Goal: Task Accomplishment & Management: Complete application form

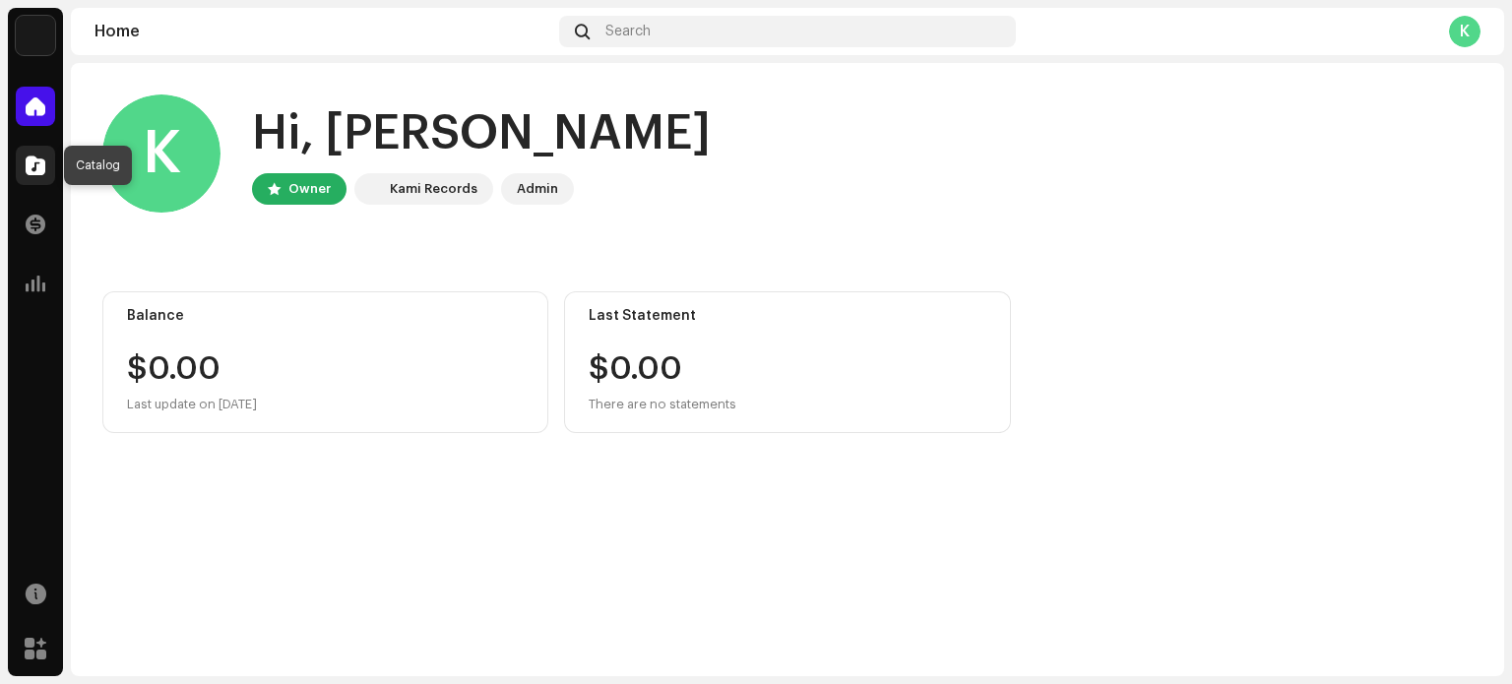
click at [42, 170] on span at bounding box center [36, 165] width 20 height 16
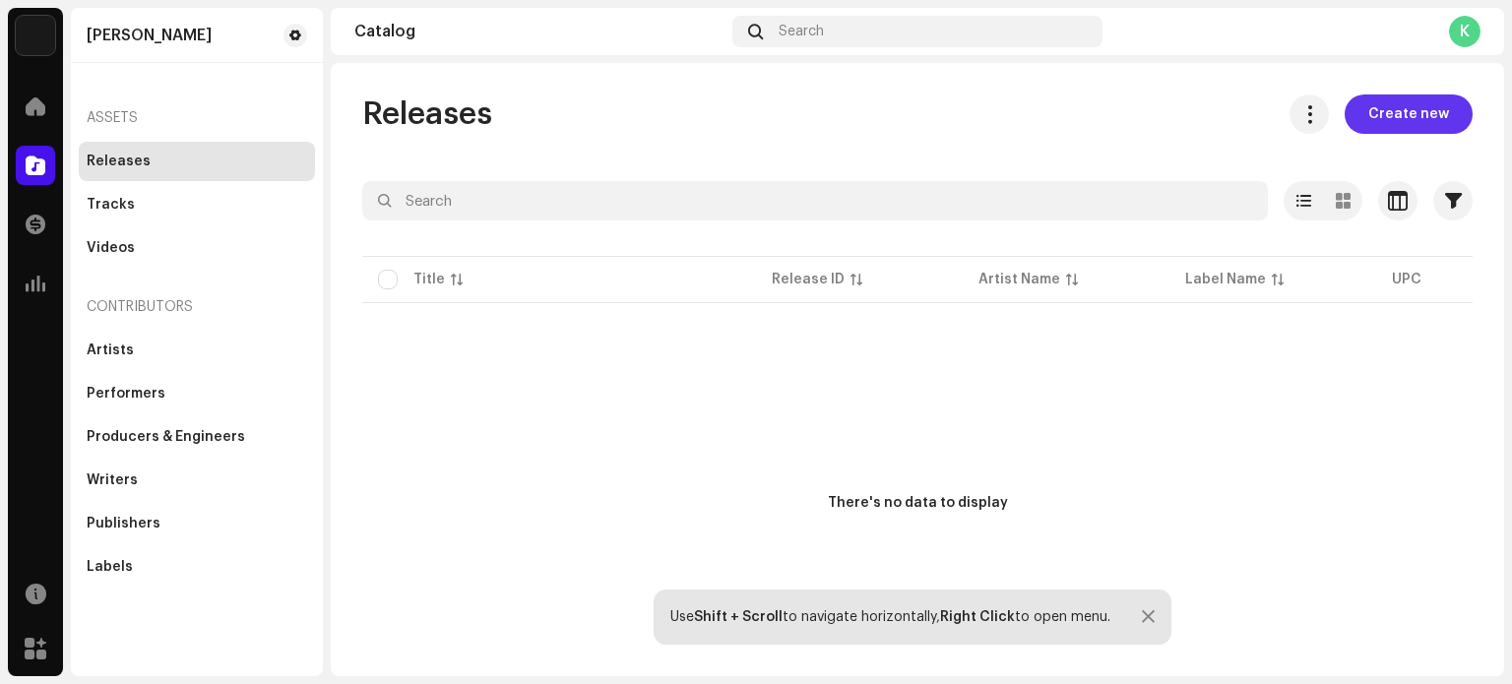
click at [1425, 112] on span "Create new" at bounding box center [1408, 113] width 81 height 39
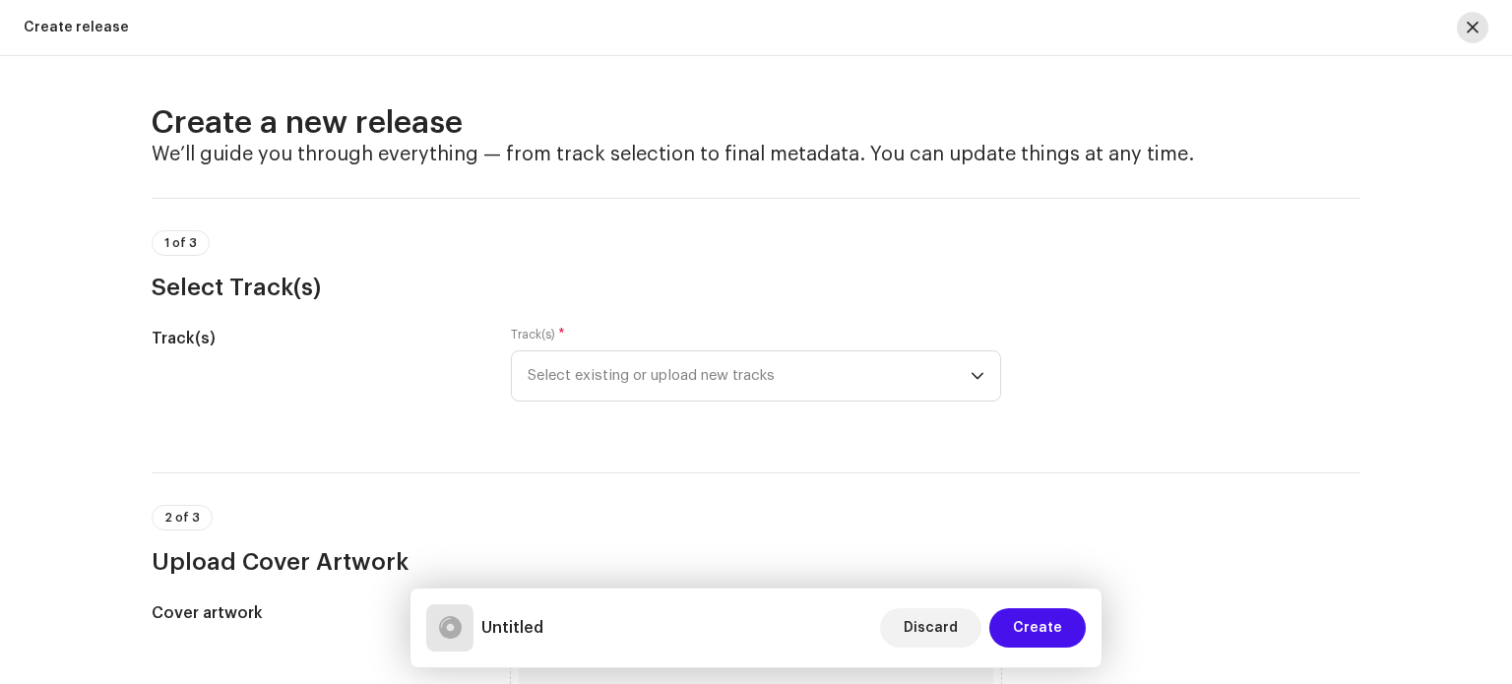
click at [1465, 26] on button "button" at bounding box center [1472, 27] width 31 height 31
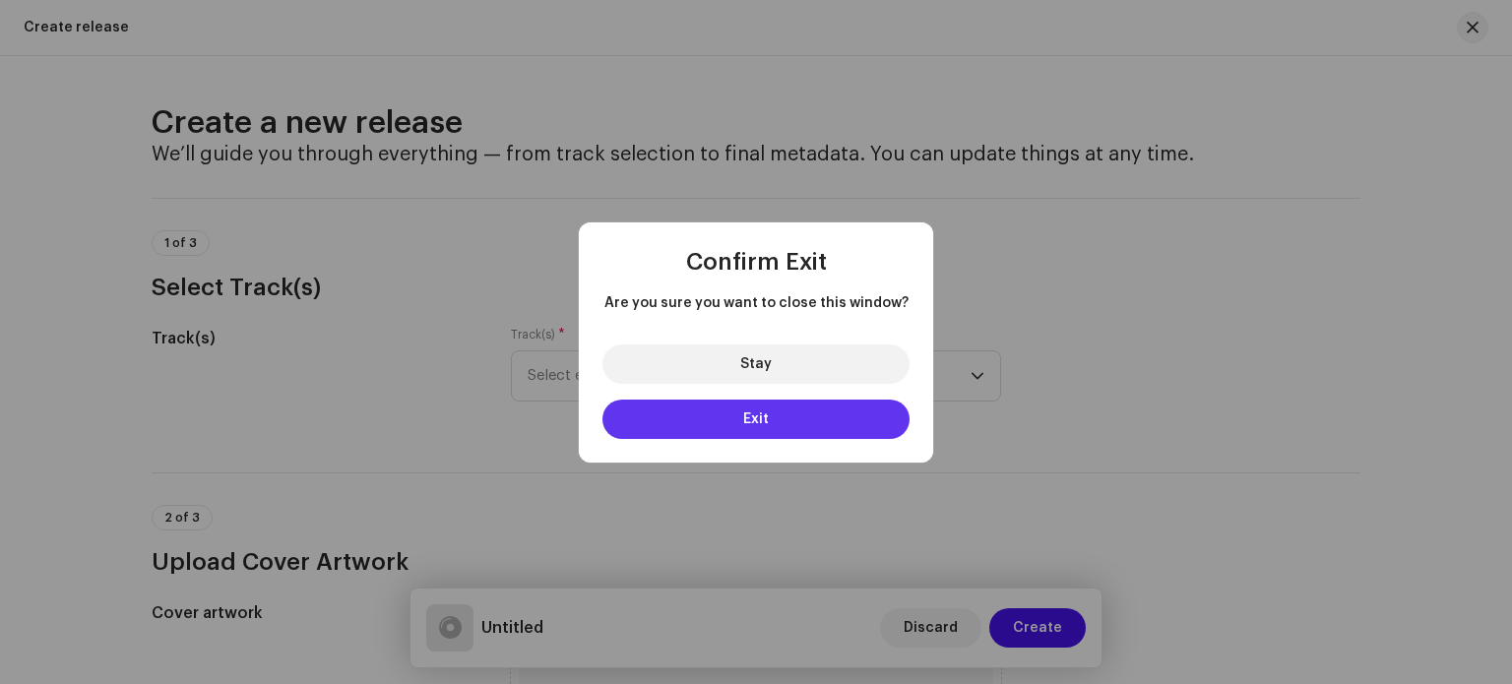
click at [791, 424] on button "Exit" at bounding box center [755, 419] width 307 height 39
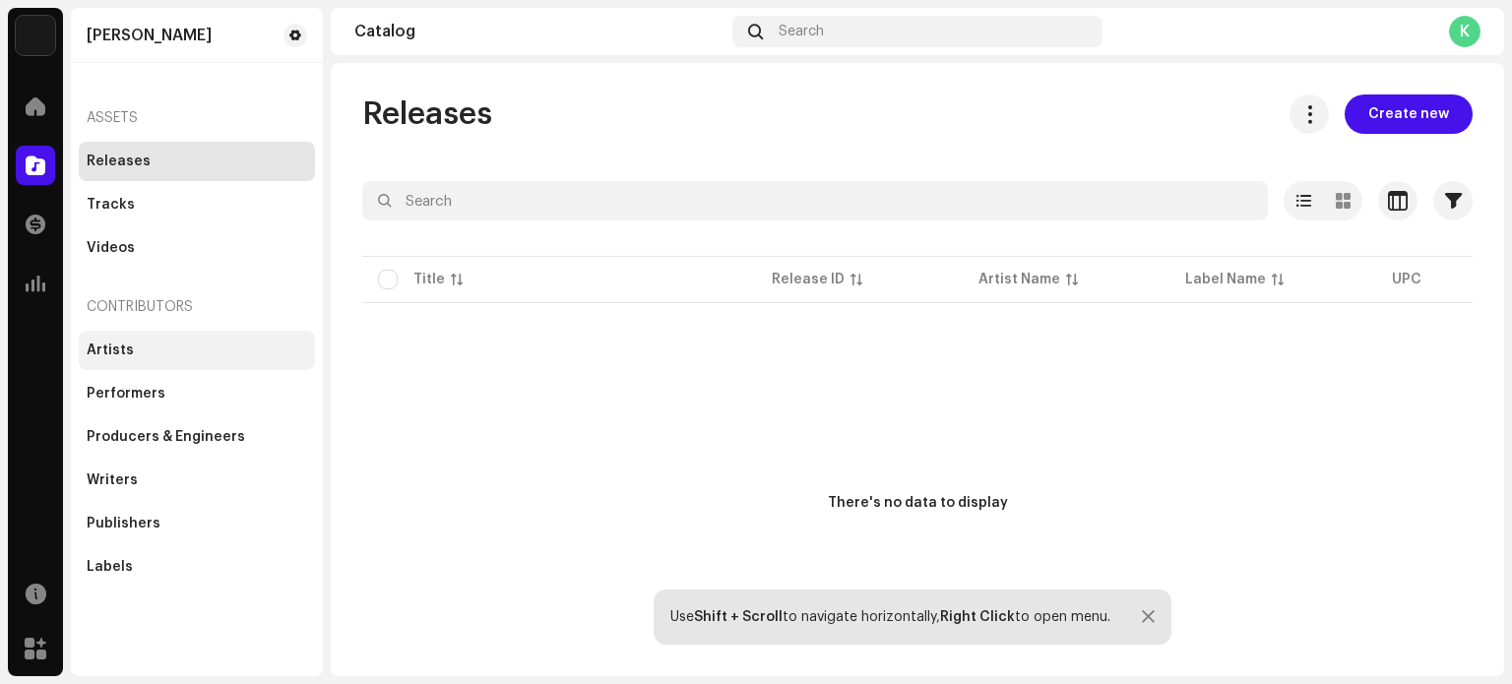
click at [198, 349] on div "Artists" at bounding box center [197, 351] width 220 height 16
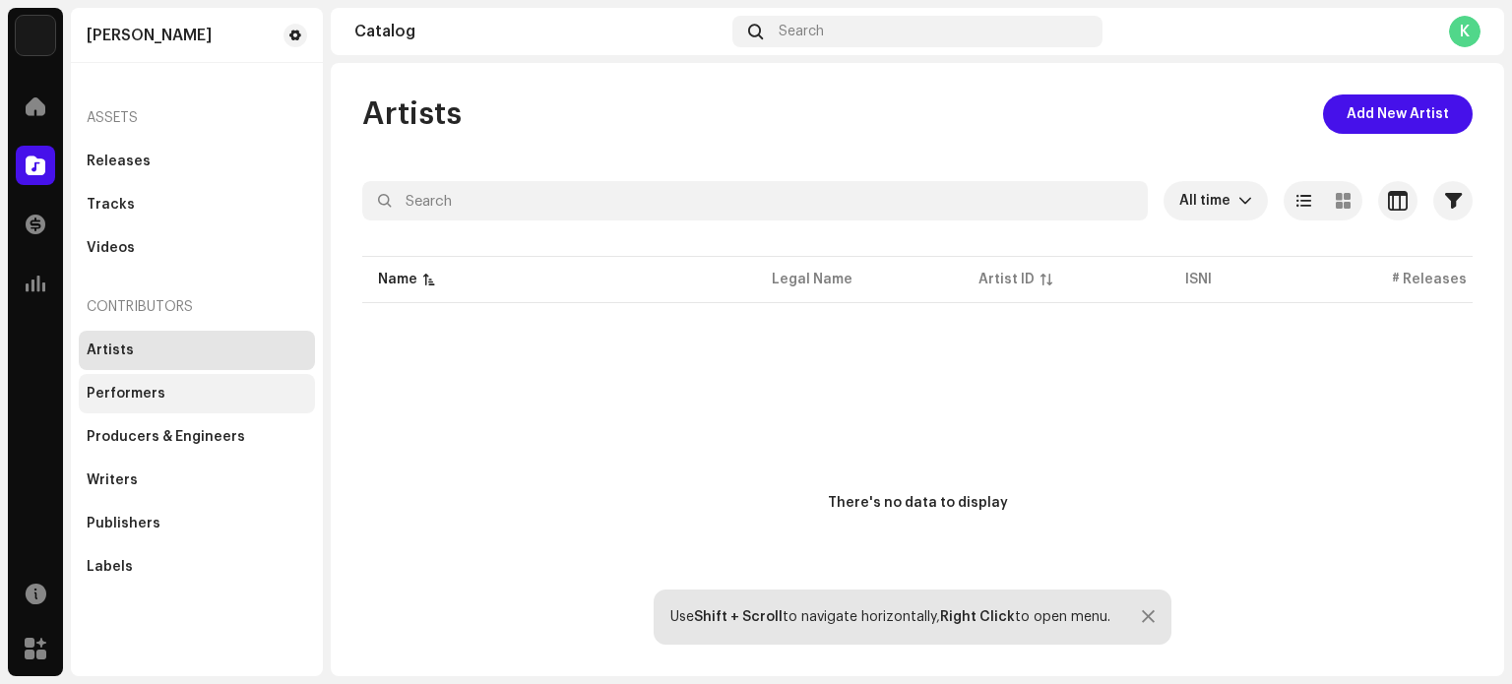
click at [144, 386] on div "Performers" at bounding box center [126, 394] width 79 height 16
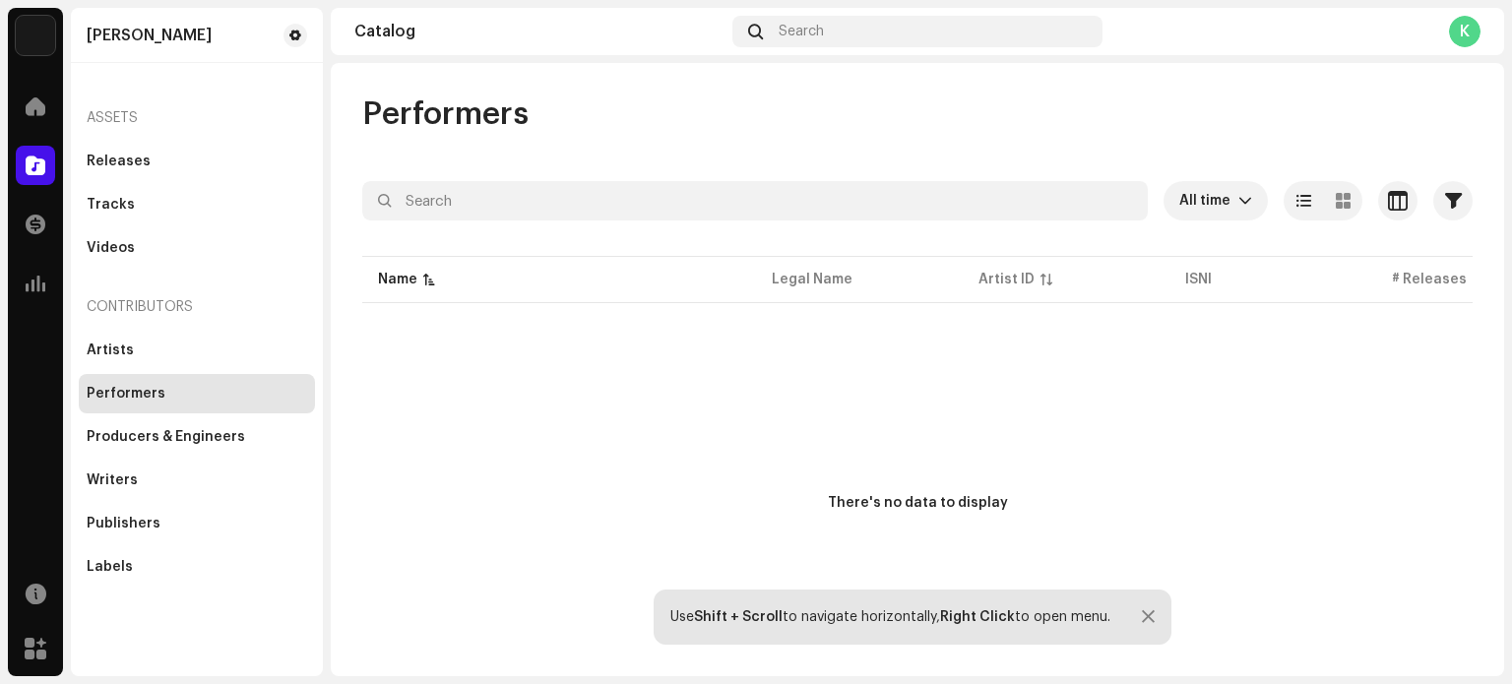
click at [1463, 33] on div "K" at bounding box center [1464, 31] width 31 height 31
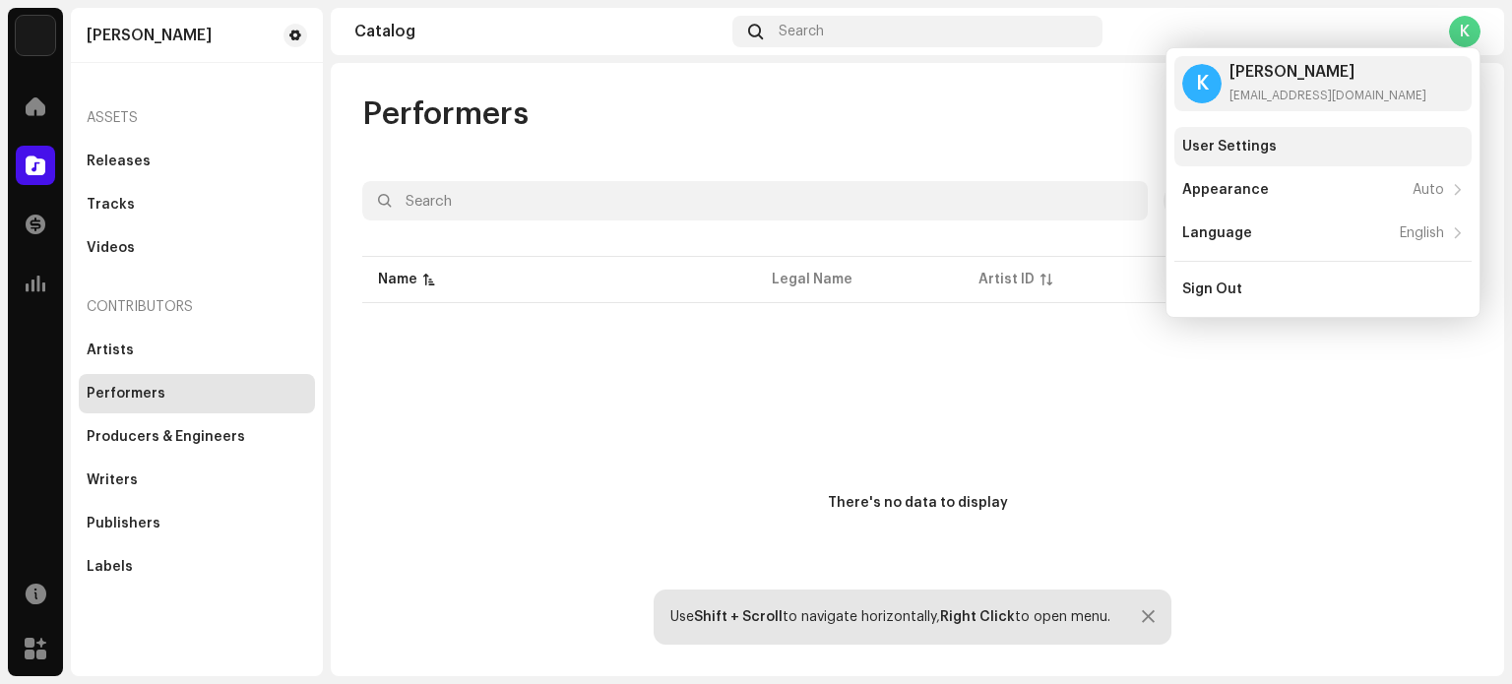
click at [1243, 150] on div "User Settings" at bounding box center [1229, 147] width 94 height 16
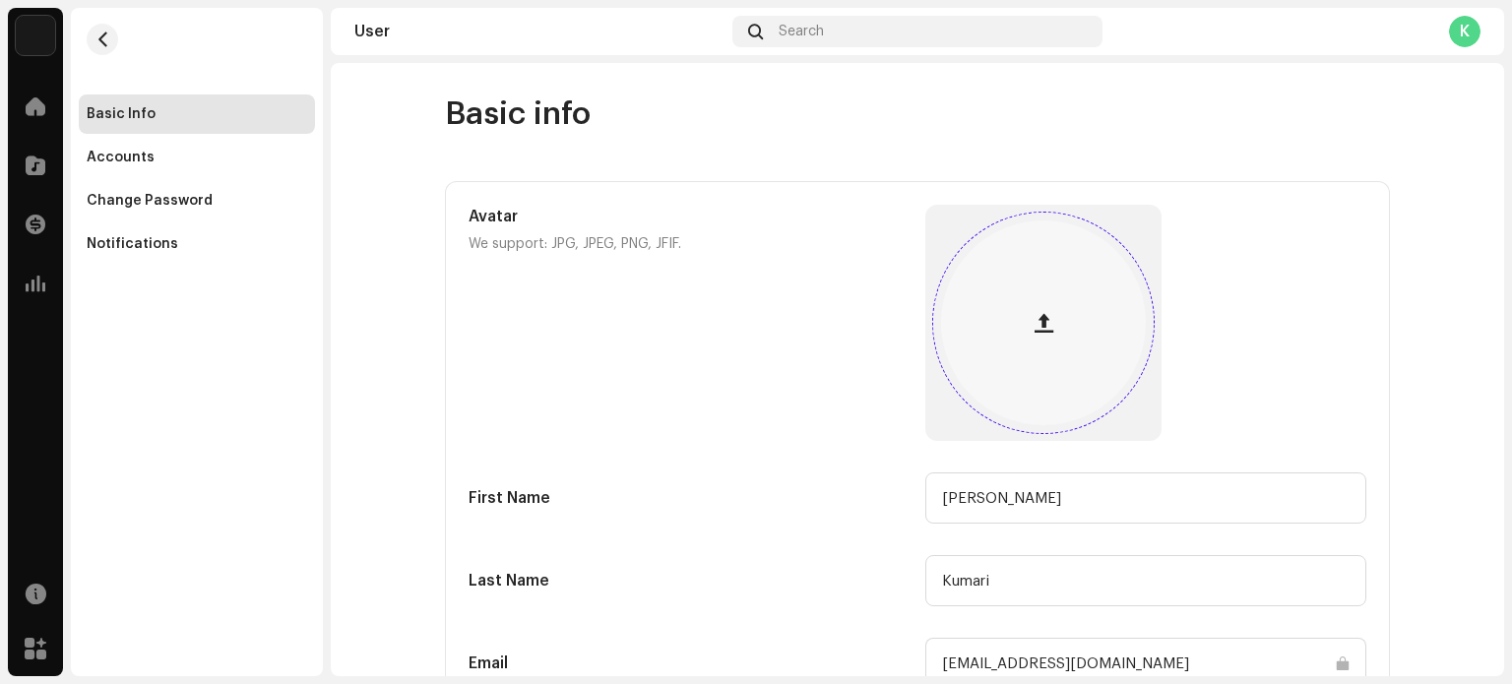
click at [1036, 320] on span "button" at bounding box center [1043, 323] width 19 height 16
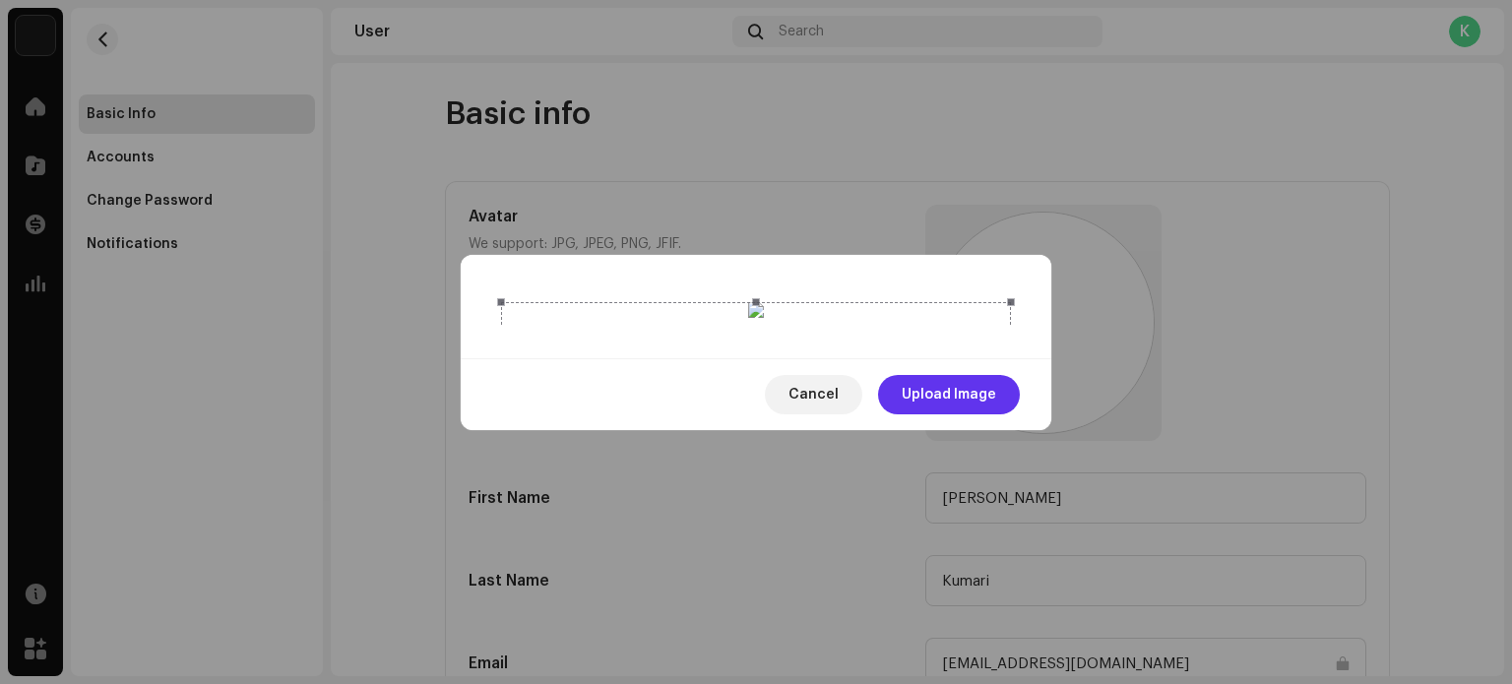
click at [952, 414] on span "Upload Image" at bounding box center [949, 394] width 94 height 39
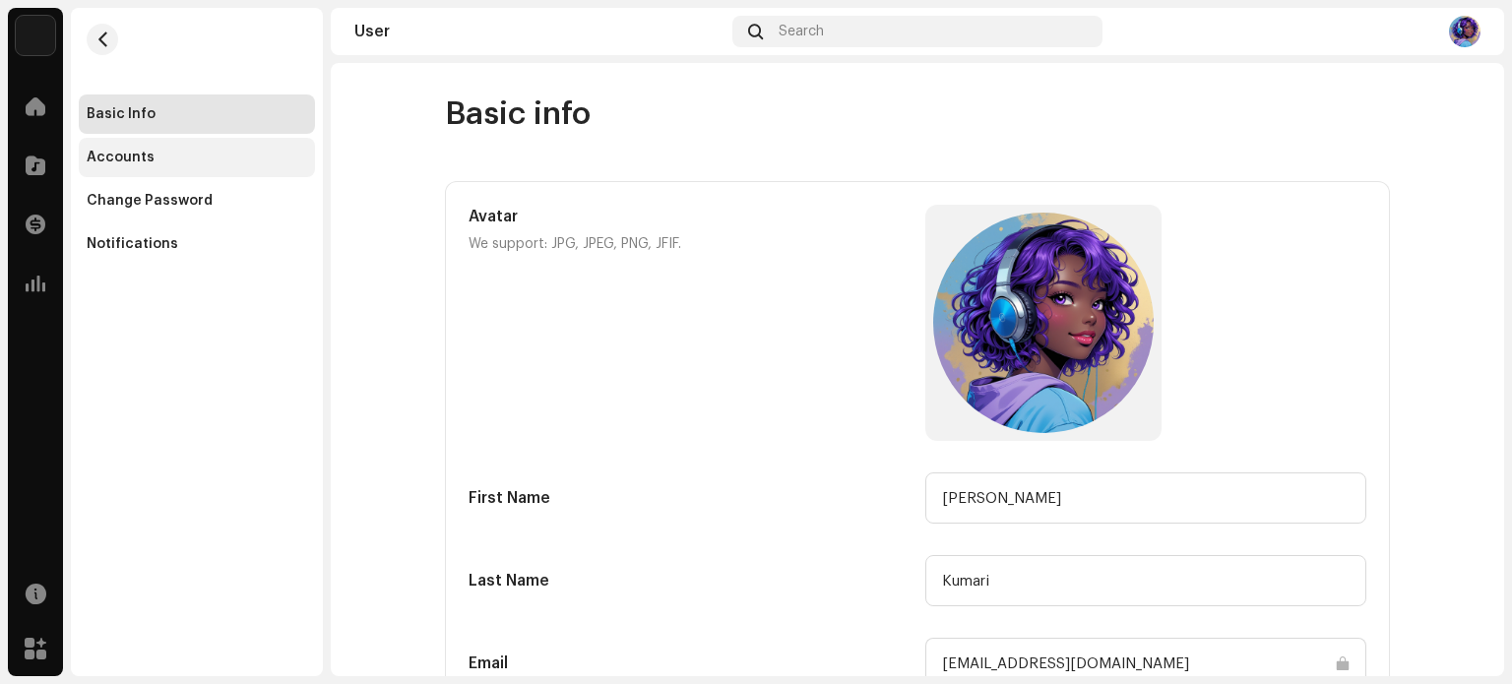
click at [166, 157] on div "Accounts" at bounding box center [197, 158] width 220 height 16
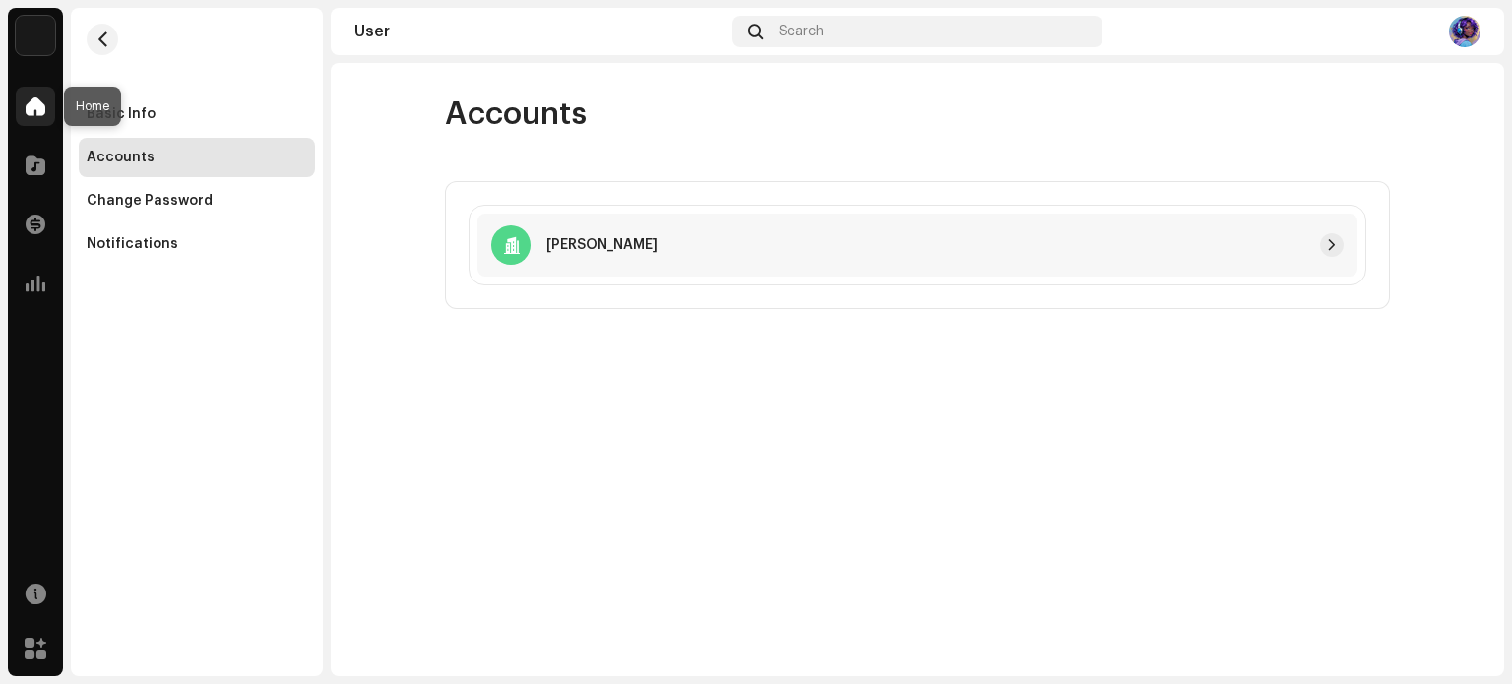
click at [39, 92] on div at bounding box center [35, 106] width 39 height 39
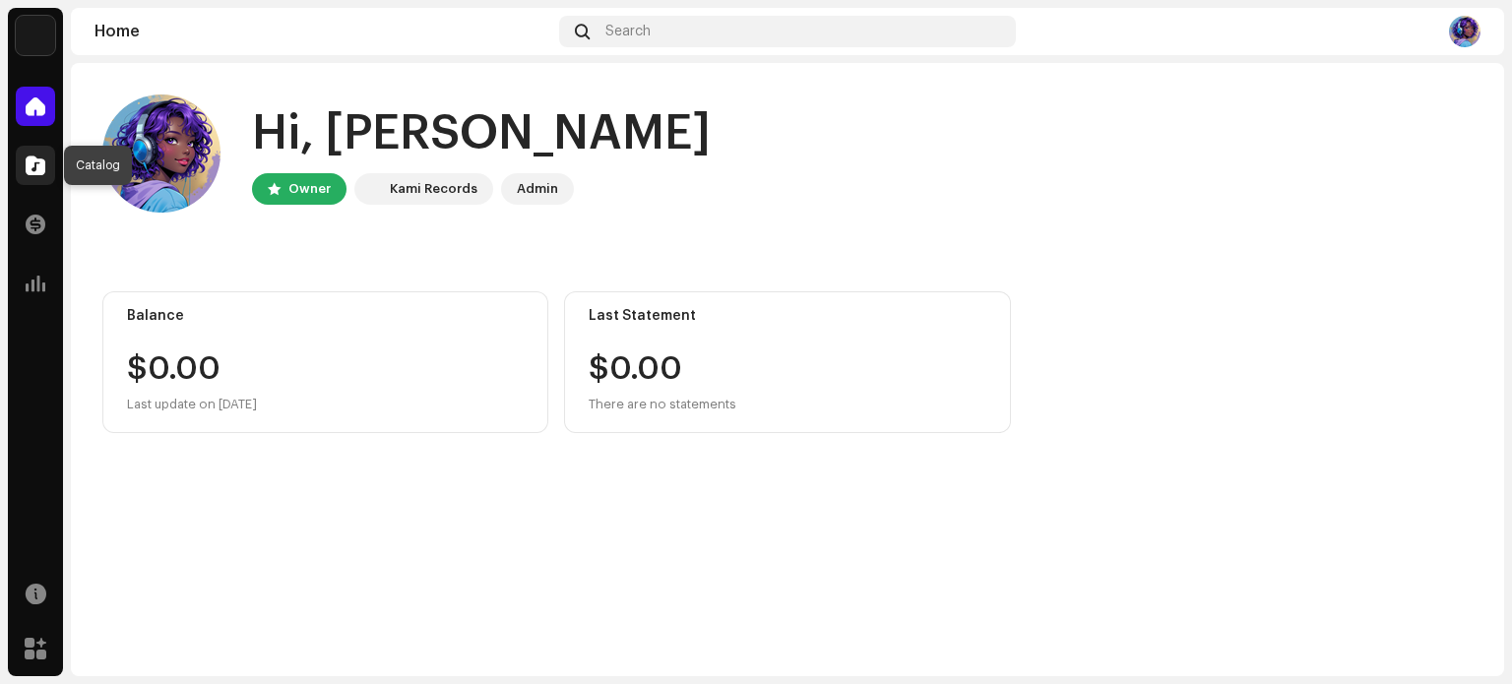
click at [48, 155] on div at bounding box center [35, 165] width 39 height 39
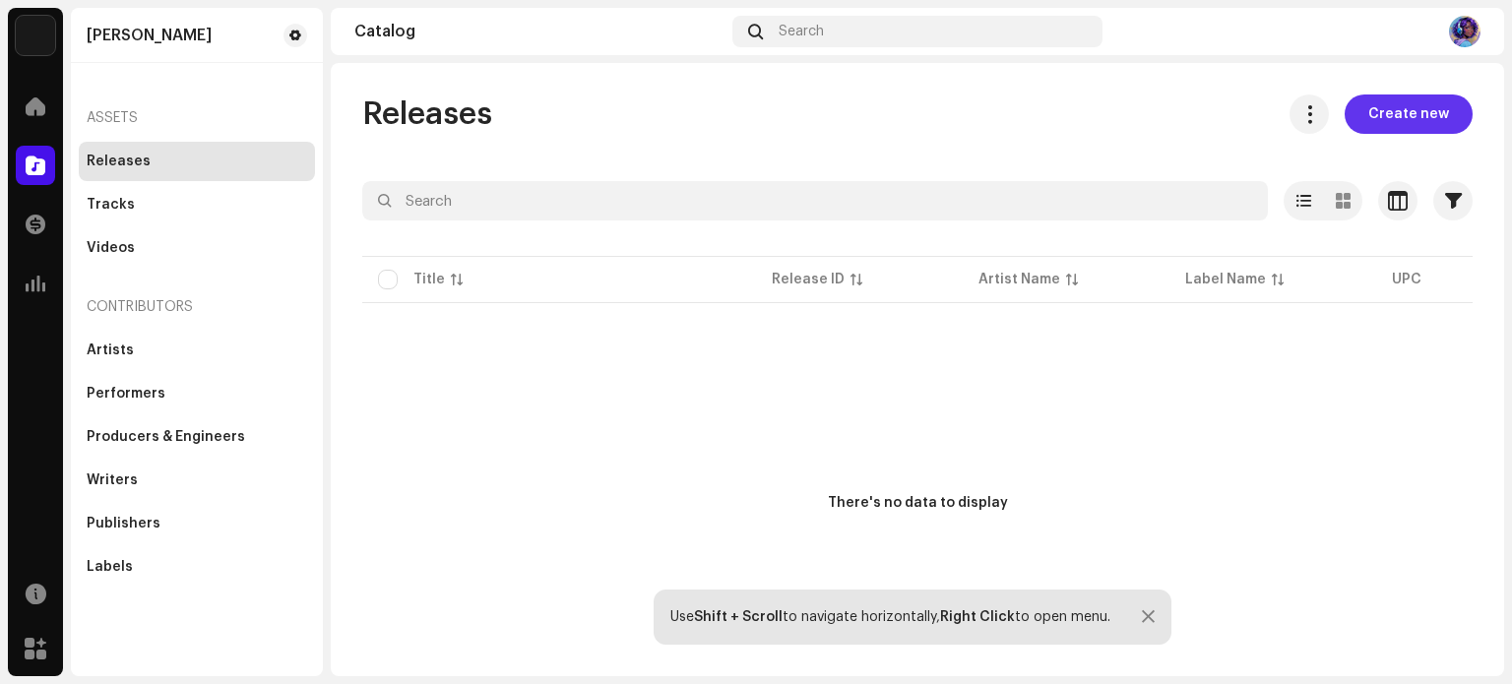
click at [1396, 112] on span "Create new" at bounding box center [1408, 113] width 81 height 39
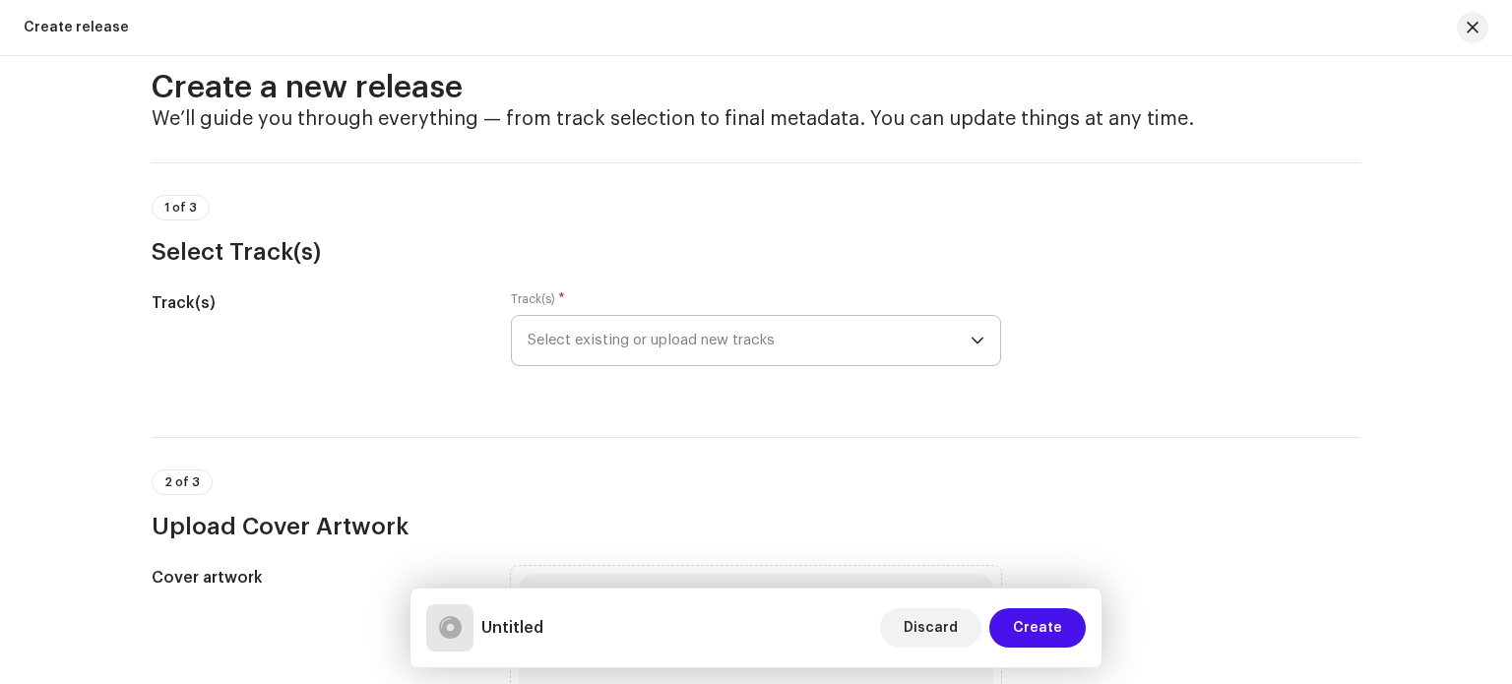
scroll to position [98, 0]
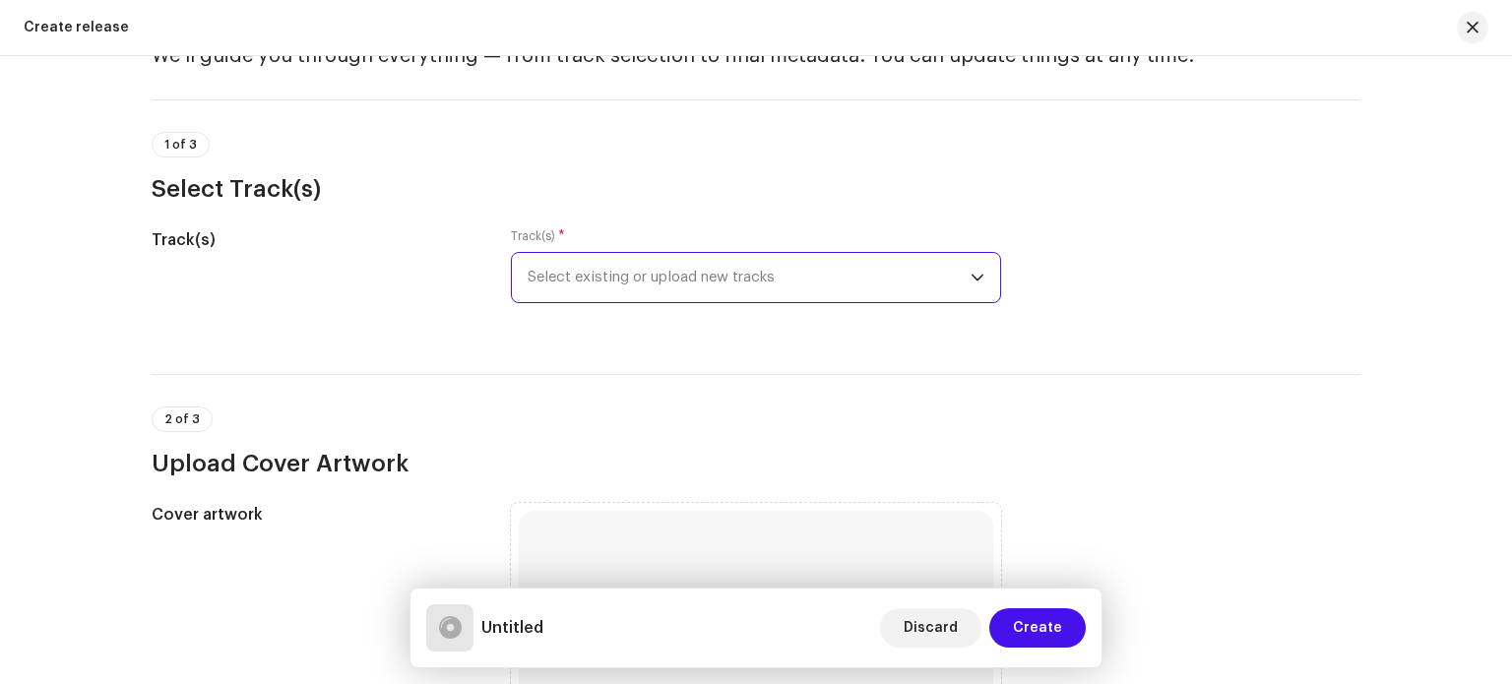
click at [802, 271] on span "Select existing or upload new tracks" at bounding box center [749, 277] width 443 height 49
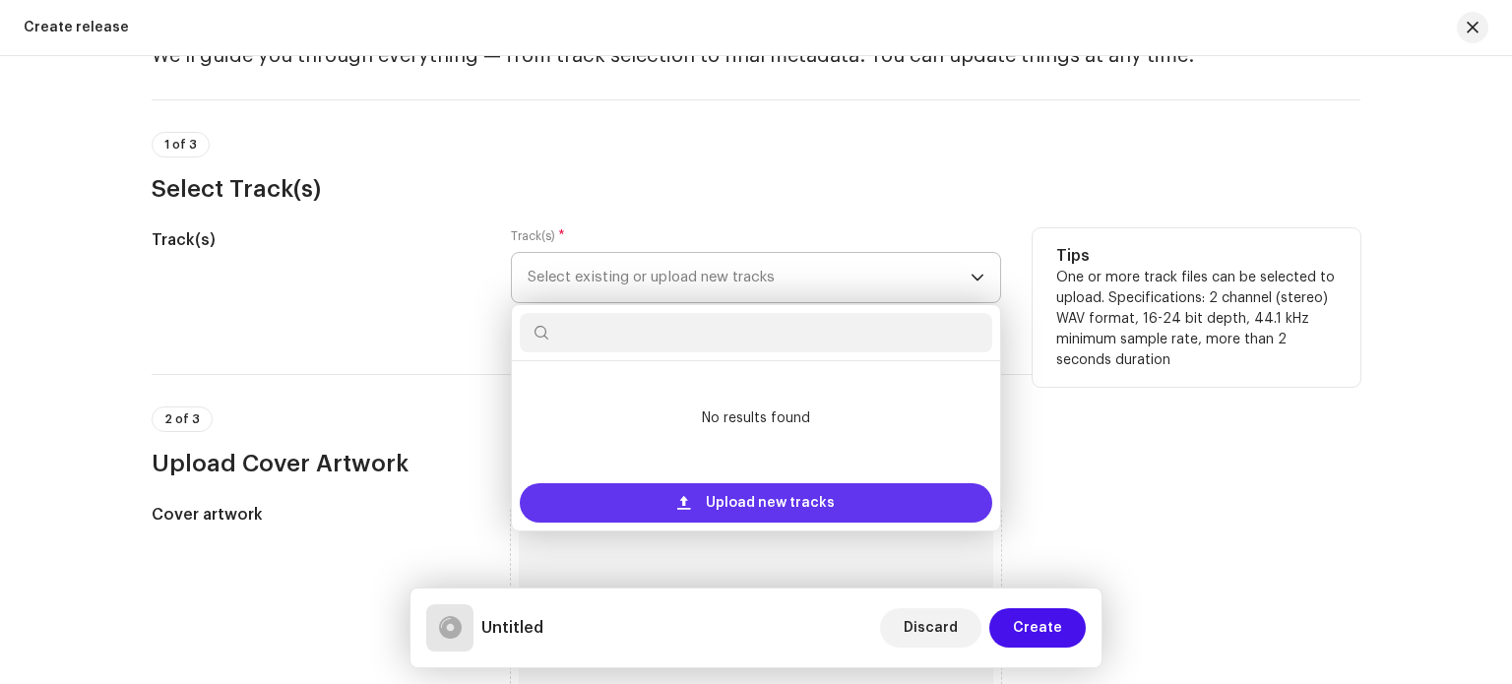
click at [738, 510] on span "Upload new tracks" at bounding box center [770, 502] width 129 height 39
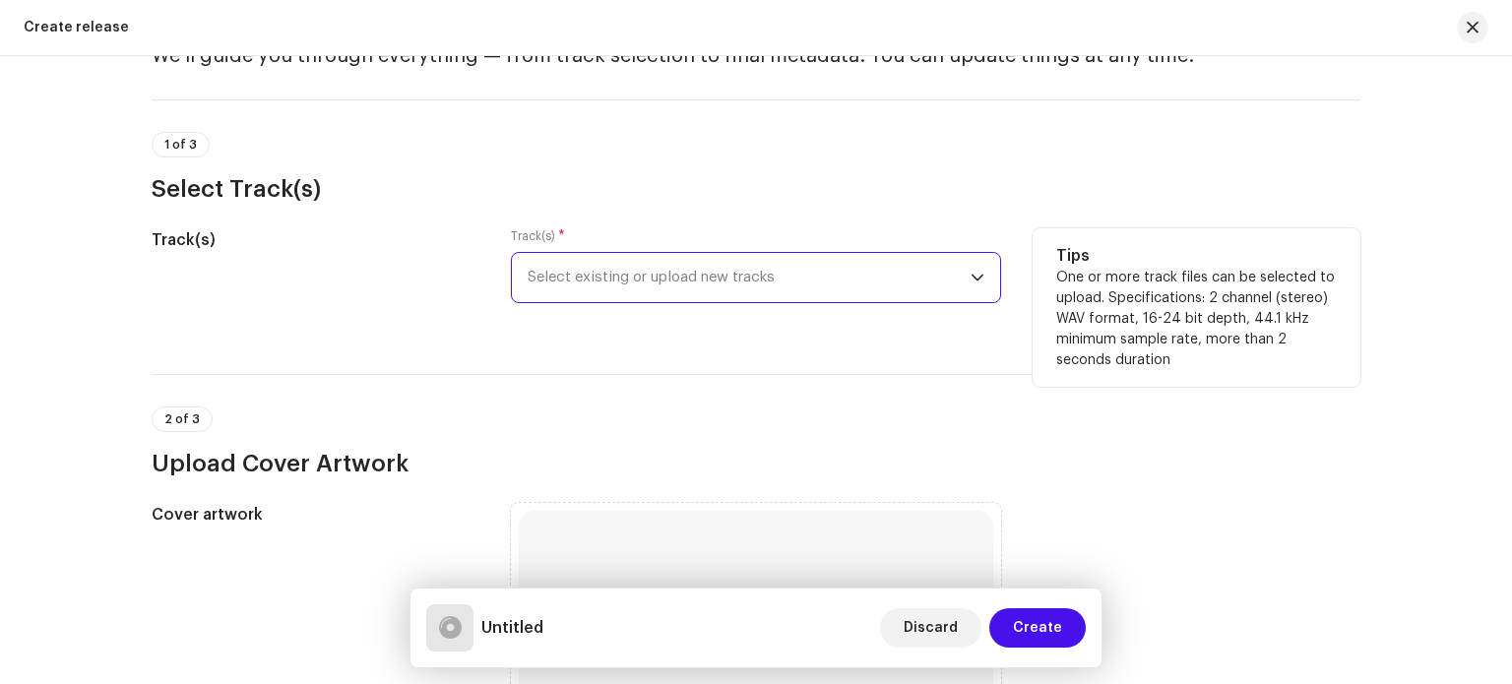
click at [674, 282] on span "Select existing or upload new tracks" at bounding box center [749, 277] width 443 height 49
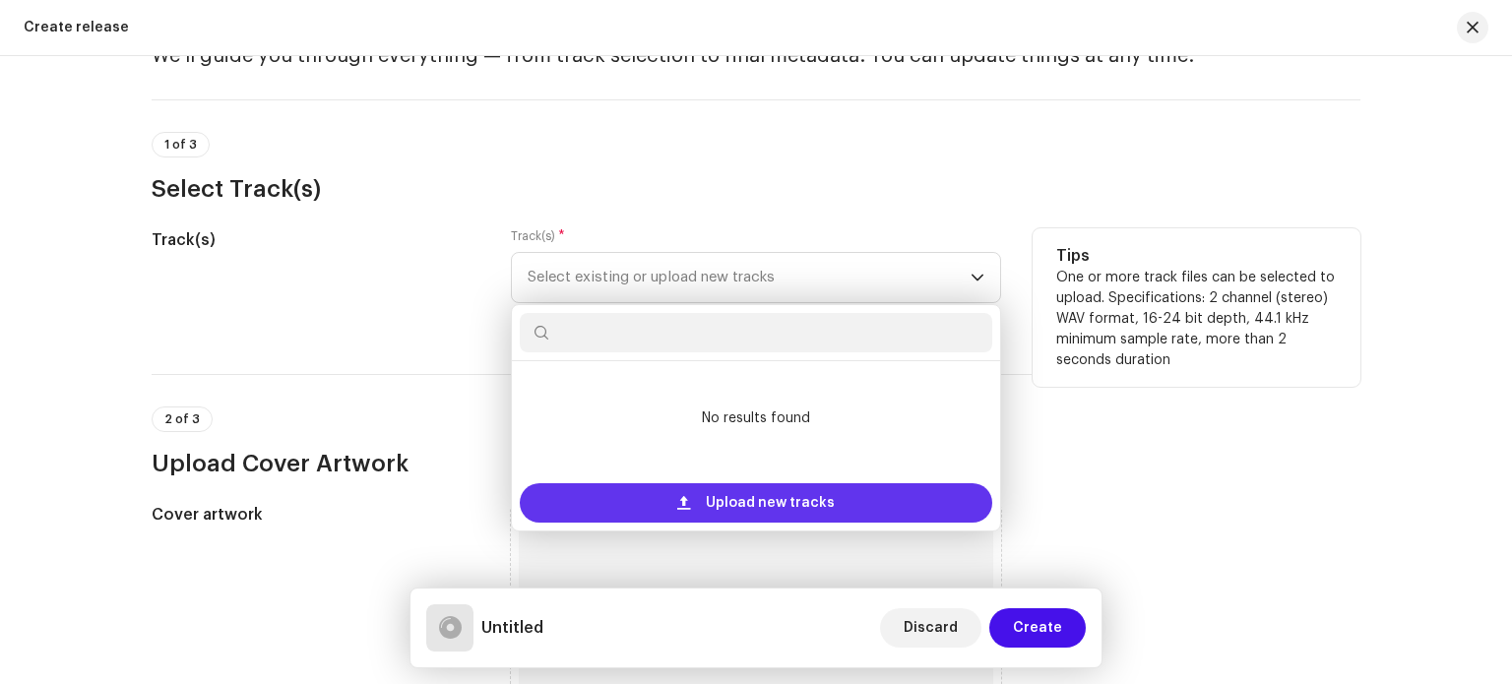
click at [795, 500] on span "Upload new tracks" at bounding box center [770, 502] width 129 height 39
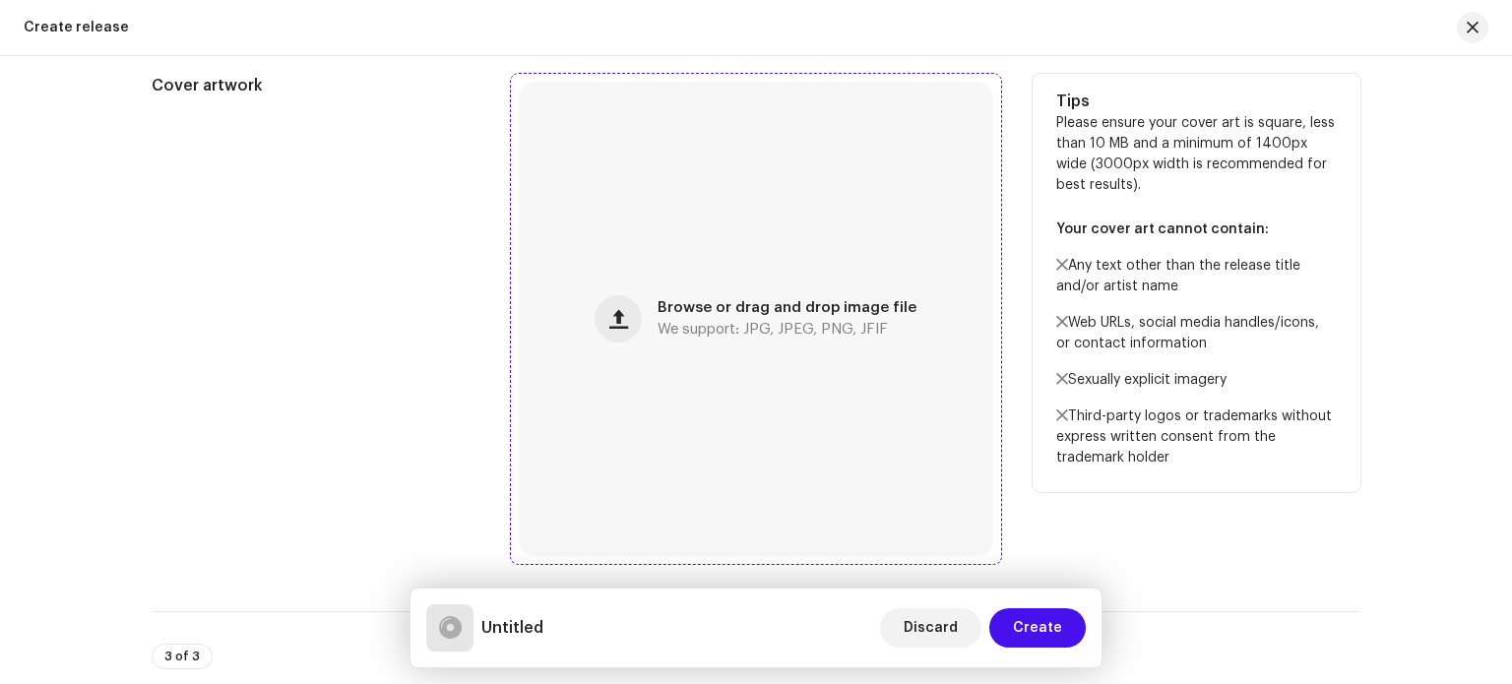
scroll to position [689, 0]
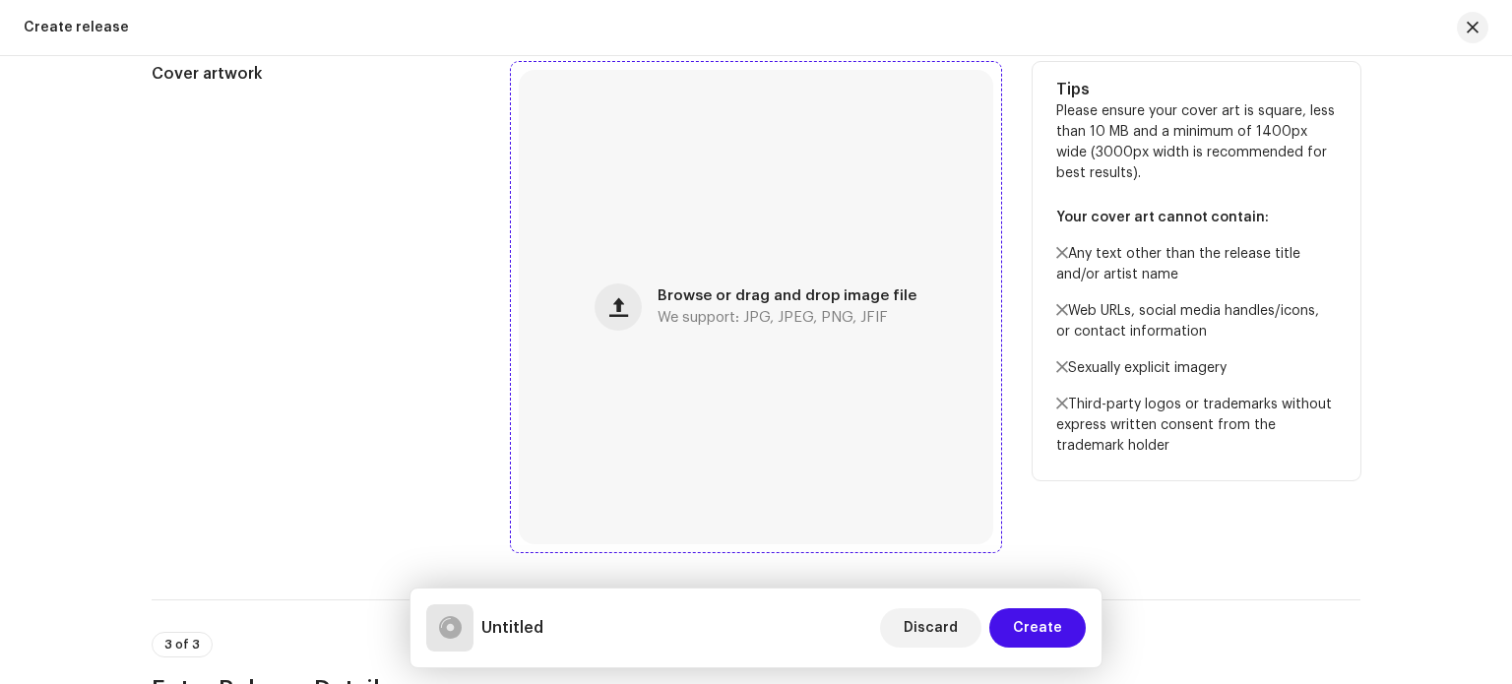
click at [790, 284] on div "Browse or drag and drop image file We support: JPG, JPEG, PNG, JFIF" at bounding box center [756, 307] width 474 height 474
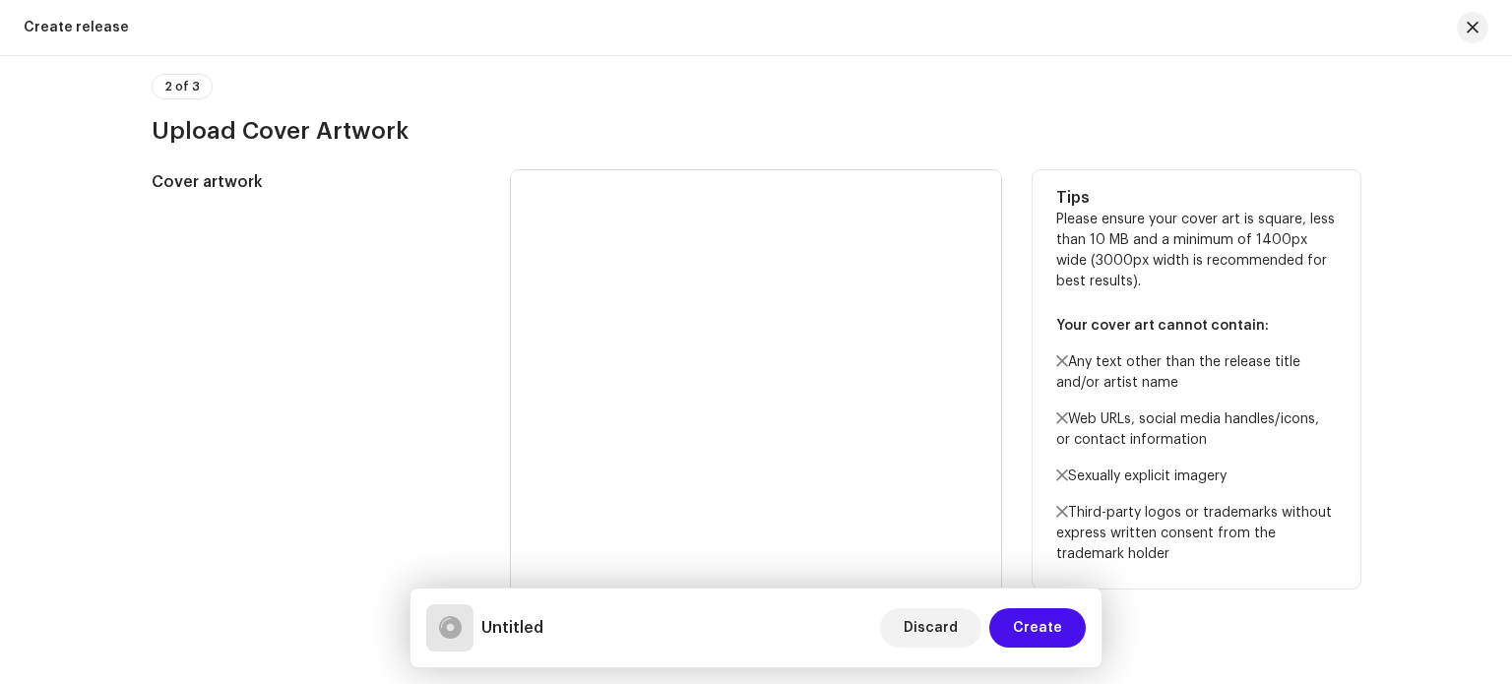
scroll to position [591, 0]
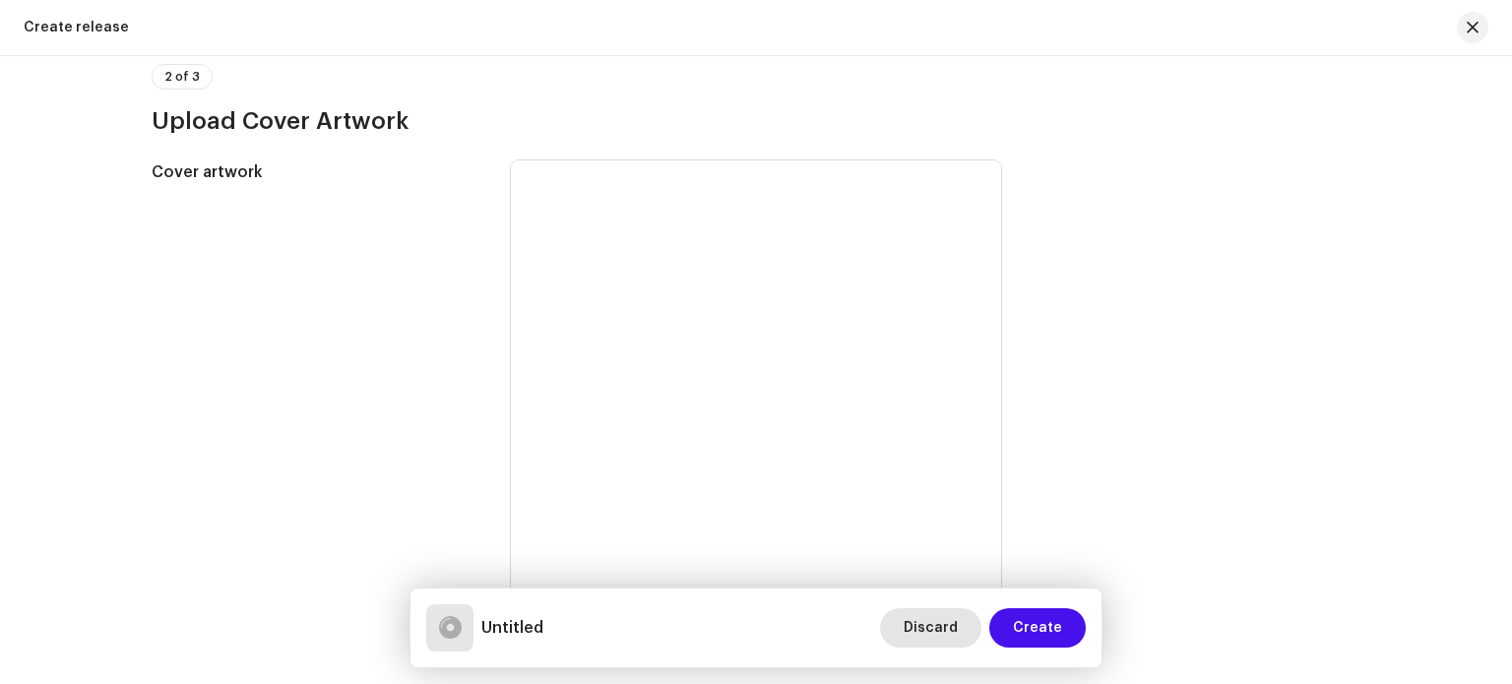
click at [910, 622] on button "Discard" at bounding box center [930, 627] width 101 height 39
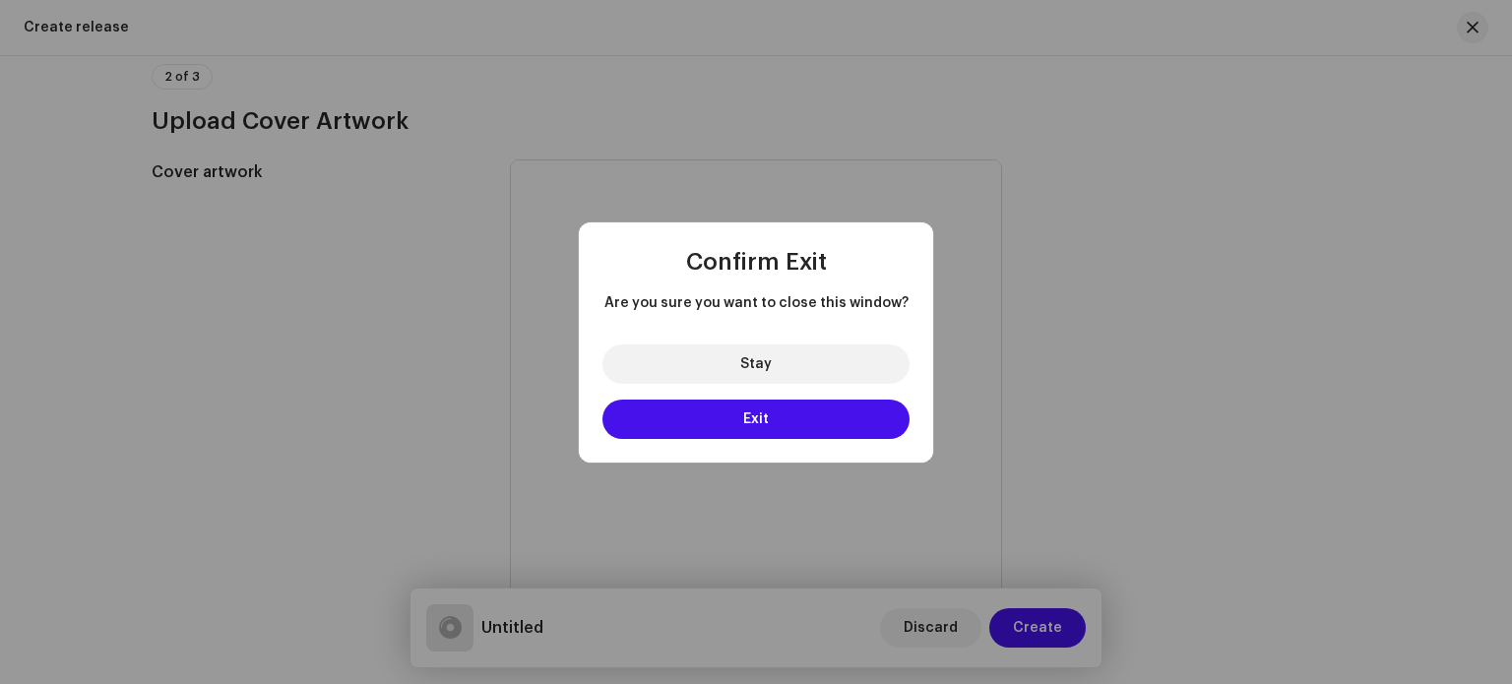
click at [1054, 332] on div "Confirm Exit Are you sure you want to close this window? Stay Exit" at bounding box center [756, 342] width 1512 height 684
click at [794, 369] on button "Stay" at bounding box center [755, 363] width 307 height 39
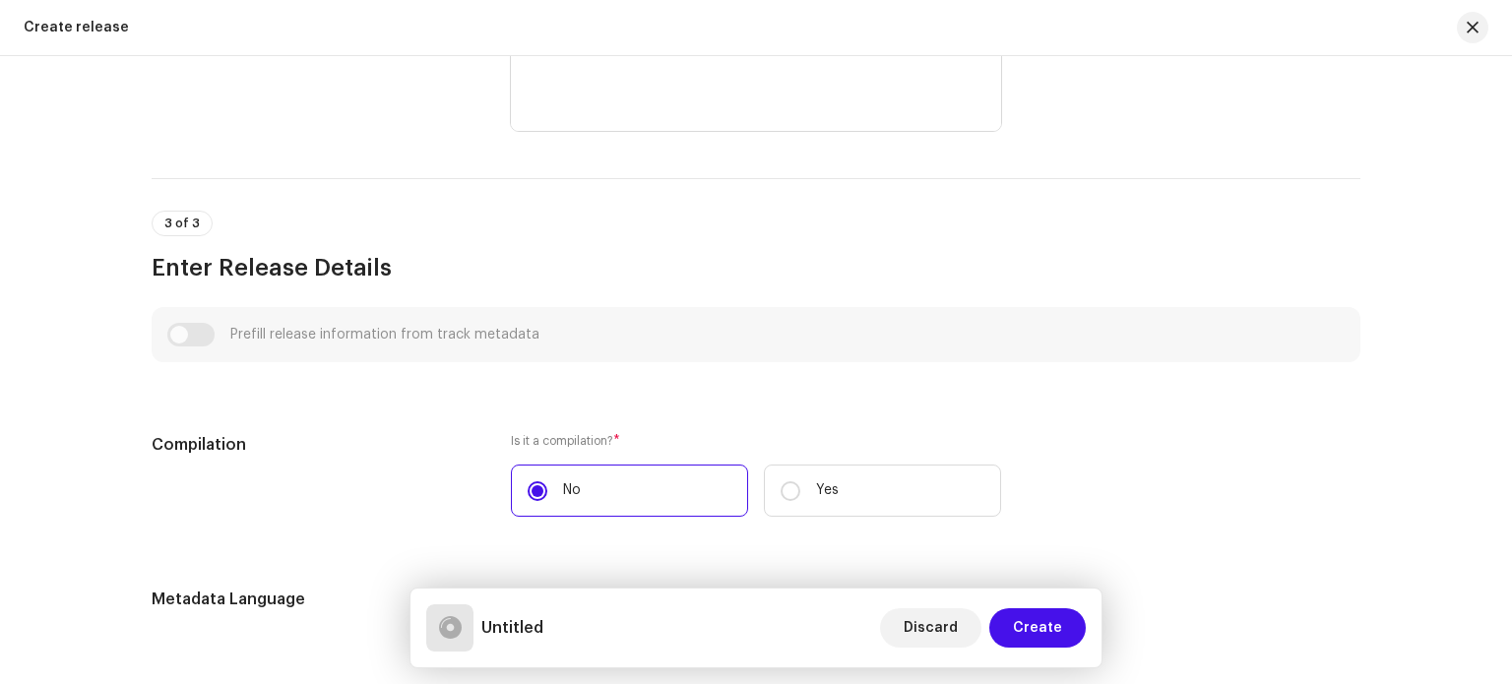
scroll to position [1181, 0]
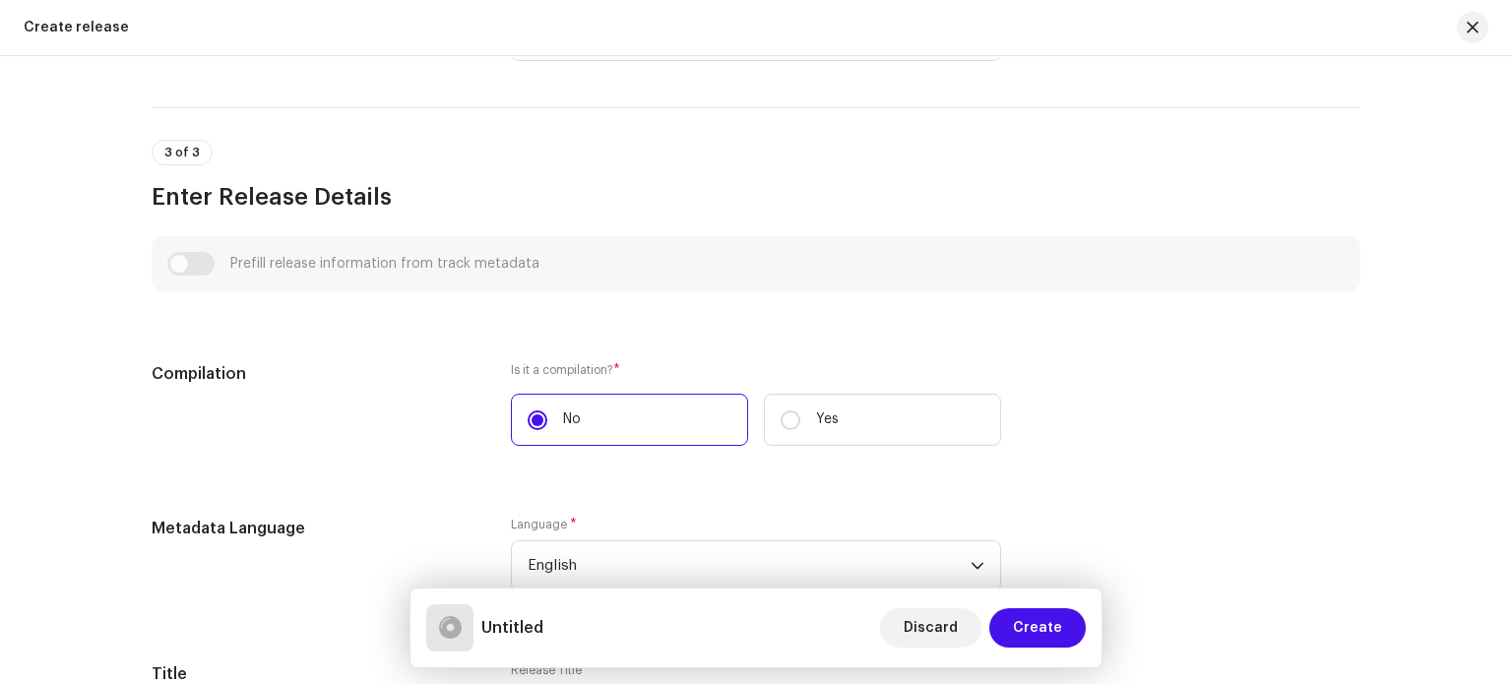
click at [189, 263] on div "Prefill release information from track metadata" at bounding box center [755, 264] width 1177 height 24
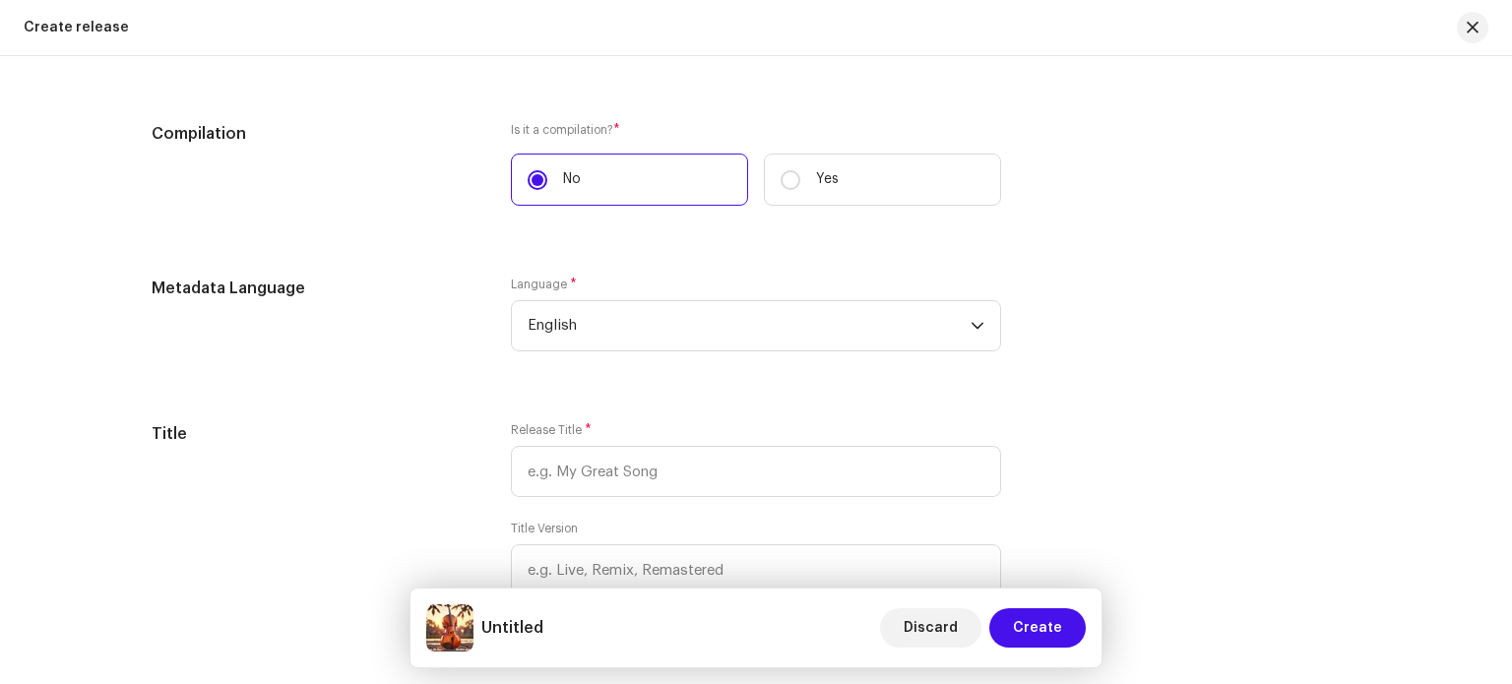
scroll to position [1476, 0]
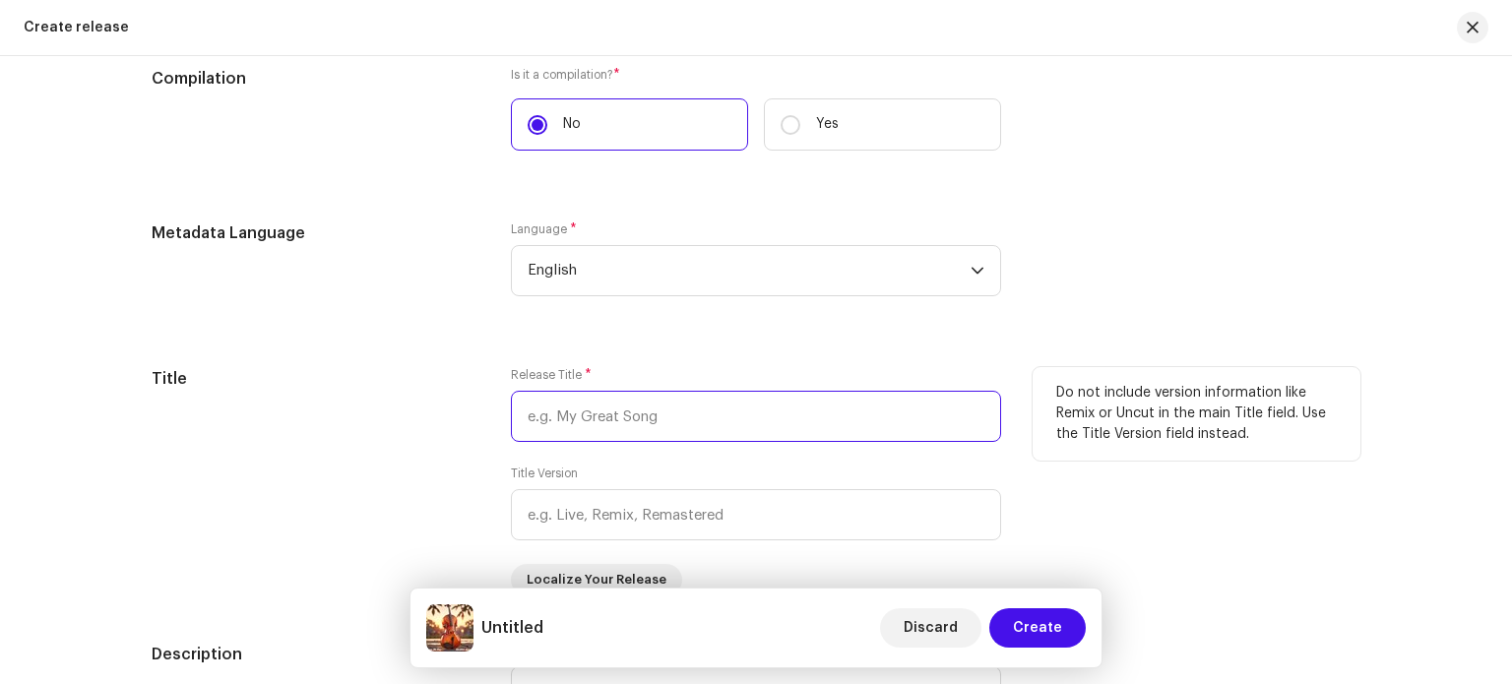
click at [700, 413] on input "text" at bounding box center [756, 416] width 490 height 51
paste input "Rang Me Tere Hai"
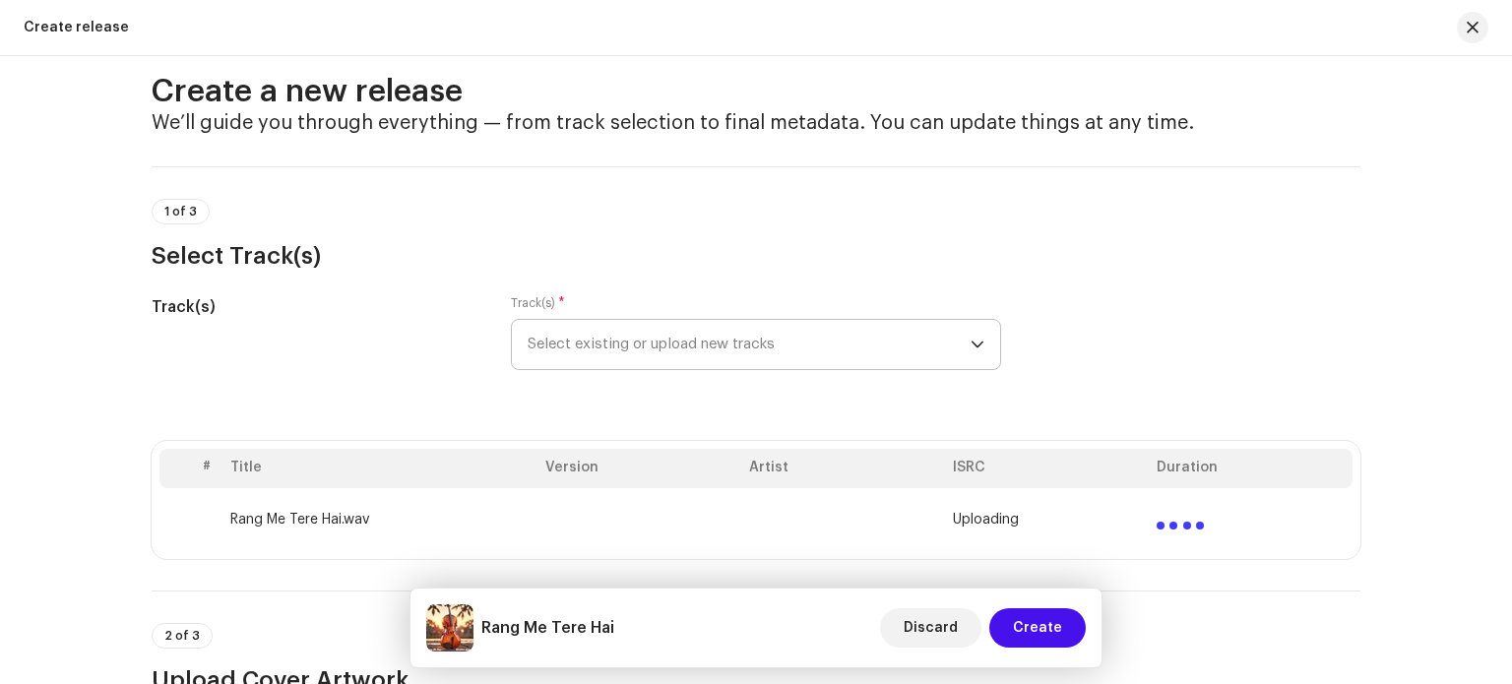
scroll to position [0, 0]
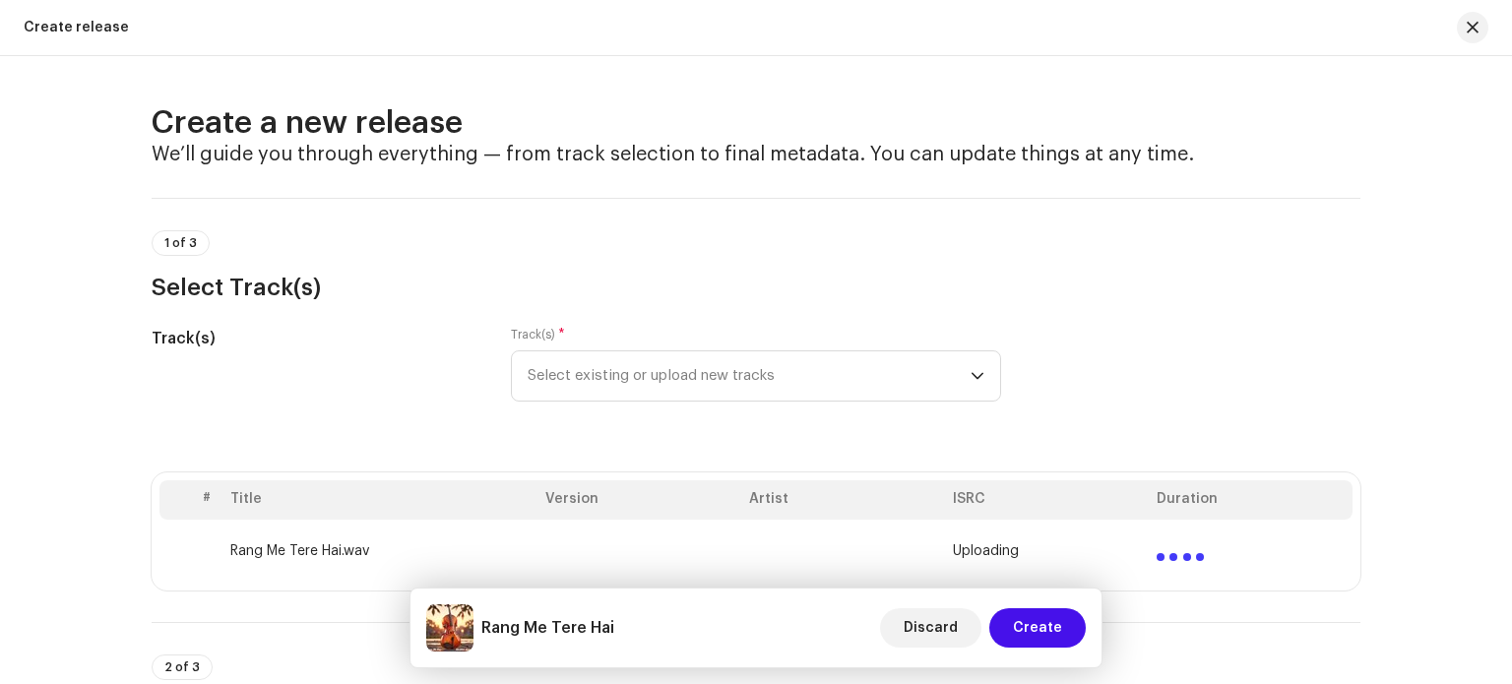
type input "Rang Me Tere Hai"
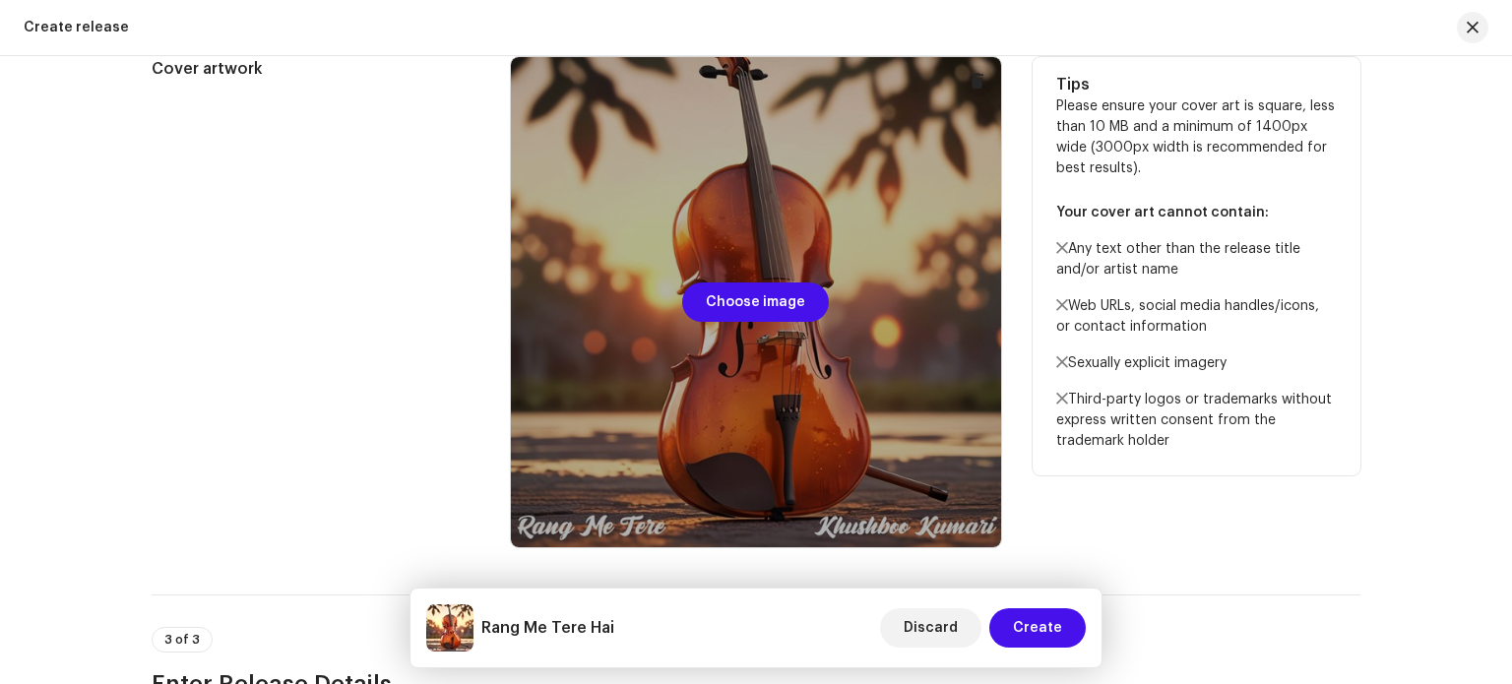
scroll to position [787, 0]
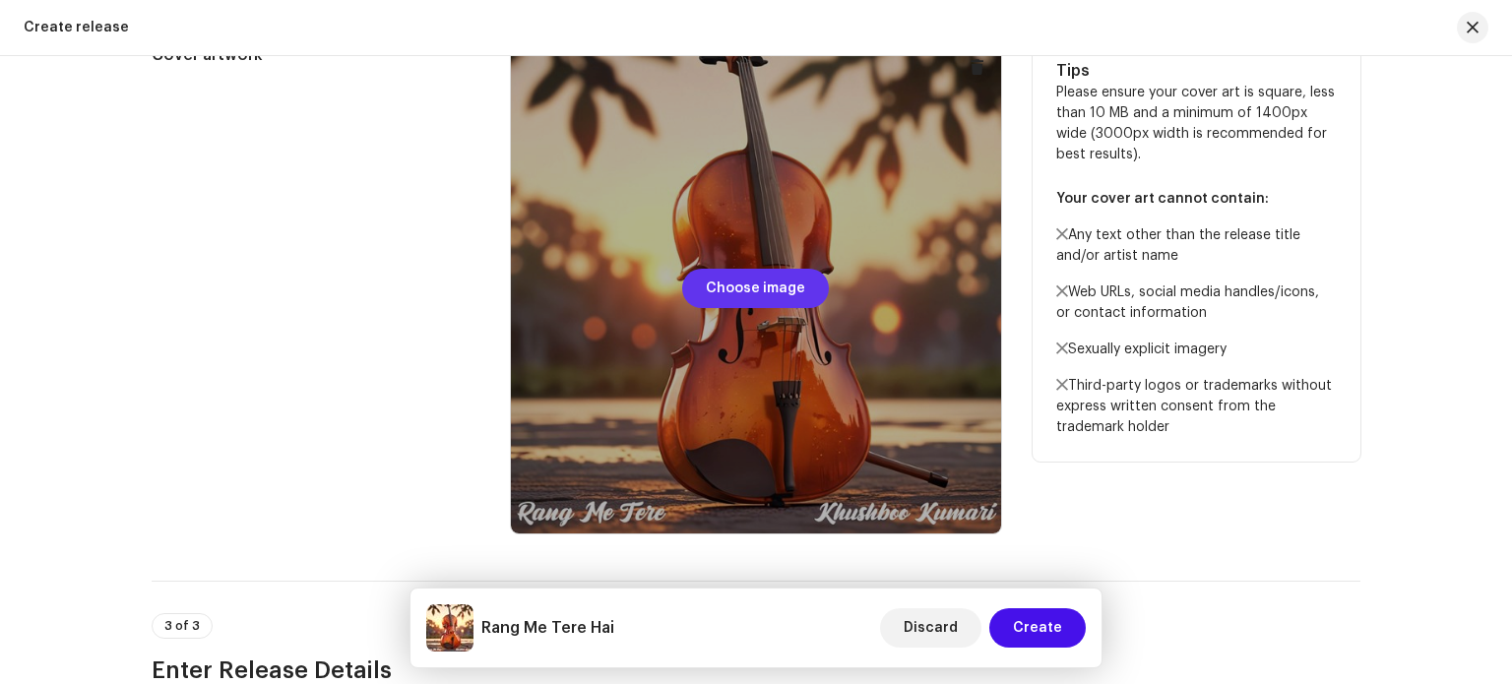
click at [764, 294] on span "Choose image" at bounding box center [755, 288] width 99 height 39
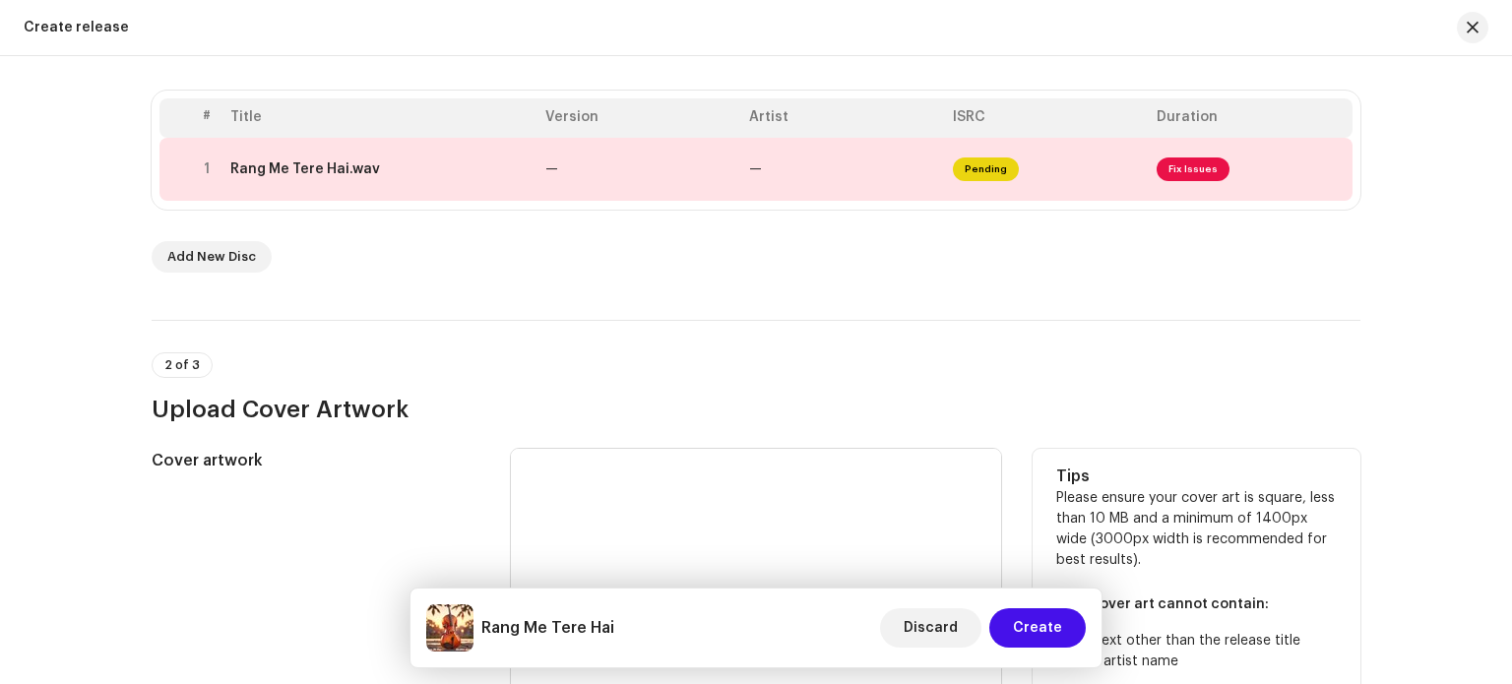
scroll to position [394, 0]
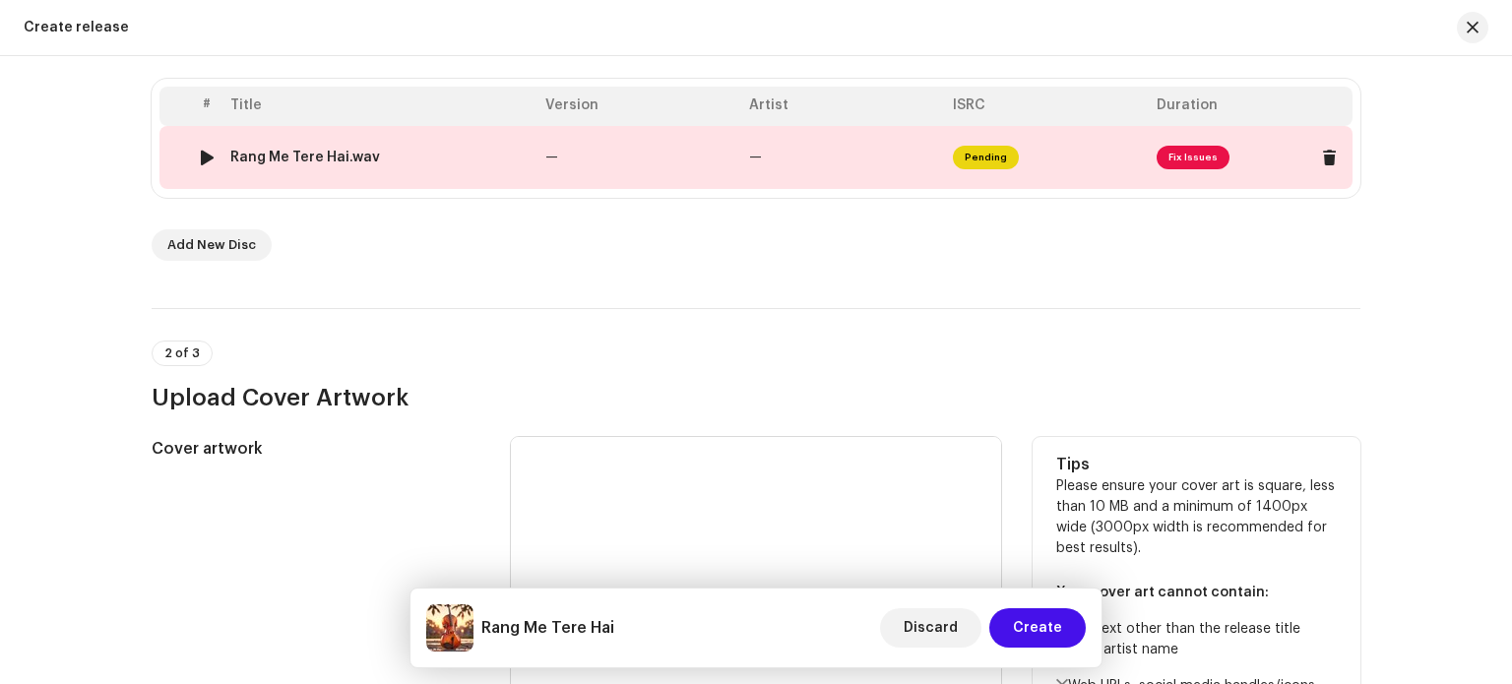
click at [1186, 153] on span "Fix Issues" at bounding box center [1192, 158] width 73 height 24
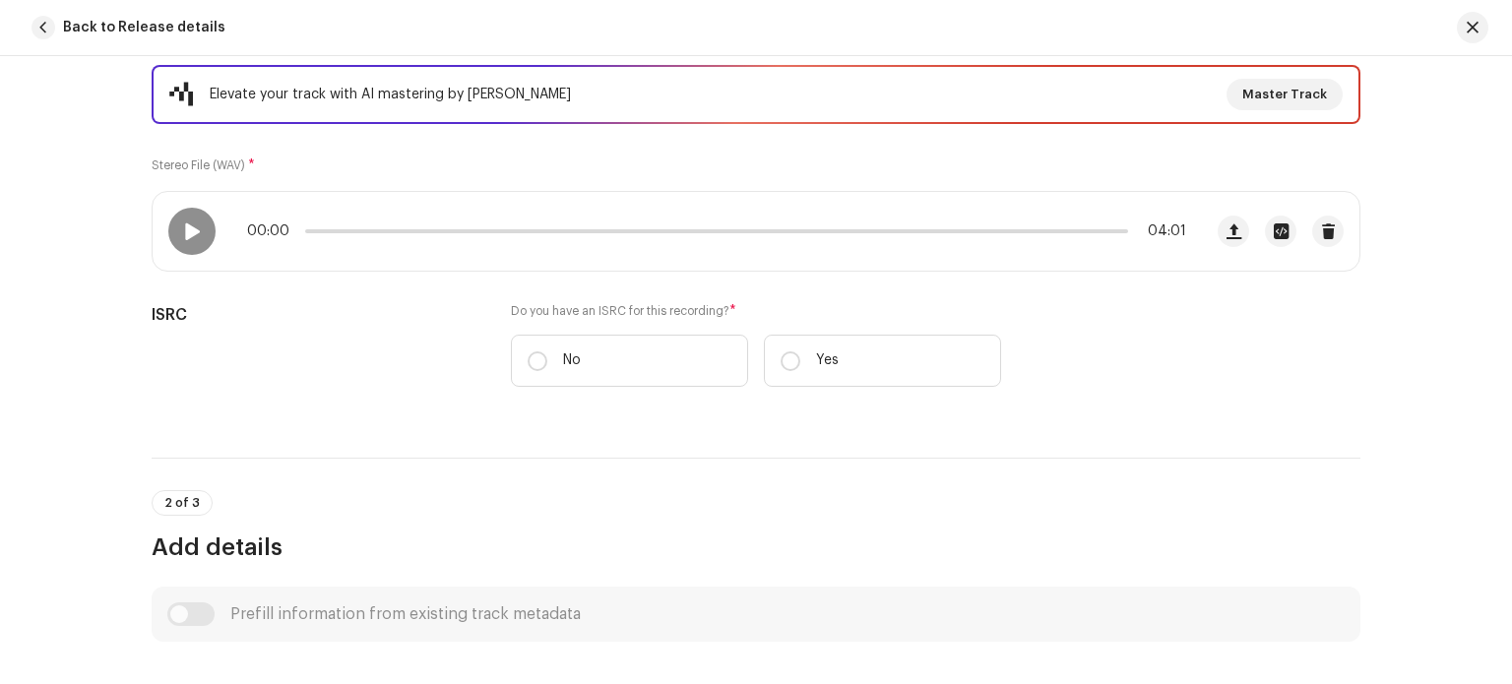
scroll to position [295, 0]
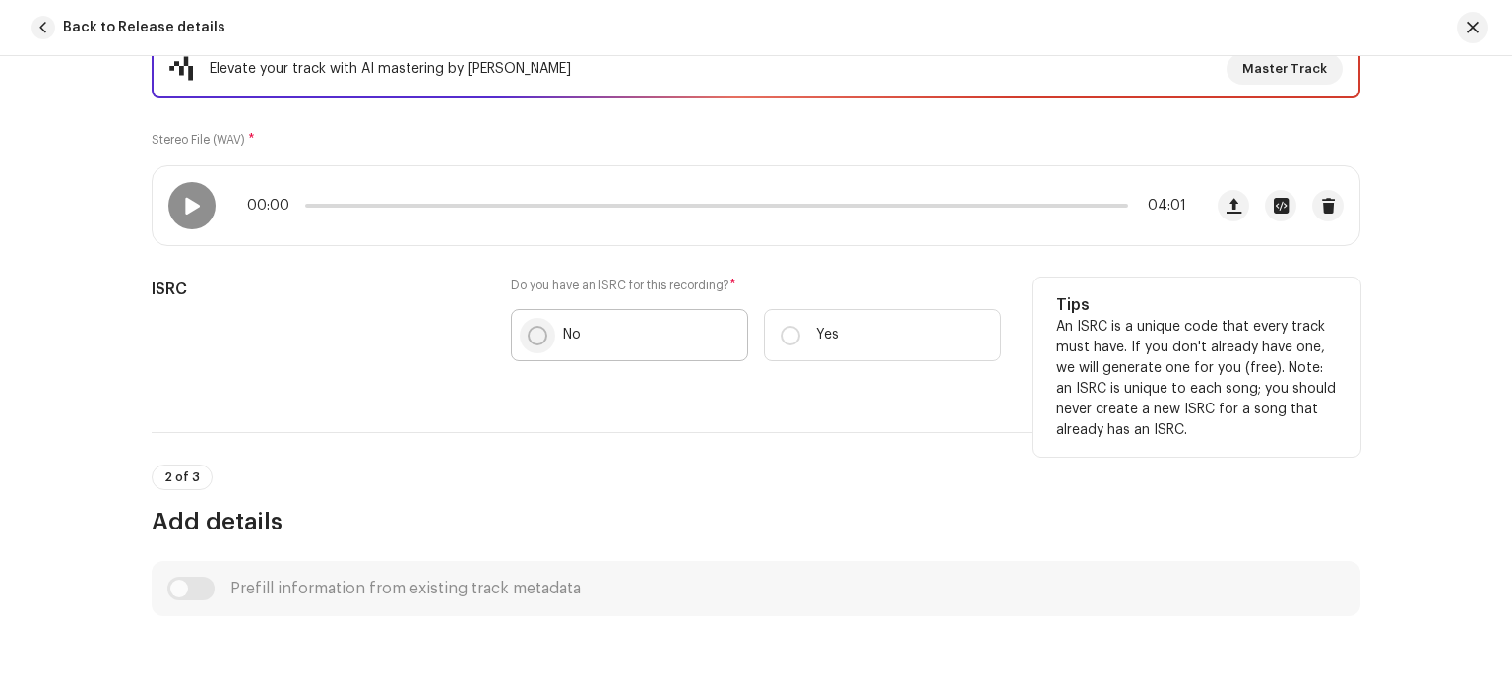
click at [532, 327] on input "No" at bounding box center [538, 336] width 20 height 20
radio input "true"
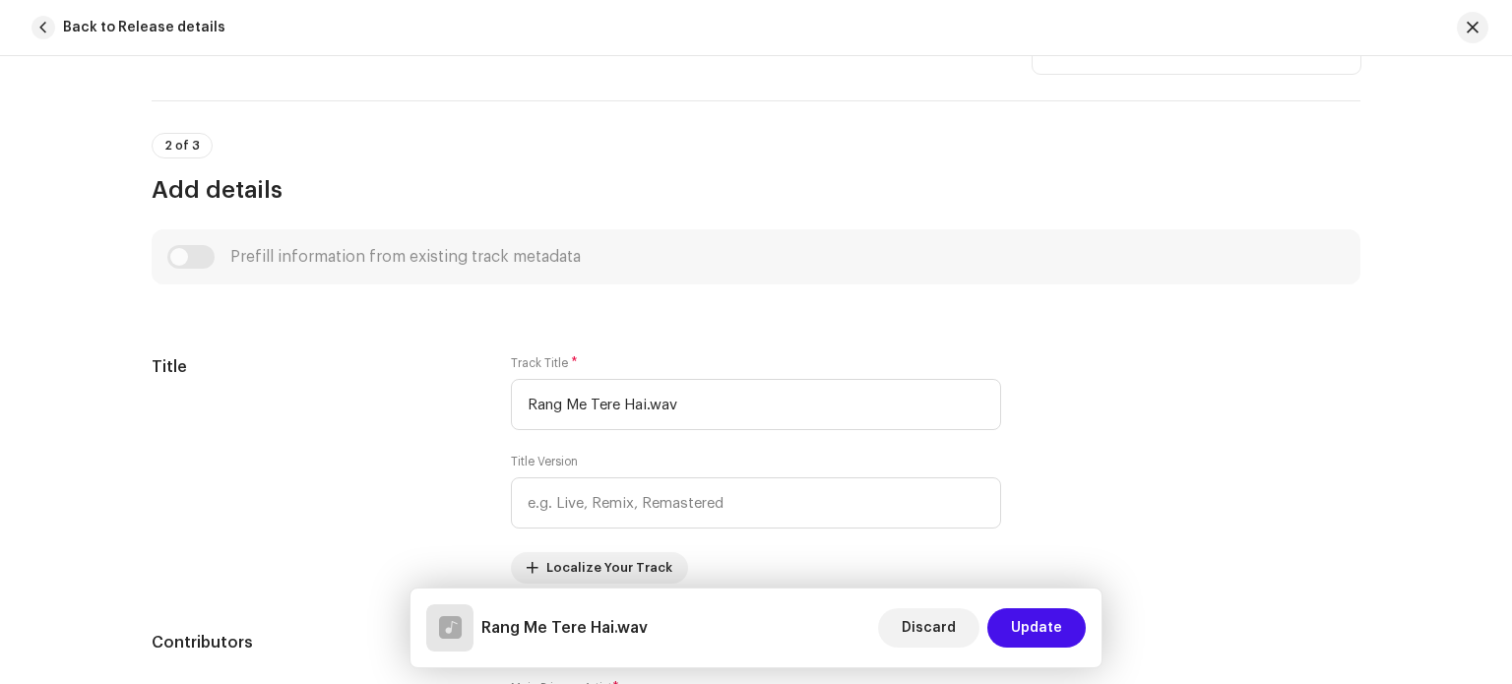
scroll to position [689, 0]
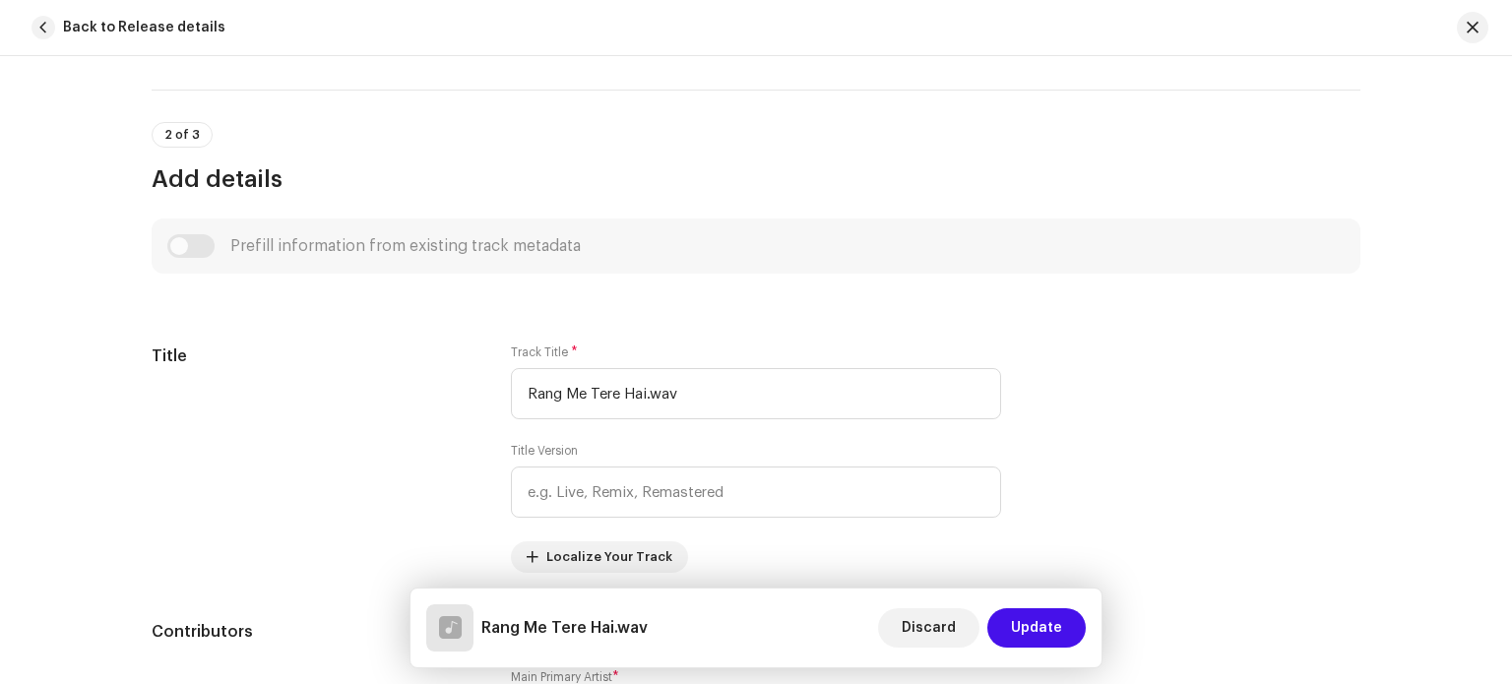
click at [181, 245] on div "Prefill information from existing track metadata" at bounding box center [755, 246] width 1177 height 24
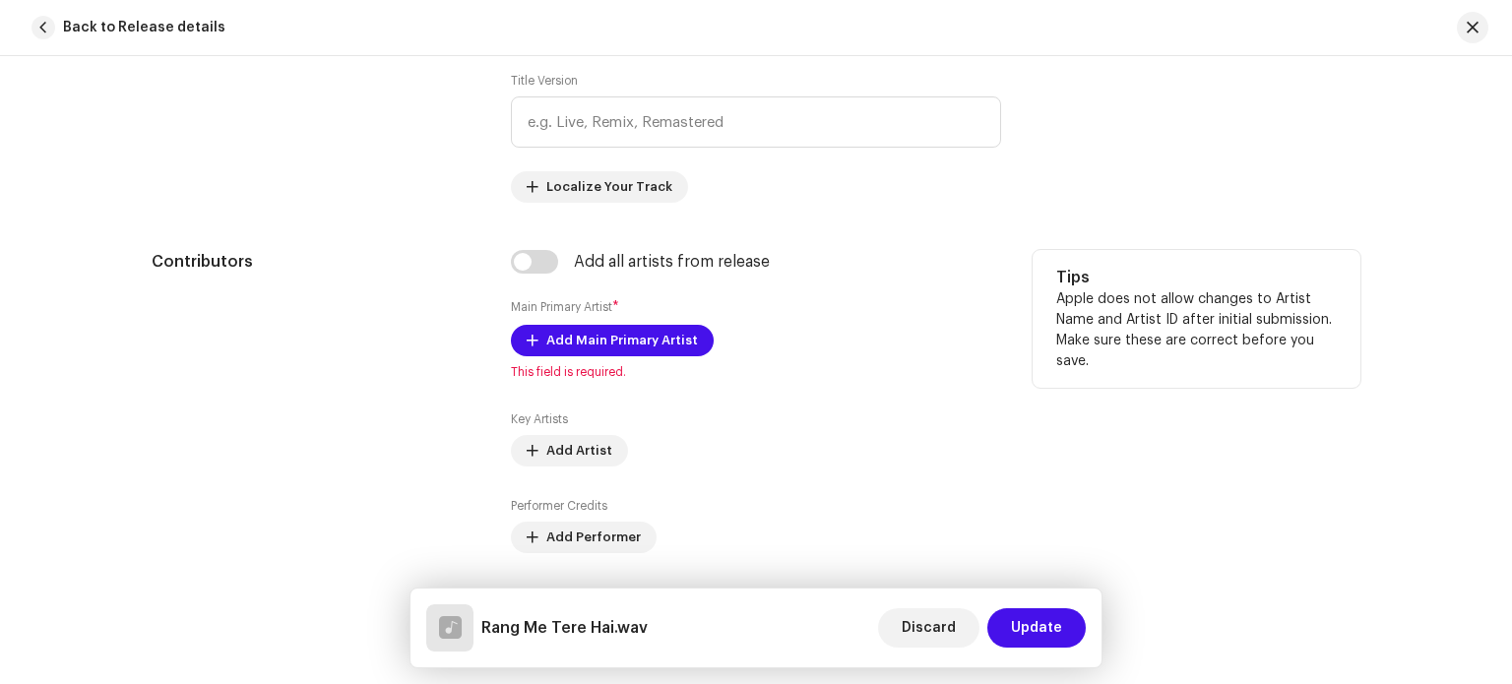
scroll to position [1083, 0]
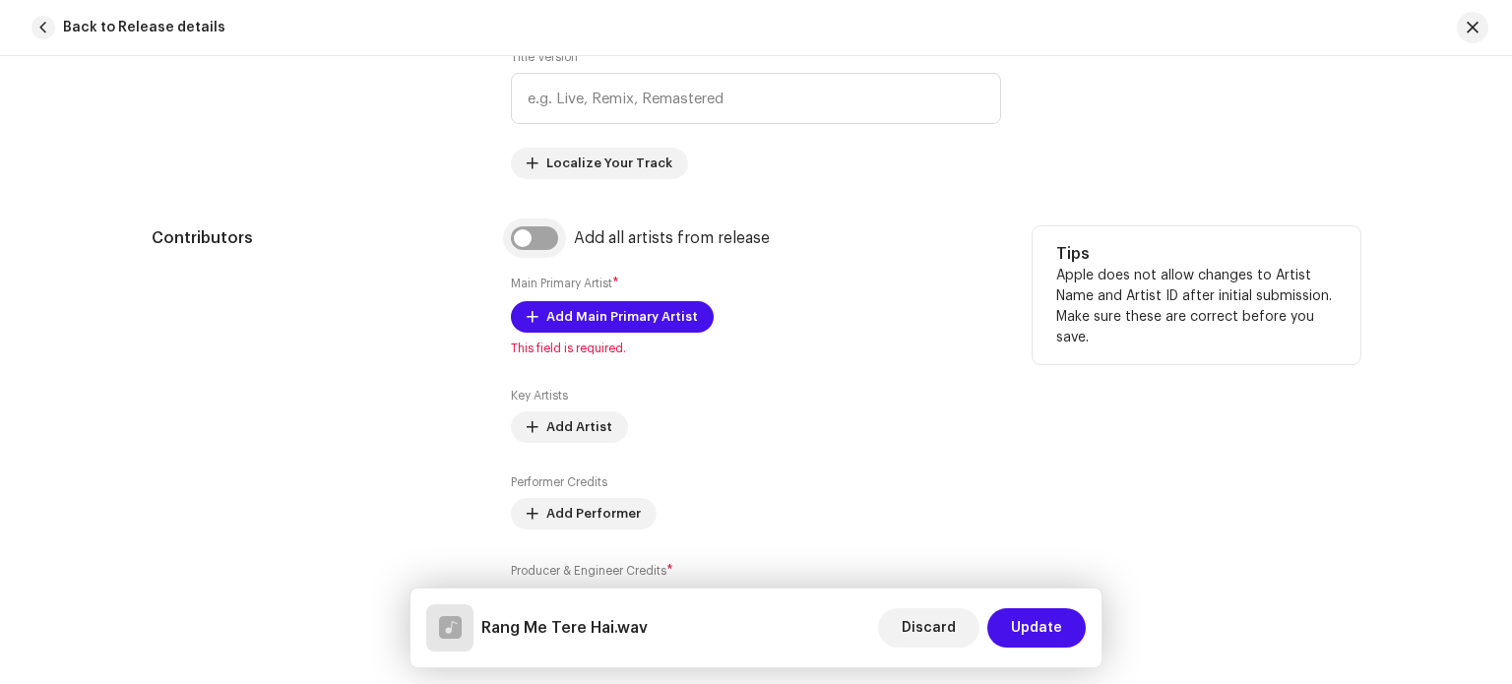
click at [530, 240] on input "checkbox" at bounding box center [534, 238] width 47 height 24
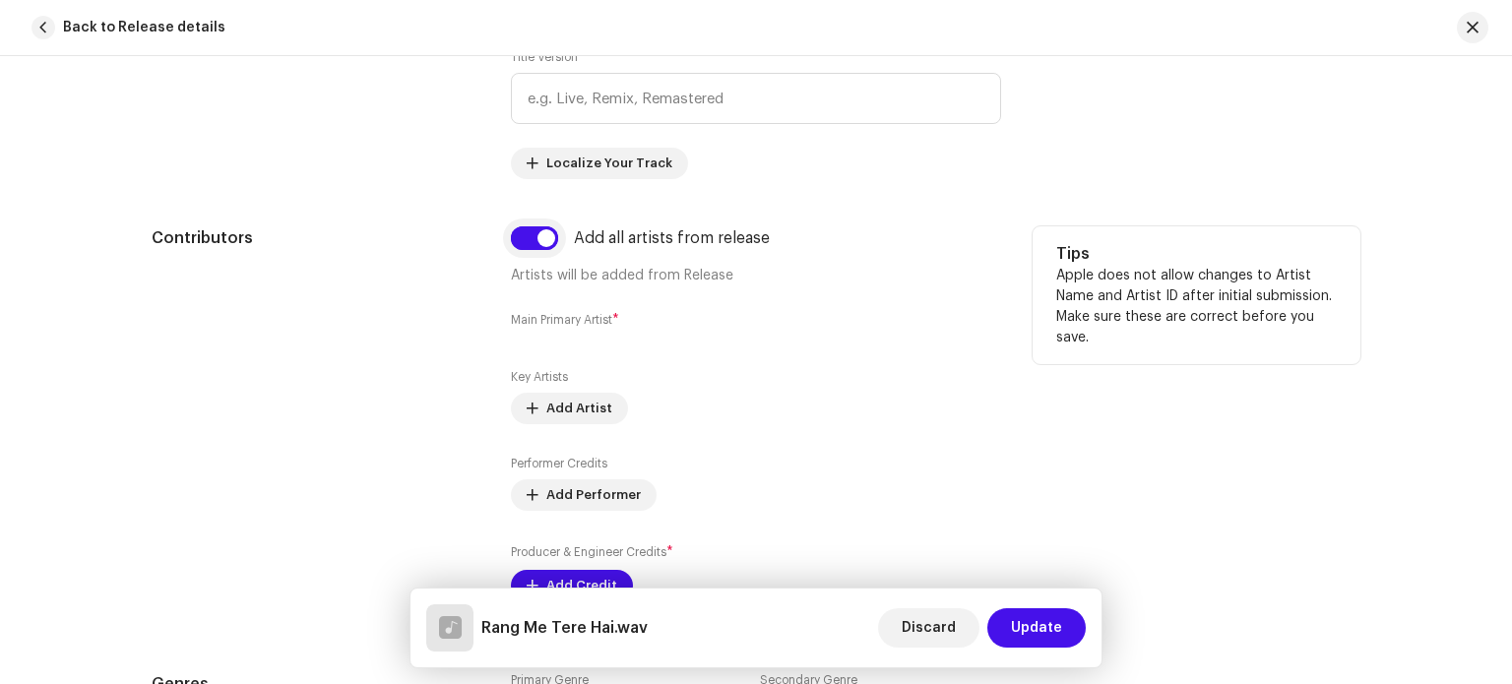
click at [530, 240] on input "checkbox" at bounding box center [534, 238] width 47 height 24
checkbox input "false"
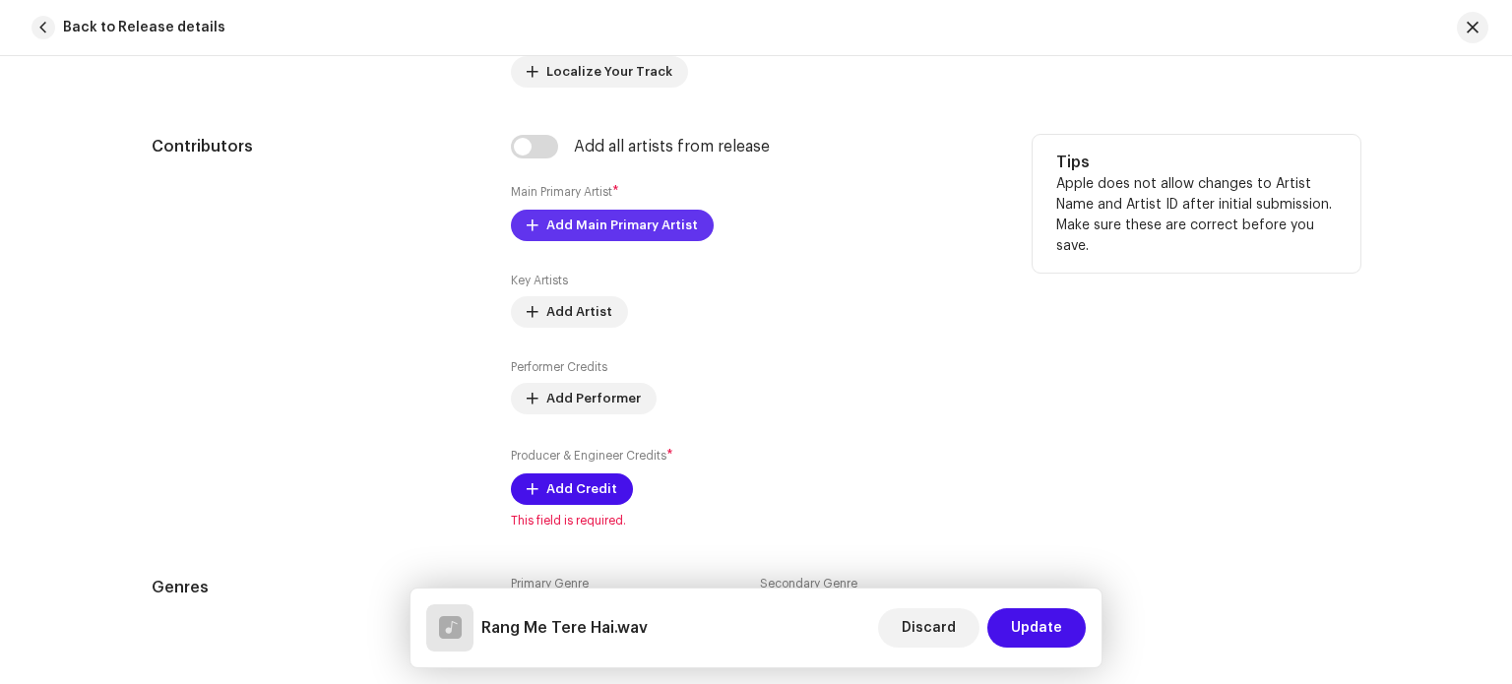
scroll to position [1181, 0]
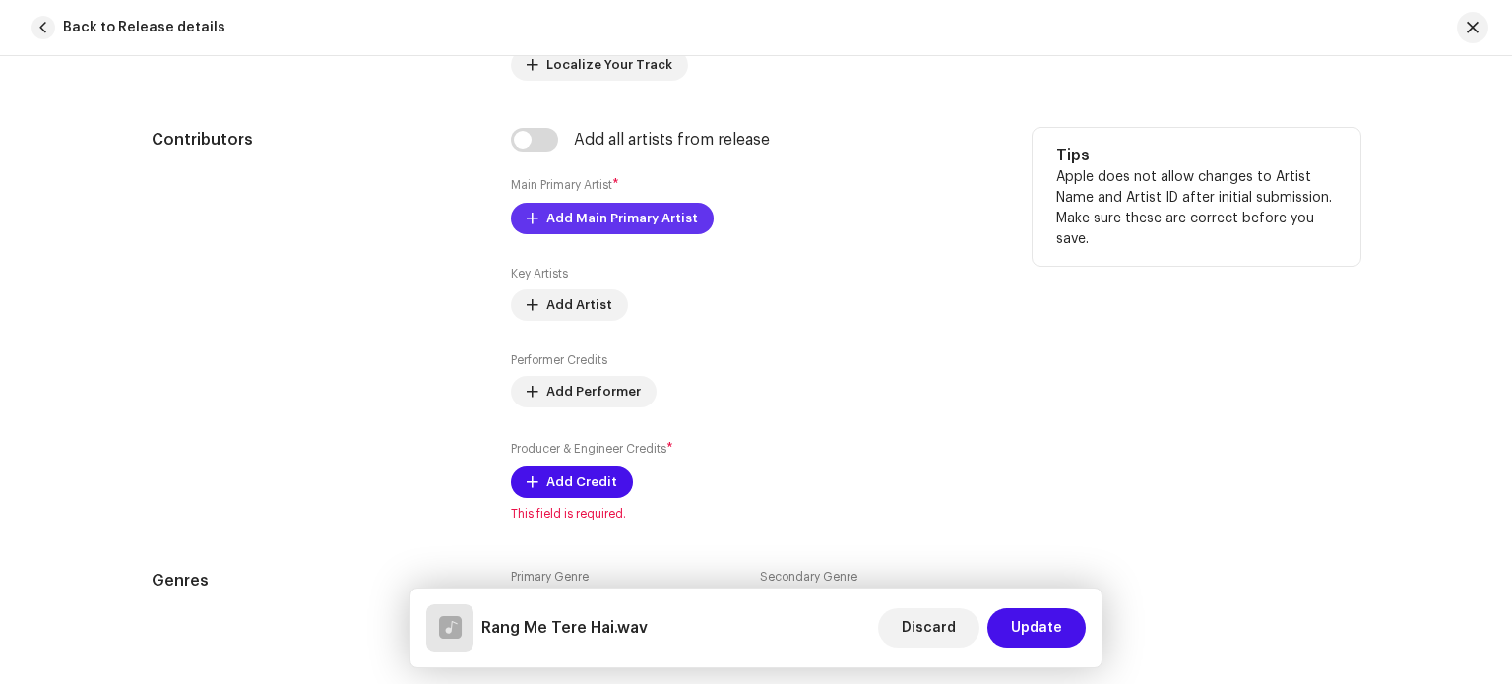
click at [591, 218] on span "Add Main Primary Artist" at bounding box center [622, 218] width 152 height 39
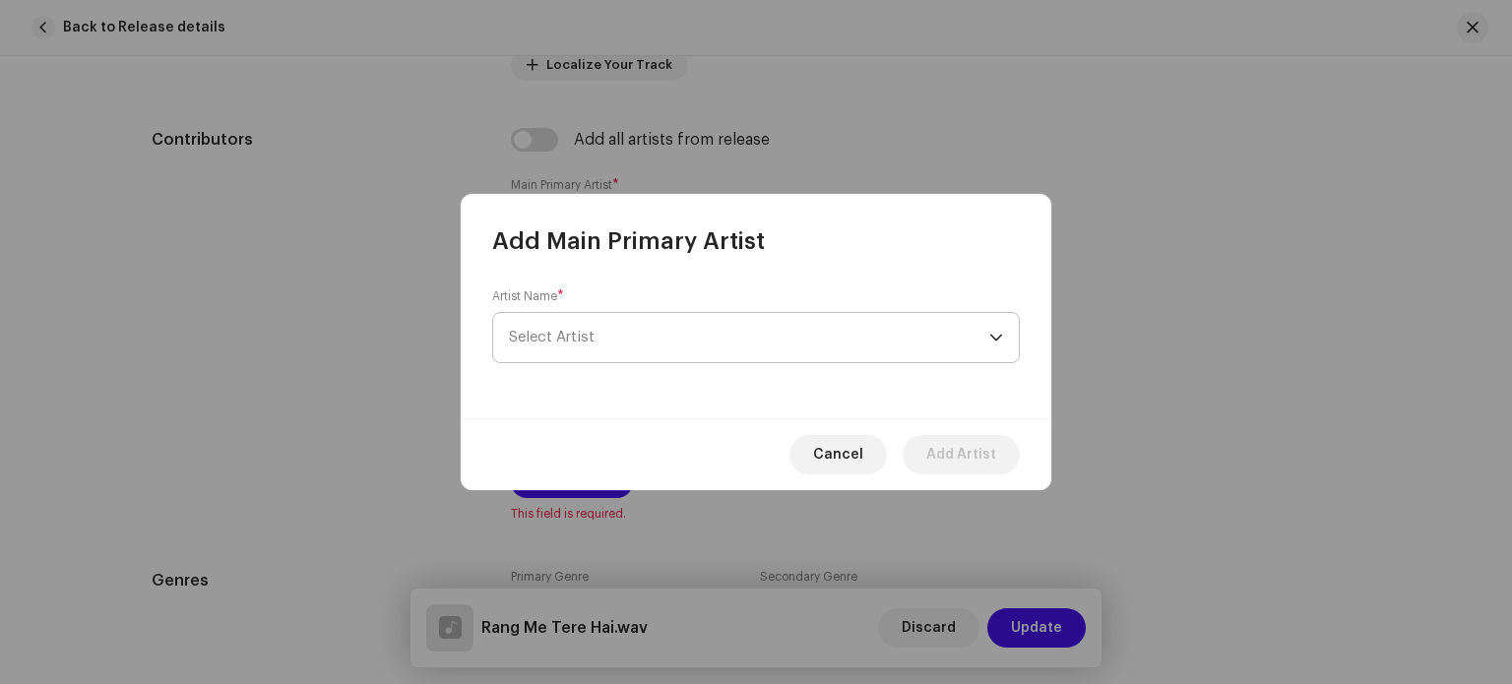
click at [610, 355] on span "Select Artist" at bounding box center [749, 337] width 480 height 49
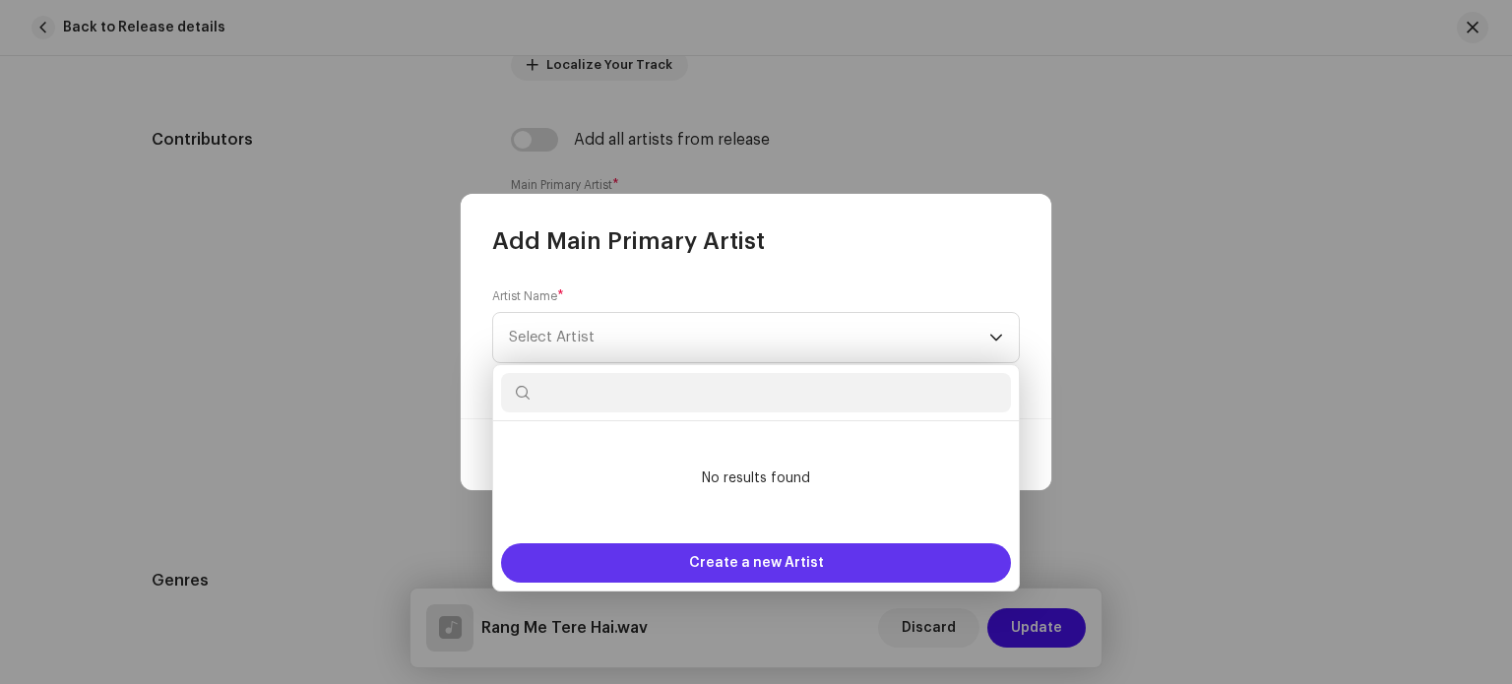
click at [713, 572] on span "Create a new Artist" at bounding box center [756, 562] width 135 height 39
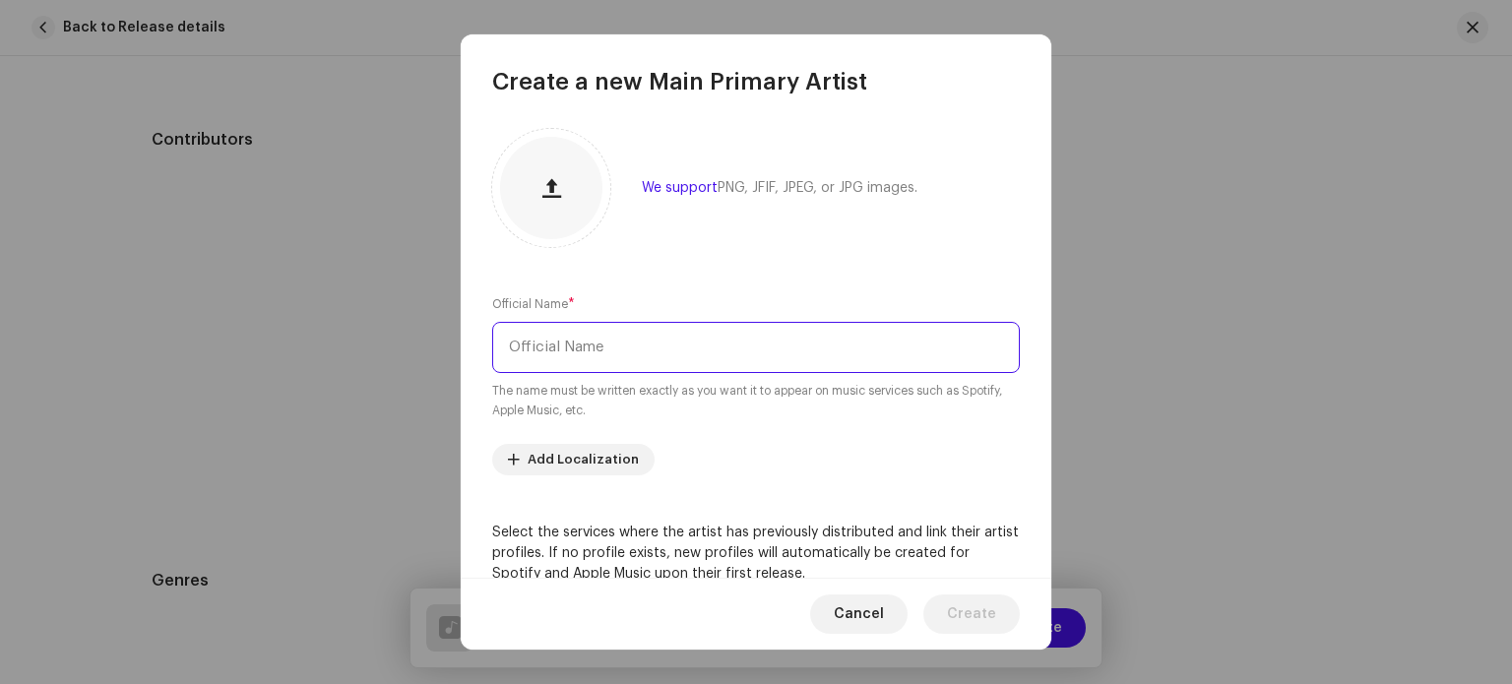
click at [652, 342] on input "text" at bounding box center [756, 347] width 528 height 51
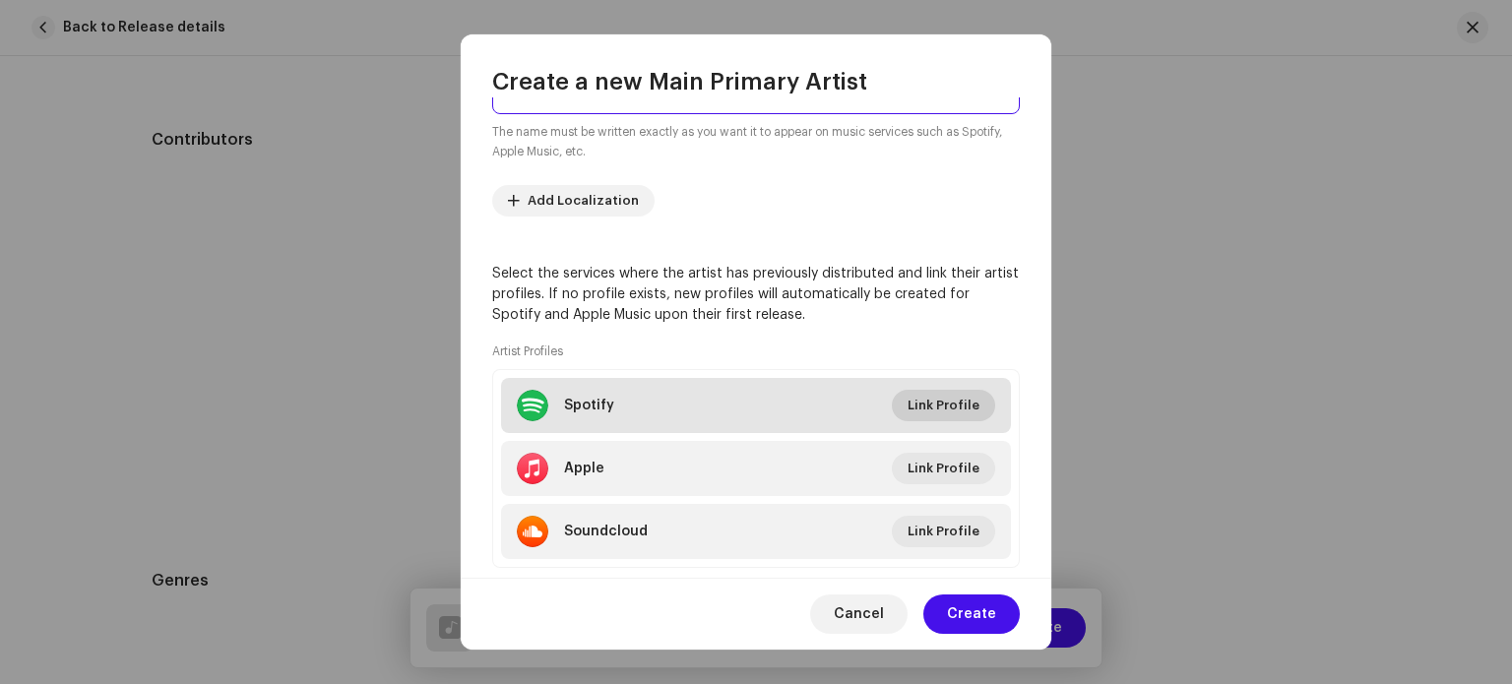
scroll to position [302, 0]
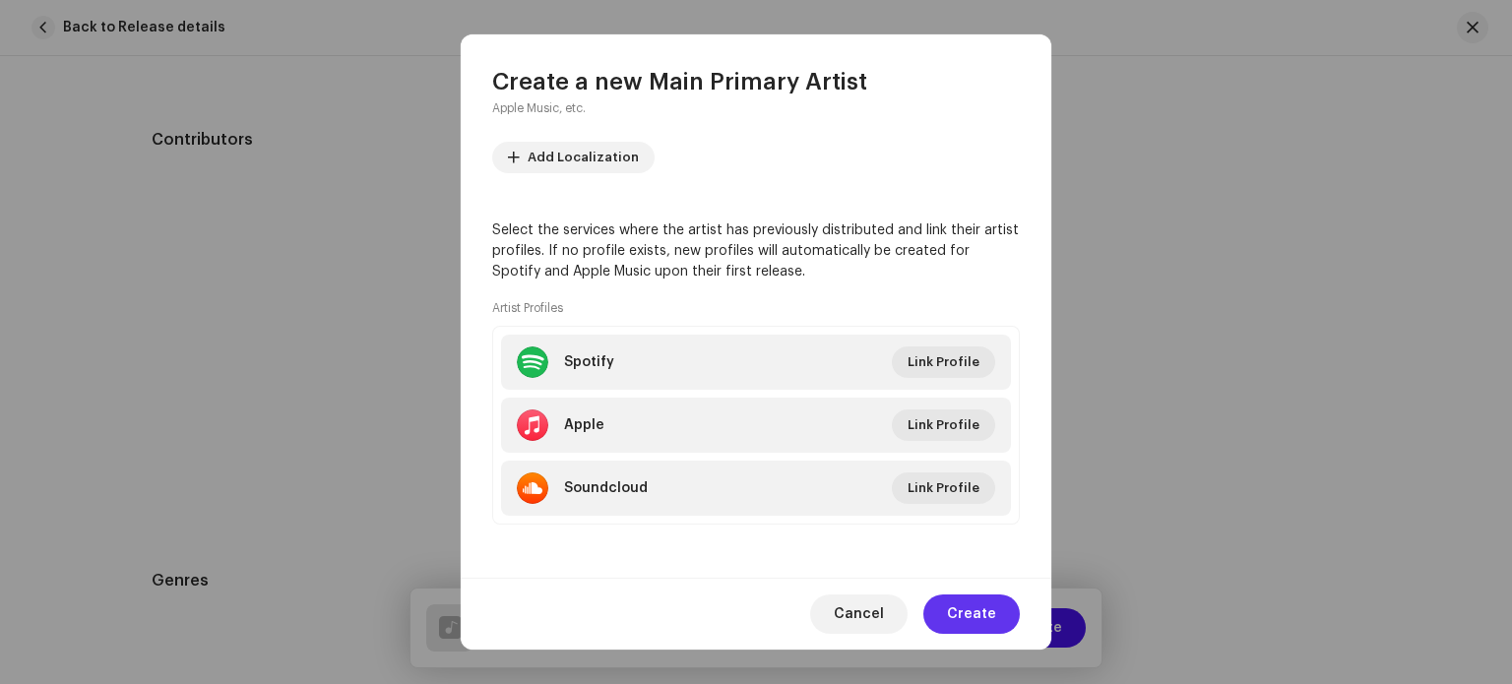
type input "[PERSON_NAME]"
click at [974, 606] on span "Create" at bounding box center [971, 613] width 49 height 39
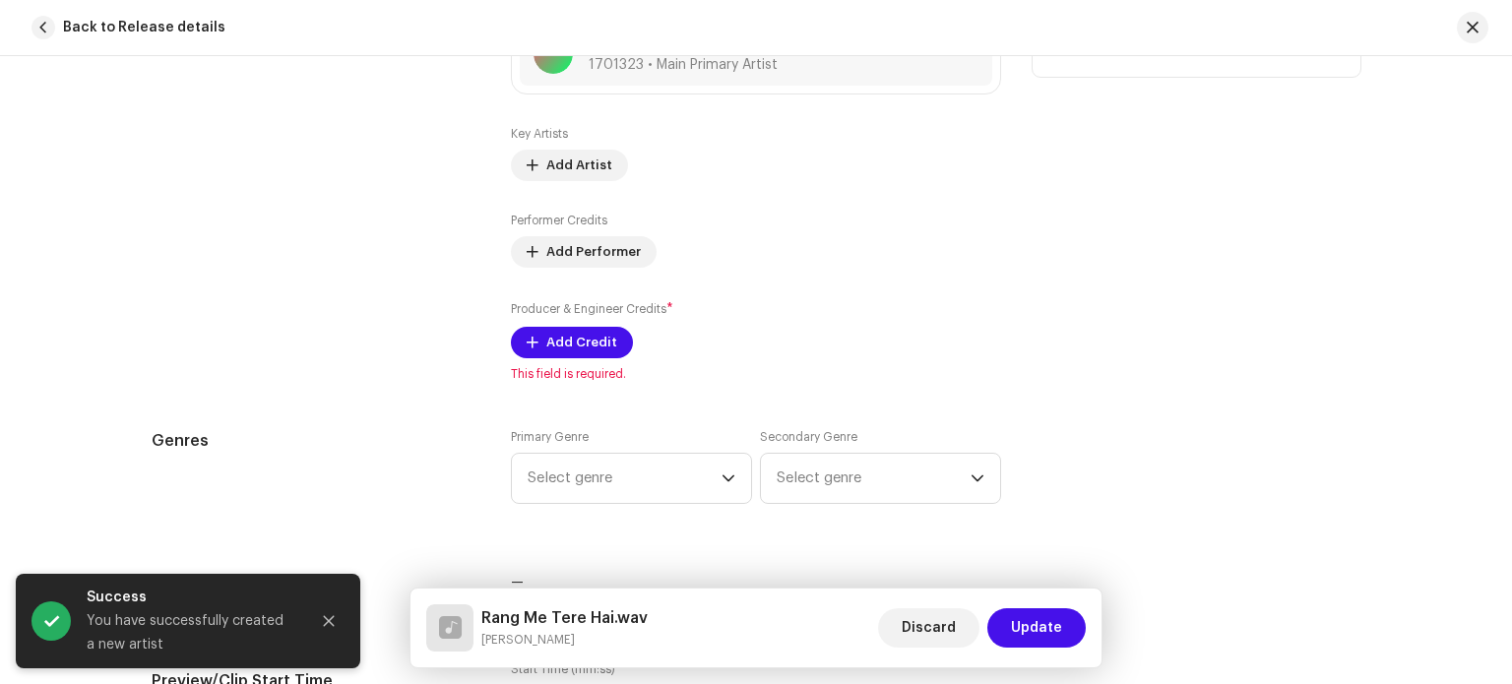
scroll to position [1378, 0]
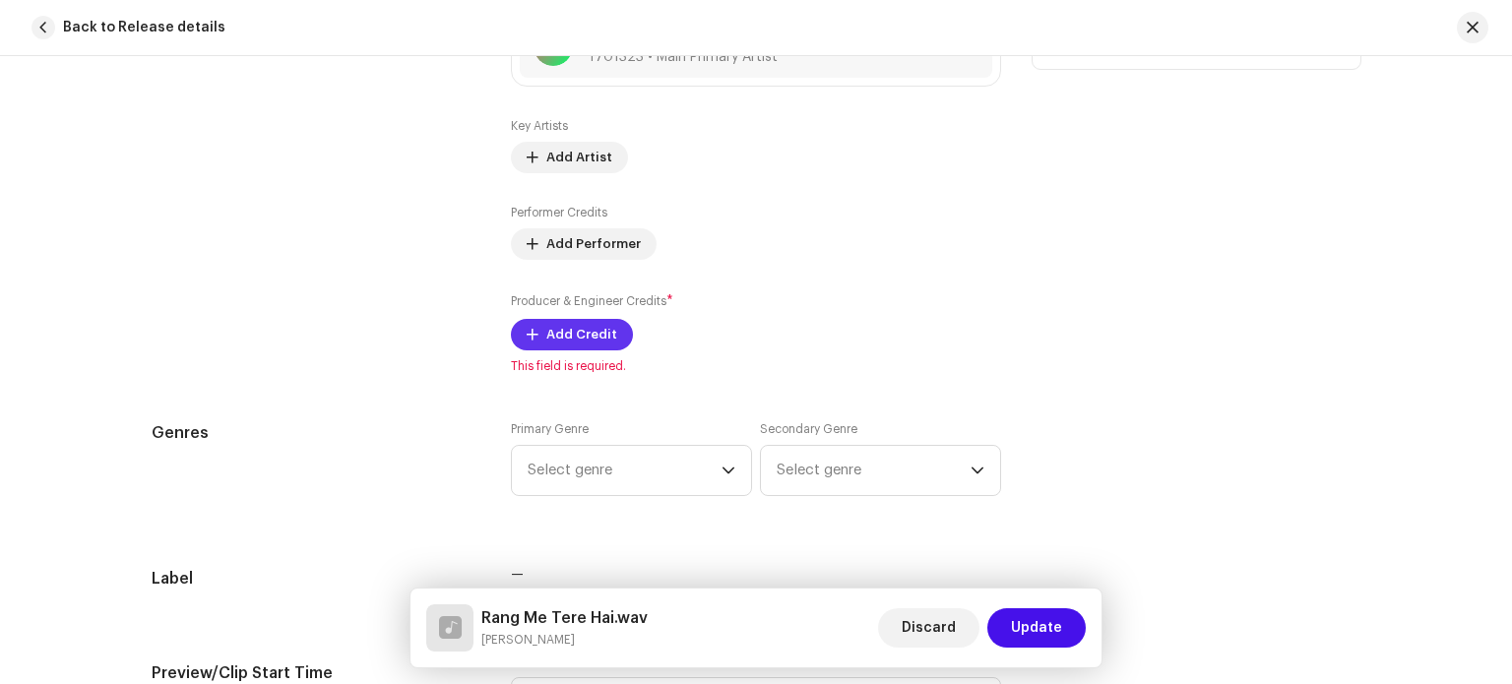
click at [569, 338] on span "Add Credit" at bounding box center [581, 334] width 71 height 39
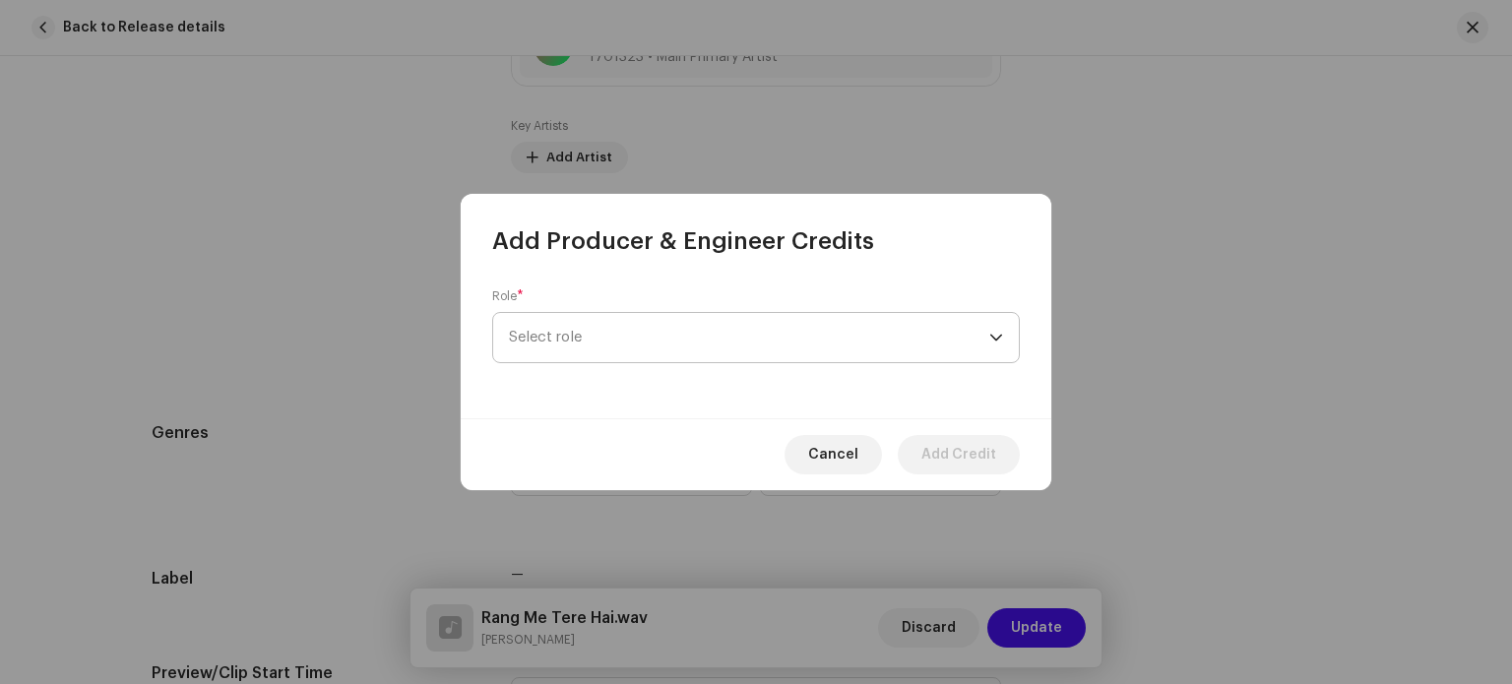
click at [591, 354] on span "Select role" at bounding box center [749, 337] width 480 height 49
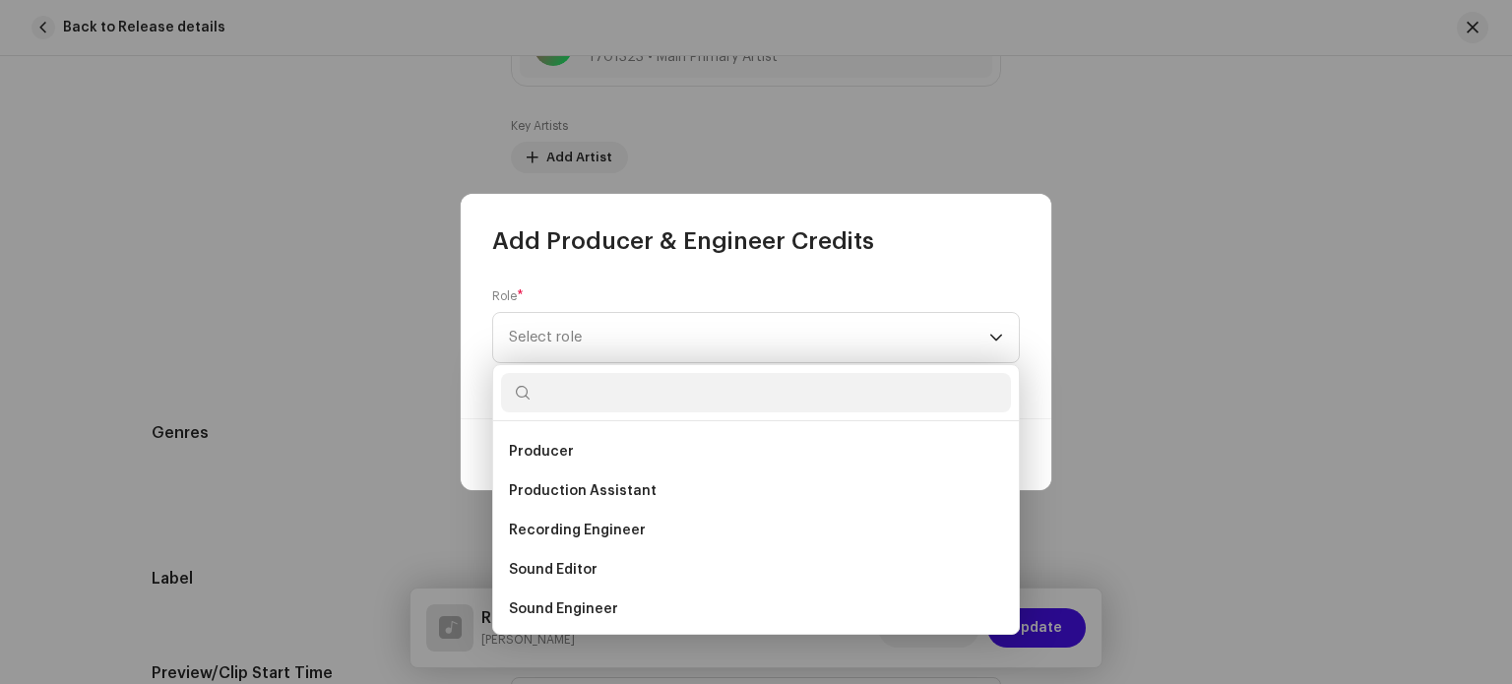
scroll to position [787, 0]
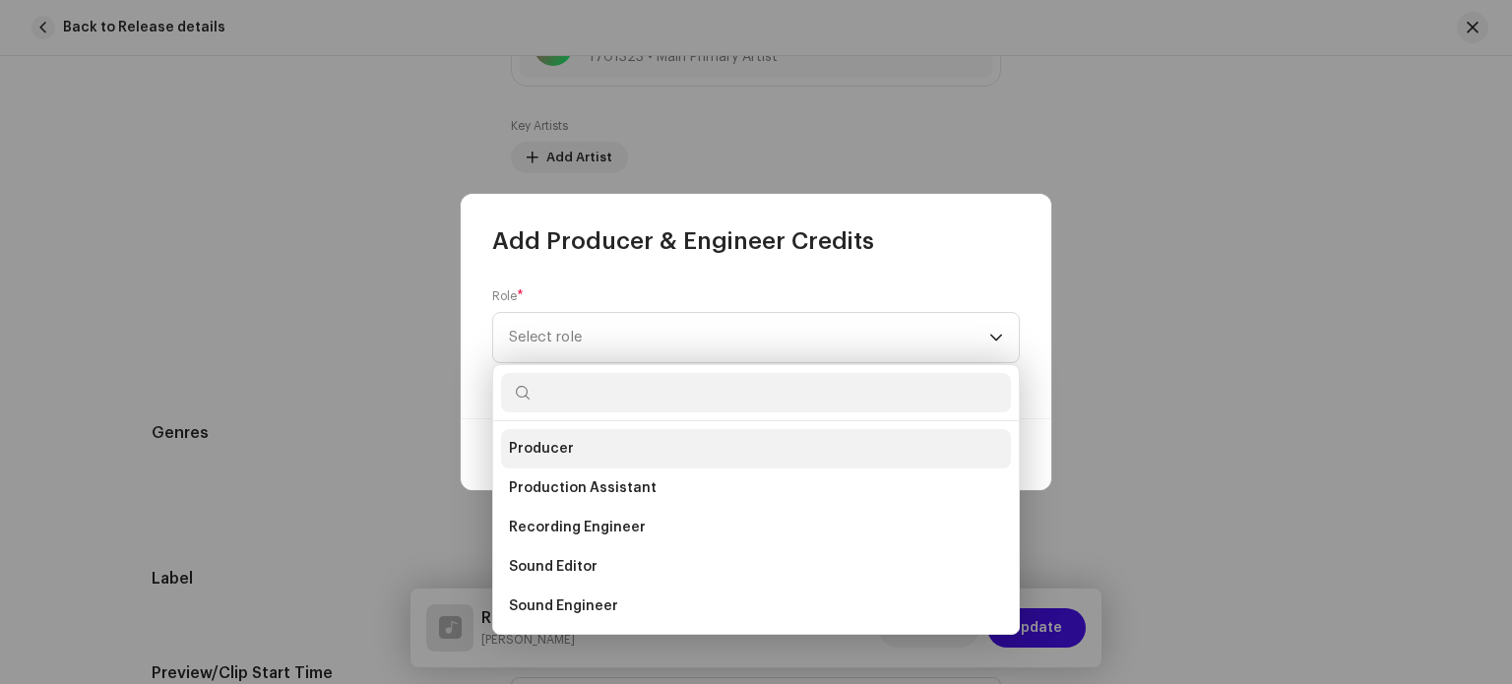
click at [567, 452] on span "Producer" at bounding box center [541, 449] width 65 height 20
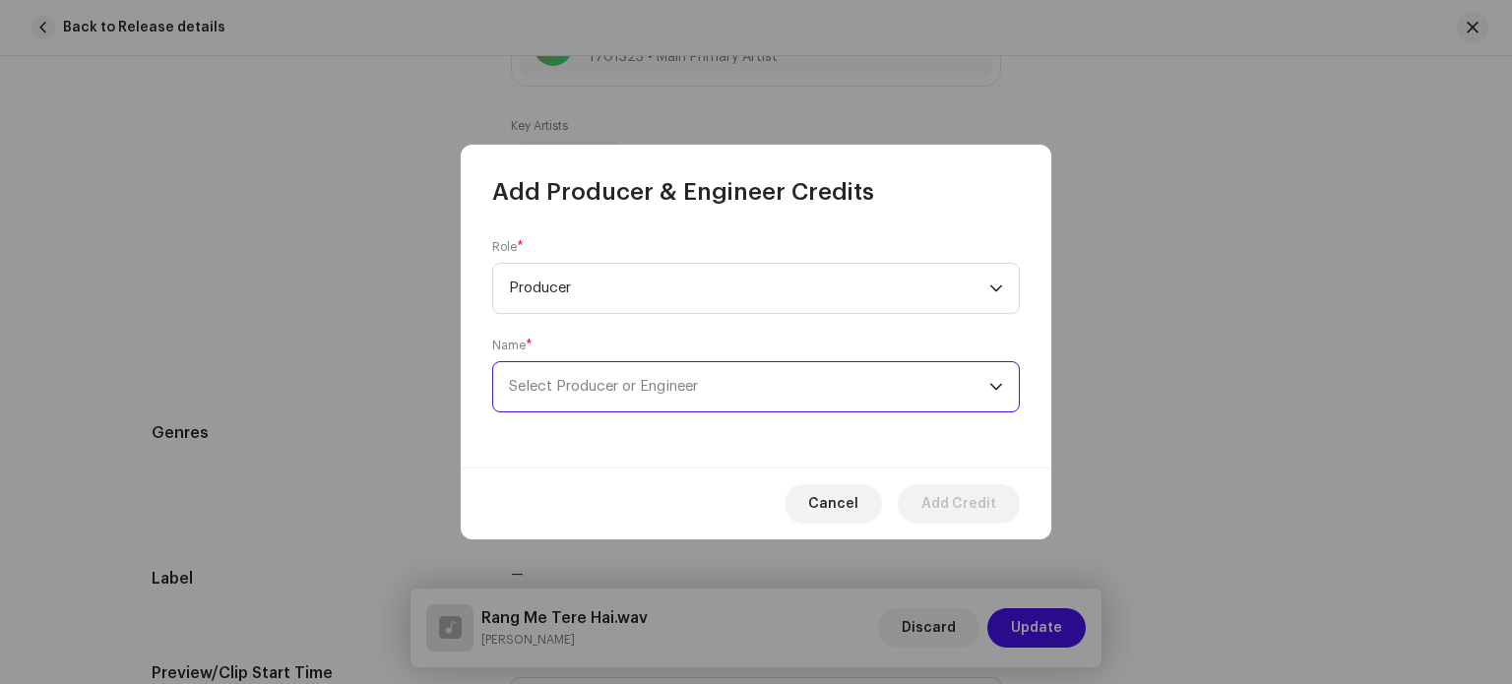
click at [595, 391] on span "Select Producer or Engineer" at bounding box center [603, 386] width 189 height 15
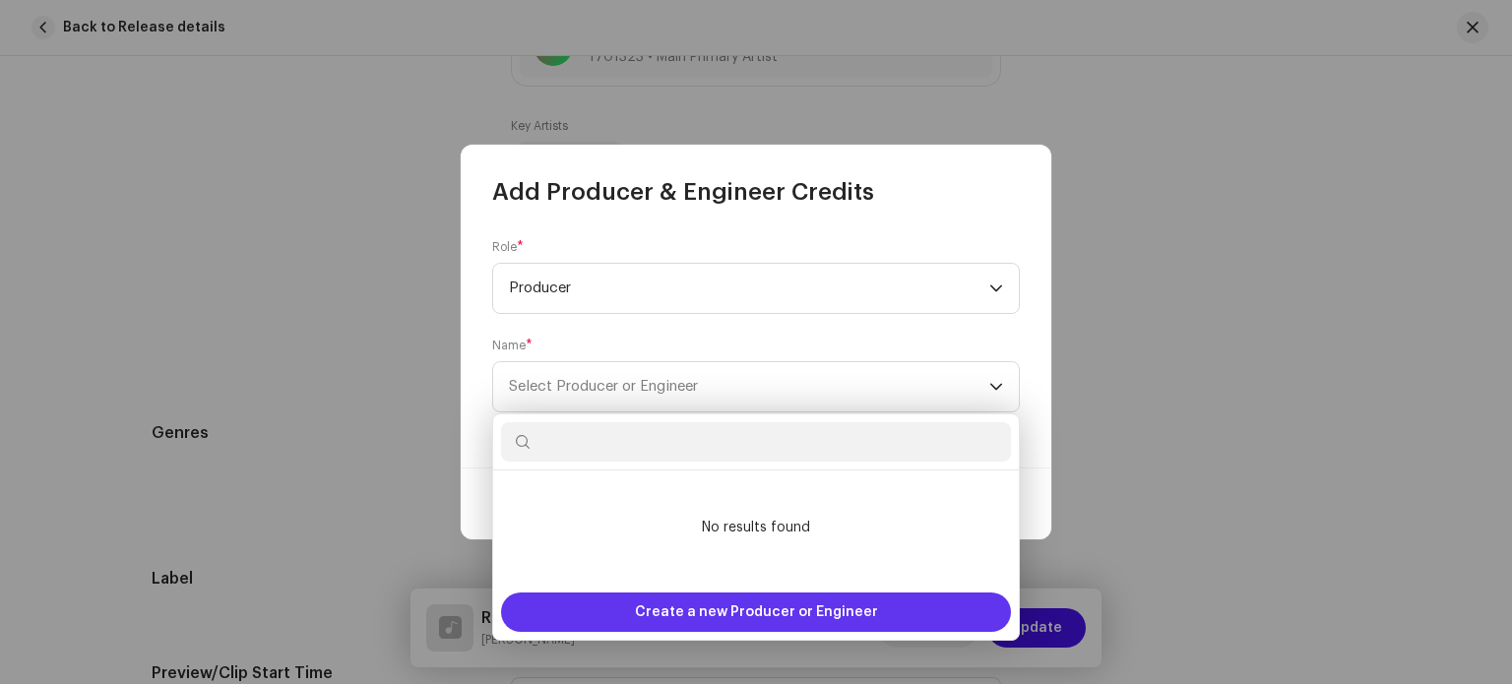
click at [709, 609] on span "Create a new Producer or Engineer" at bounding box center [756, 611] width 243 height 39
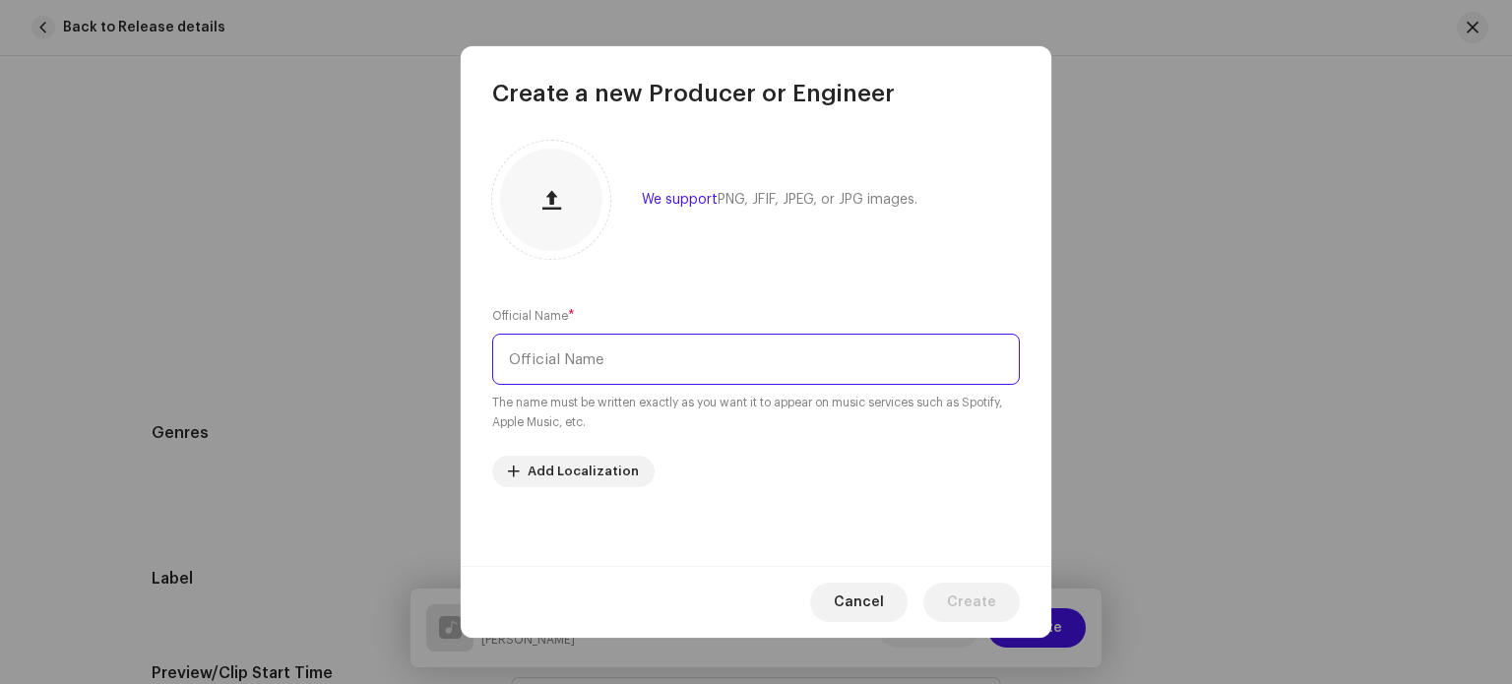
click at [639, 368] on input "text" at bounding box center [756, 359] width 528 height 51
type input "Karan Kumar"
click at [992, 613] on span "Create" at bounding box center [971, 602] width 49 height 39
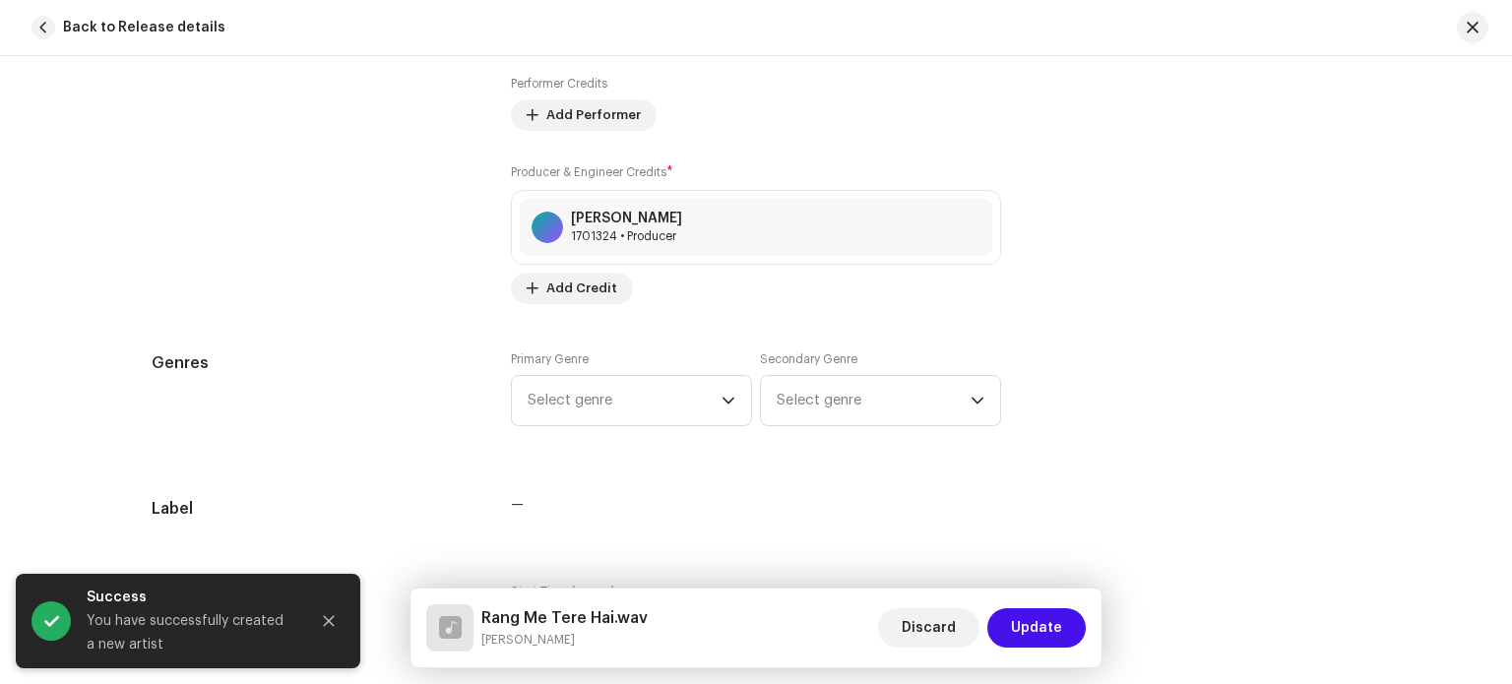
scroll to position [1575, 0]
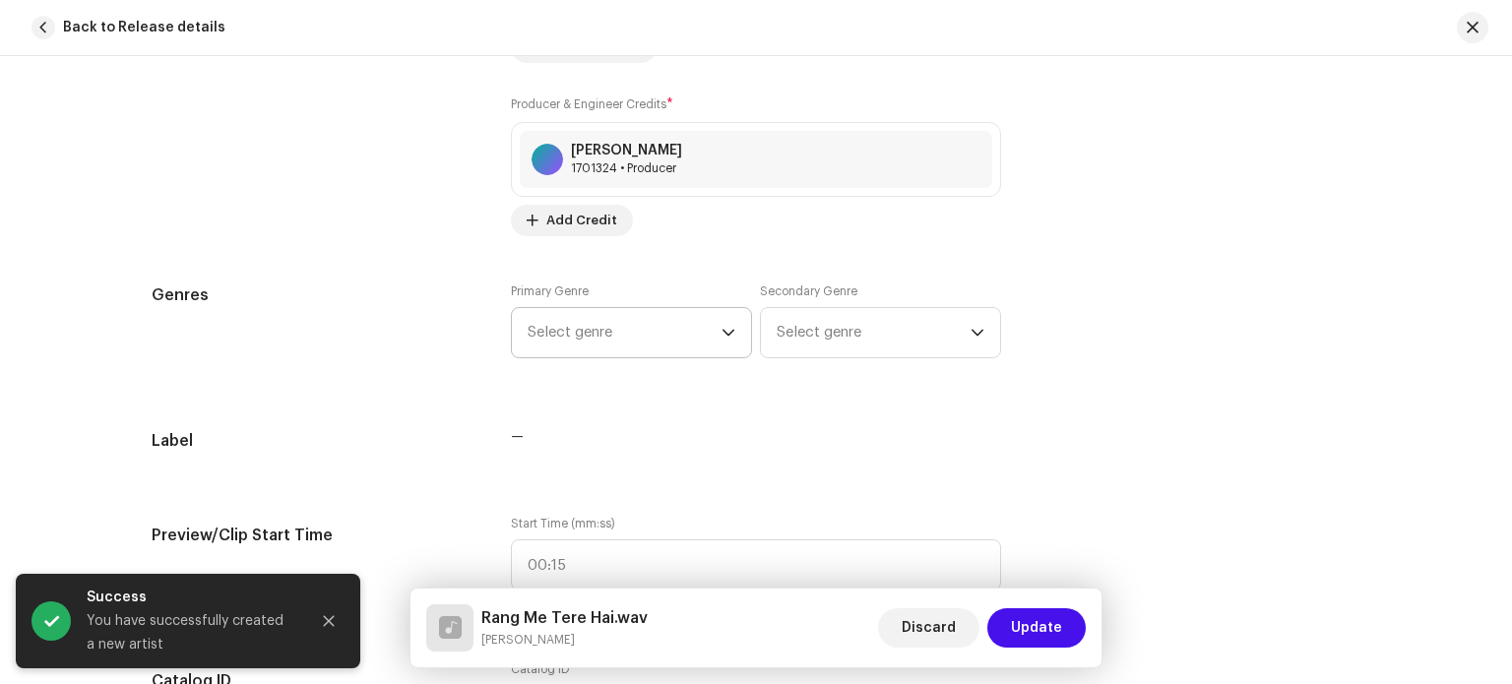
click at [709, 319] on span "Select genre" at bounding box center [625, 332] width 194 height 49
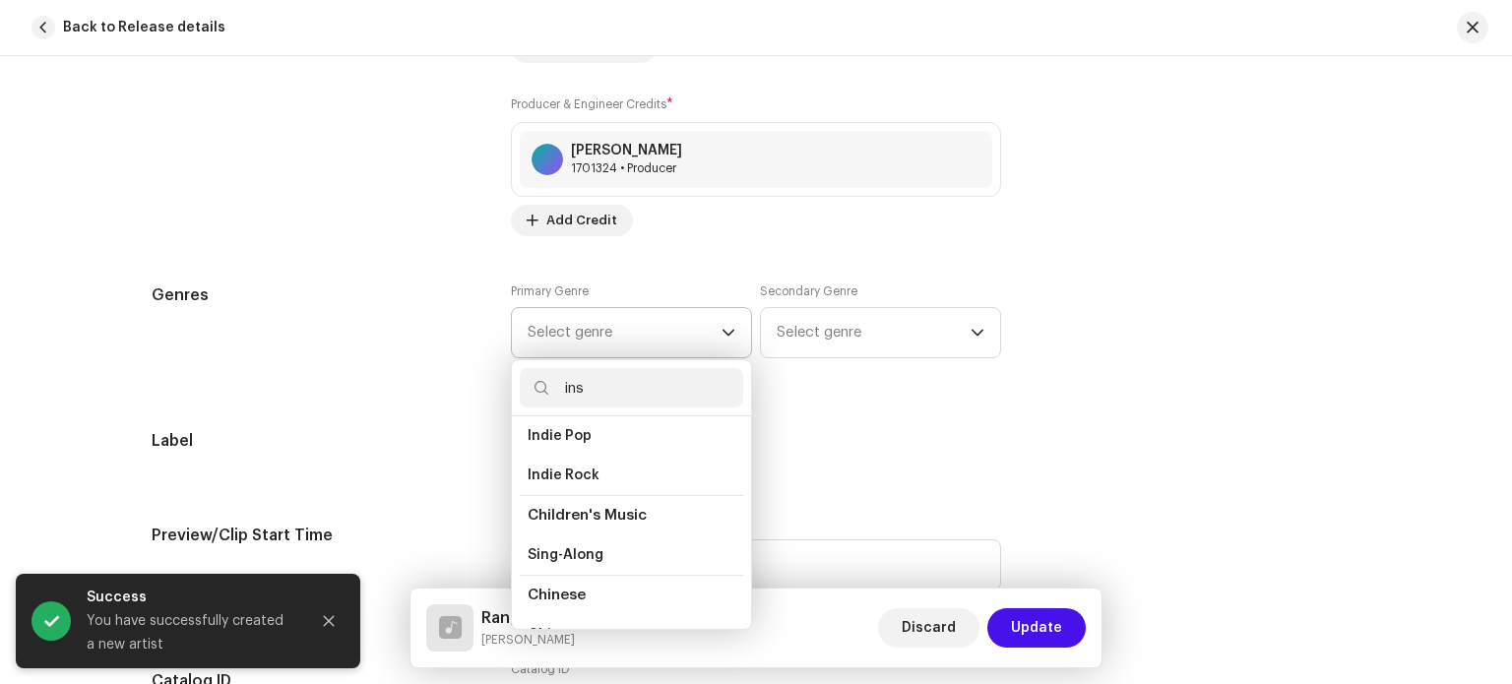
scroll to position [120, 0]
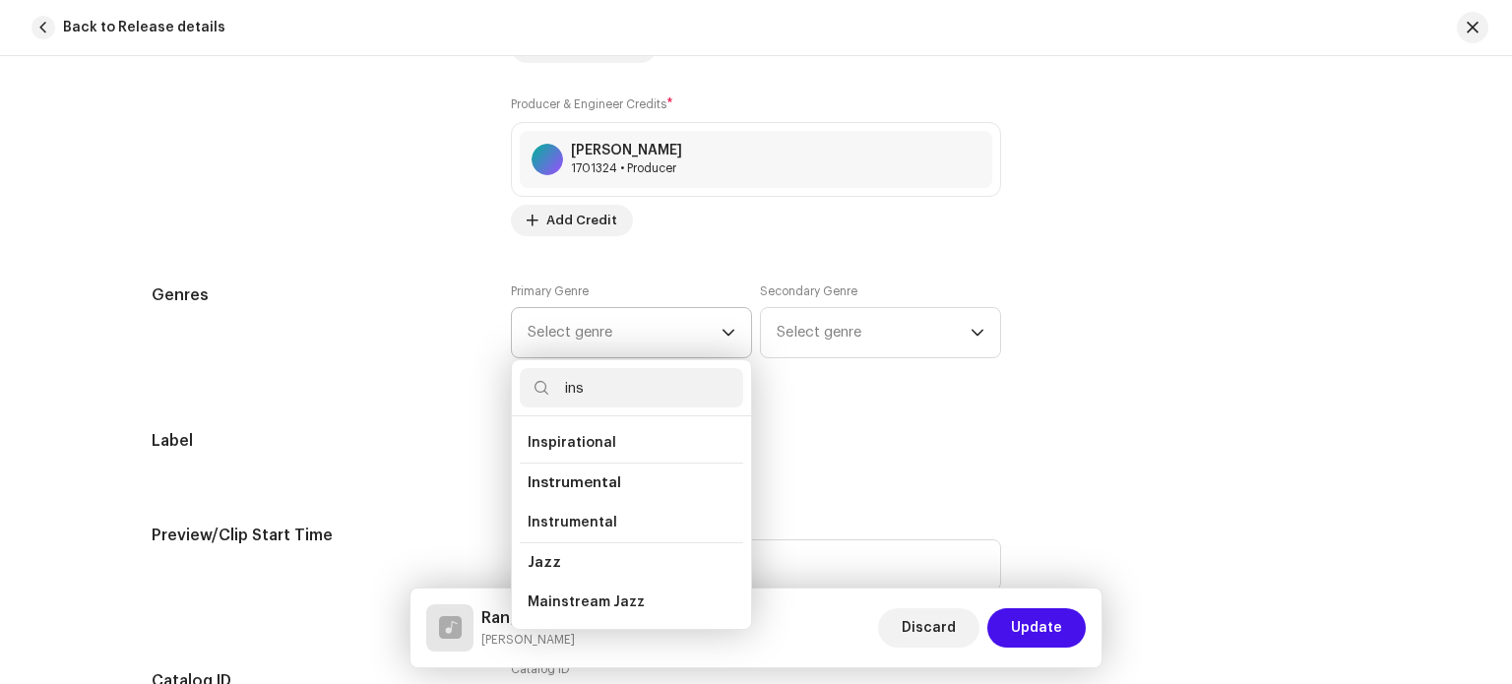
type input "ins"
click at [610, 487] on span "Instrumental" at bounding box center [575, 482] width 94 height 15
click at [590, 476] on span "Instrumental" at bounding box center [575, 482] width 94 height 15
click at [590, 527] on span "Instrumental" at bounding box center [573, 523] width 90 height 20
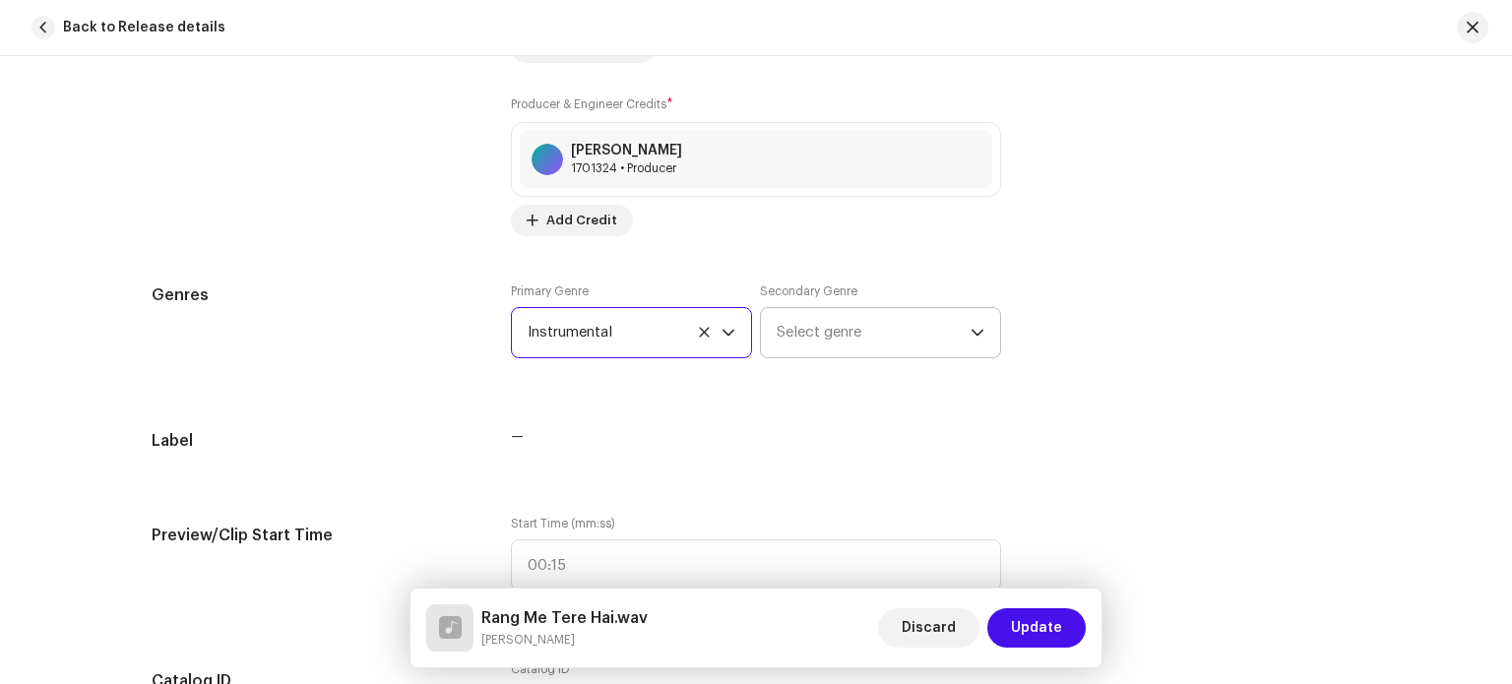
click at [828, 336] on span "Select genre" at bounding box center [874, 332] width 194 height 49
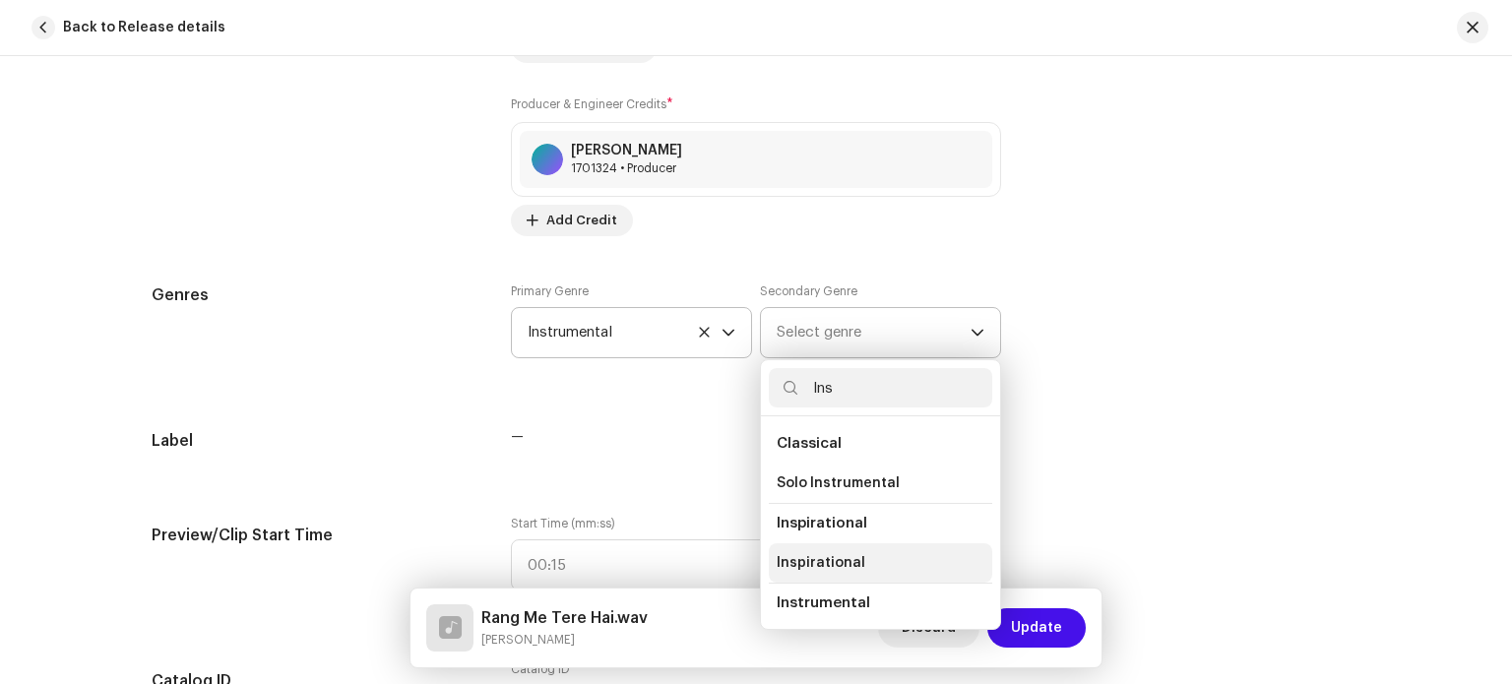
type input "Ins"
click at [841, 566] on span "Inspirational" at bounding box center [821, 563] width 89 height 20
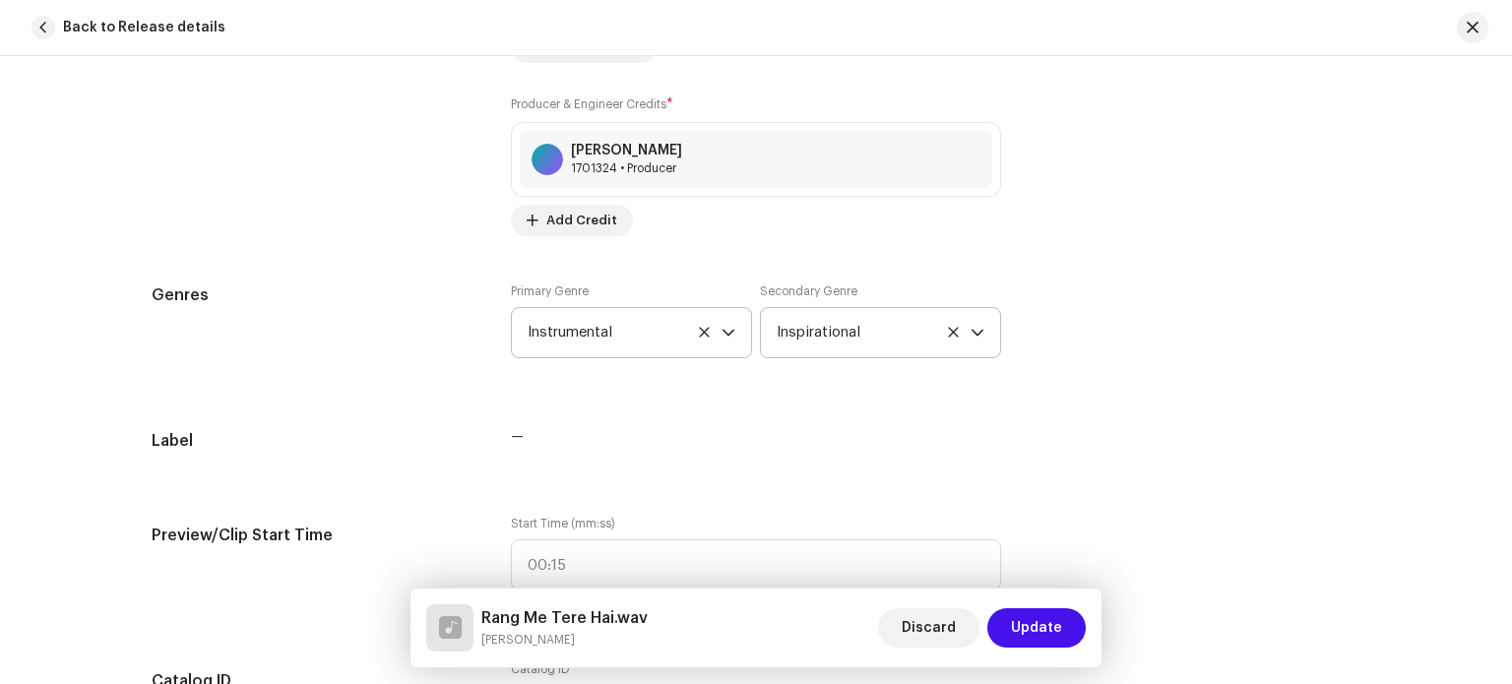
click at [953, 331] on icon at bounding box center [953, 332] width 13 height 13
click at [890, 341] on span "Select genre" at bounding box center [874, 332] width 194 height 49
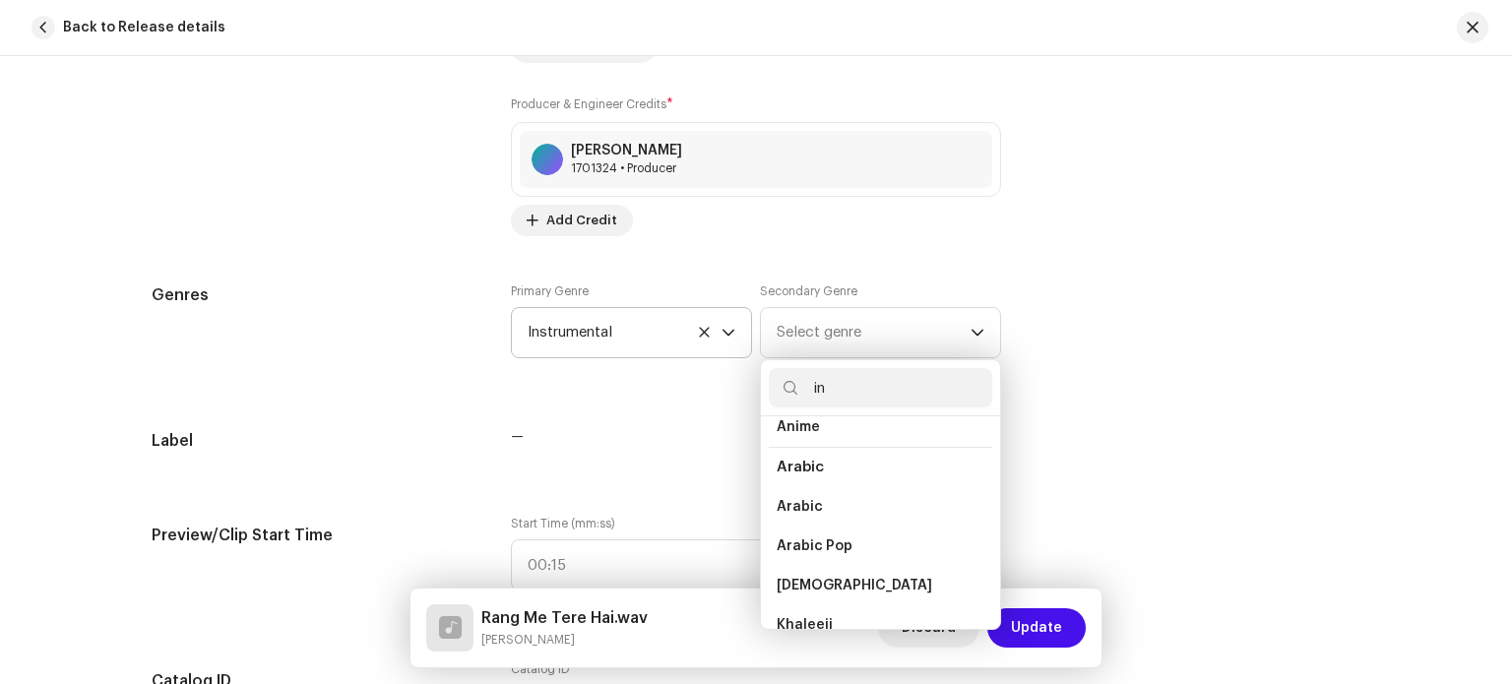
scroll to position [768, 0]
type input "ind"
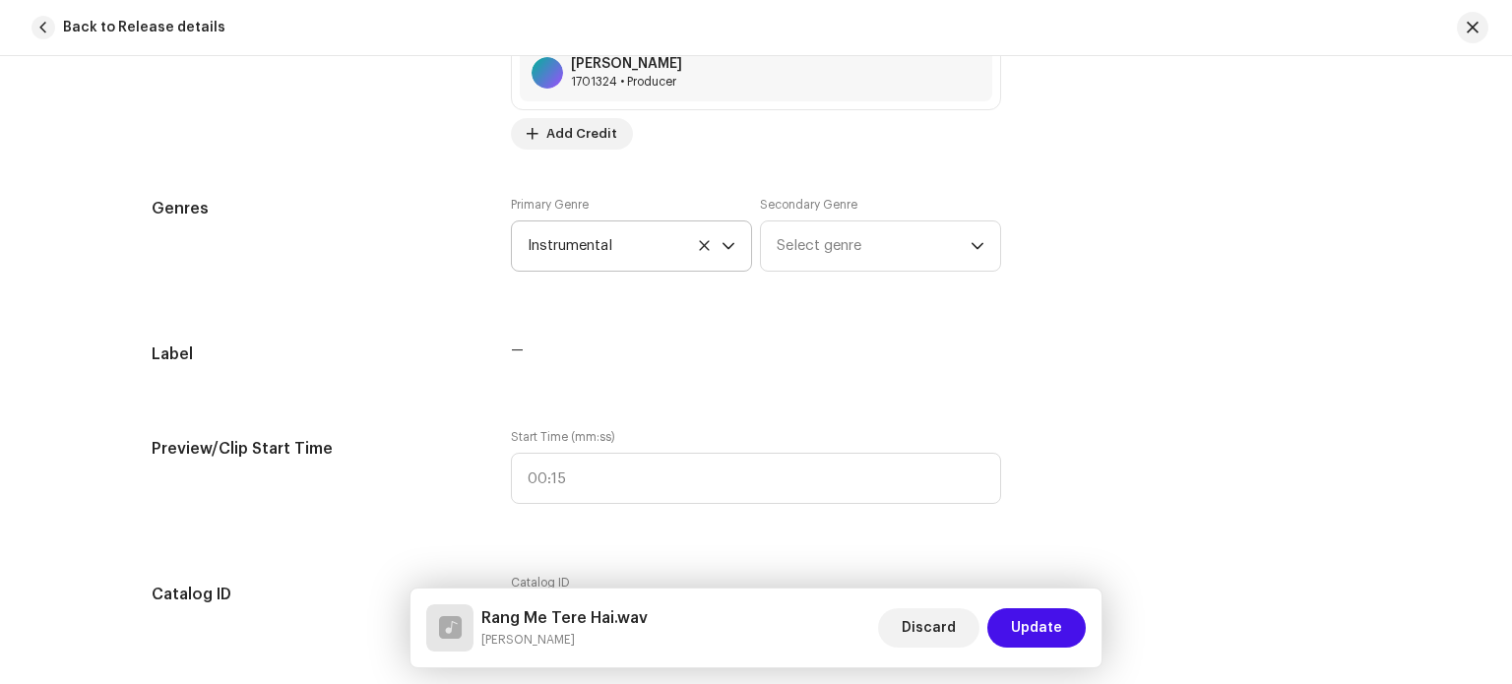
scroll to position [1575, 0]
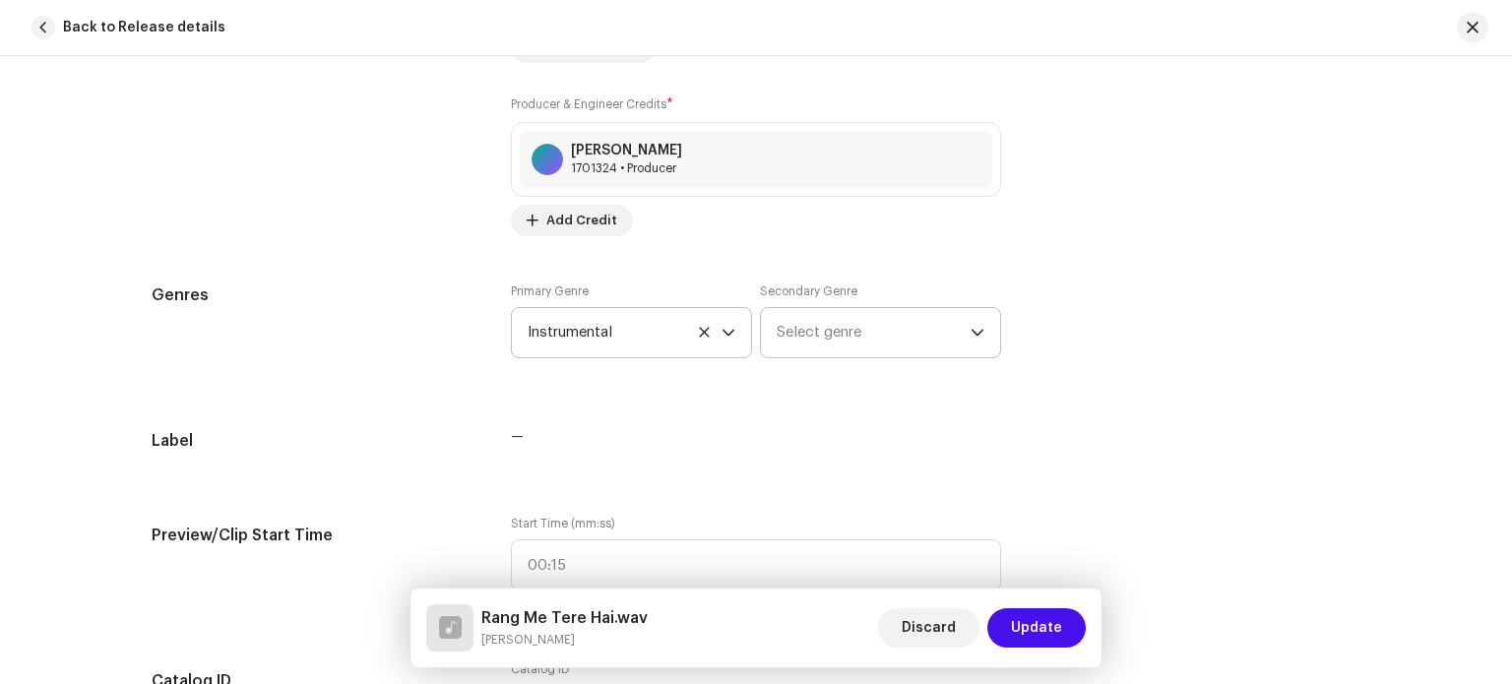
click at [870, 327] on span "Select genre" at bounding box center [874, 332] width 194 height 49
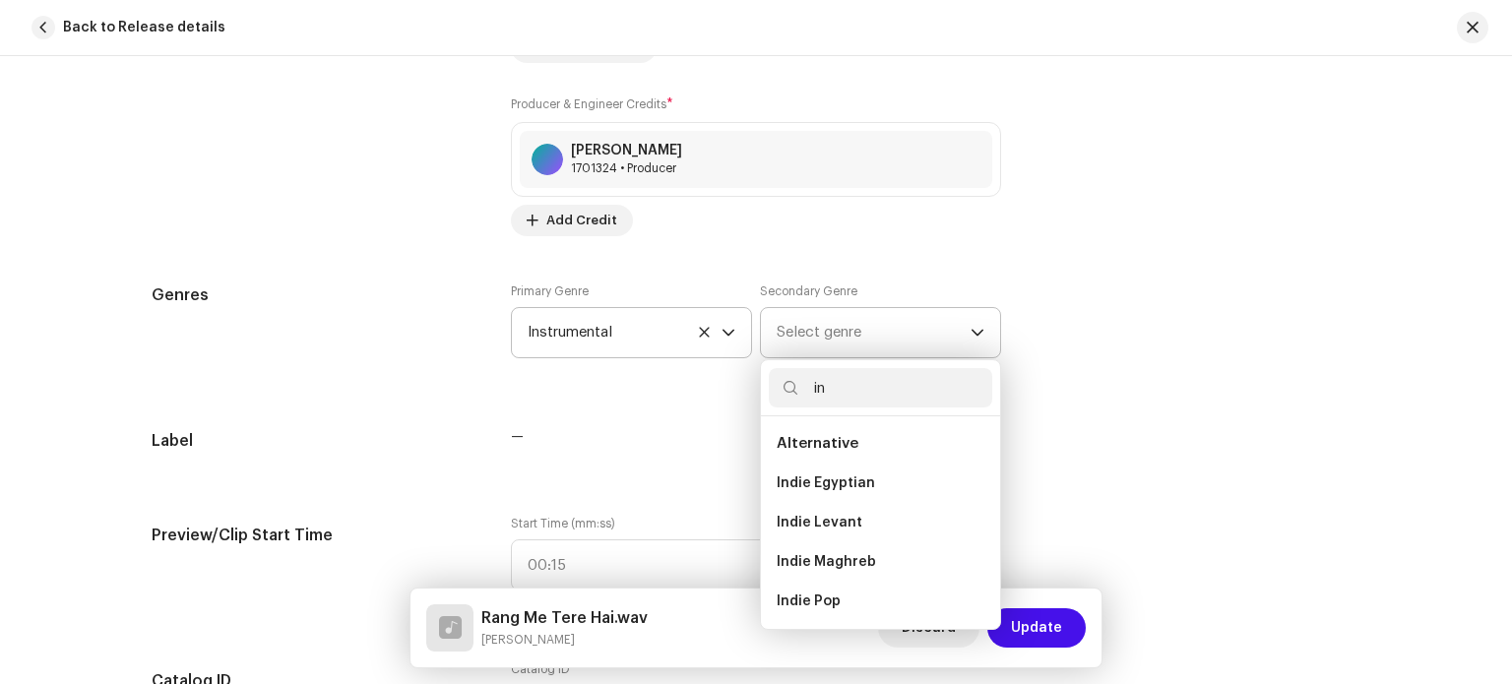
type input "ins"
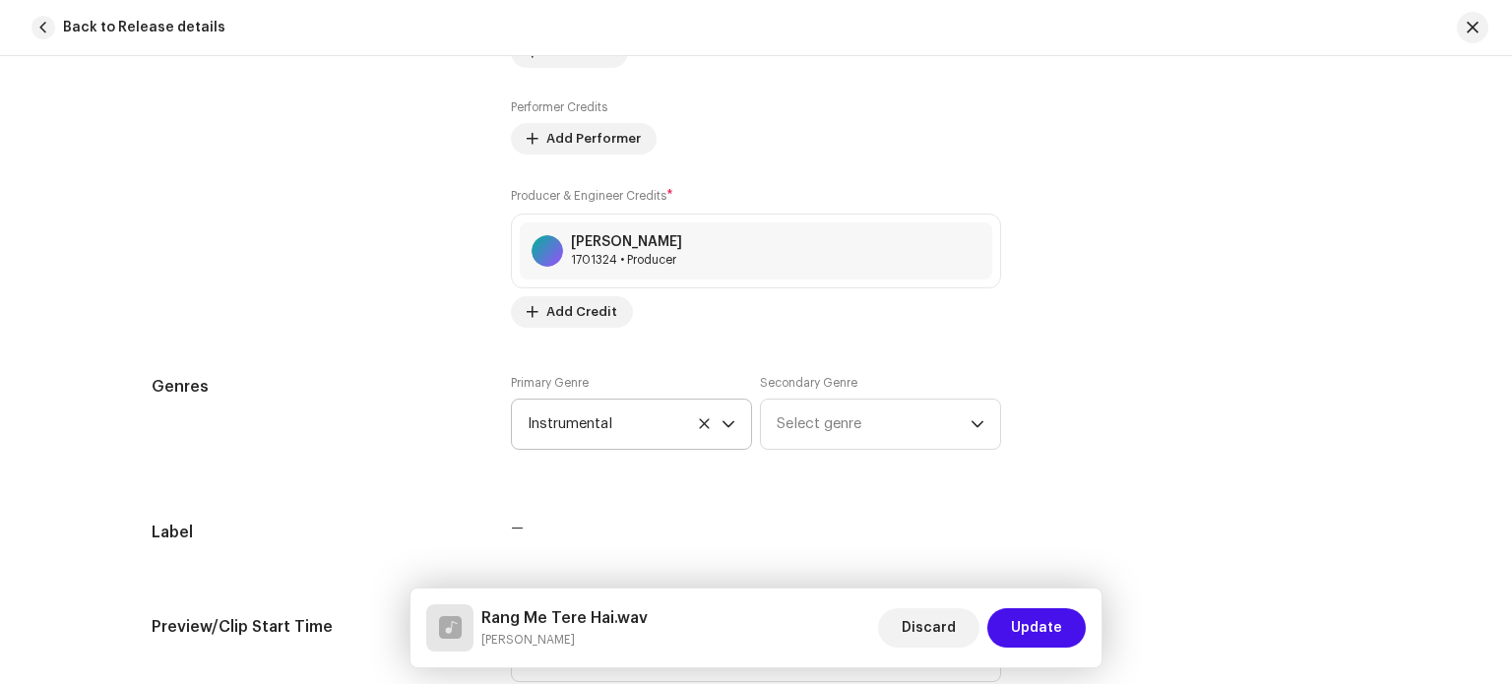
scroll to position [1476, 0]
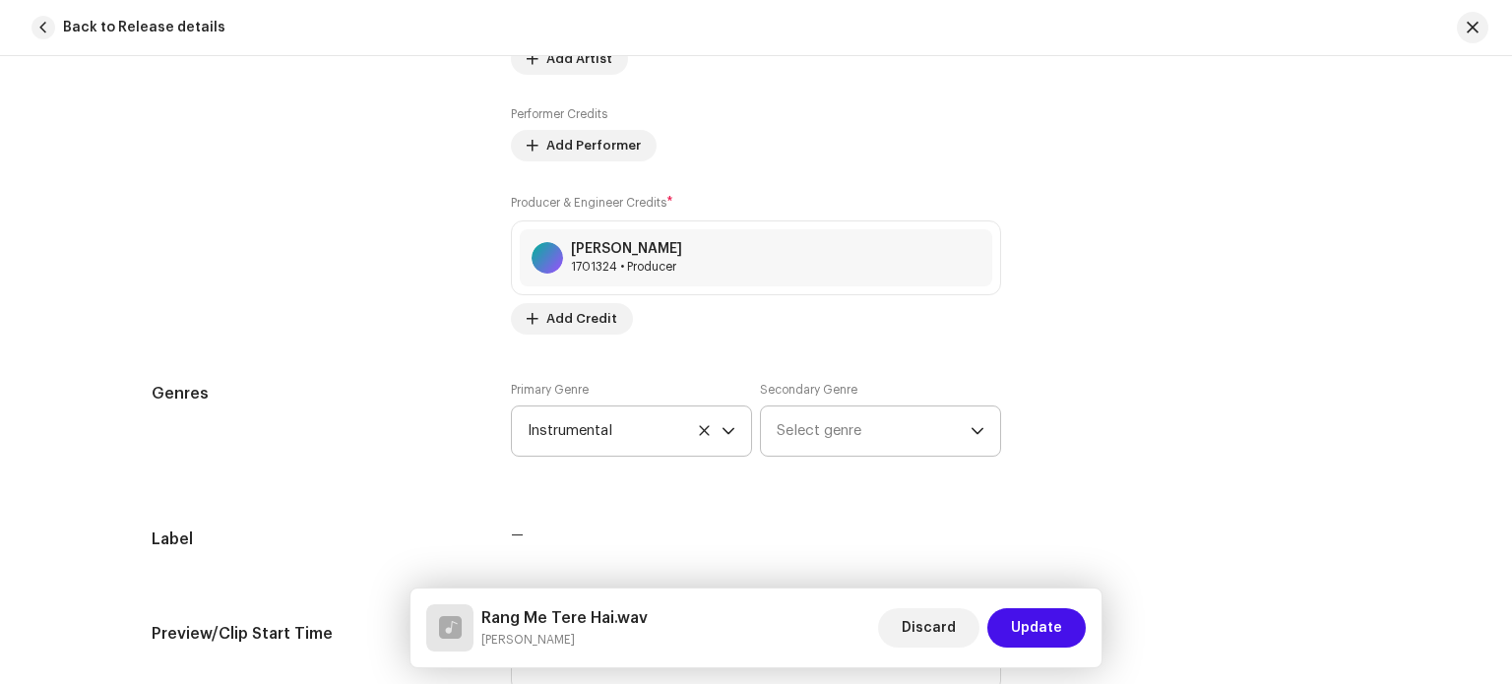
click at [858, 424] on span "Select genre" at bounding box center [874, 430] width 194 height 49
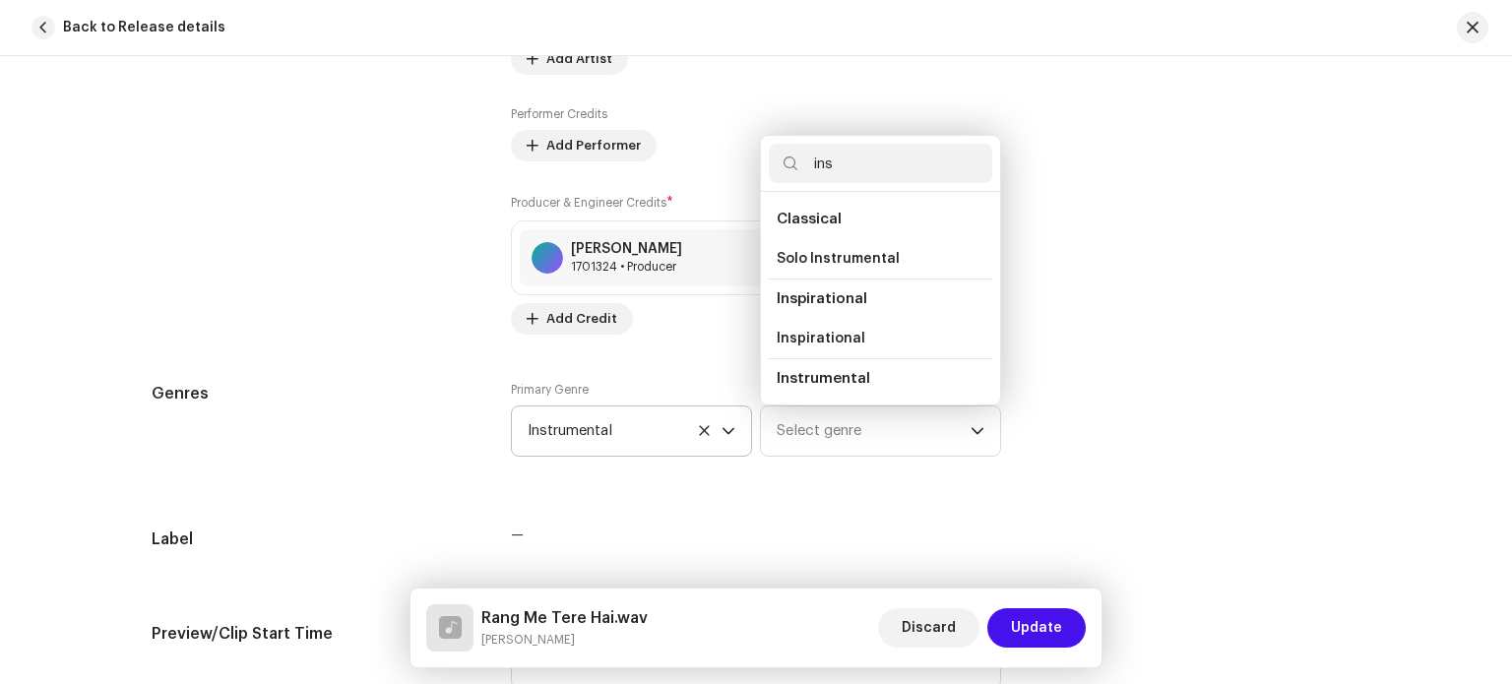
scroll to position [32, 0]
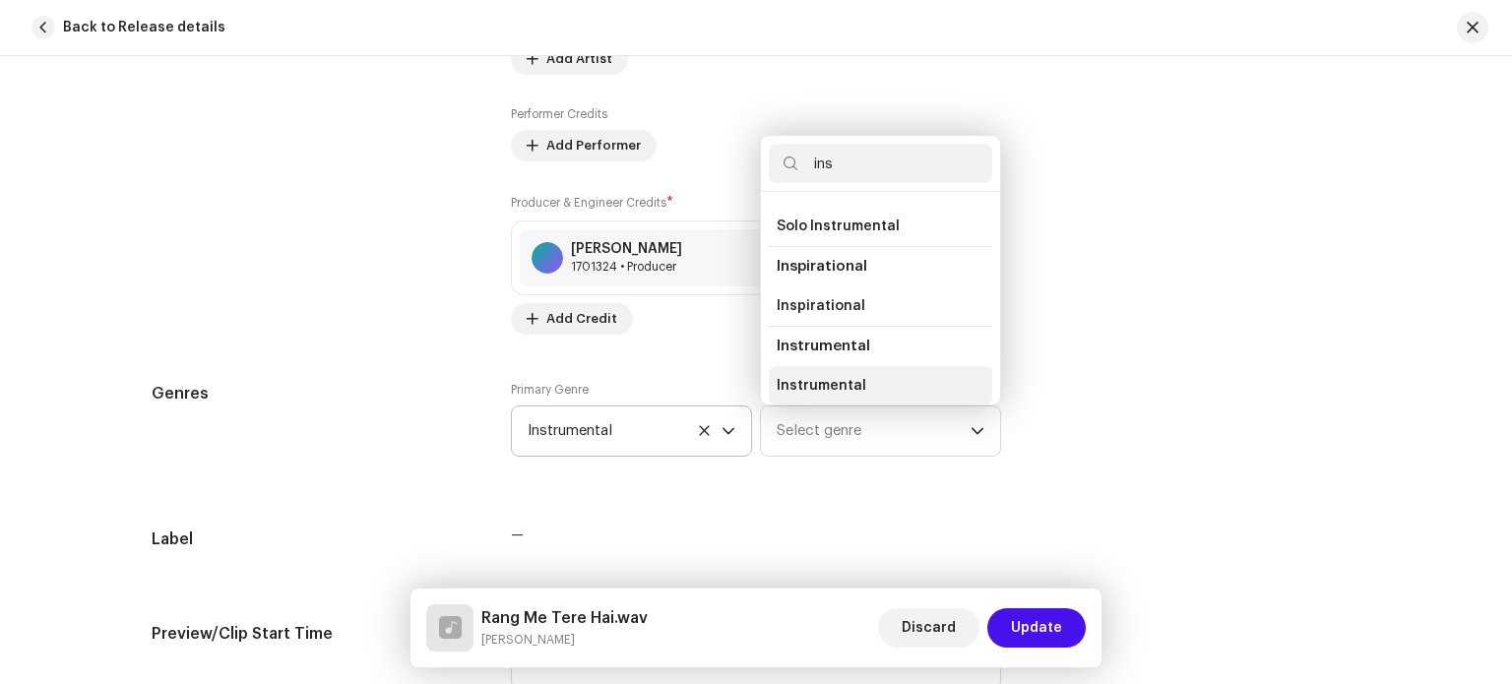
type input "ins"
click at [819, 385] on span "Instrumental" at bounding box center [822, 386] width 90 height 20
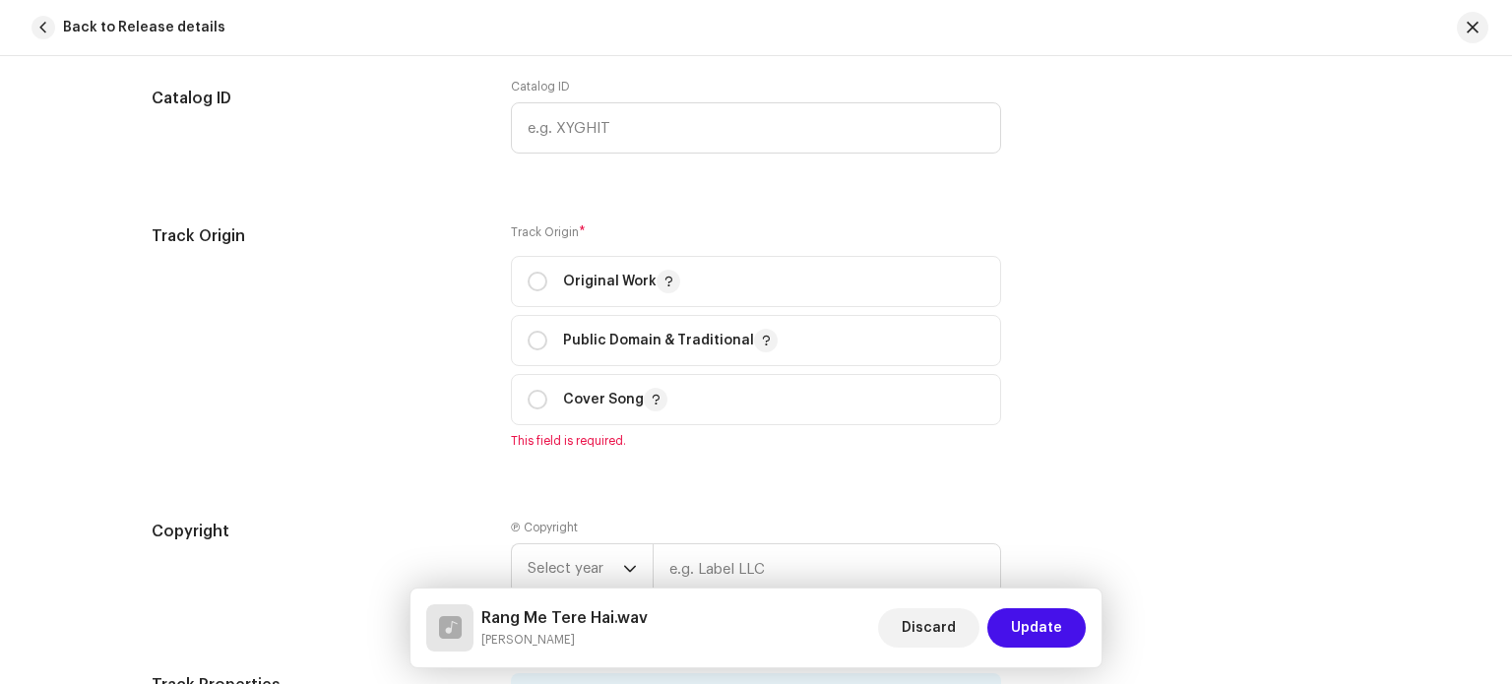
scroll to position [2165, 0]
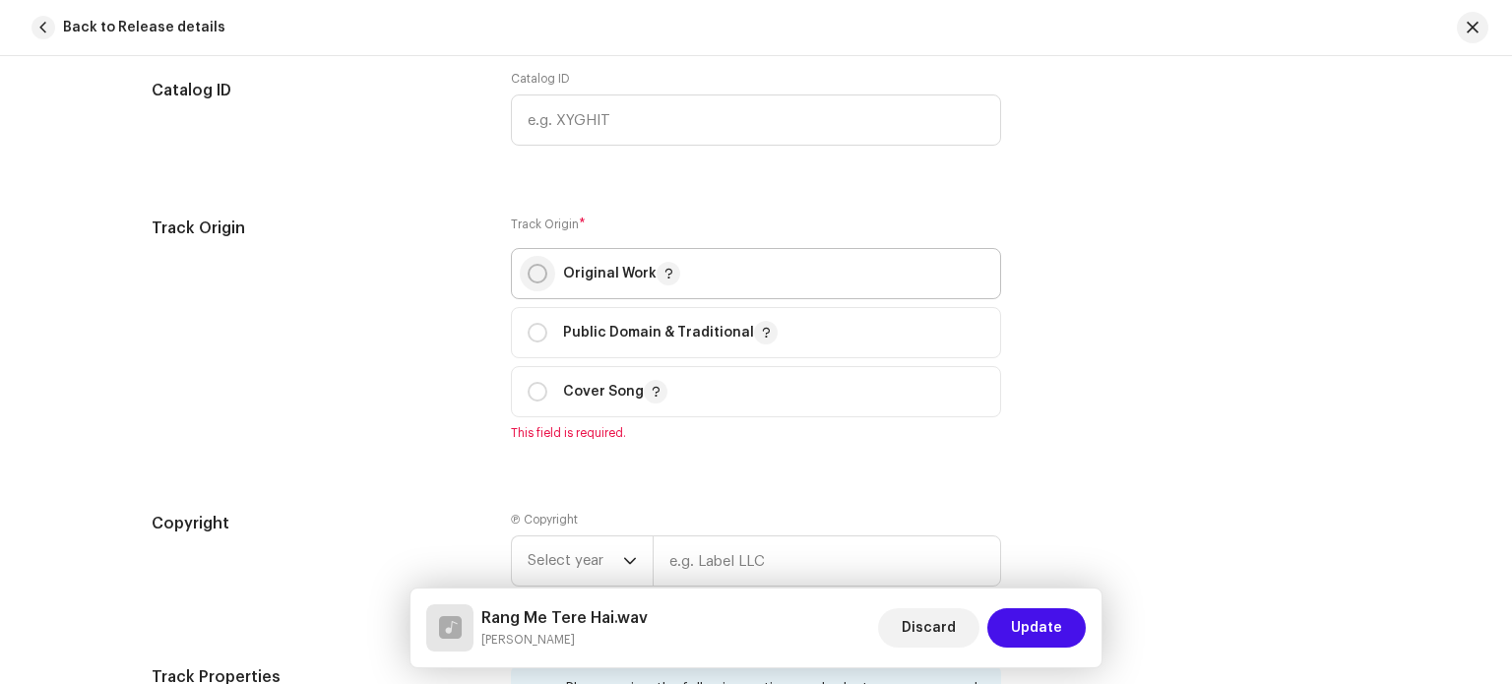
click at [528, 272] on input "radio" at bounding box center [538, 274] width 20 height 20
radio input "true"
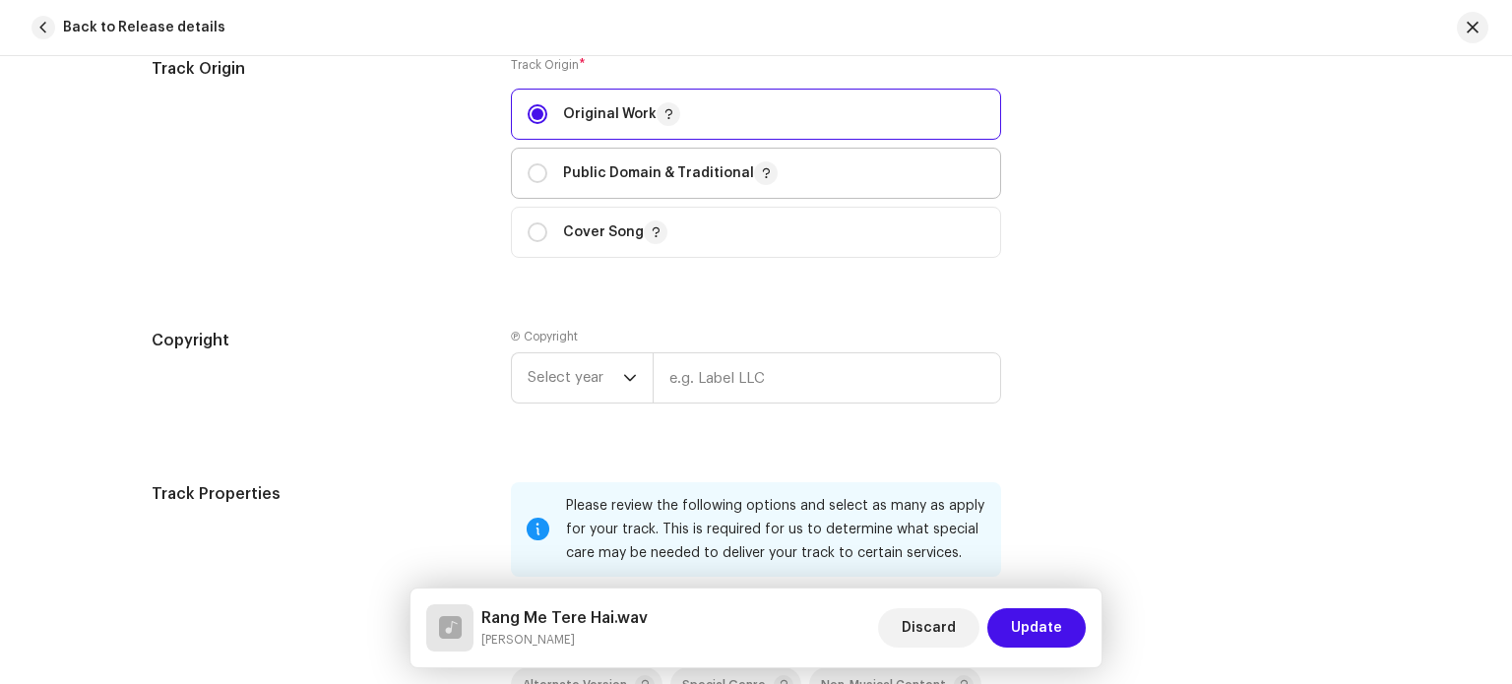
scroll to position [2461, 0]
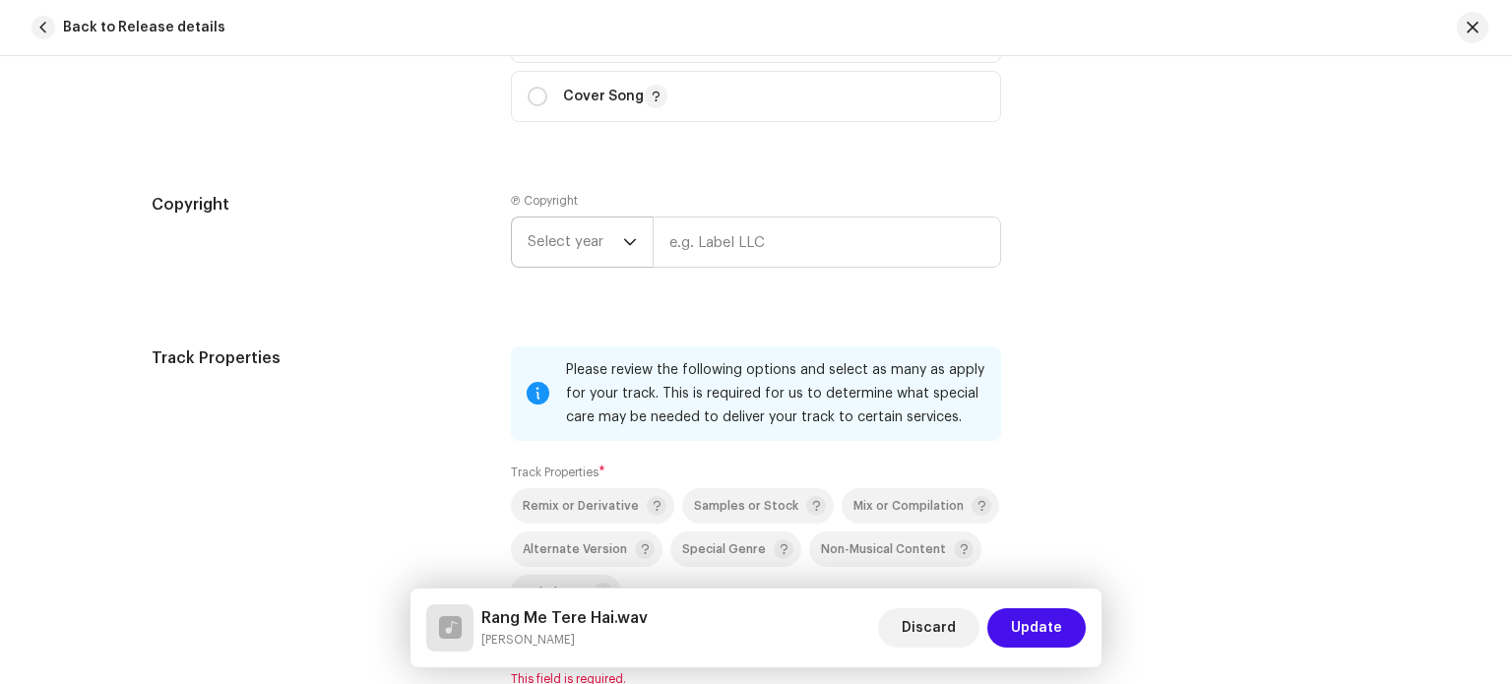
click at [606, 250] on span "Select year" at bounding box center [575, 242] width 95 height 49
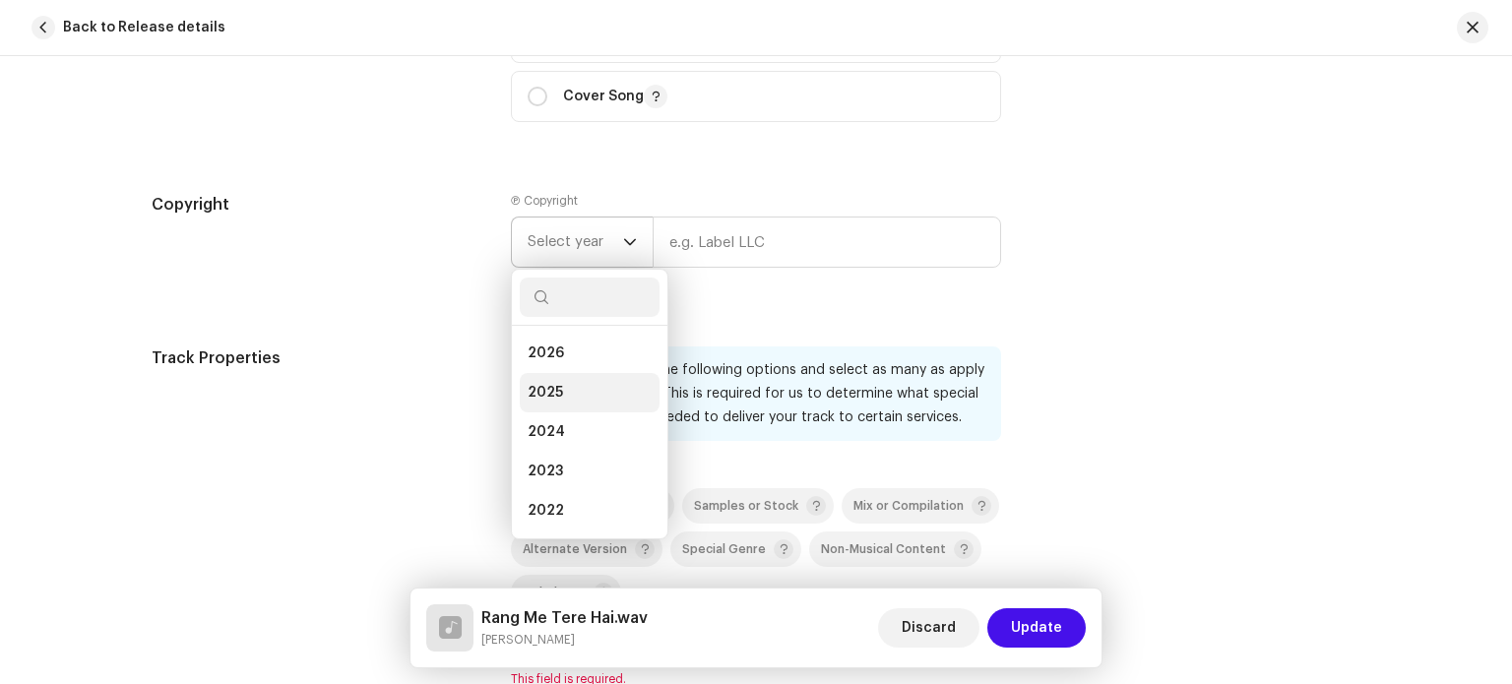
click at [579, 385] on li "2025" at bounding box center [590, 392] width 140 height 39
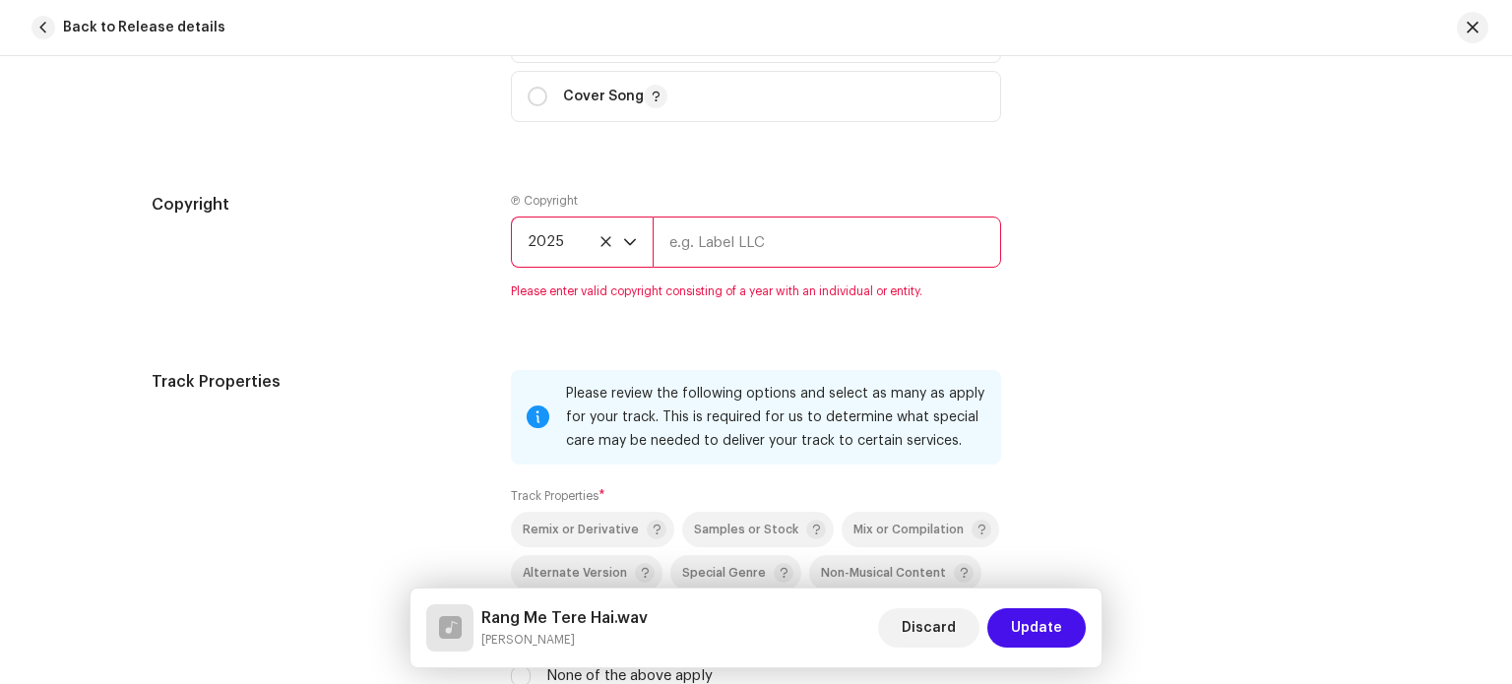
click at [697, 255] on input "text" at bounding box center [827, 242] width 348 height 51
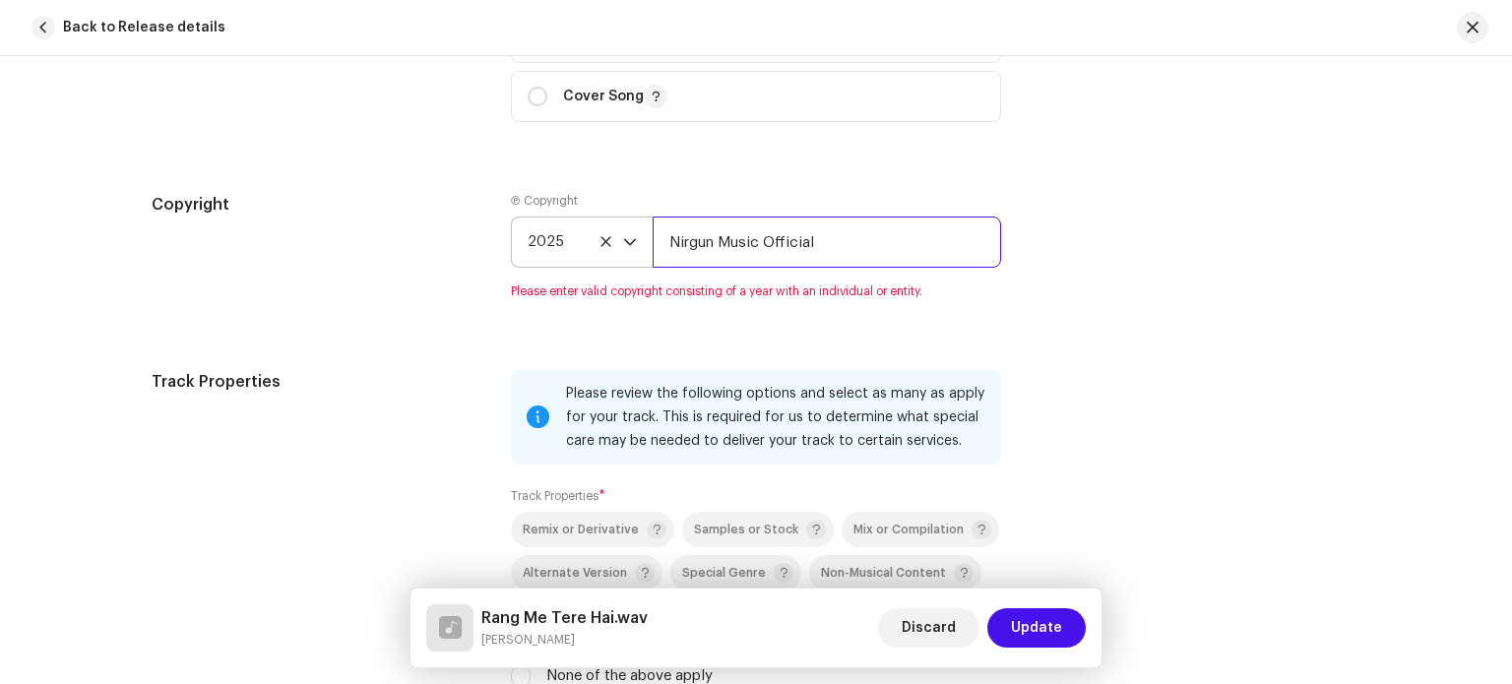
type input "Nirgun Music Official"
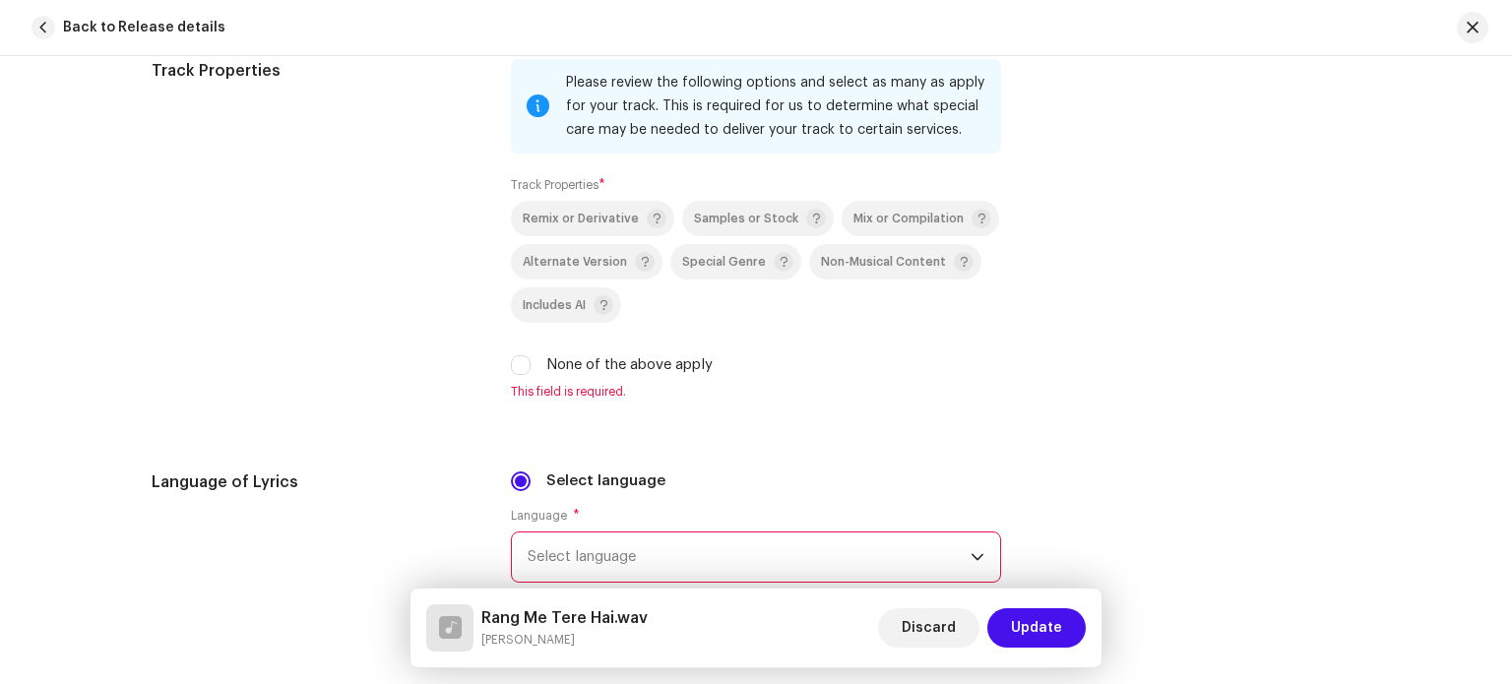
scroll to position [2756, 0]
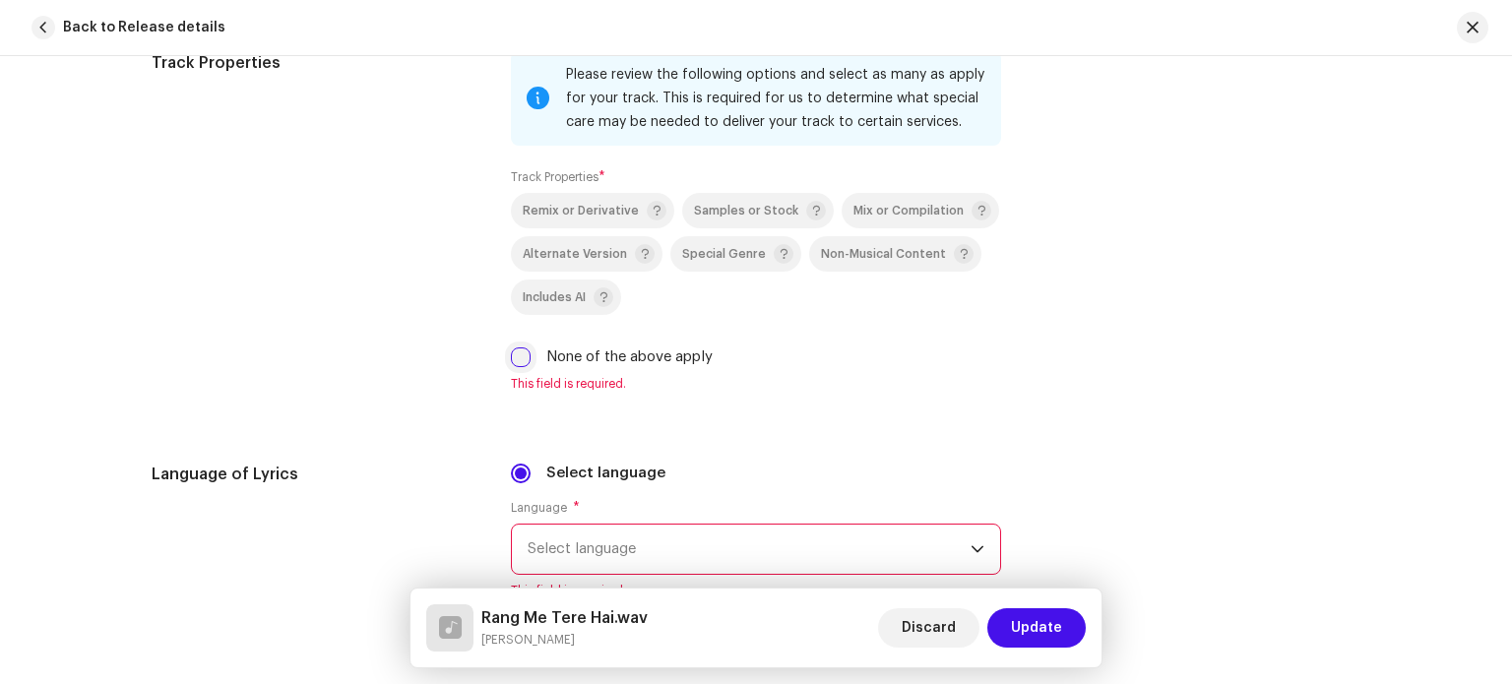
click at [524, 365] on input "None of the above apply" at bounding box center [521, 357] width 20 height 20
checkbox input "true"
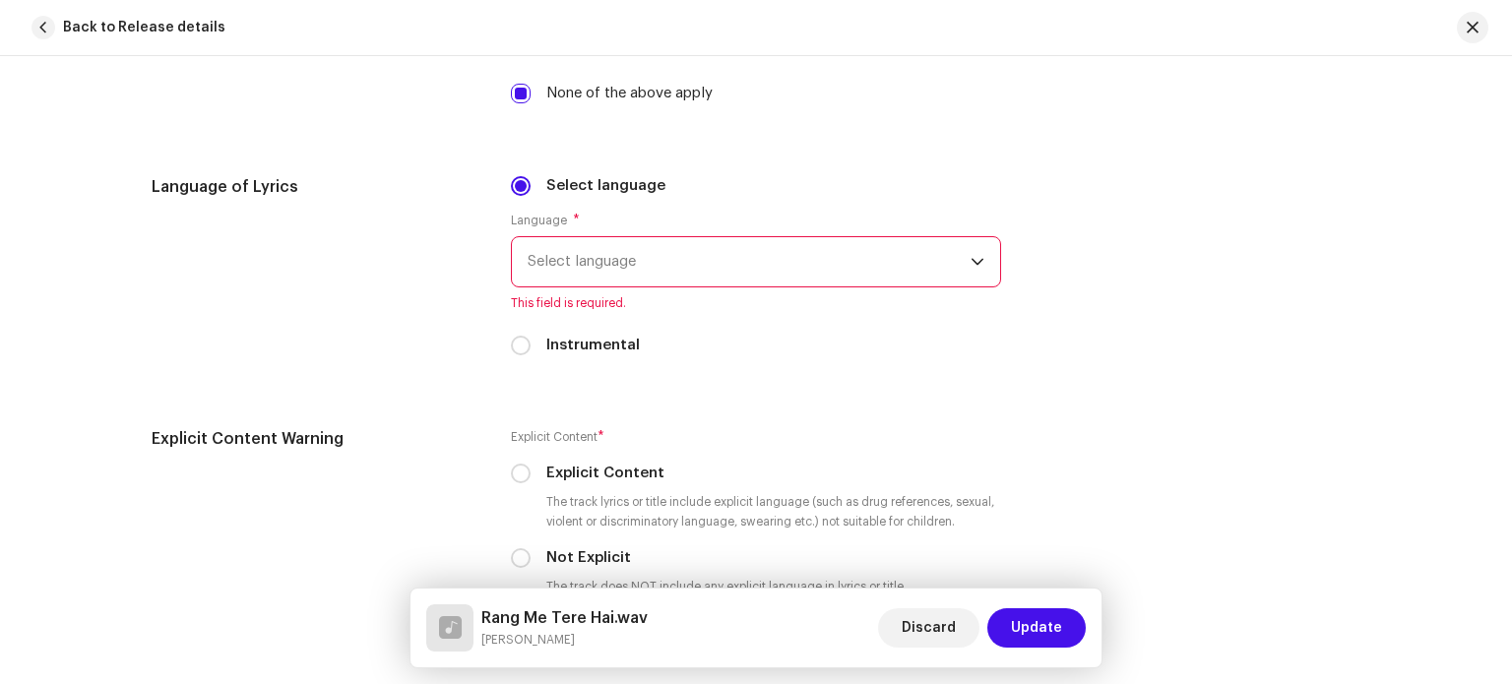
scroll to position [3051, 0]
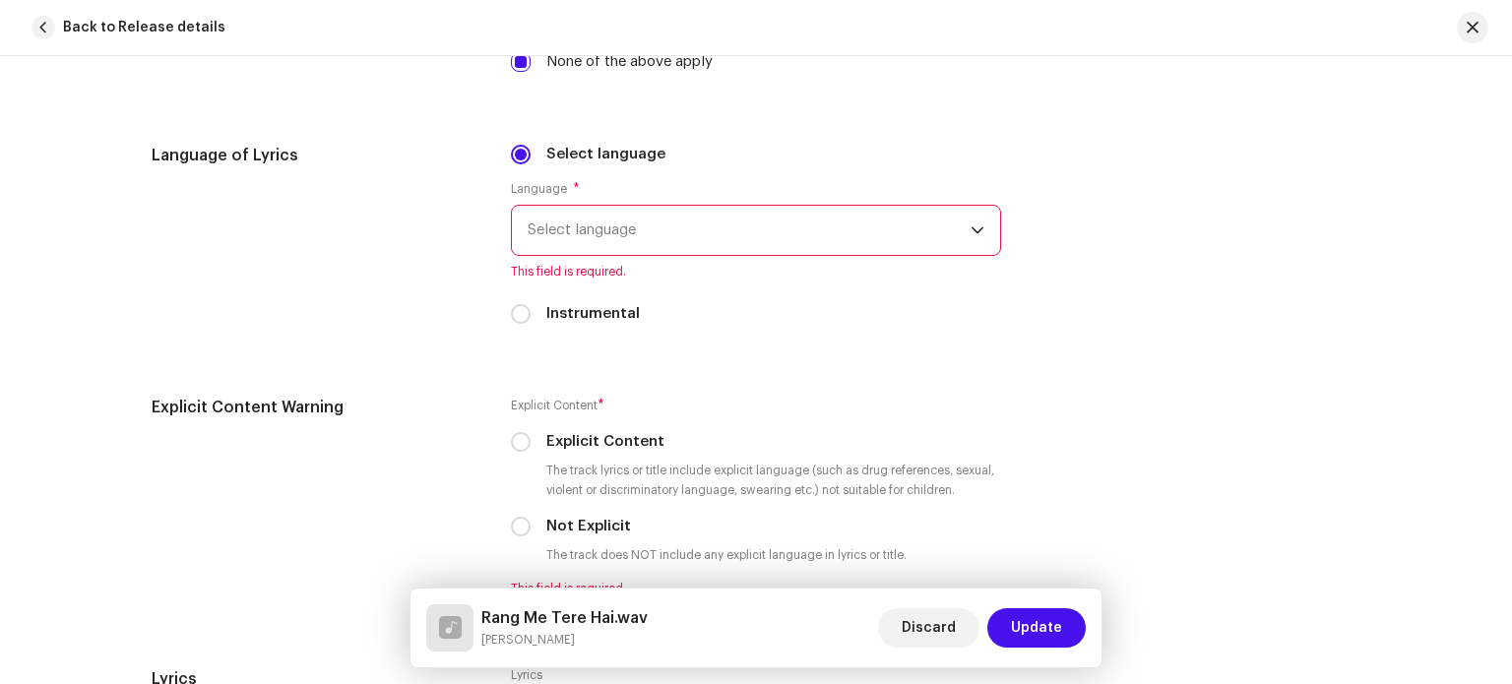
click at [637, 231] on span "Select language" at bounding box center [749, 230] width 443 height 49
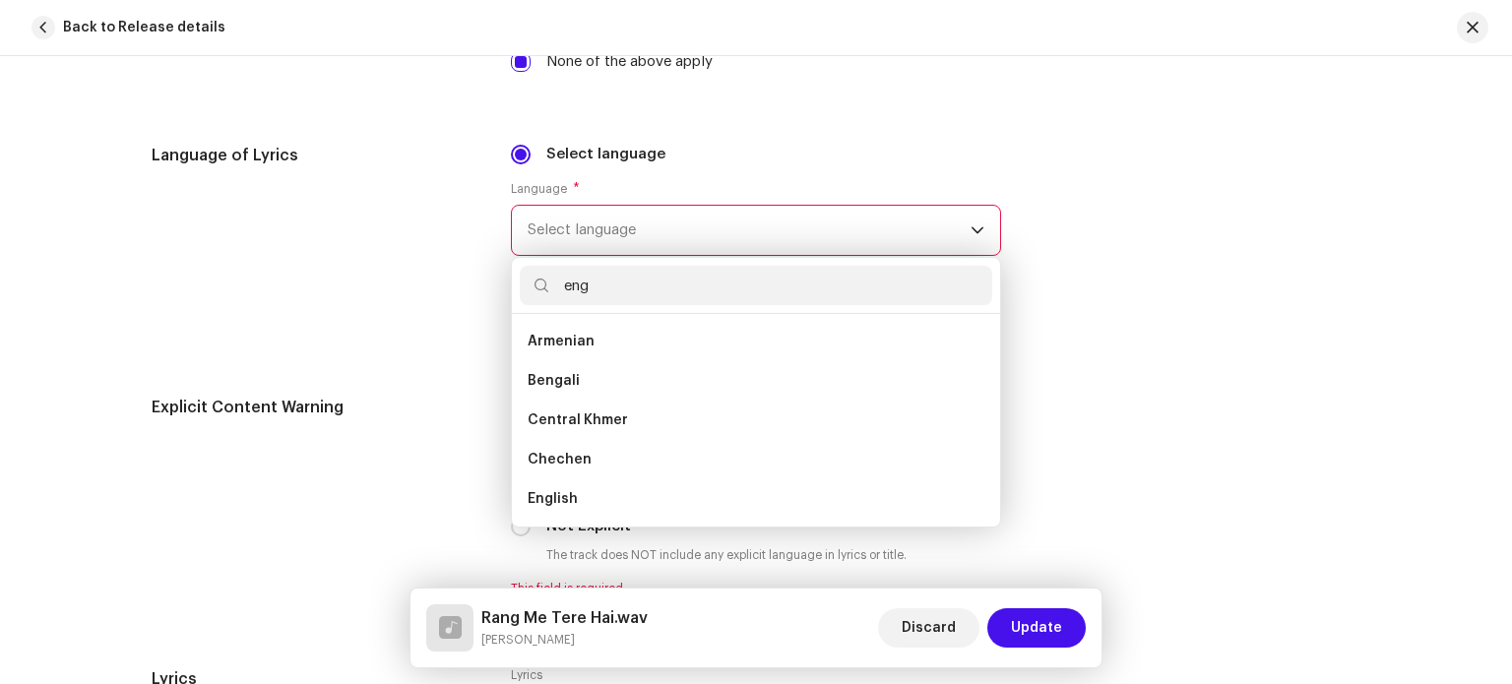
scroll to position [0, 0]
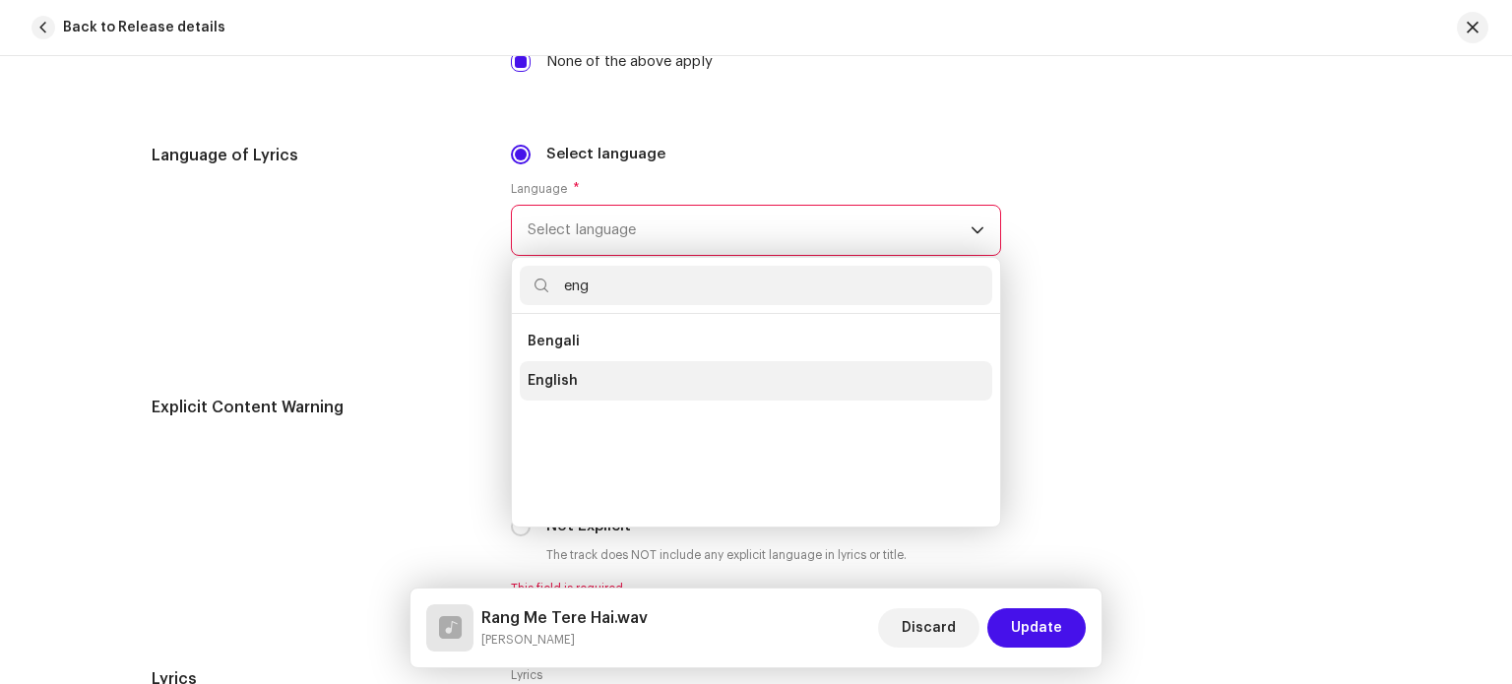
type input "eng"
click at [569, 389] on span "English" at bounding box center [553, 381] width 50 height 20
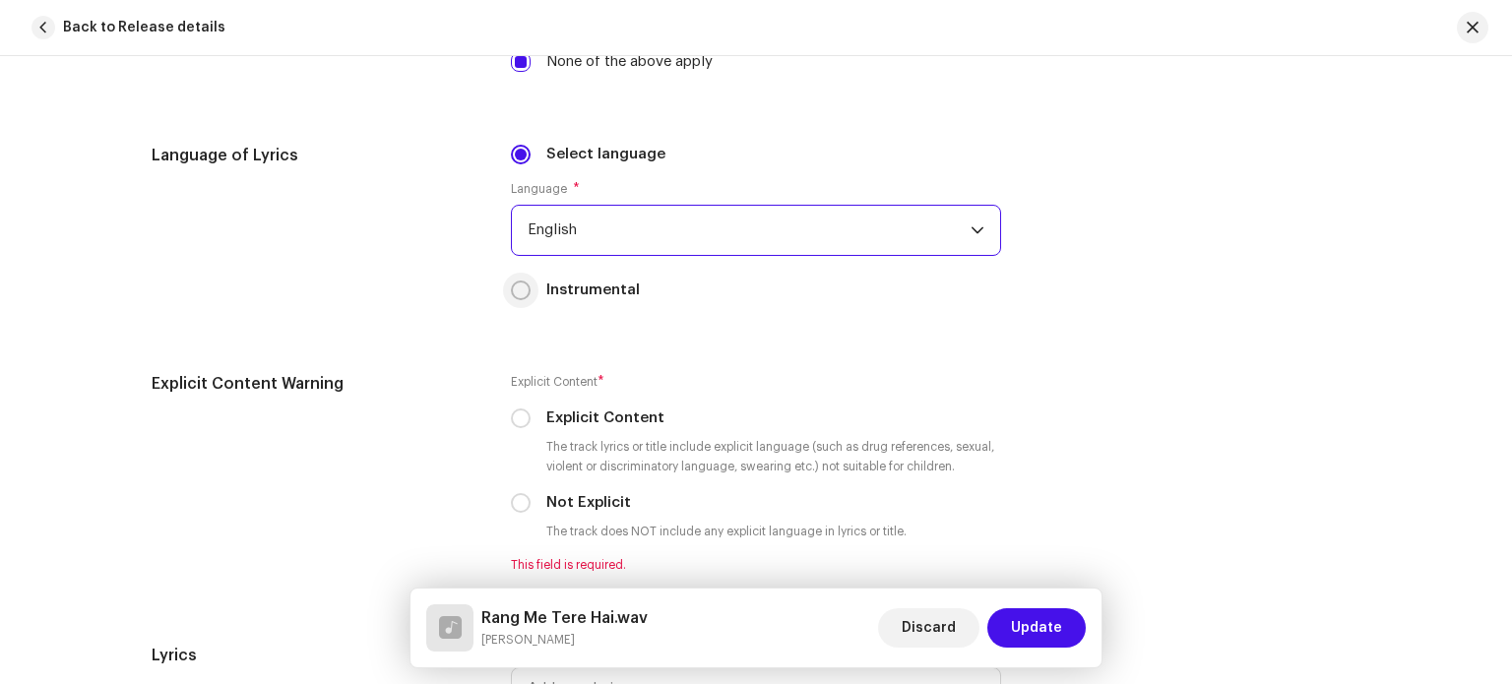
click at [518, 297] on input "Instrumental" at bounding box center [521, 291] width 20 height 20
radio input "true"
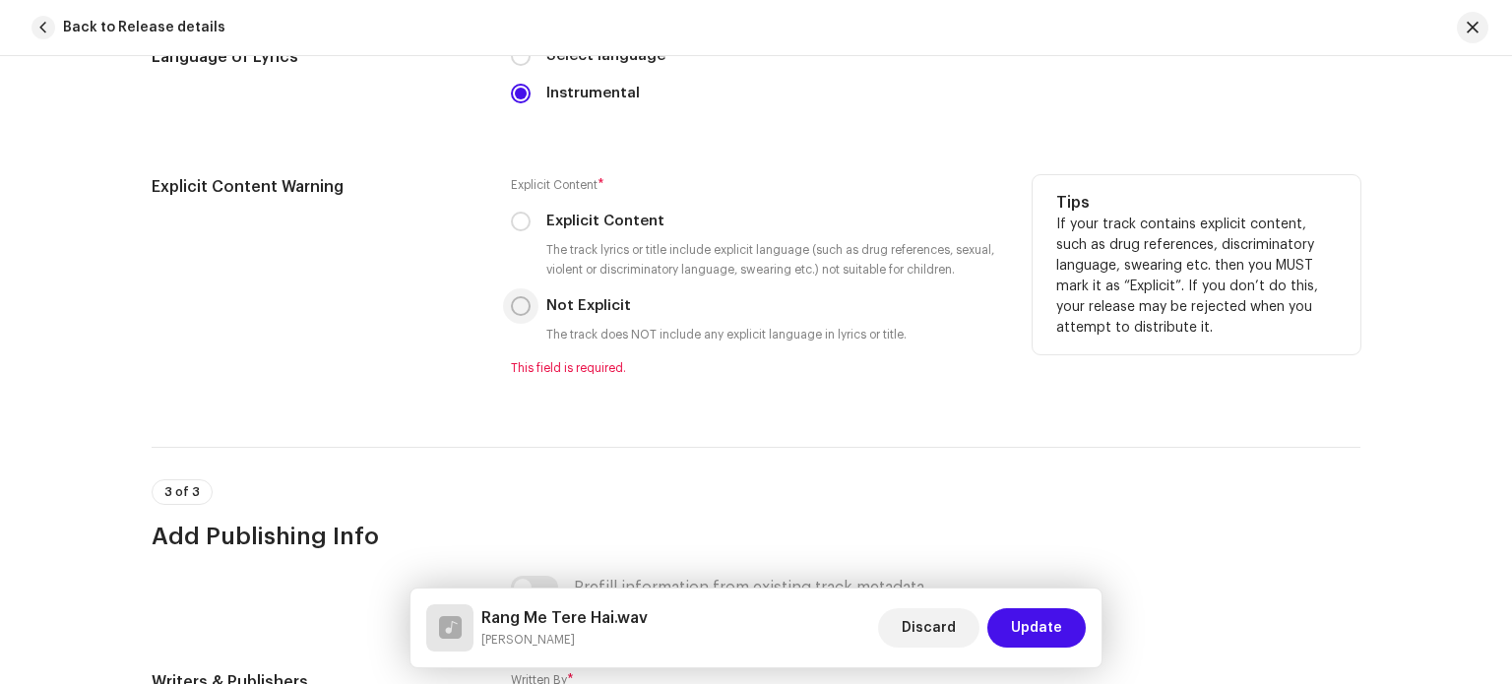
click at [519, 304] on input "Not Explicit" at bounding box center [521, 306] width 20 height 20
radio input "true"
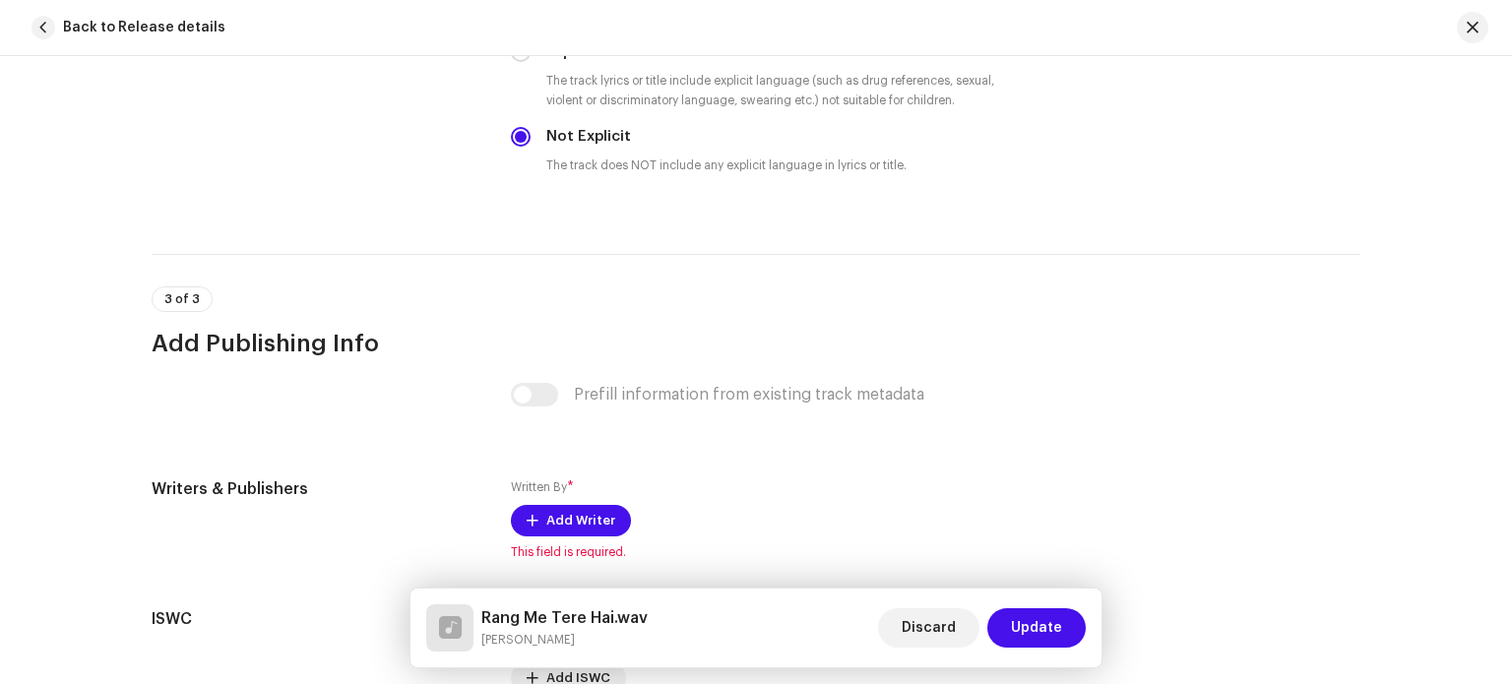
scroll to position [3346, 0]
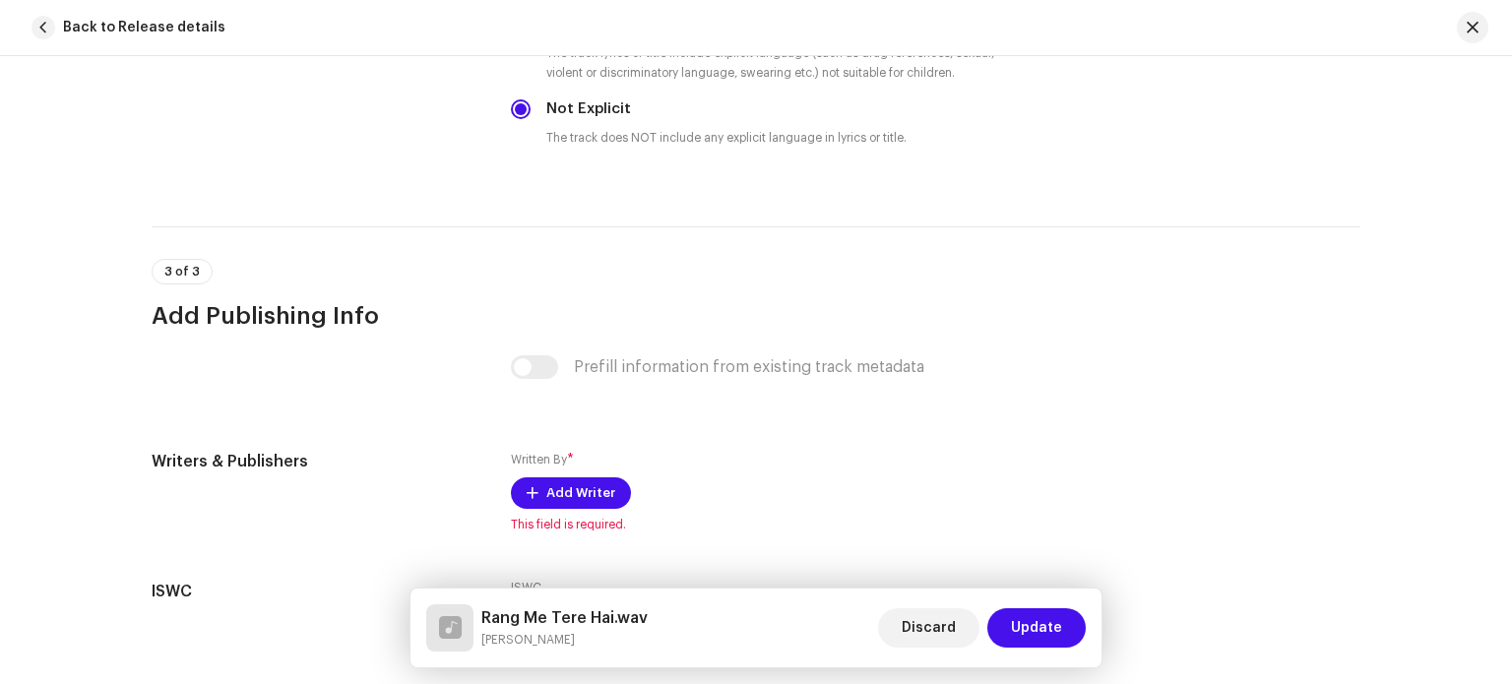
click at [530, 368] on div "Prefill information from existing track metadata" at bounding box center [756, 367] width 490 height 24
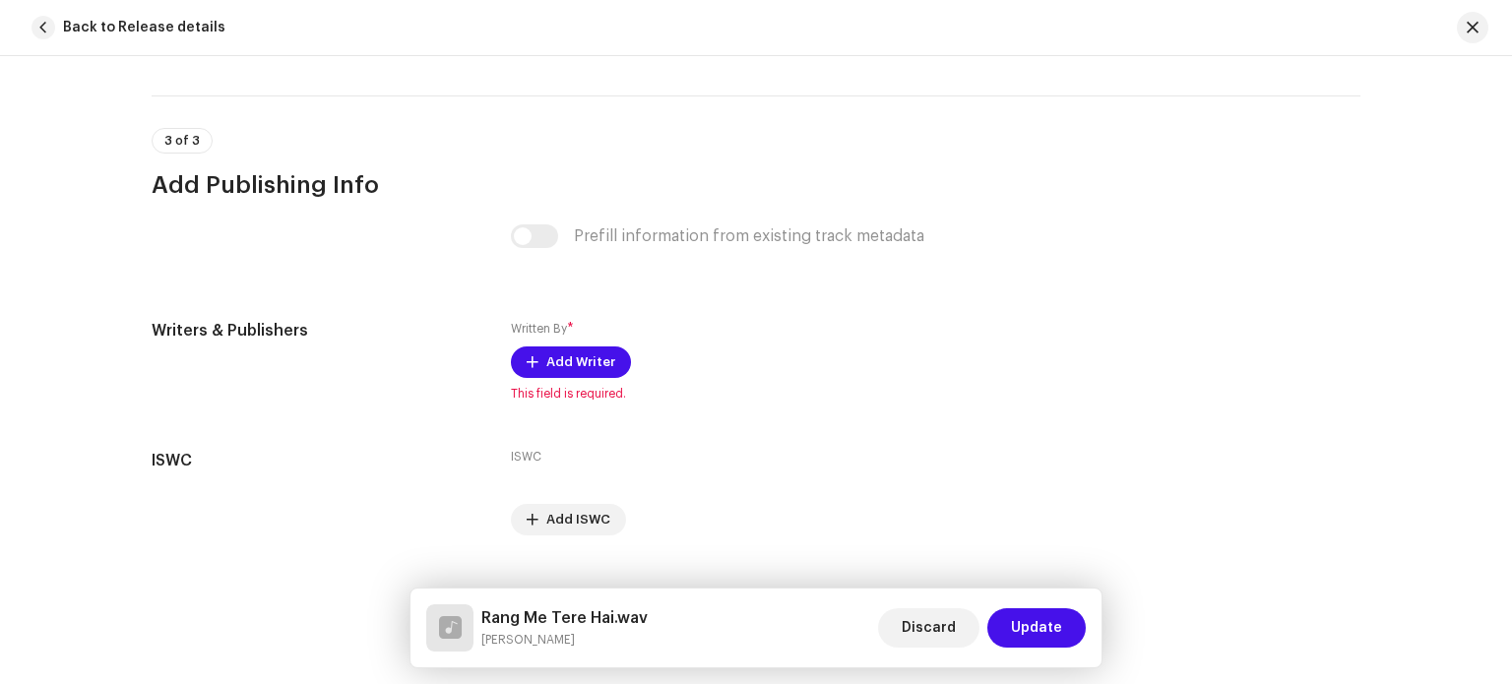
scroll to position [3520, 0]
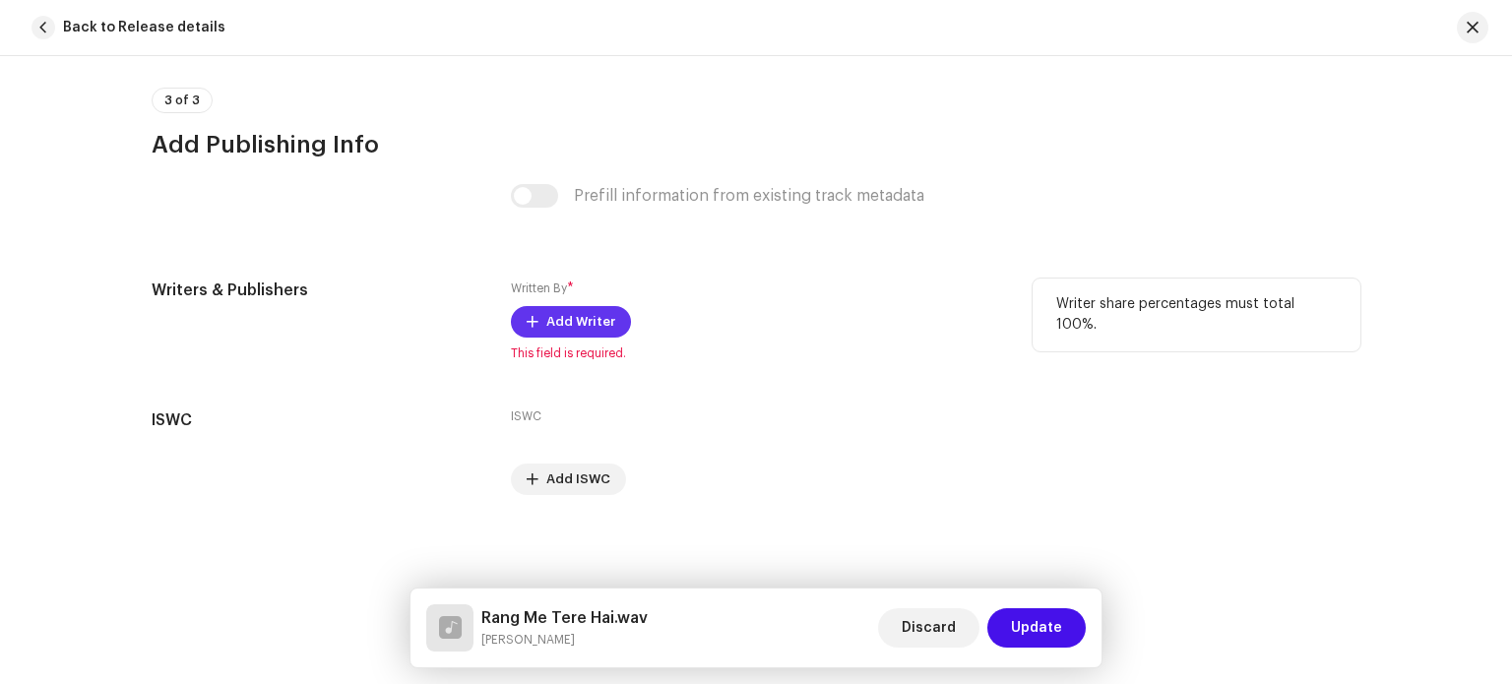
click at [592, 324] on span "Add Writer" at bounding box center [580, 321] width 69 height 39
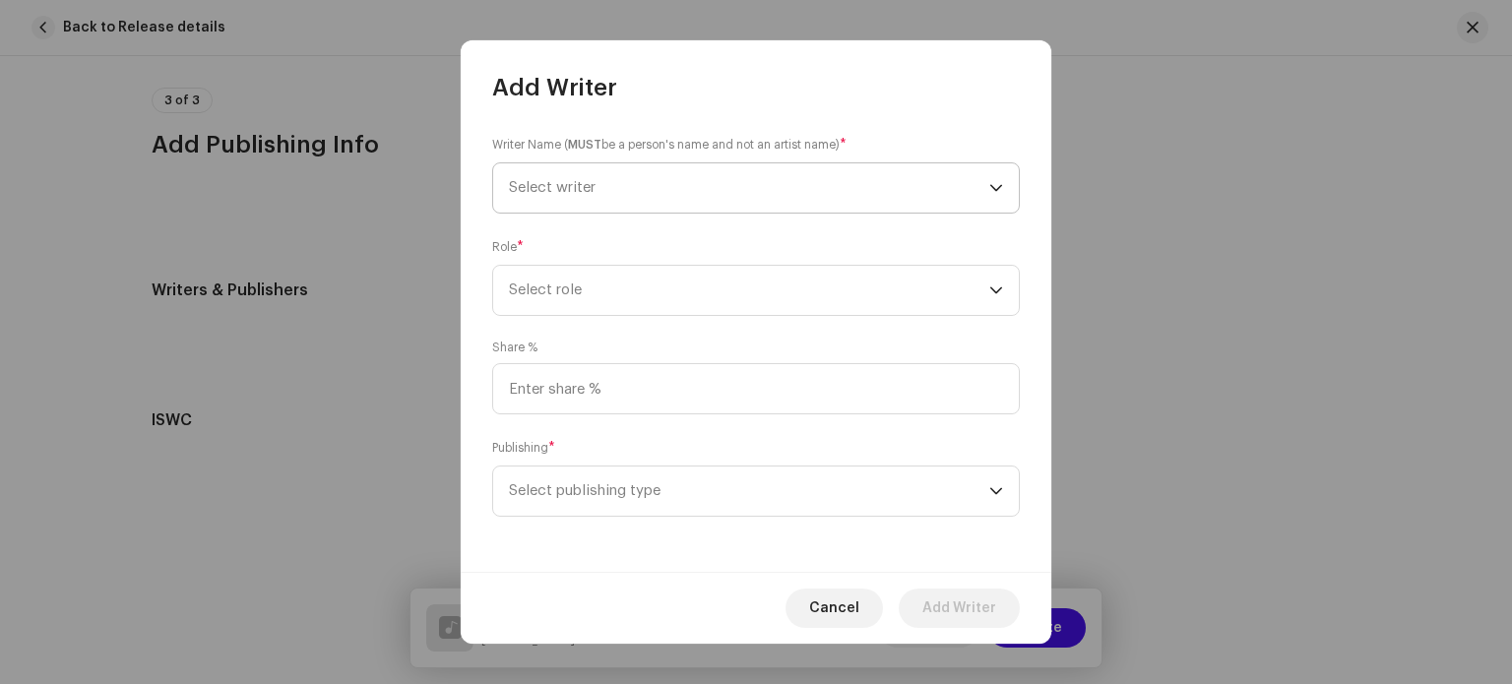
click at [586, 180] on span "Select writer" at bounding box center [552, 187] width 87 height 15
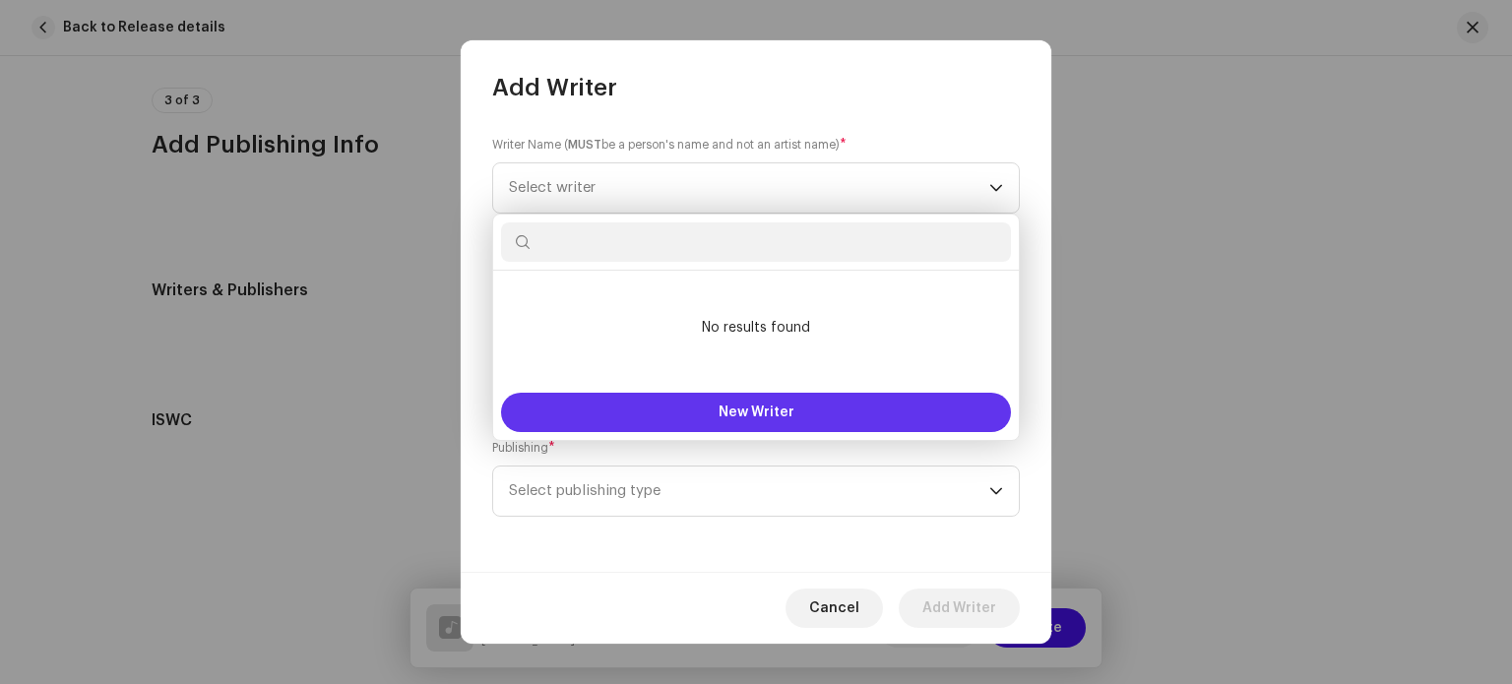
click at [750, 414] on span "New Writer" at bounding box center [756, 412] width 76 height 14
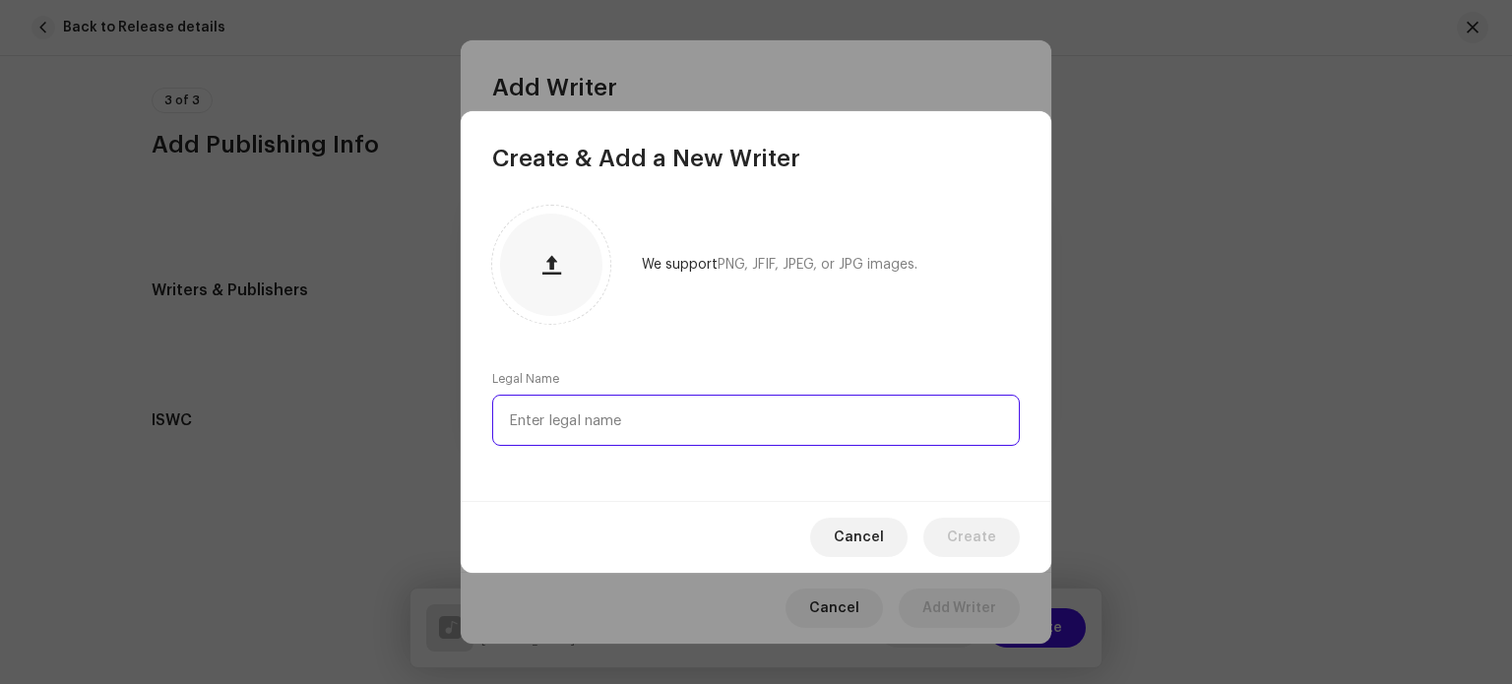
click at [625, 410] on input "text" at bounding box center [756, 420] width 528 height 51
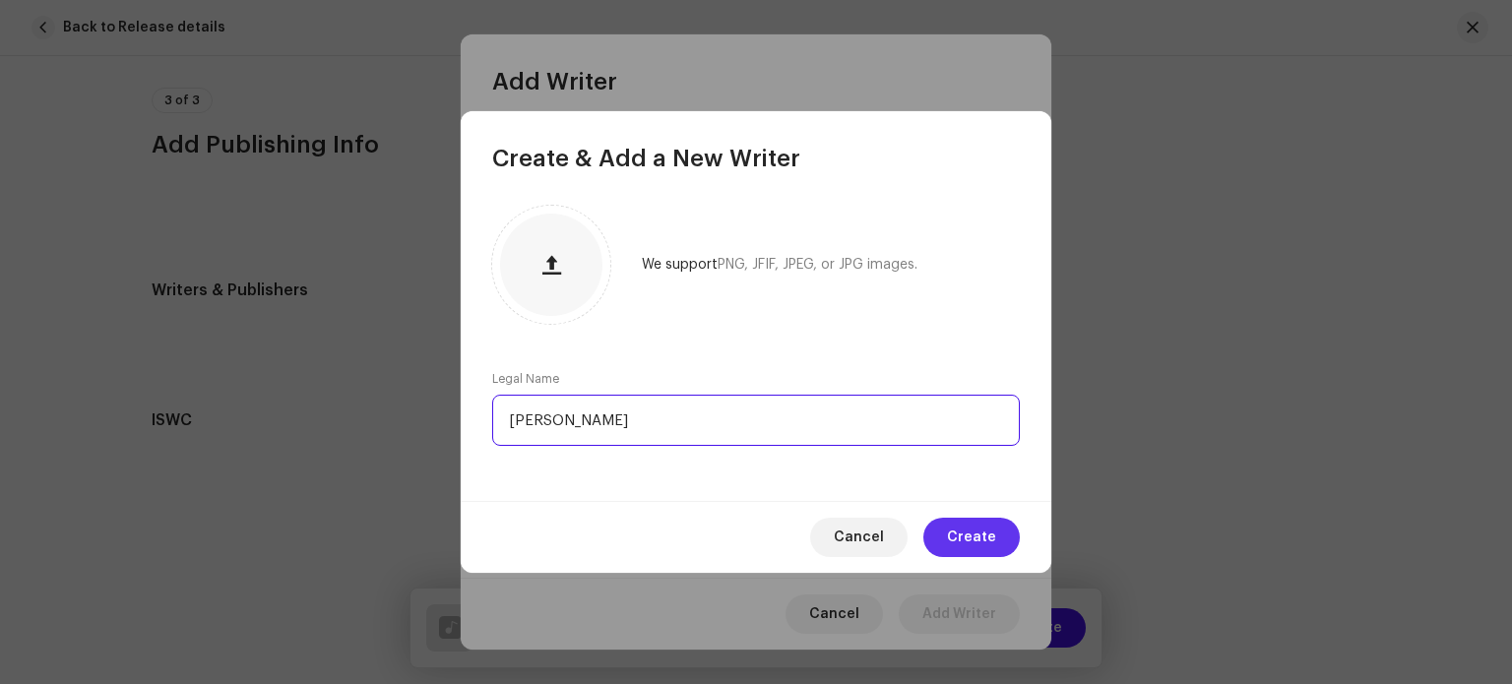
type input "Karan Kumar"
click at [970, 534] on span "Create" at bounding box center [971, 537] width 49 height 39
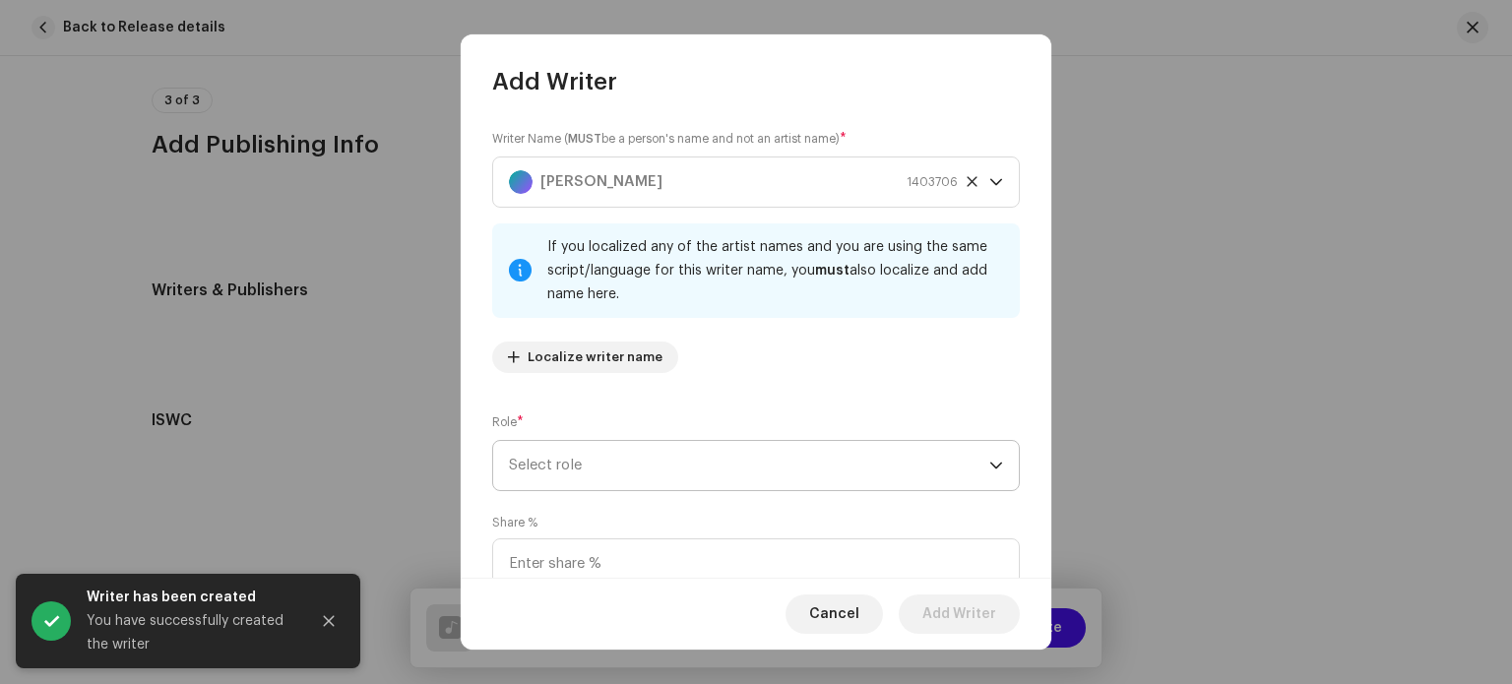
click at [623, 295] on div "If you localized any of the artist names and you are using the same script/lang…" at bounding box center [775, 270] width 457 height 71
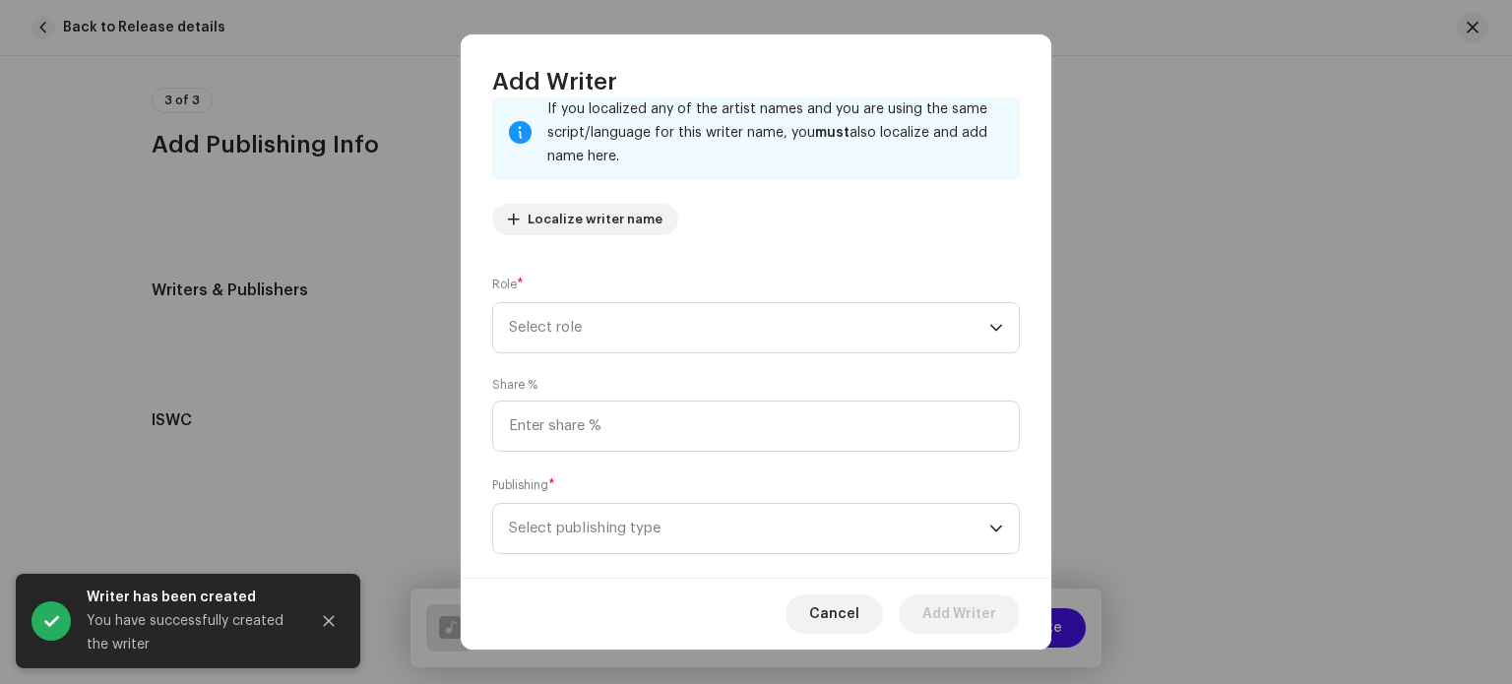
scroll to position [168, 0]
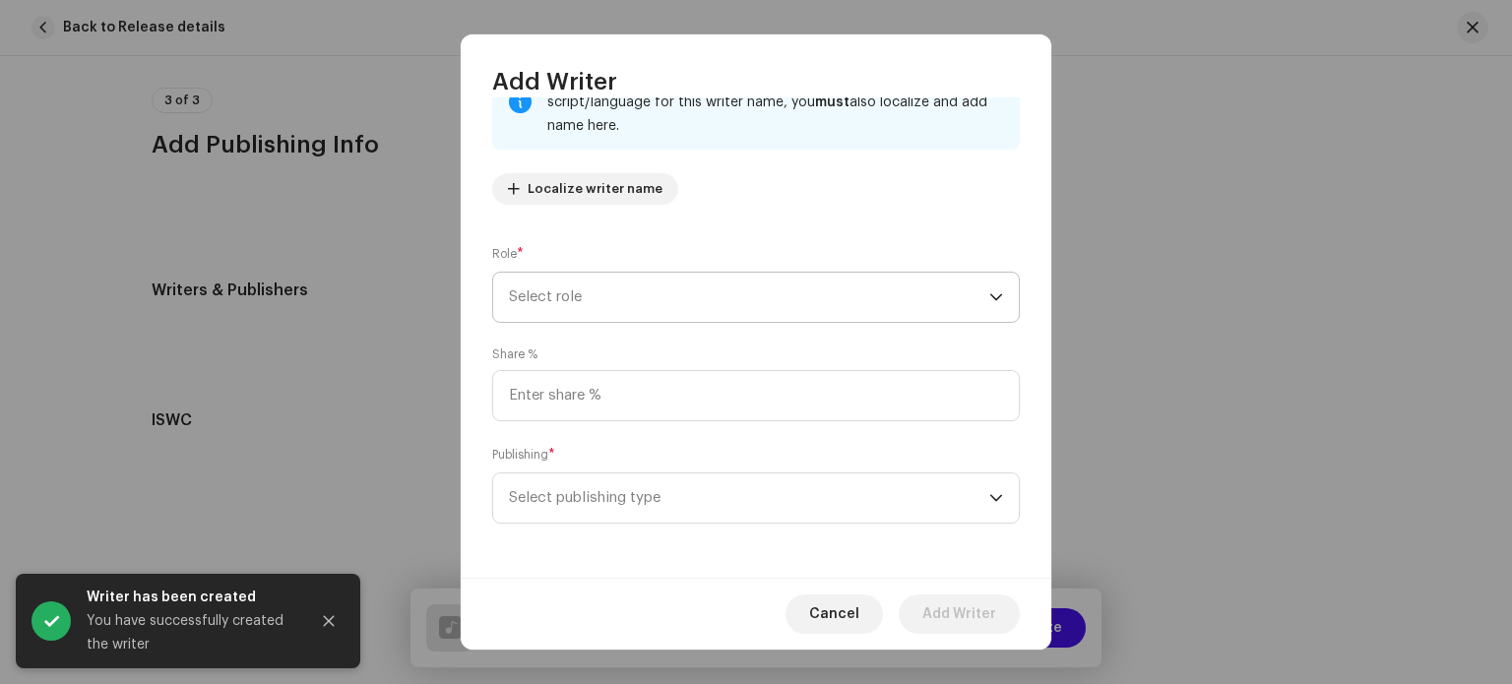
click at [700, 302] on span "Select role" at bounding box center [749, 297] width 480 height 49
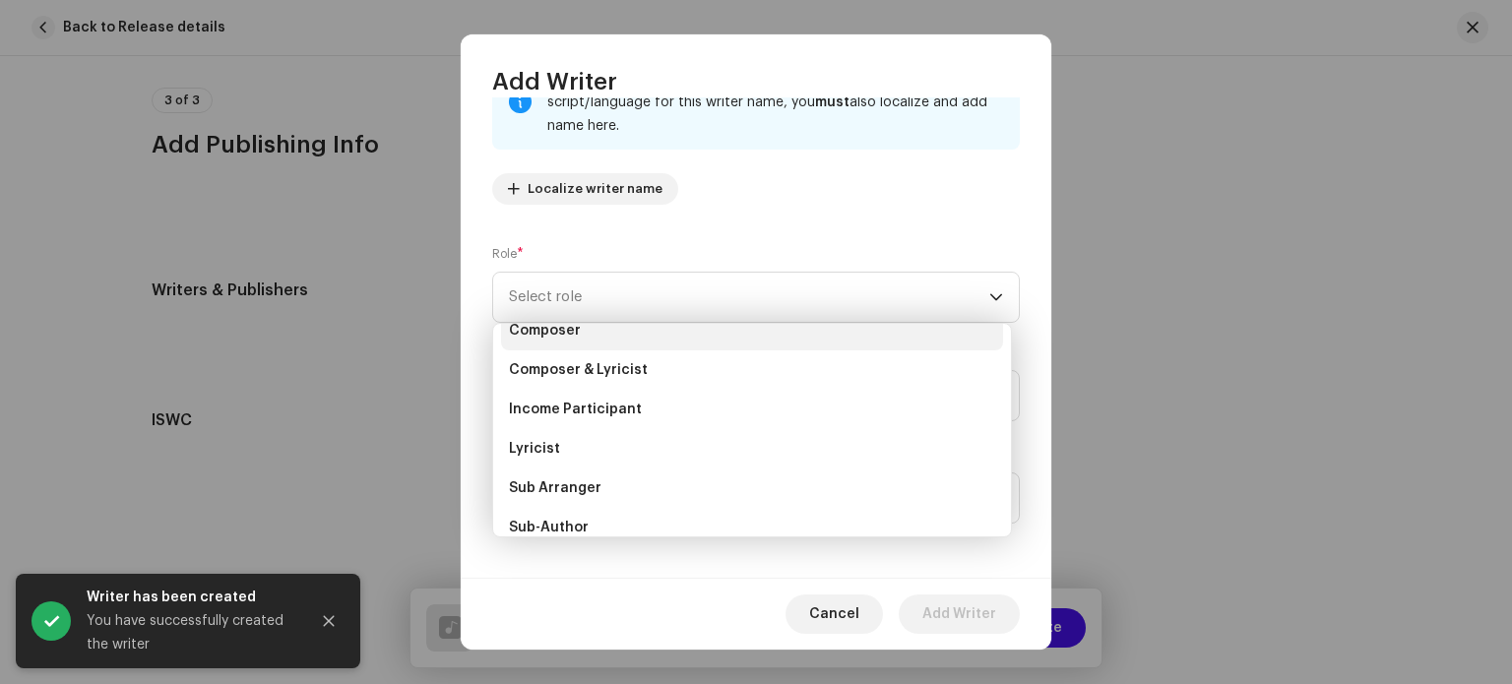
scroll to position [0, 0]
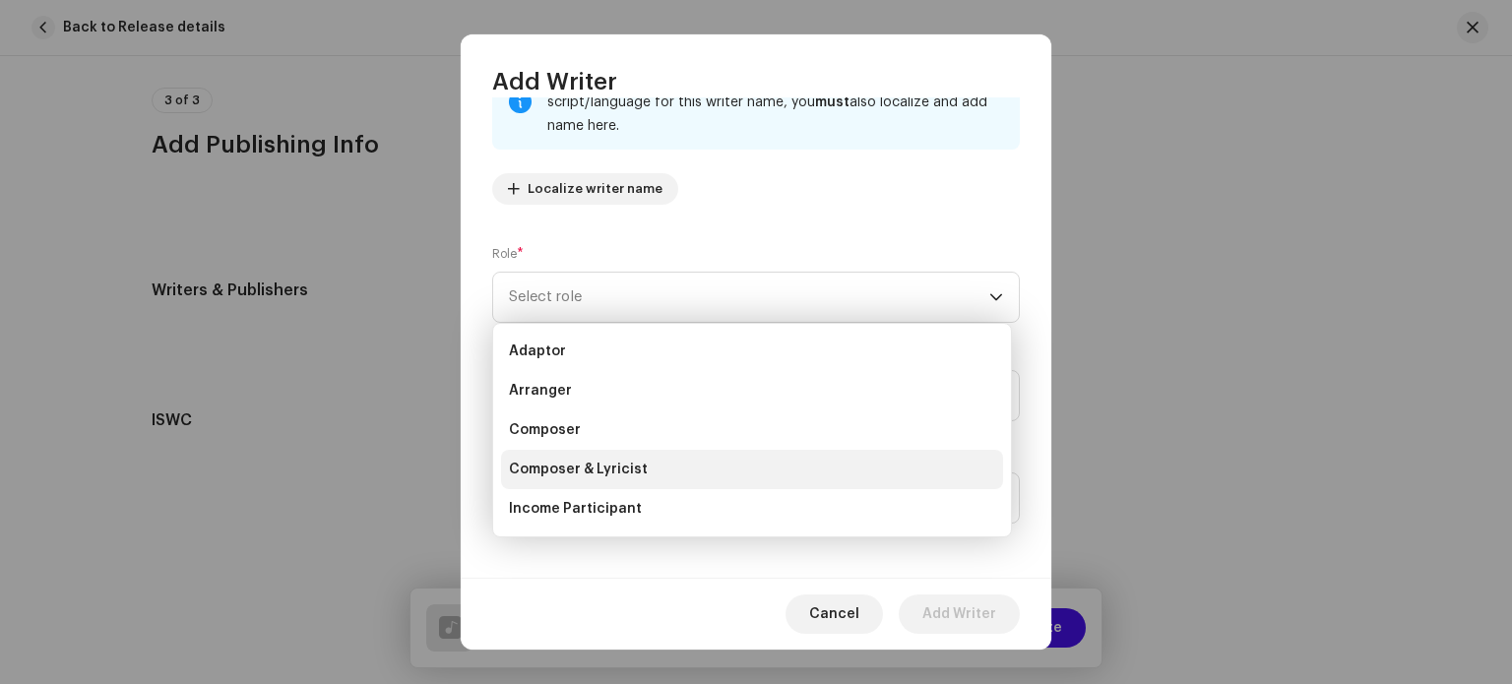
click at [602, 469] on span "Composer & Lyricist" at bounding box center [578, 470] width 139 height 20
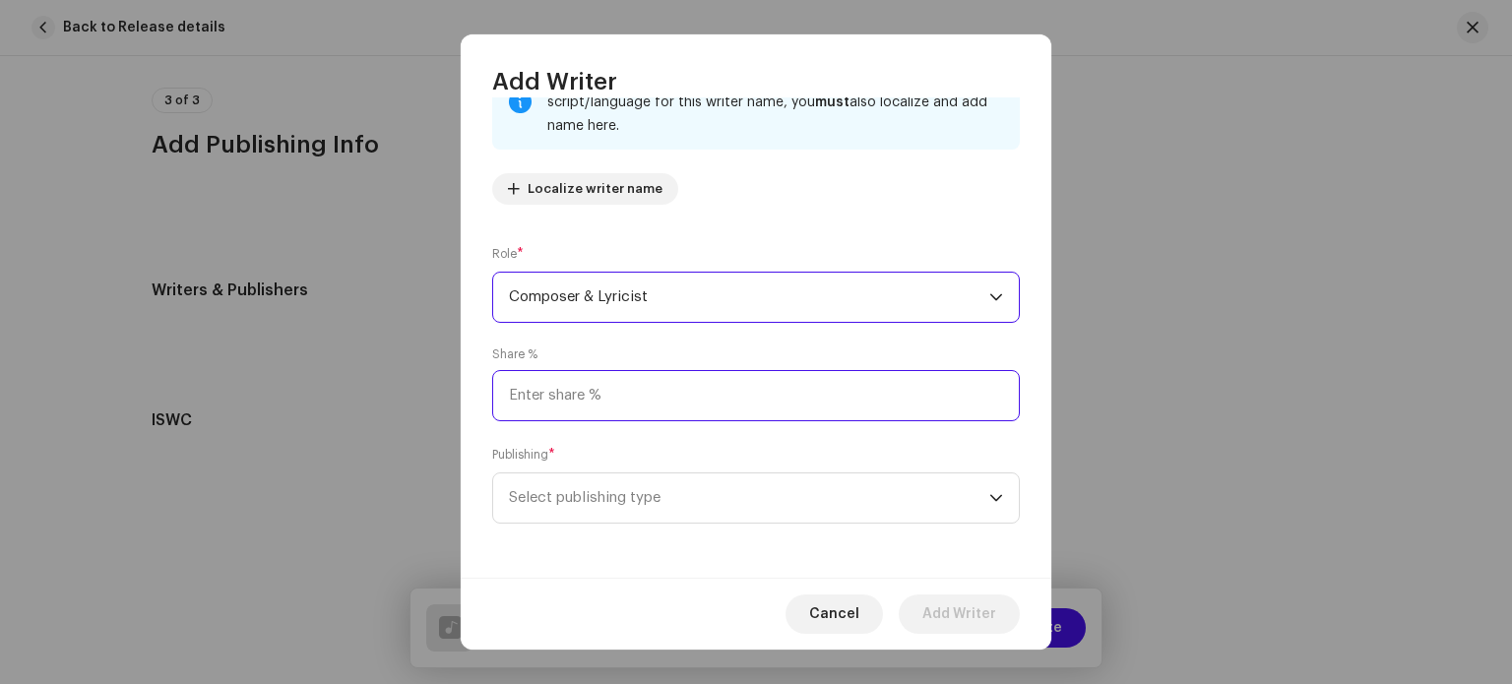
click at [621, 395] on input at bounding box center [756, 395] width 528 height 51
type input "100.00"
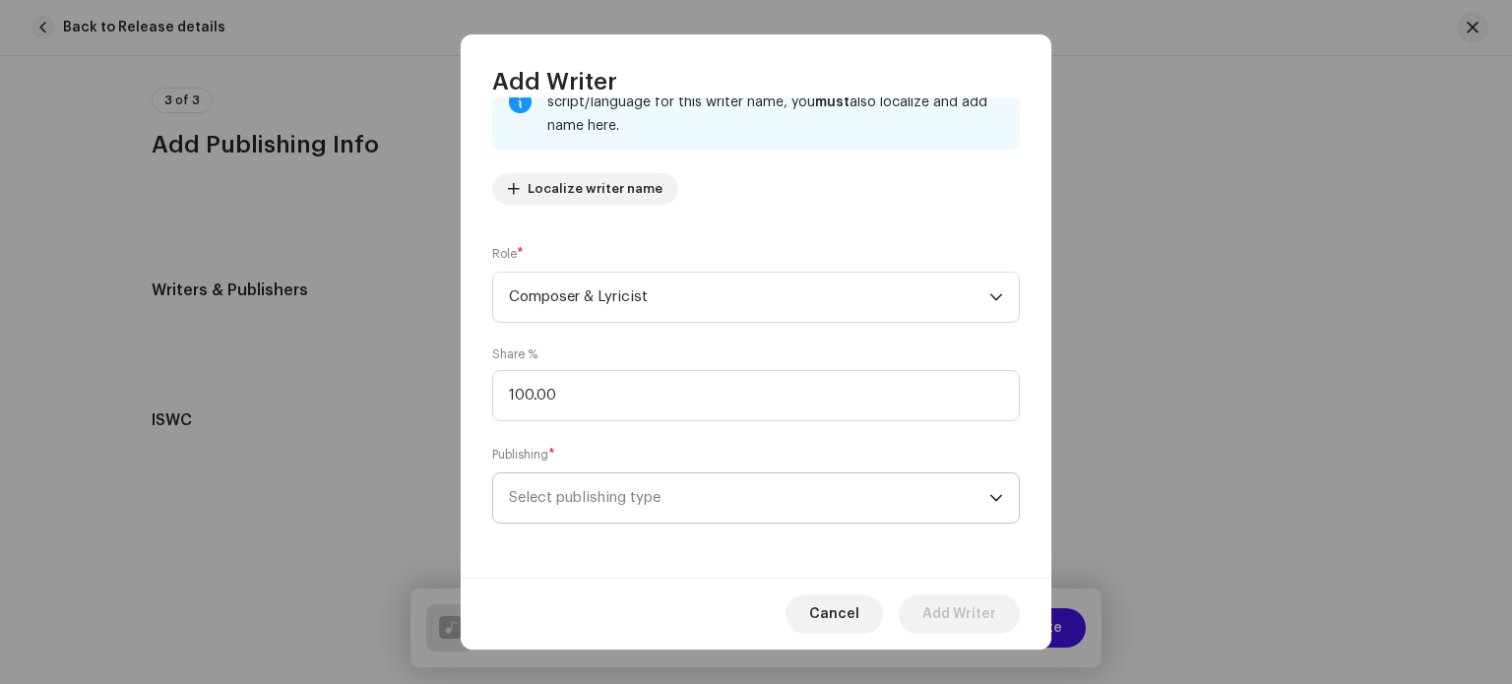
click at [831, 491] on span "Select publishing type" at bounding box center [749, 497] width 480 height 49
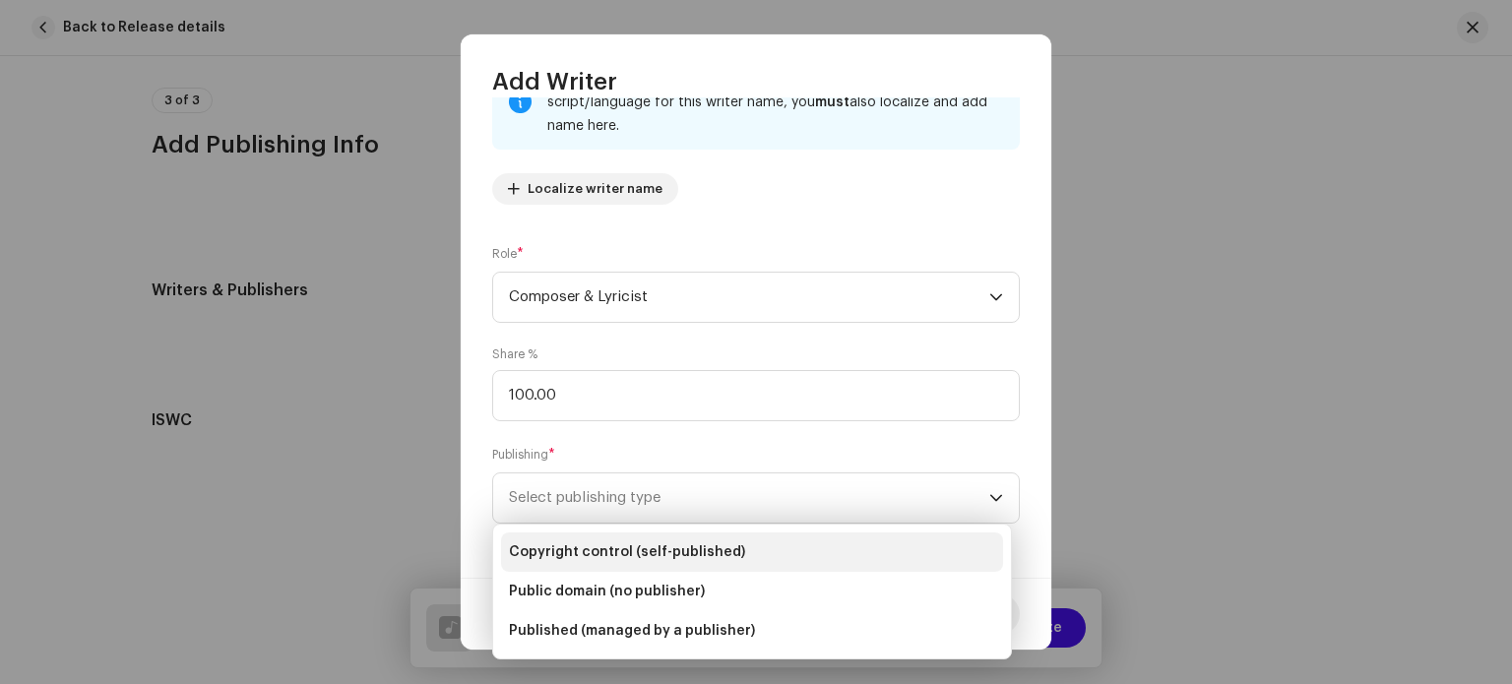
click at [703, 551] on span "Copyright control (self-published)" at bounding box center [627, 552] width 236 height 20
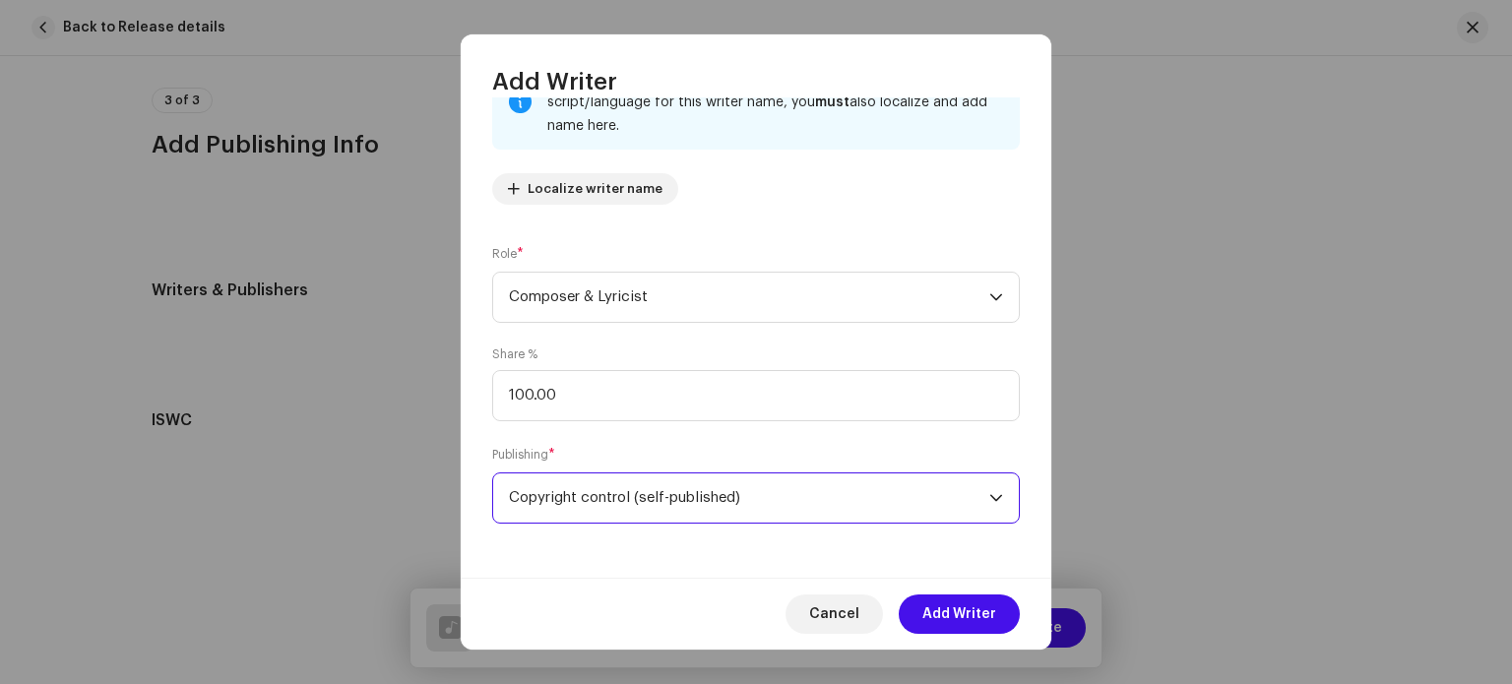
click at [965, 618] on span "Add Writer" at bounding box center [959, 613] width 74 height 39
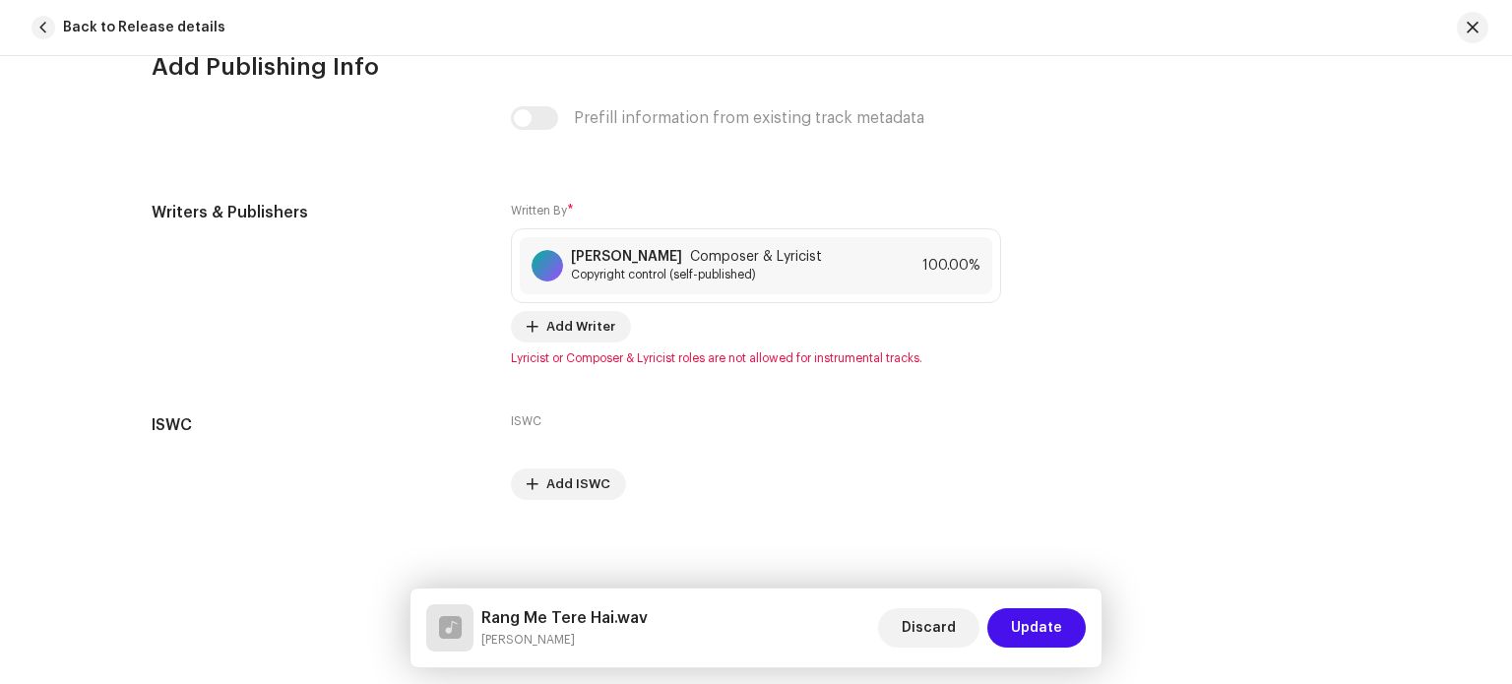
scroll to position [3602, 0]
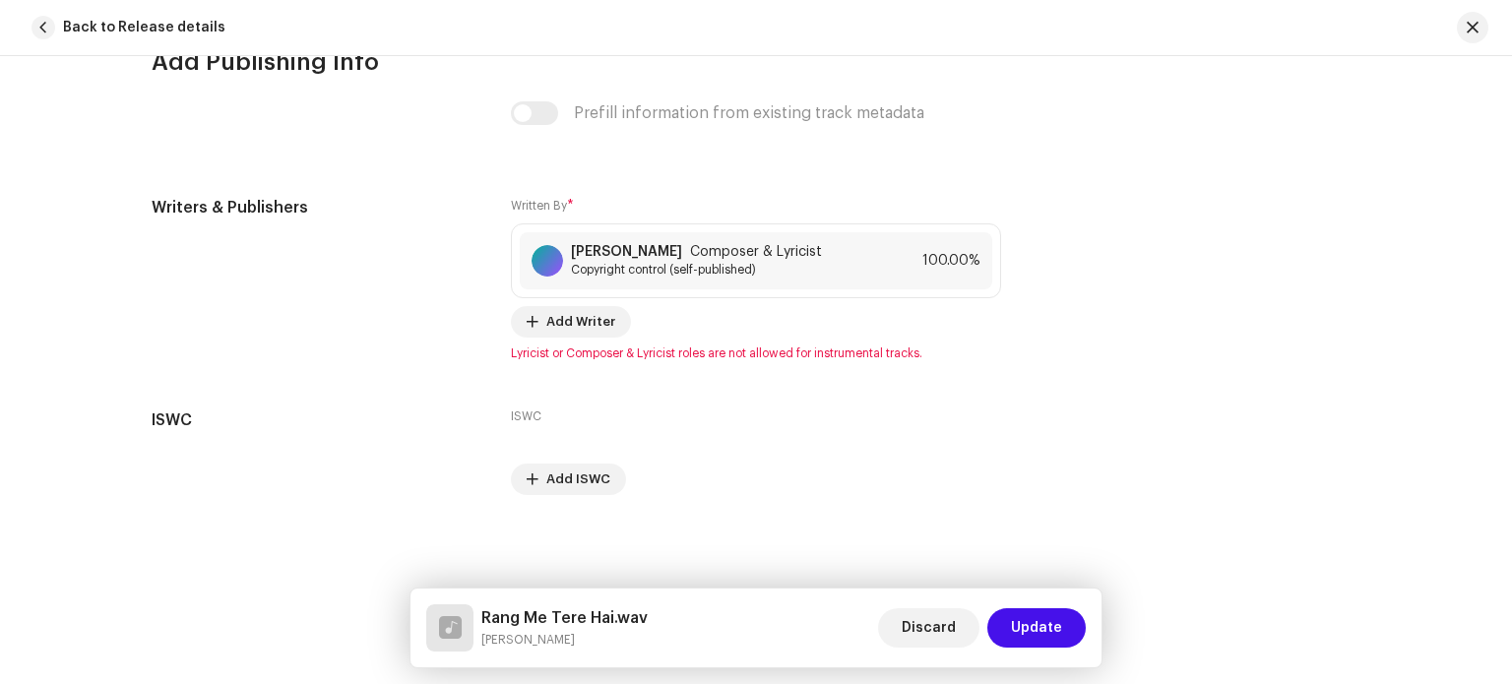
click at [1048, 639] on span "Update" at bounding box center [1036, 627] width 51 height 39
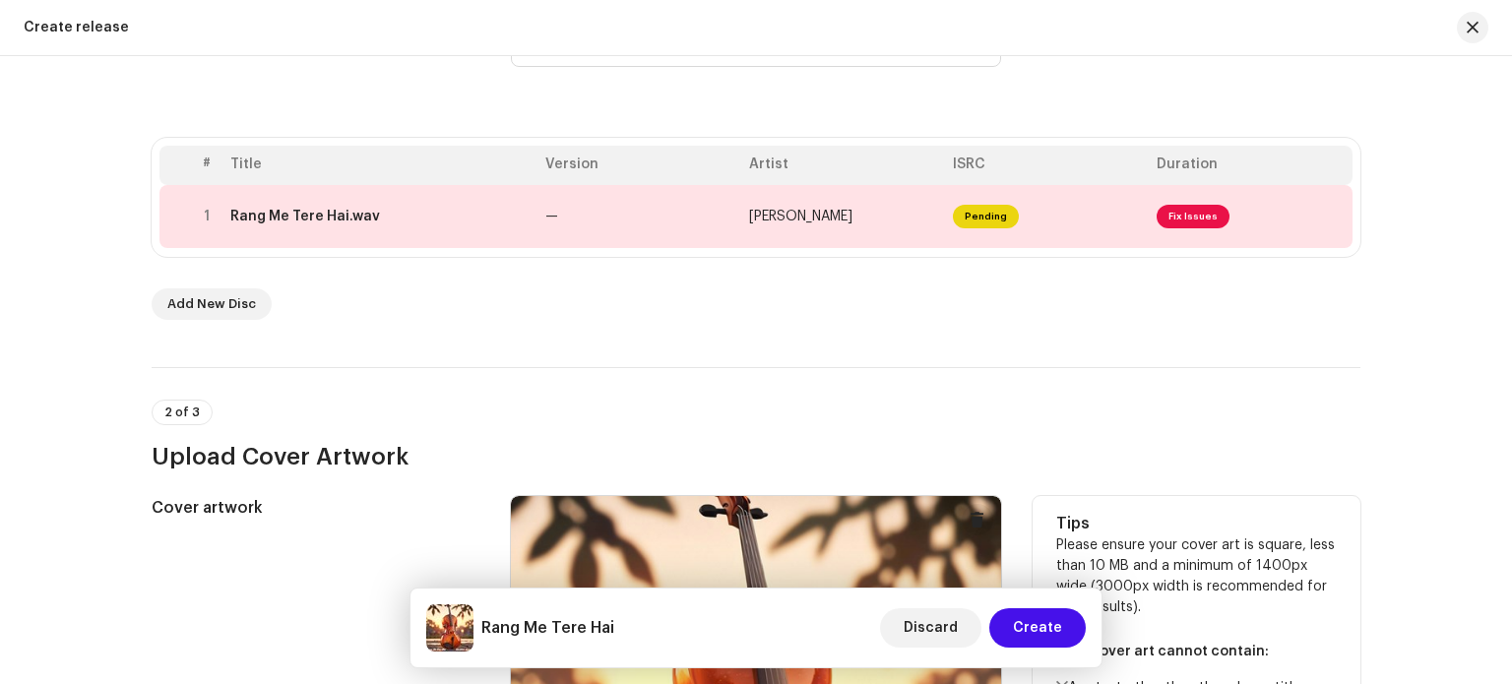
scroll to position [197, 0]
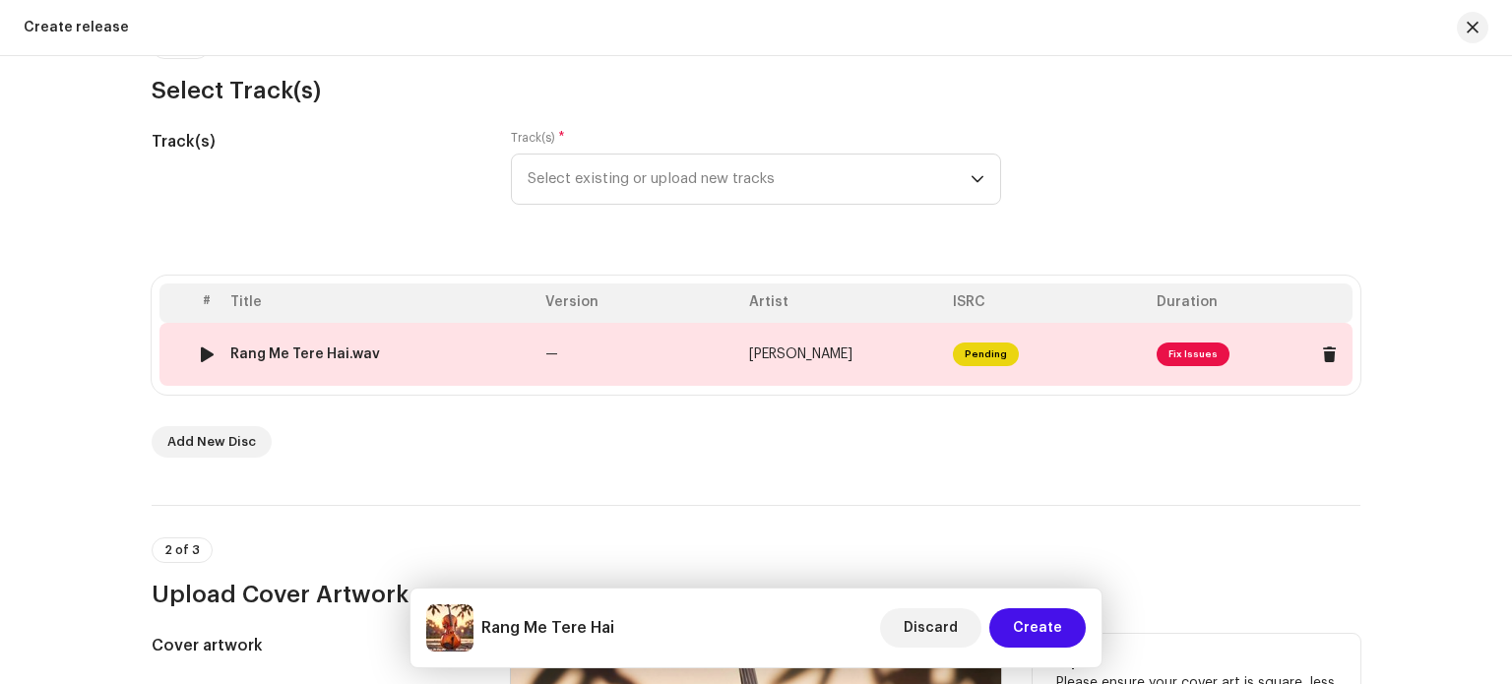
click at [1181, 359] on span "Fix Issues" at bounding box center [1192, 355] width 73 height 24
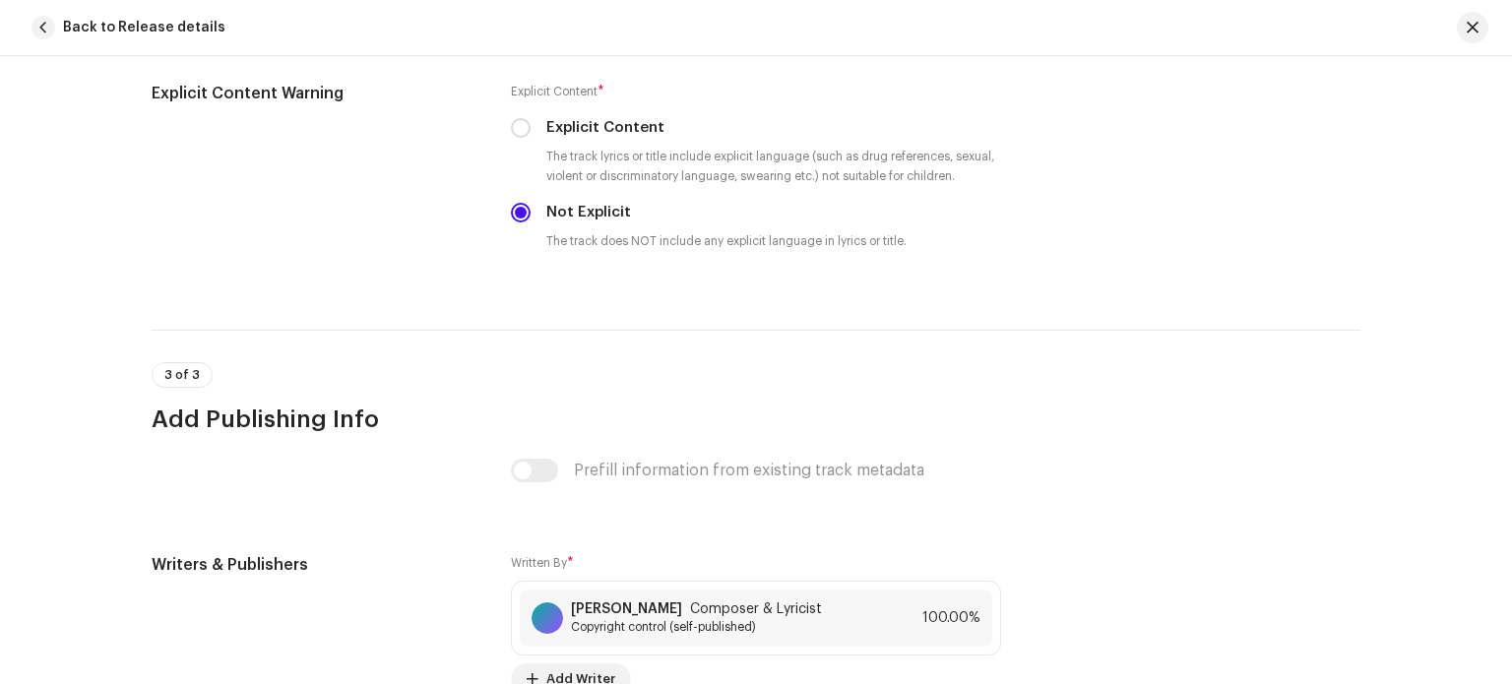
scroll to position [3543, 0]
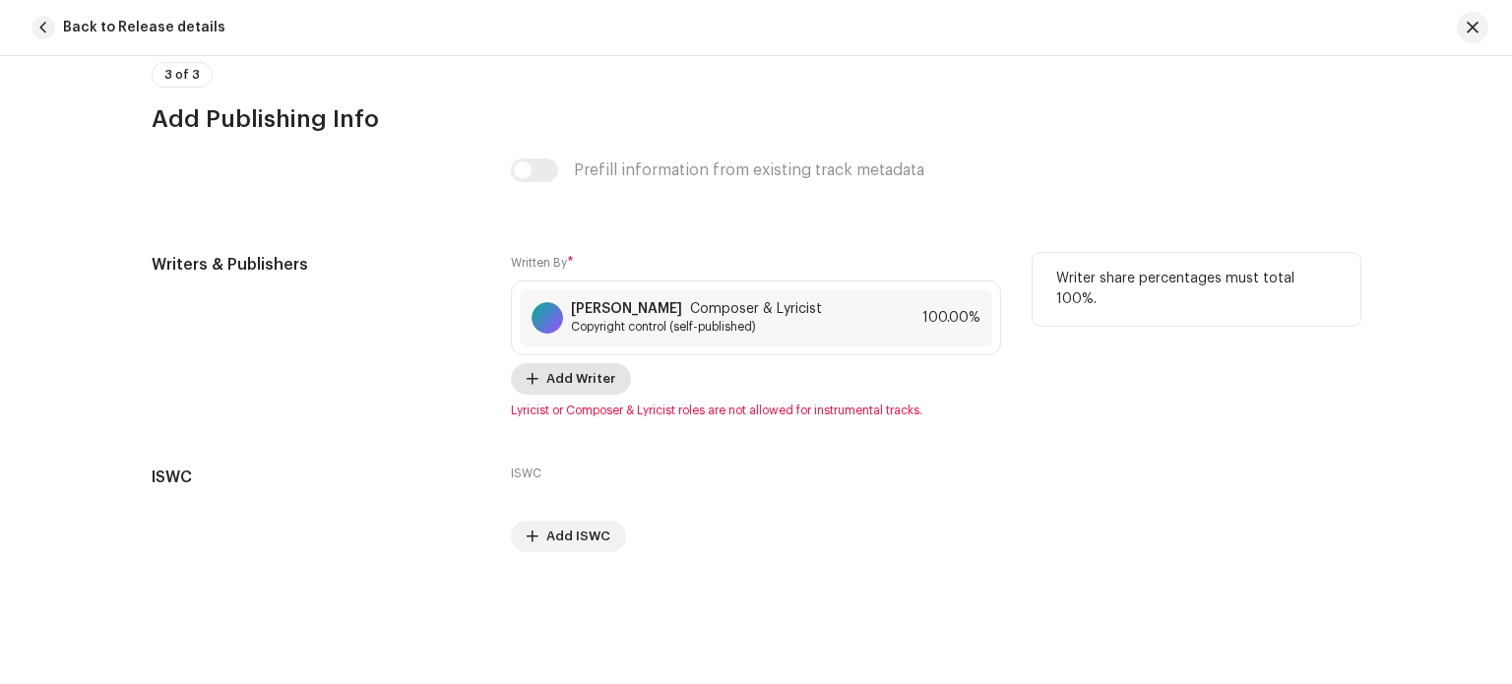
click at [577, 385] on span "Add Writer" at bounding box center [580, 378] width 69 height 39
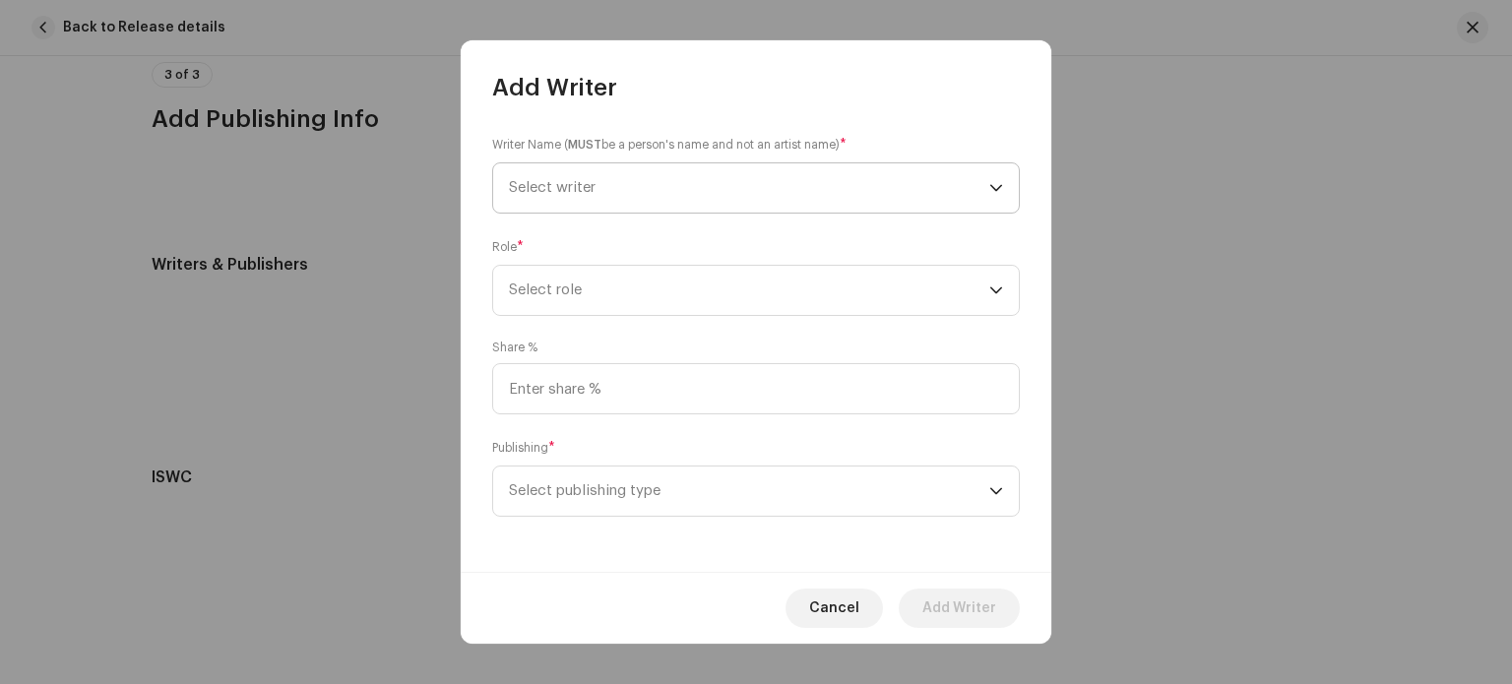
click at [636, 187] on span "Select writer" at bounding box center [749, 187] width 480 height 49
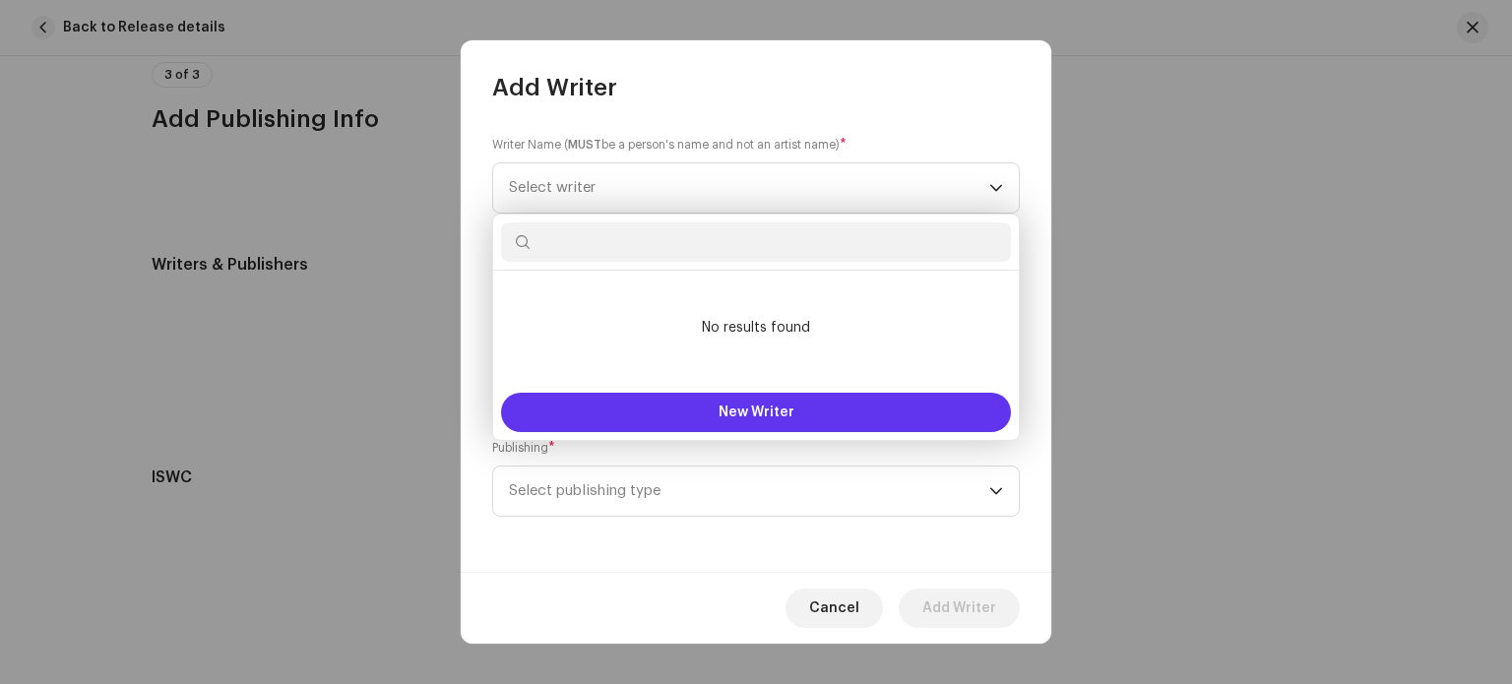
click at [731, 405] on span "New Writer" at bounding box center [756, 412] width 76 height 14
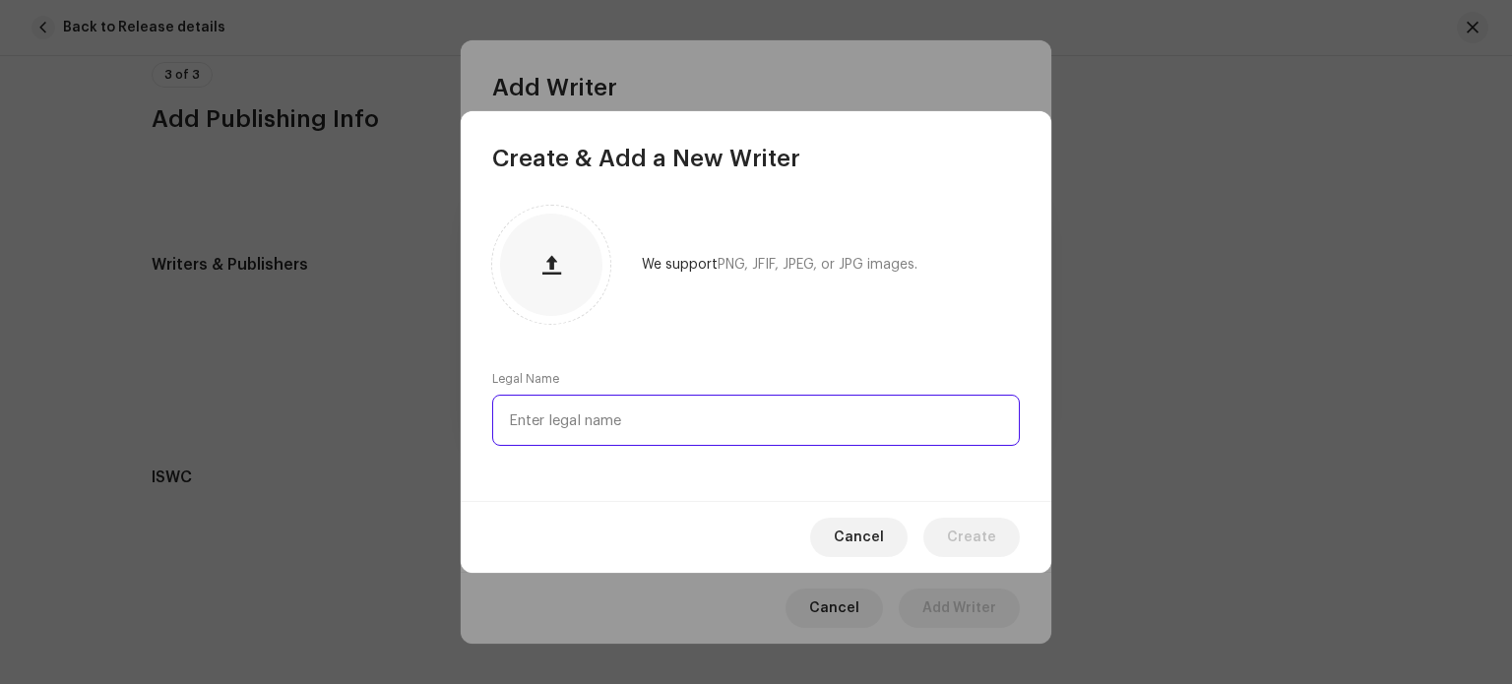
click at [731, 405] on input "text" at bounding box center [756, 420] width 528 height 51
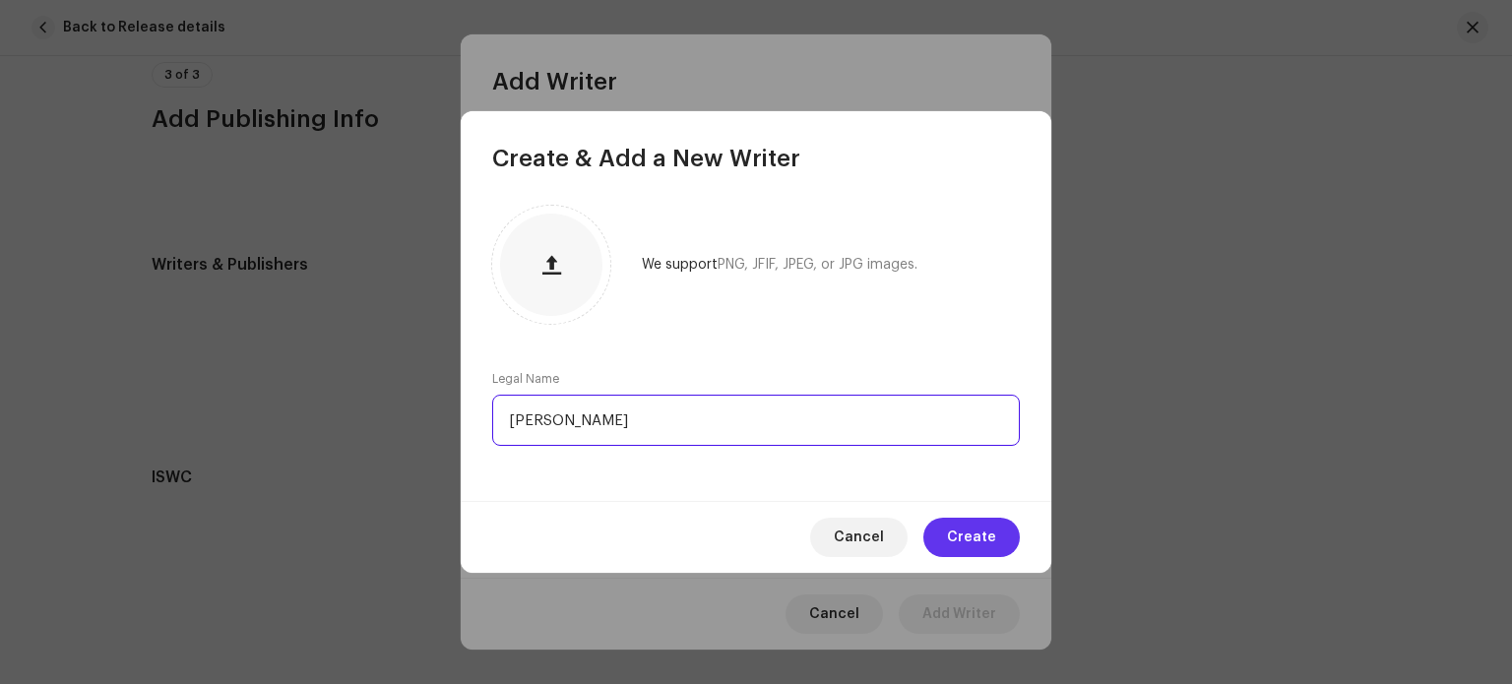
type input "Karan Kumar"
click at [988, 525] on span "Create" at bounding box center [971, 537] width 49 height 39
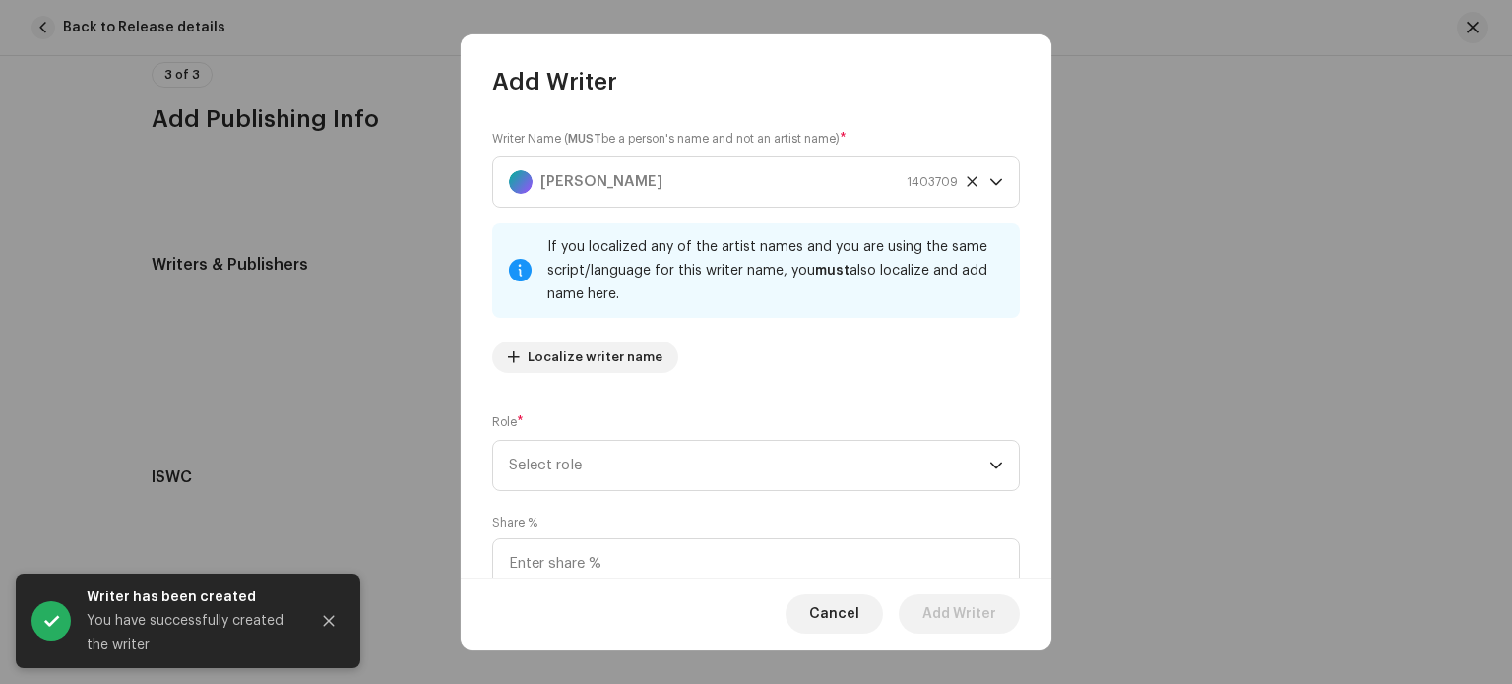
click at [703, 319] on div "Writer Name ( MUST be a person's name and not an artist name) * Karan Kumar 140…" at bounding box center [756, 259] width 528 height 260
click at [749, 469] on span "Select role" at bounding box center [749, 465] width 480 height 49
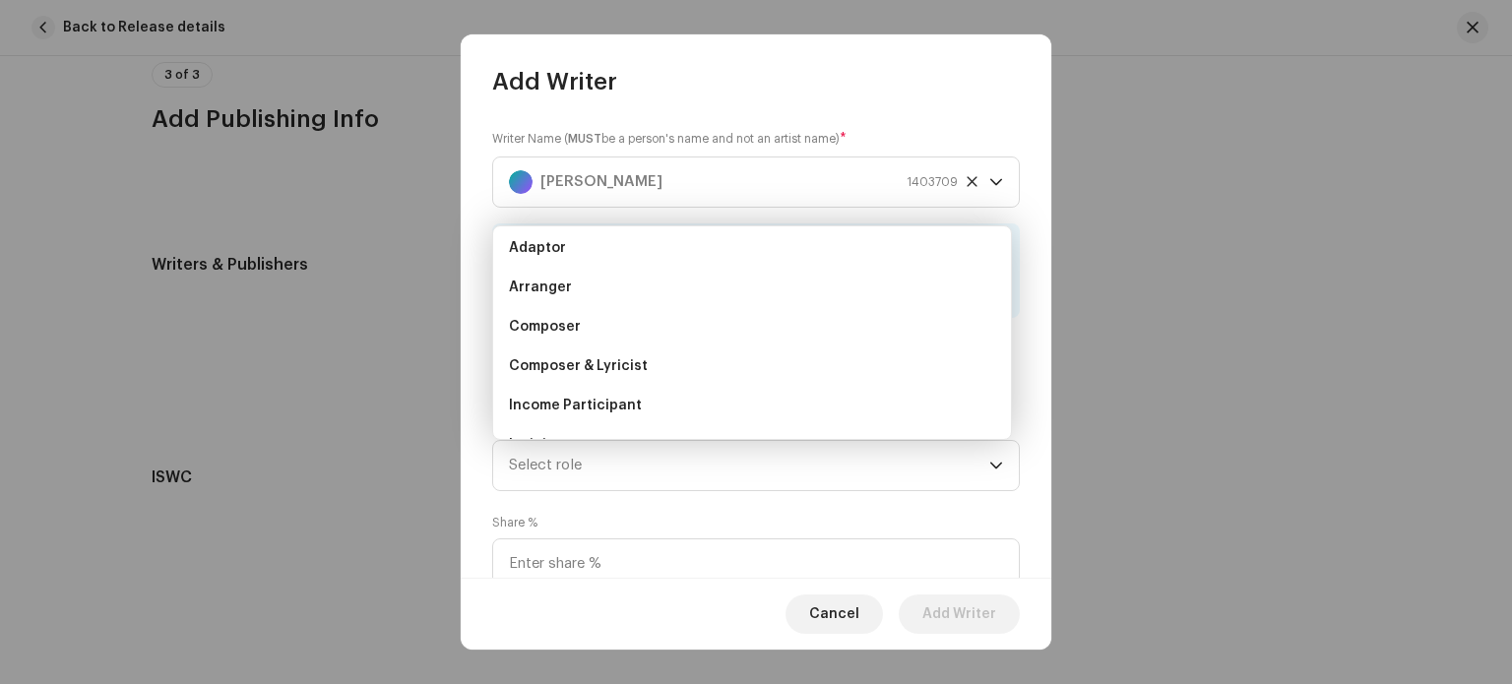
scroll to position [0, 0]
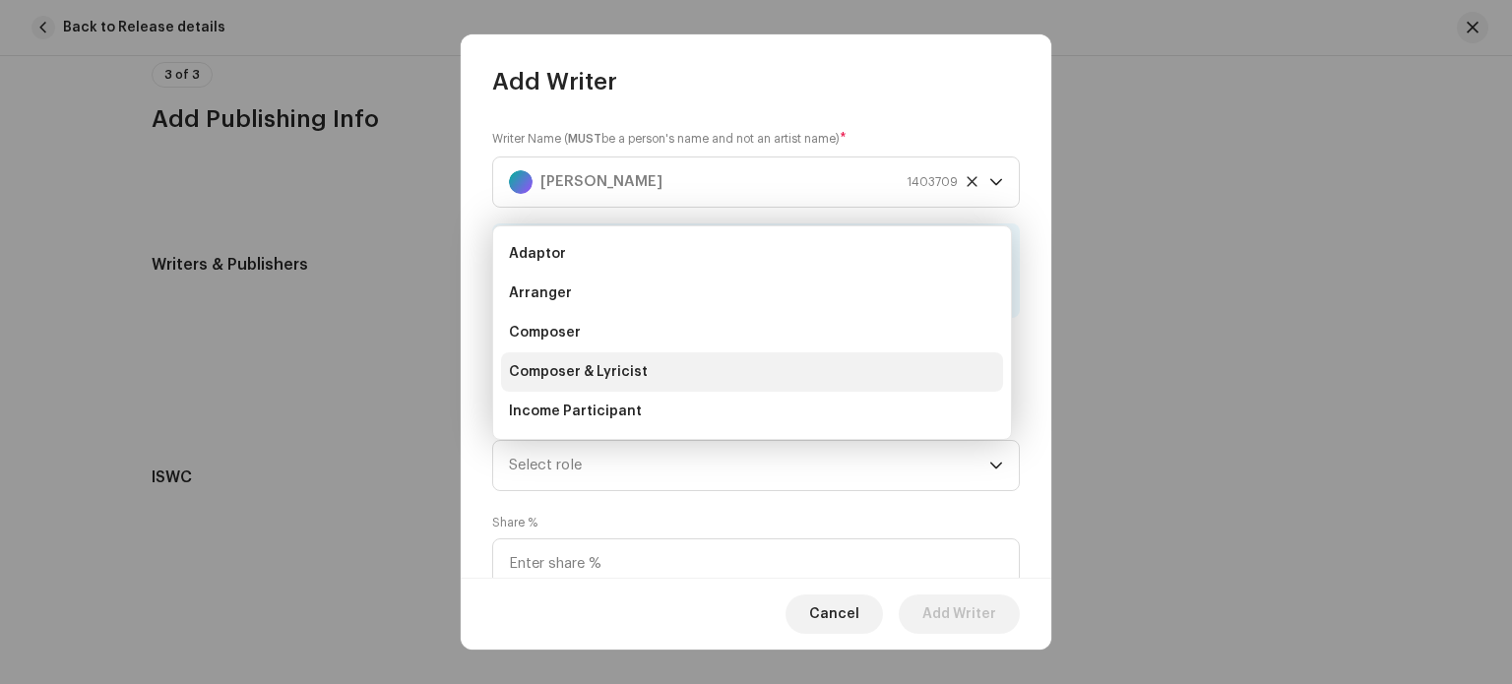
click at [641, 375] on span "Composer & Lyricist" at bounding box center [578, 372] width 139 height 20
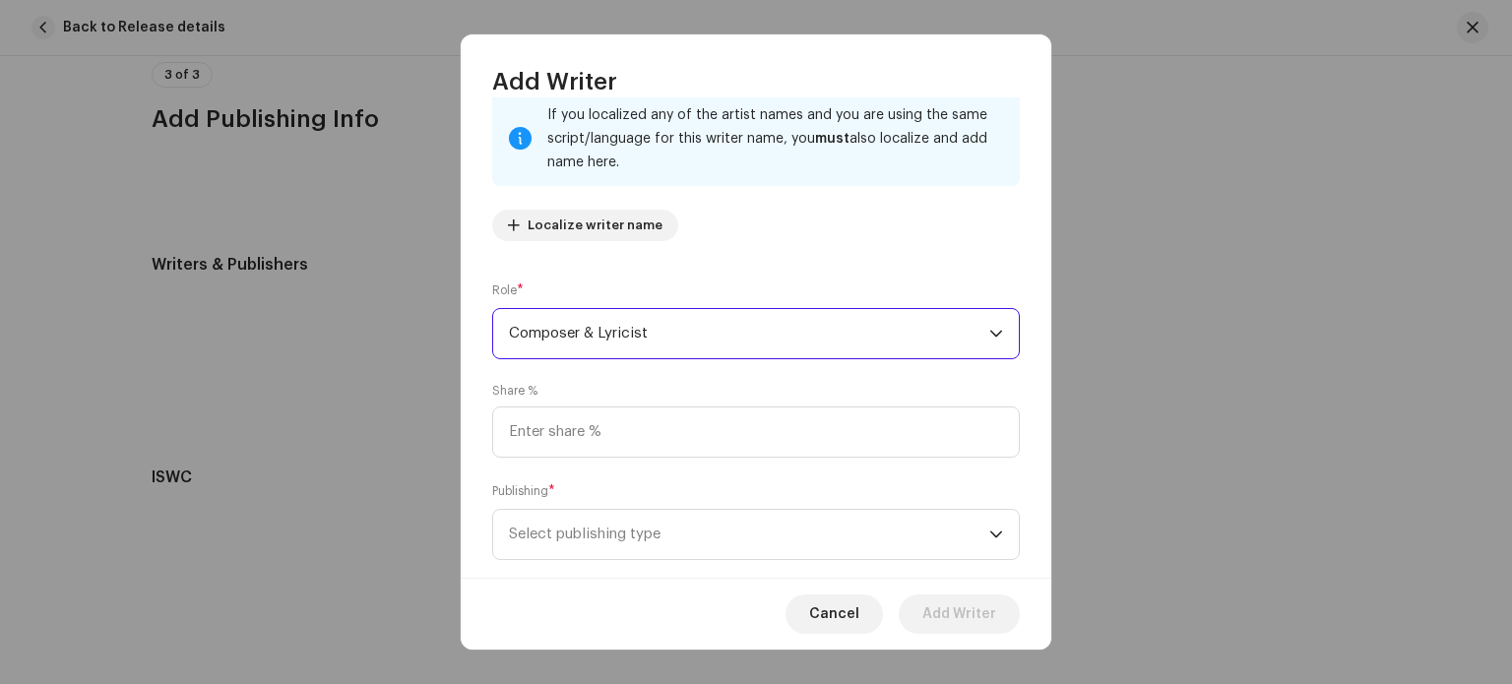
scroll to position [168, 0]
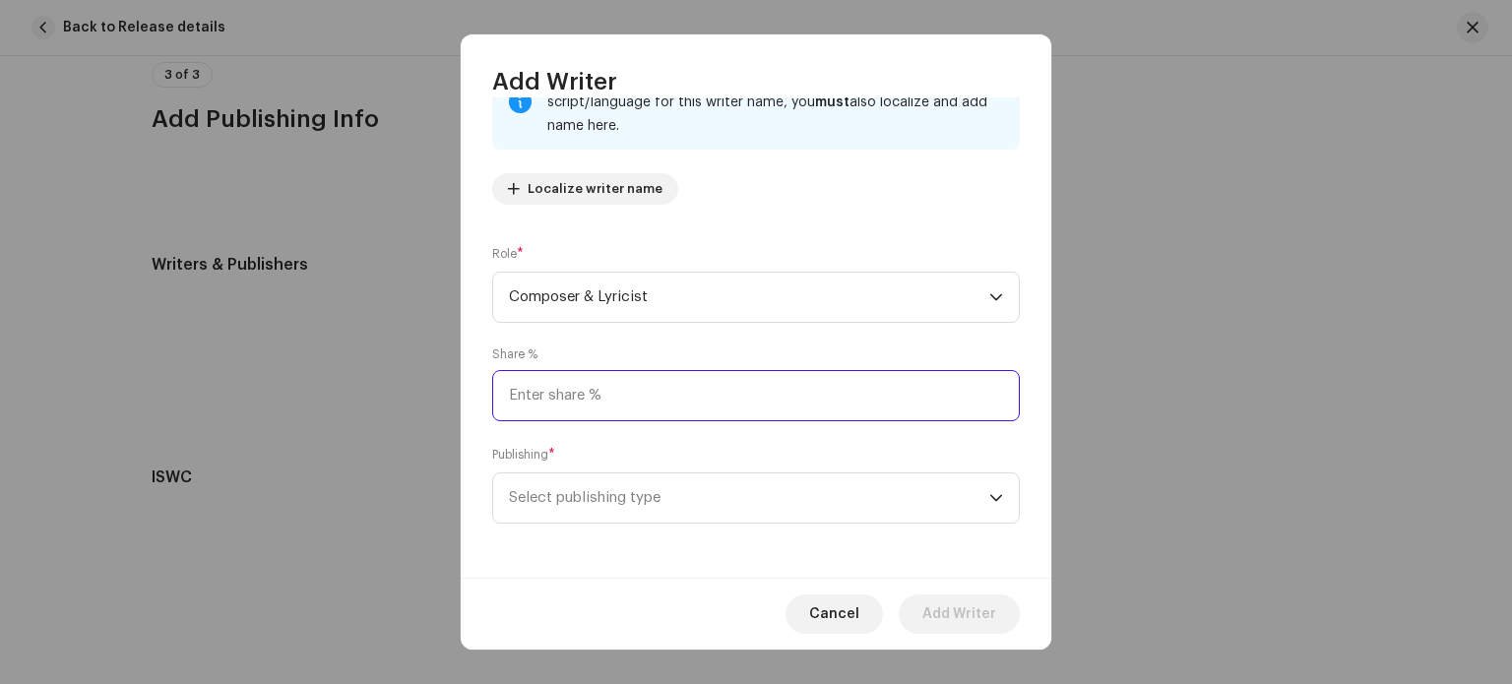
click at [690, 397] on input at bounding box center [756, 395] width 528 height 51
type input "1,000.00"
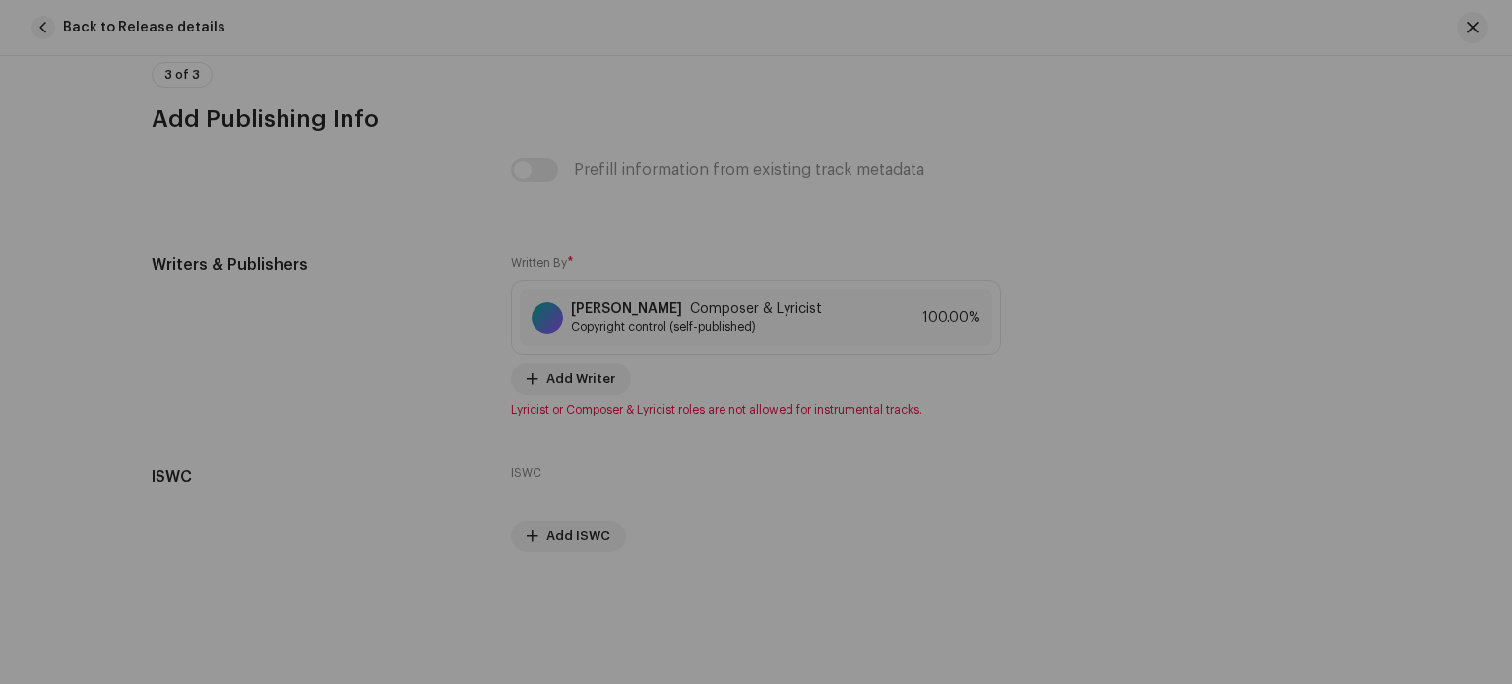
click at [1115, 453] on div "Add Writer Writer Name ( MUST be a person's name and not an artist name) * Kara…" at bounding box center [756, 342] width 1512 height 684
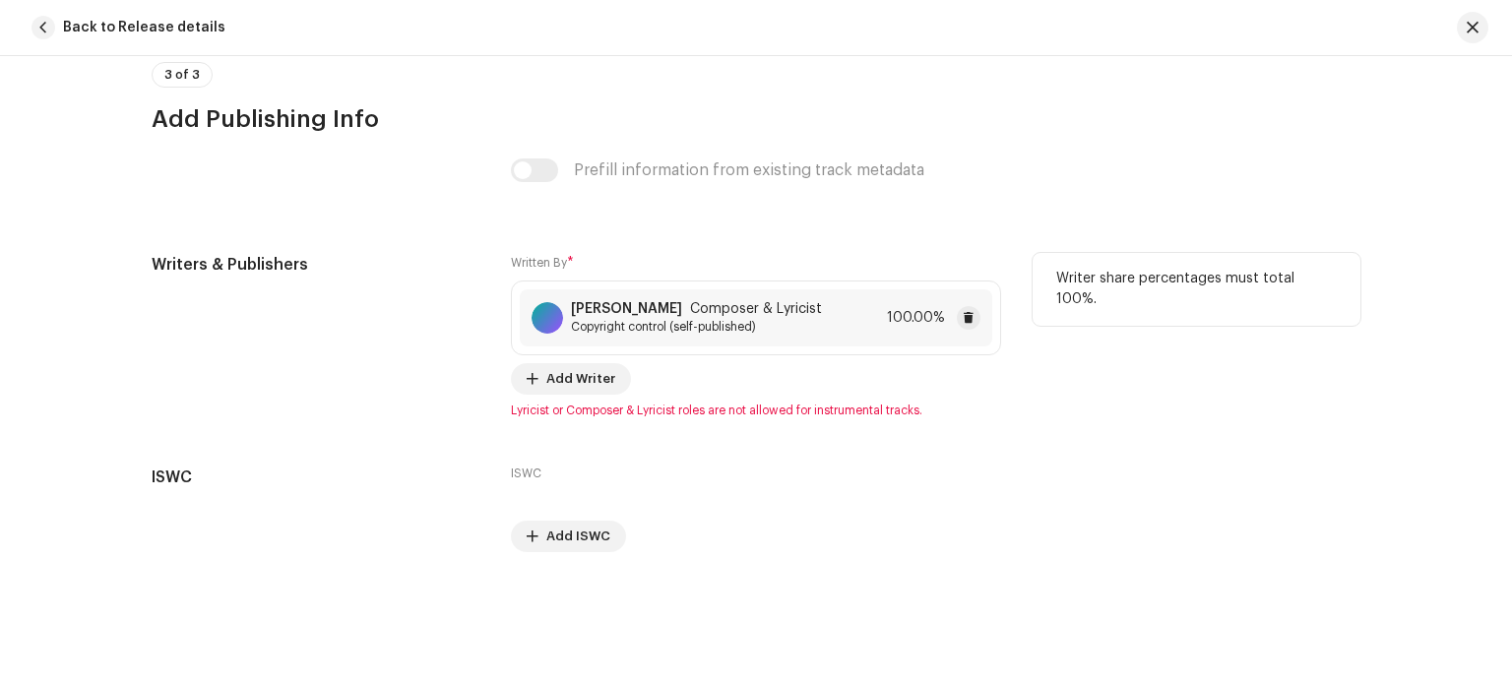
click at [690, 314] on span "Composer & Lyricist" at bounding box center [756, 309] width 132 height 16
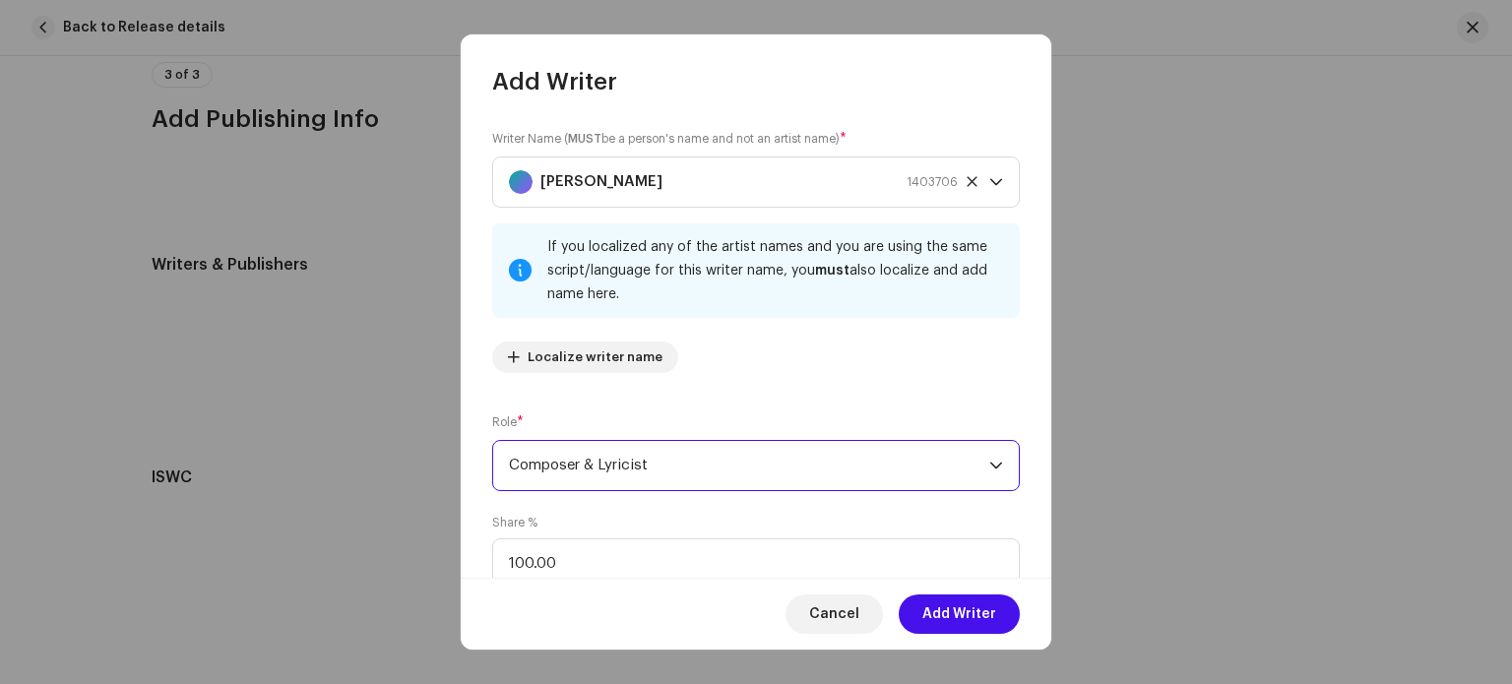
click at [686, 465] on span "Composer & Lyricist" at bounding box center [749, 465] width 480 height 49
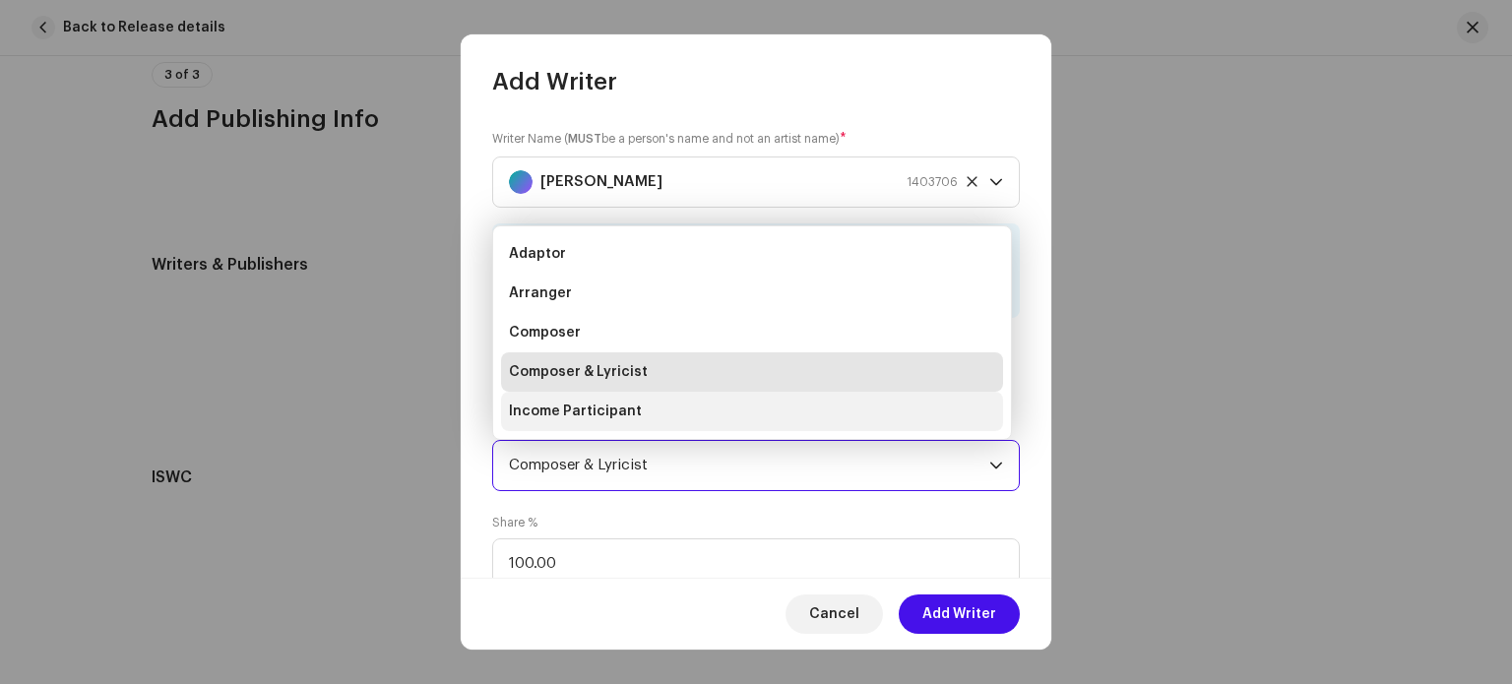
scroll to position [31, 0]
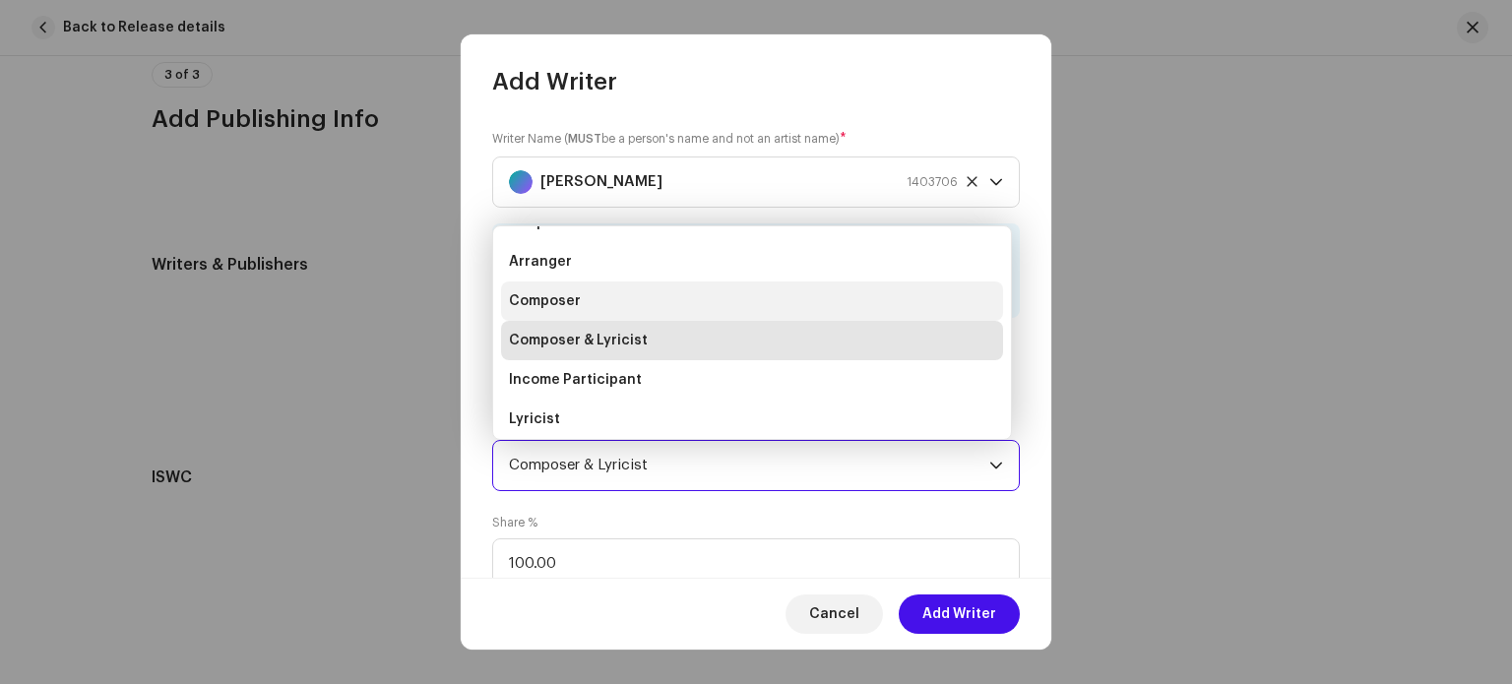
click at [593, 295] on li "Composer" at bounding box center [752, 300] width 502 height 39
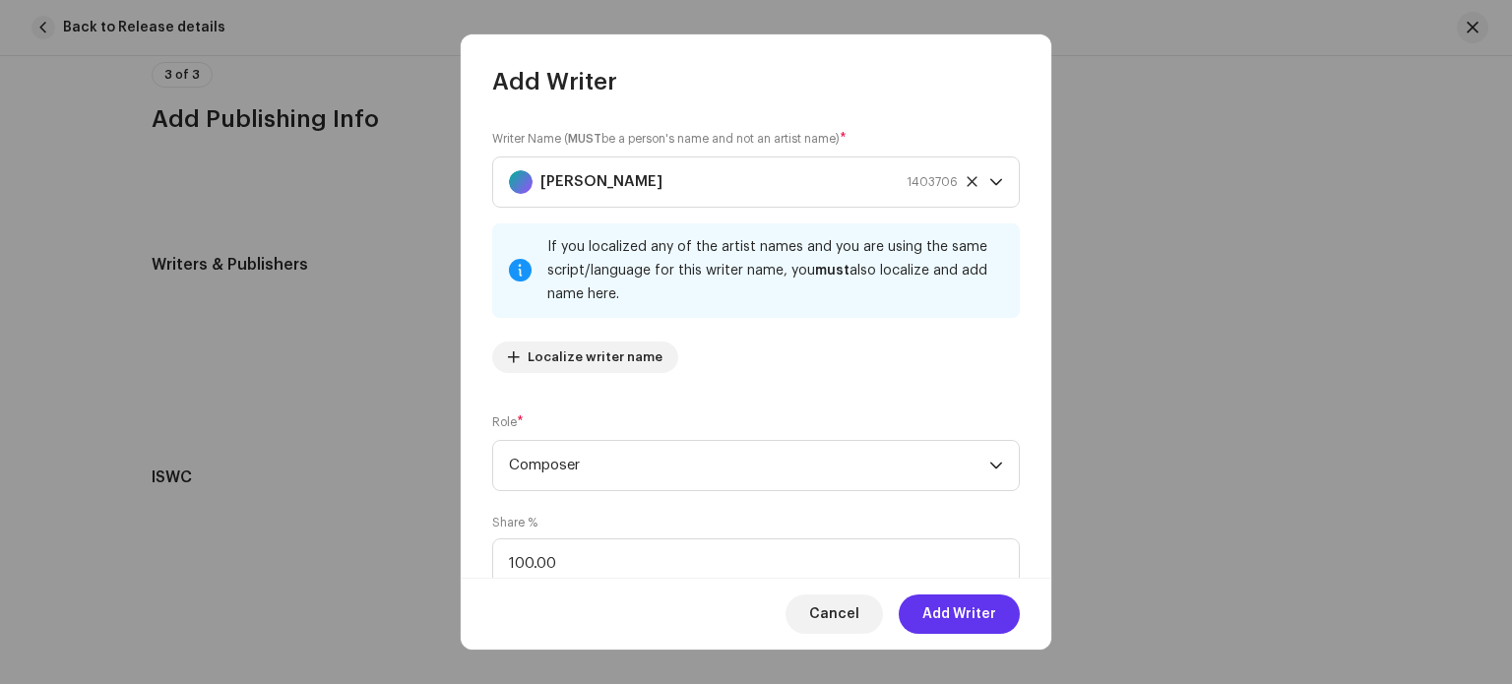
click at [977, 621] on span "Add Writer" at bounding box center [959, 613] width 74 height 39
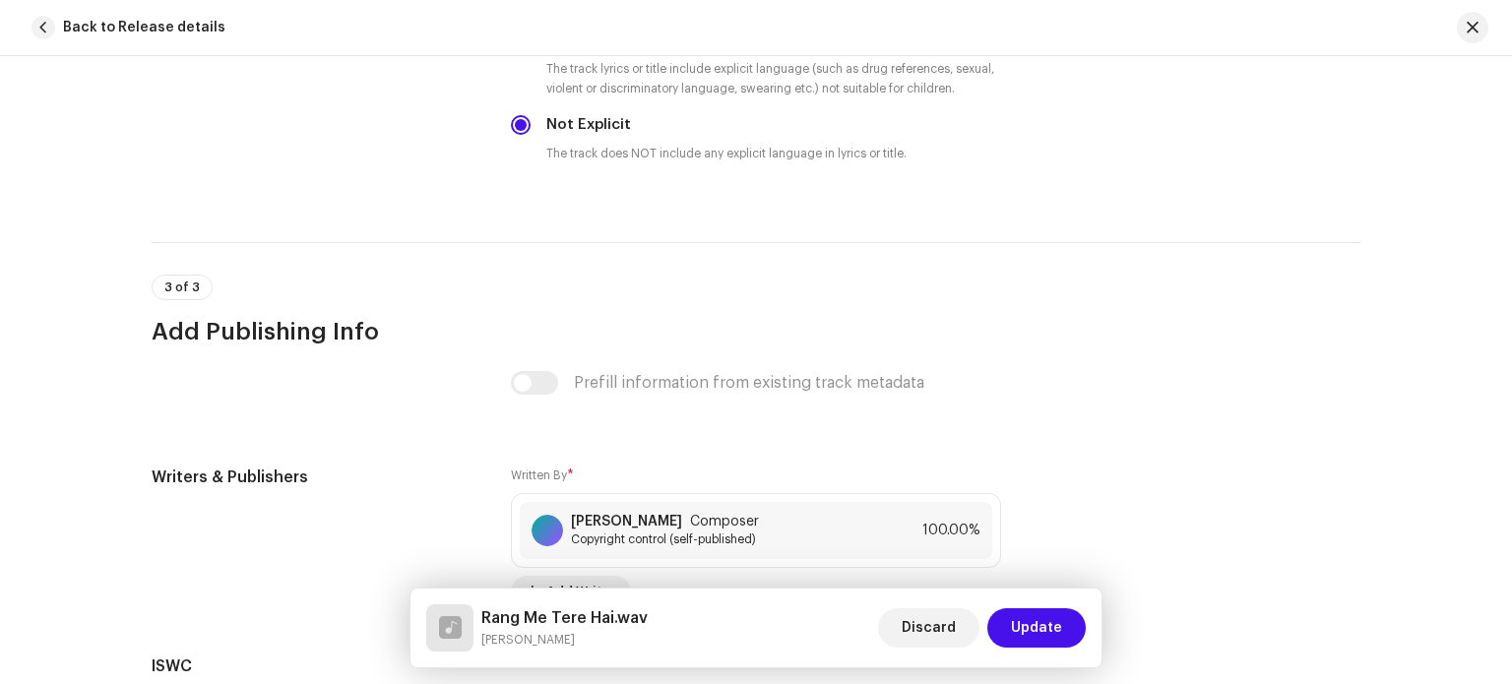
scroll to position [3579, 0]
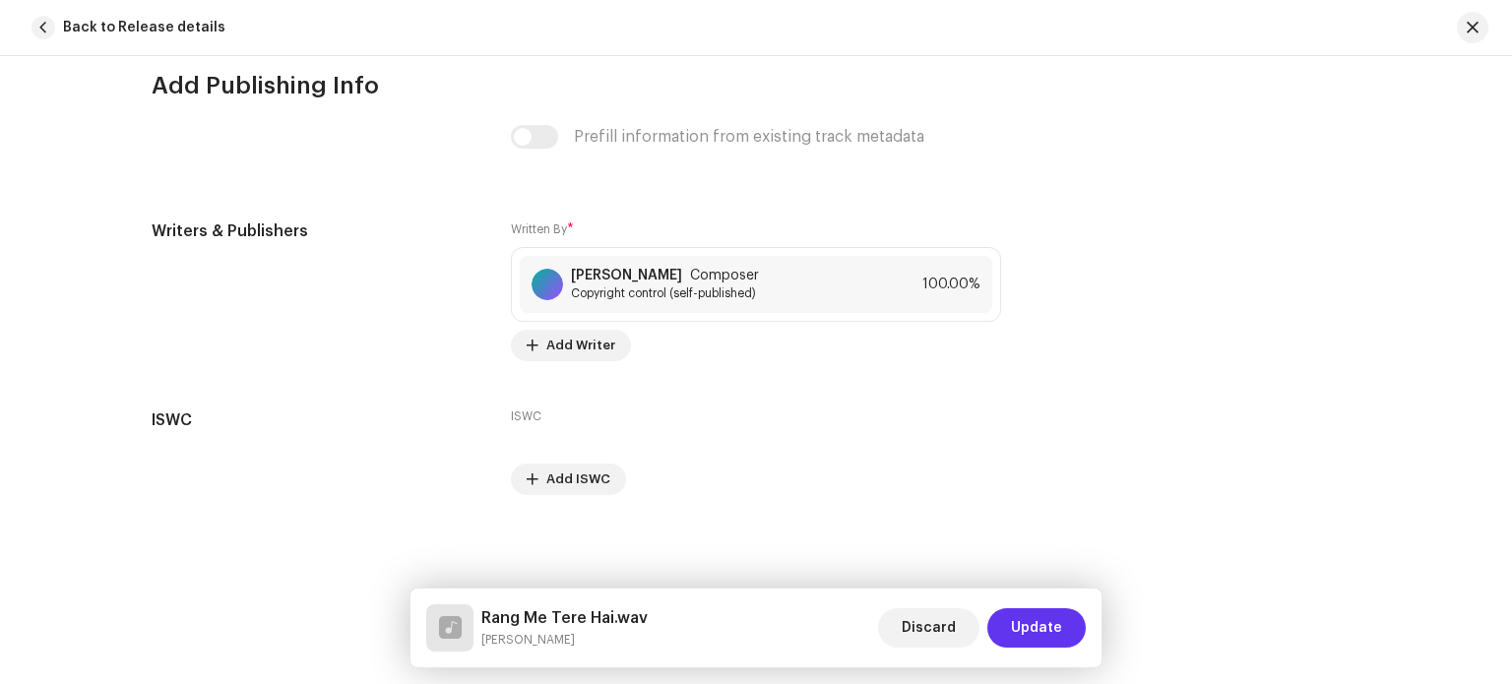
click at [1055, 625] on span "Update" at bounding box center [1036, 627] width 51 height 39
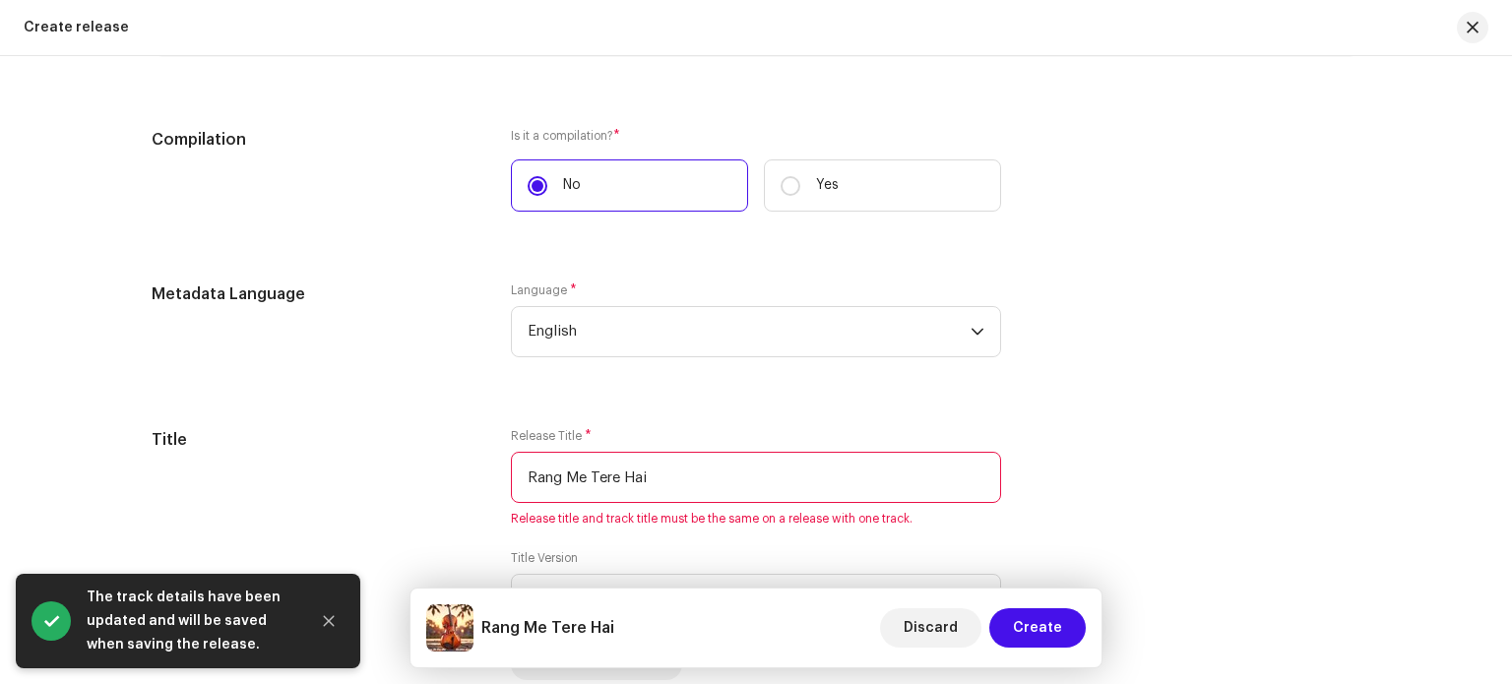
scroll to position [1575, 0]
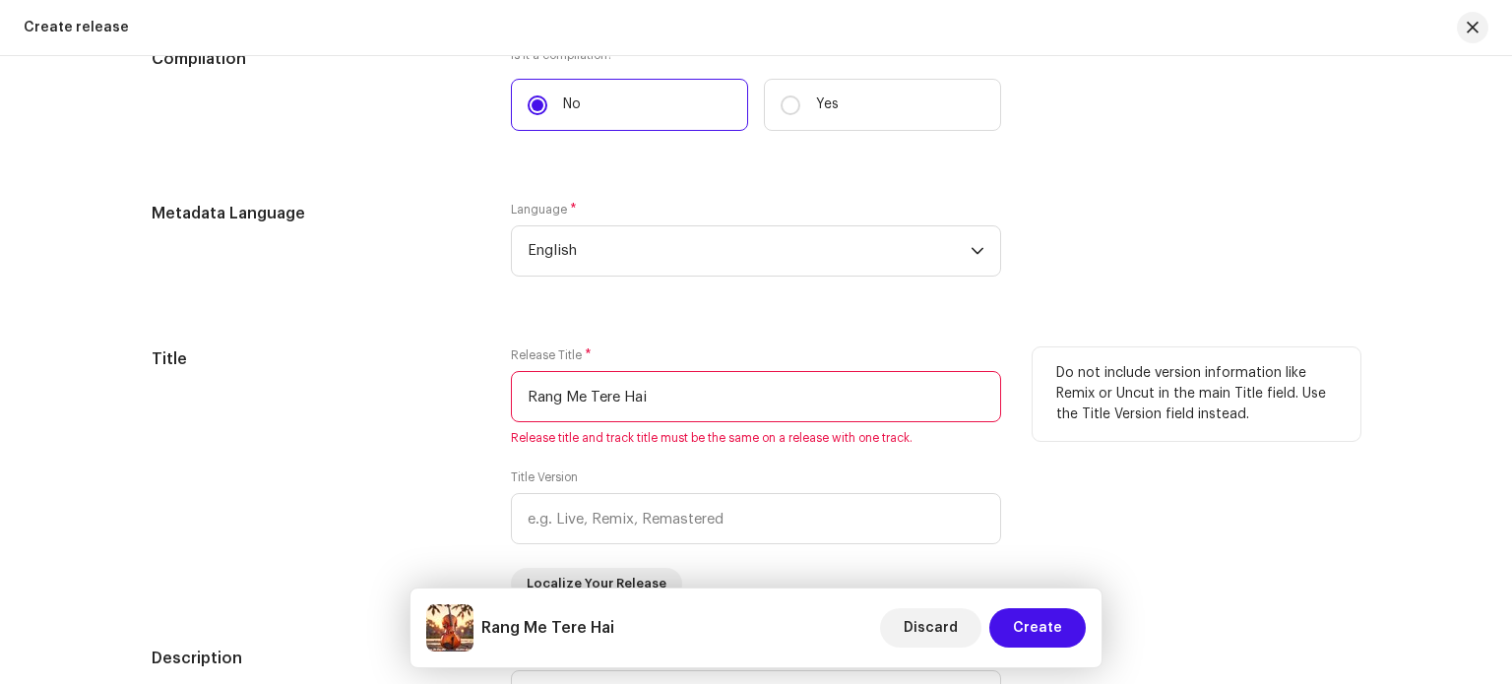
click at [1070, 490] on div "Do not include version information like Remix or Uncut in the main Title field.…" at bounding box center [1196, 473] width 328 height 252
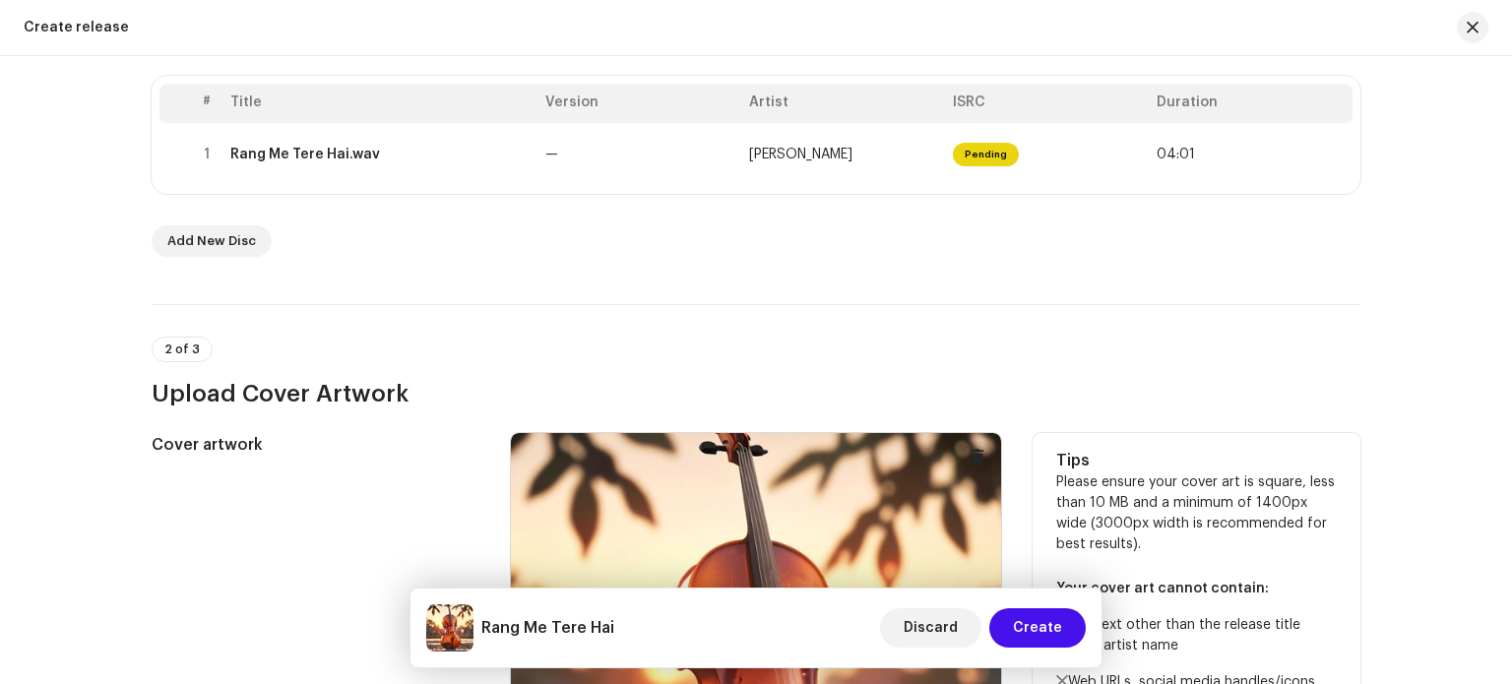
scroll to position [394, 0]
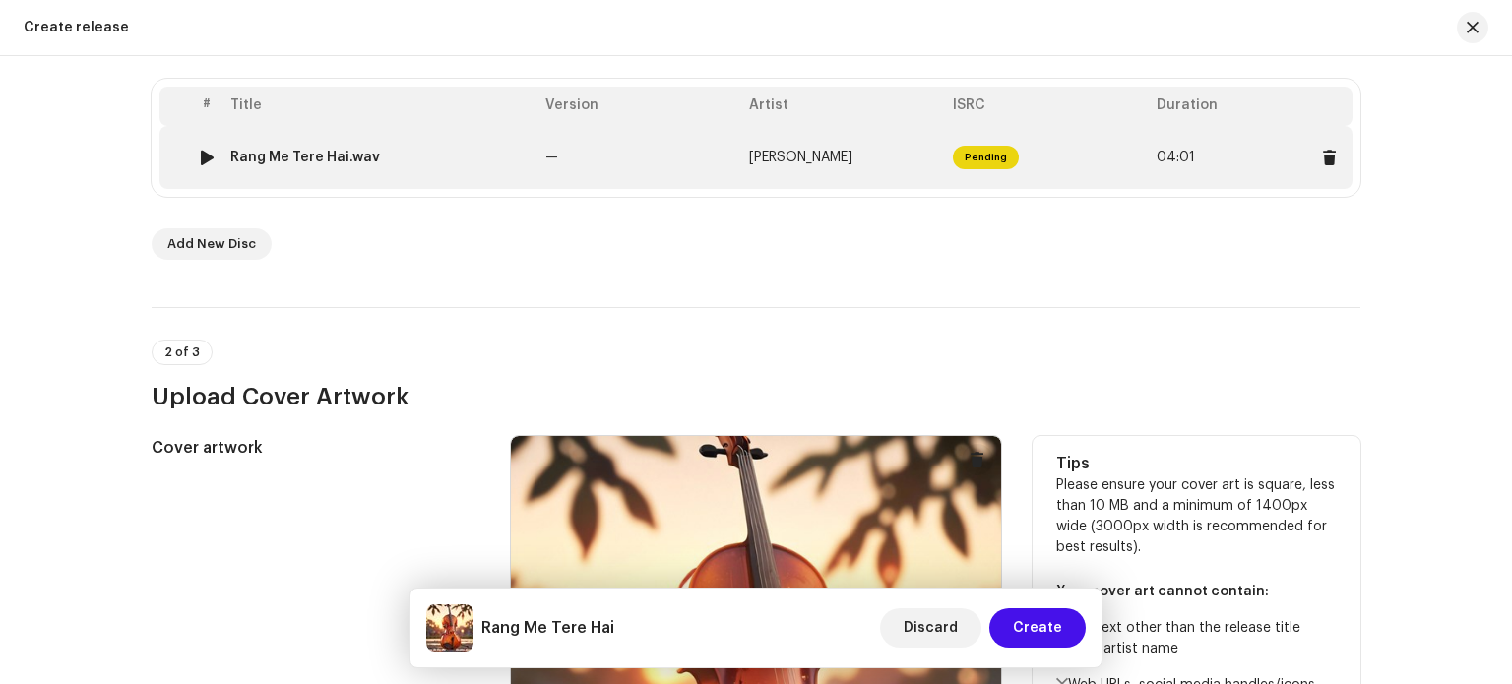
click at [380, 156] on div "Rang Me Tere Hai.wav" at bounding box center [379, 158] width 299 height 16
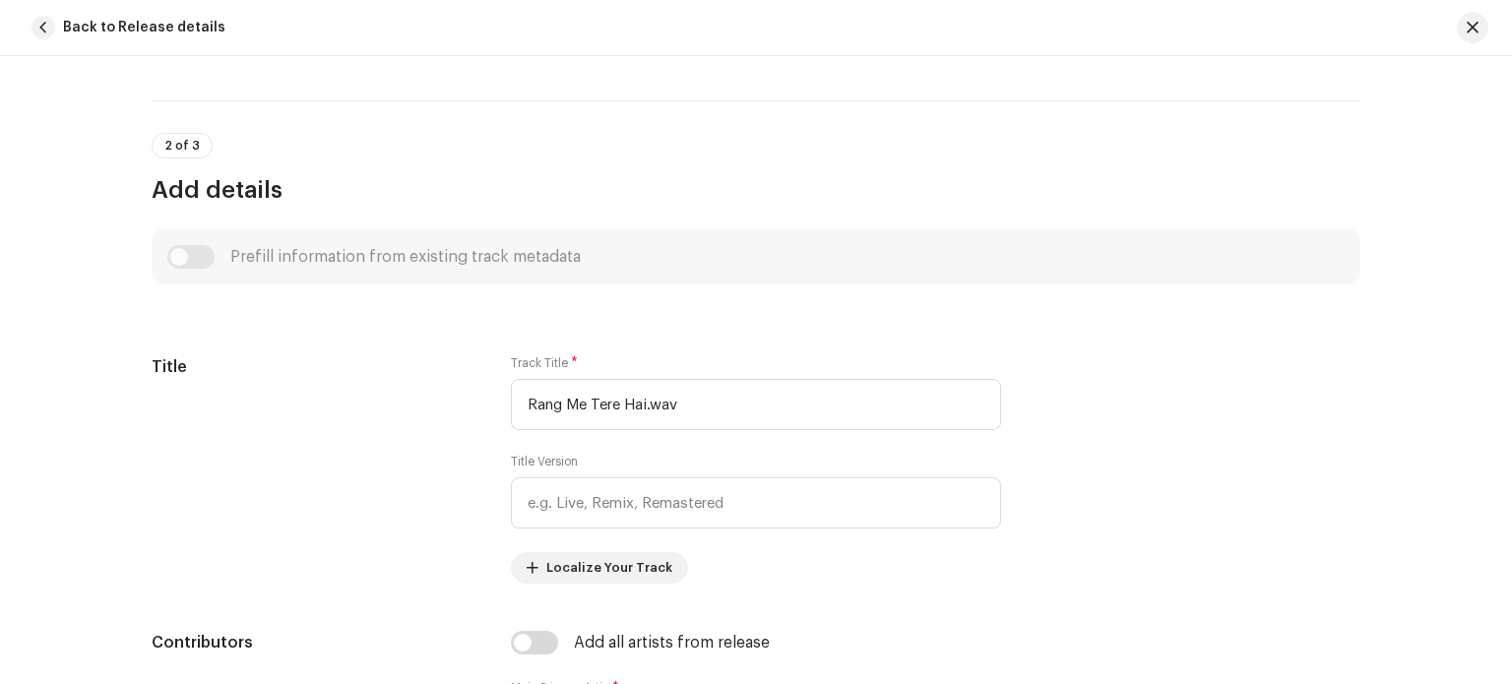
scroll to position [787, 0]
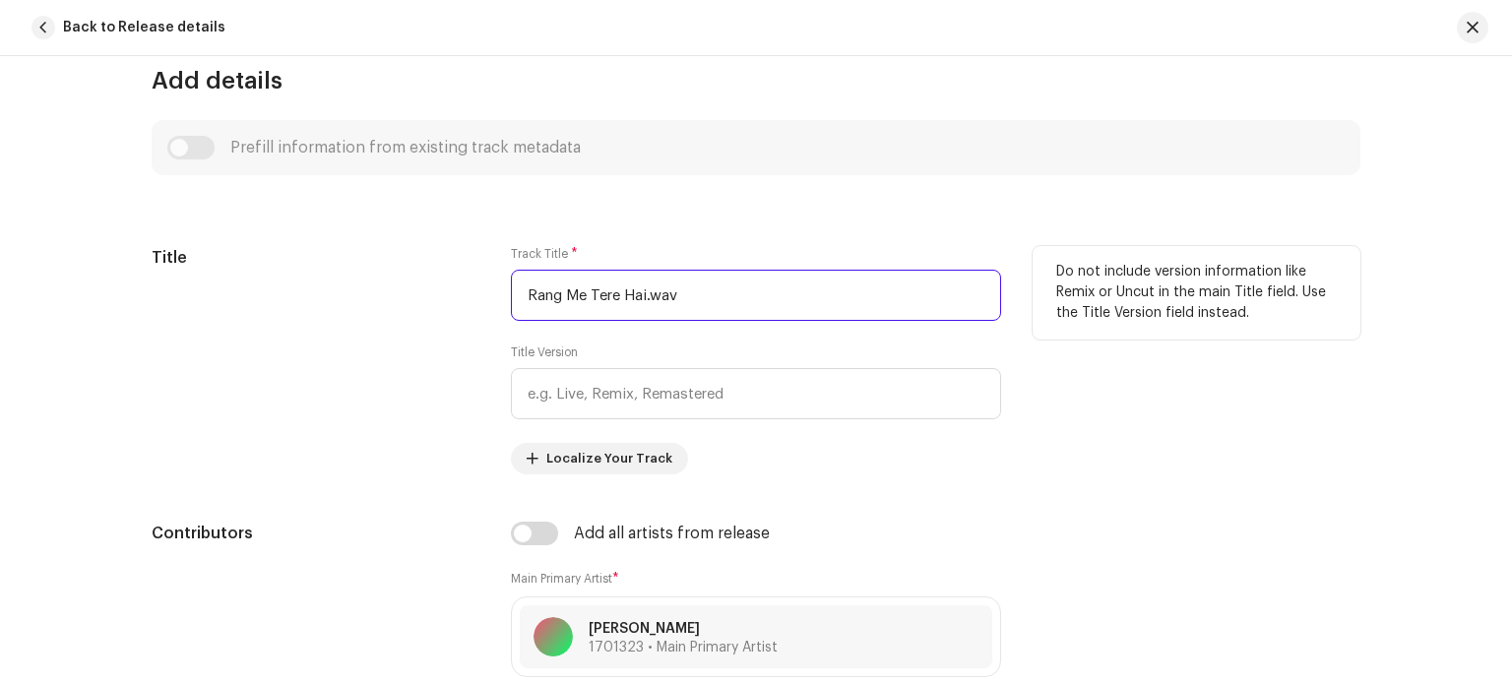
click at [729, 296] on input "Rang Me Tere Hai.wav" at bounding box center [756, 295] width 490 height 51
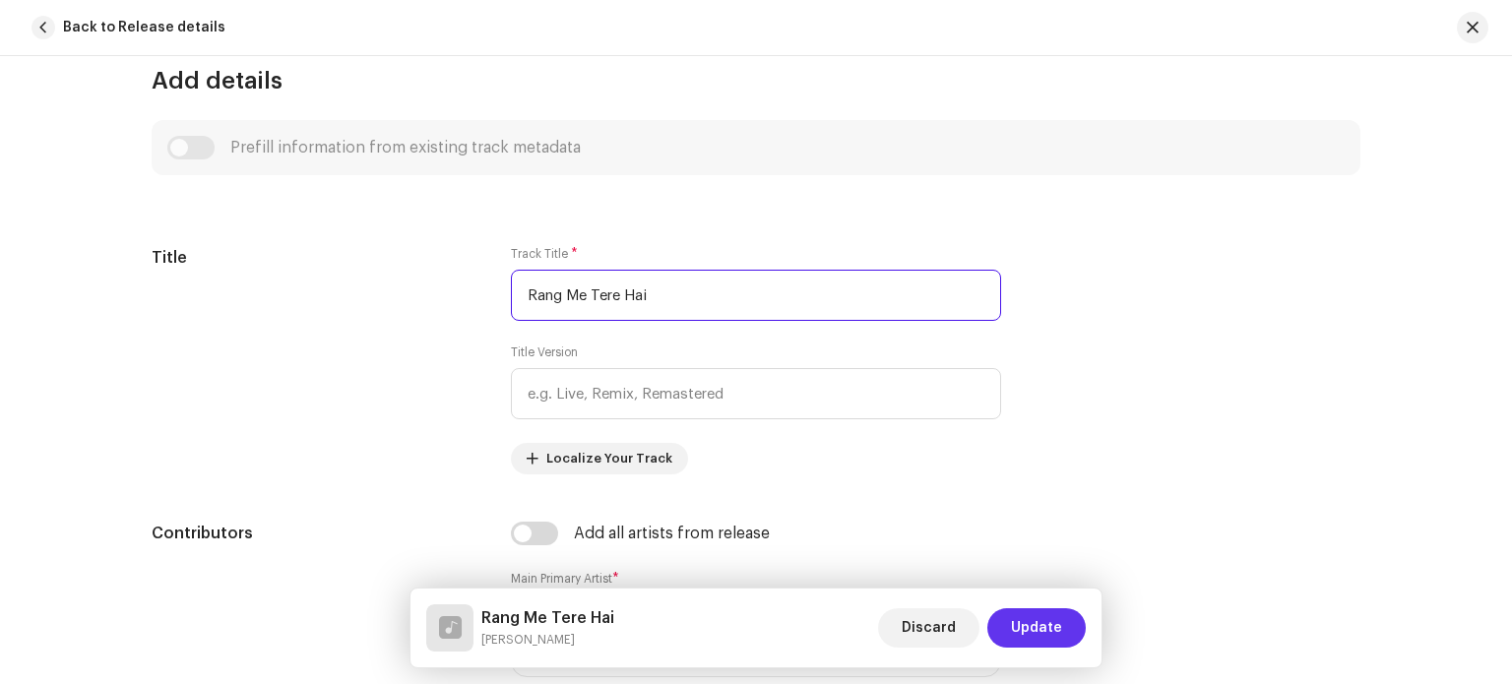
type input "Rang Me Tere Hai"
click at [1047, 624] on span "Update" at bounding box center [1036, 627] width 51 height 39
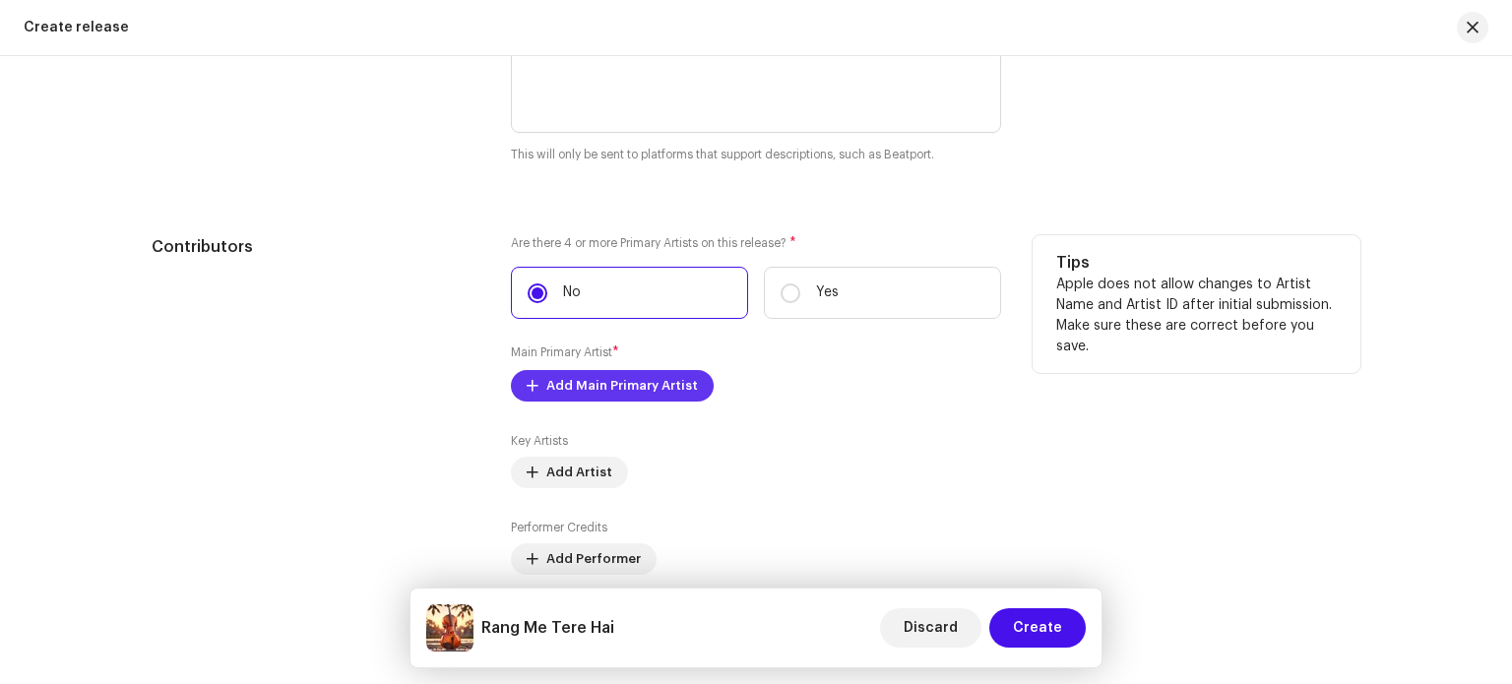
scroll to position [2264, 0]
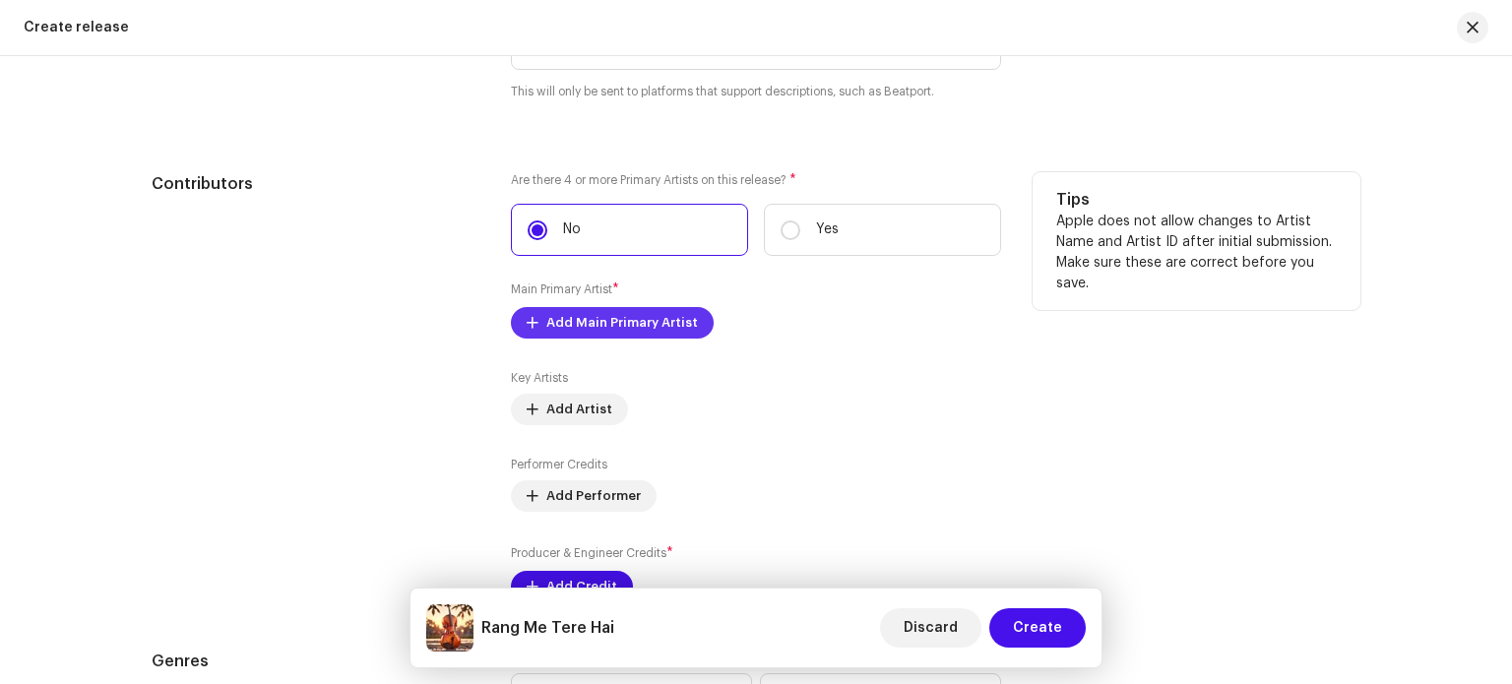
click at [638, 334] on span "Add Main Primary Artist" at bounding box center [622, 322] width 152 height 39
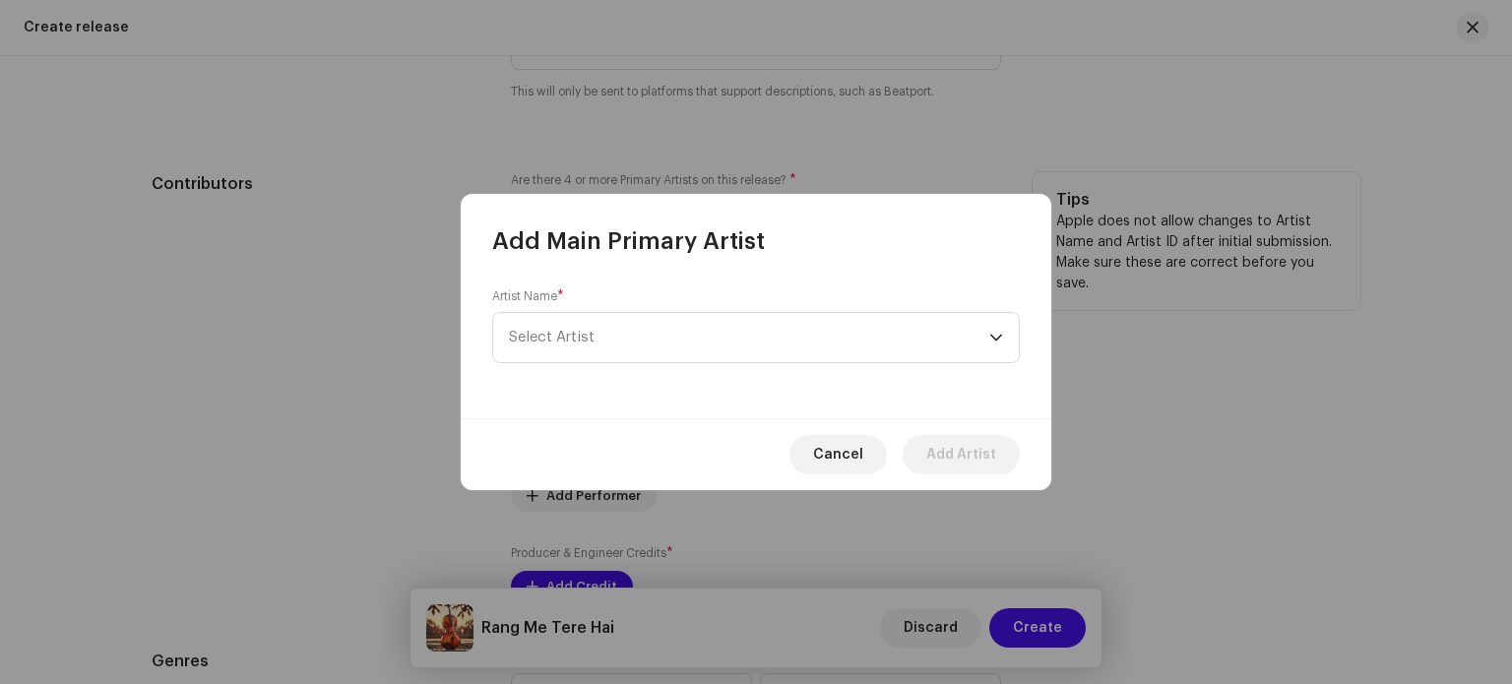
click at [638, 334] on span "Select Artist" at bounding box center [749, 337] width 480 height 49
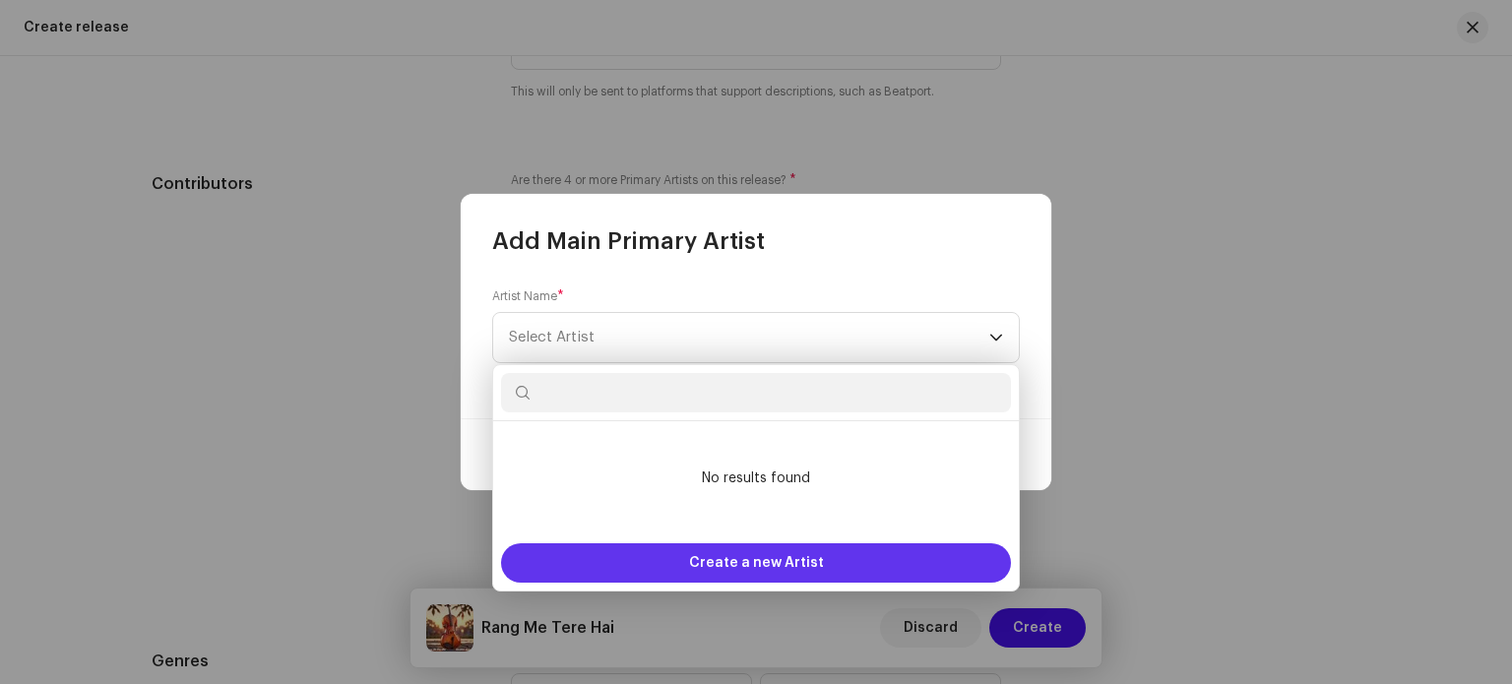
click at [691, 555] on div "Create a new Artist" at bounding box center [756, 562] width 510 height 39
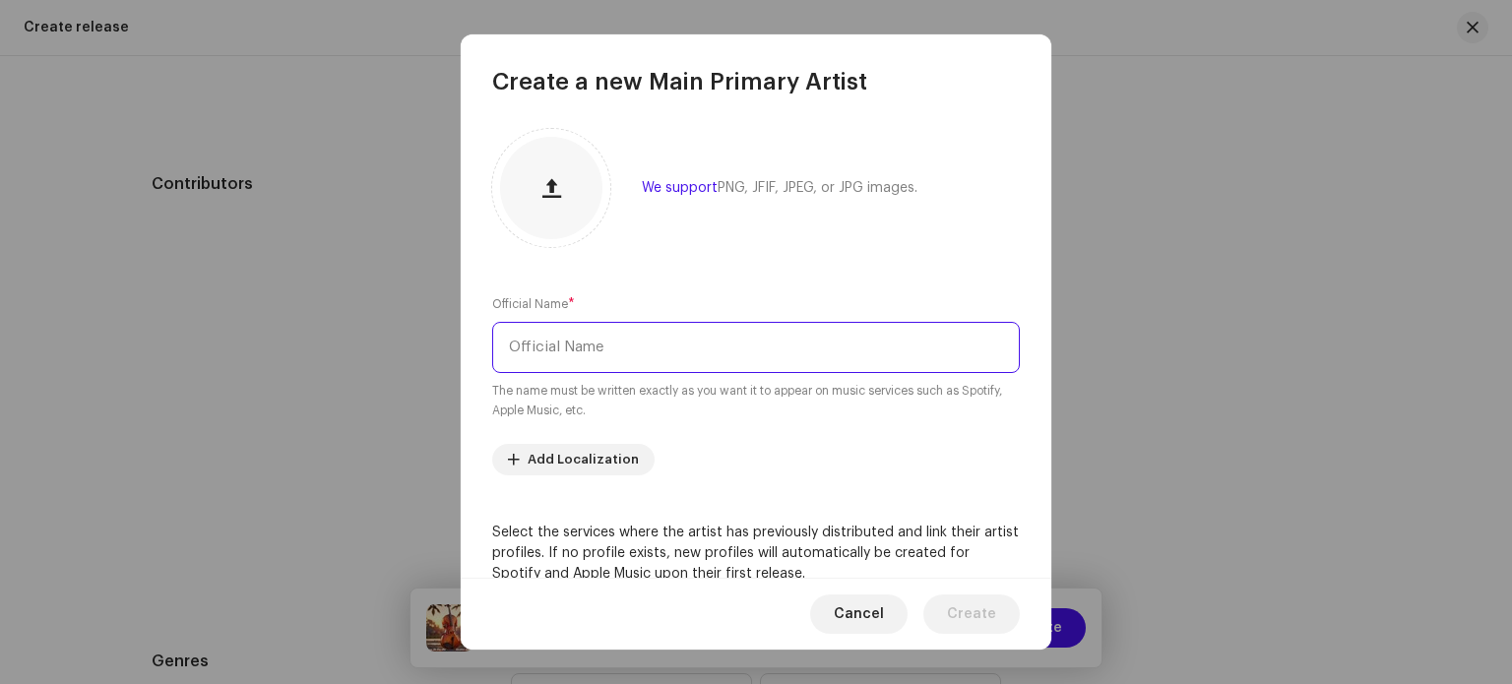
click at [633, 353] on input "text" at bounding box center [756, 347] width 528 height 51
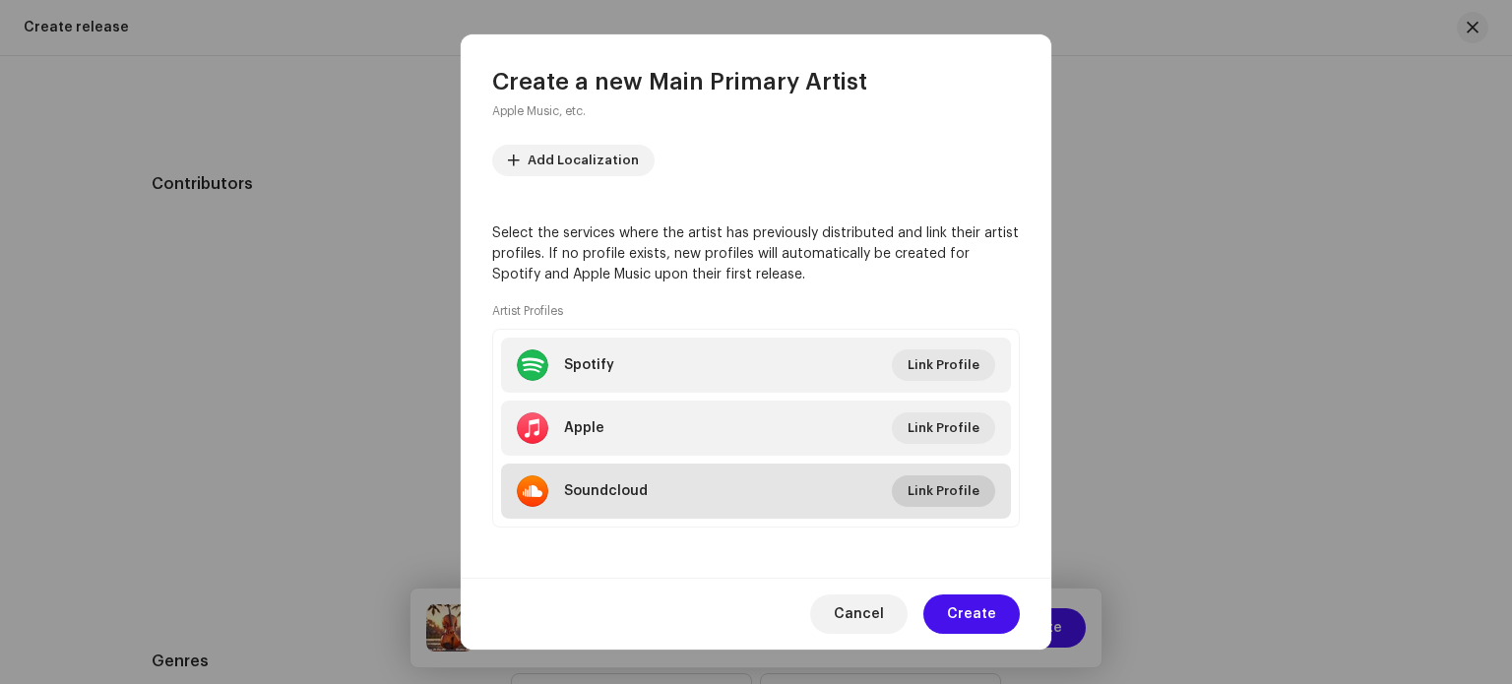
scroll to position [302, 0]
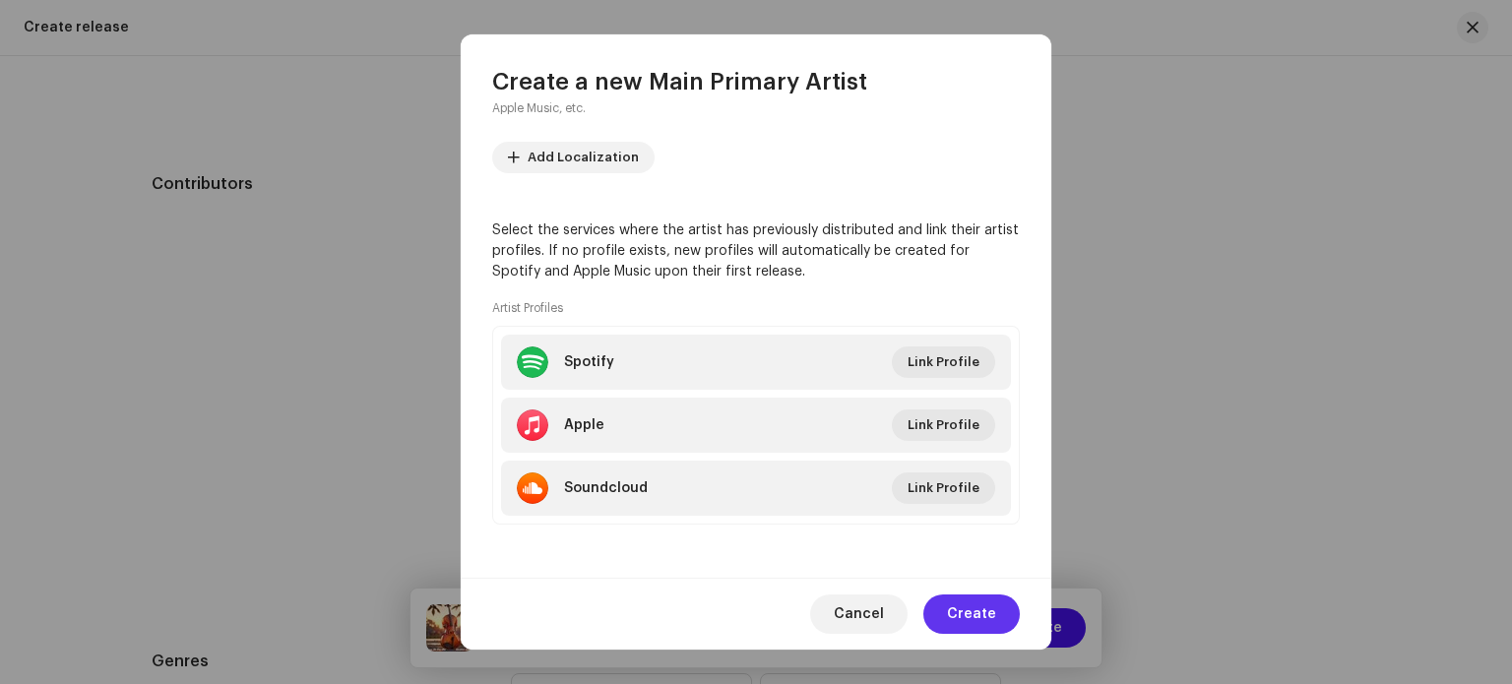
type input "[PERSON_NAME]"
click at [974, 629] on span "Create" at bounding box center [971, 613] width 49 height 39
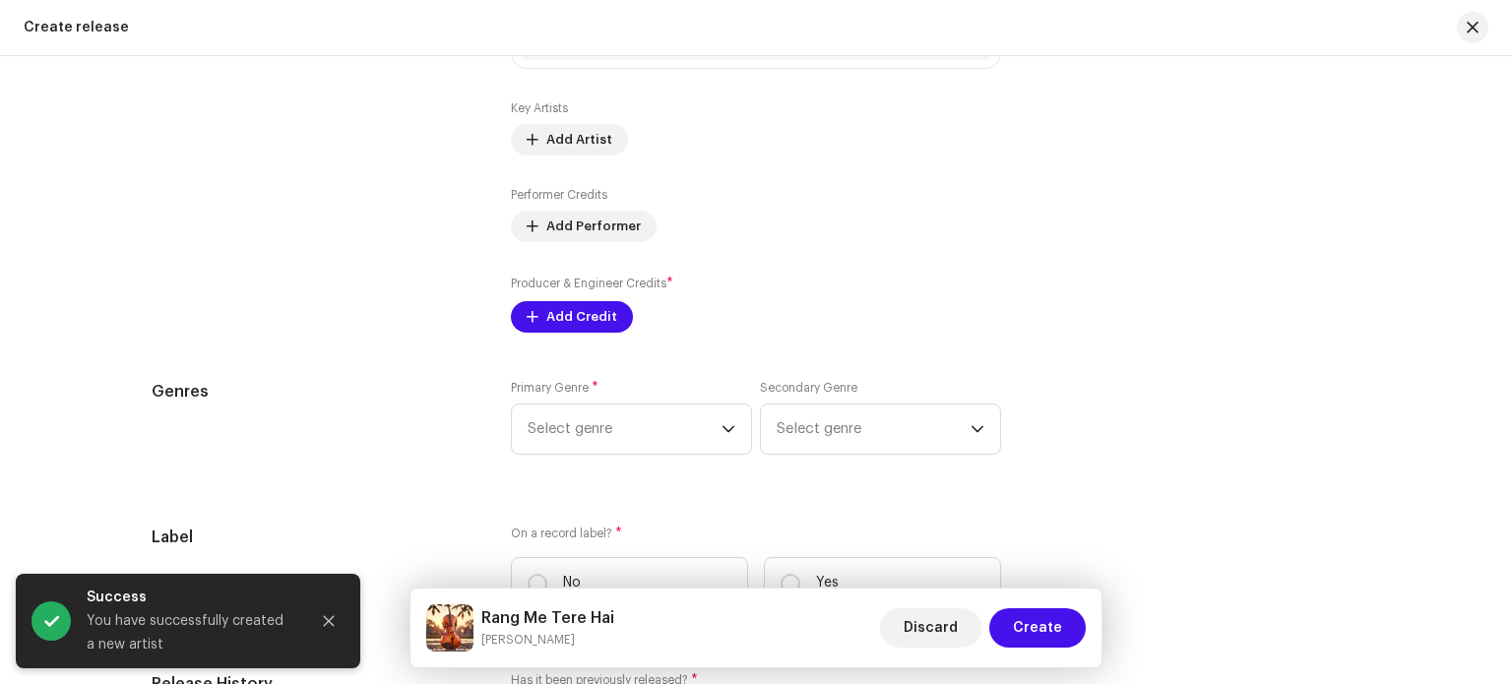
scroll to position [2559, 0]
click at [567, 317] on span "Add Credit" at bounding box center [581, 312] width 71 height 39
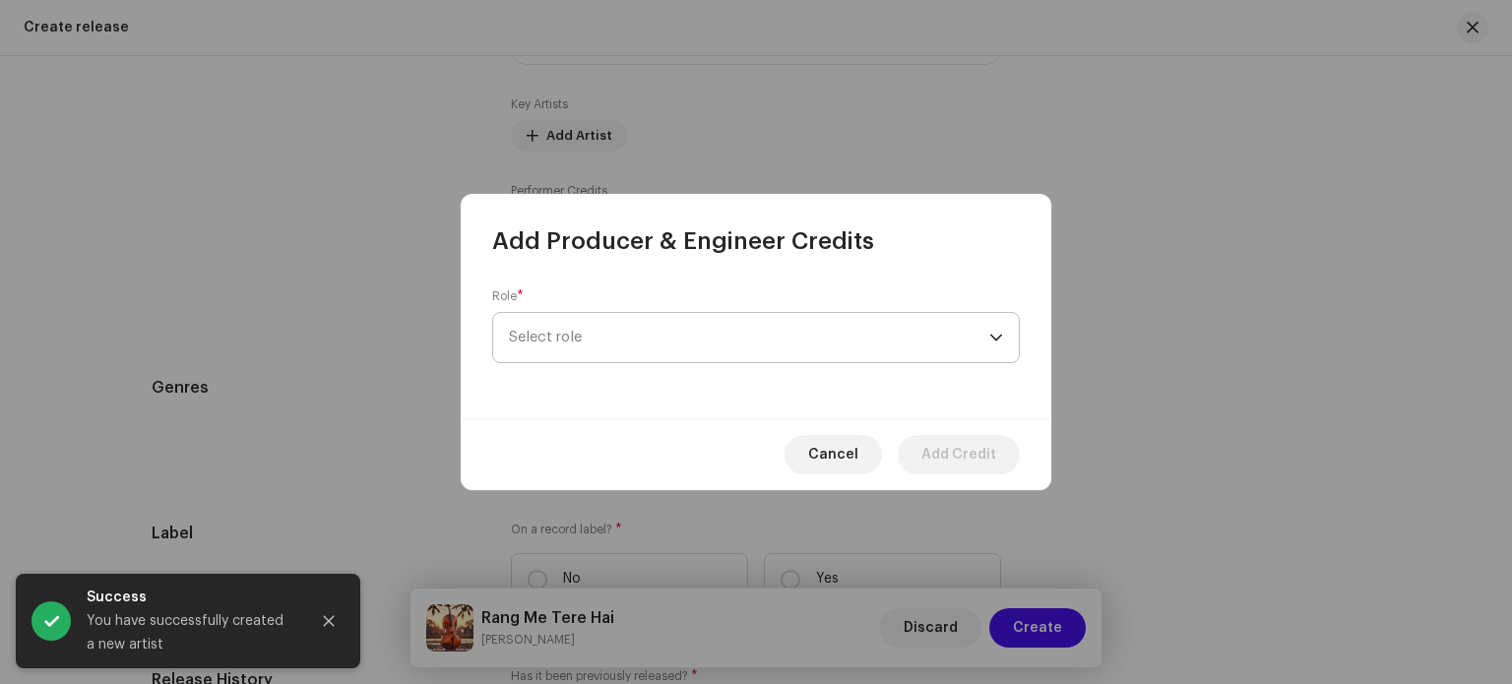
click at [595, 326] on span "Select role" at bounding box center [749, 337] width 480 height 49
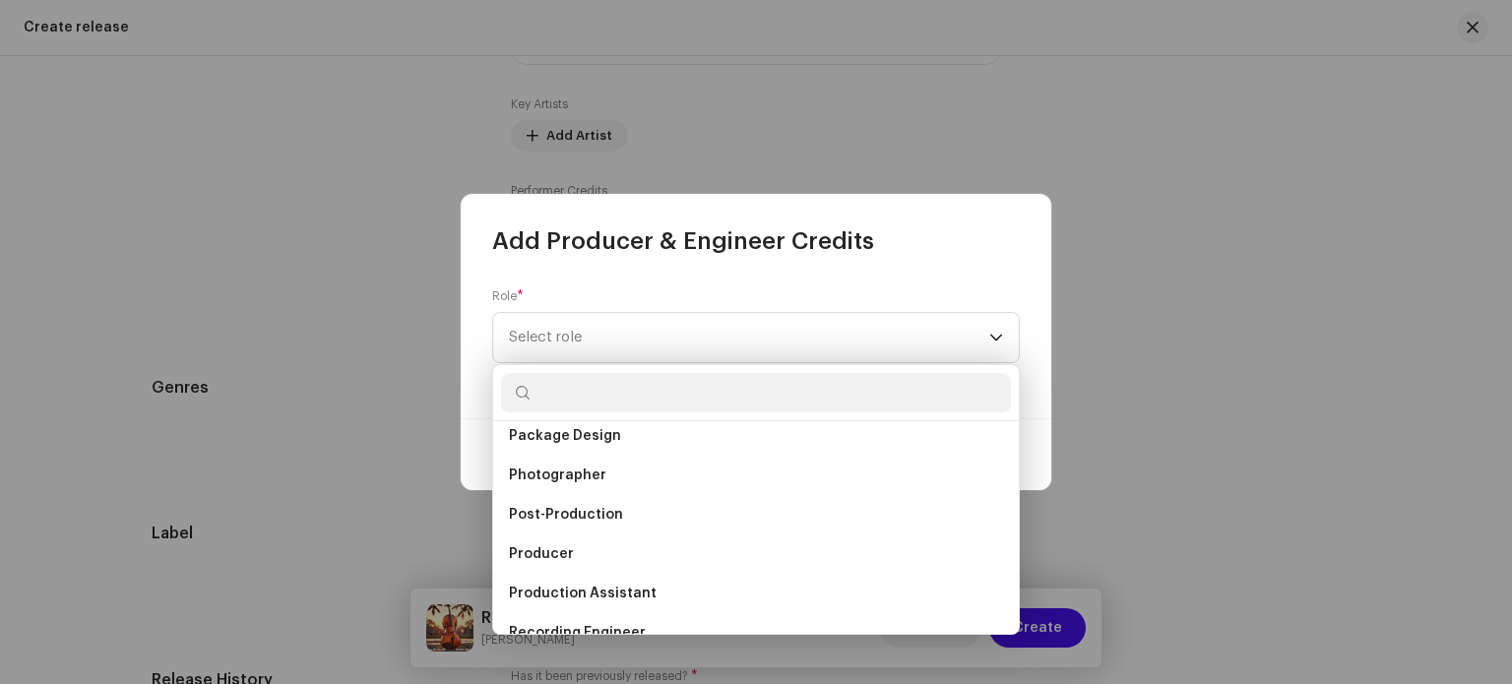
scroll to position [689, 0]
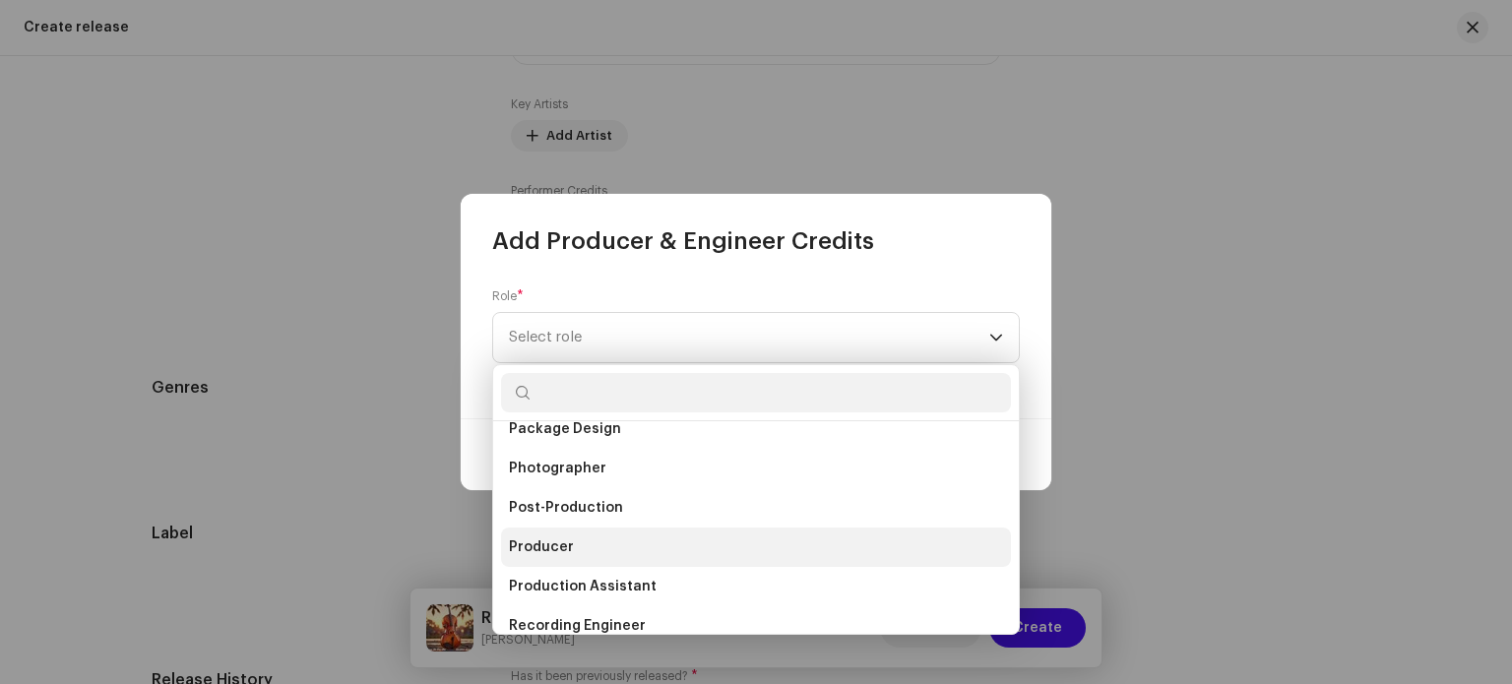
click at [609, 555] on li "Producer" at bounding box center [756, 547] width 510 height 39
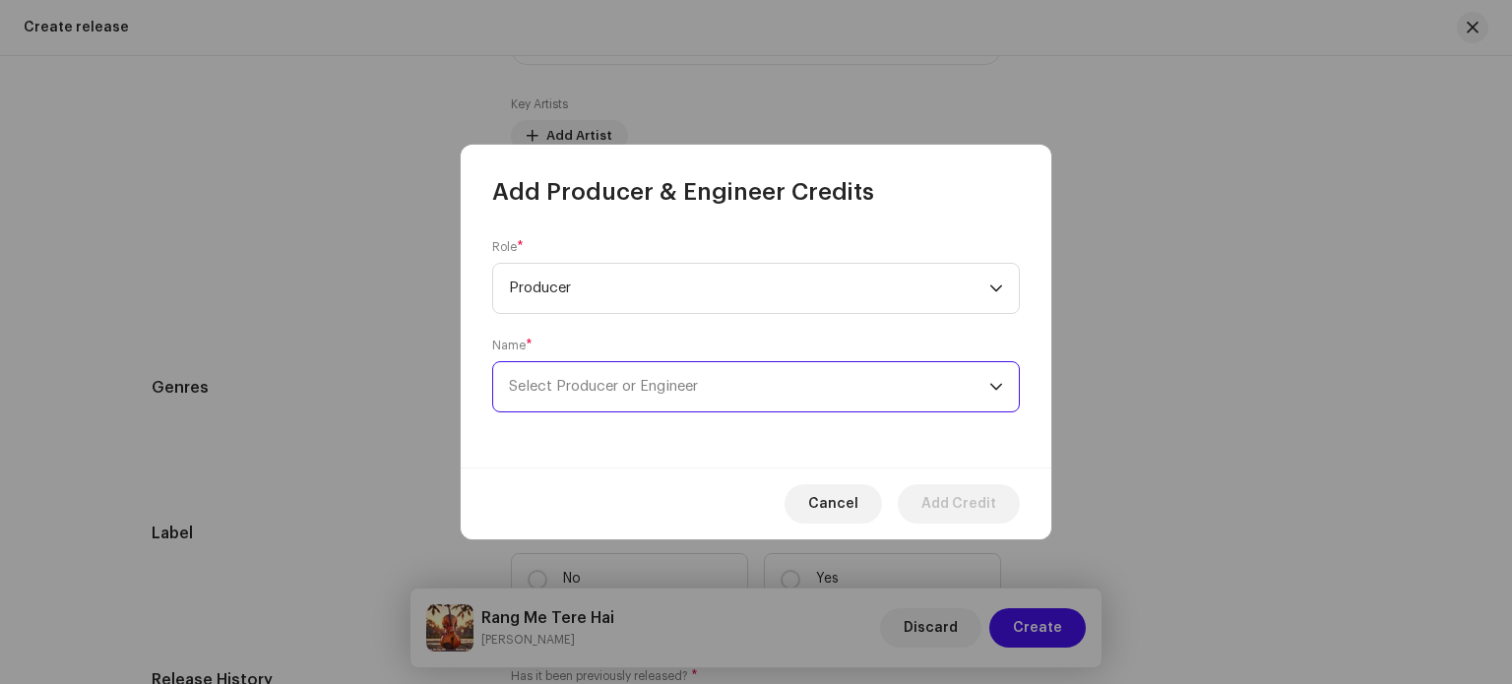
click at [614, 381] on span "Select Producer or Engineer" at bounding box center [603, 386] width 189 height 15
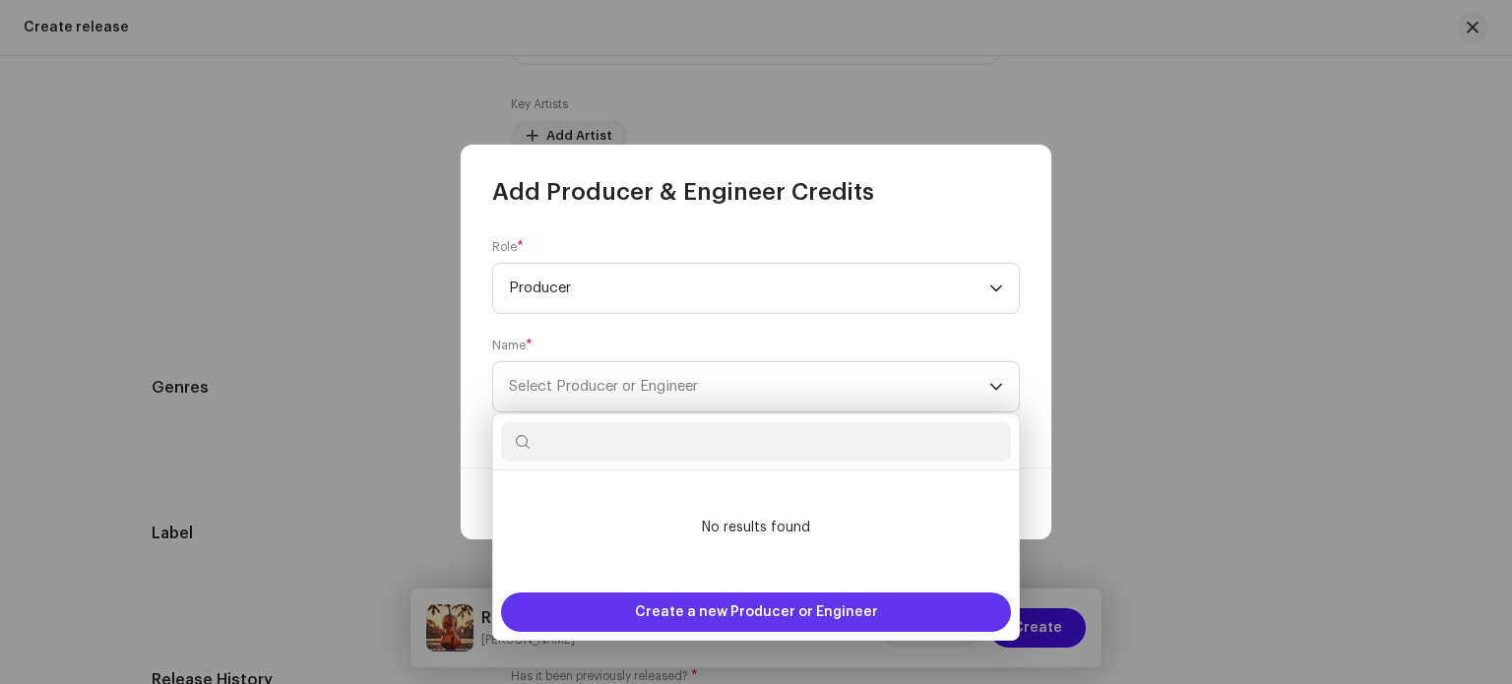
click at [739, 620] on span "Create a new Producer or Engineer" at bounding box center [756, 611] width 243 height 39
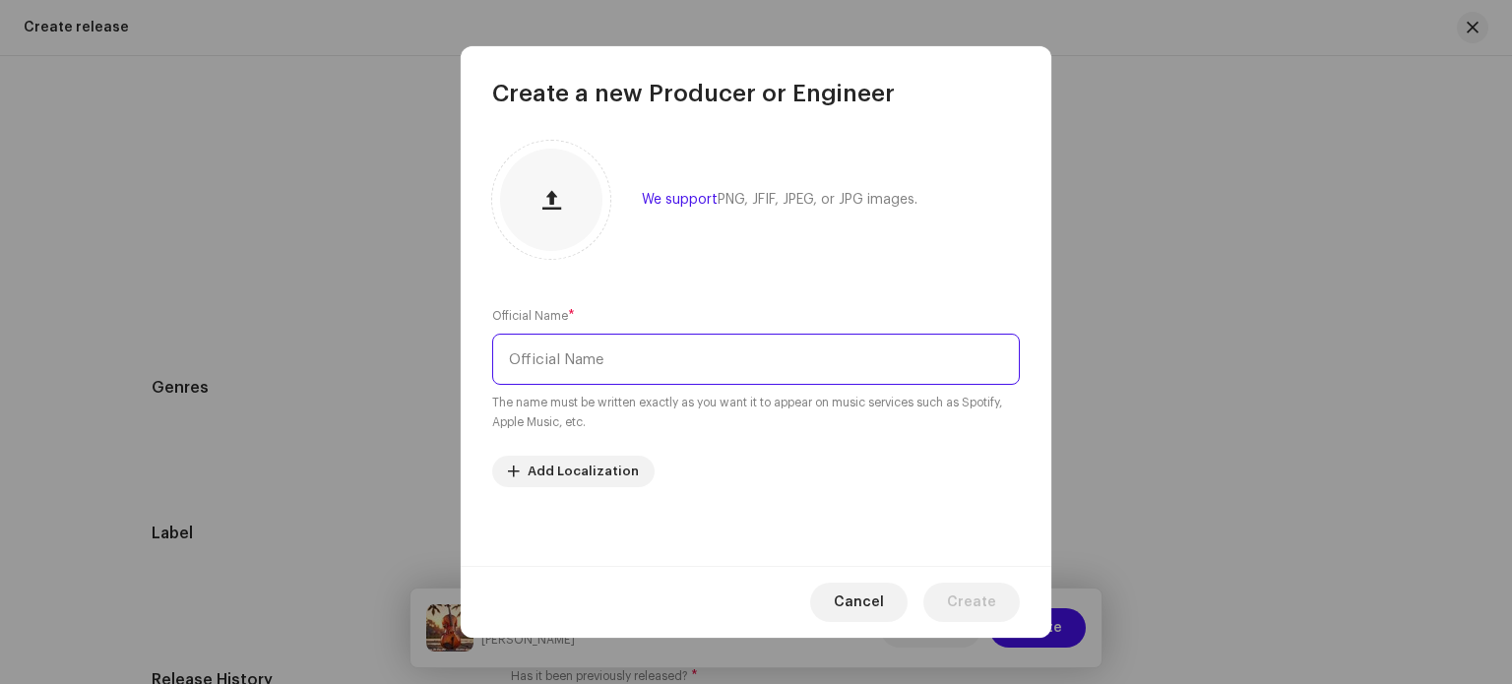
click at [625, 367] on input "text" at bounding box center [756, 359] width 528 height 51
type input "Karan Kumar"
click at [990, 609] on span "Create" at bounding box center [971, 602] width 49 height 39
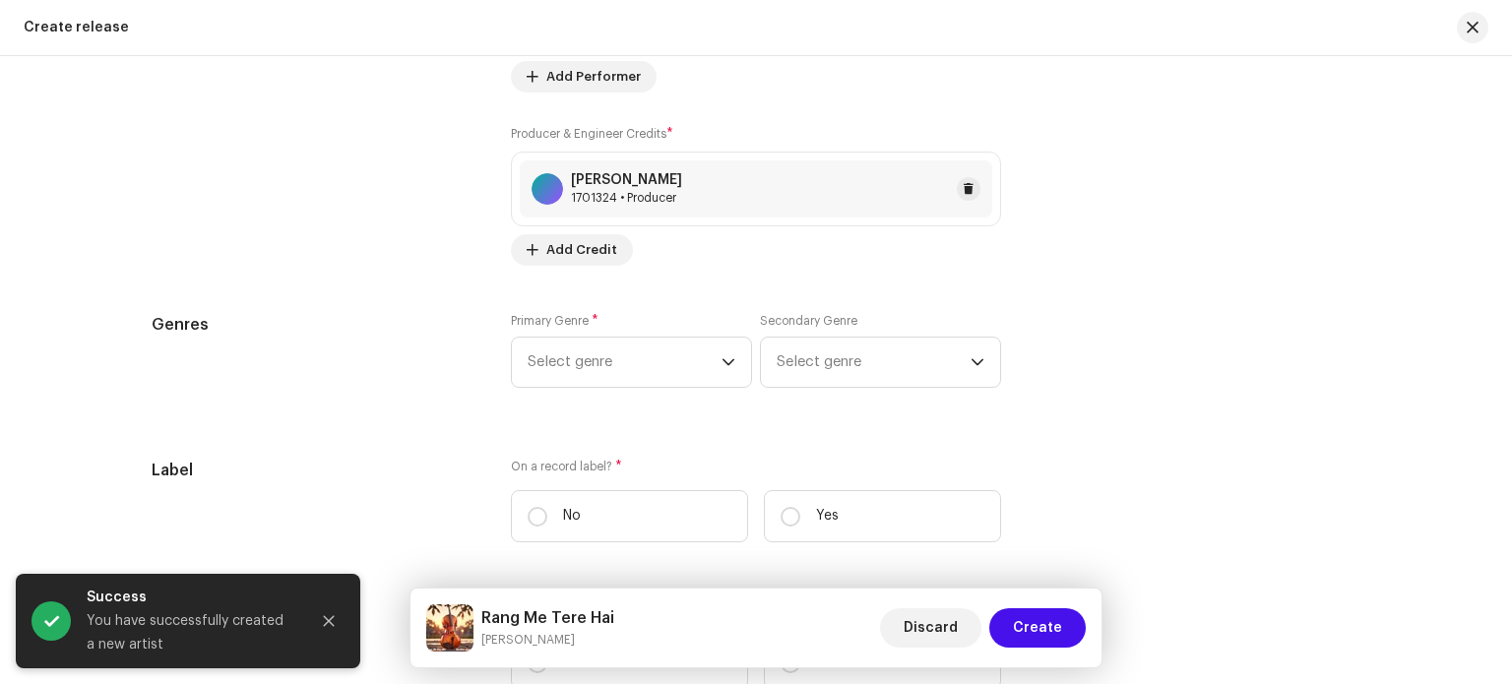
scroll to position [2756, 0]
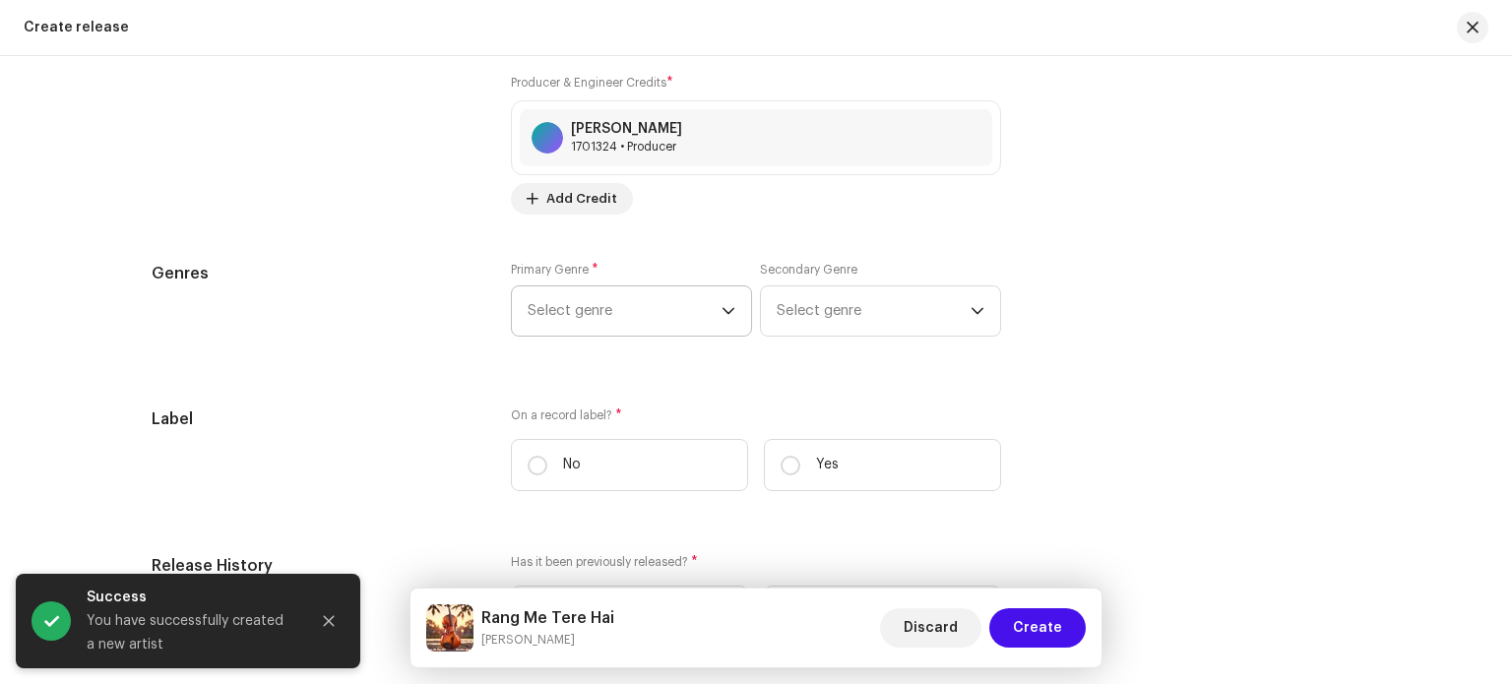
click at [689, 326] on span "Select genre" at bounding box center [625, 310] width 194 height 49
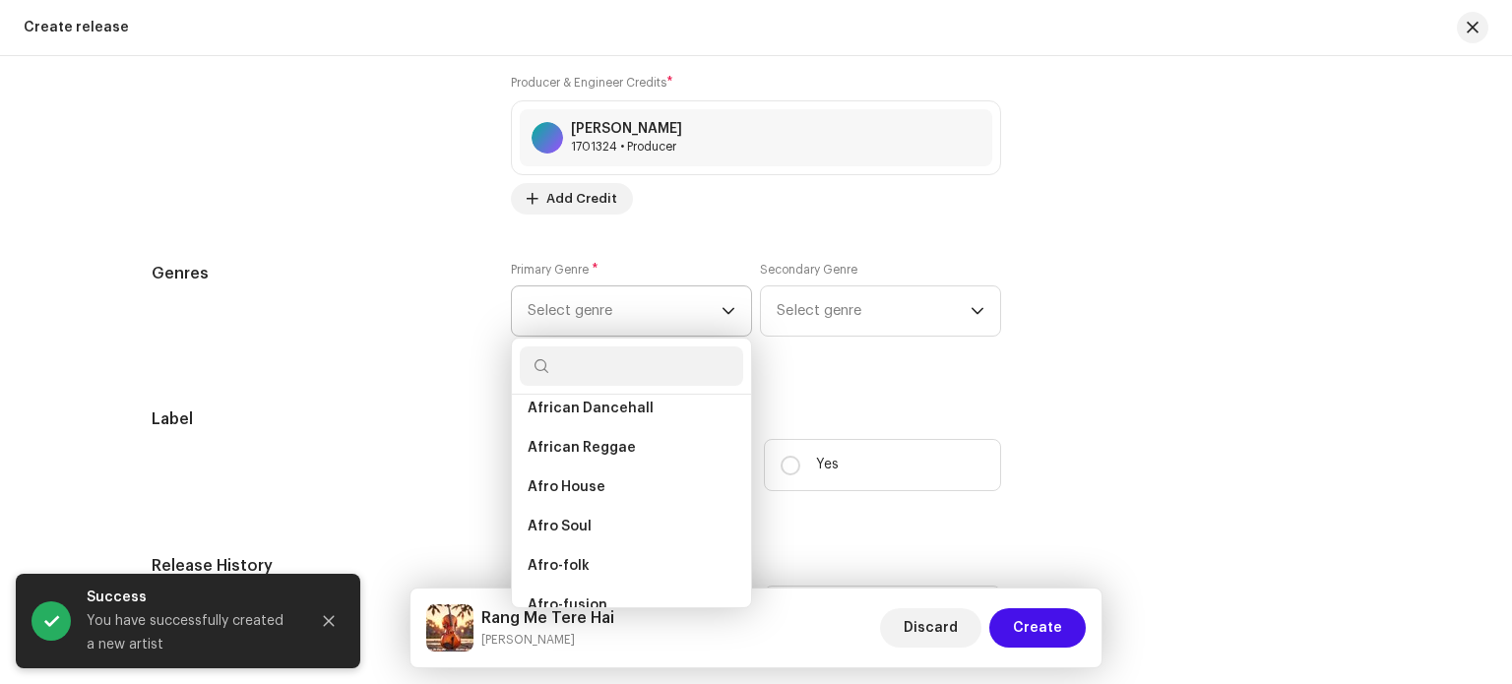
scroll to position [98, 0]
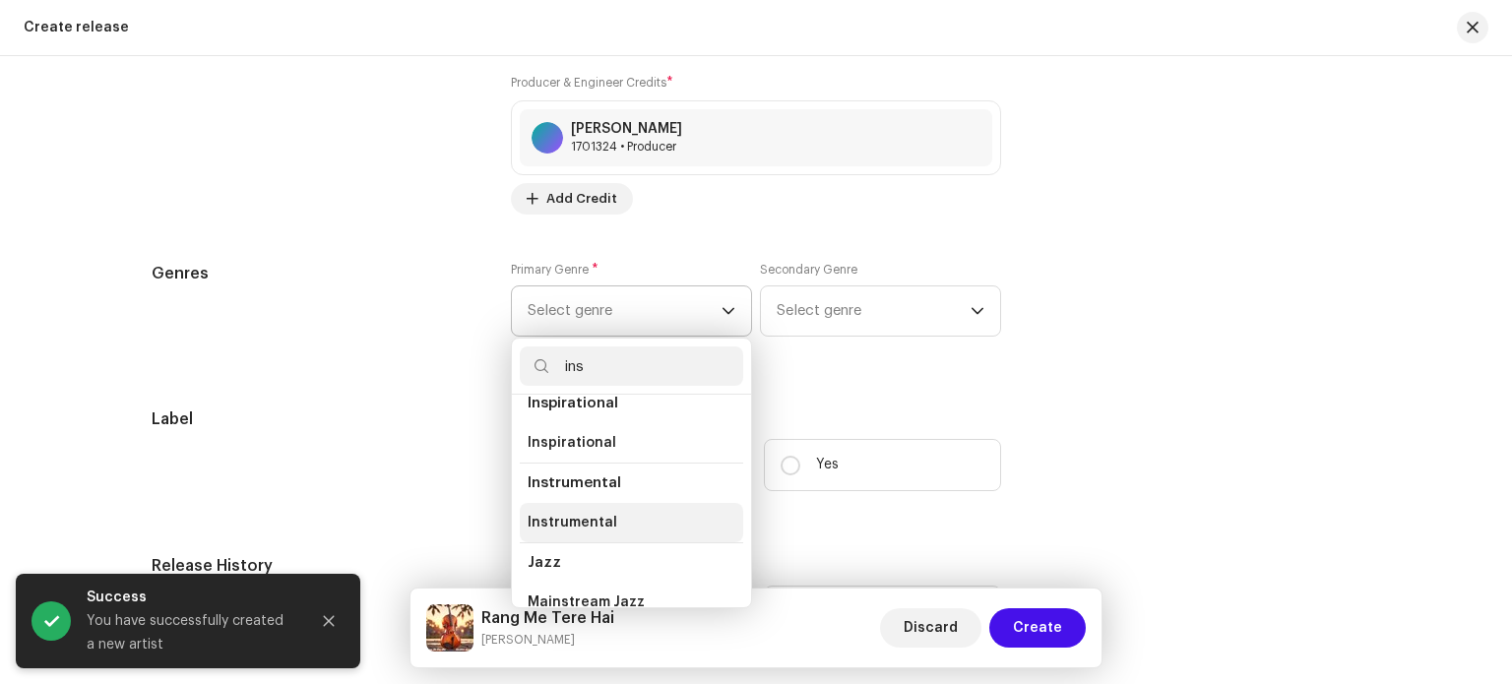
type input "ins"
click at [579, 530] on span "Instrumental" at bounding box center [573, 523] width 90 height 20
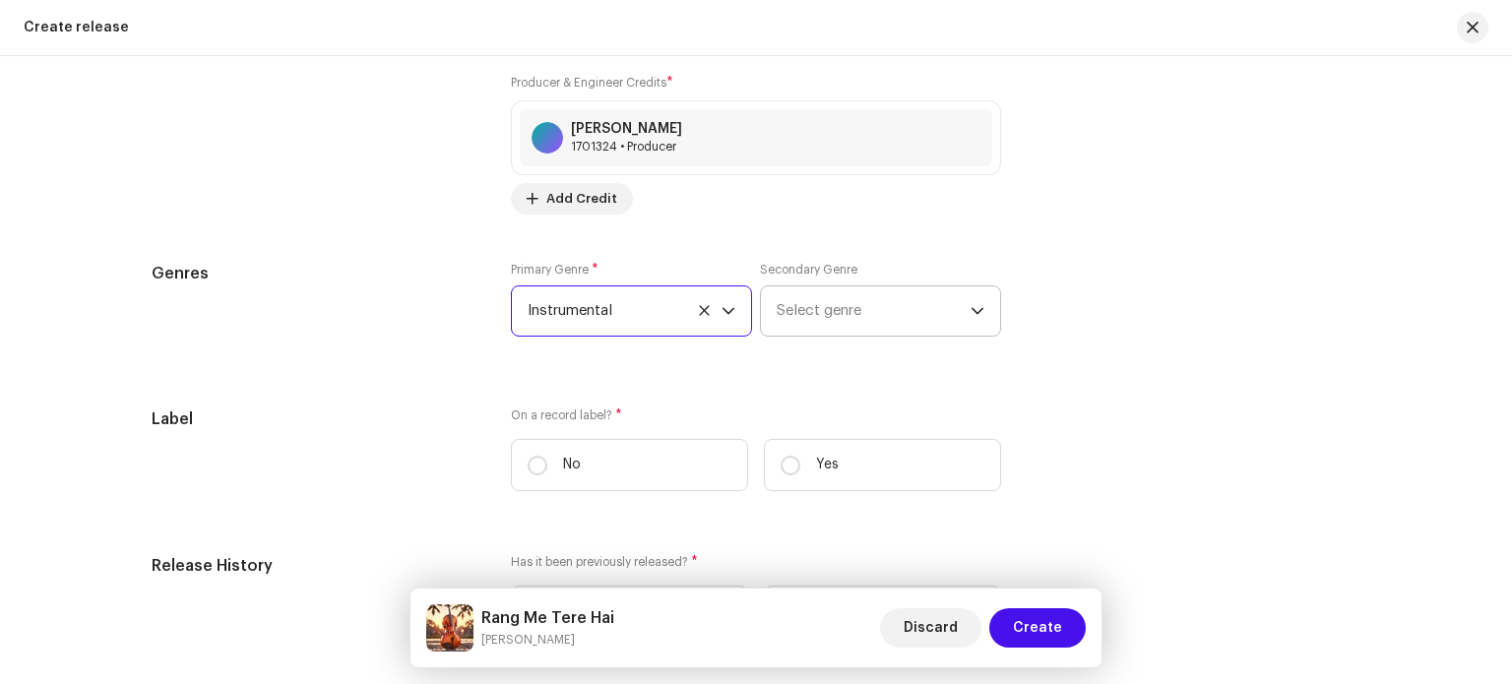
click at [833, 308] on span "Select genre" at bounding box center [874, 310] width 194 height 49
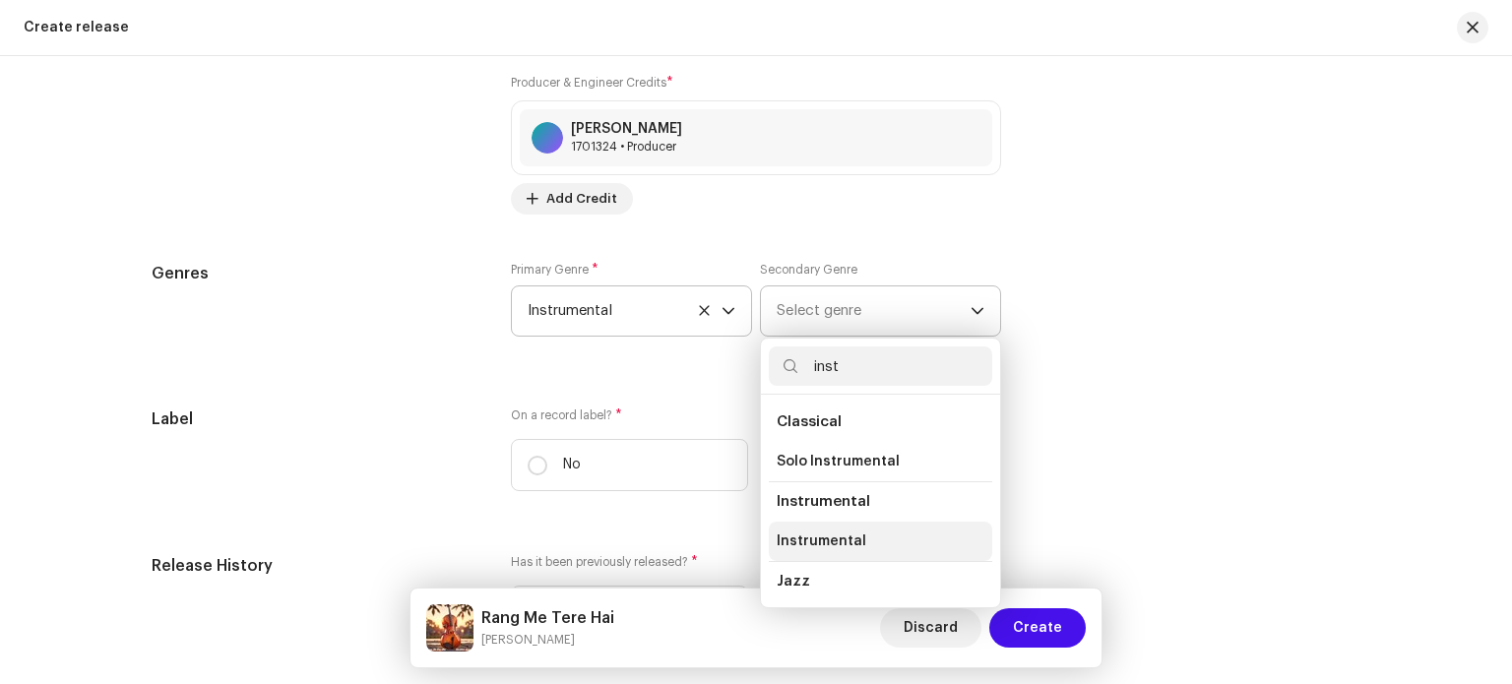
type input "inst"
click at [852, 547] on span "Instrumental" at bounding box center [822, 541] width 90 height 20
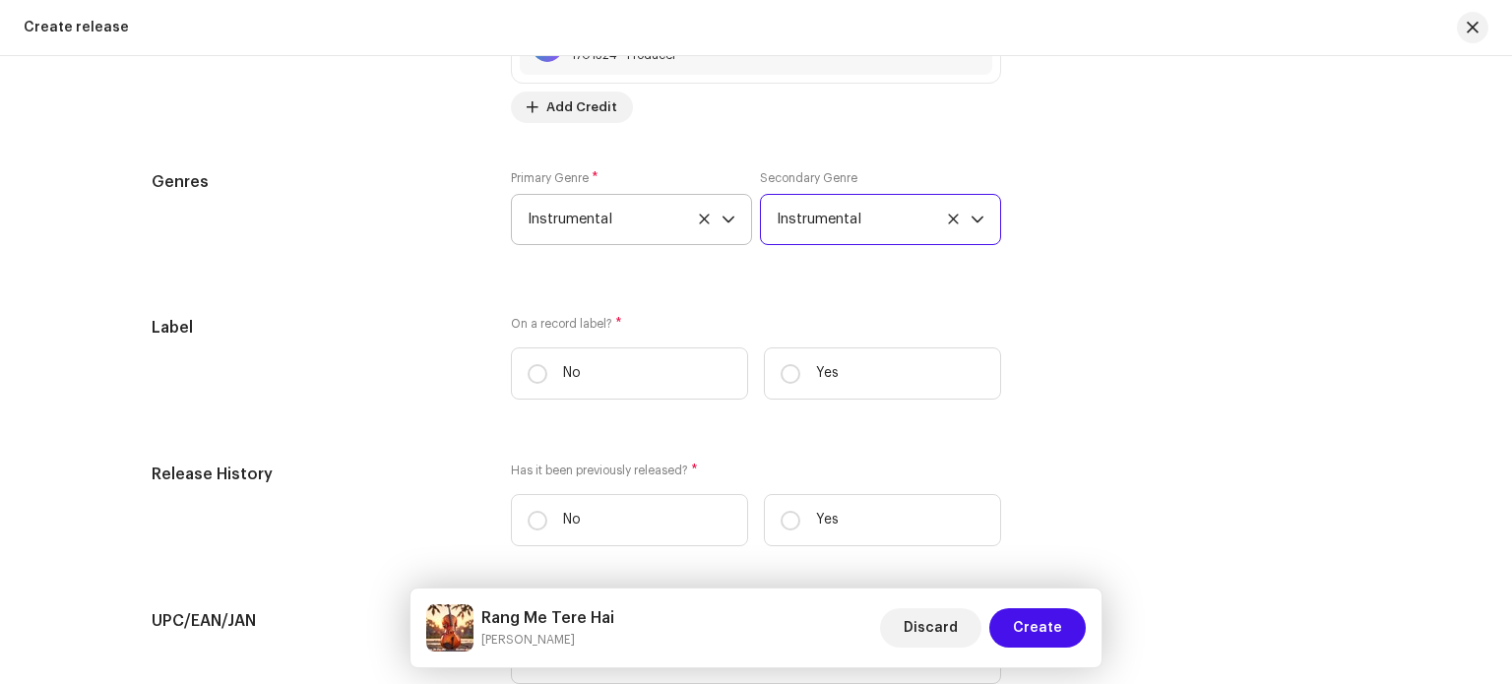
scroll to position [2854, 0]
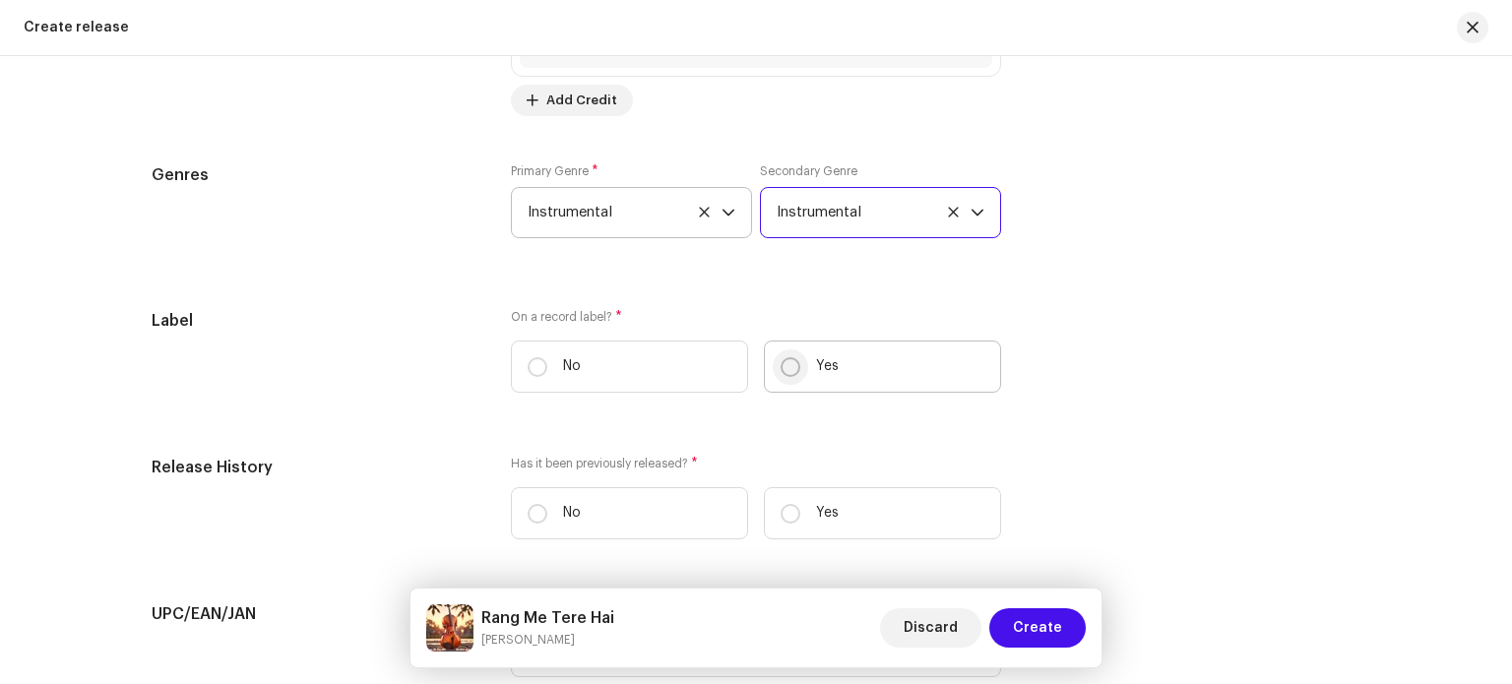
click at [780, 371] on input "Yes" at bounding box center [790, 367] width 20 height 20
radio input "true"
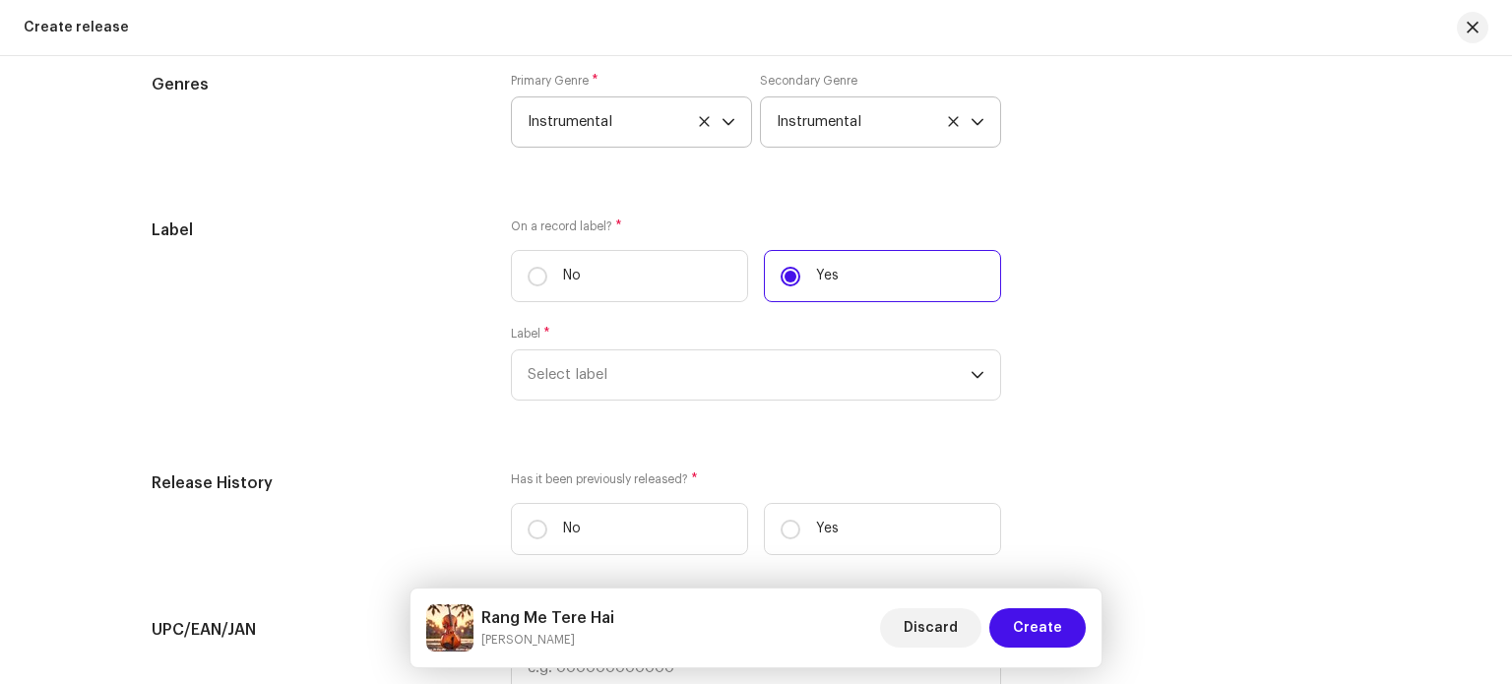
scroll to position [2953, 0]
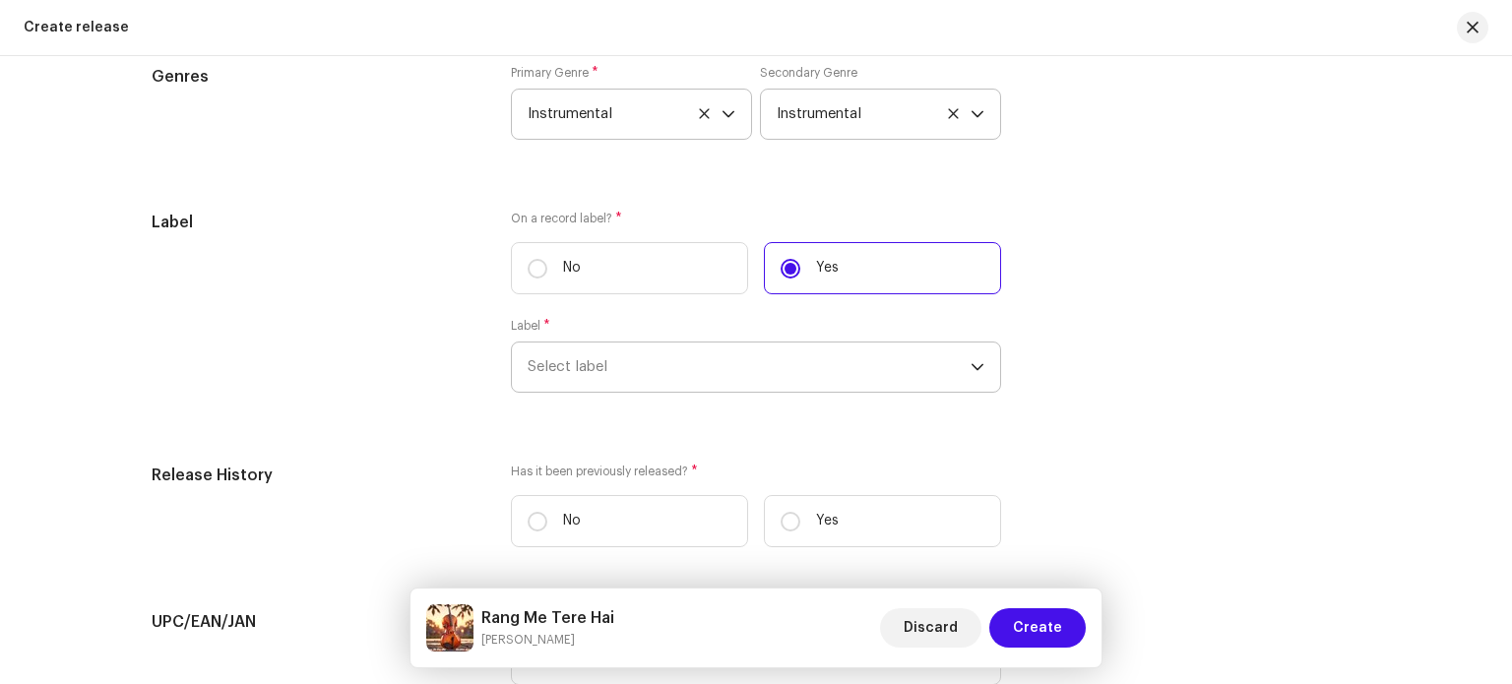
click at [658, 389] on span "Select label" at bounding box center [749, 367] width 443 height 49
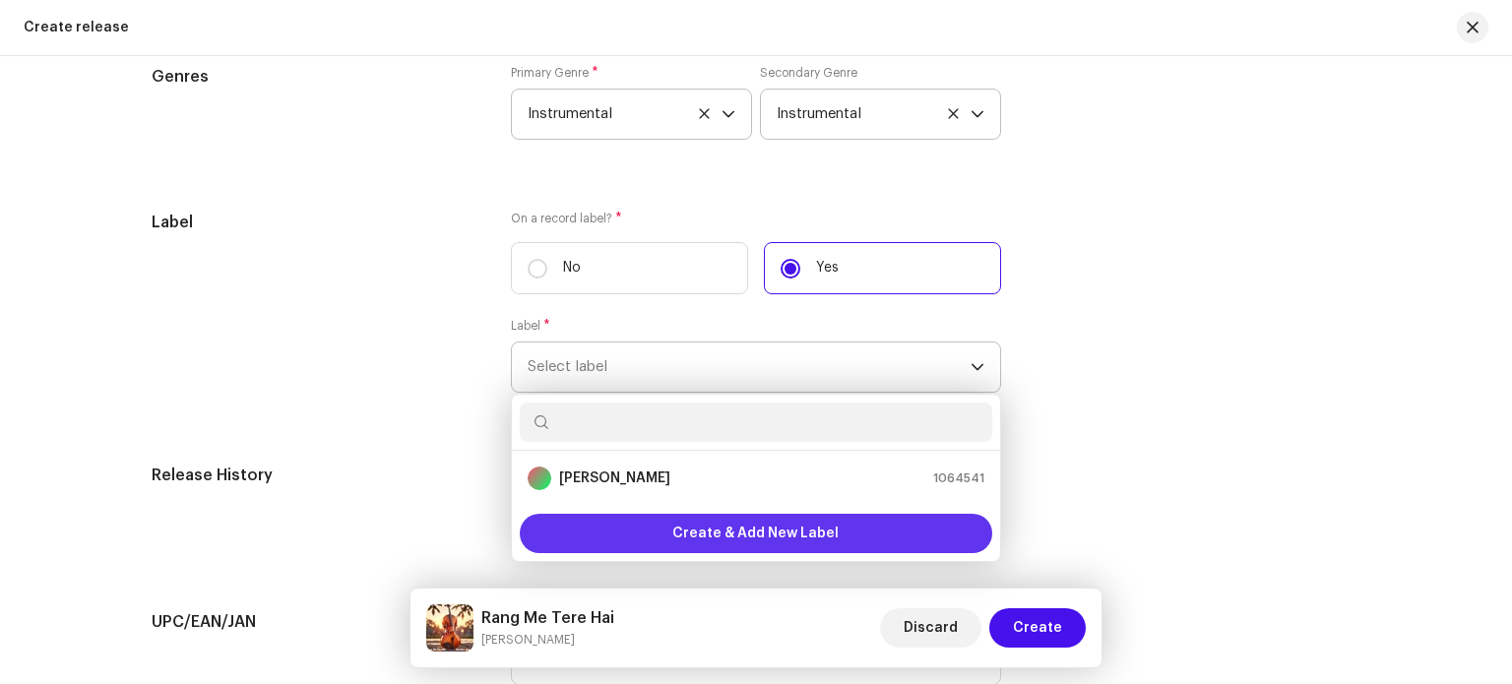
click at [689, 538] on span "Create & Add New Label" at bounding box center [755, 533] width 166 height 39
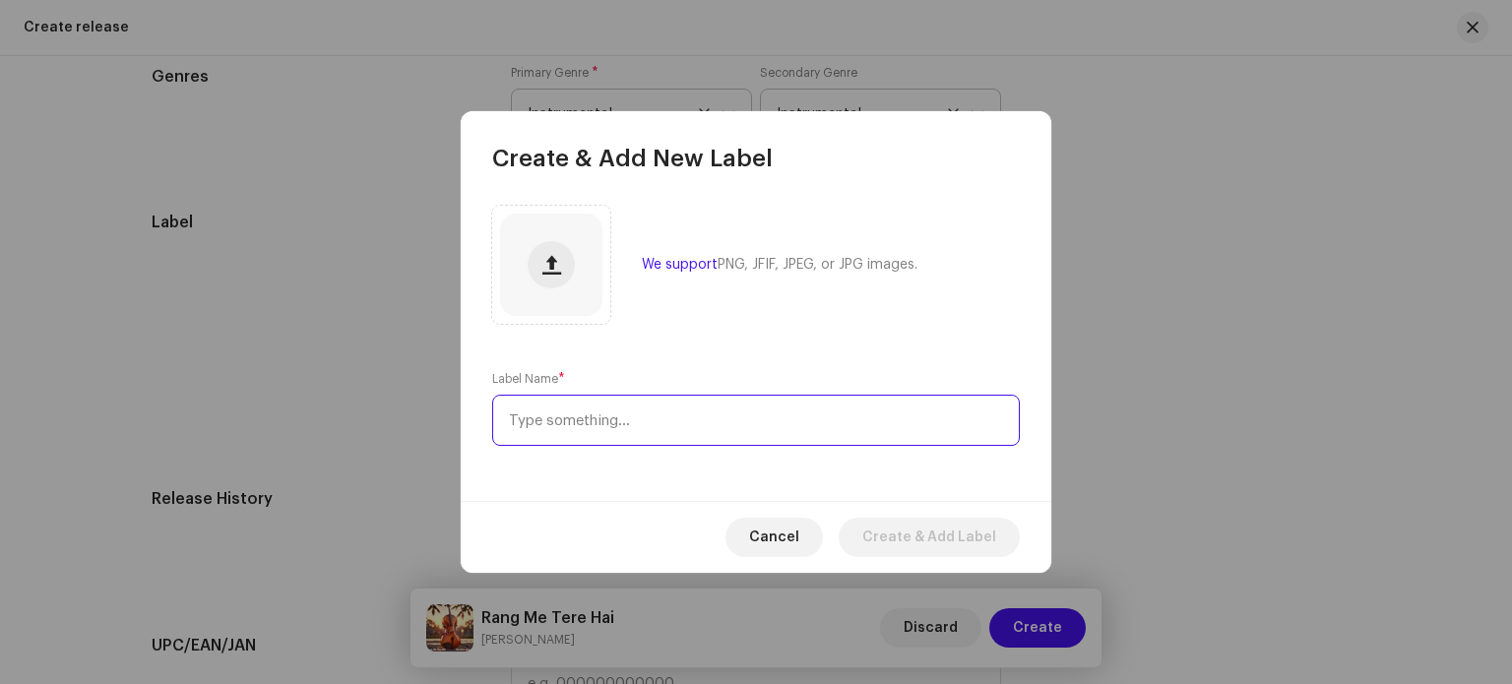
click at [656, 408] on input "text" at bounding box center [756, 420] width 528 height 51
type input "Nirgun Music Official"
click at [945, 541] on span "Create & Add Label" at bounding box center [929, 537] width 134 height 39
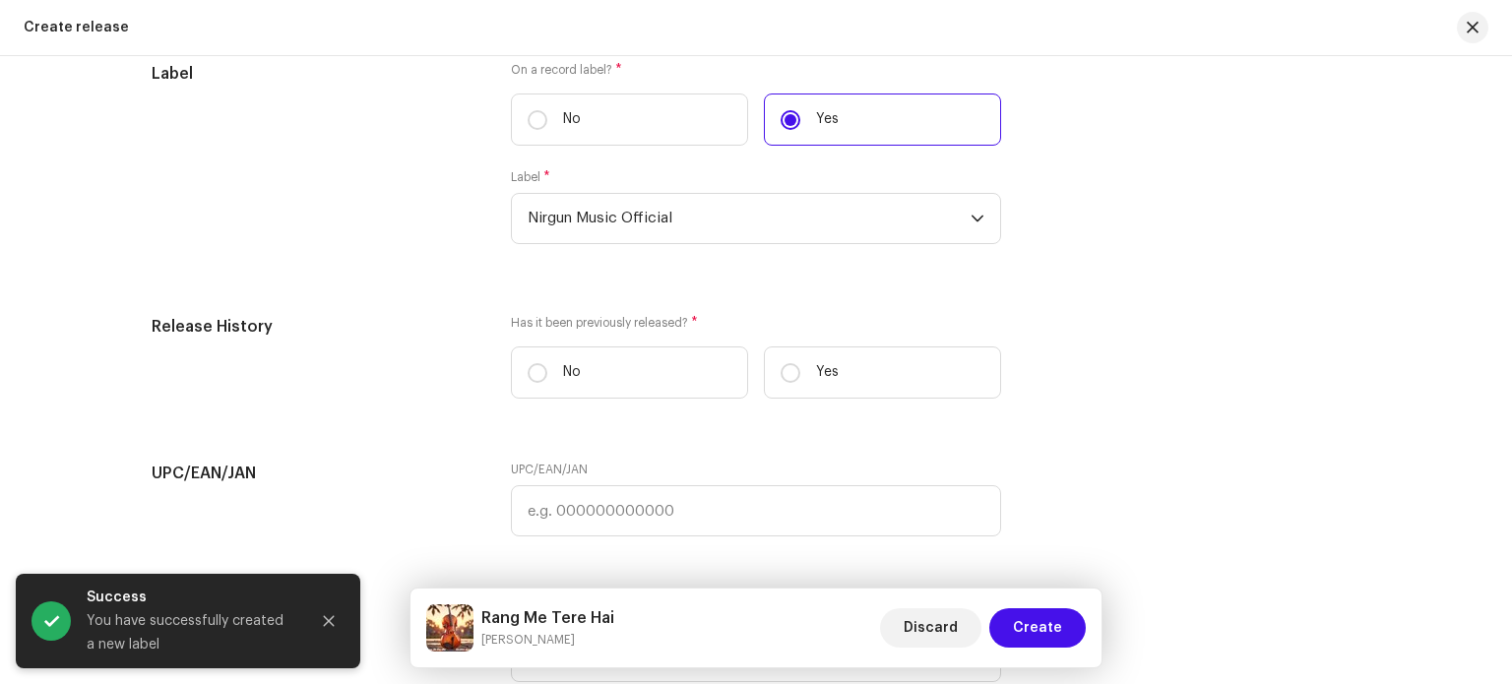
scroll to position [3149, 0]
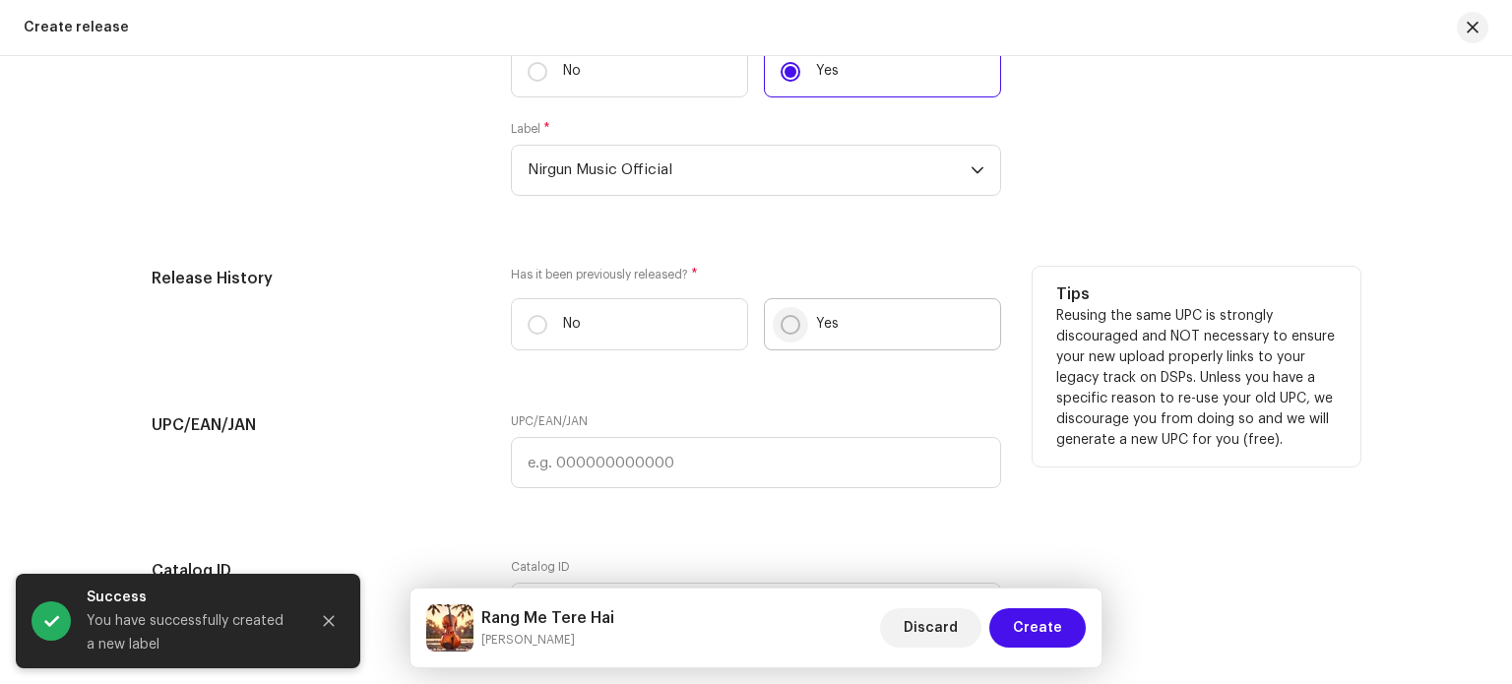
click at [790, 326] on input "Yes" at bounding box center [790, 325] width 20 height 20
radio input "true"
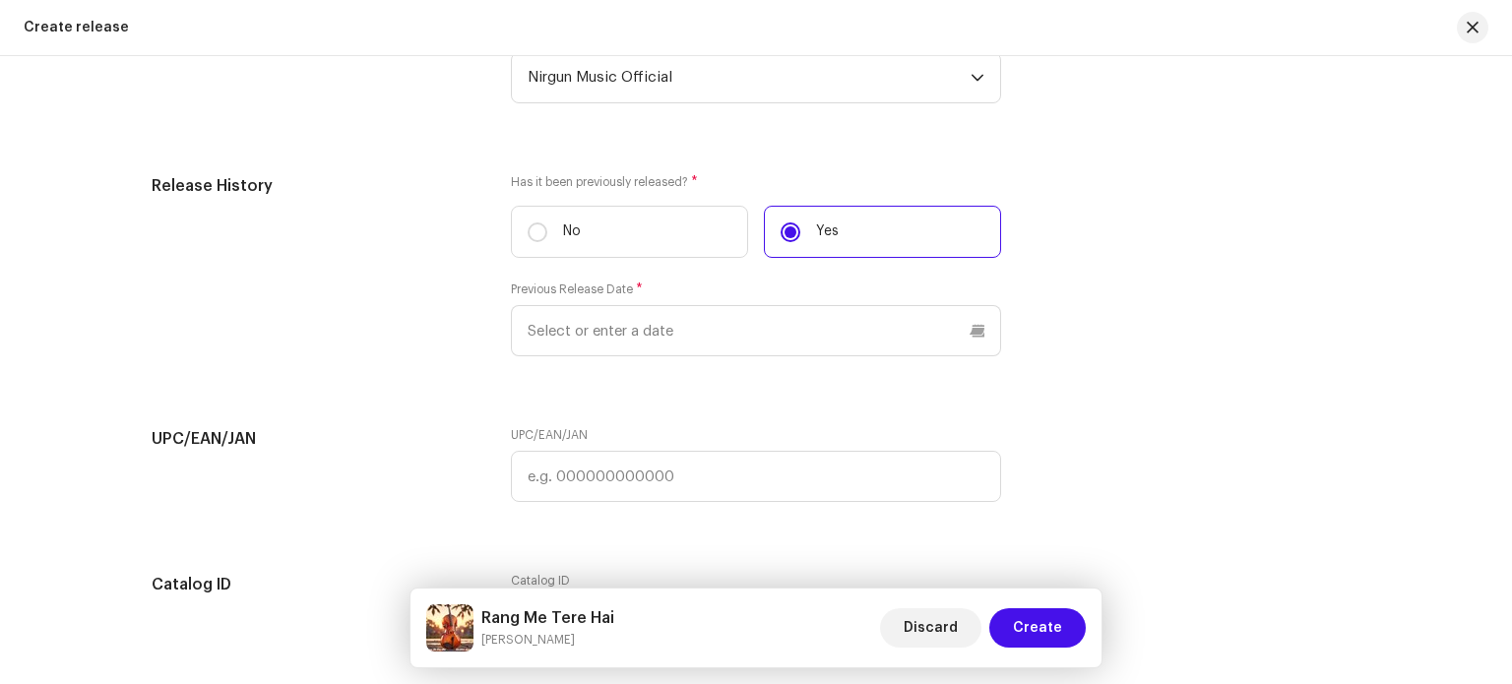
scroll to position [3248, 0]
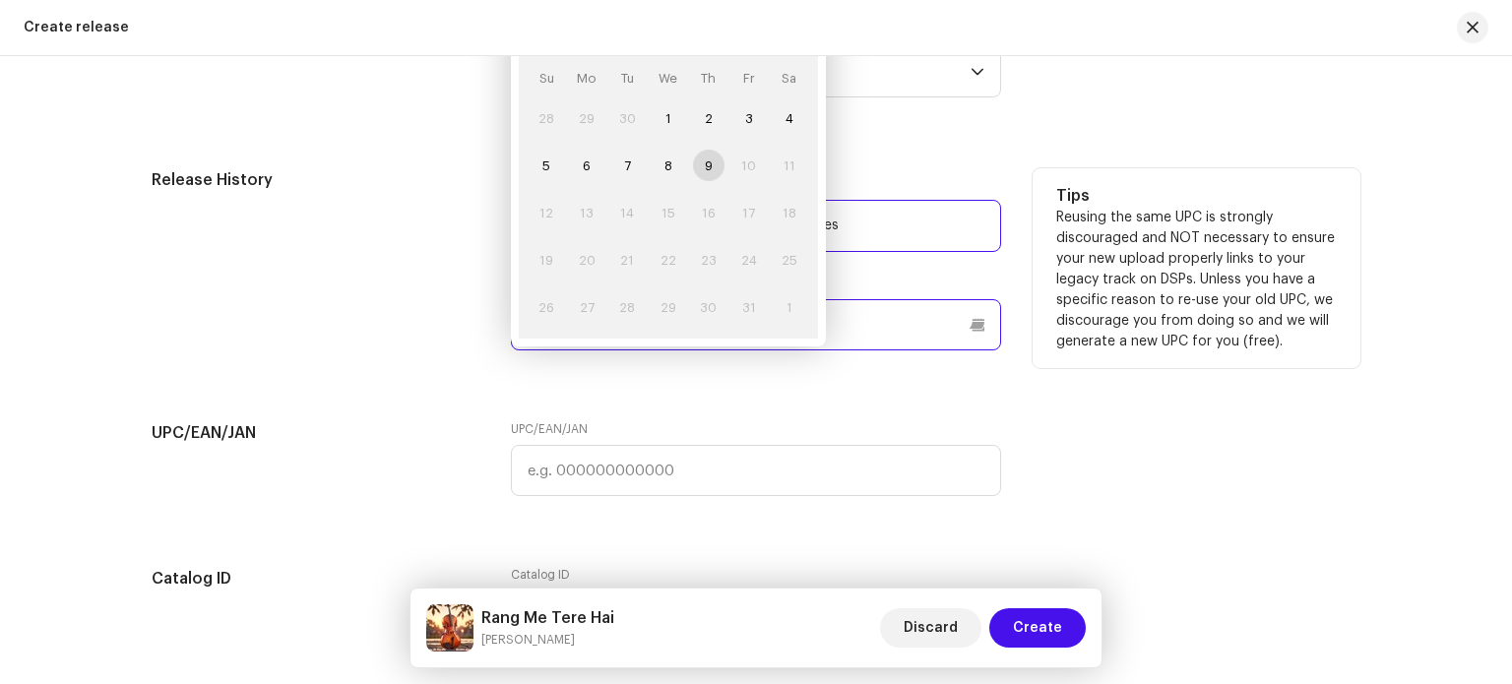
click at [668, 341] on p-datepicker "October 2025 Su Mo Tu We Th Fr Sa 28 29 30 1 2 3 4 5 6 7 8 9 10 11 12 13 14 15 …" at bounding box center [756, 324] width 490 height 51
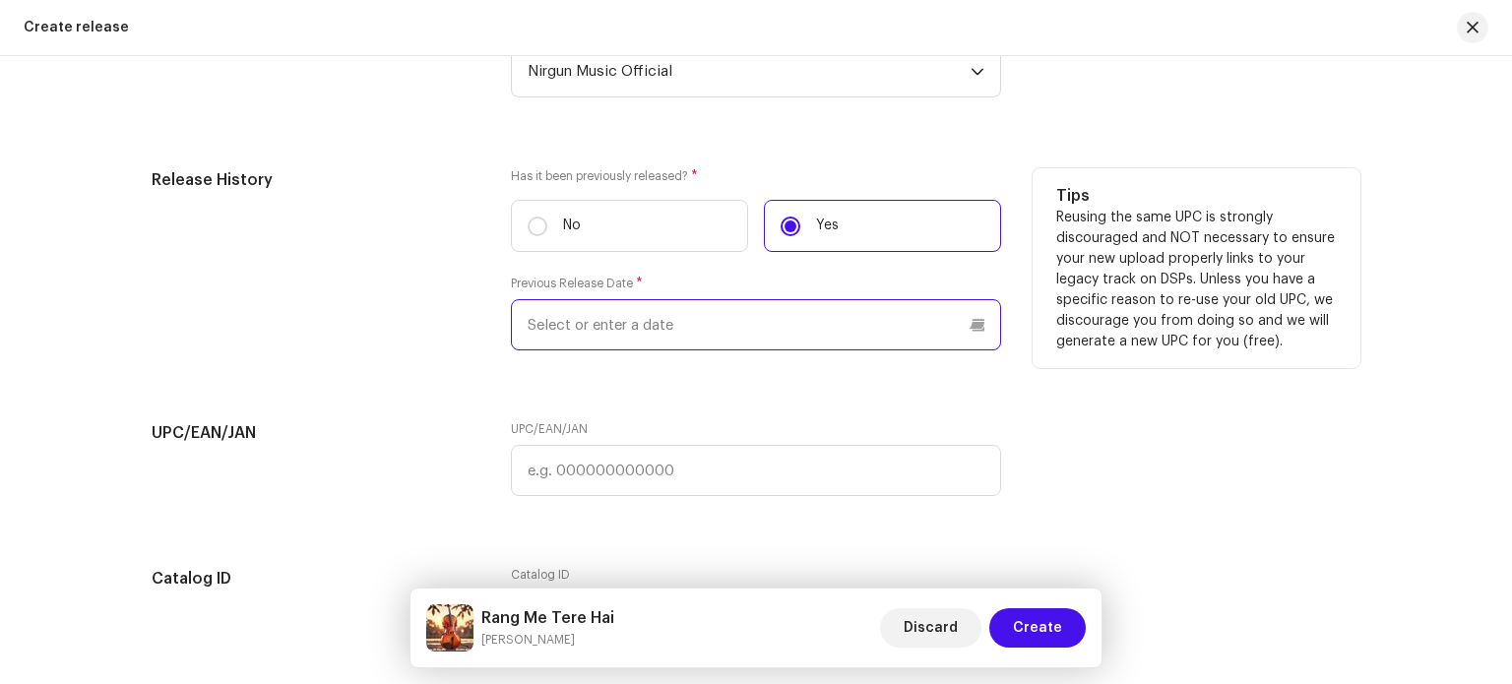
click at [709, 337] on input "text" at bounding box center [756, 324] width 490 height 51
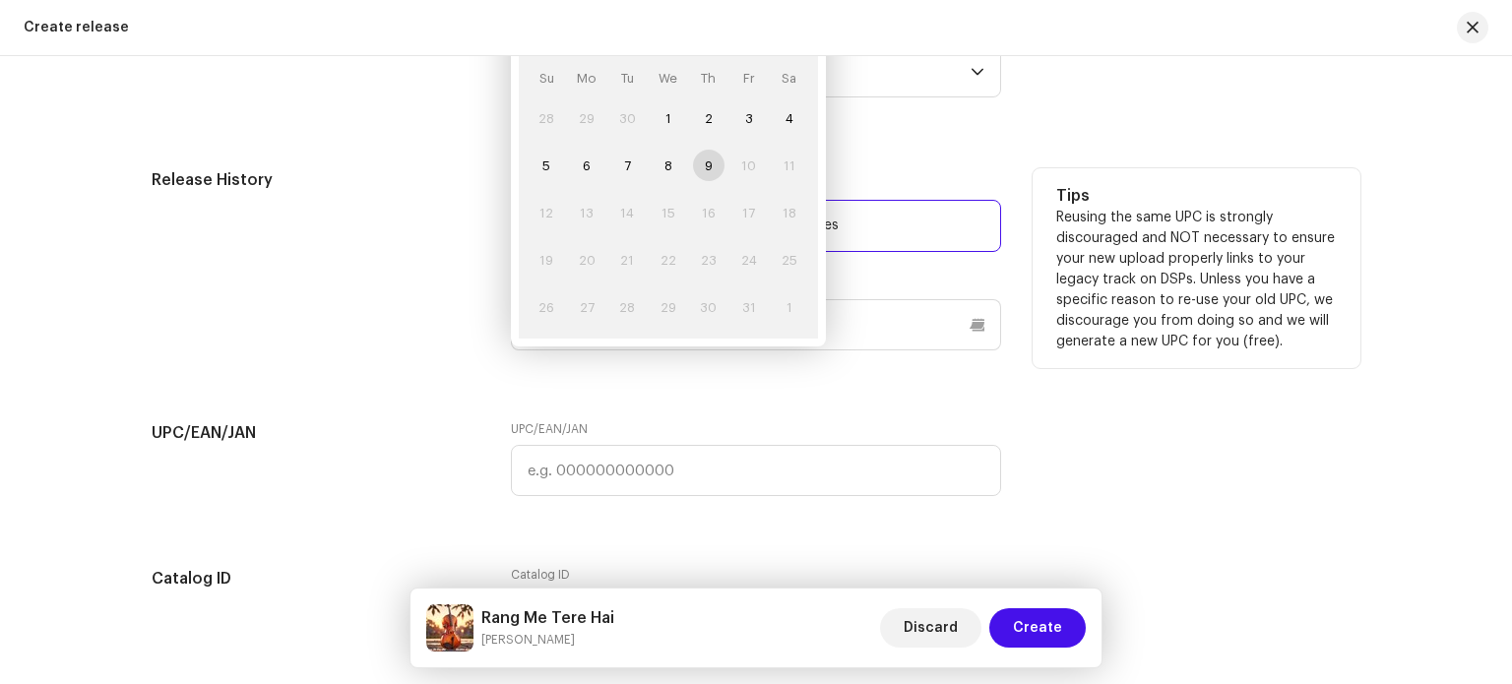
click at [706, 171] on td "9" at bounding box center [708, 165] width 40 height 47
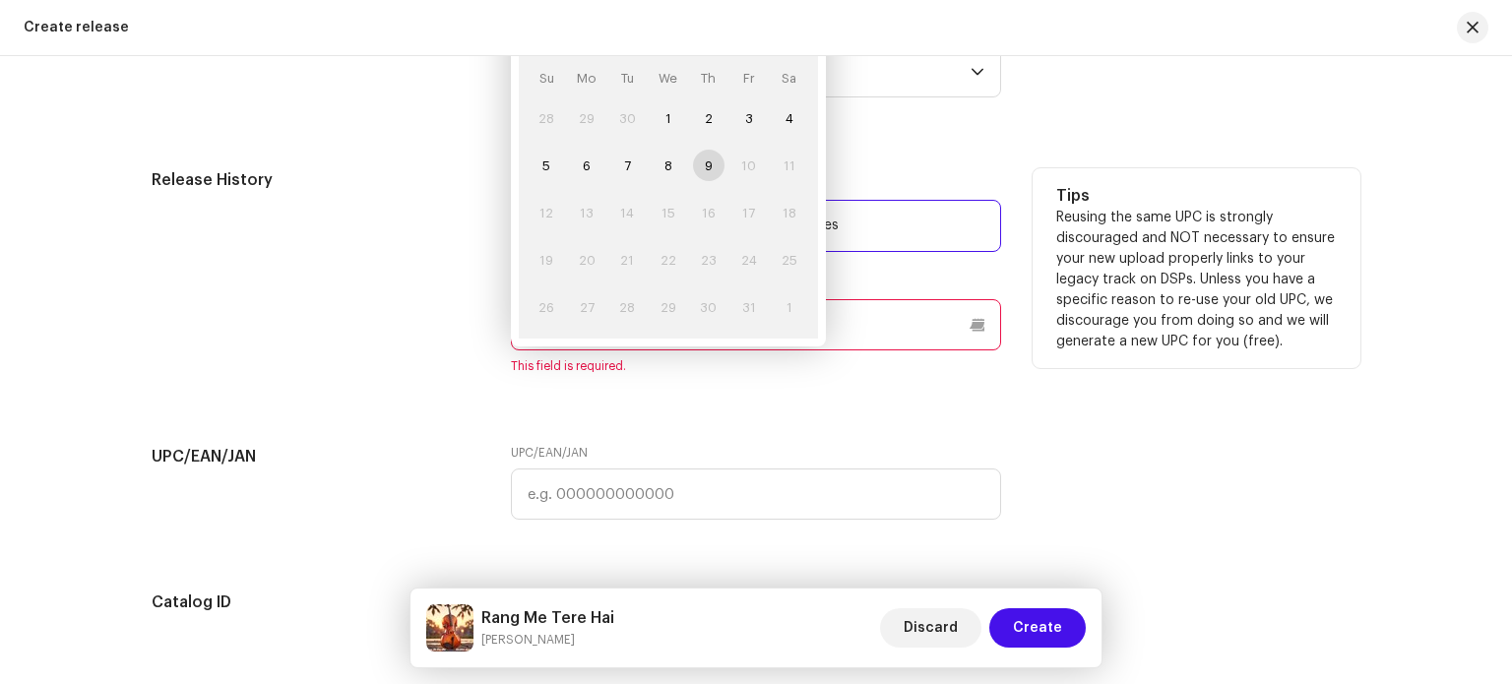
click at [739, 170] on td "10" at bounding box center [748, 165] width 40 height 47
click at [667, 170] on span "8" at bounding box center [668, 165] width 31 height 31
type input "10/08/2025"
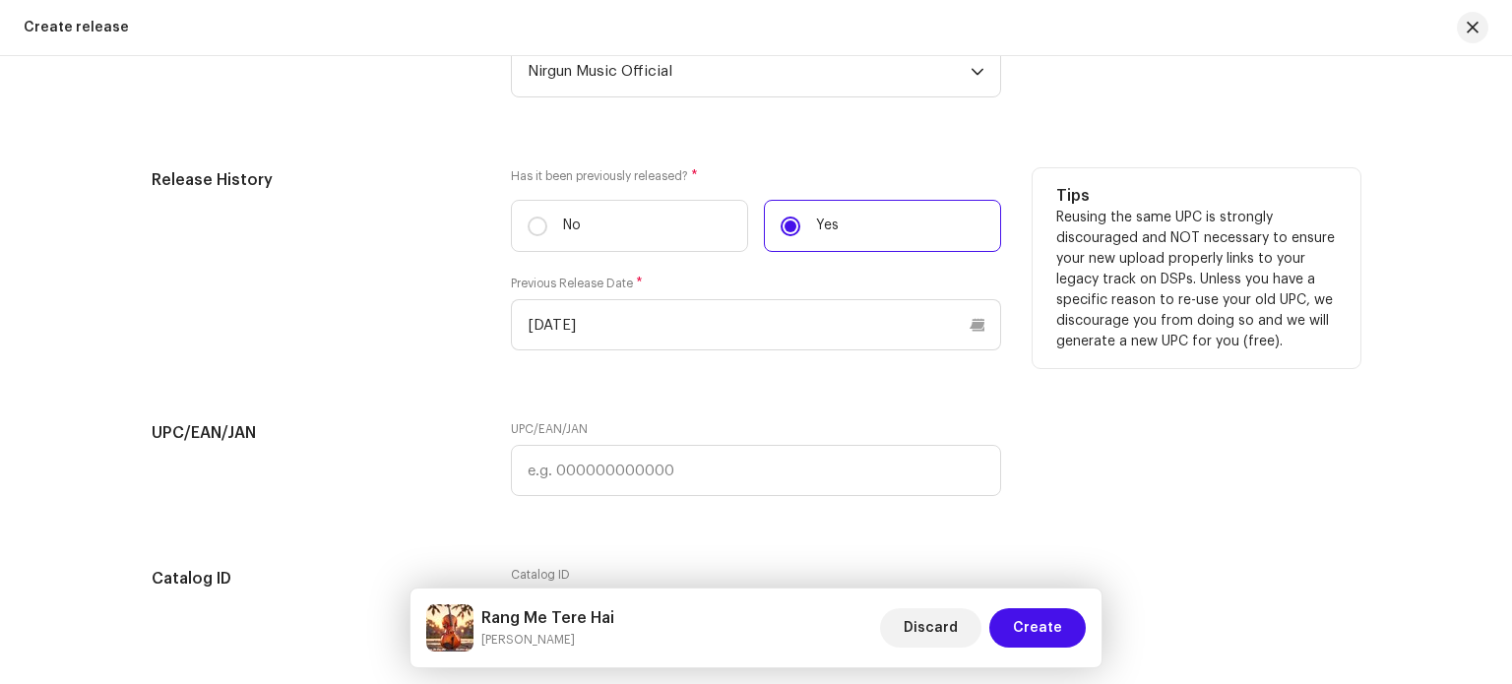
click at [536, 236] on input "No" at bounding box center [538, 227] width 20 height 20
radio input "true"
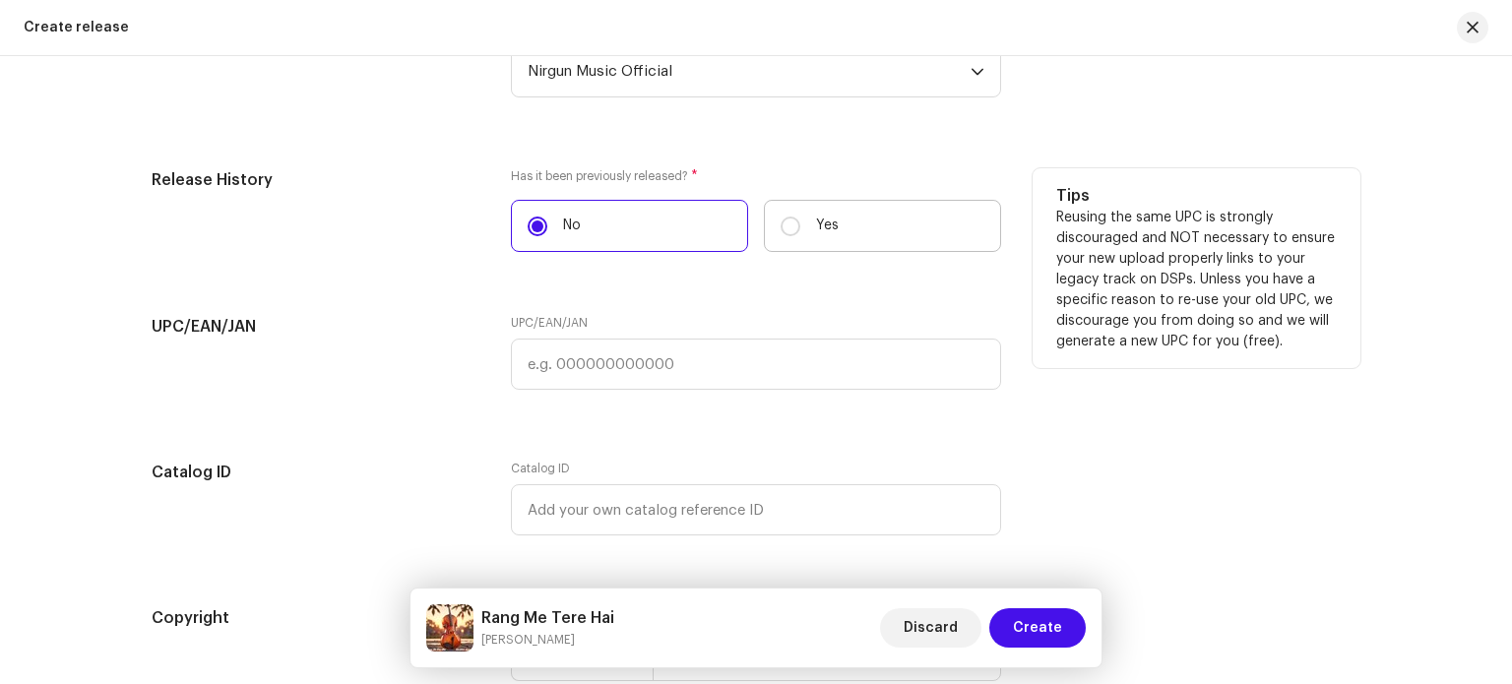
click at [768, 231] on label "Yes" at bounding box center [882, 226] width 237 height 52
click at [780, 231] on input "Yes" at bounding box center [790, 227] width 20 height 20
radio input "true"
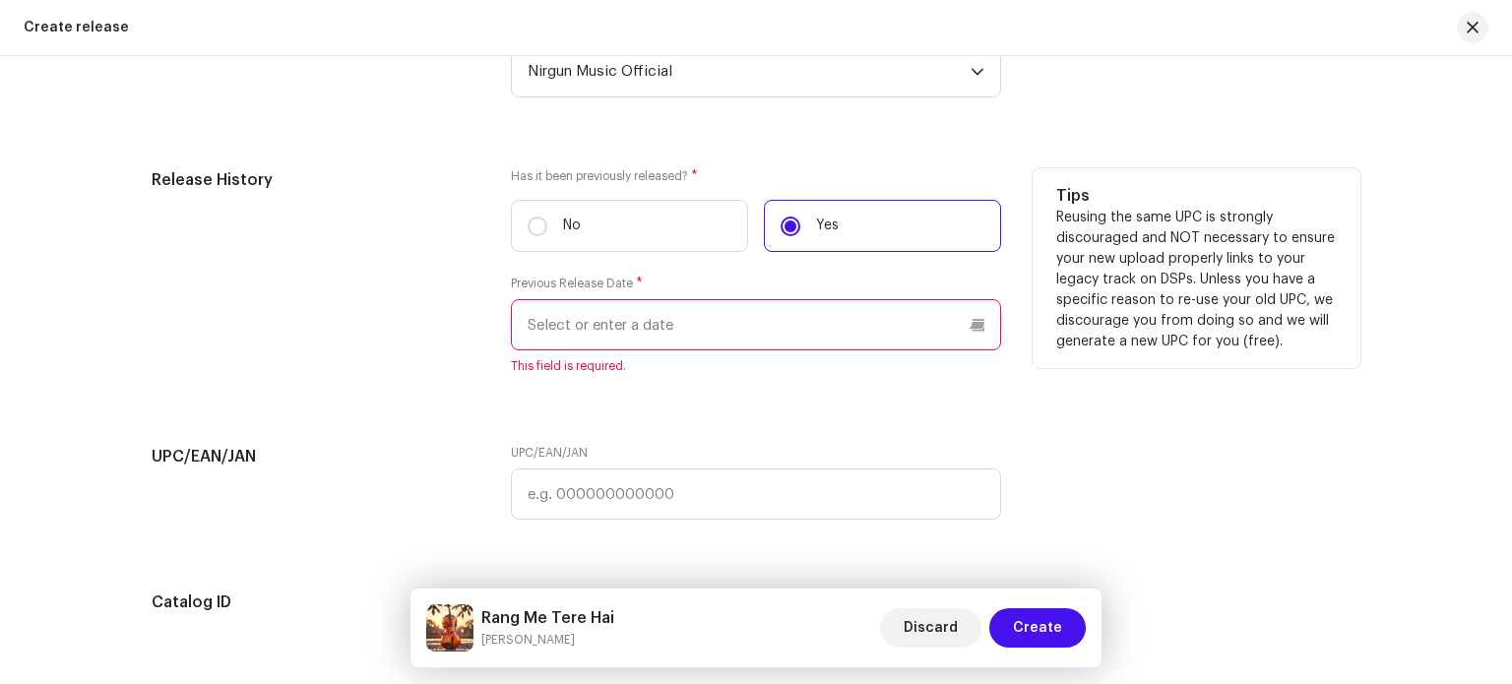
click at [684, 334] on p-datepicker at bounding box center [756, 324] width 490 height 51
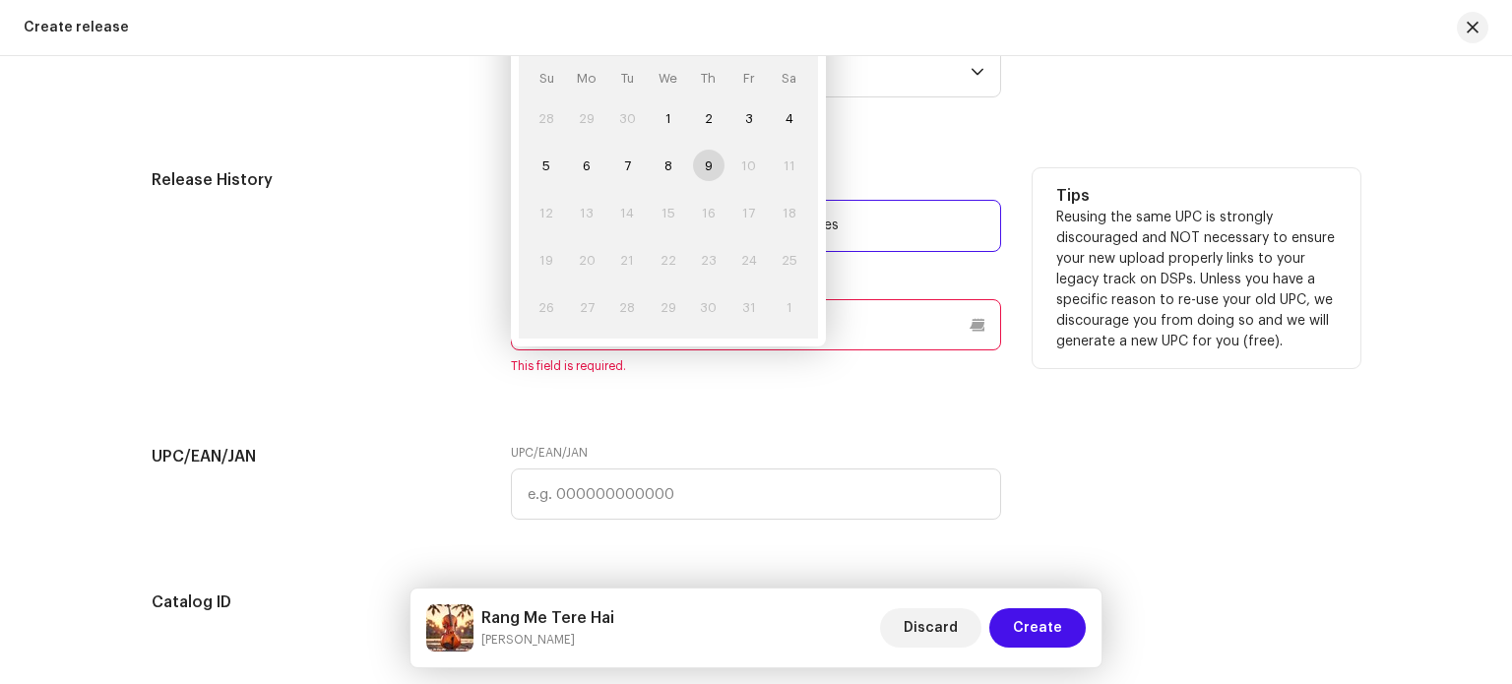
click at [689, 170] on td "9" at bounding box center [708, 165] width 40 height 47
click at [659, 178] on span "8" at bounding box center [668, 165] width 31 height 31
type input "10/08/2025"
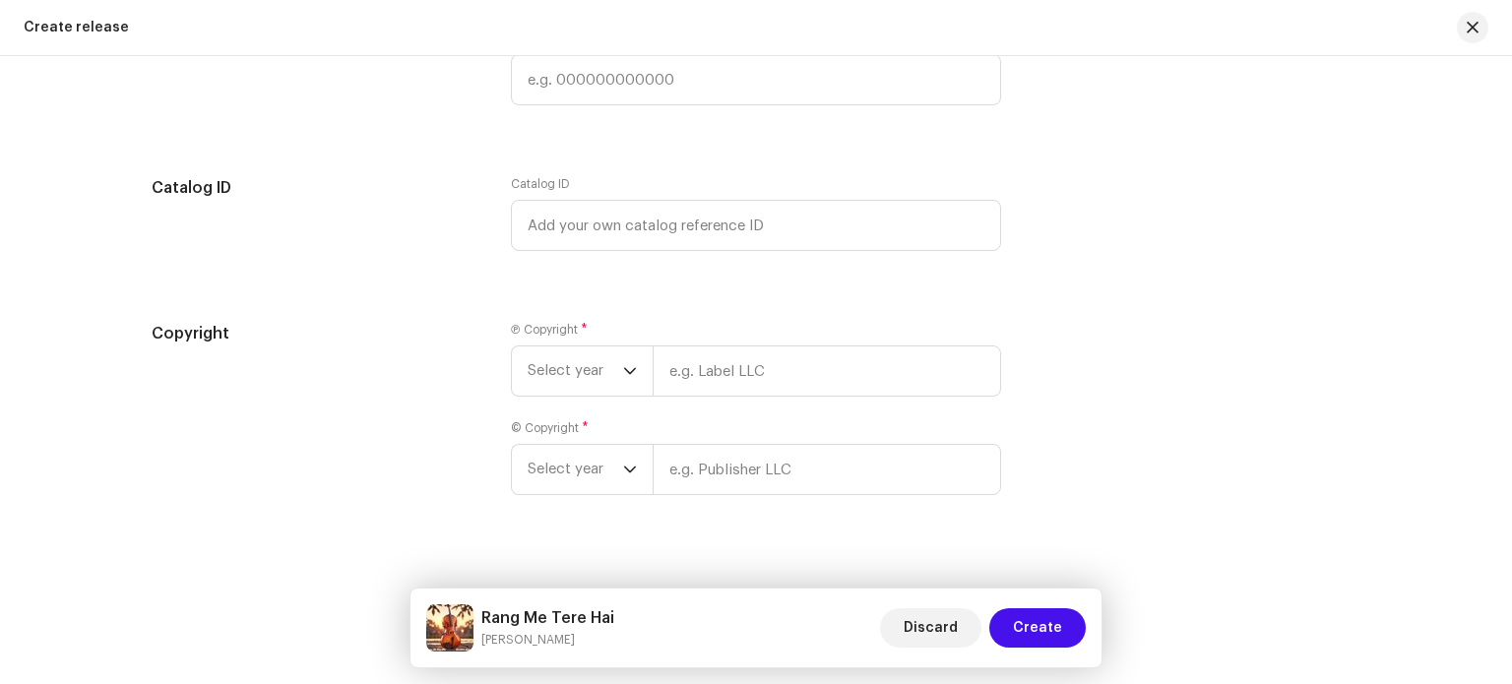
scroll to position [3670, 0]
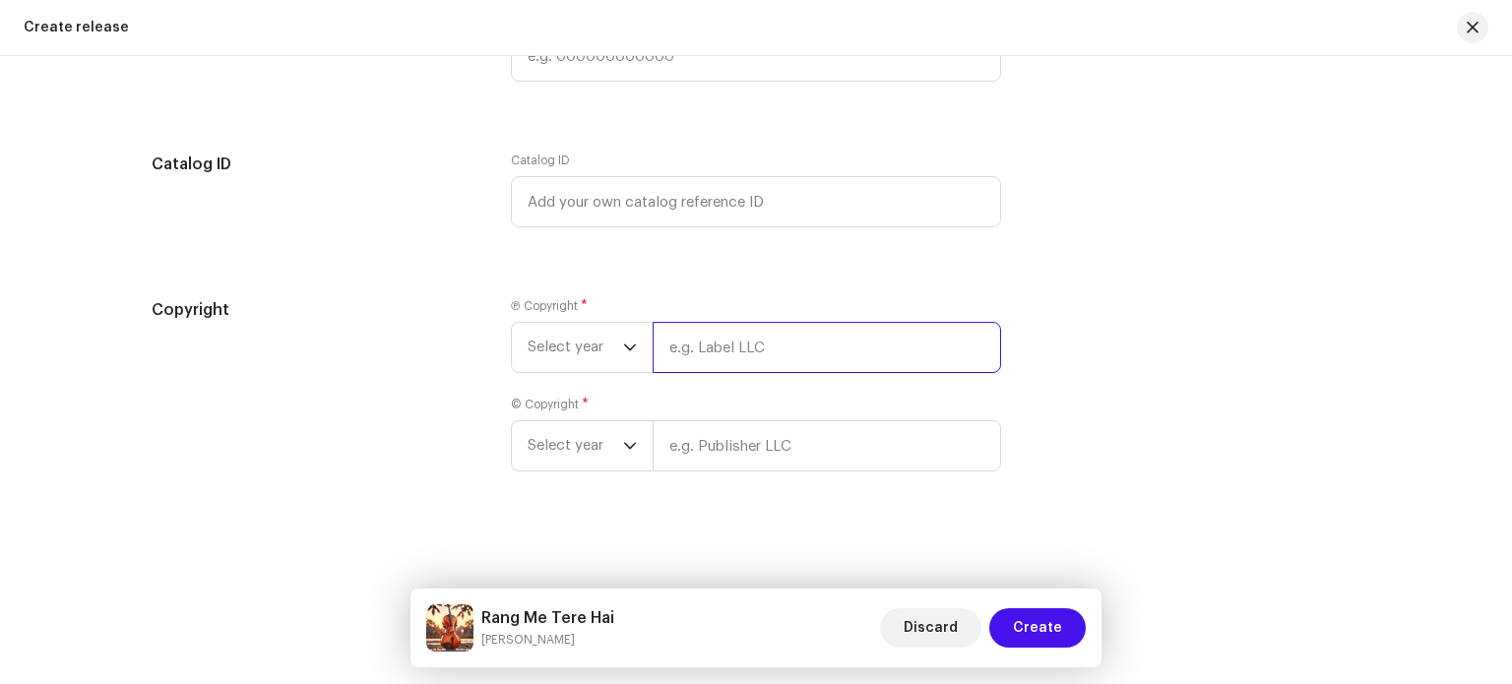
click at [681, 349] on input "text" at bounding box center [827, 347] width 348 height 51
click at [631, 353] on icon "dropdown trigger" at bounding box center [630, 348] width 14 height 14
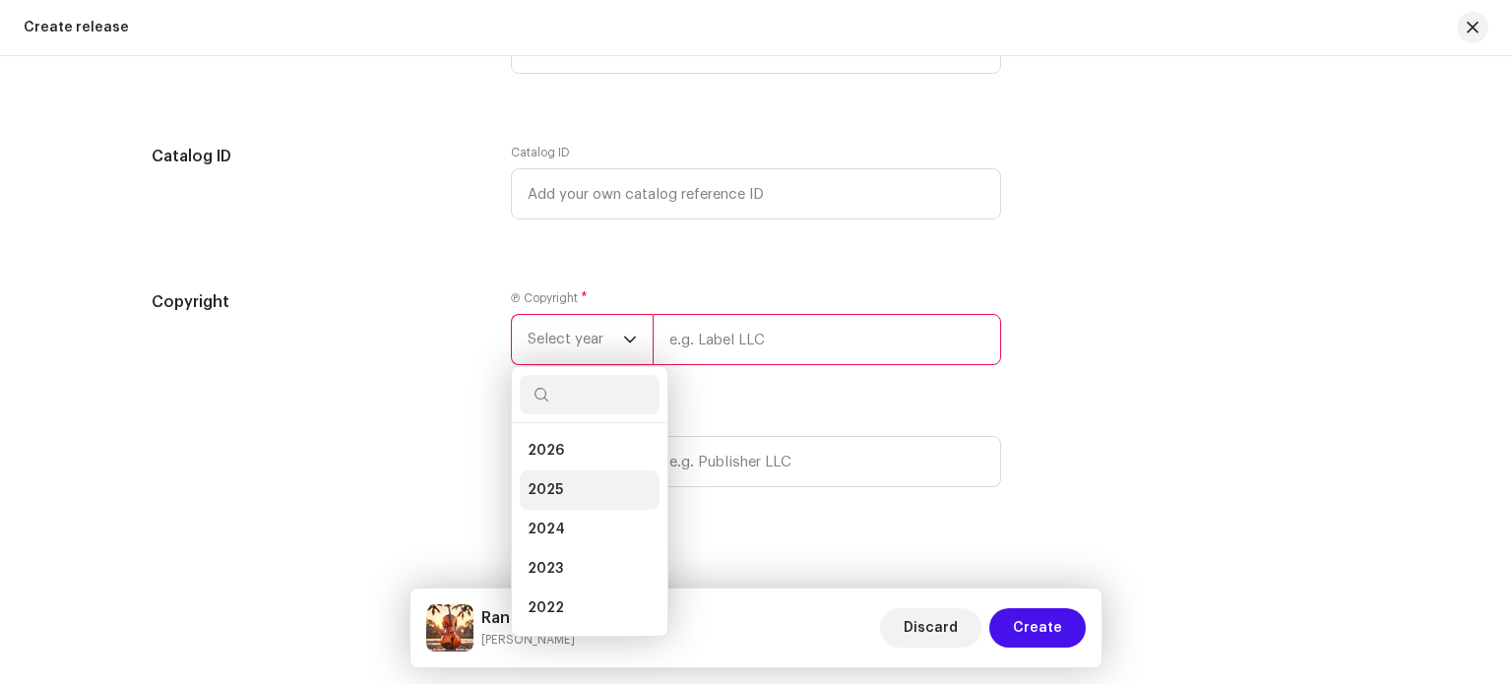
click at [572, 483] on li "2025" at bounding box center [590, 489] width 140 height 39
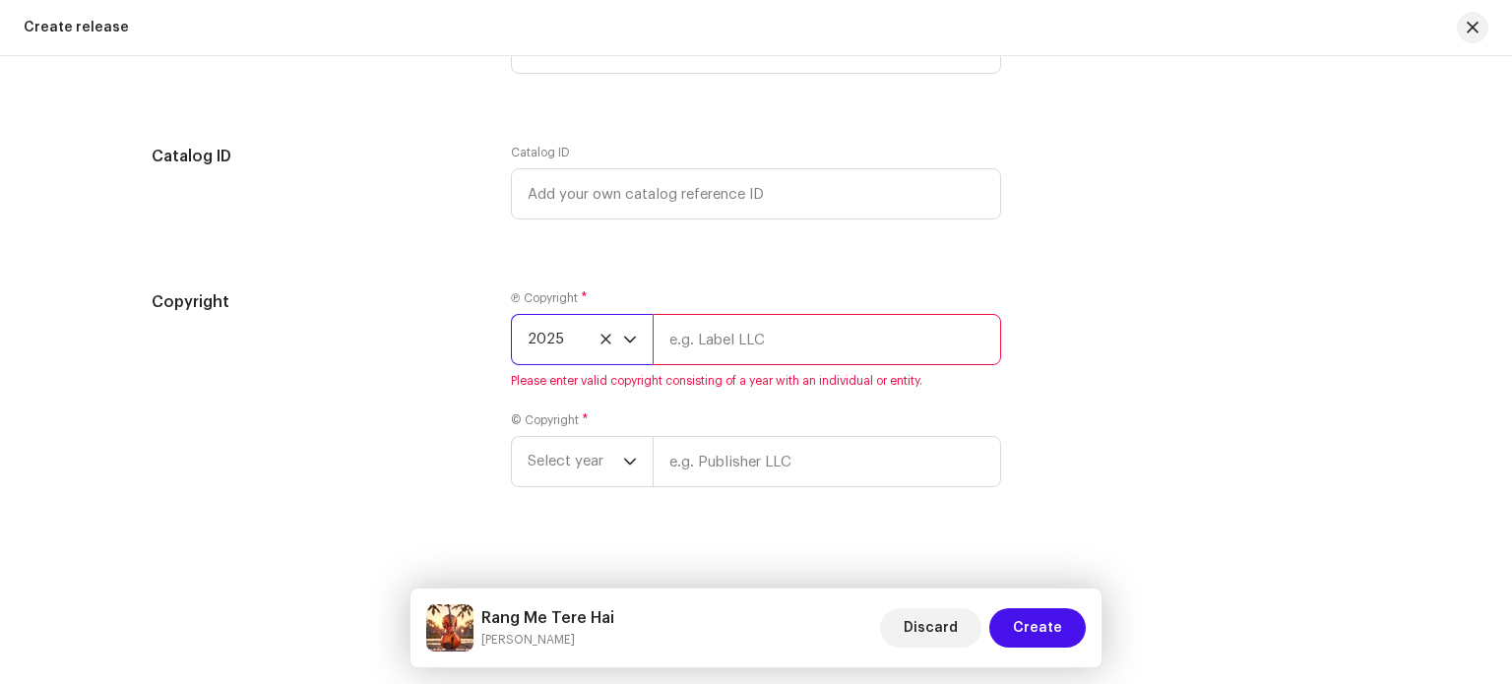
click at [736, 353] on input "text" at bounding box center [827, 339] width 348 height 51
type input "Nirgun Music Official"
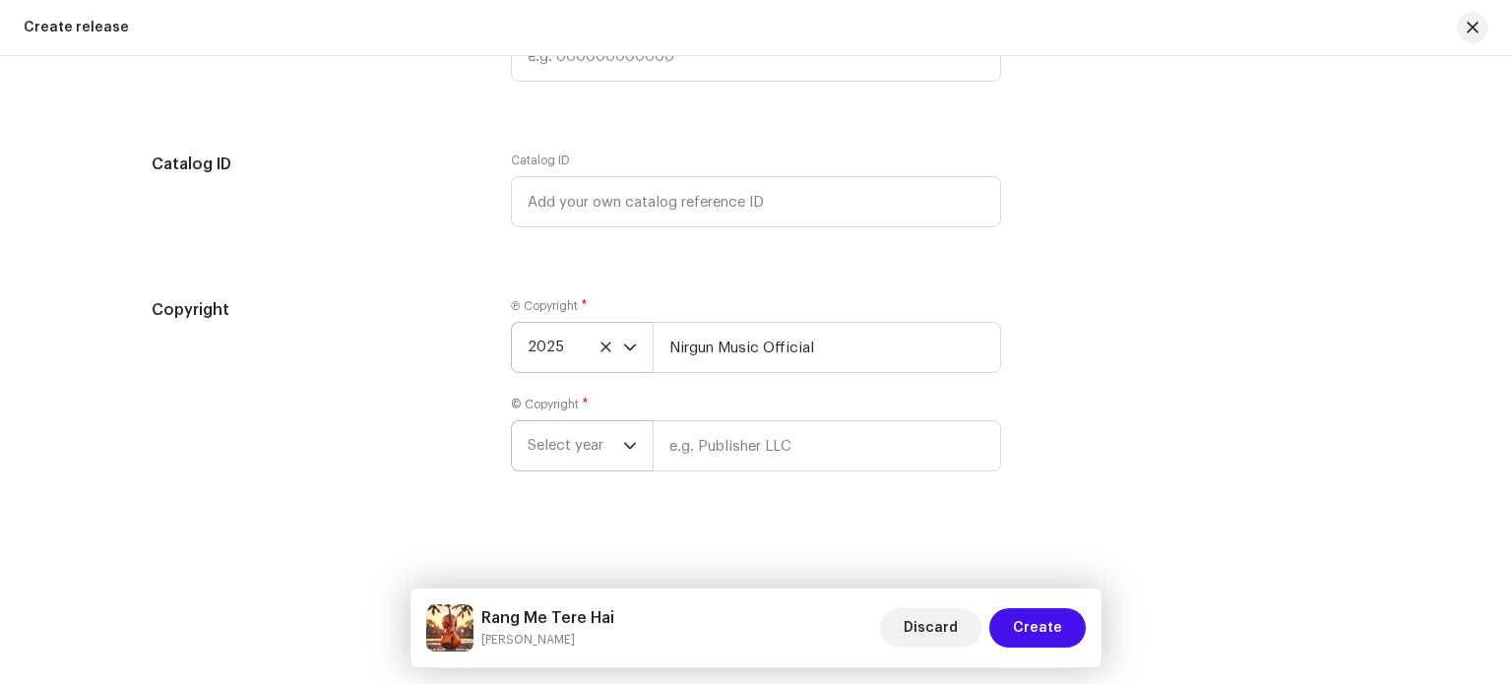
click at [605, 443] on span "Select year" at bounding box center [575, 445] width 95 height 49
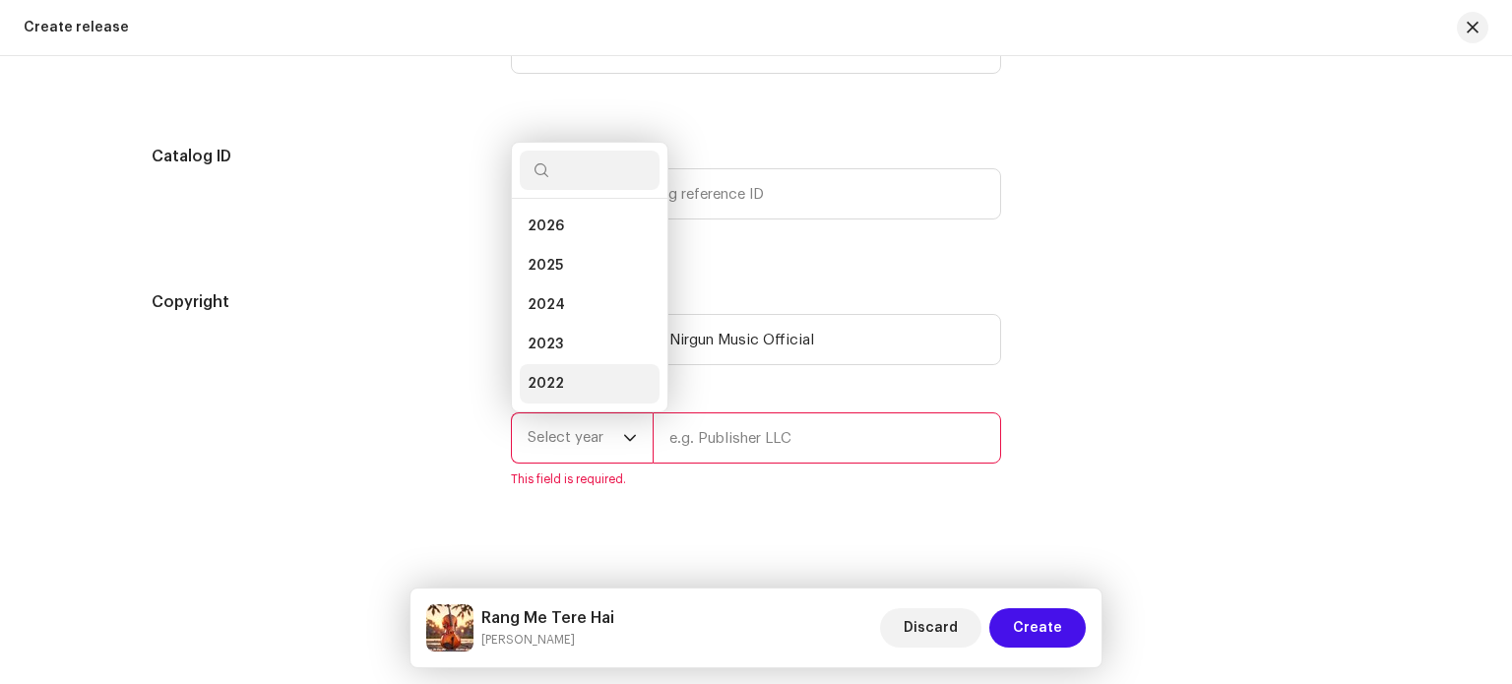
scroll to position [31, 0]
click at [559, 247] on li "2025" at bounding box center [590, 234] width 140 height 39
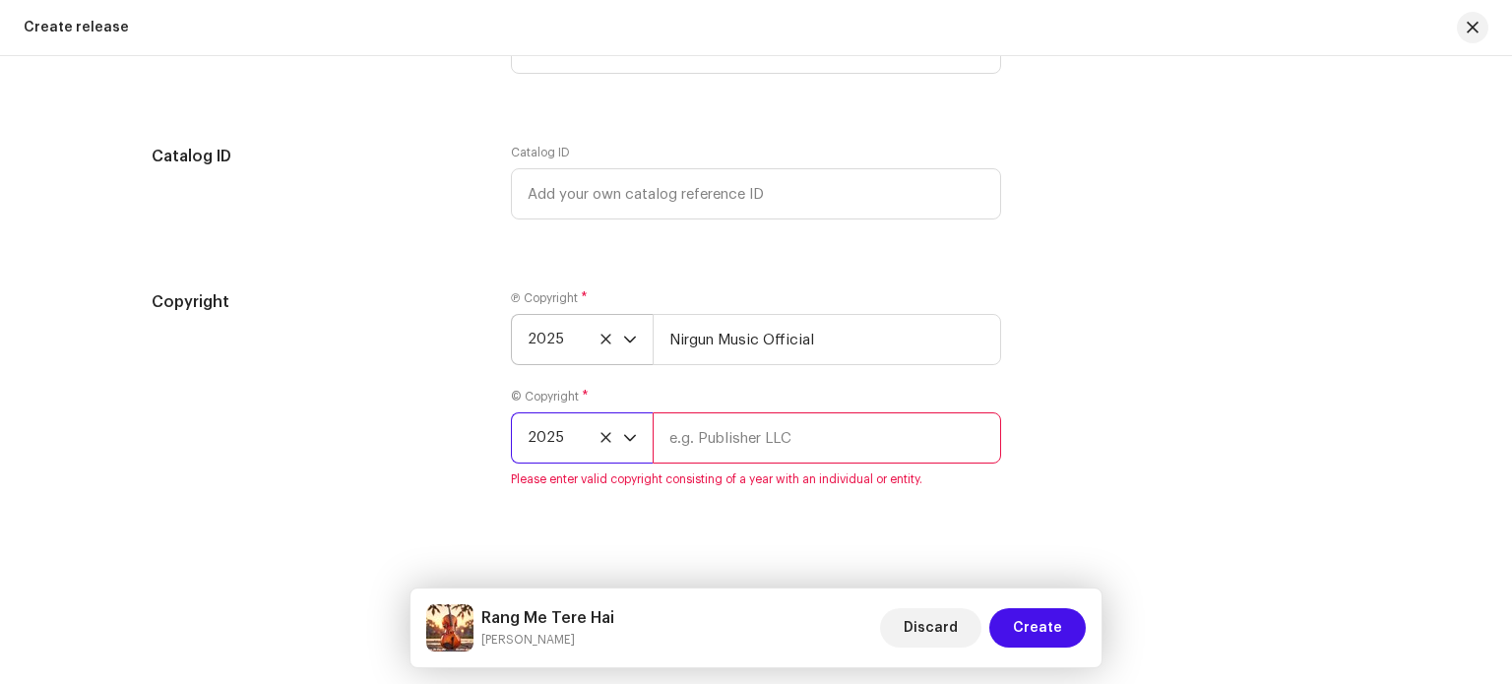
click at [829, 454] on input "text" at bounding box center [827, 437] width 348 height 51
type input "Nirgun Music Official"
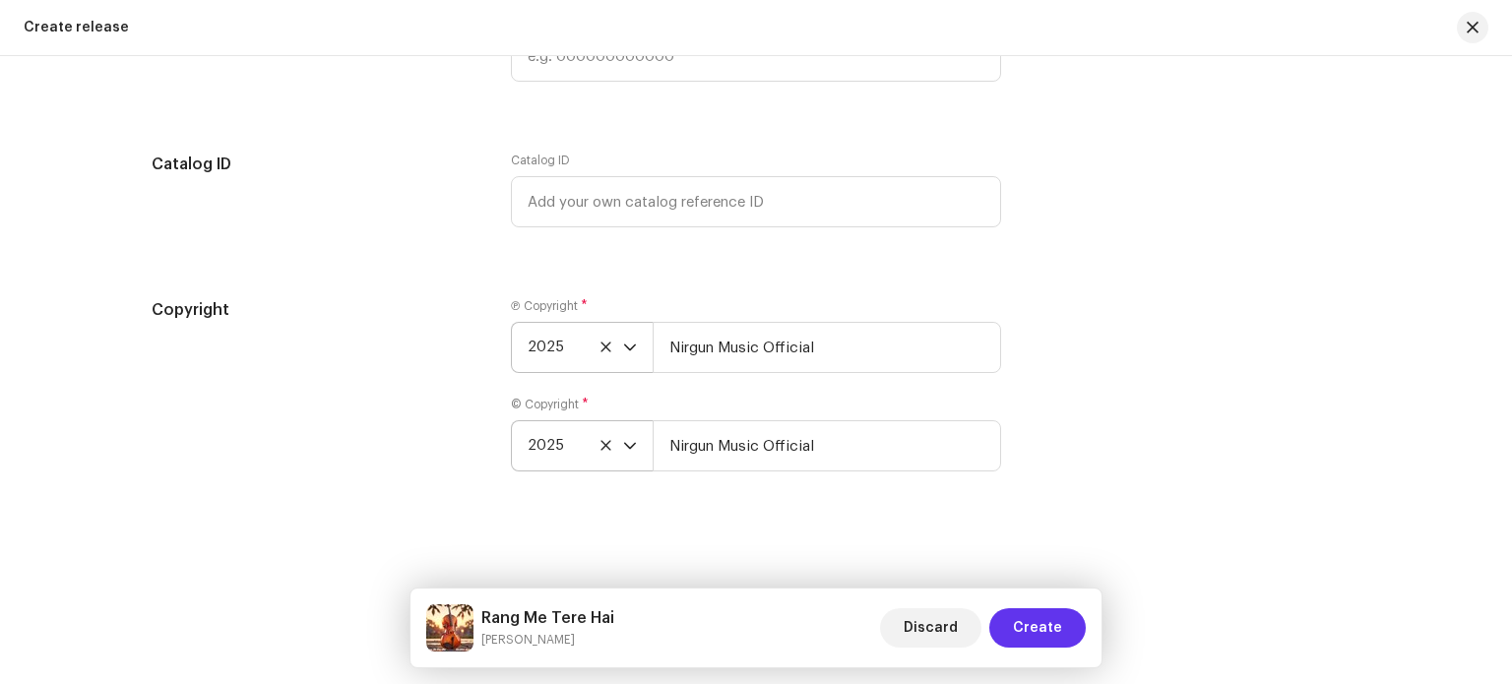
click at [1037, 625] on span "Create" at bounding box center [1037, 627] width 49 height 39
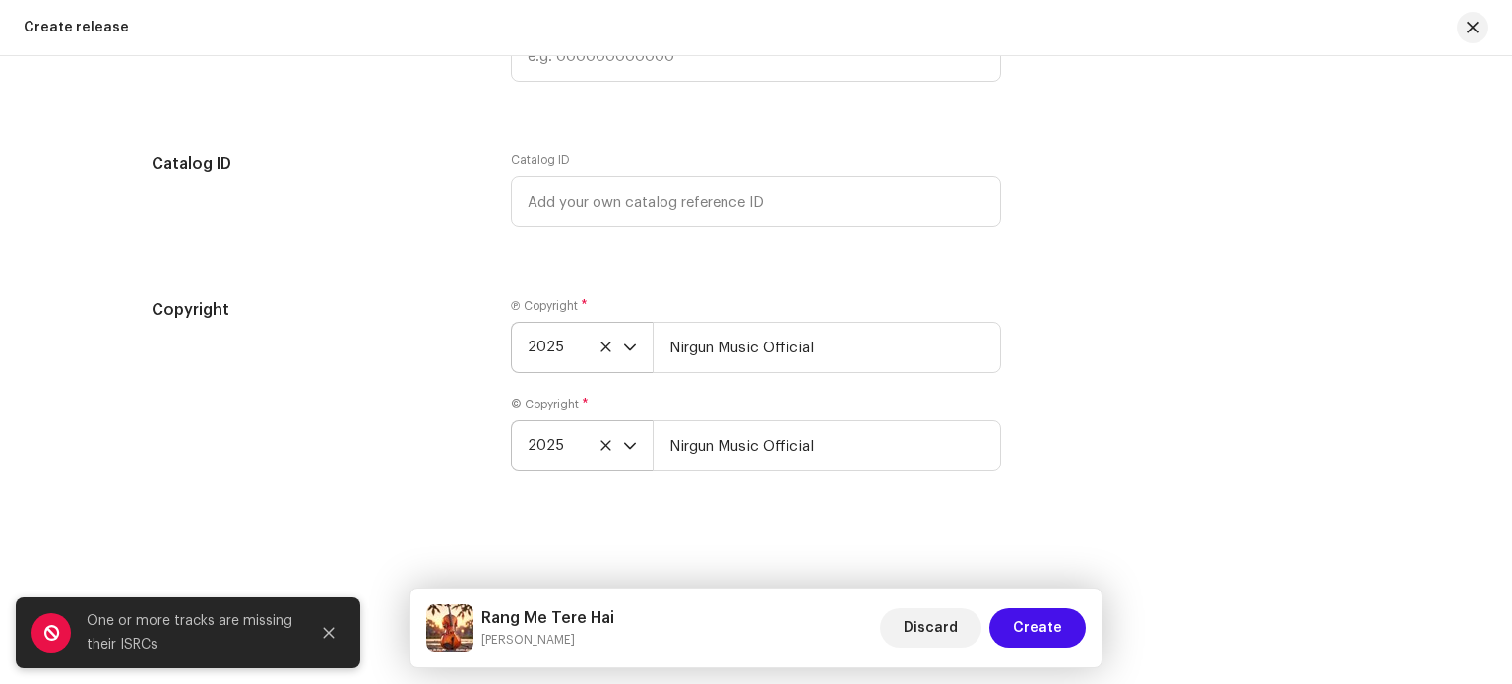
scroll to position [3670, 0]
click at [1044, 625] on span "Create" at bounding box center [1037, 627] width 49 height 39
click at [326, 634] on icon "Close" at bounding box center [329, 633] width 14 height 14
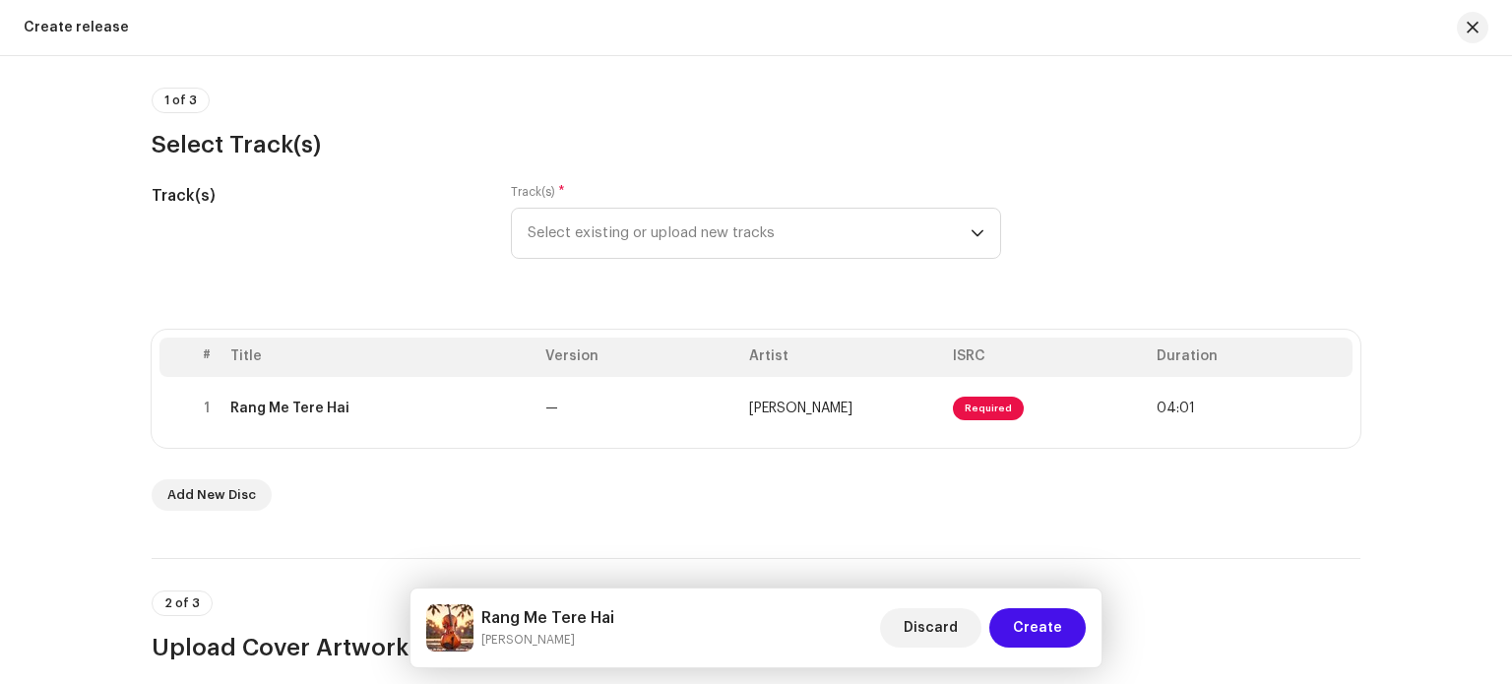
scroll to position [127, 0]
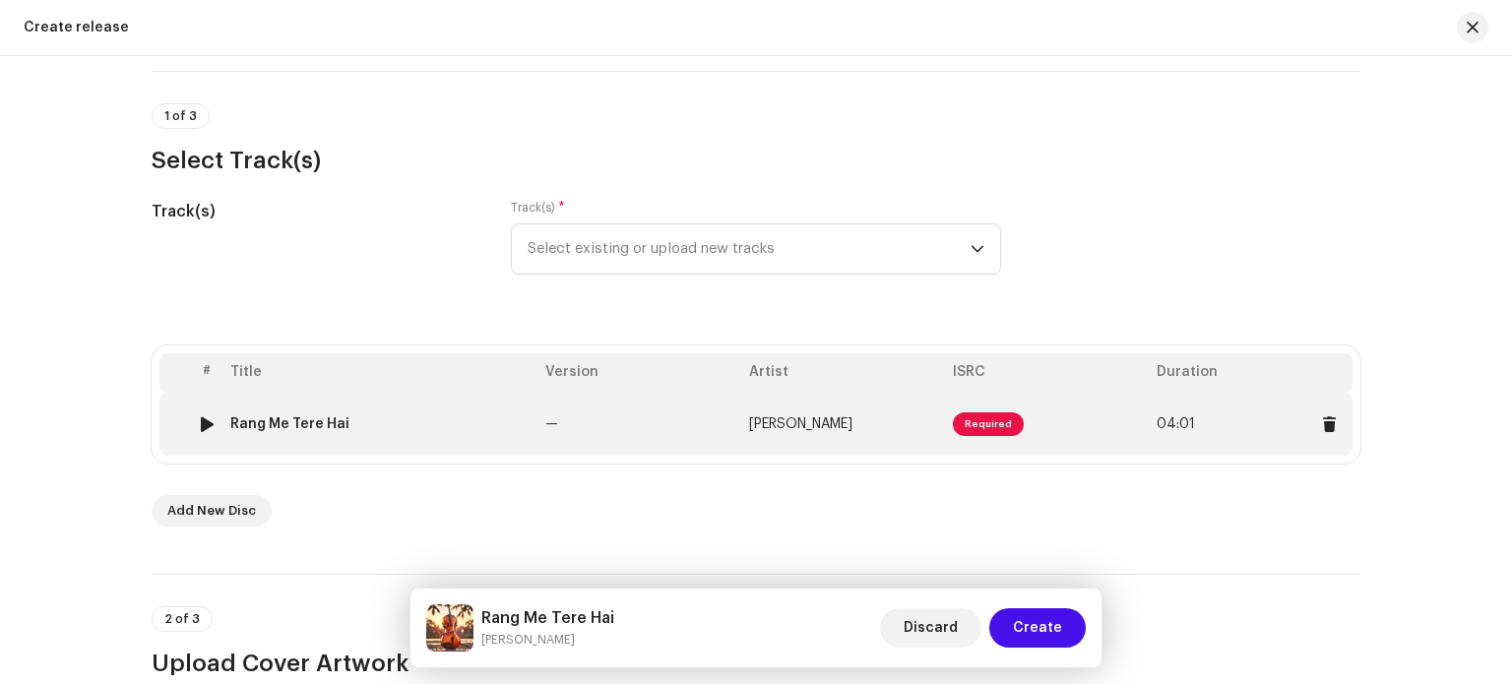
click at [305, 413] on td "Rang Me Tere Hai" at bounding box center [379, 424] width 315 height 63
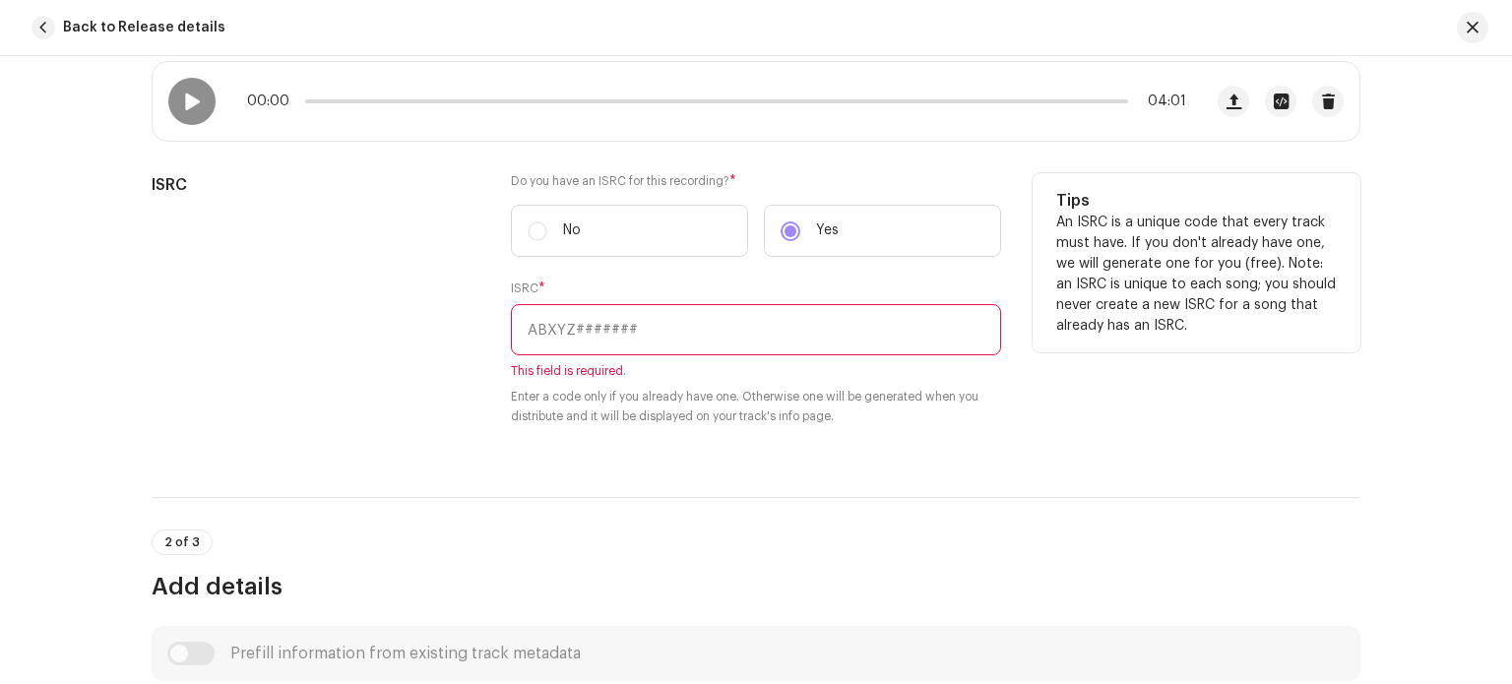
scroll to position [394, 0]
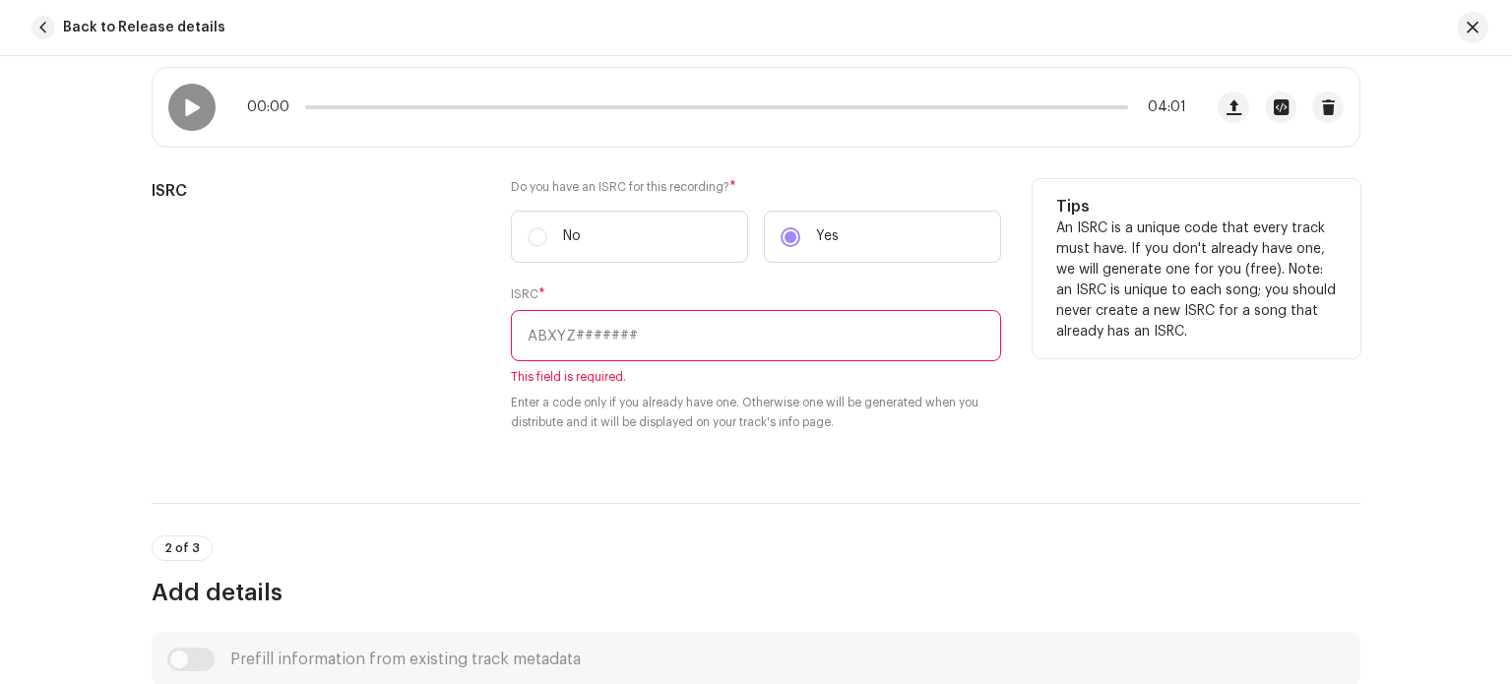
click at [599, 330] on input "text" at bounding box center [756, 335] width 490 height 51
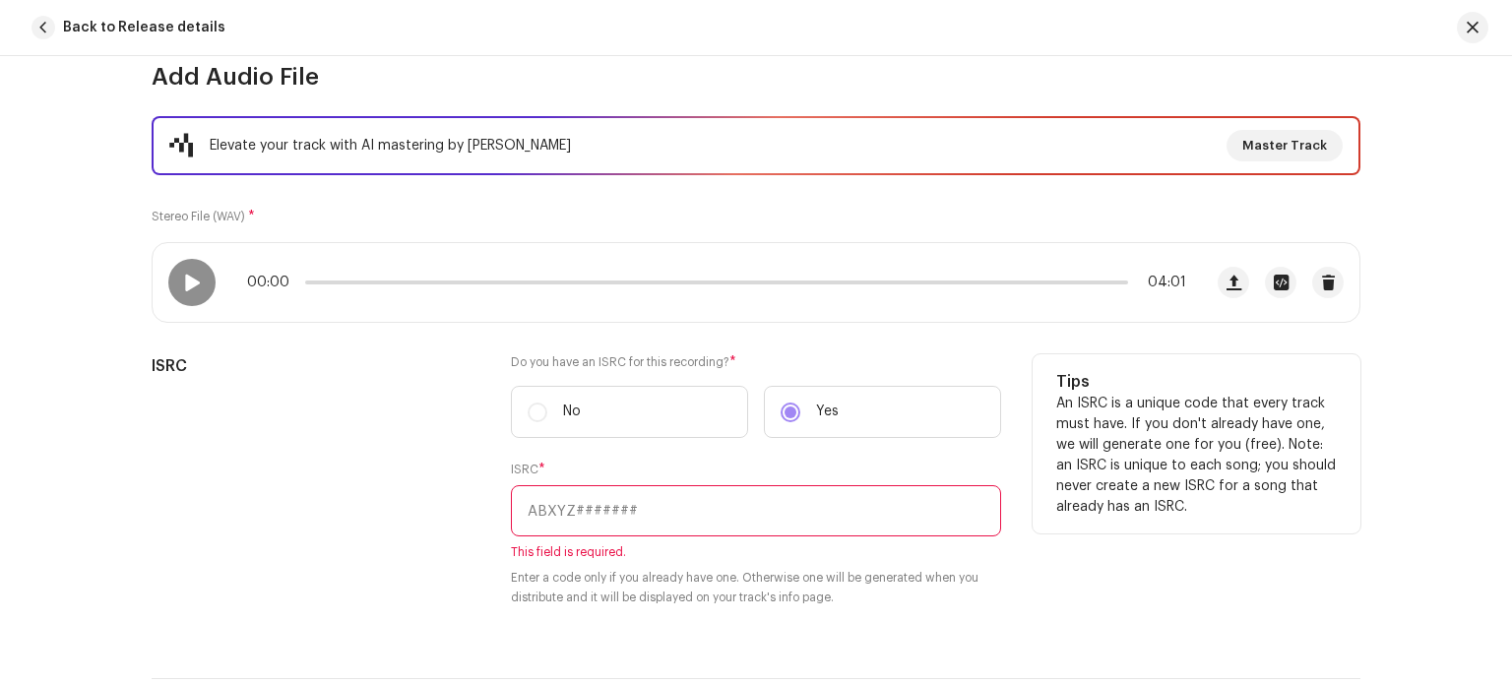
scroll to position [197, 0]
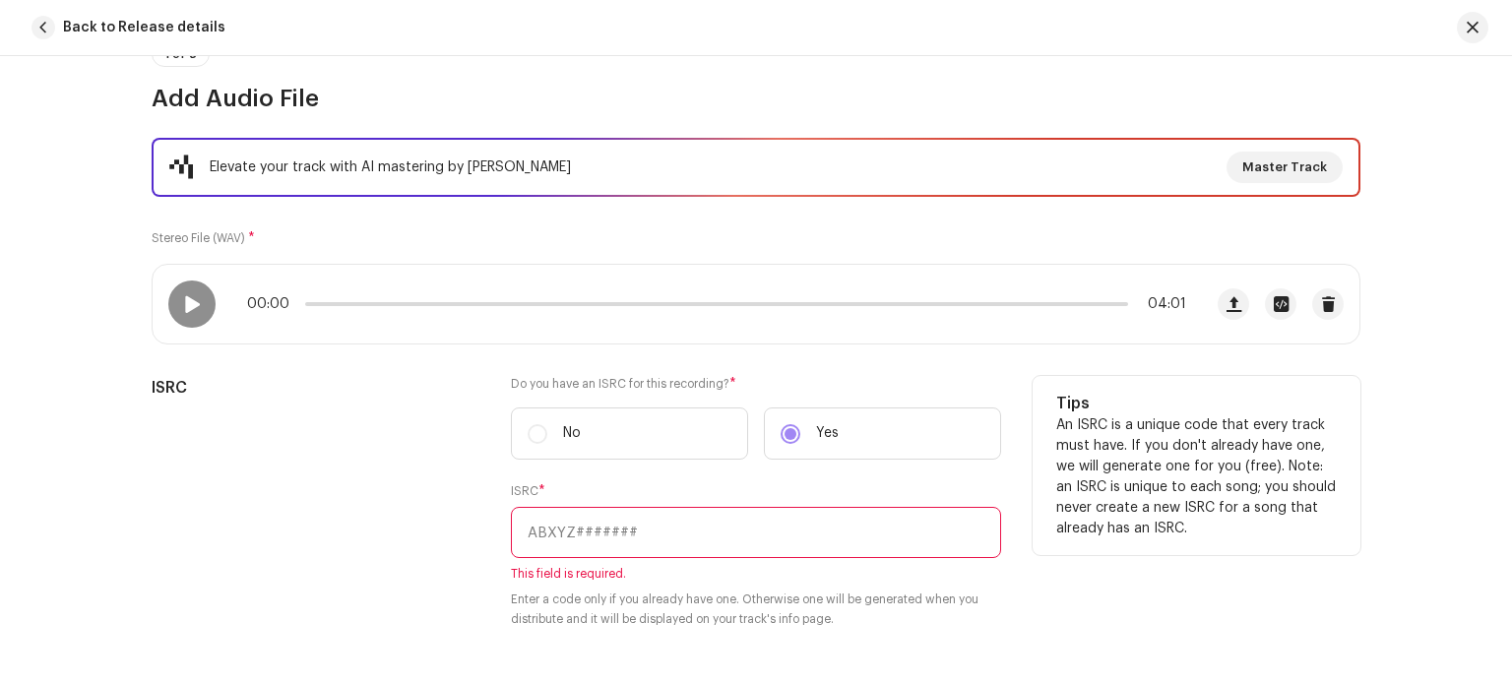
click at [532, 433] on label "No" at bounding box center [629, 433] width 237 height 52
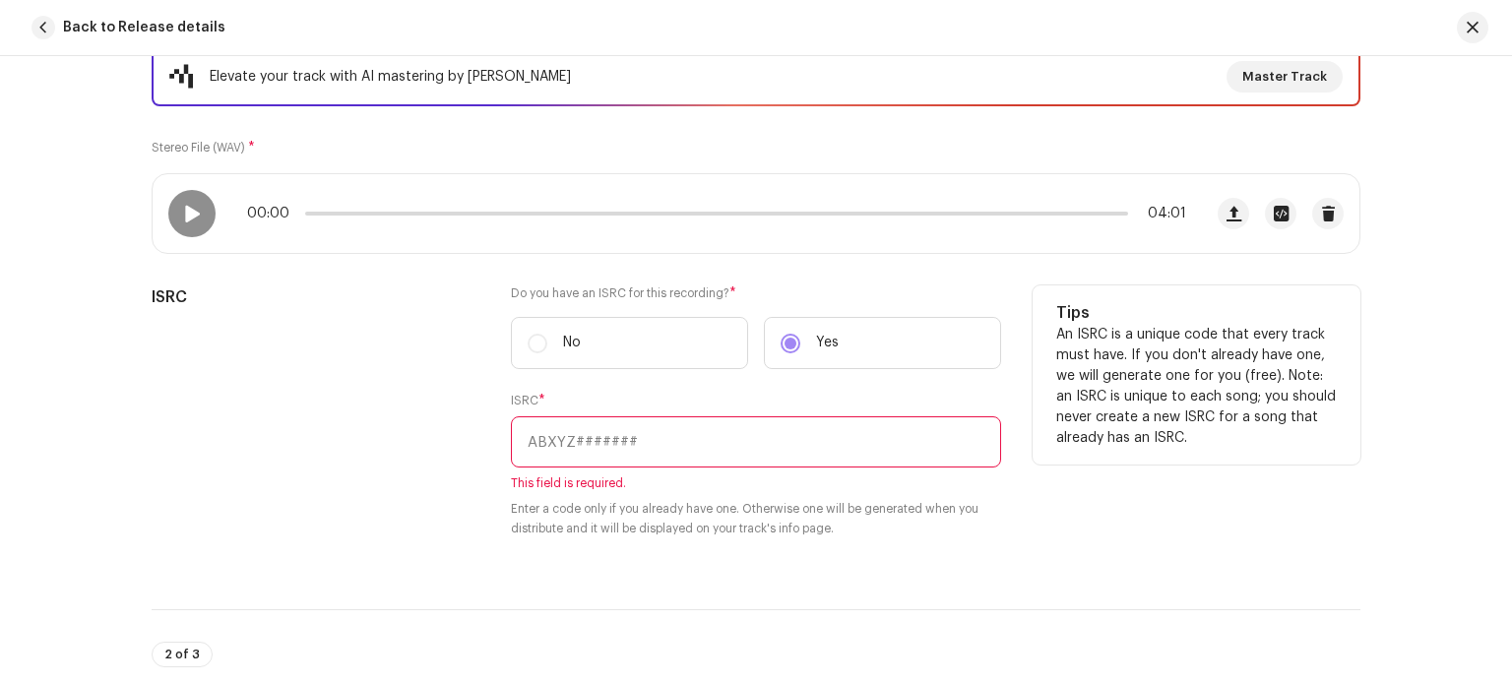
scroll to position [295, 0]
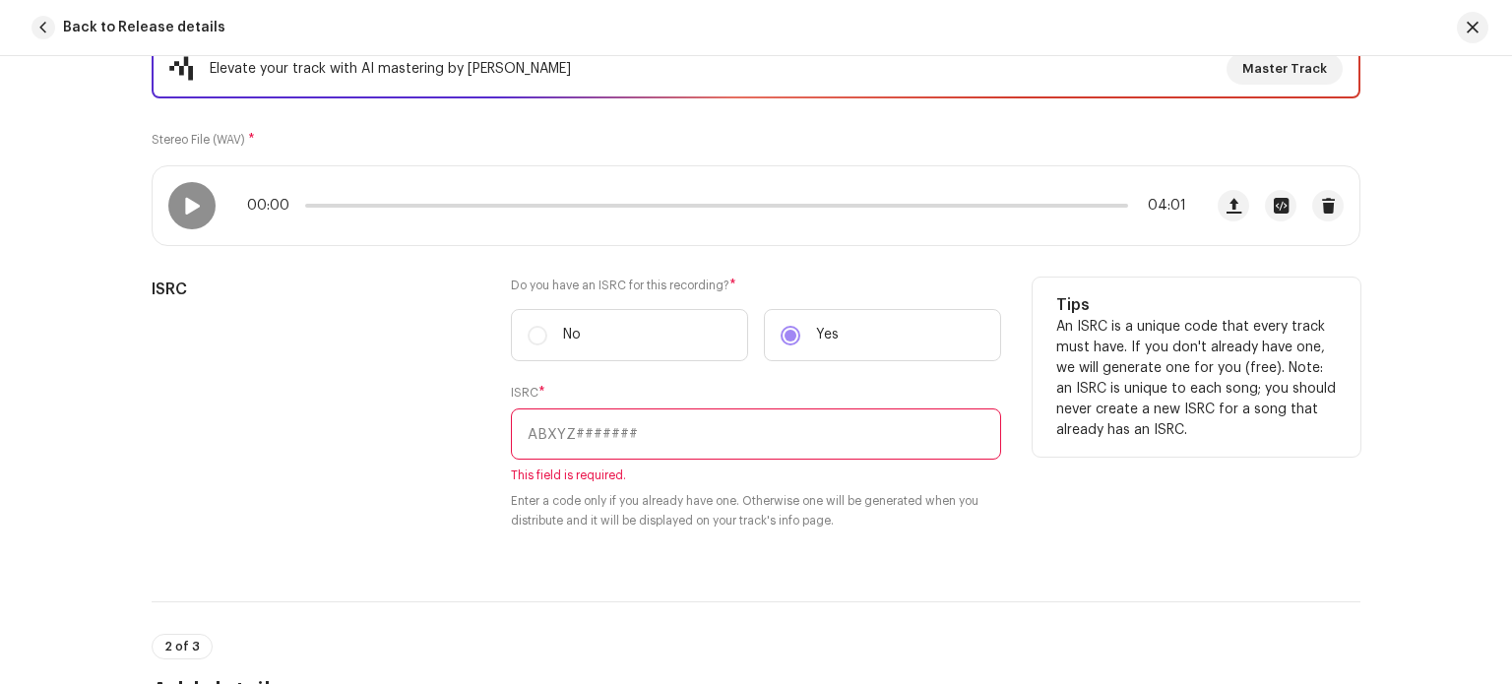
click at [785, 339] on label "Yes" at bounding box center [882, 335] width 237 height 52
click at [544, 330] on label "No" at bounding box center [629, 335] width 237 height 52
click at [533, 329] on label "No" at bounding box center [629, 335] width 237 height 52
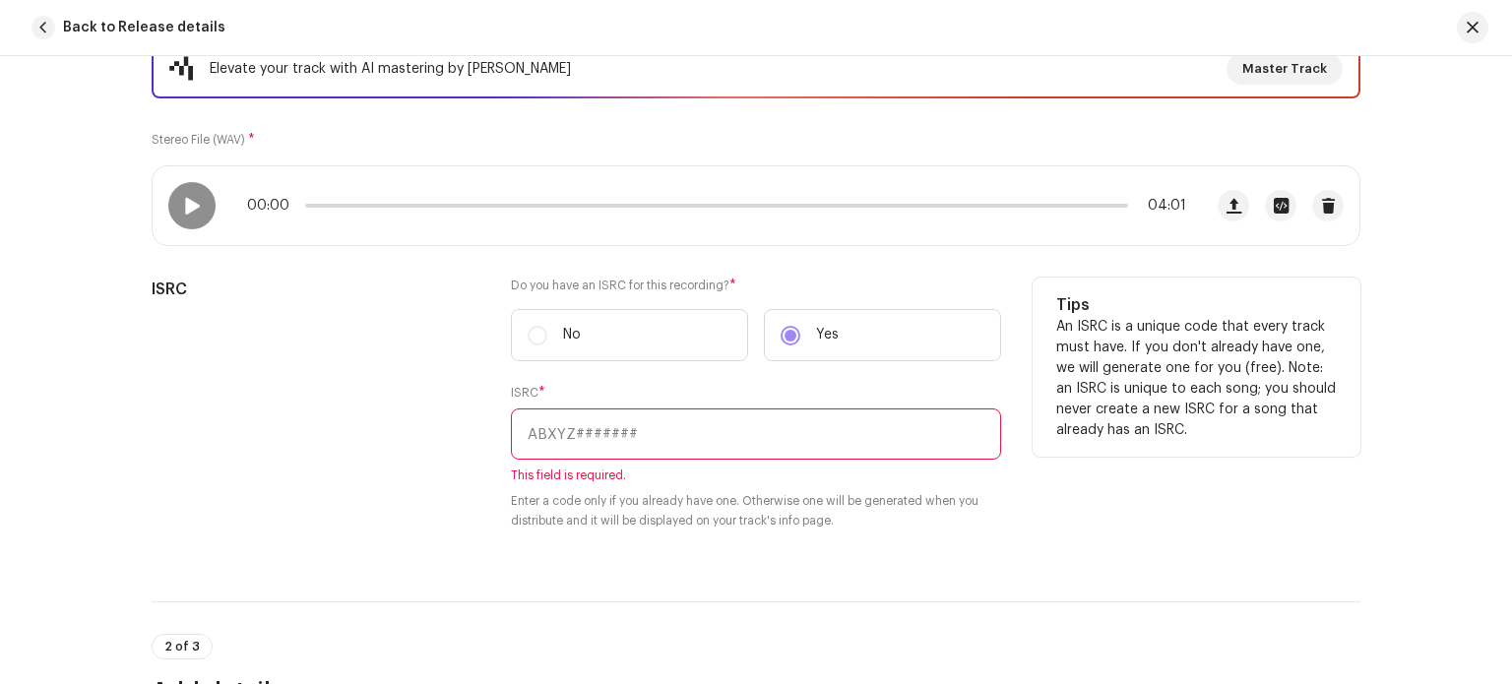
click at [533, 329] on label "No" at bounding box center [629, 335] width 237 height 52
click at [523, 342] on label "No" at bounding box center [629, 335] width 237 height 52
click at [786, 339] on label "Yes" at bounding box center [882, 335] width 237 height 52
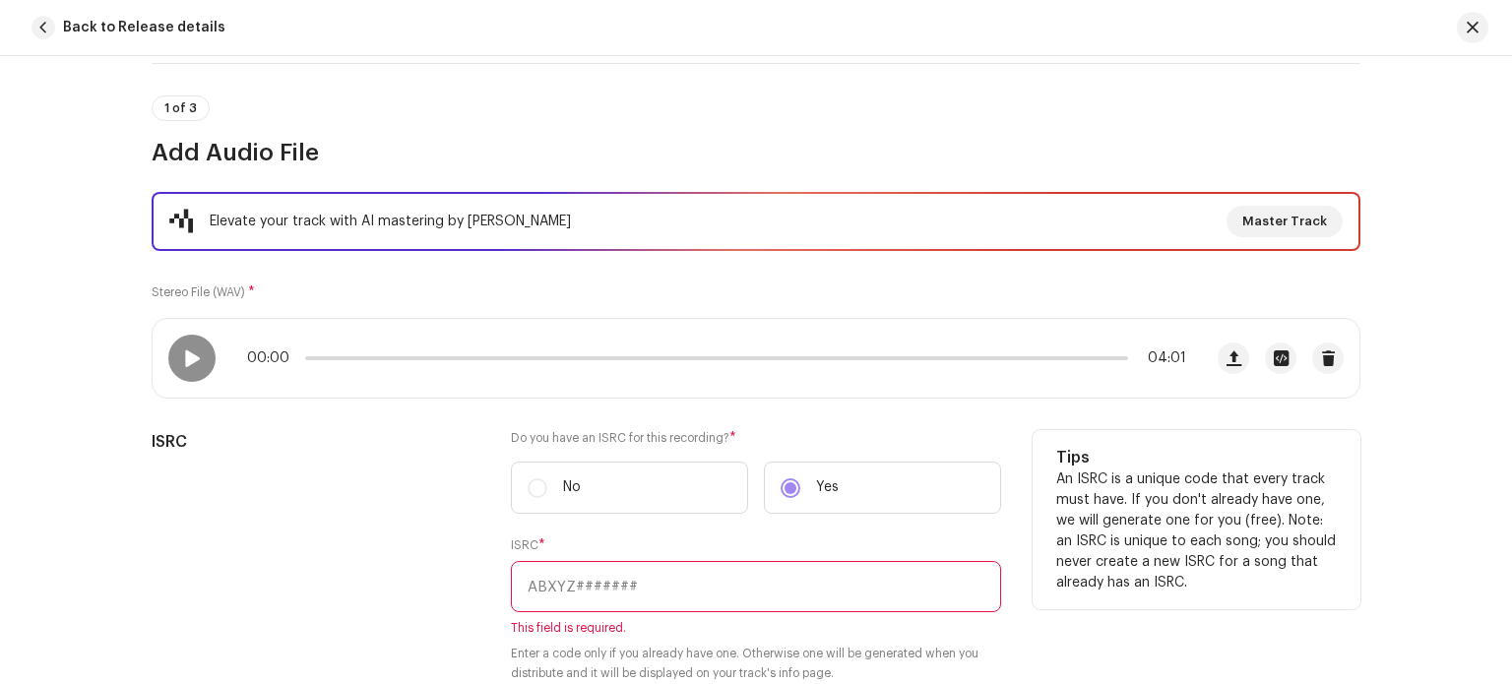
scroll to position [229, 0]
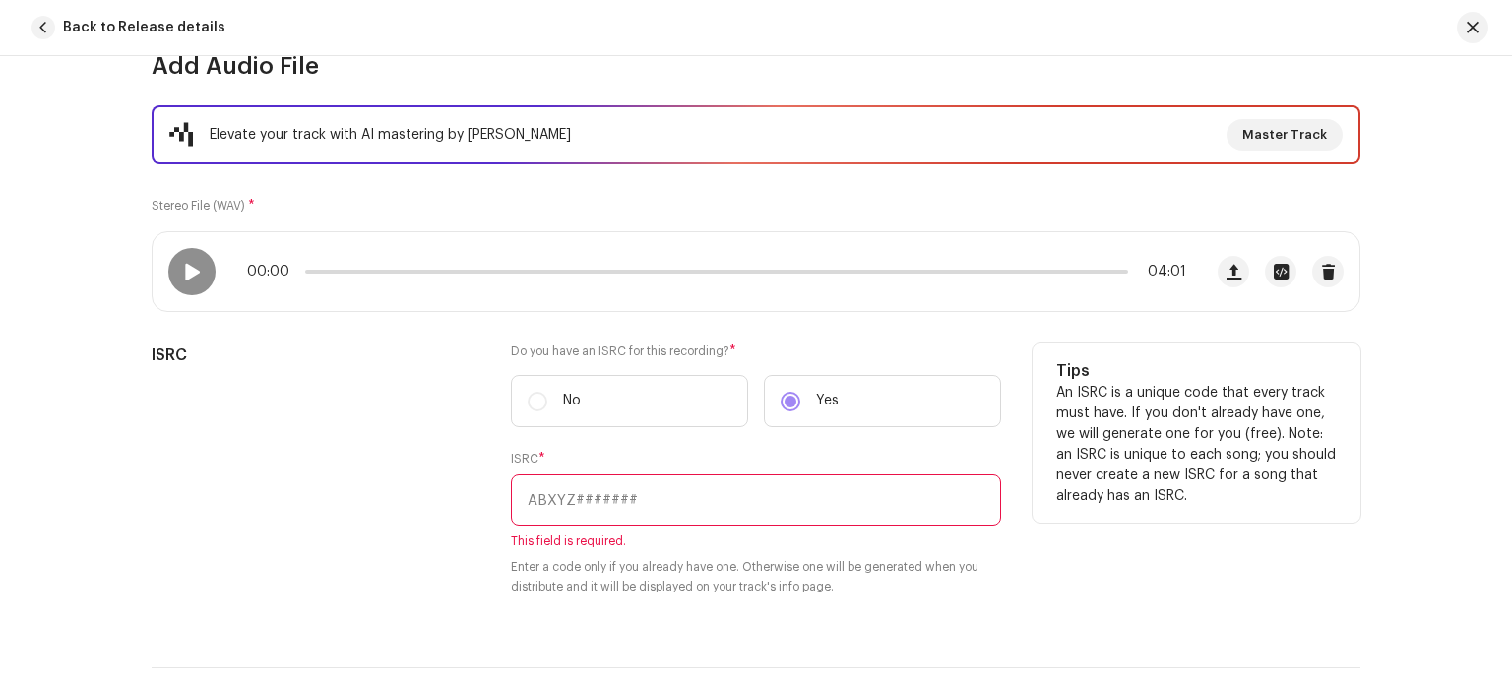
click at [530, 395] on label "No" at bounding box center [629, 401] width 237 height 52
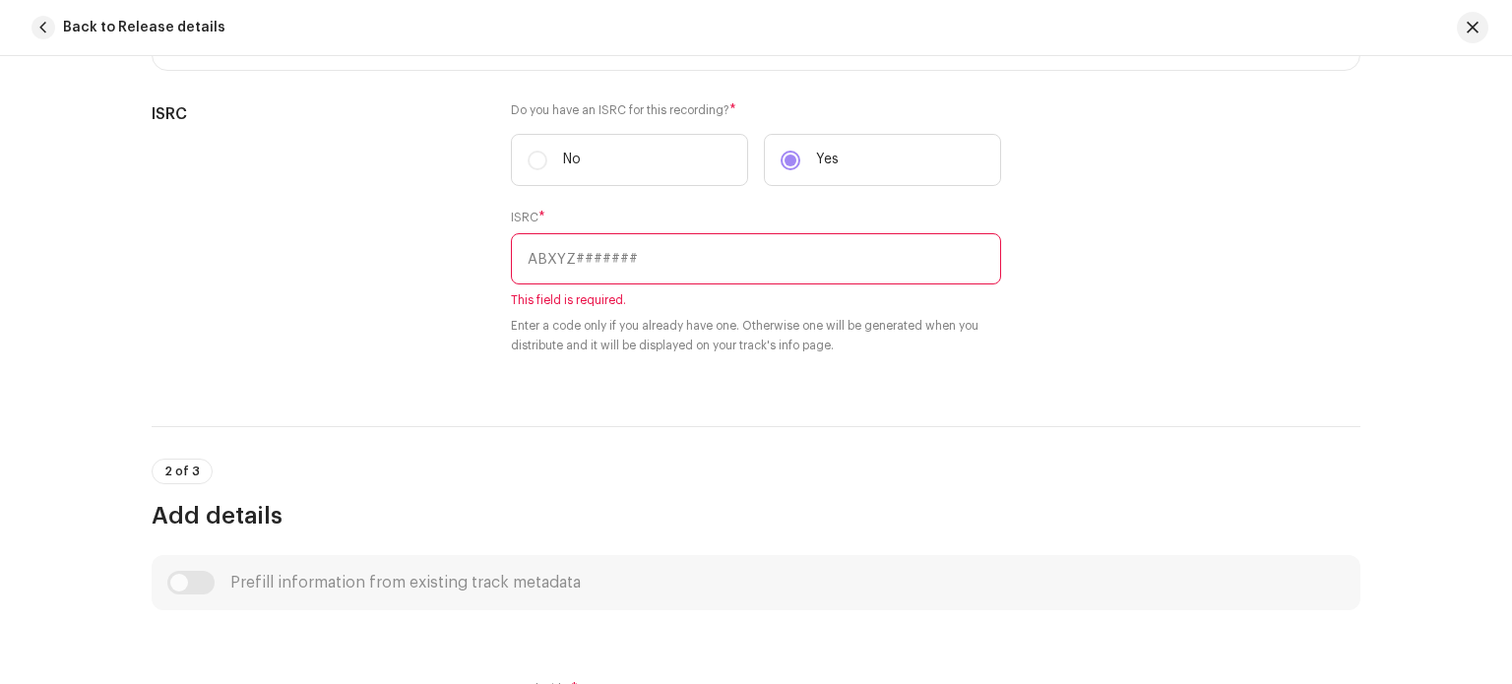
scroll to position [426, 0]
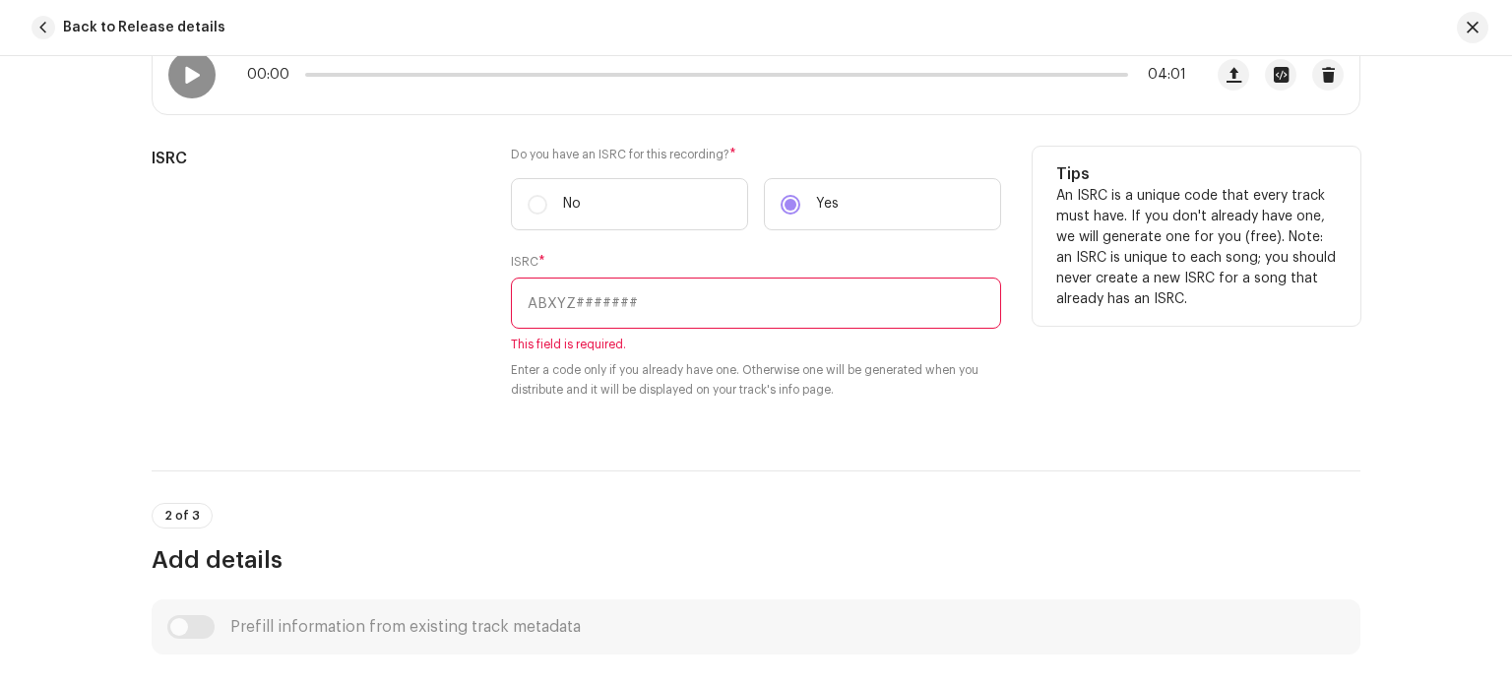
click at [535, 203] on label "No" at bounding box center [629, 204] width 237 height 52
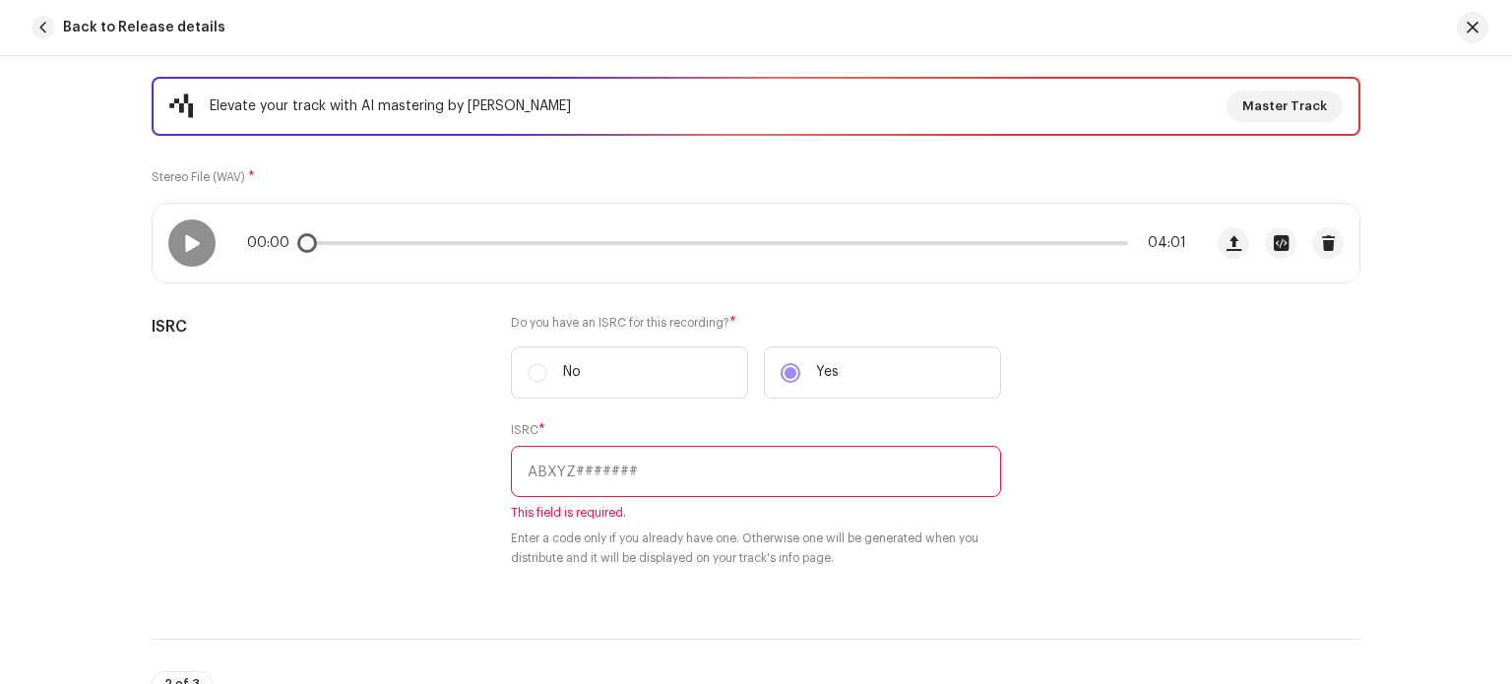
scroll to position [229, 0]
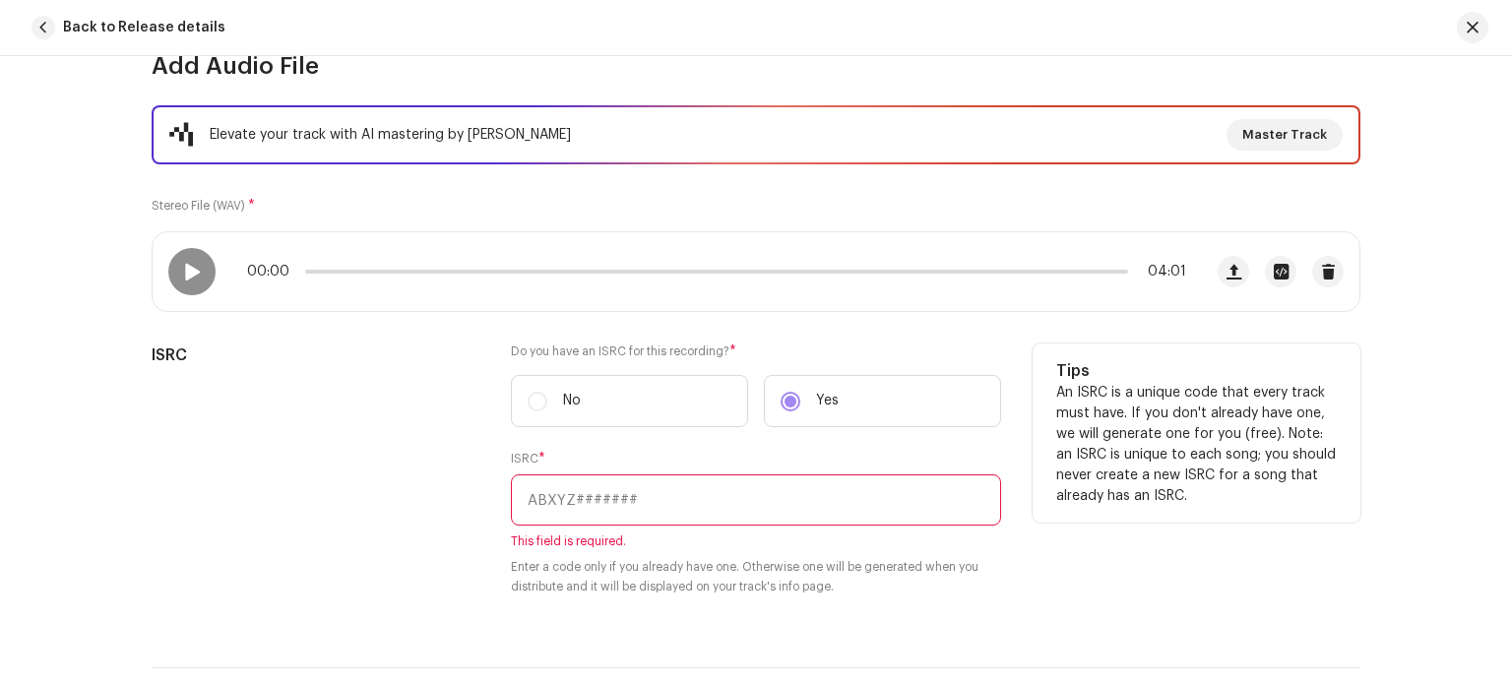
click at [152, 351] on h5 "ISRC" at bounding box center [316, 355] width 328 height 24
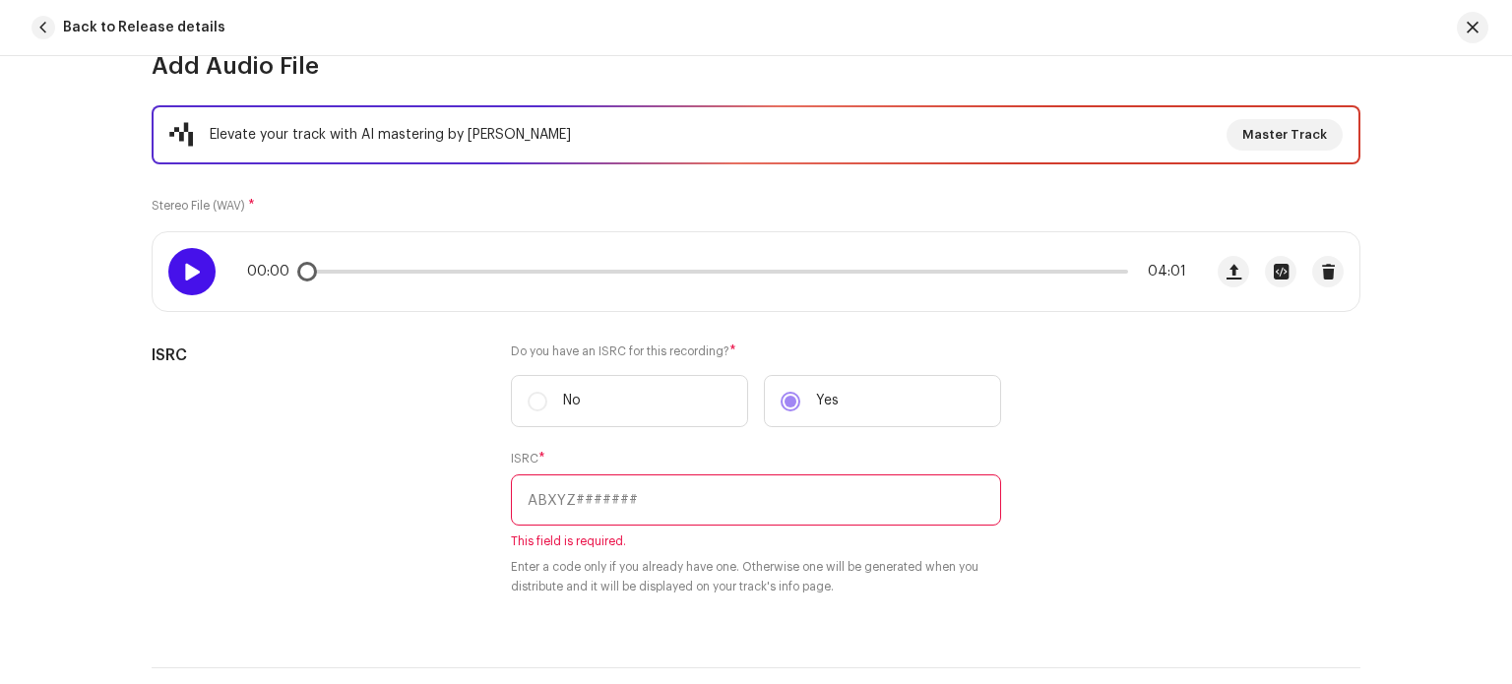
click at [183, 279] on span at bounding box center [191, 272] width 17 height 16
click at [183, 277] on span at bounding box center [191, 272] width 17 height 16
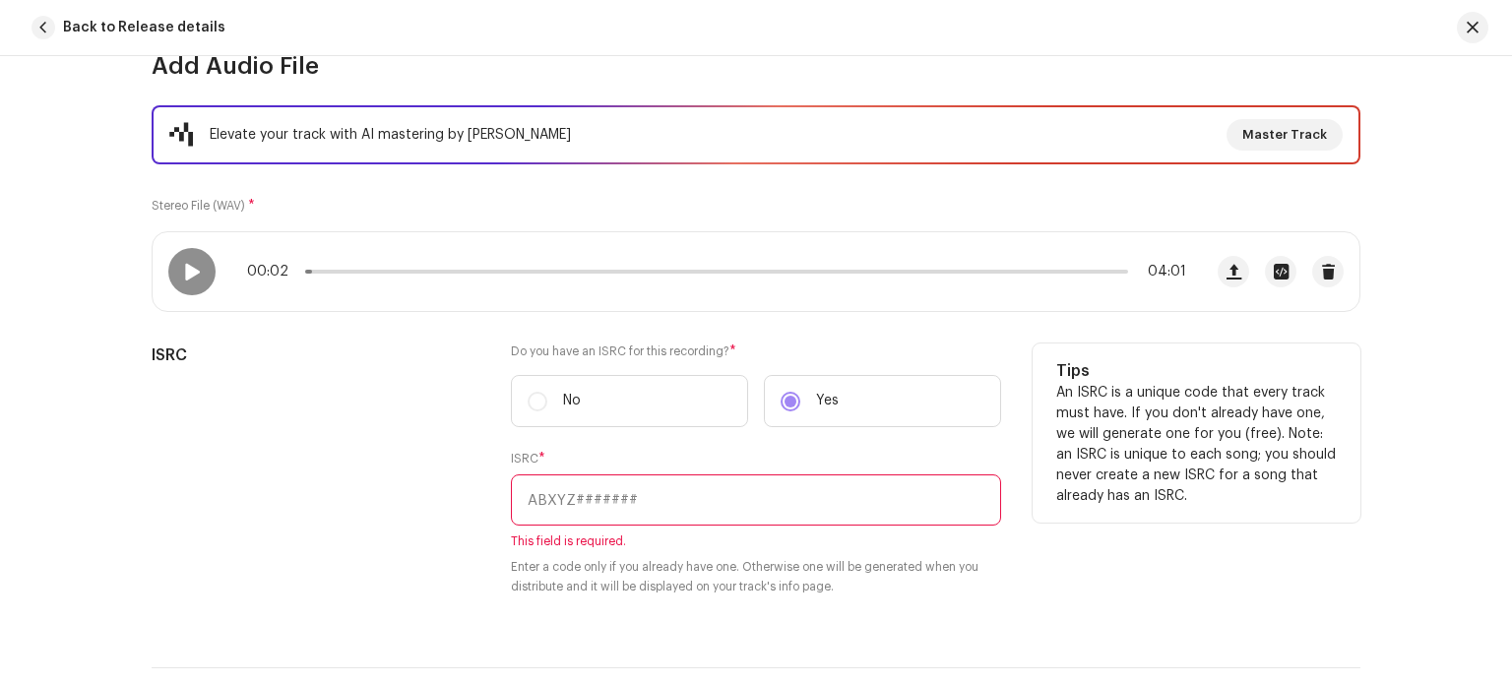
click at [536, 394] on label "No" at bounding box center [629, 401] width 237 height 52
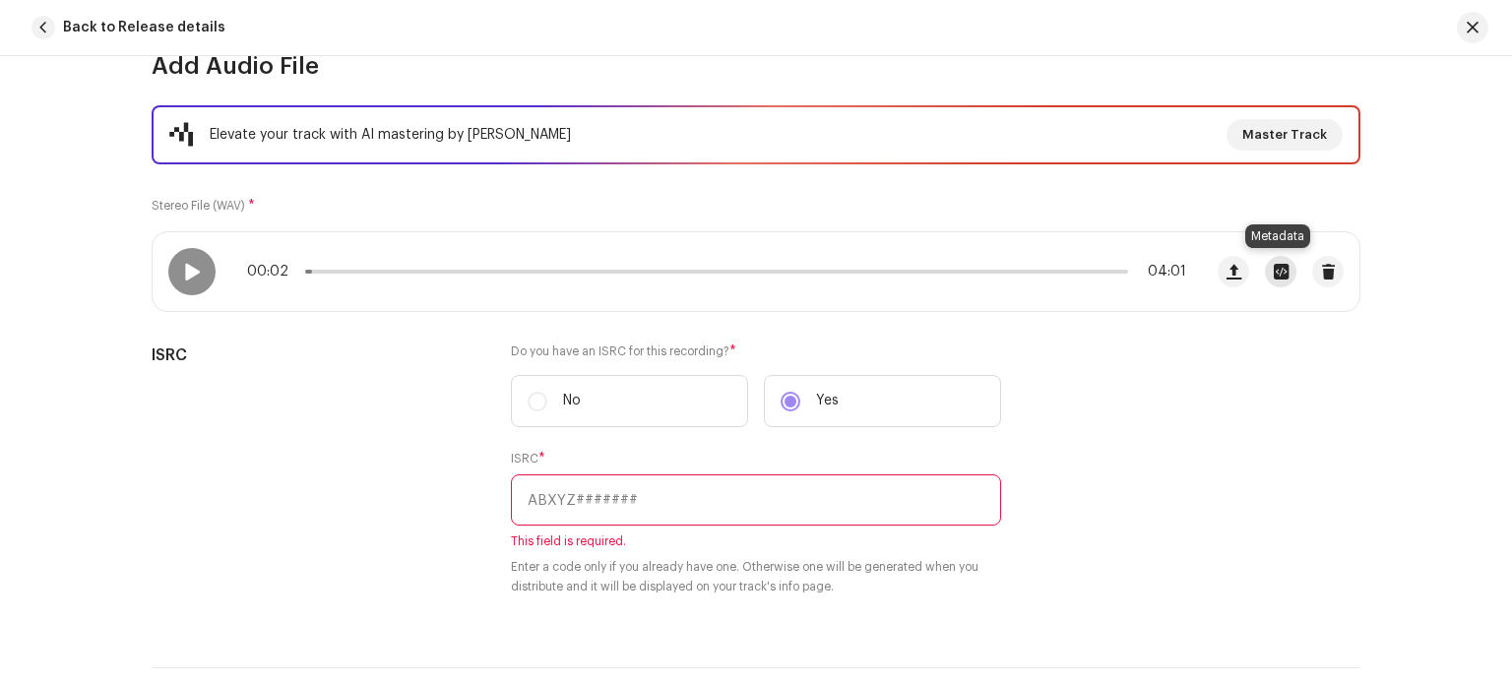
click at [1279, 269] on span "button" at bounding box center [1281, 272] width 15 height 16
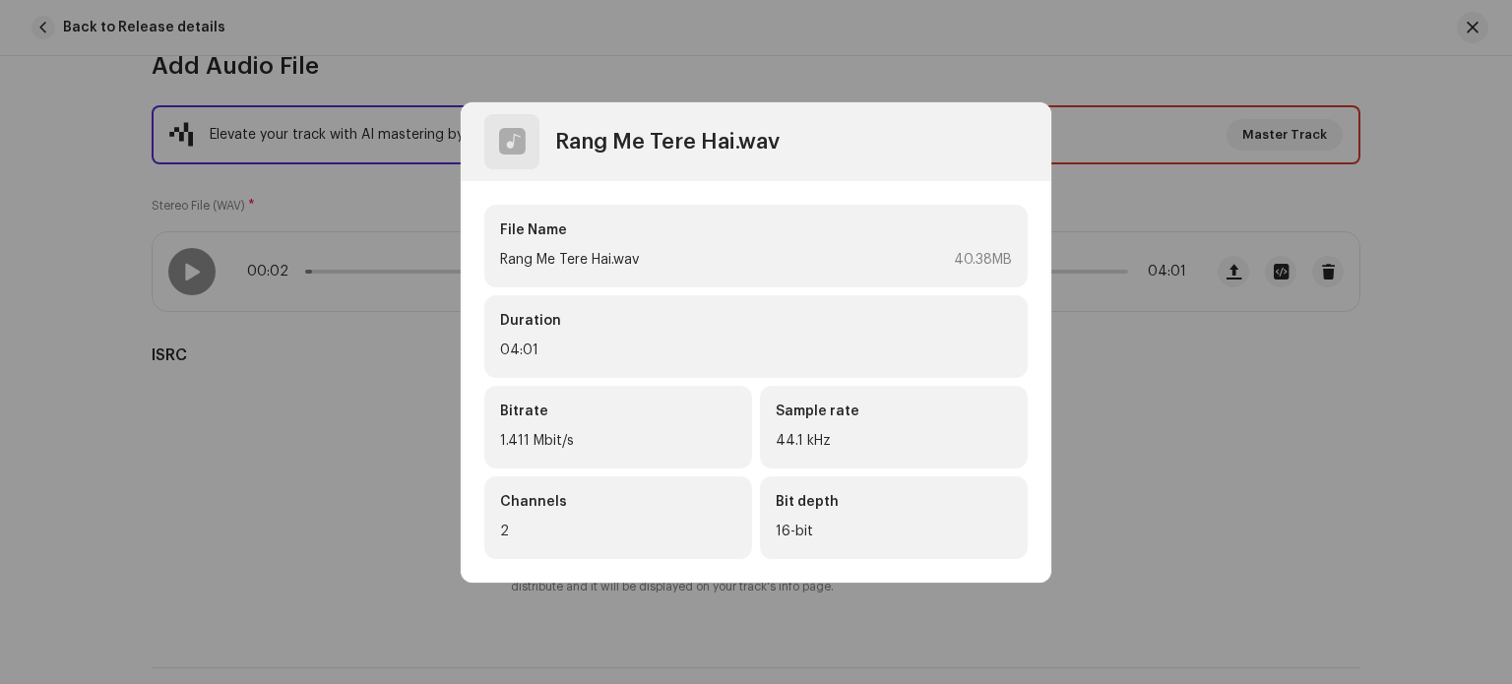
click at [1169, 352] on div "Rang Me Tere Hai.wav File Name Rang Me Tere Hai.wav 40.38MB Duration 04:01 Bitr…" at bounding box center [756, 342] width 1512 height 684
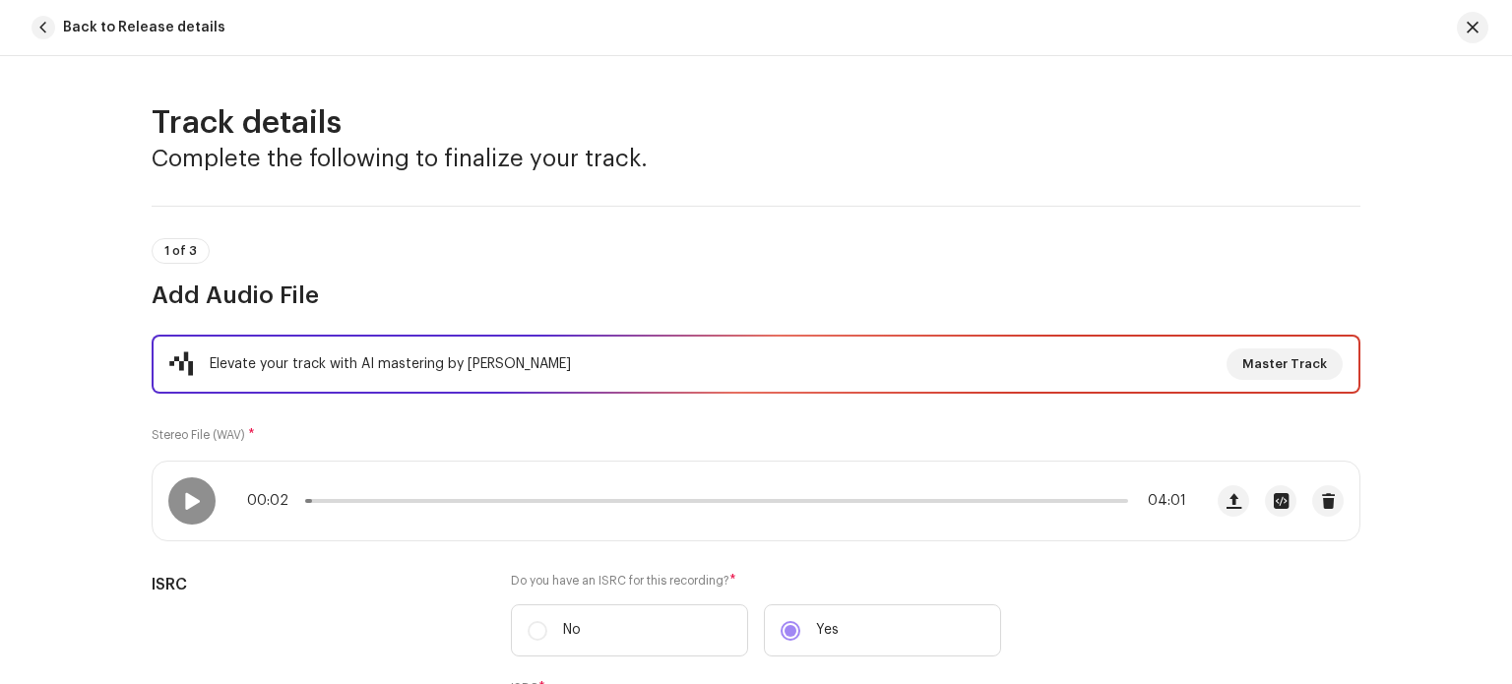
scroll to position [0, 0]
click at [172, 247] on span "1 of 3" at bounding box center [180, 251] width 32 height 12
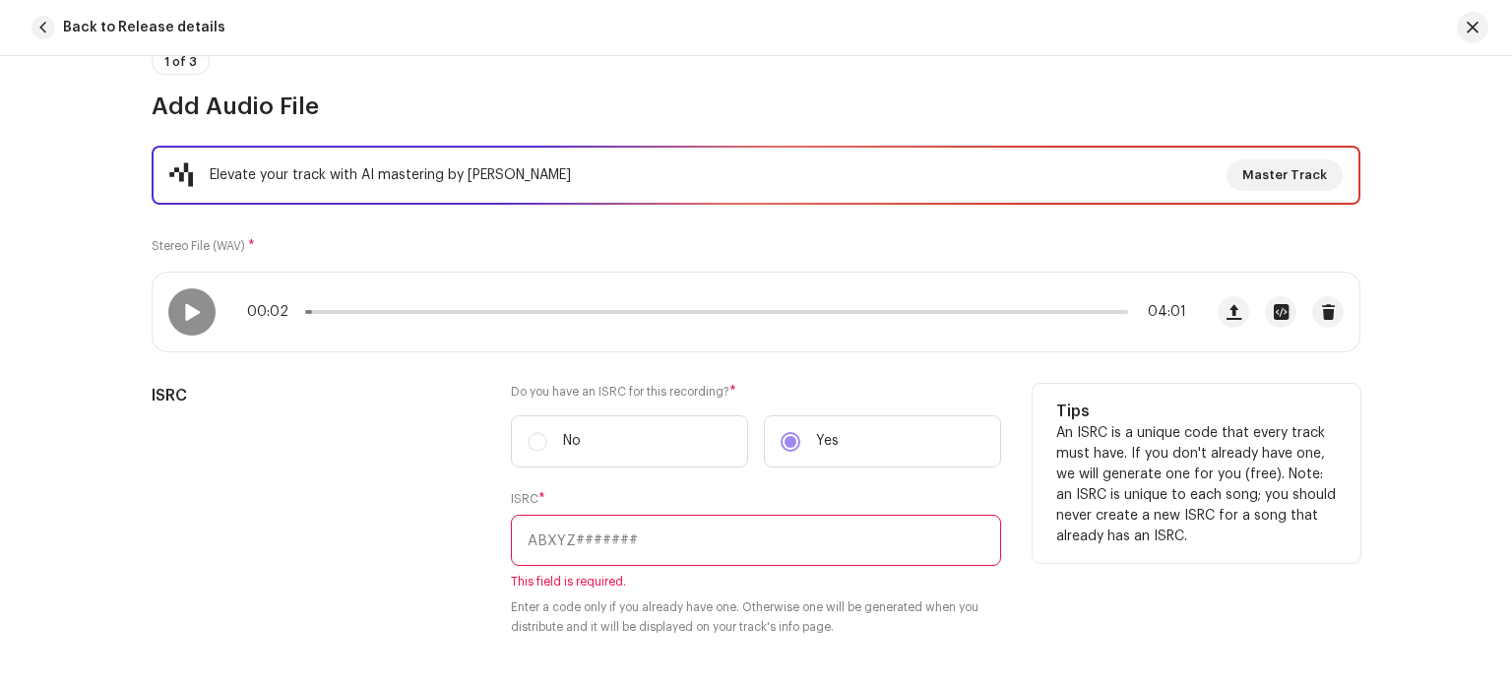
scroll to position [197, 0]
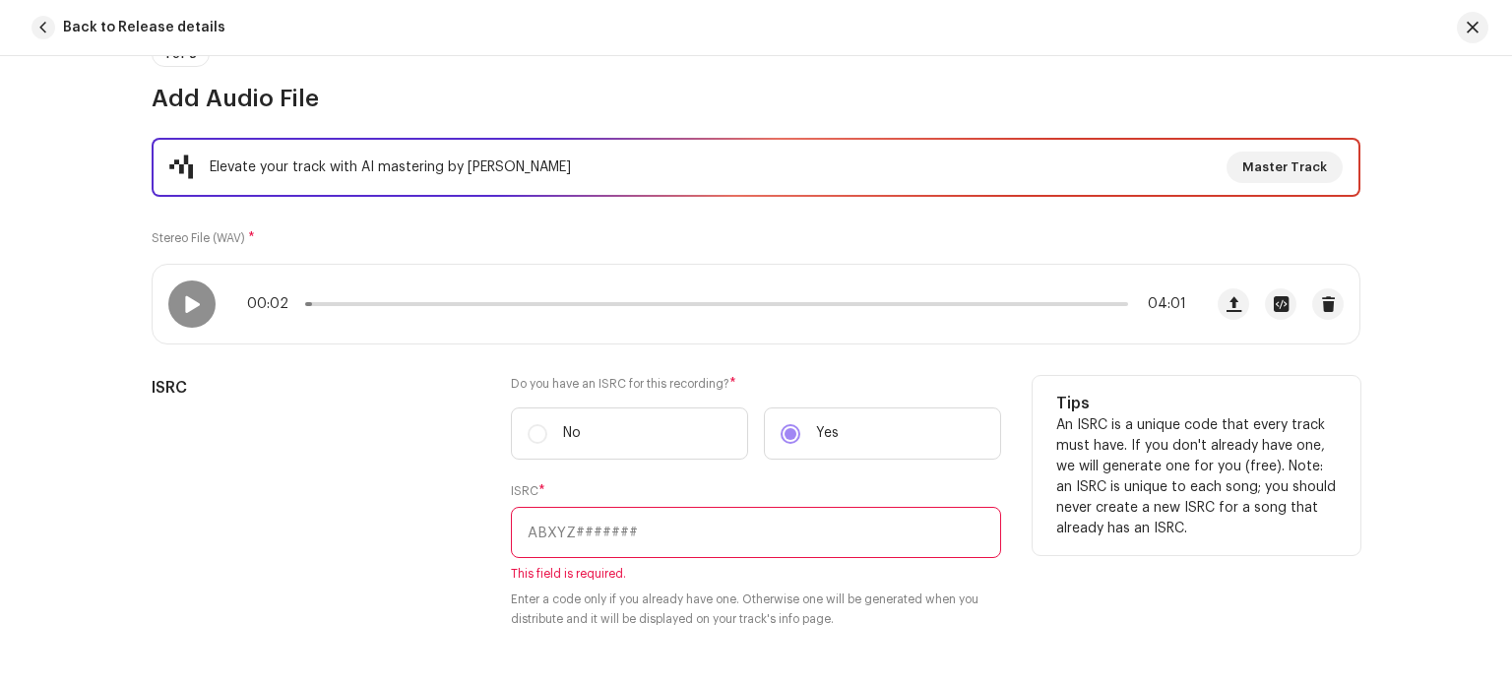
click at [524, 431] on label "No" at bounding box center [629, 433] width 237 height 52
click at [460, 444] on div "ISRC" at bounding box center [316, 514] width 328 height 277
click at [677, 525] on input "text" at bounding box center [756, 532] width 490 height 51
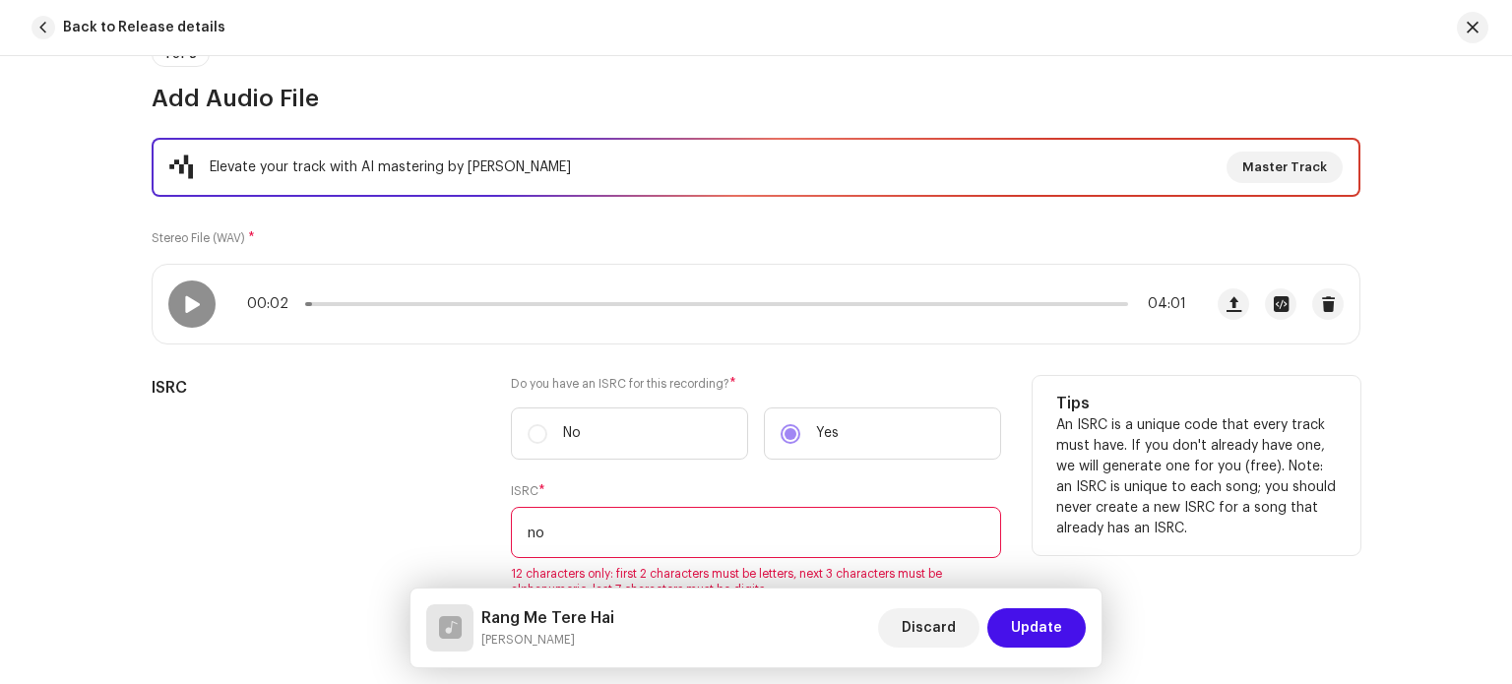
click at [468, 470] on div "ISRC" at bounding box center [316, 522] width 328 height 292
click at [525, 428] on label "No" at bounding box center [629, 433] width 237 height 52
click at [587, 529] on input "no" at bounding box center [756, 532] width 490 height 51
type input "n"
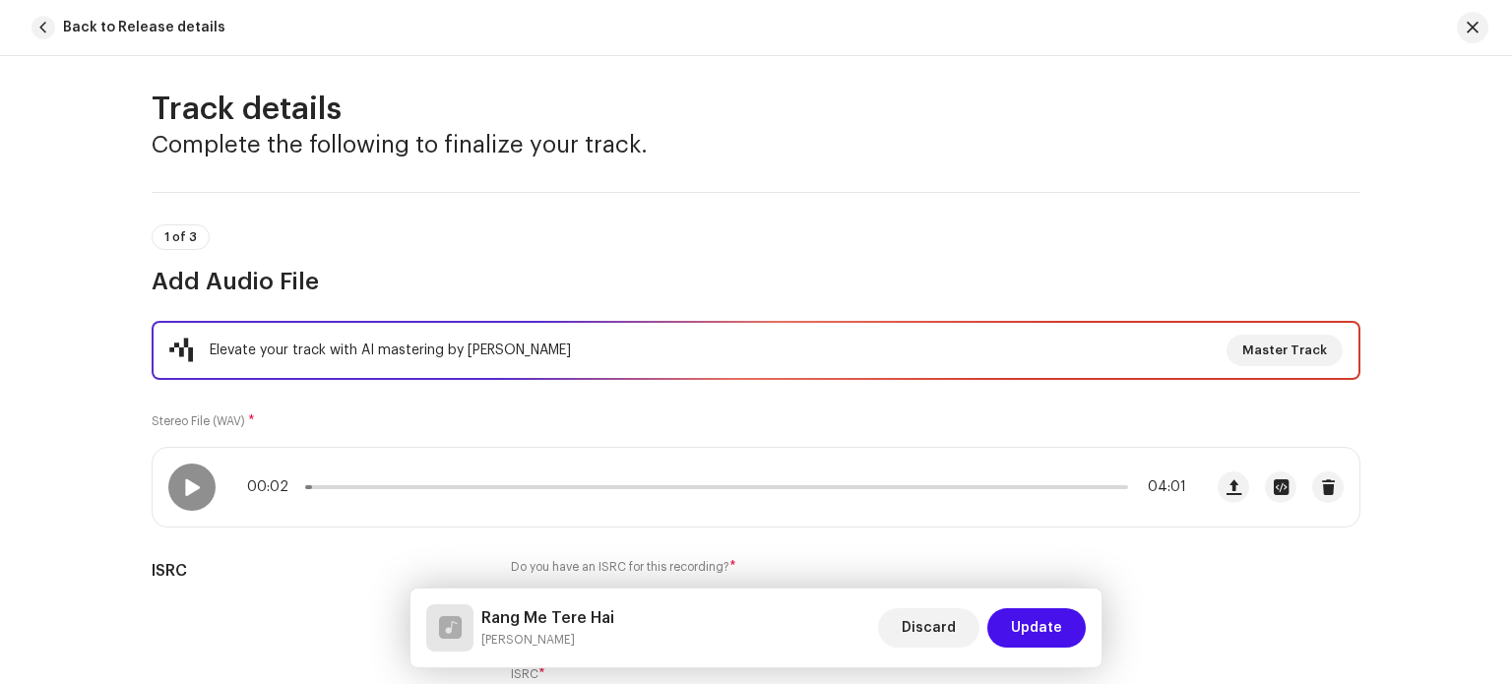
scroll to position [0, 0]
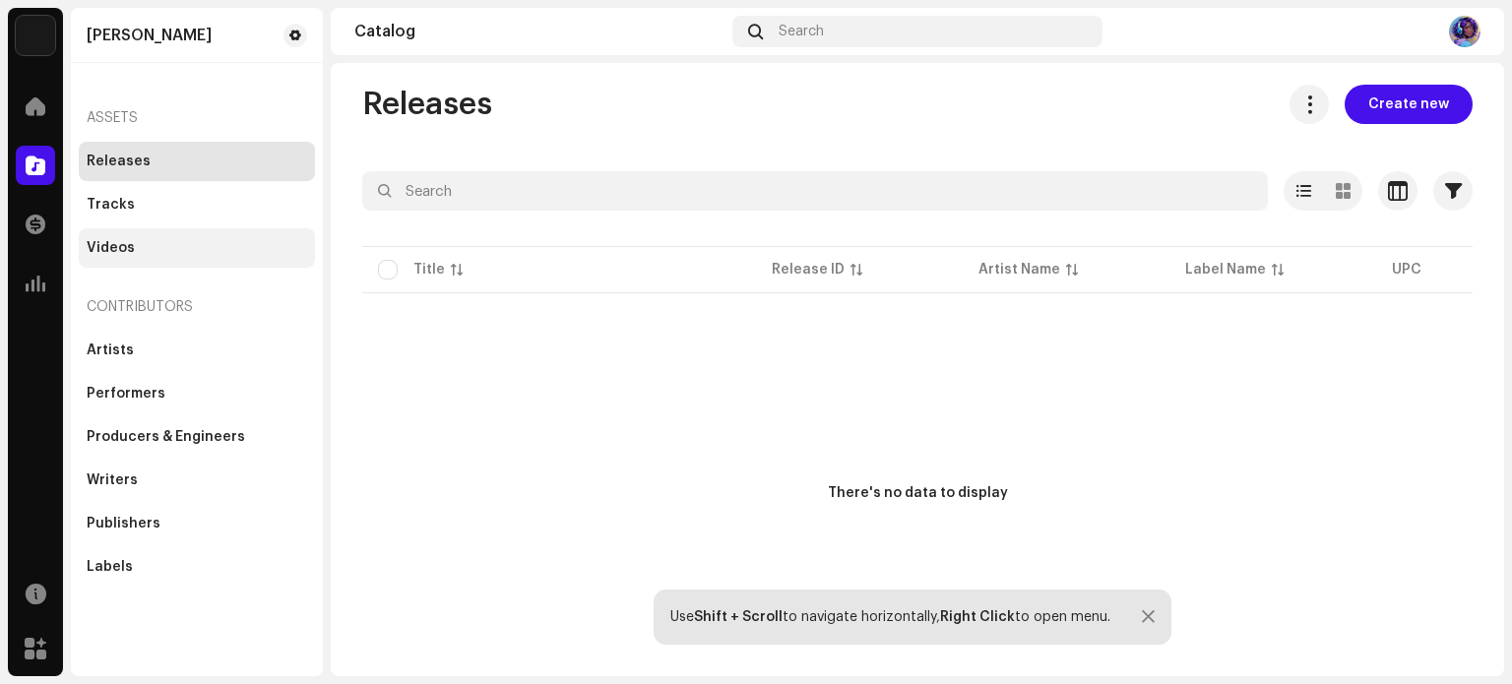
scroll to position [24, 0]
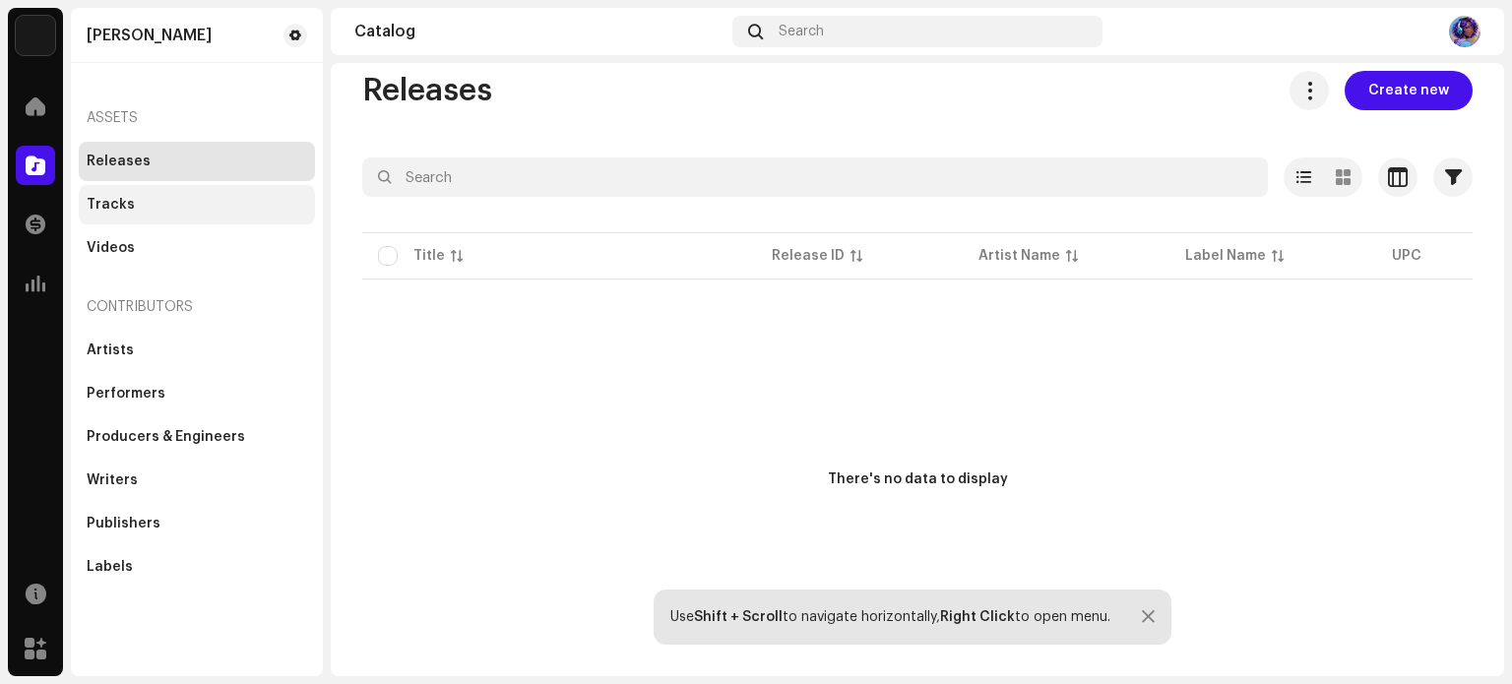
click at [181, 208] on div "Tracks" at bounding box center [197, 205] width 220 height 16
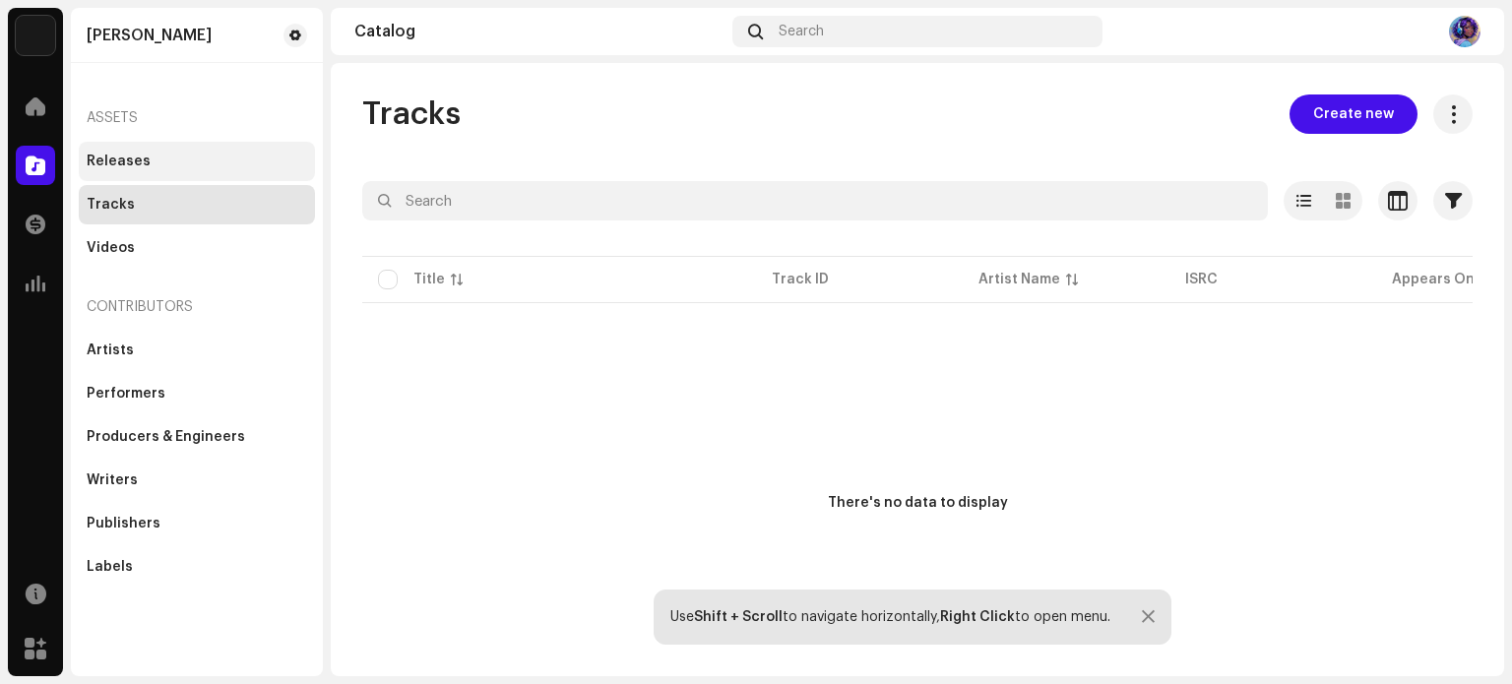
click at [180, 149] on div "Releases" at bounding box center [197, 161] width 236 height 39
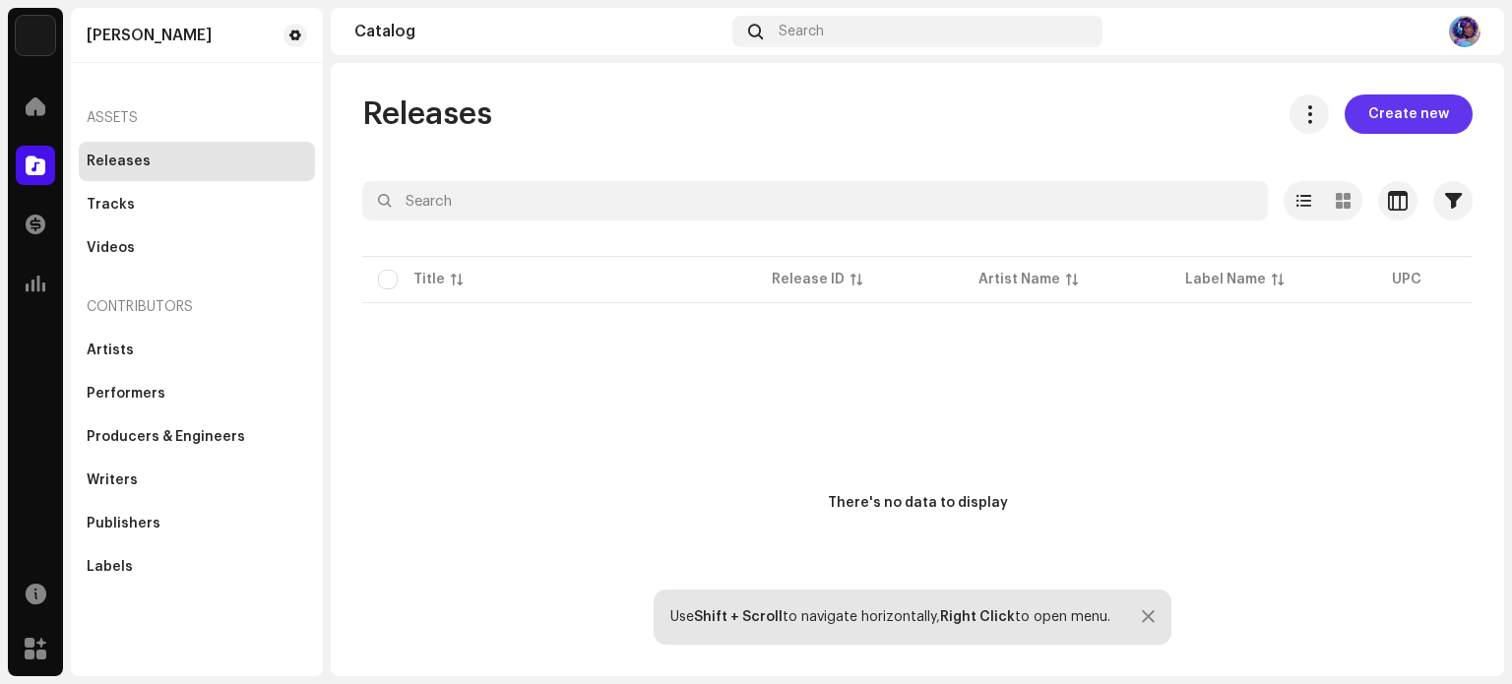
click at [1446, 121] on button "Create new" at bounding box center [1408, 113] width 128 height 39
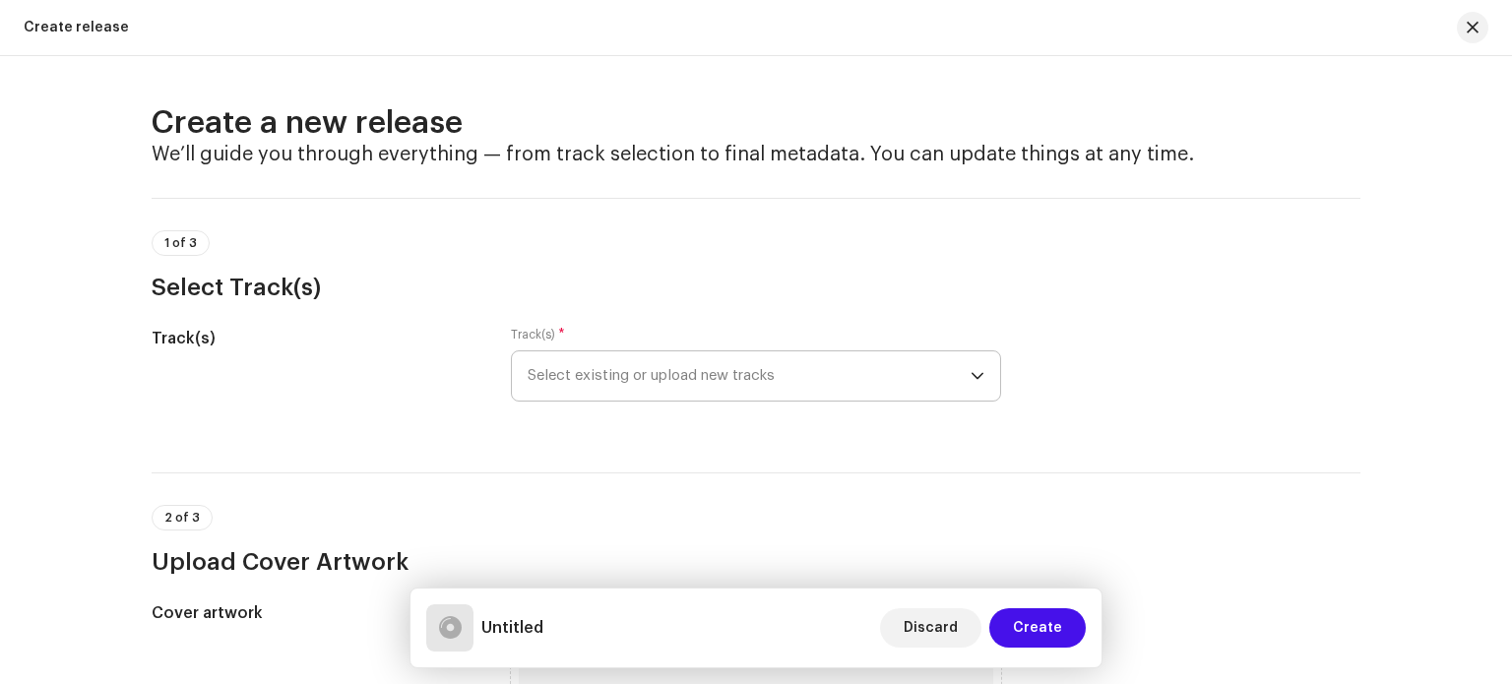
click at [709, 373] on span "Select existing or upload new tracks" at bounding box center [749, 375] width 443 height 49
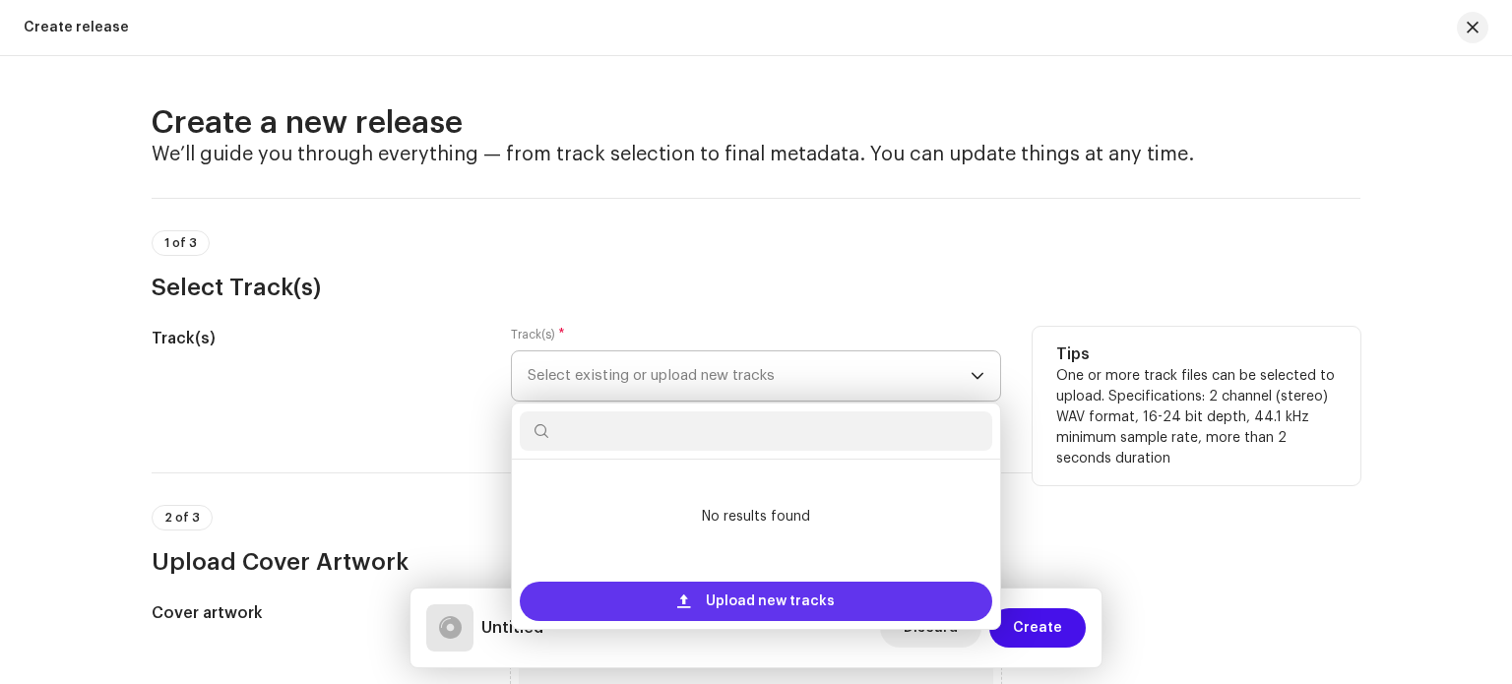
click at [779, 603] on span "Upload new tracks" at bounding box center [770, 601] width 129 height 39
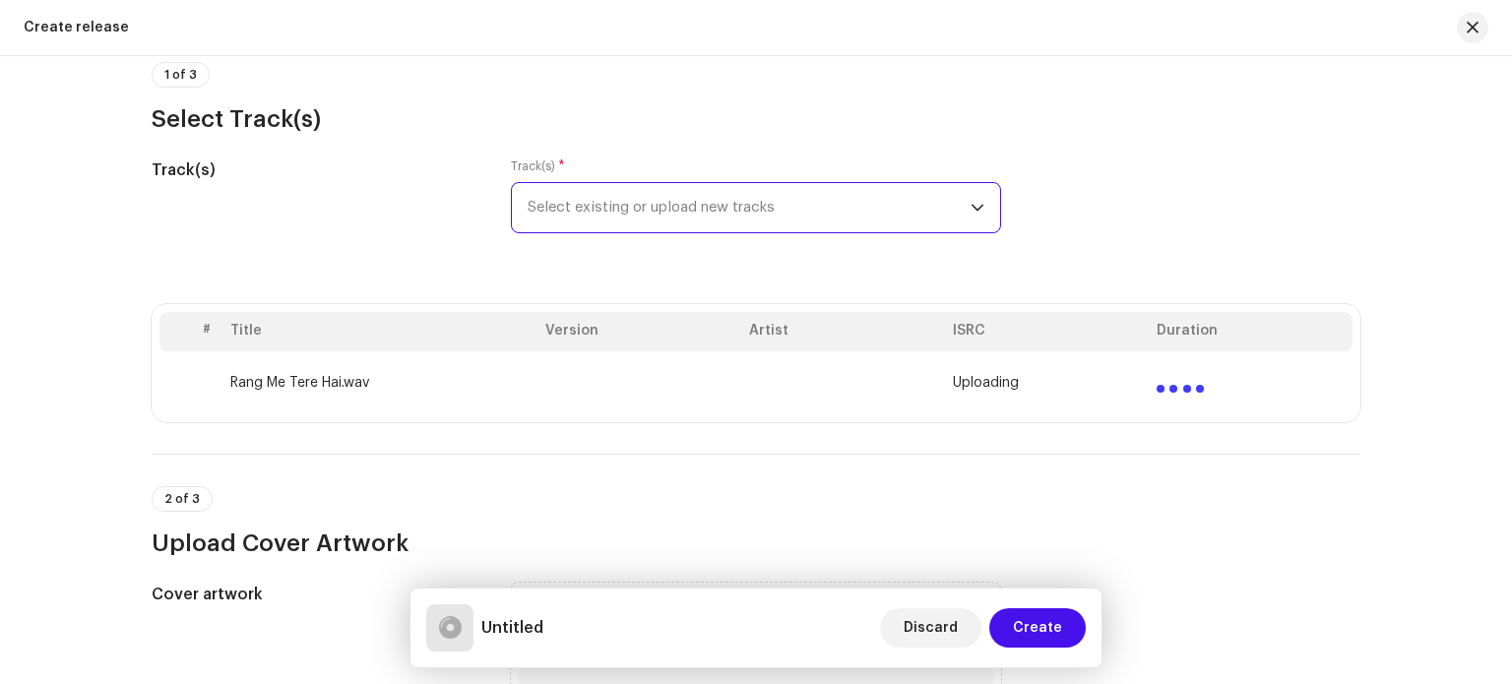
scroll to position [197, 0]
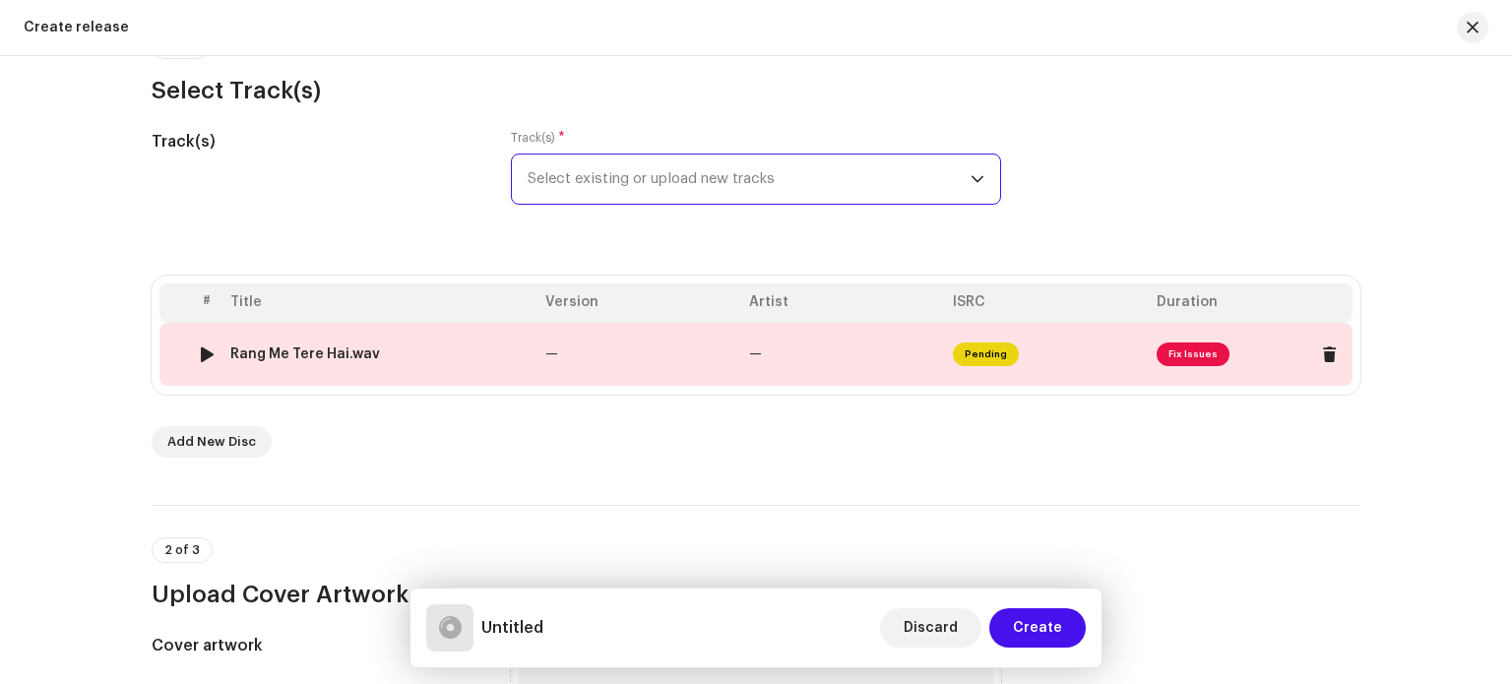
click at [1201, 353] on span "Fix Issues" at bounding box center [1192, 355] width 73 height 24
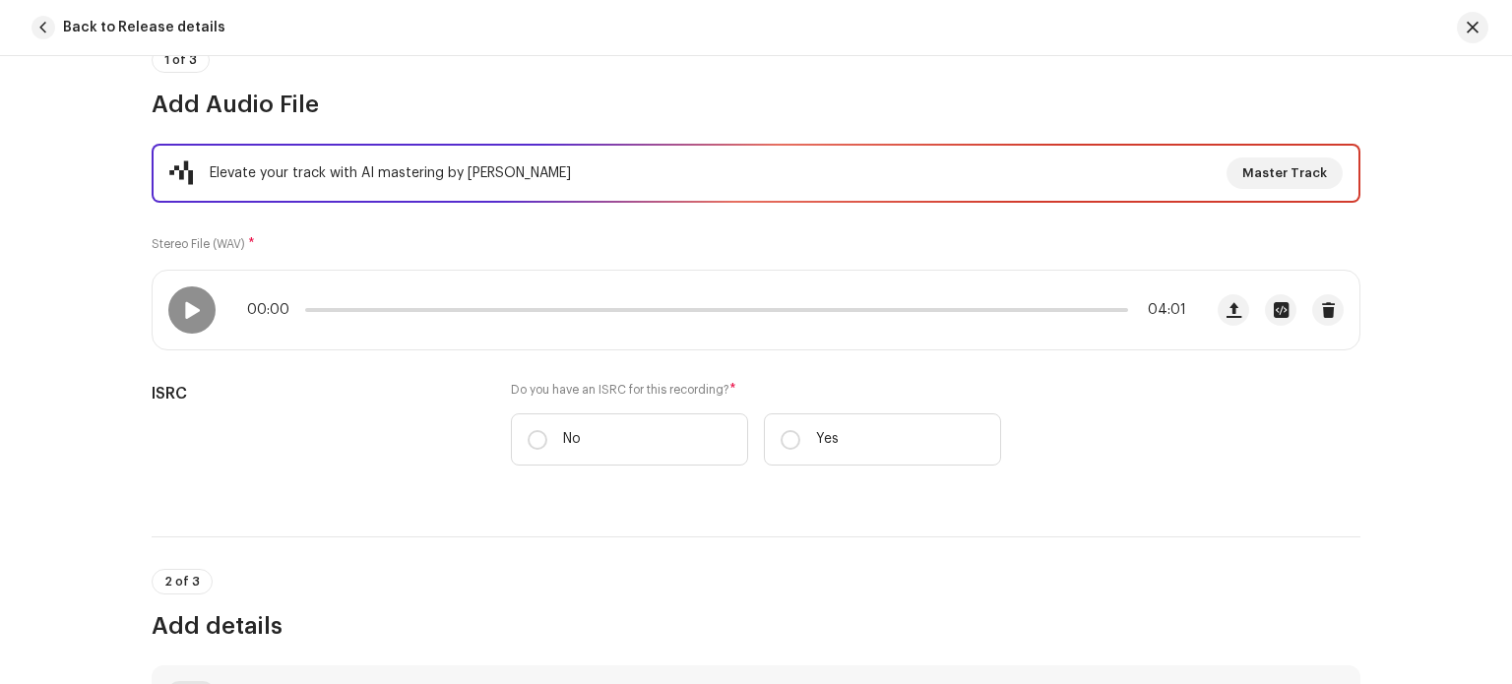
scroll to position [111, 0]
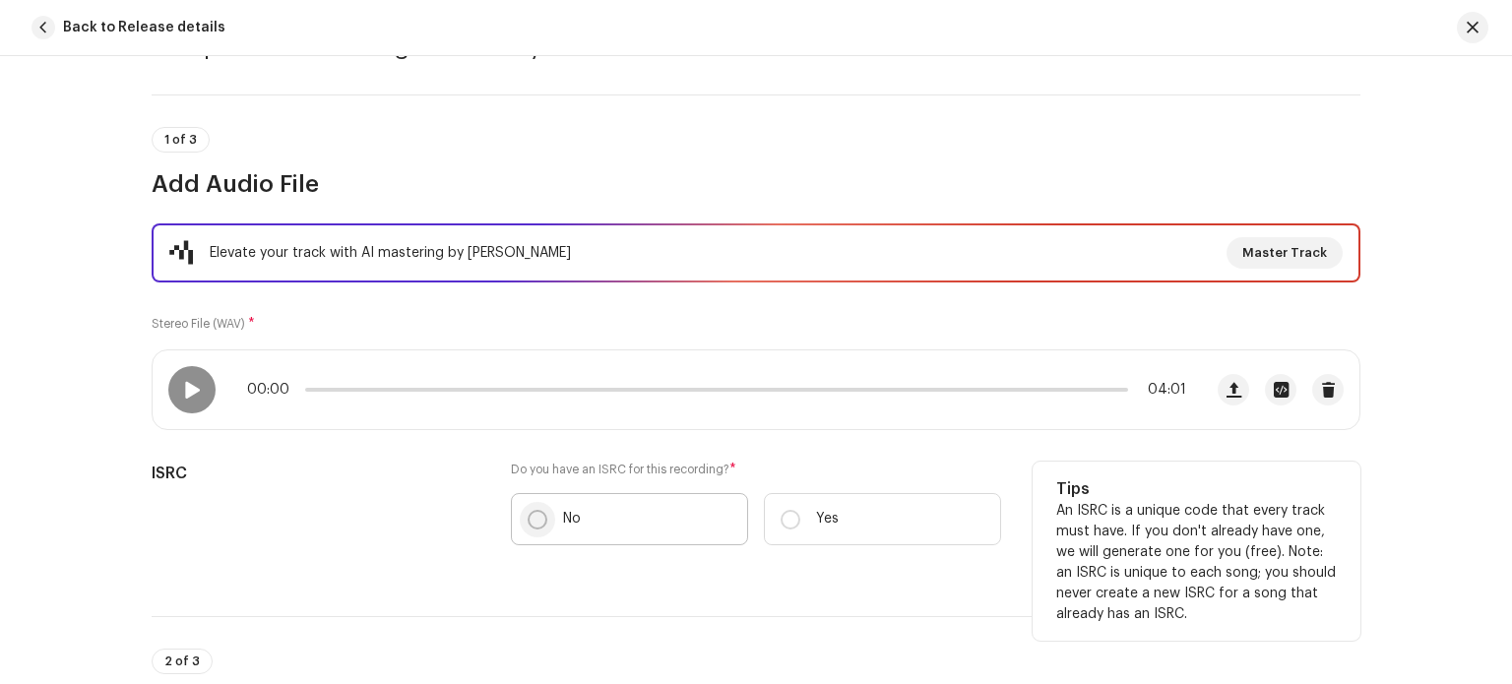
click at [528, 513] on input "No" at bounding box center [538, 520] width 20 height 20
radio input "true"
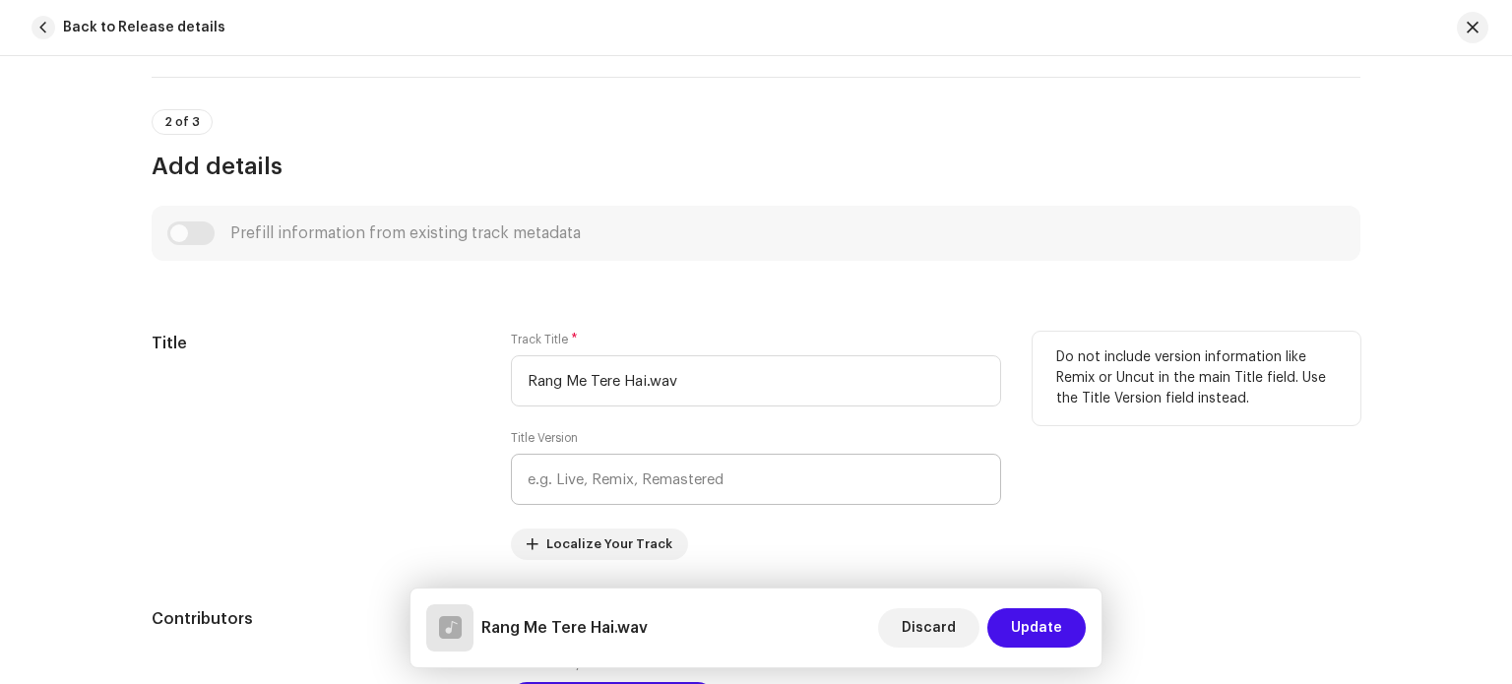
scroll to position [800, 0]
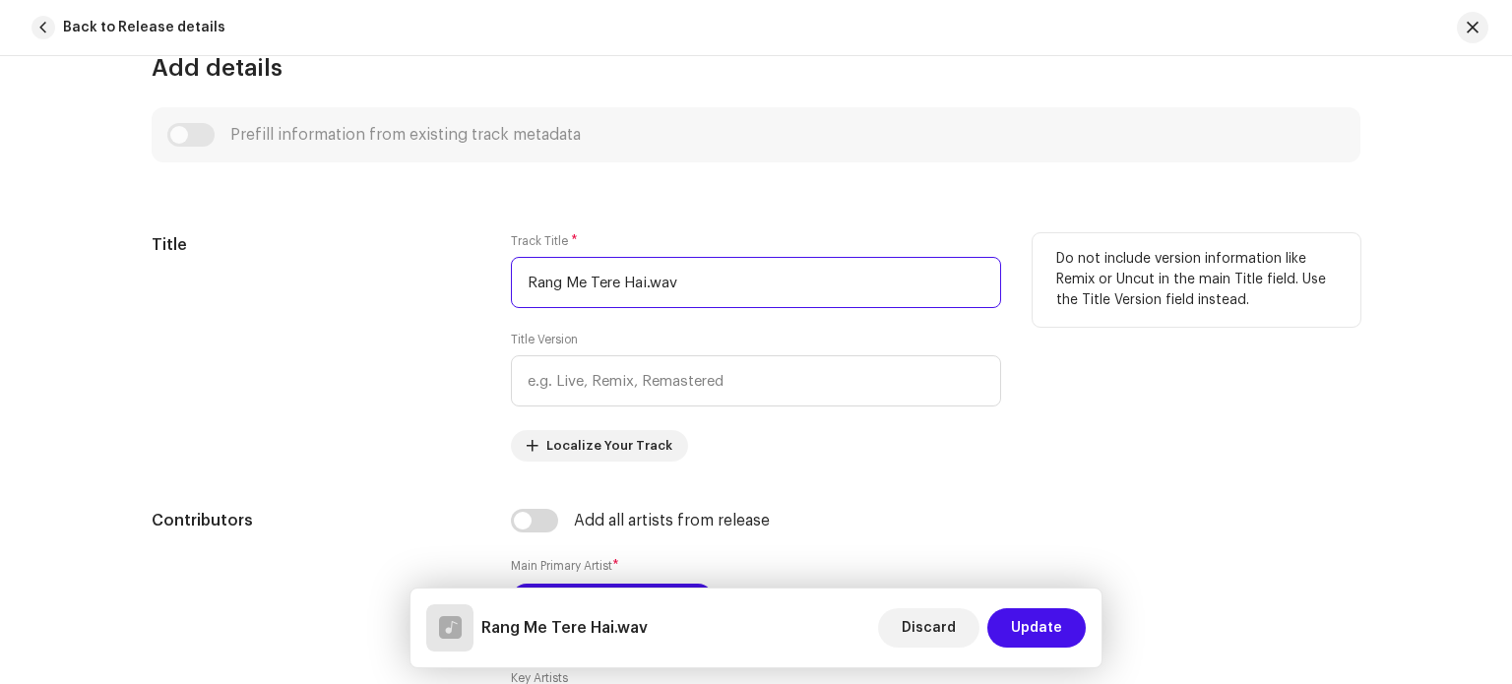
click at [717, 273] on input "Rang Me Tere Hai.wav" at bounding box center [756, 282] width 490 height 51
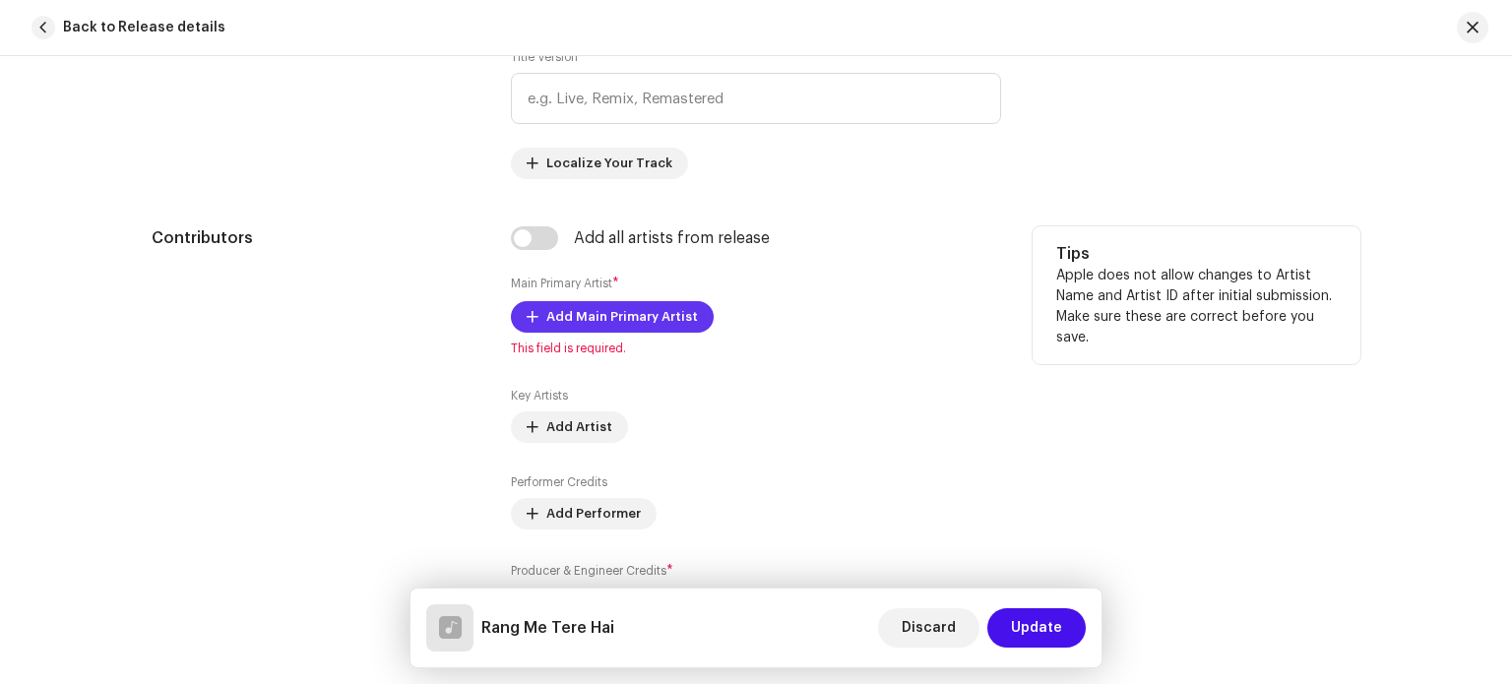
scroll to position [1095, 0]
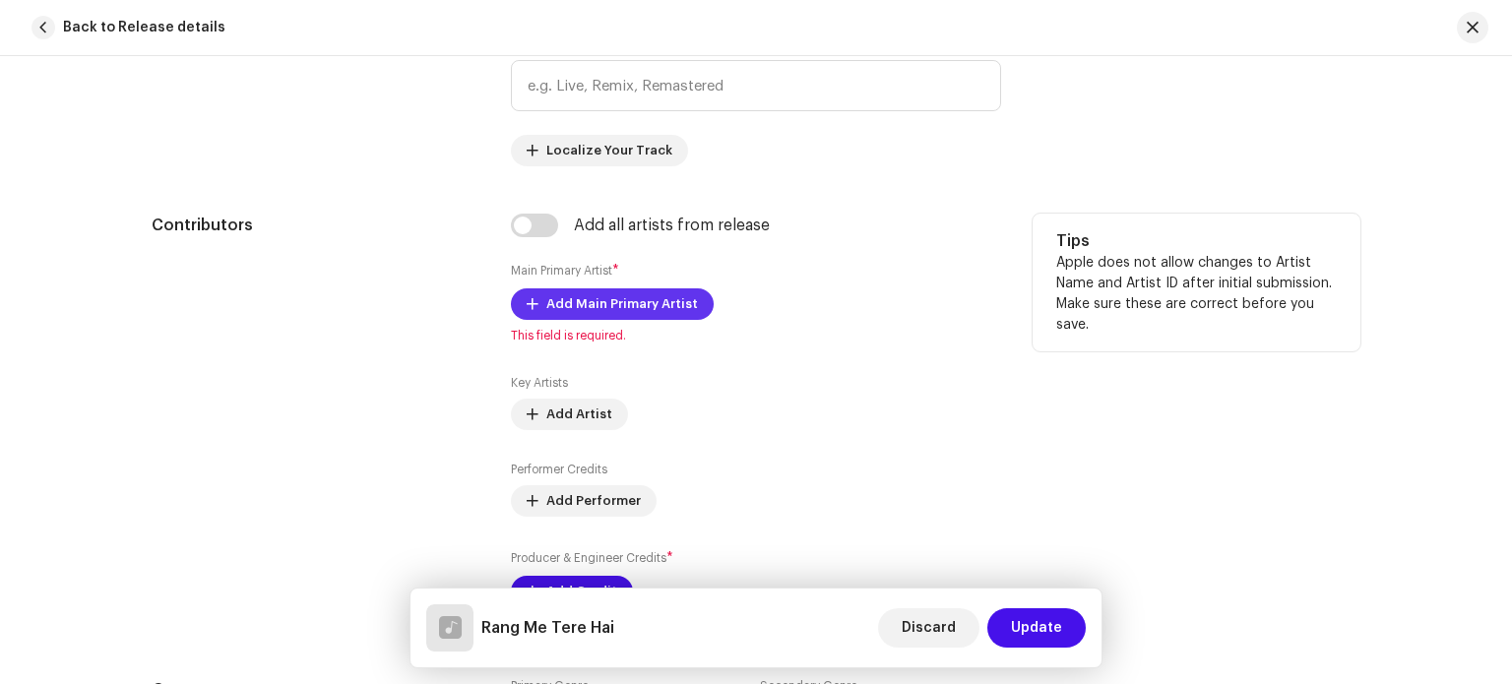
type input "Rang Me Tere Hai"
click at [650, 303] on span "Add Main Primary Artist" at bounding box center [622, 303] width 152 height 39
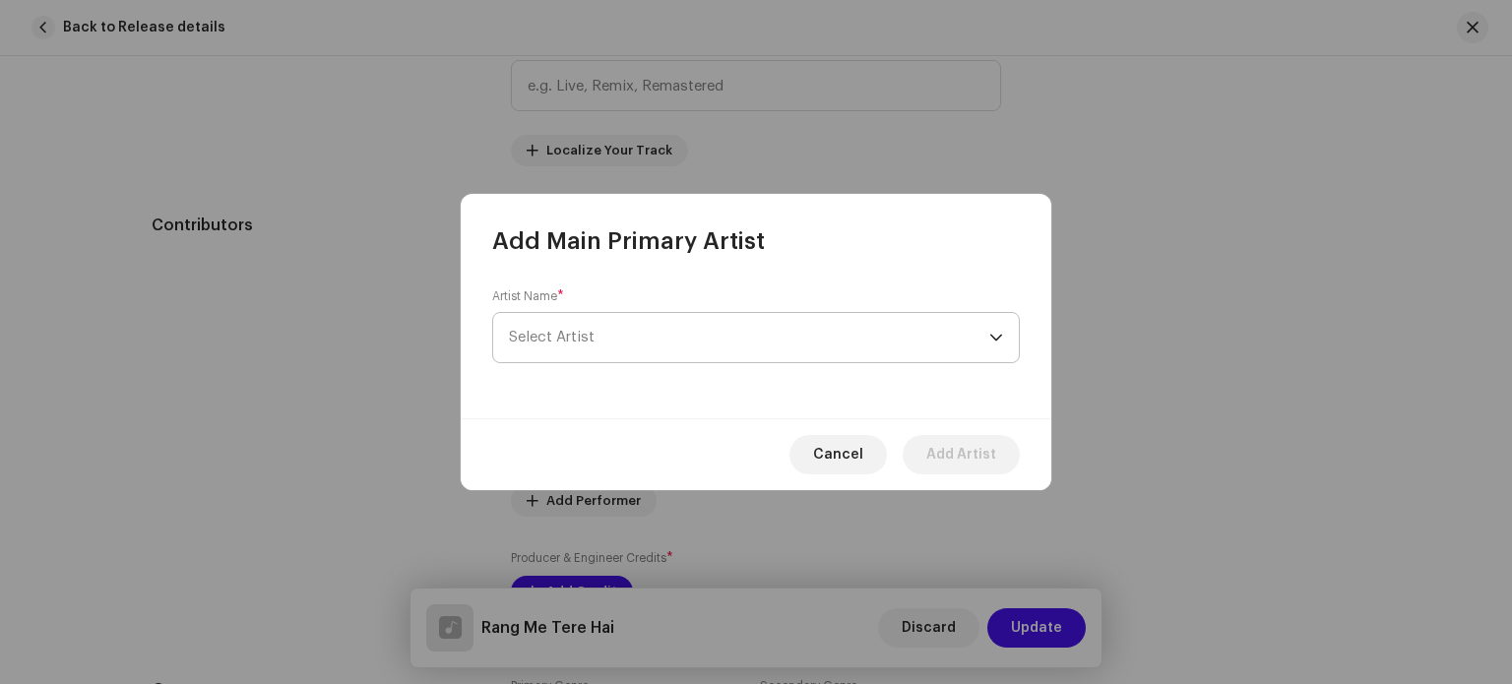
click at [614, 340] on span "Select Artist" at bounding box center [749, 337] width 480 height 49
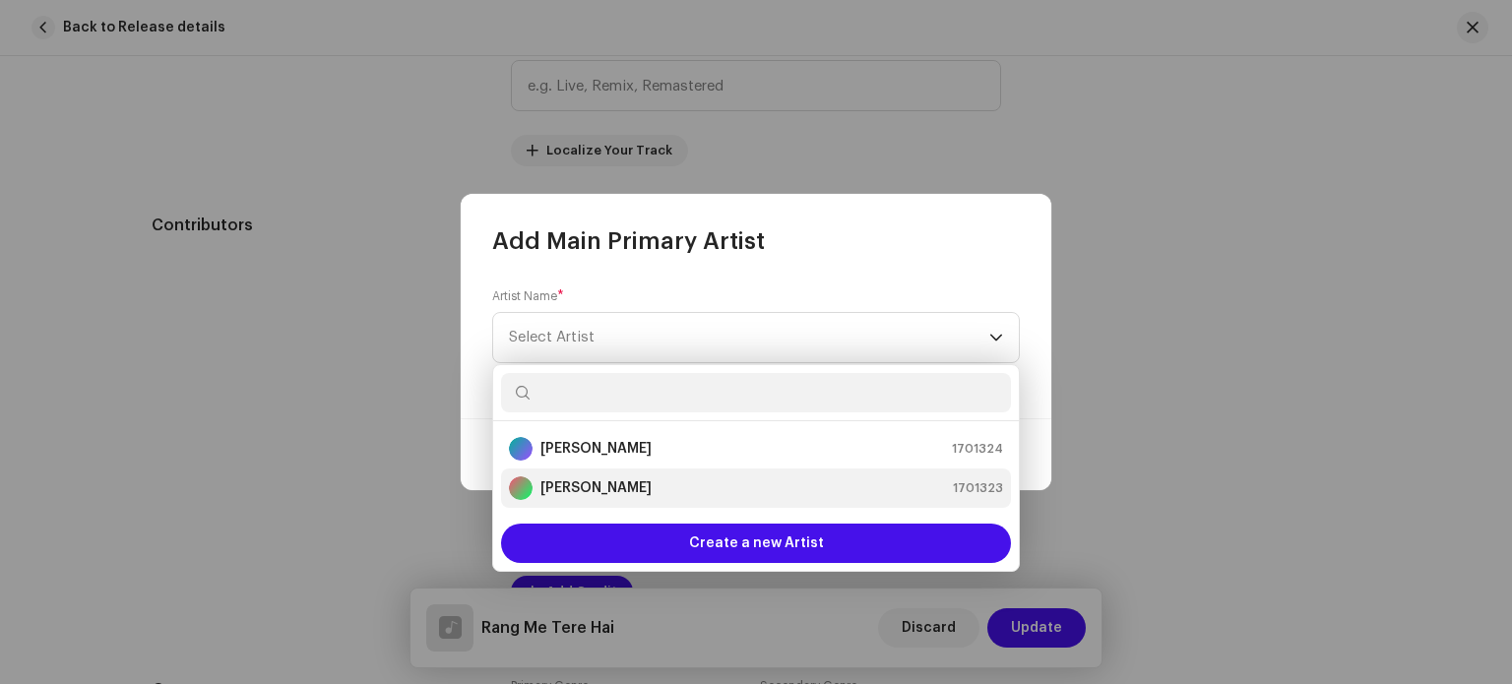
click at [591, 487] on strong "[PERSON_NAME]" at bounding box center [595, 488] width 111 height 20
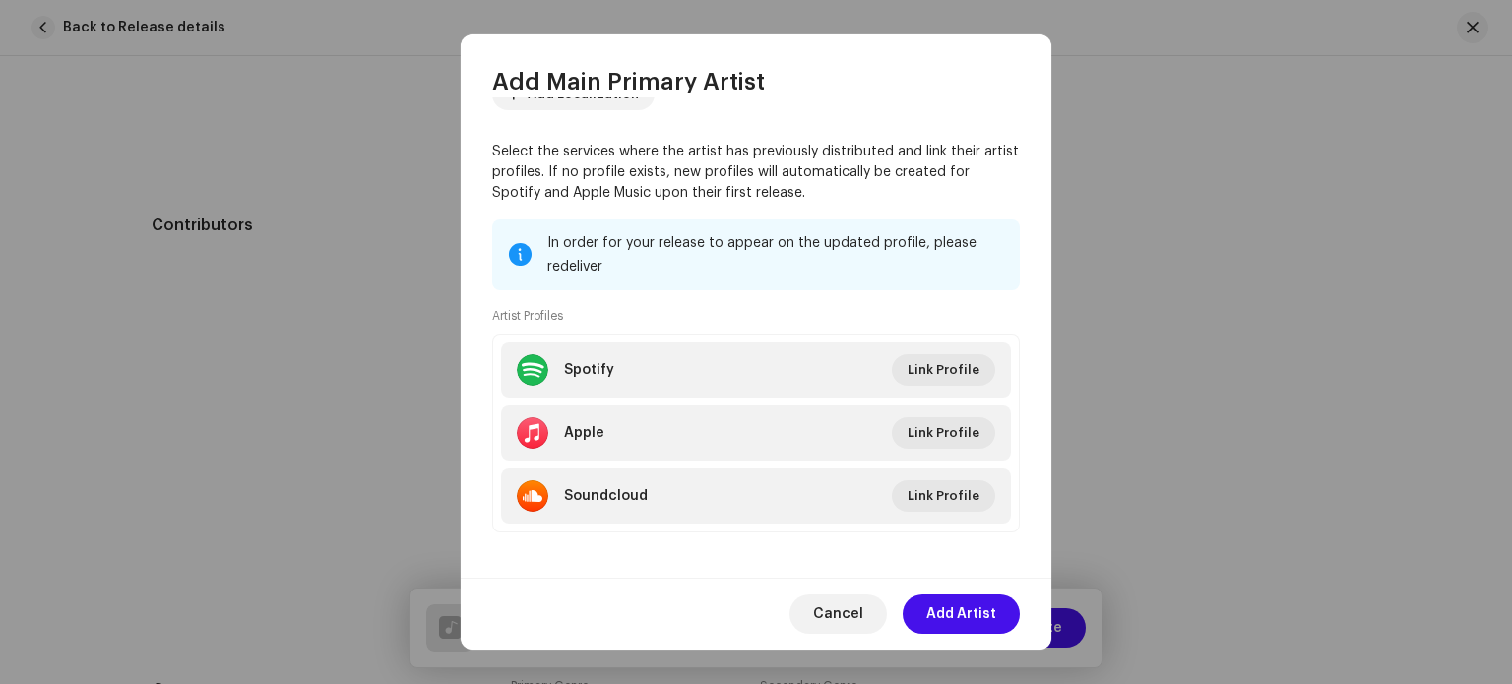
scroll to position [157, 0]
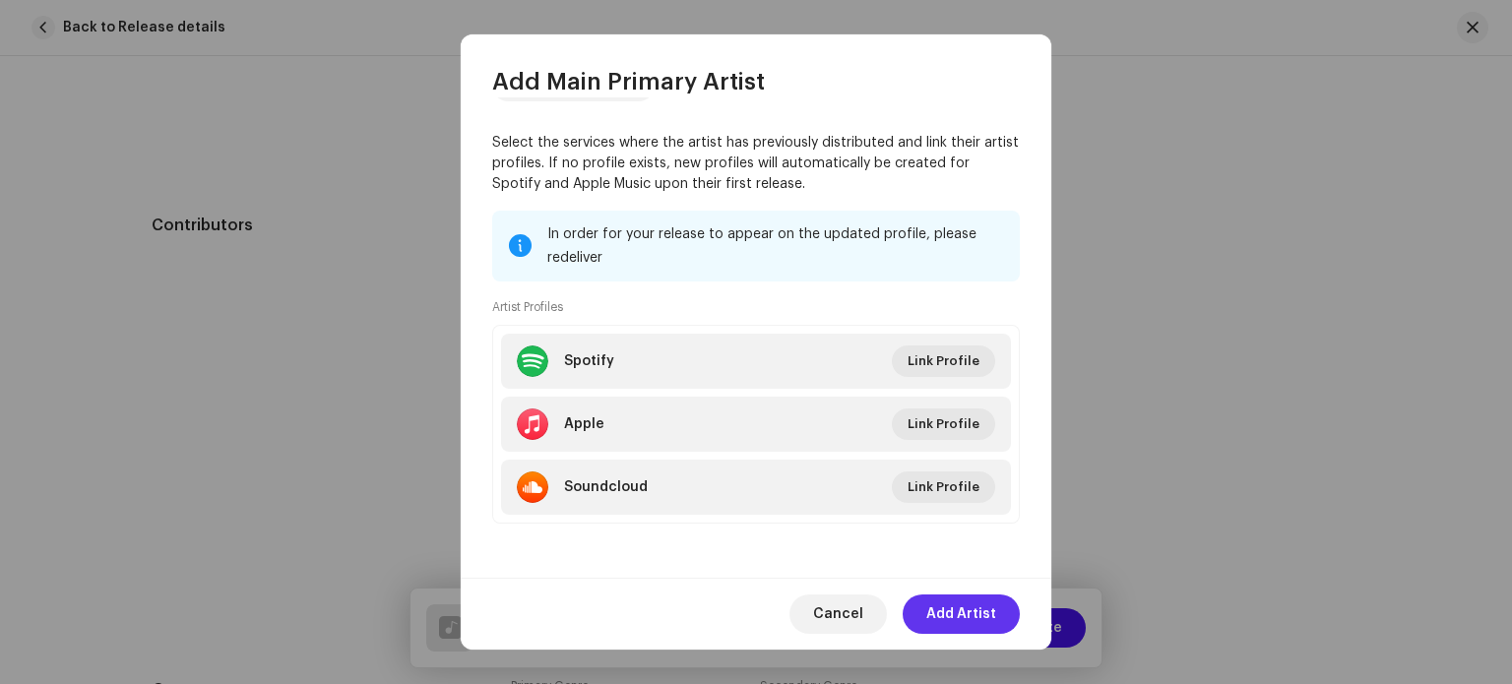
click at [976, 617] on span "Add Artist" at bounding box center [961, 613] width 70 height 39
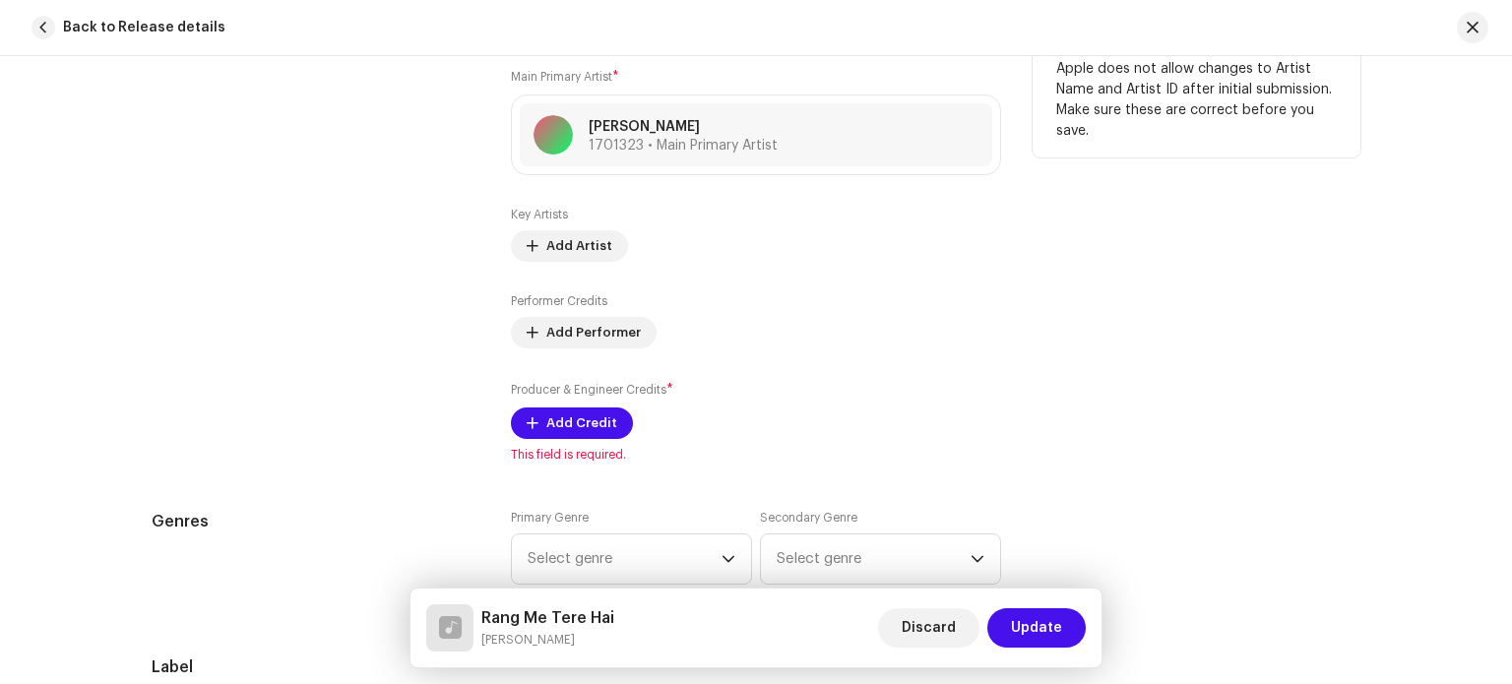
scroll to position [1292, 0]
click at [588, 425] on span "Add Credit" at bounding box center [581, 420] width 71 height 39
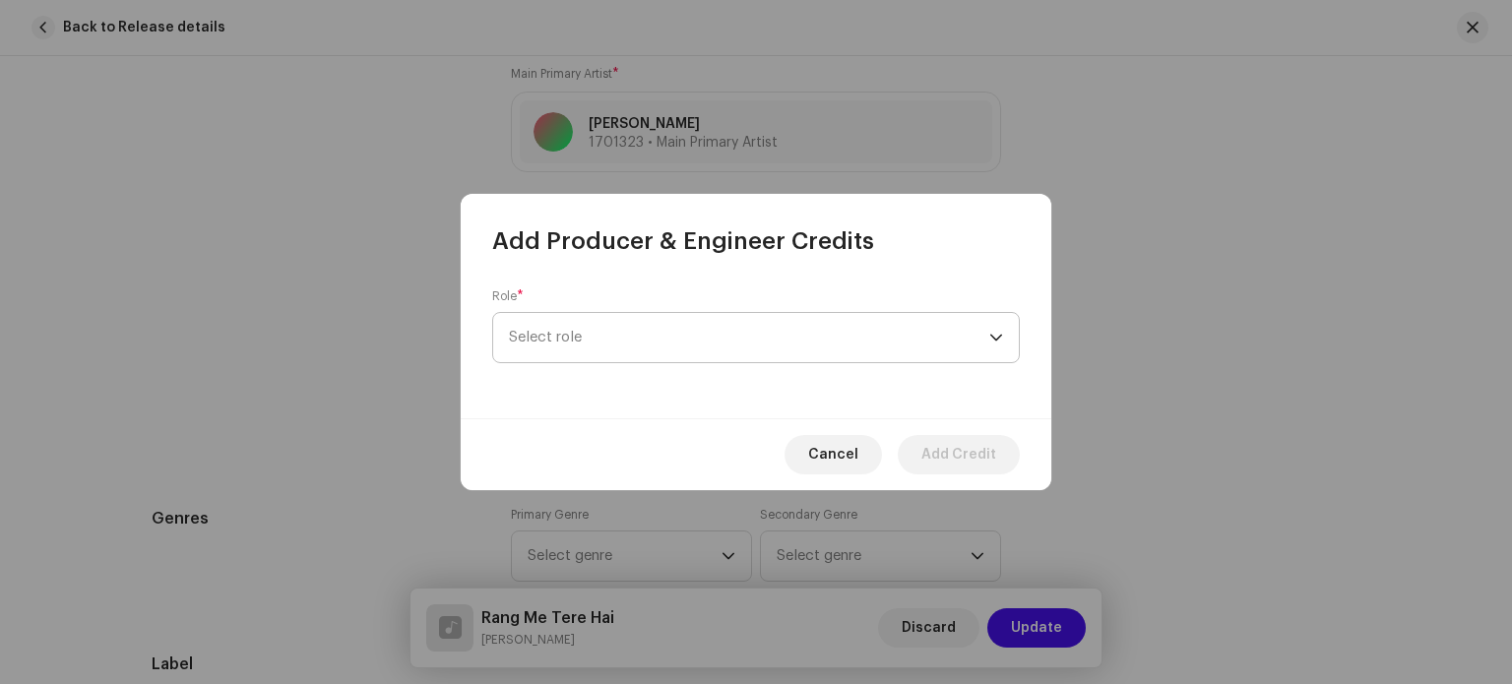
click at [715, 341] on span "Select role" at bounding box center [749, 337] width 480 height 49
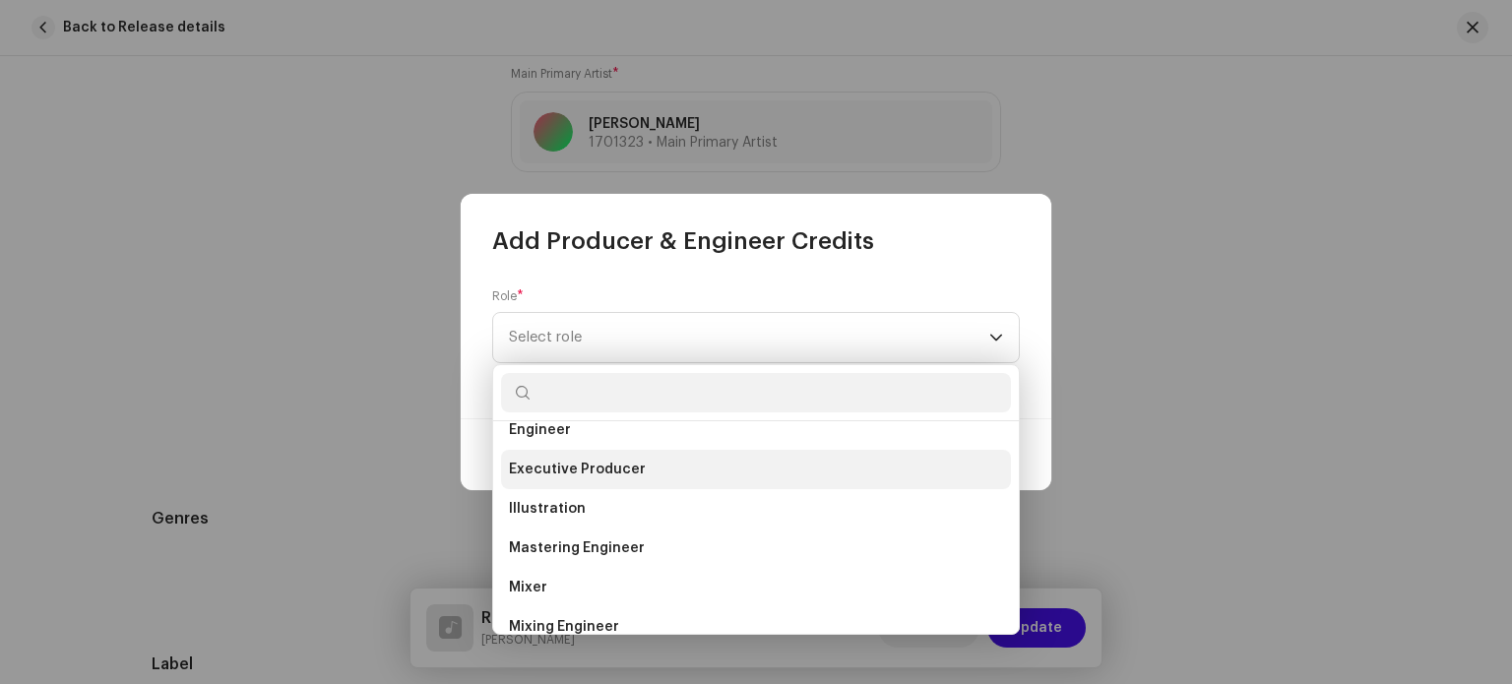
scroll to position [689, 0]
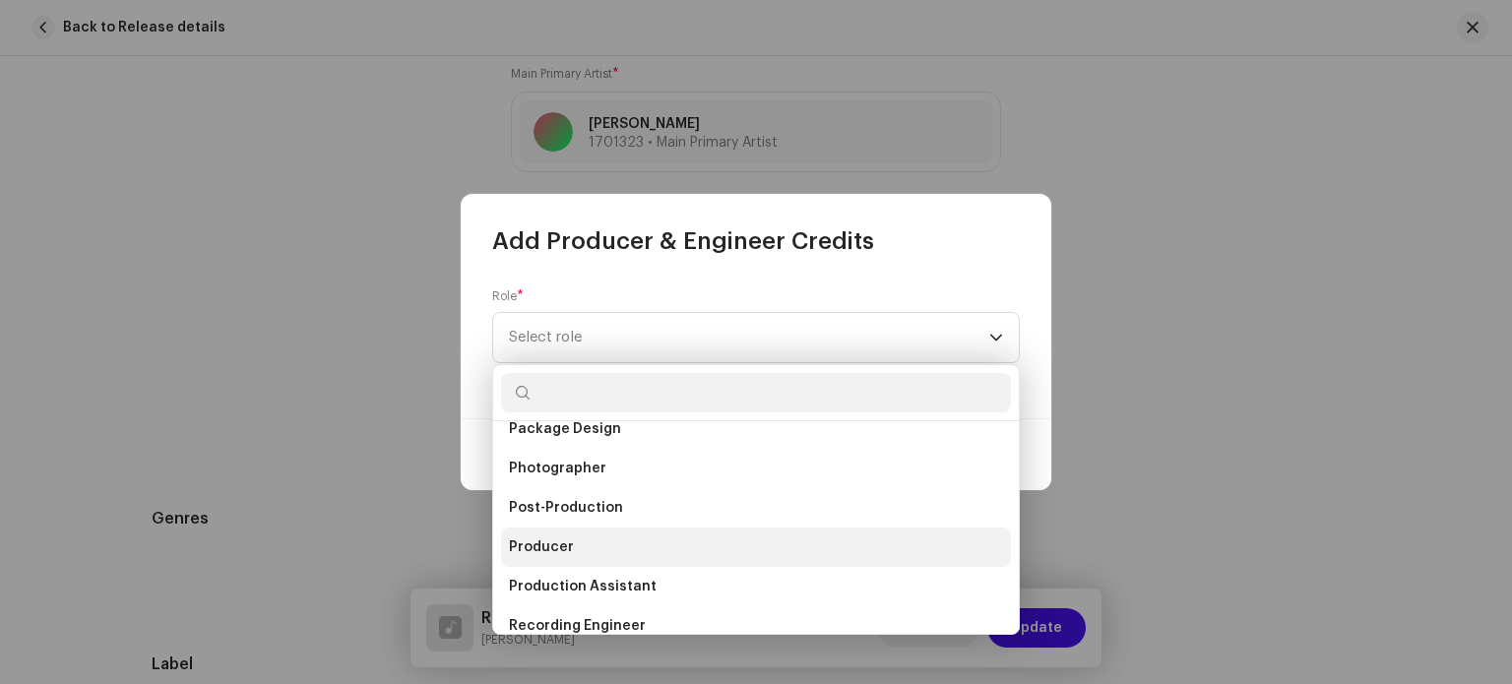
click at [566, 539] on span "Producer" at bounding box center [541, 547] width 65 height 20
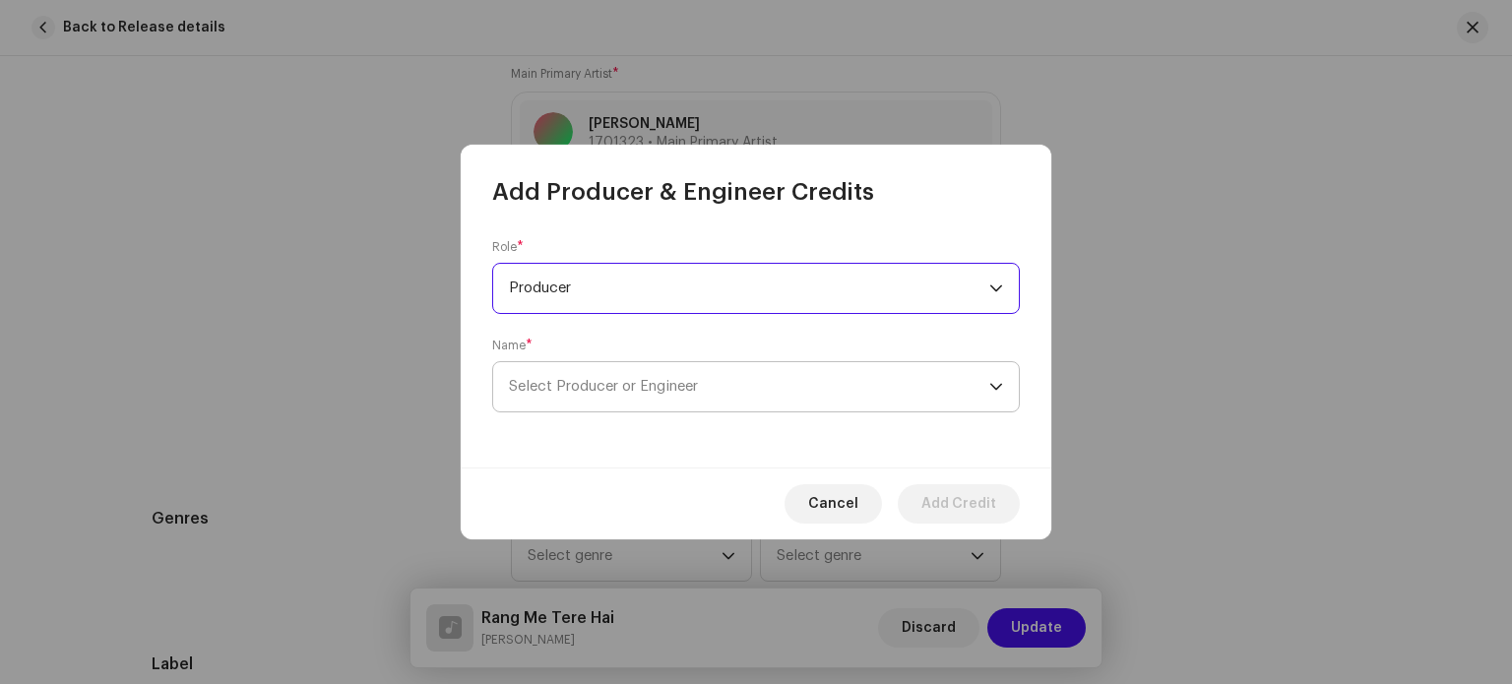
click at [763, 402] on span "Select Producer or Engineer" at bounding box center [749, 386] width 480 height 49
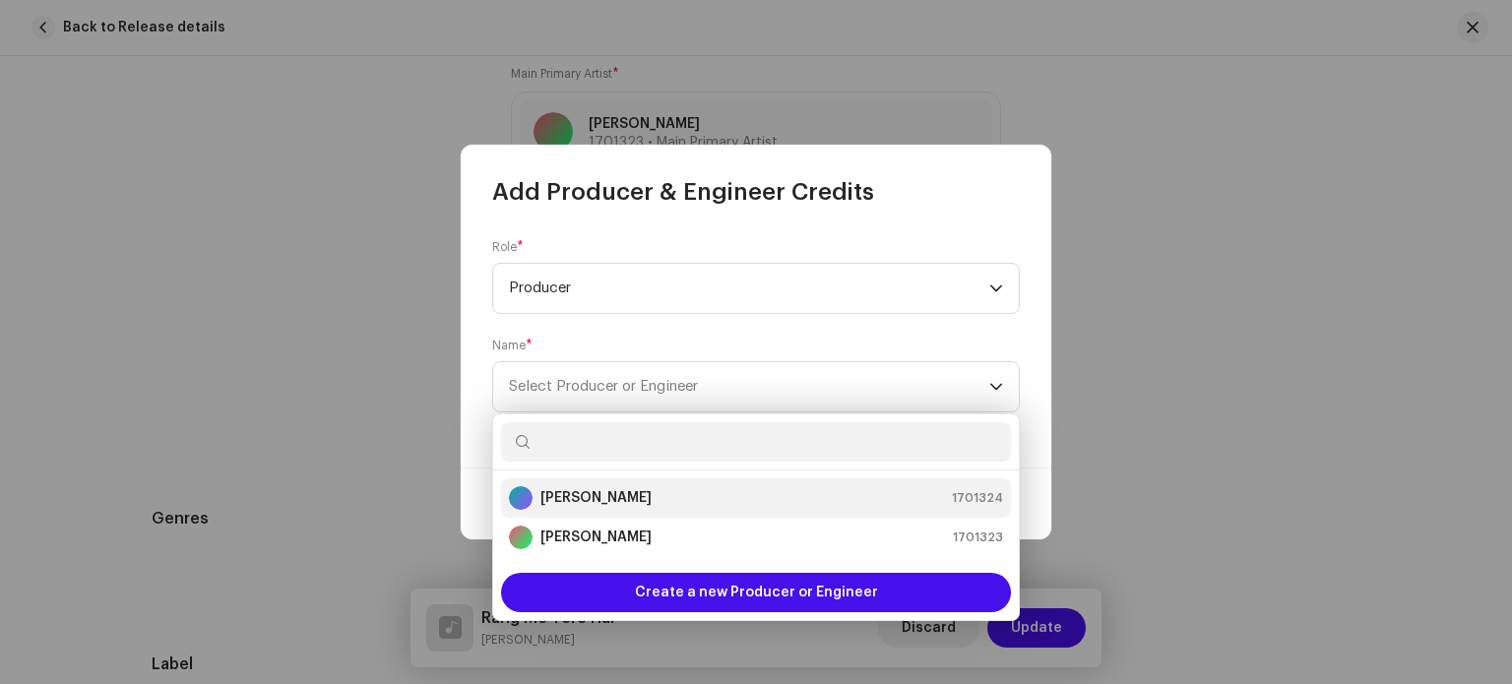
click at [610, 496] on strong "Karan Kumar" at bounding box center [595, 498] width 111 height 20
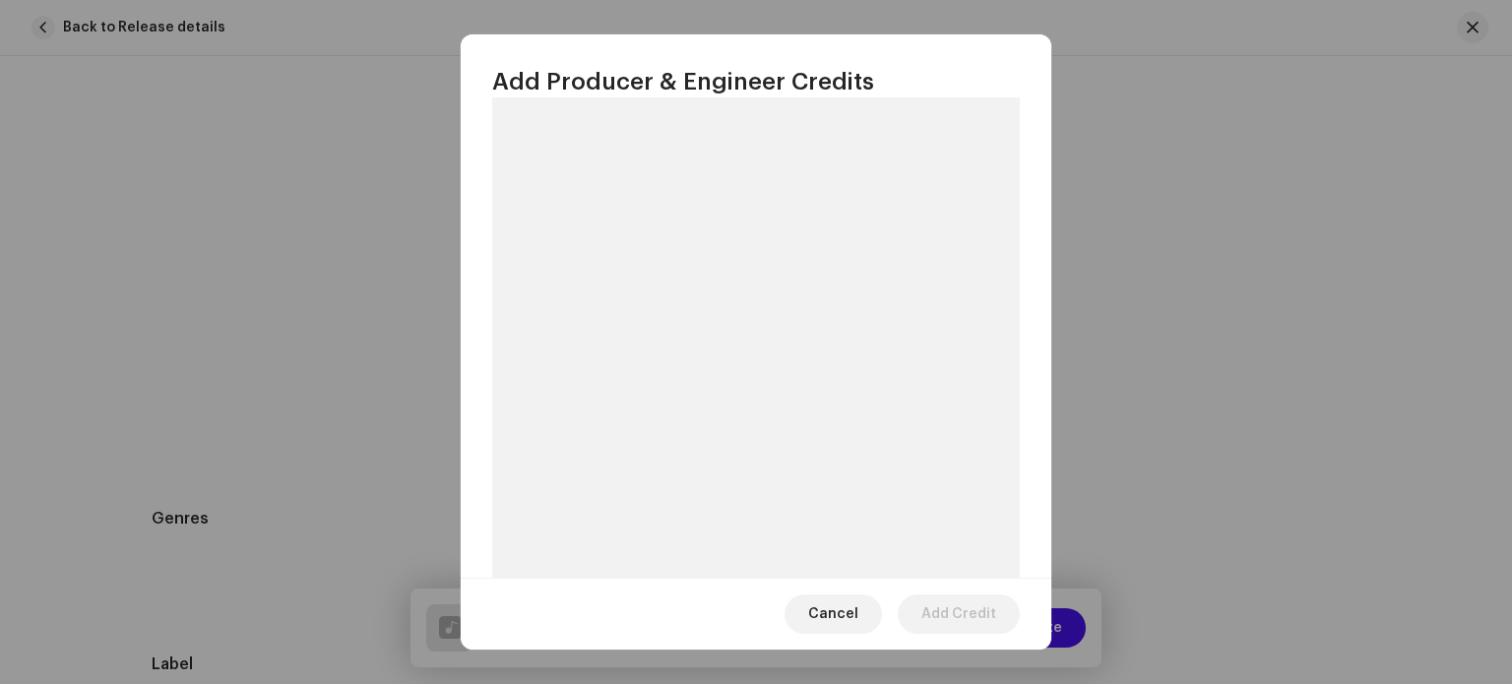
scroll to position [256, 0]
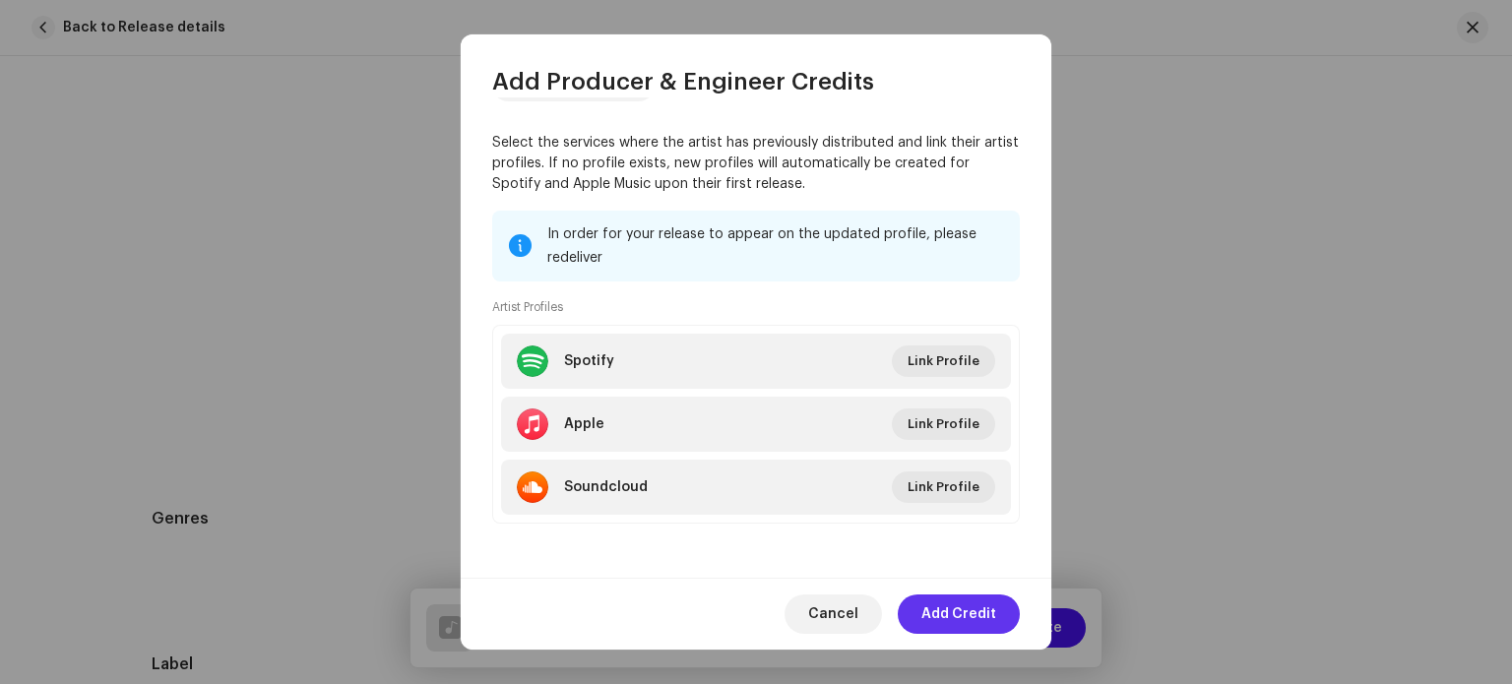
click at [976, 615] on span "Add Credit" at bounding box center [958, 613] width 75 height 39
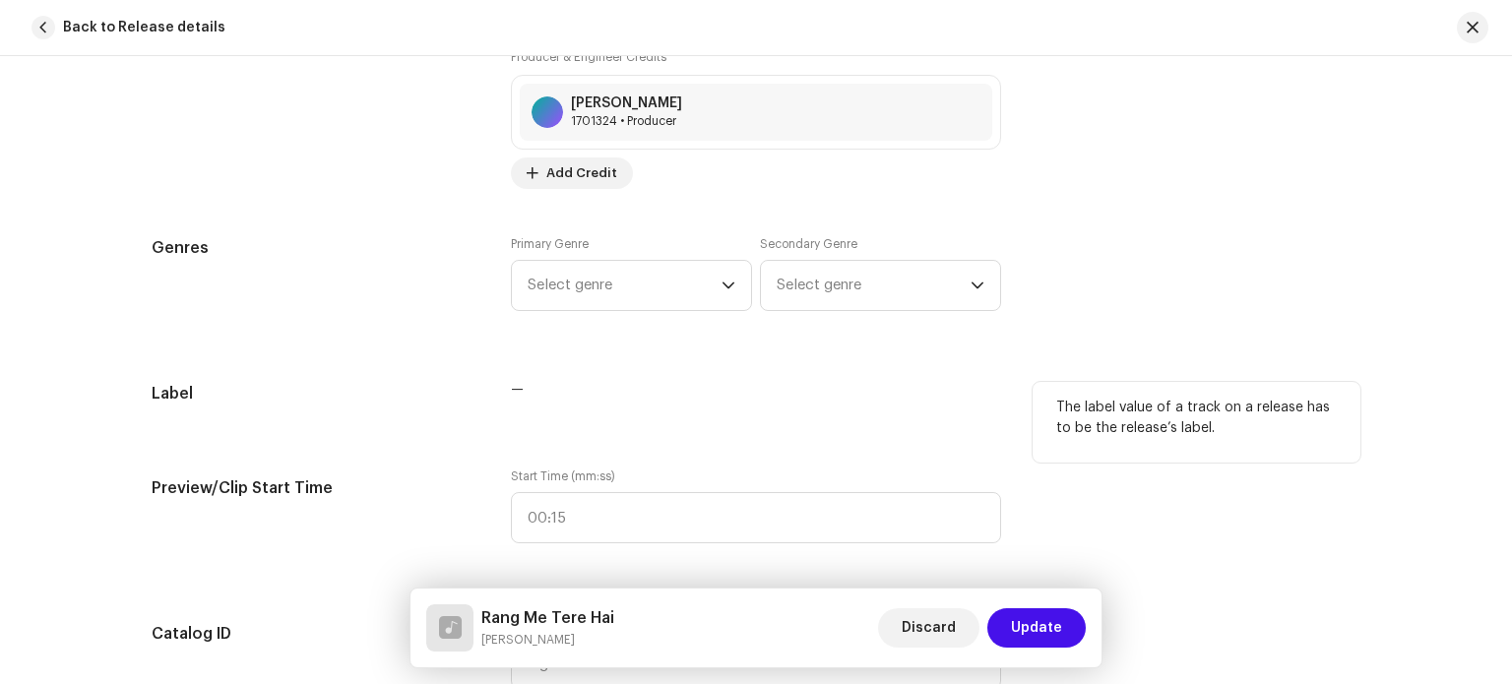
scroll to position [1686, 0]
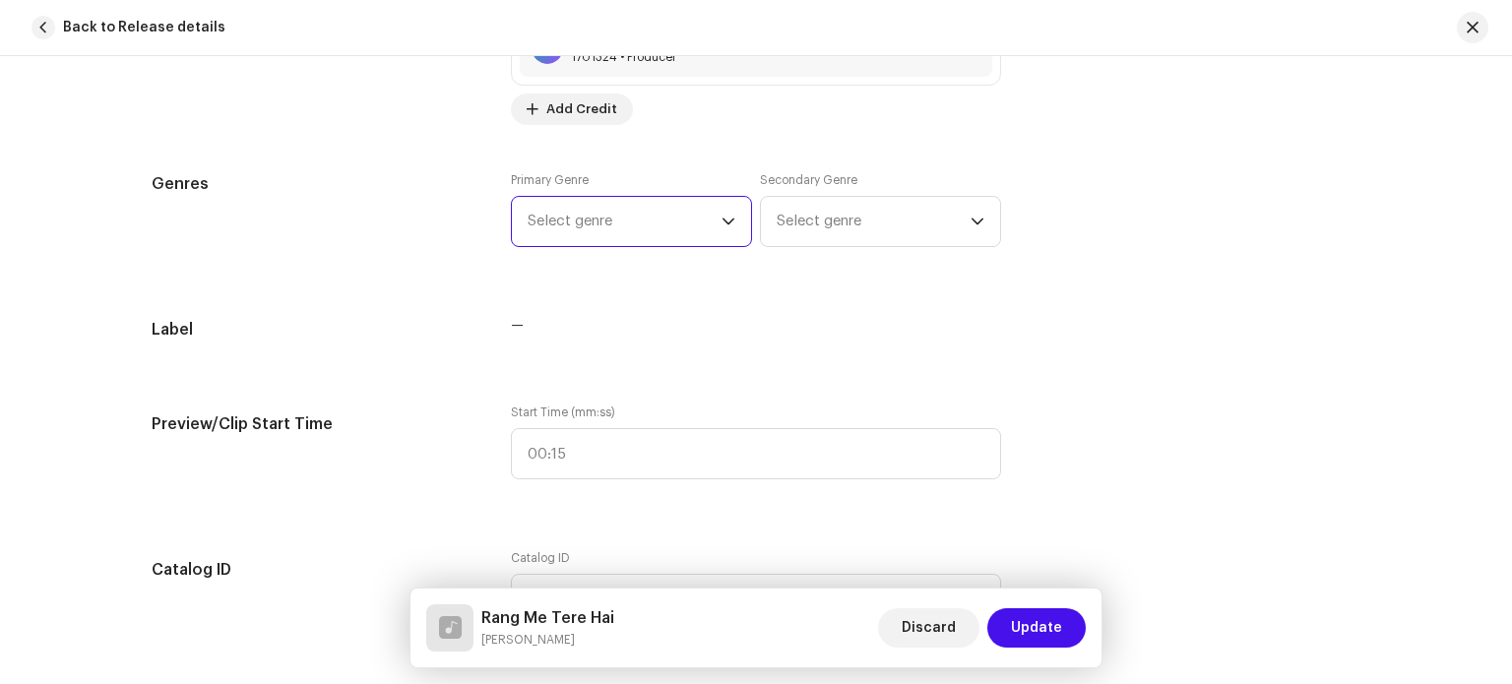
click at [709, 221] on span "Select genre" at bounding box center [625, 221] width 194 height 49
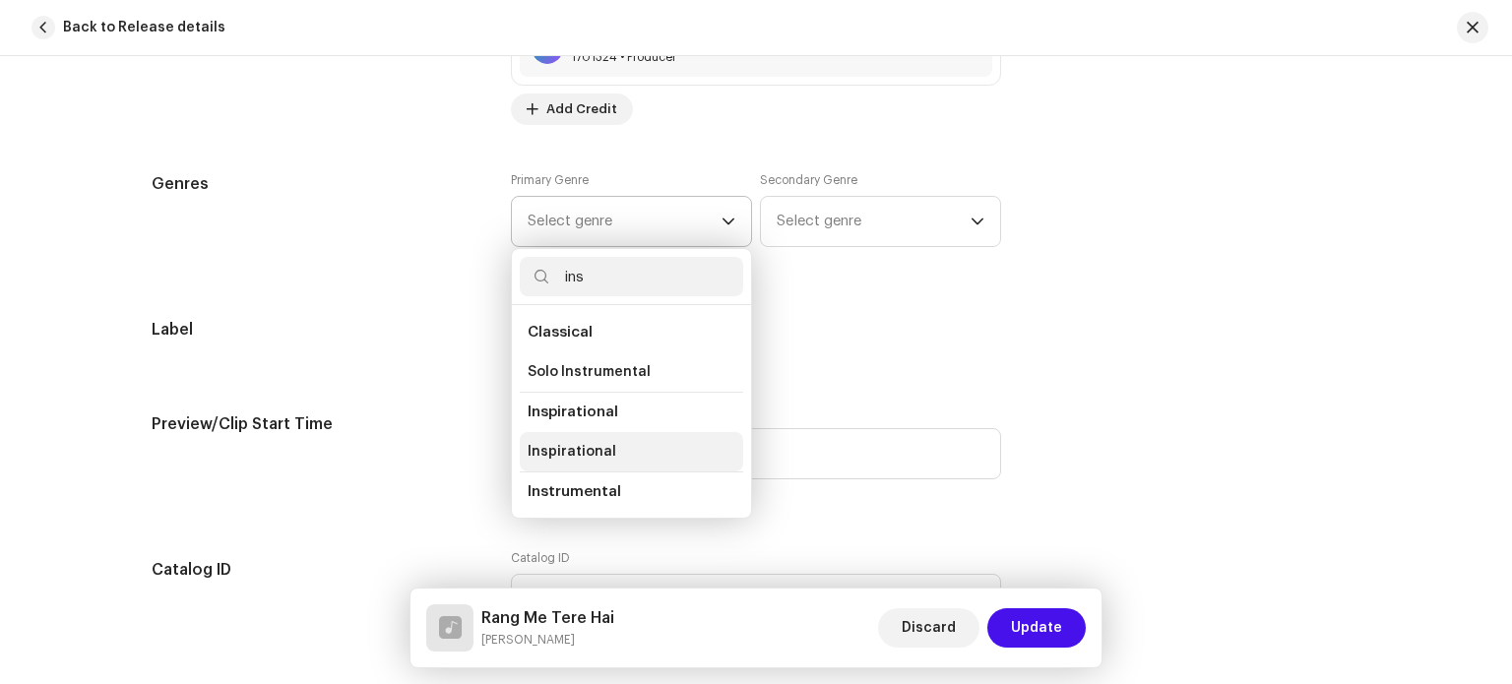
type input "ins"
click at [600, 456] on span "Inspirational" at bounding box center [572, 452] width 89 height 20
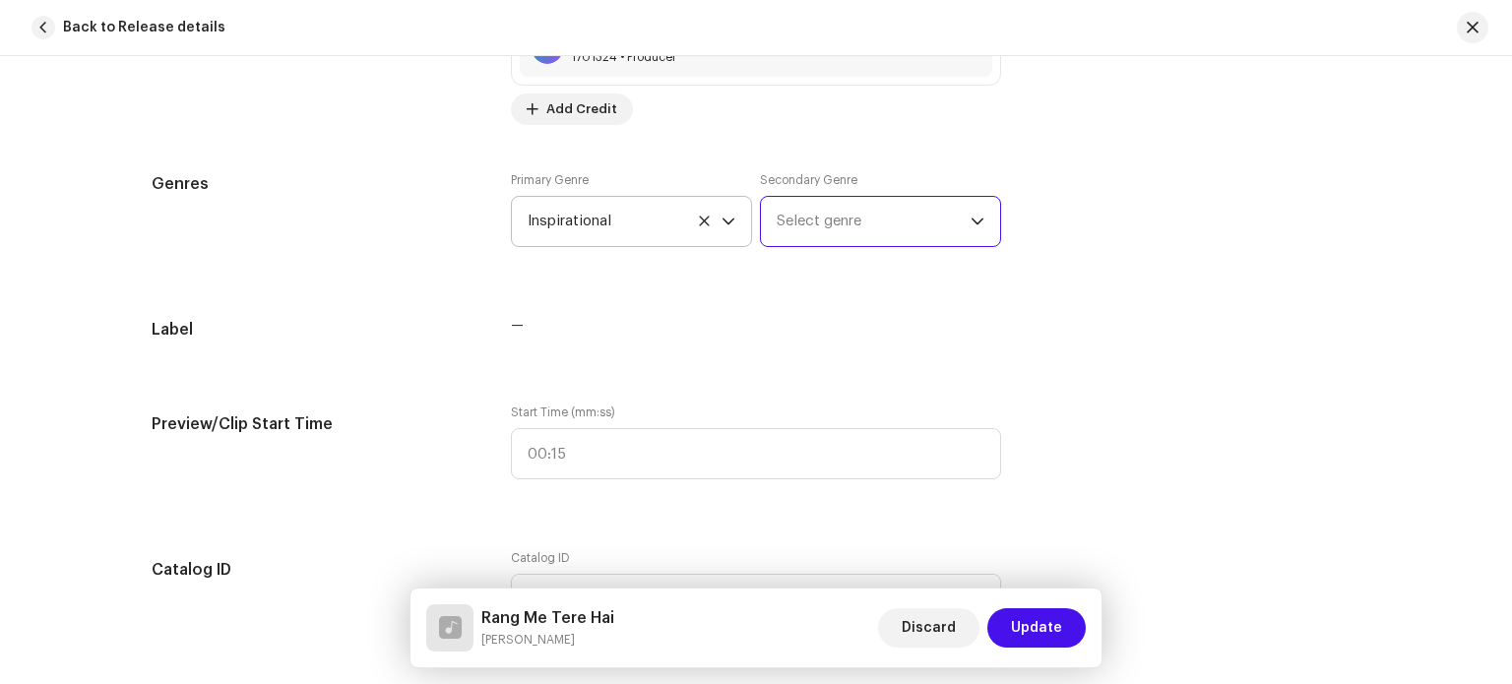
click at [894, 205] on span "Select genre" at bounding box center [874, 221] width 194 height 49
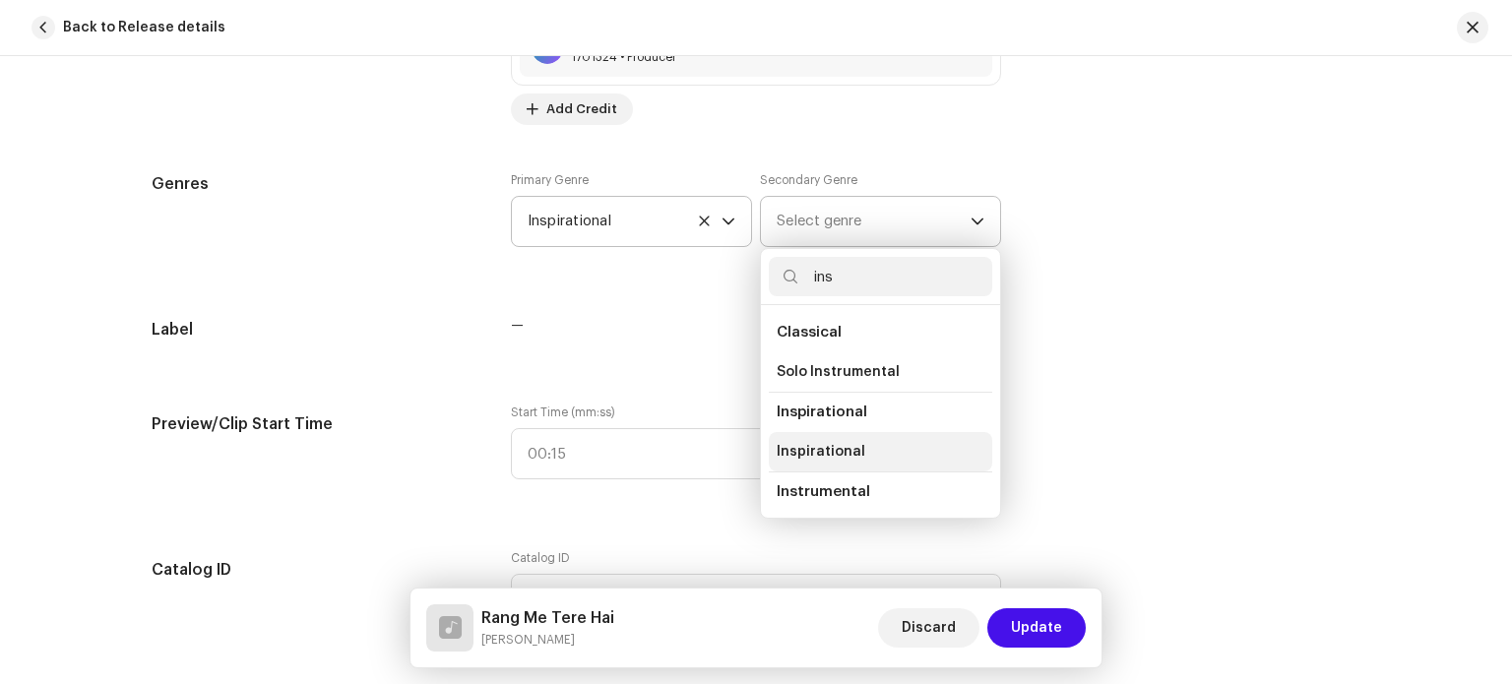
type input "ins"
click at [840, 448] on span "Inspirational" at bounding box center [821, 452] width 89 height 20
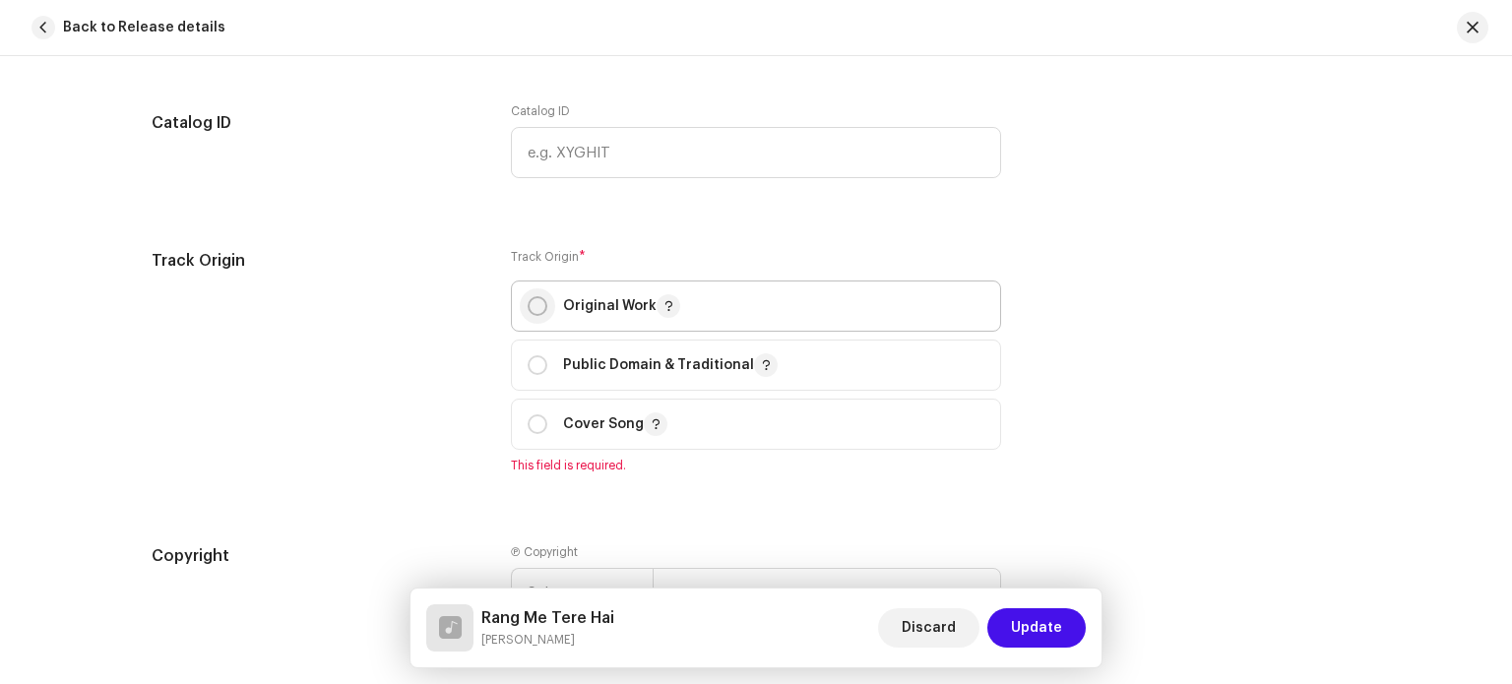
scroll to position [2178, 0]
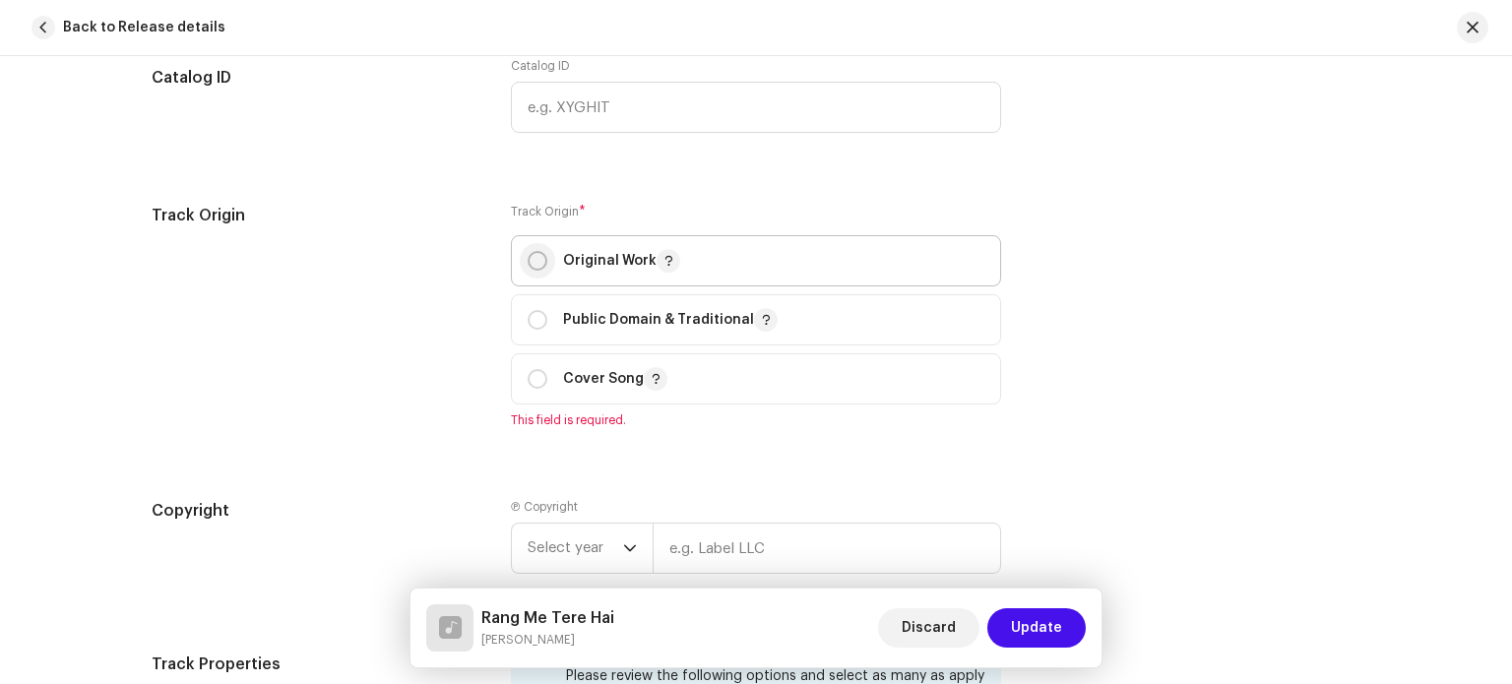
click at [528, 263] on input "radio" at bounding box center [538, 261] width 20 height 20
radio input "true"
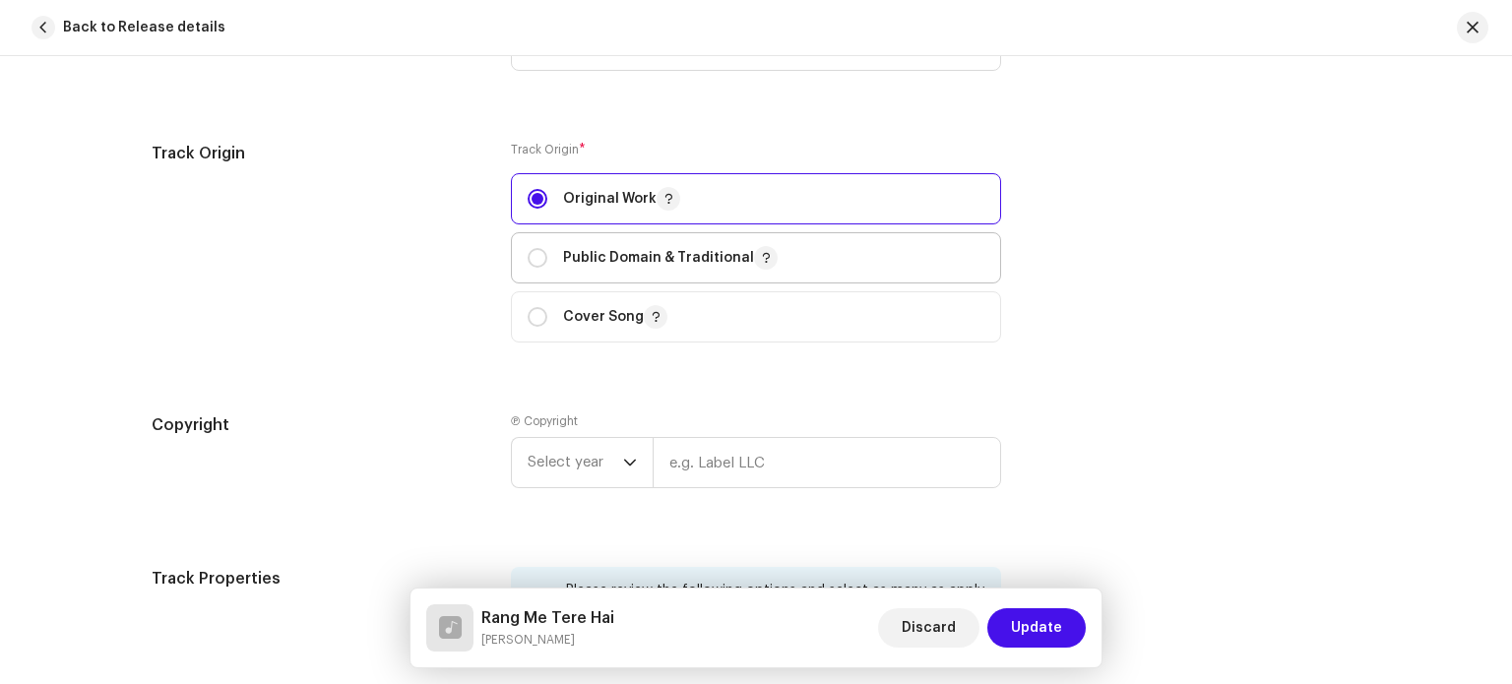
scroll to position [2375, 0]
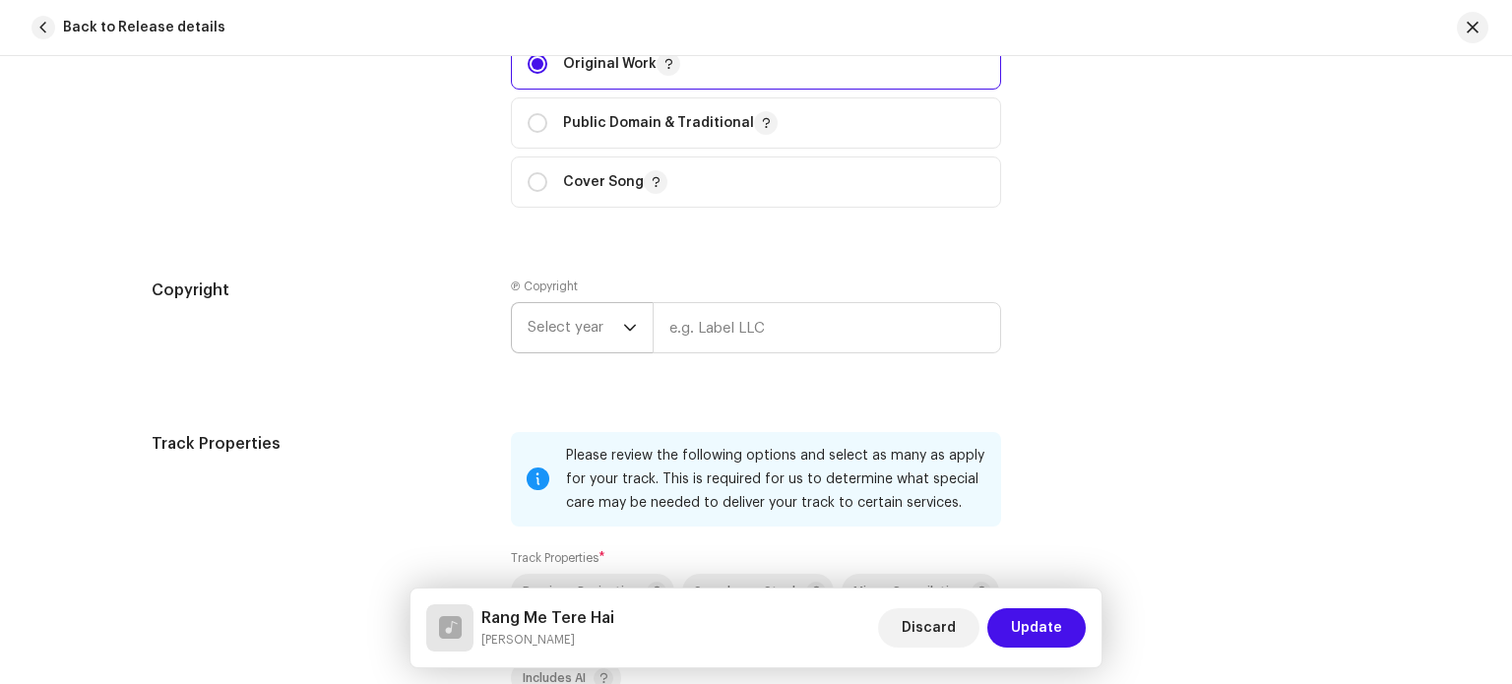
click at [624, 328] on icon "dropdown trigger" at bounding box center [630, 328] width 14 height 14
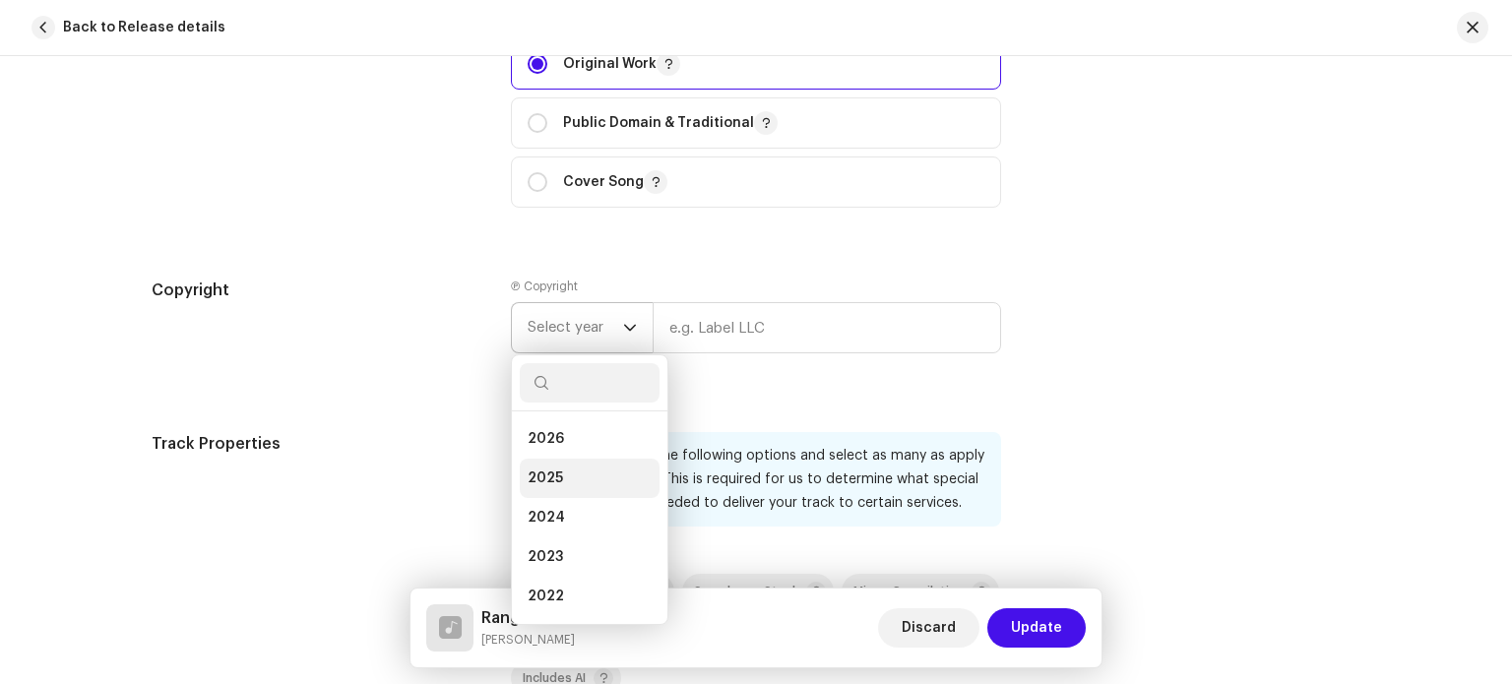
click at [573, 475] on li "2025" at bounding box center [590, 478] width 140 height 39
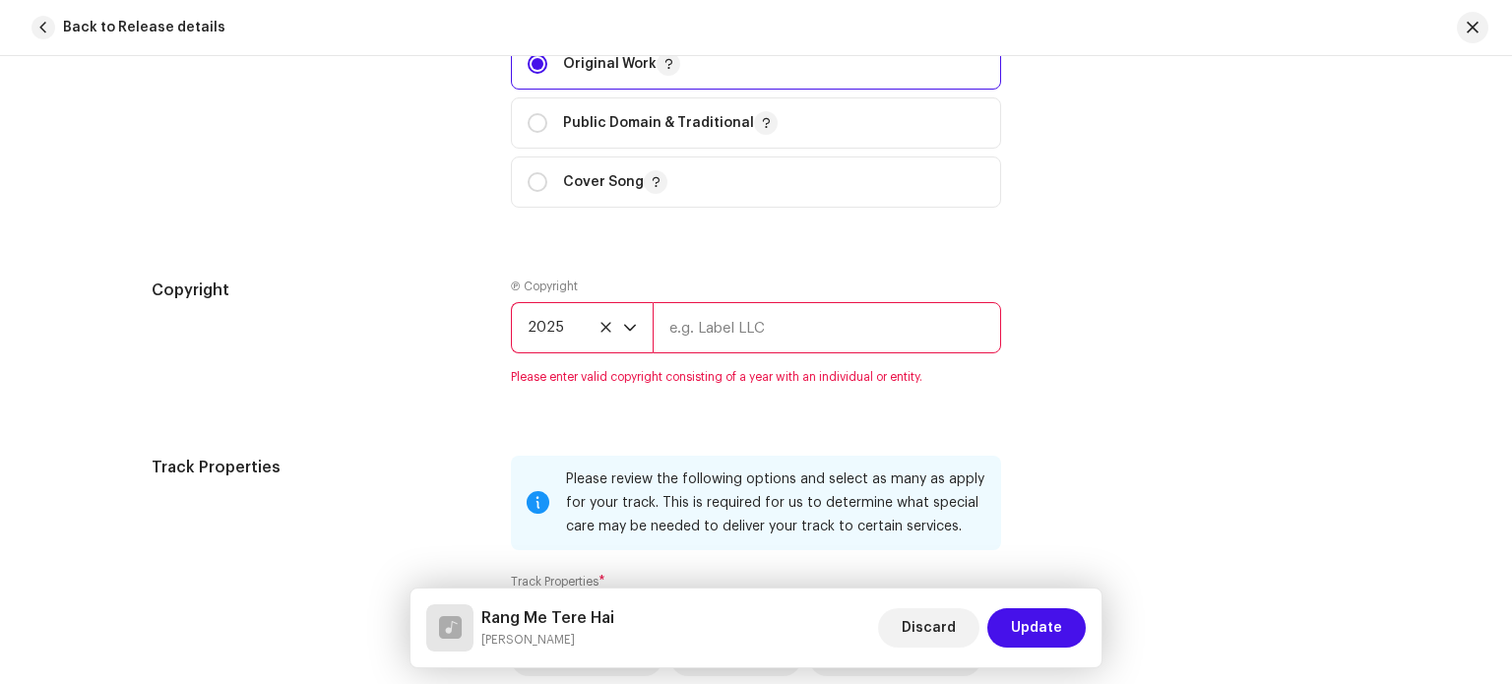
click at [708, 343] on input "text" at bounding box center [827, 327] width 348 height 51
type input "Nirgun Music Official"
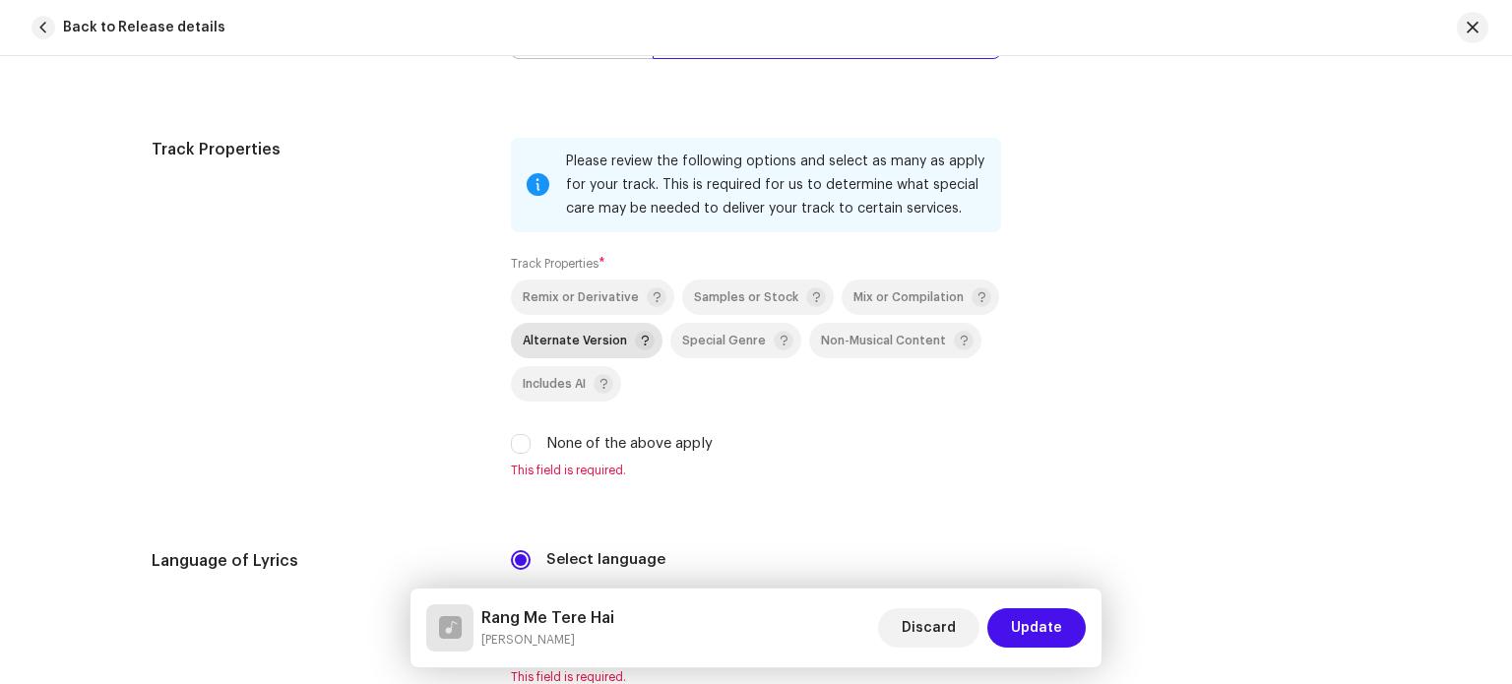
scroll to position [2670, 0]
click at [531, 447] on div "None of the above apply" at bounding box center [756, 443] width 490 height 22
click at [520, 447] on input "None of the above apply" at bounding box center [521, 443] width 20 height 20
checkbox input "true"
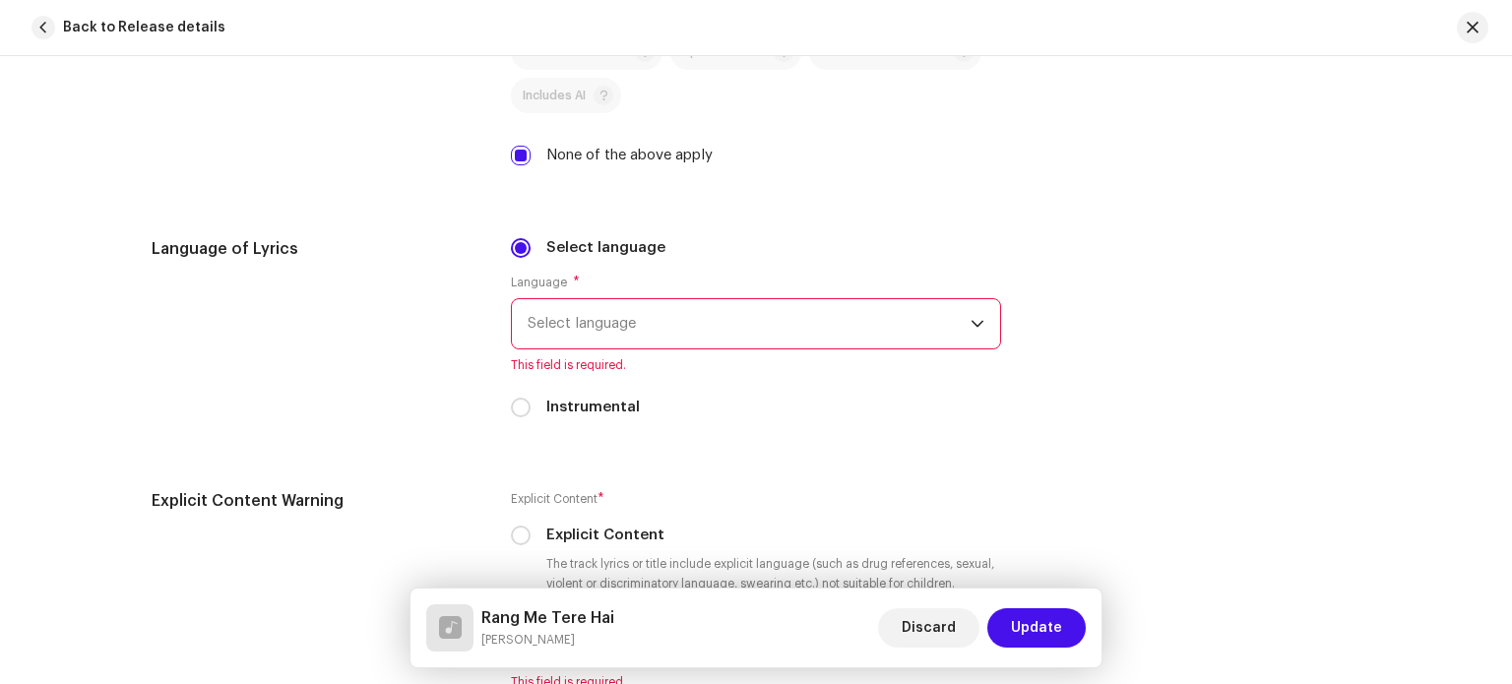
scroll to position [2965, 0]
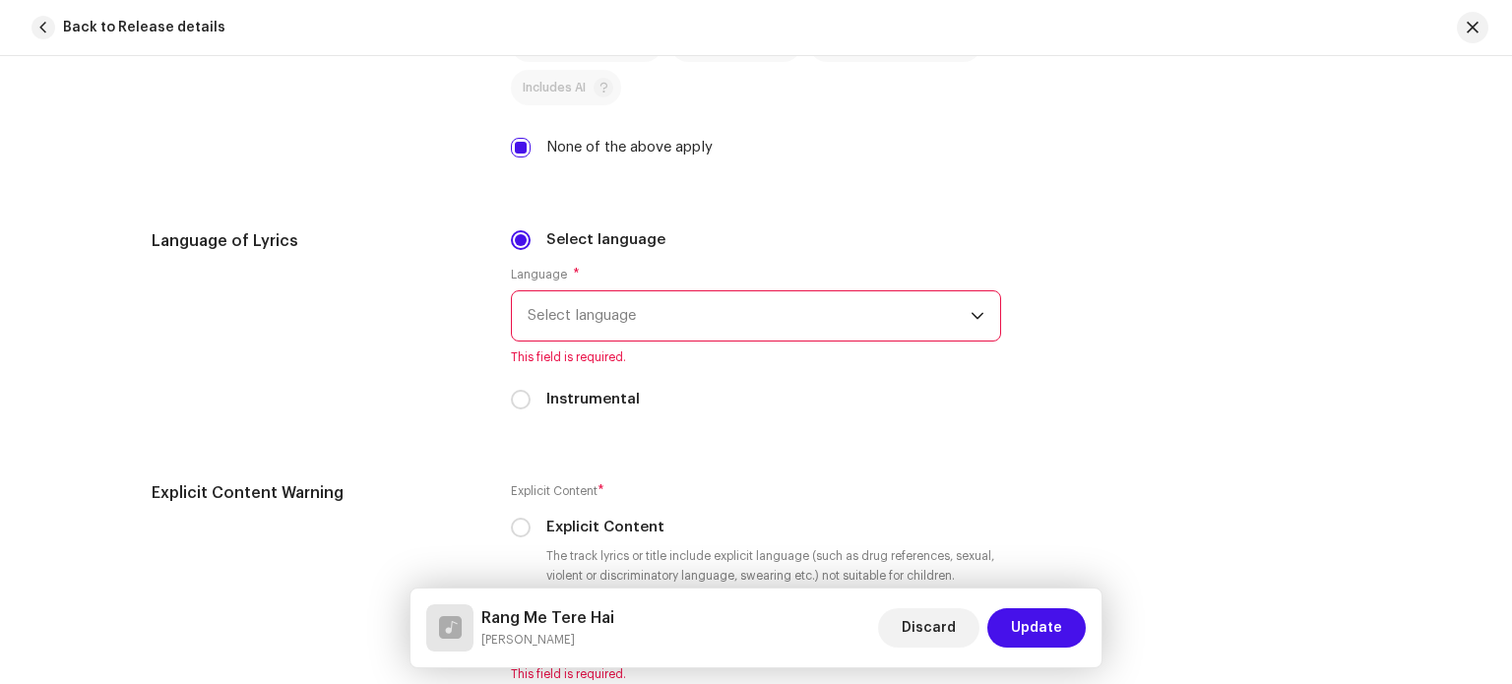
click at [685, 307] on span "Select language" at bounding box center [749, 315] width 443 height 49
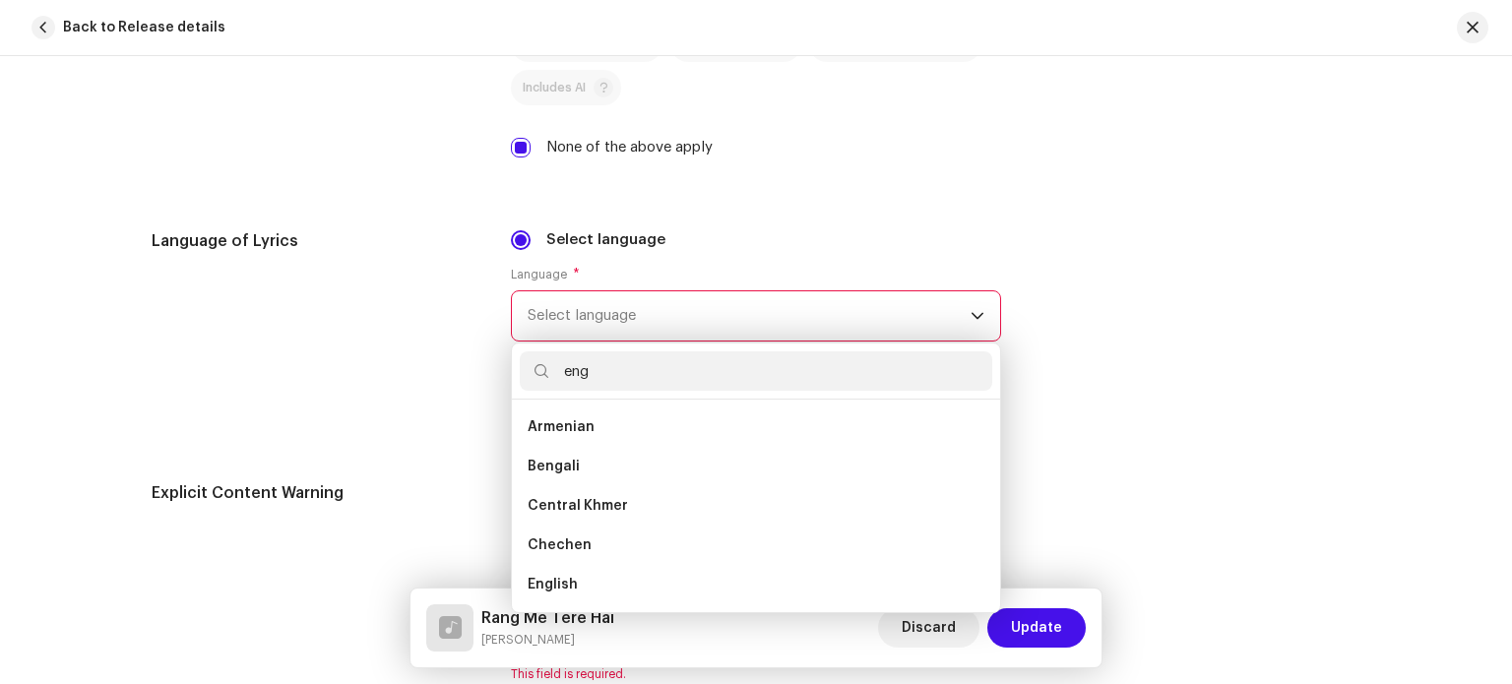
scroll to position [0, 0]
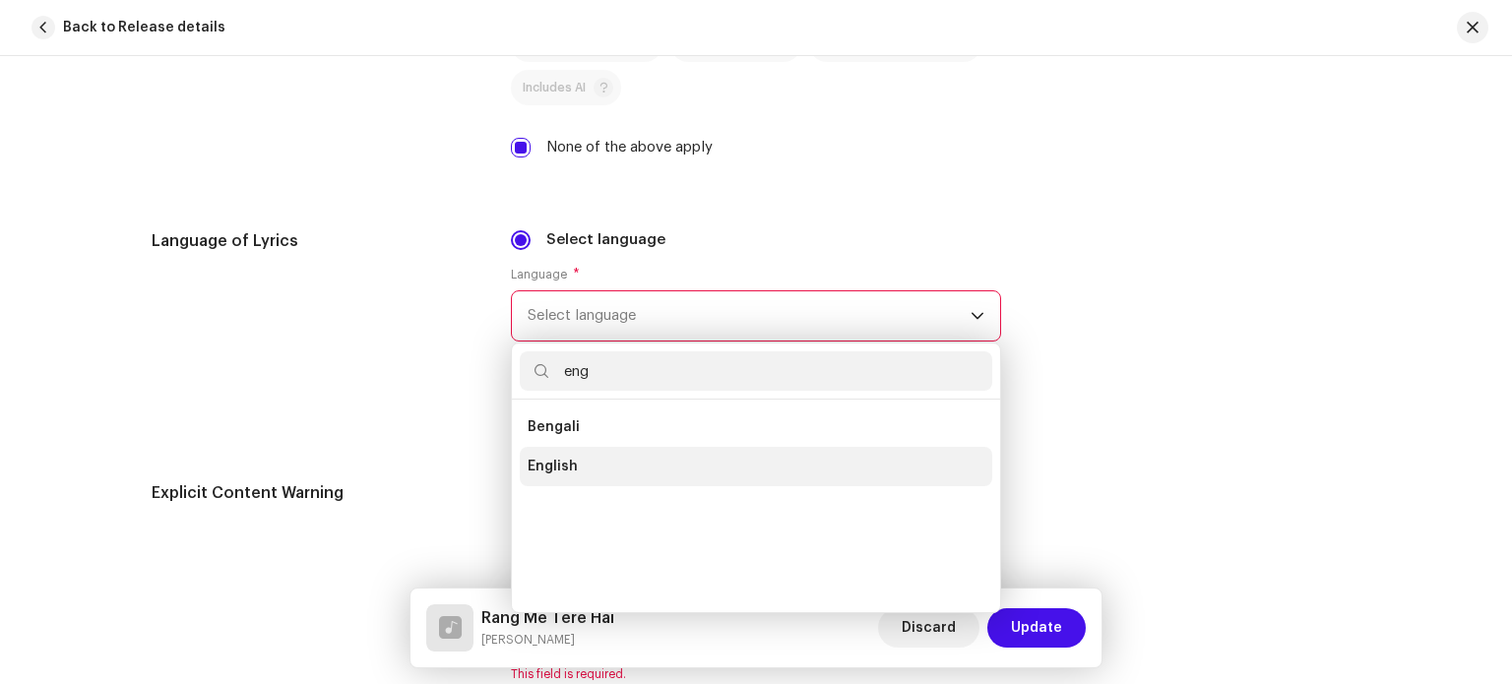
type input "eng"
click at [592, 457] on li "English" at bounding box center [756, 466] width 472 height 39
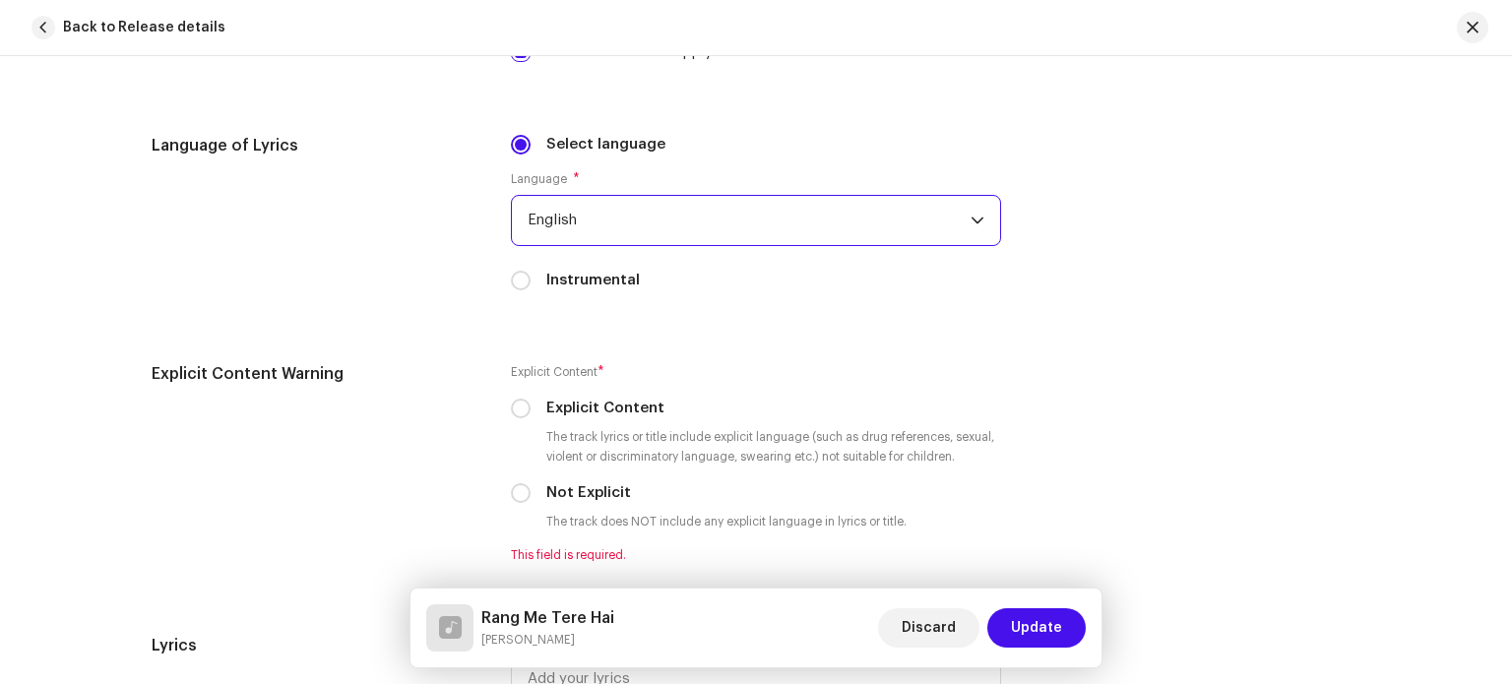
scroll to position [3064, 0]
click at [519, 279] on input "Instrumental" at bounding box center [521, 278] width 20 height 20
radio input "true"
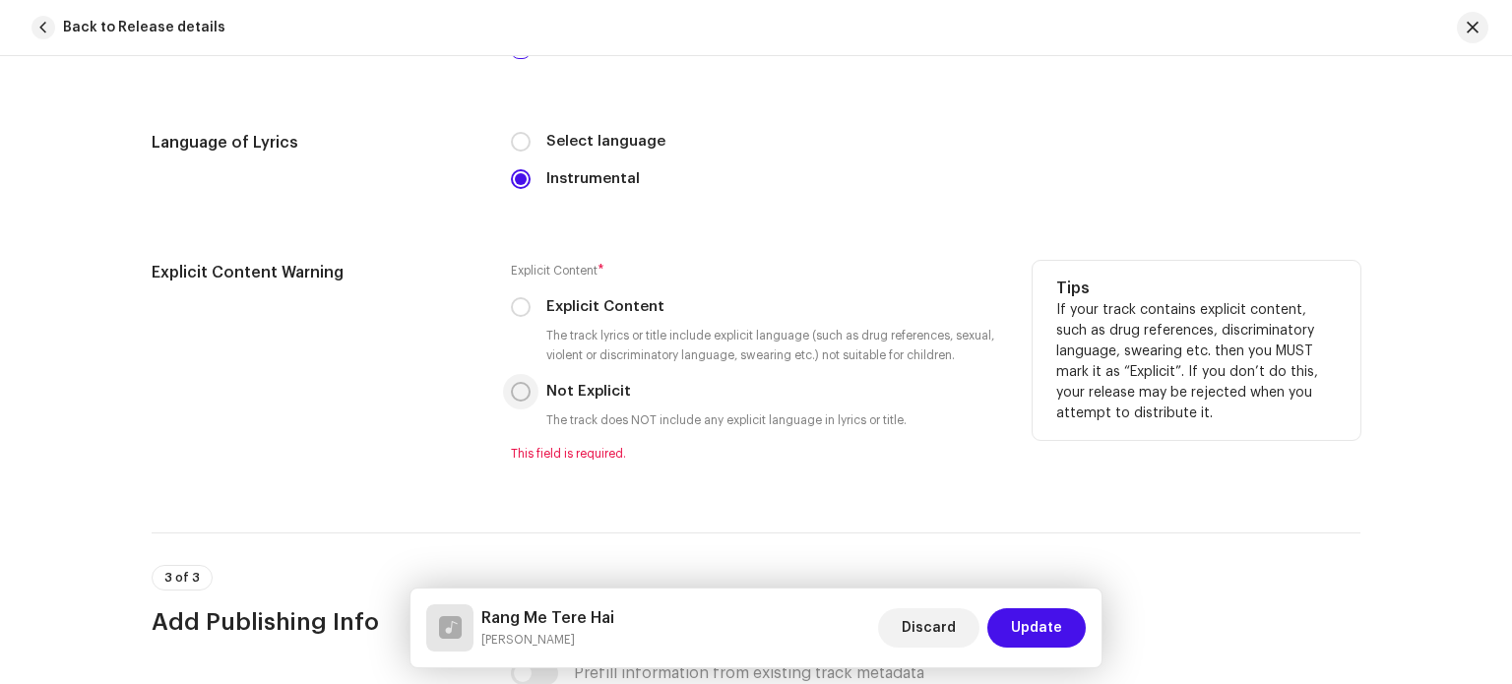
click at [520, 397] on input "Not Explicit" at bounding box center [521, 392] width 20 height 20
radio input "true"
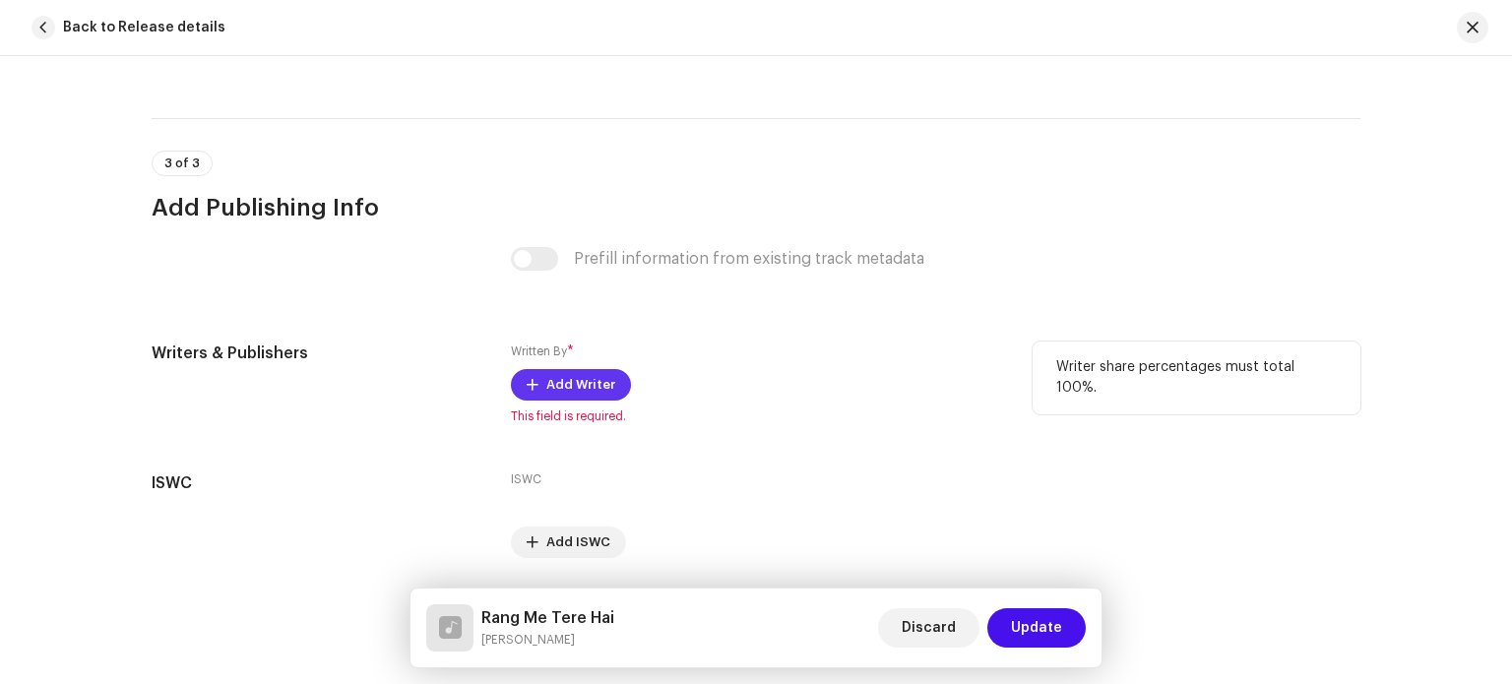
scroll to position [3458, 0]
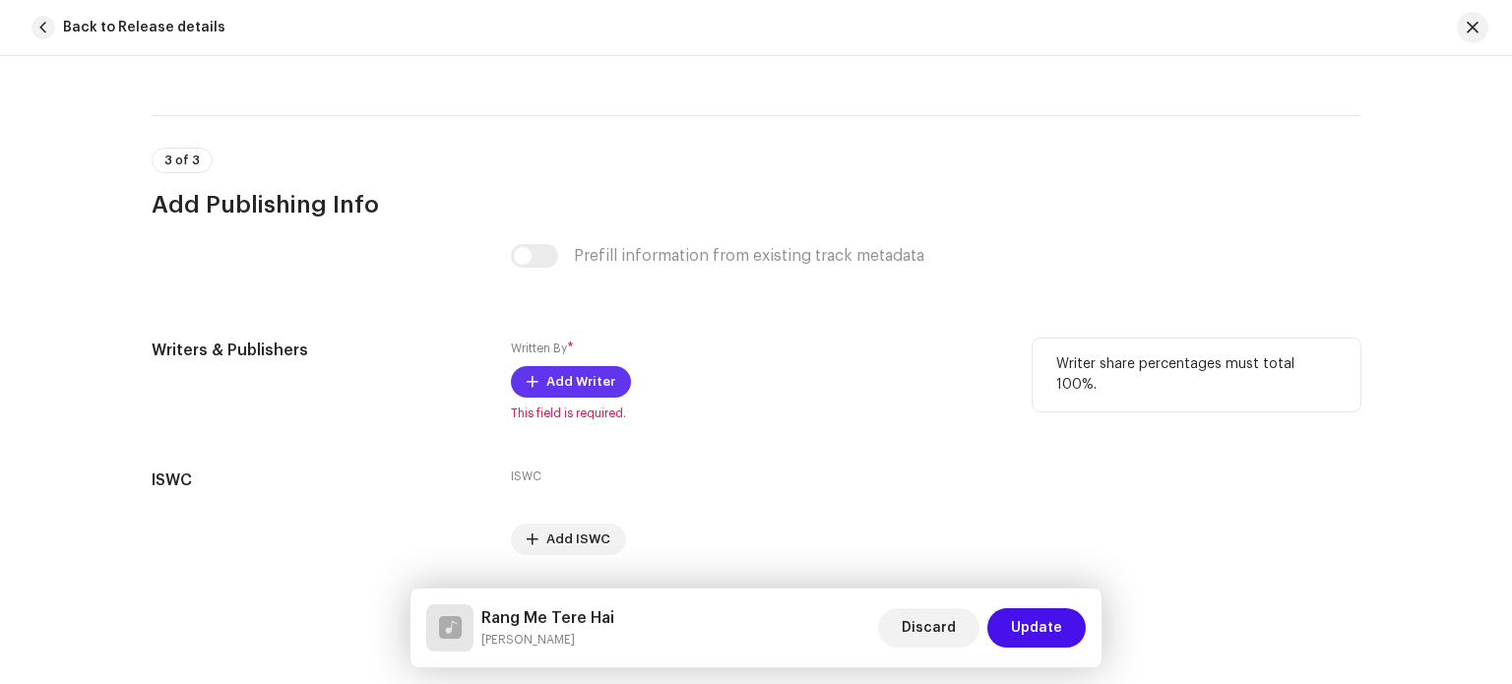
click at [573, 381] on span "Add Writer" at bounding box center [580, 381] width 69 height 39
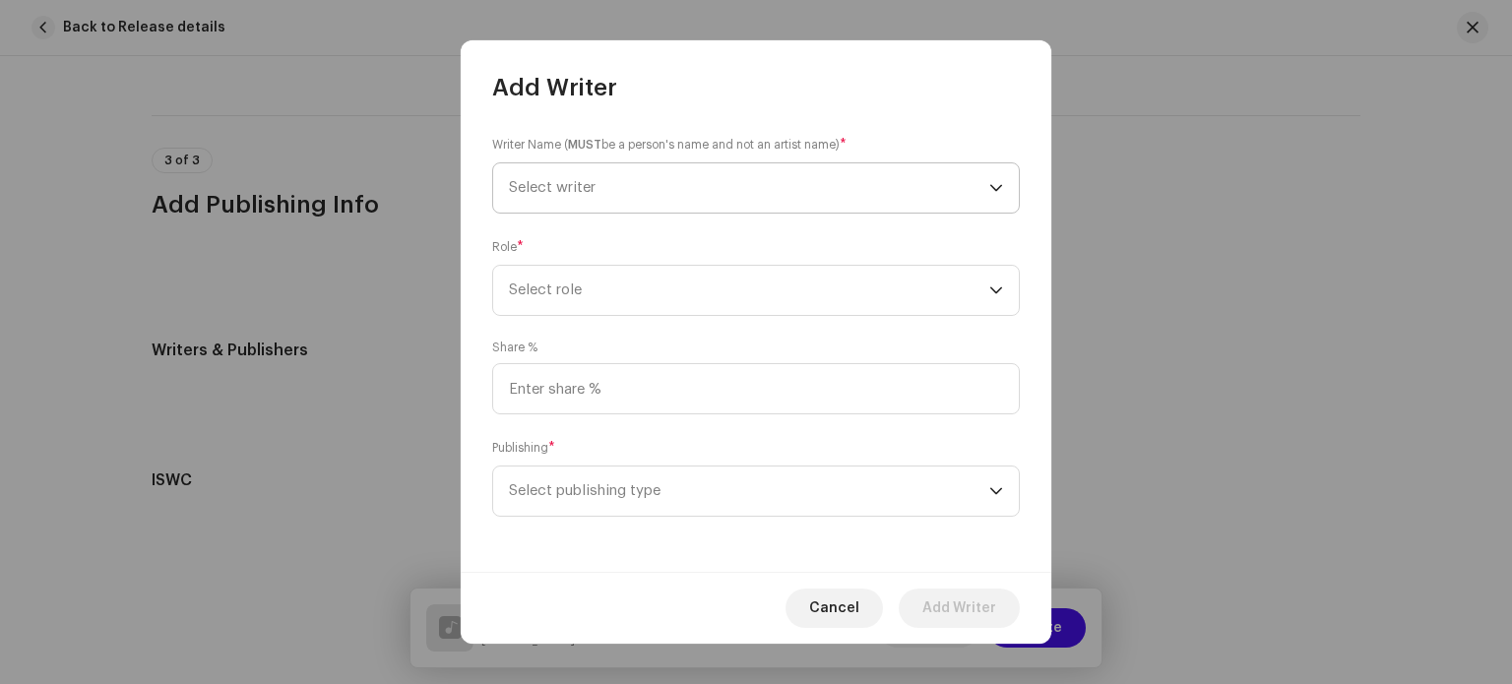
click at [701, 181] on span "Select writer" at bounding box center [749, 187] width 480 height 49
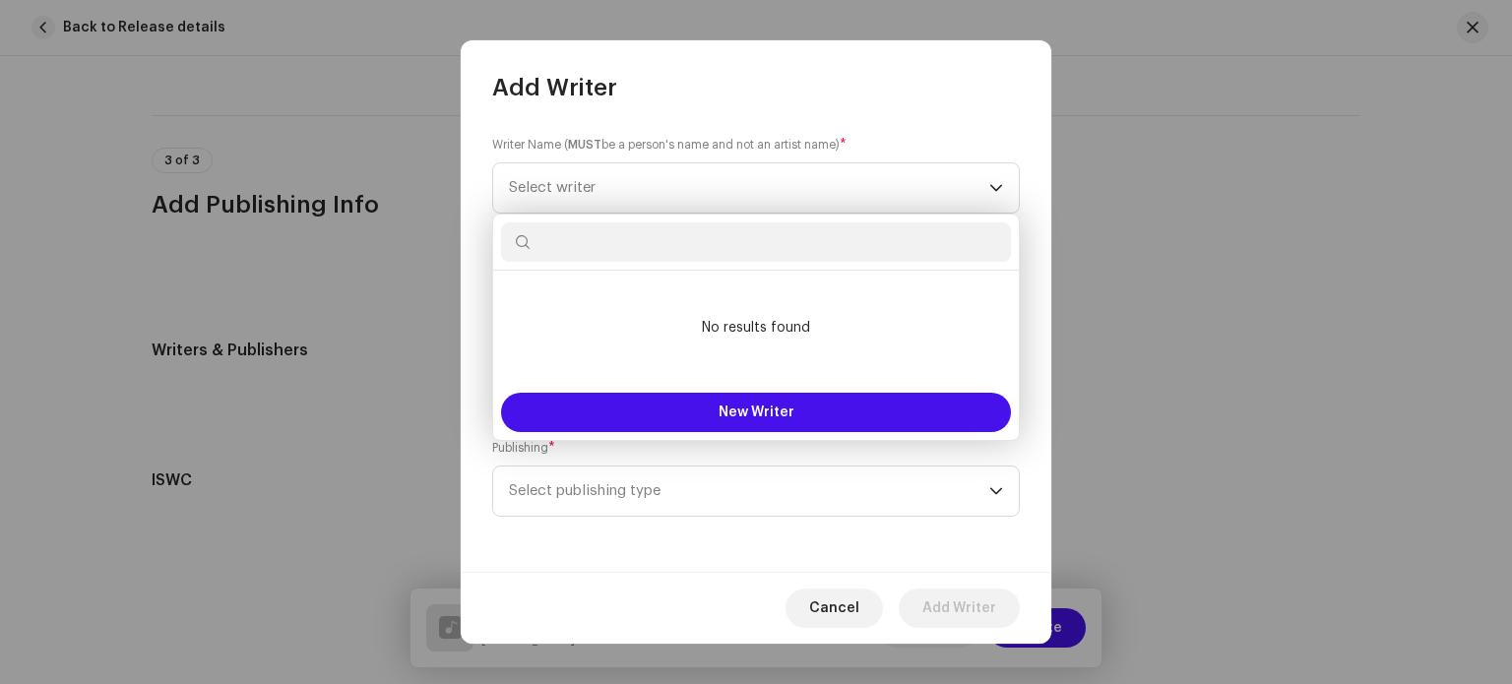
click at [657, 248] on input "text" at bounding box center [756, 241] width 510 height 39
click at [658, 251] on input "text" at bounding box center [756, 241] width 510 height 39
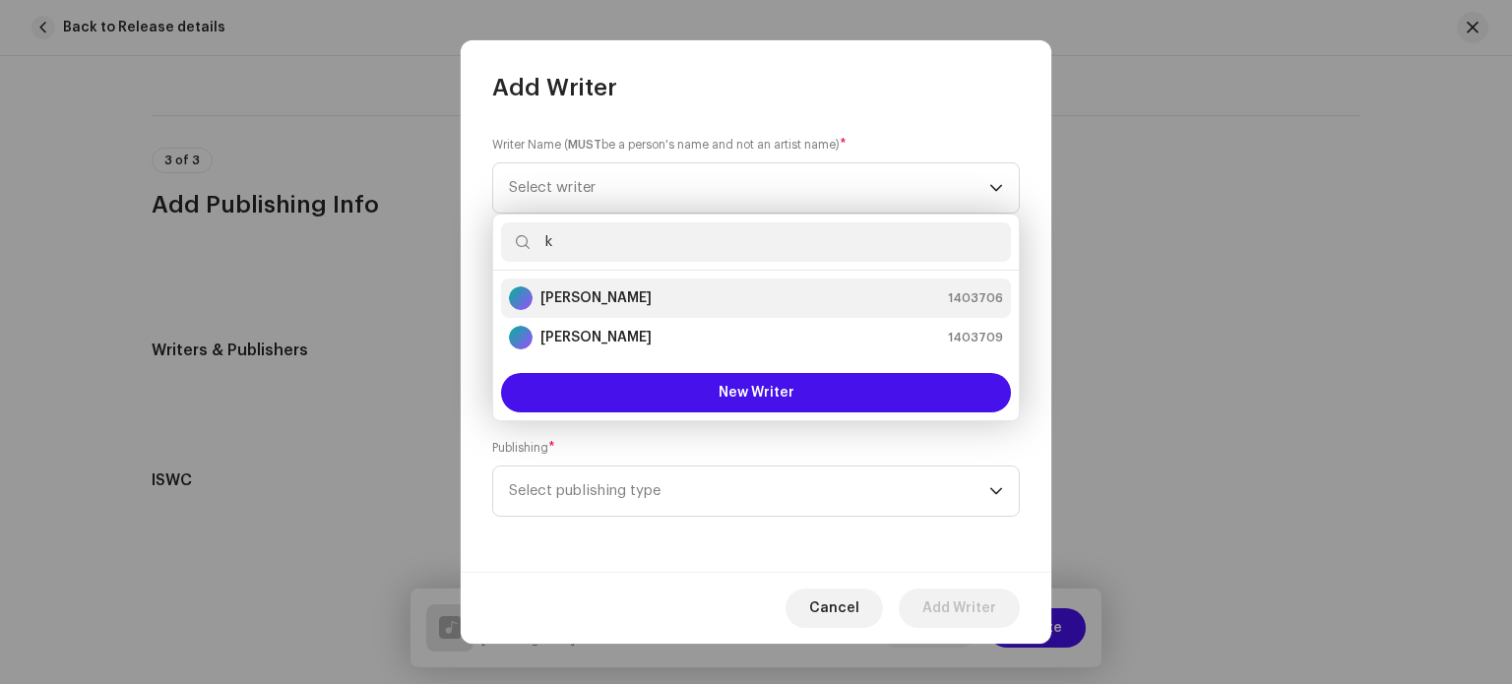
type input "k"
click at [618, 301] on strong "Karan Kumar" at bounding box center [595, 298] width 111 height 20
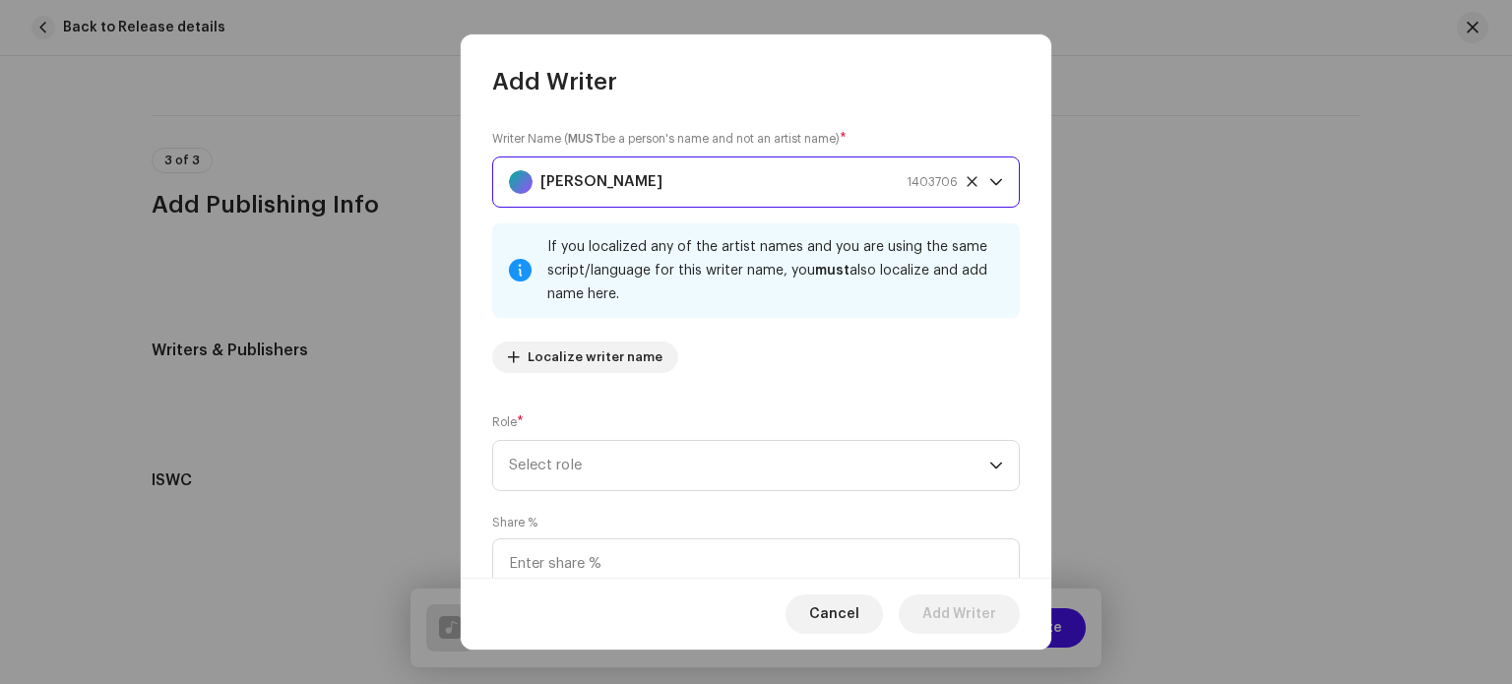
click at [966, 182] on icon at bounding box center [971, 181] width 10 height 10
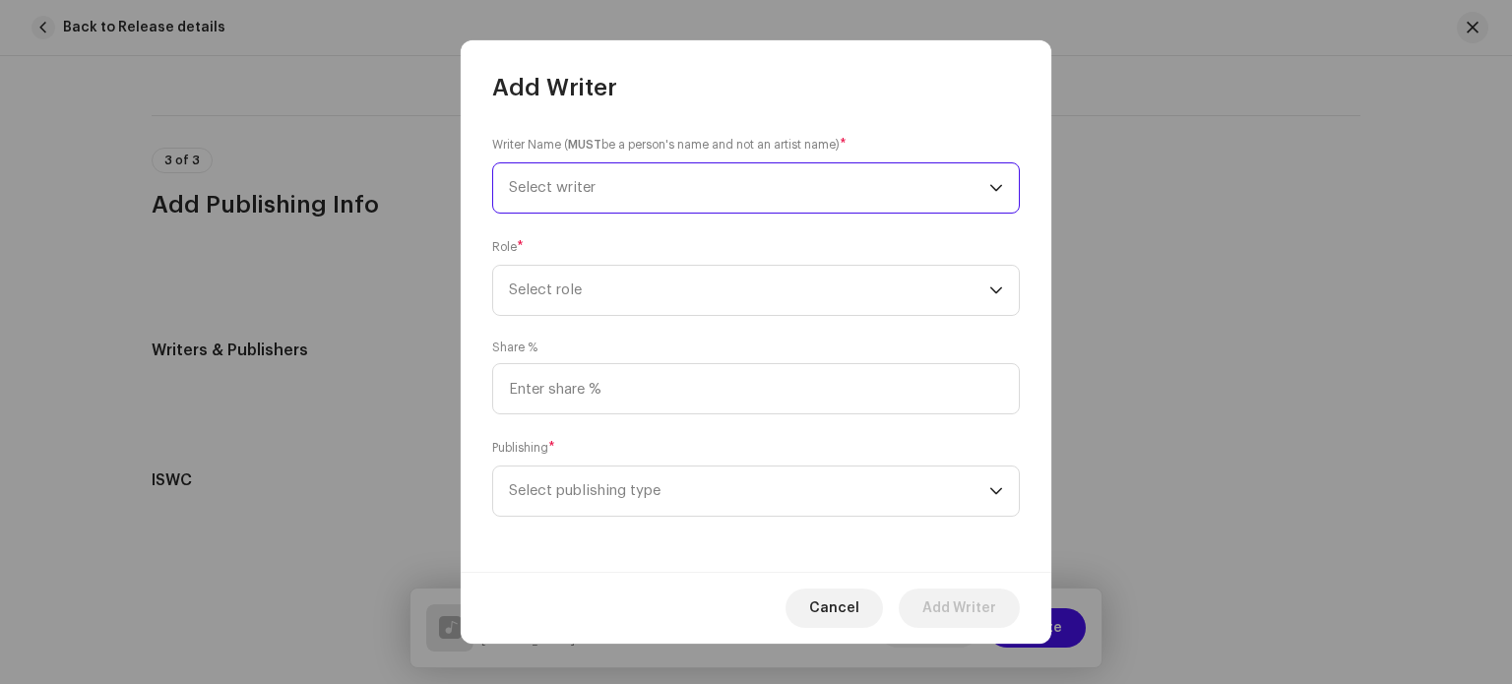
click at [668, 181] on span "Select writer" at bounding box center [749, 187] width 480 height 49
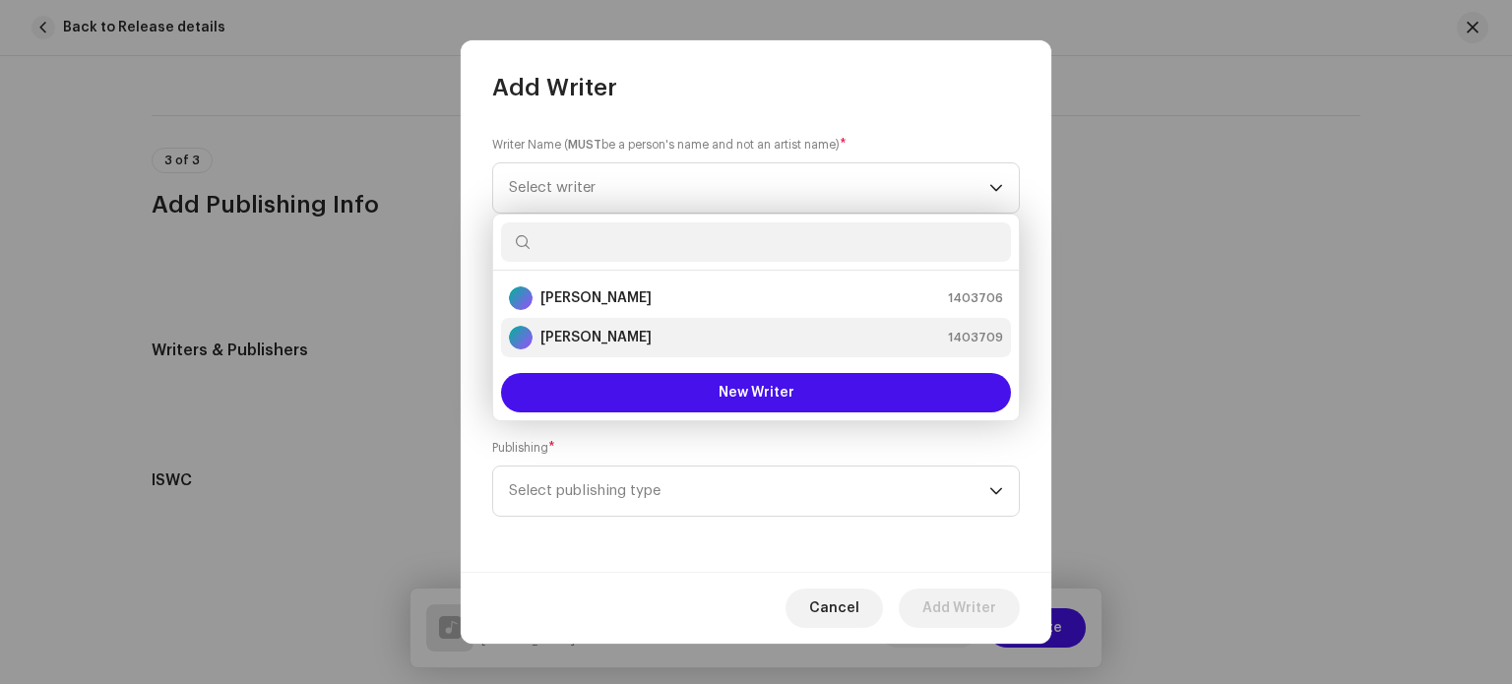
click at [615, 334] on strong "Karan Kumar" at bounding box center [595, 338] width 111 height 20
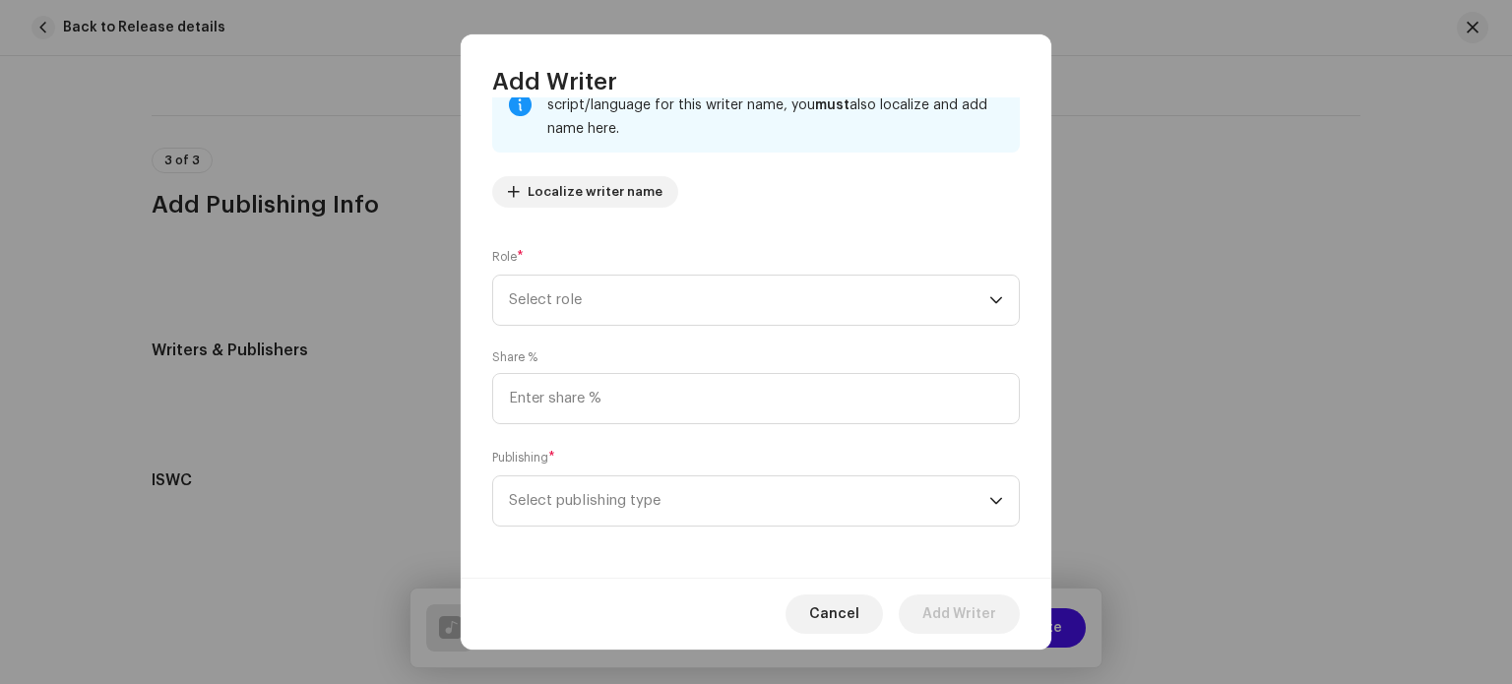
scroll to position [168, 0]
click at [681, 286] on span "Select role" at bounding box center [749, 297] width 480 height 49
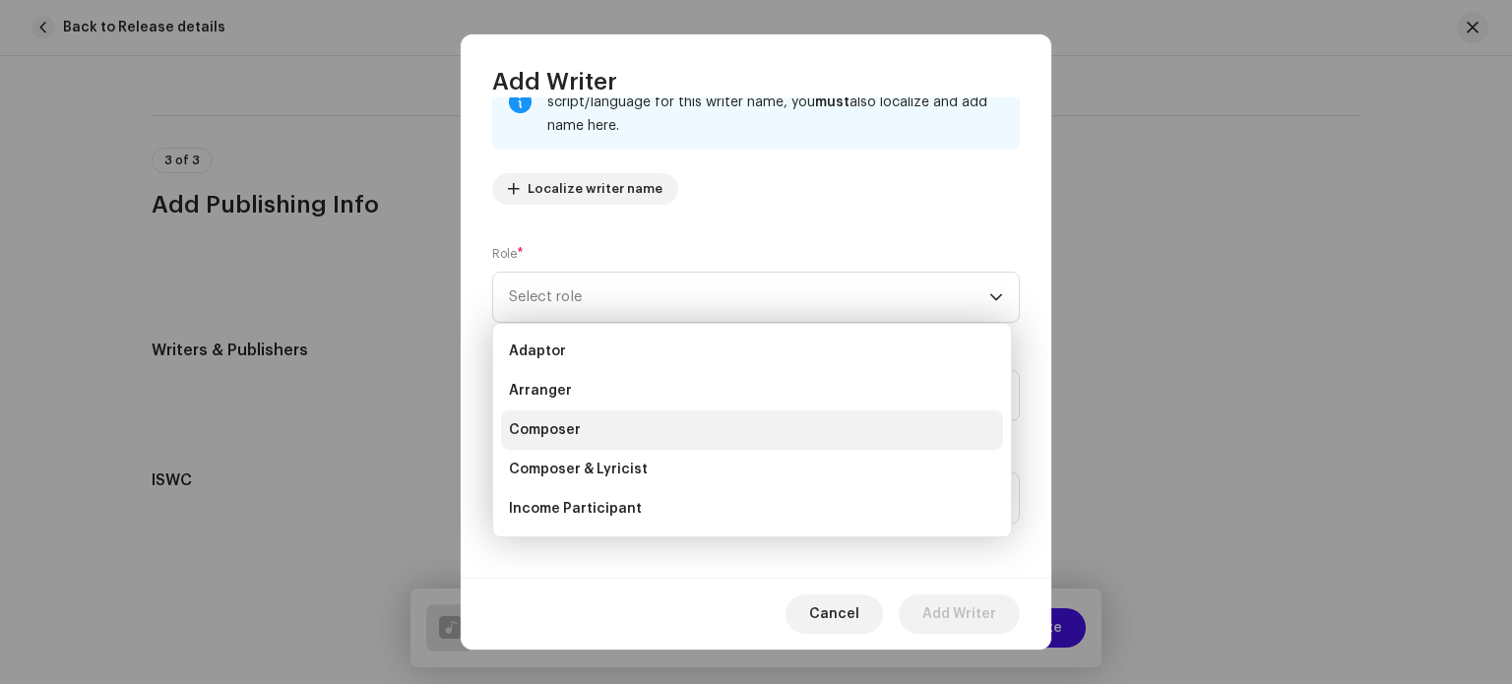
click at [601, 432] on li "Composer" at bounding box center [752, 429] width 502 height 39
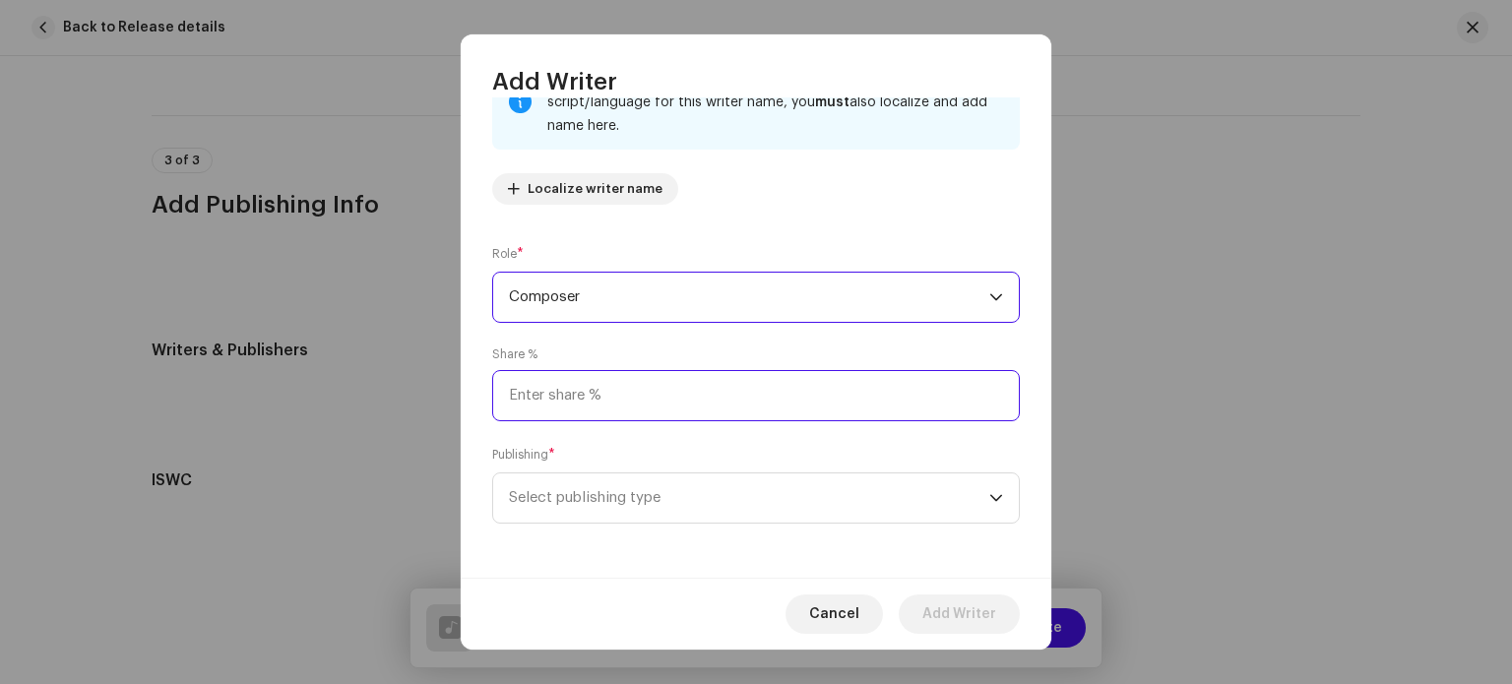
click at [665, 377] on input at bounding box center [756, 395] width 528 height 51
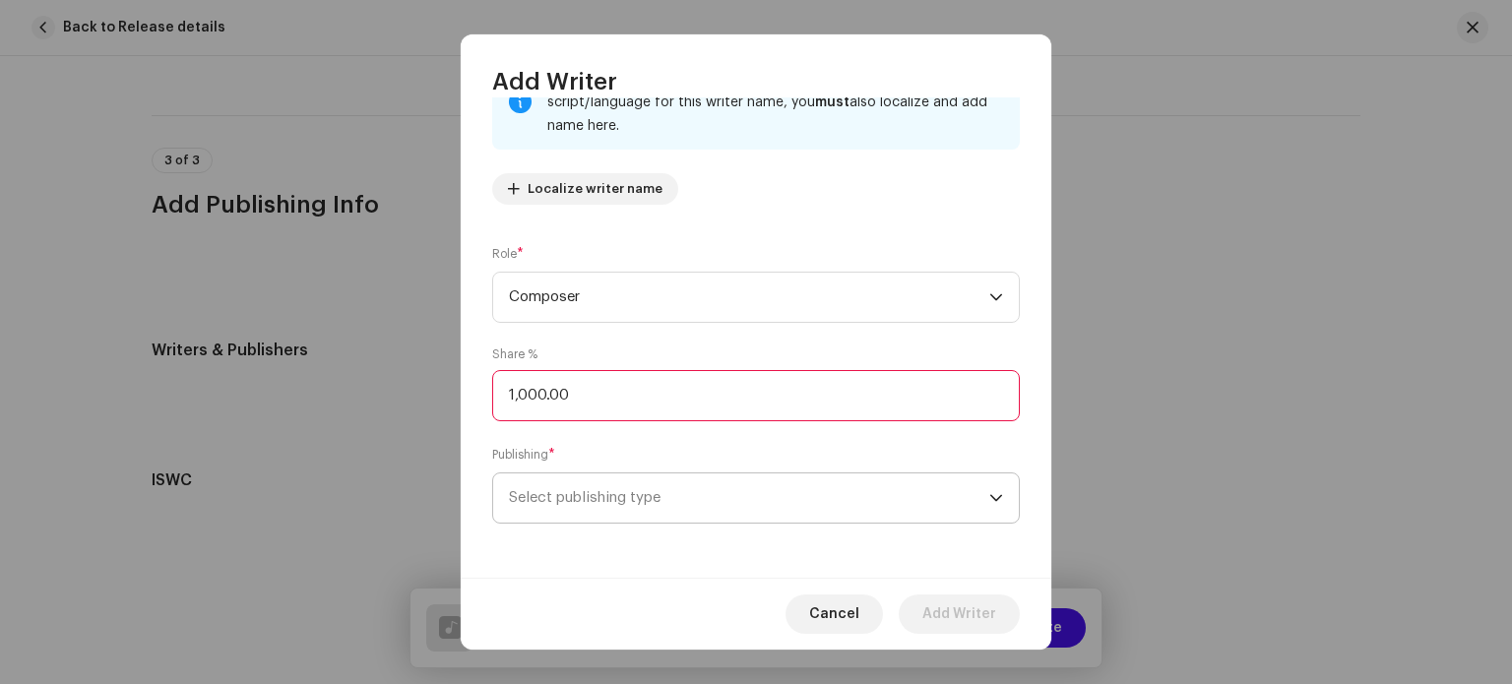
type input "100.00"
click at [705, 493] on span "Select publishing type" at bounding box center [749, 497] width 480 height 49
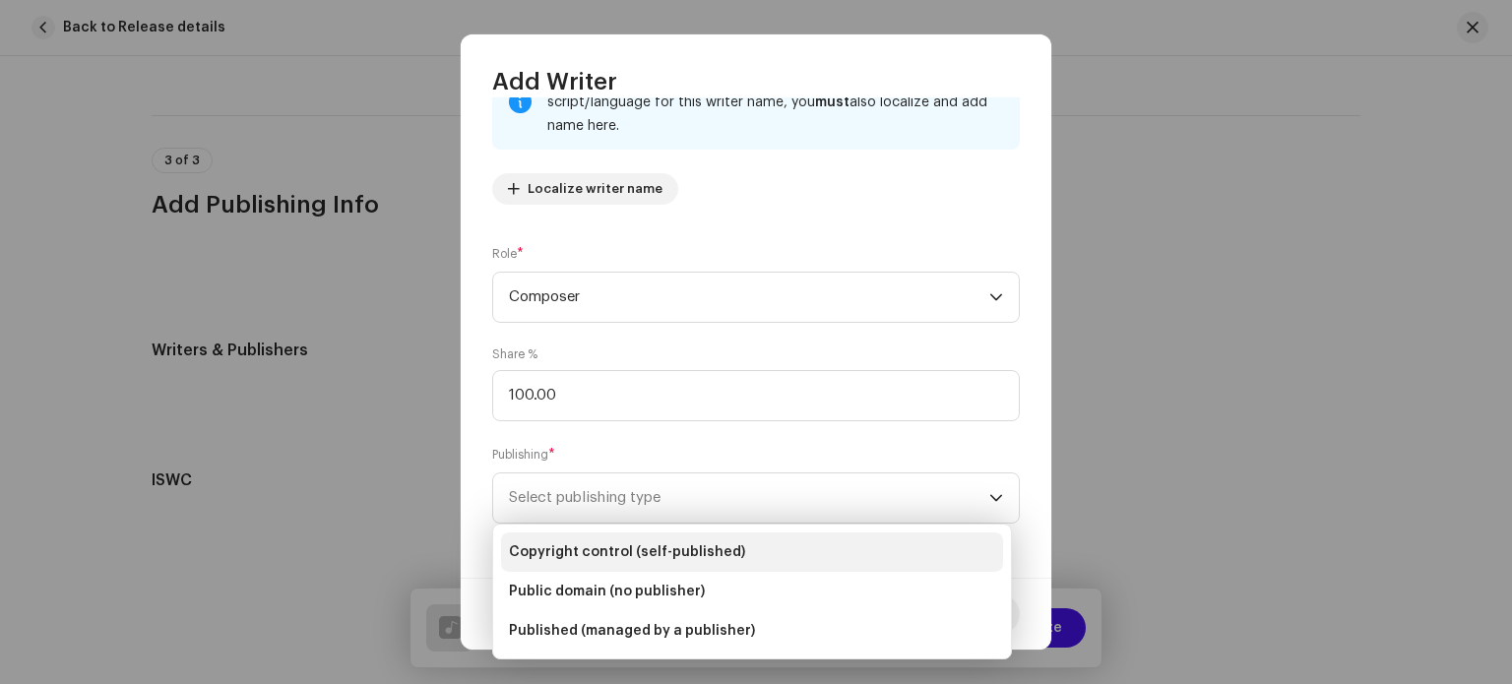
click at [681, 547] on span "Copyright control (self-published)" at bounding box center [627, 552] width 236 height 20
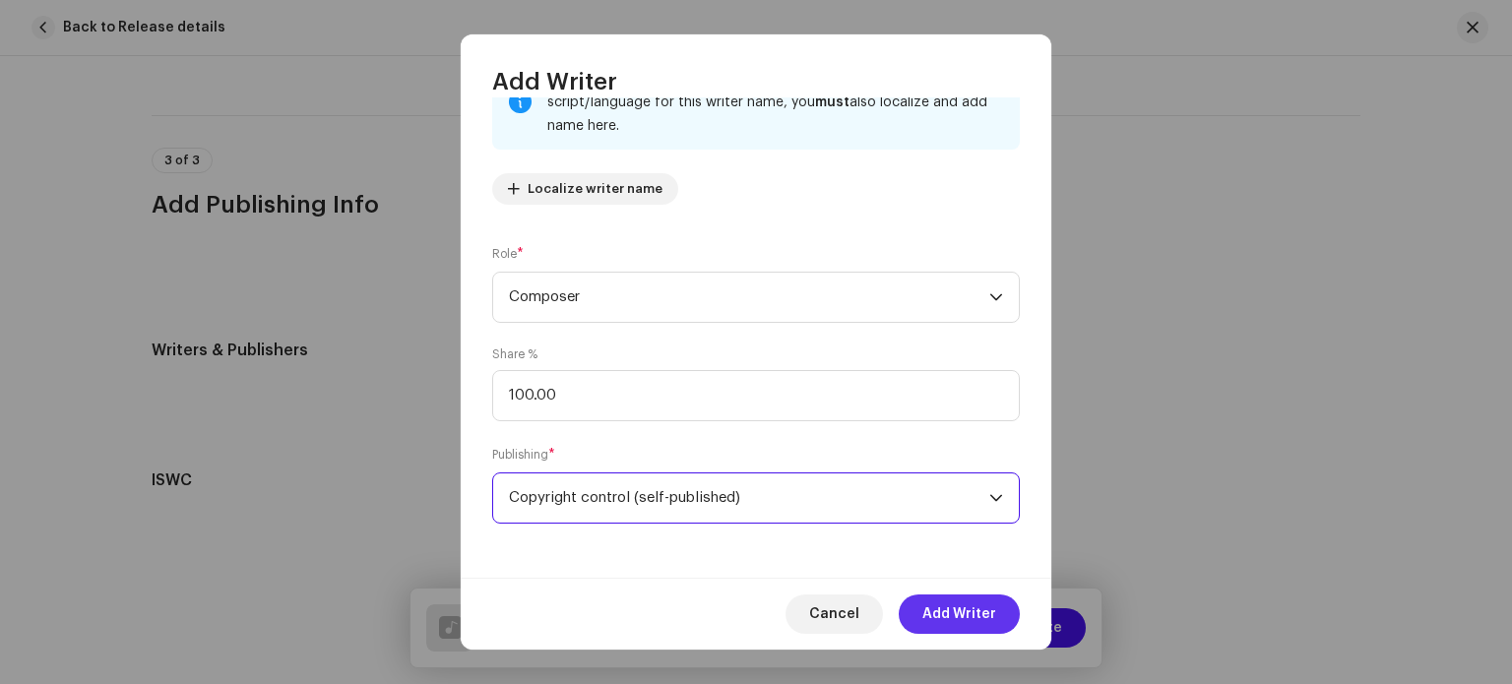
click at [968, 612] on span "Add Writer" at bounding box center [959, 613] width 74 height 39
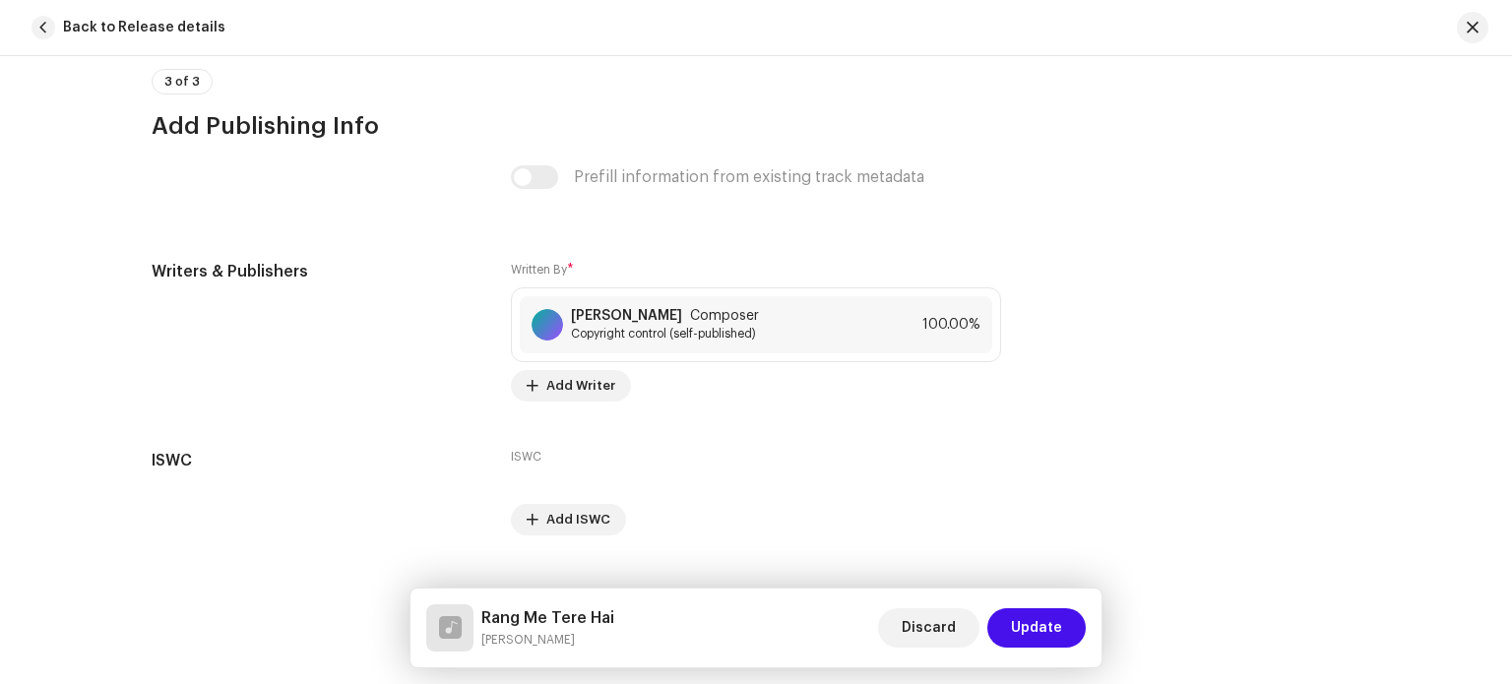
scroll to position [3579, 0]
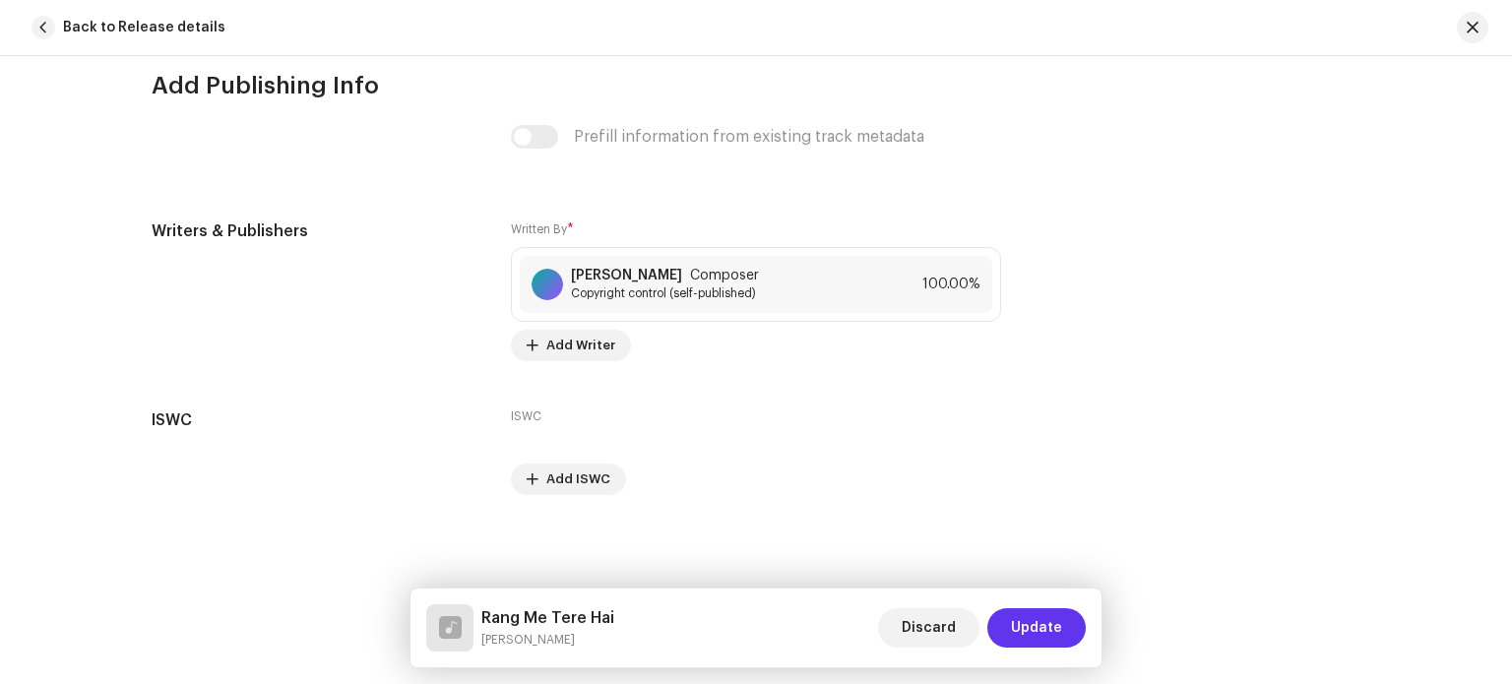
click at [1044, 633] on span "Update" at bounding box center [1036, 627] width 51 height 39
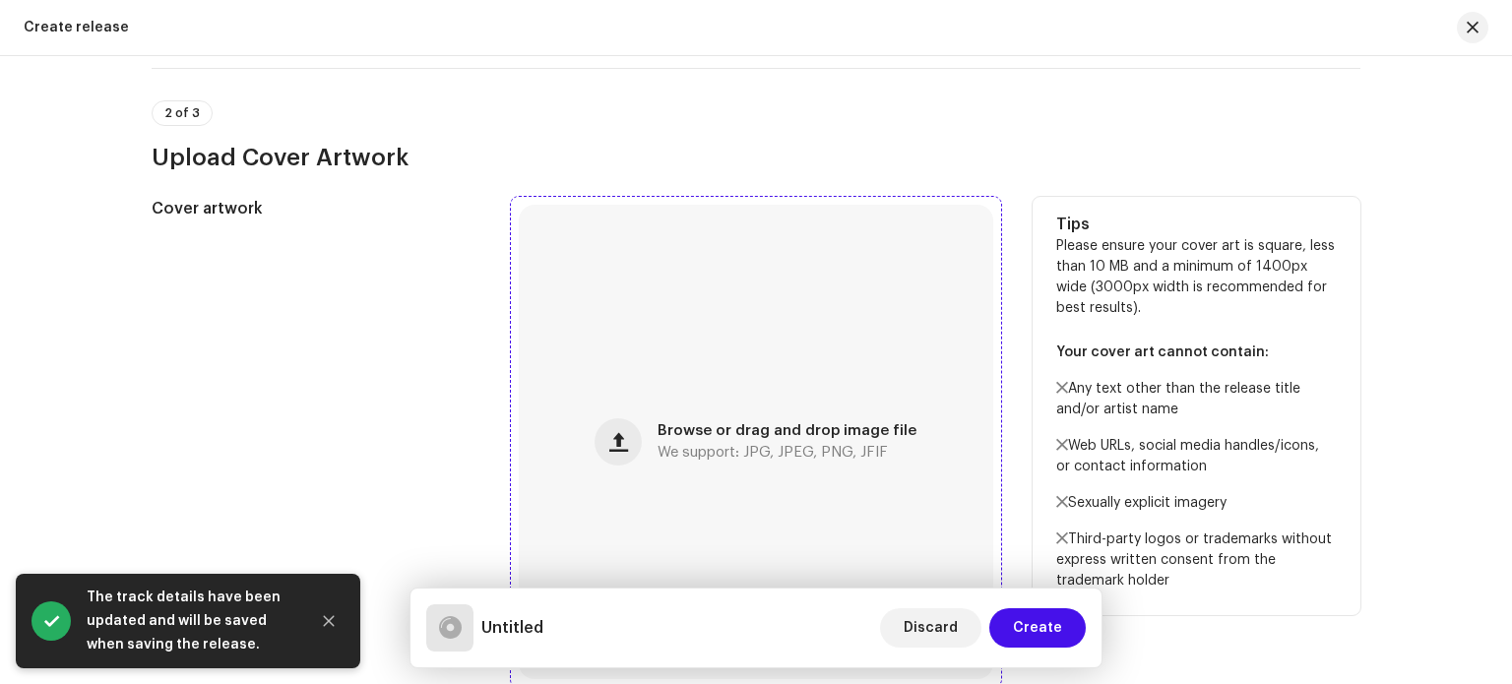
scroll to position [689, 0]
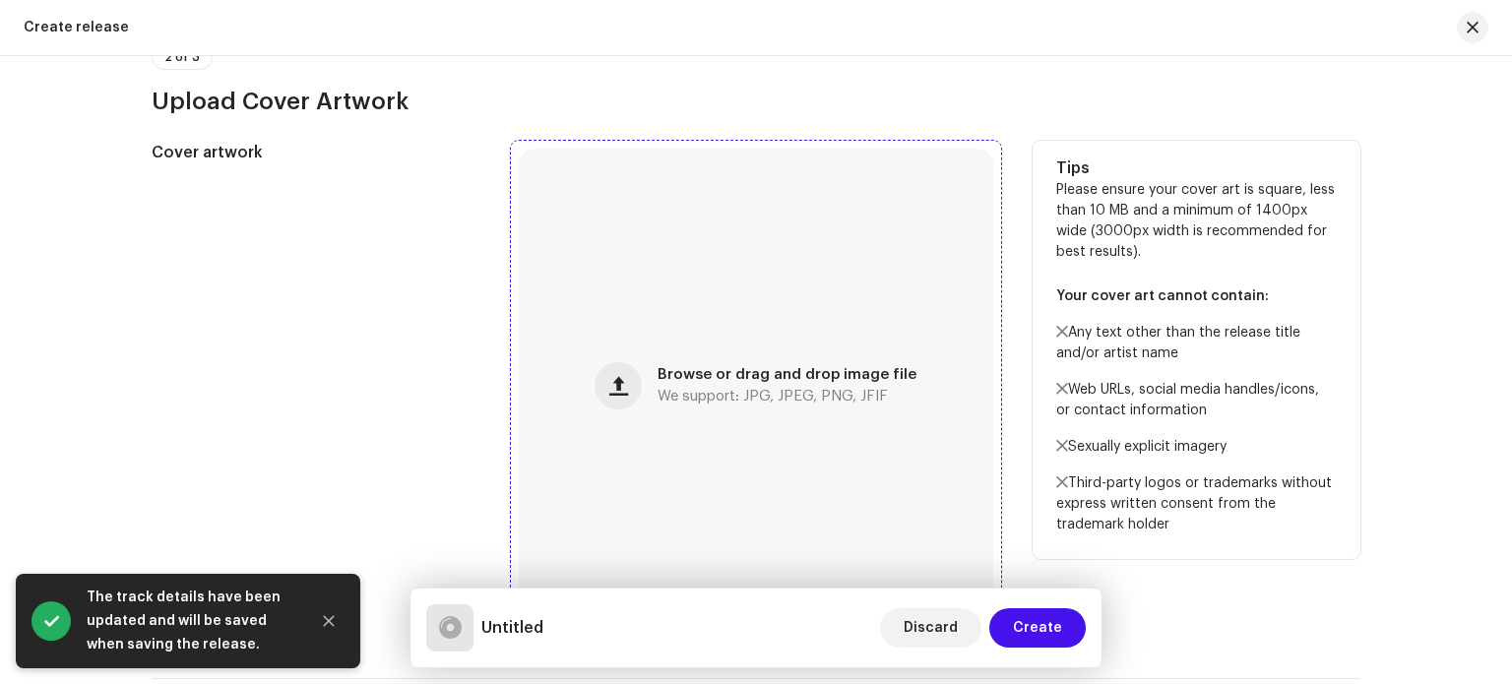
click at [741, 311] on div "Browse or drag and drop image file We support: JPG, JPEG, PNG, JFIF" at bounding box center [756, 386] width 474 height 474
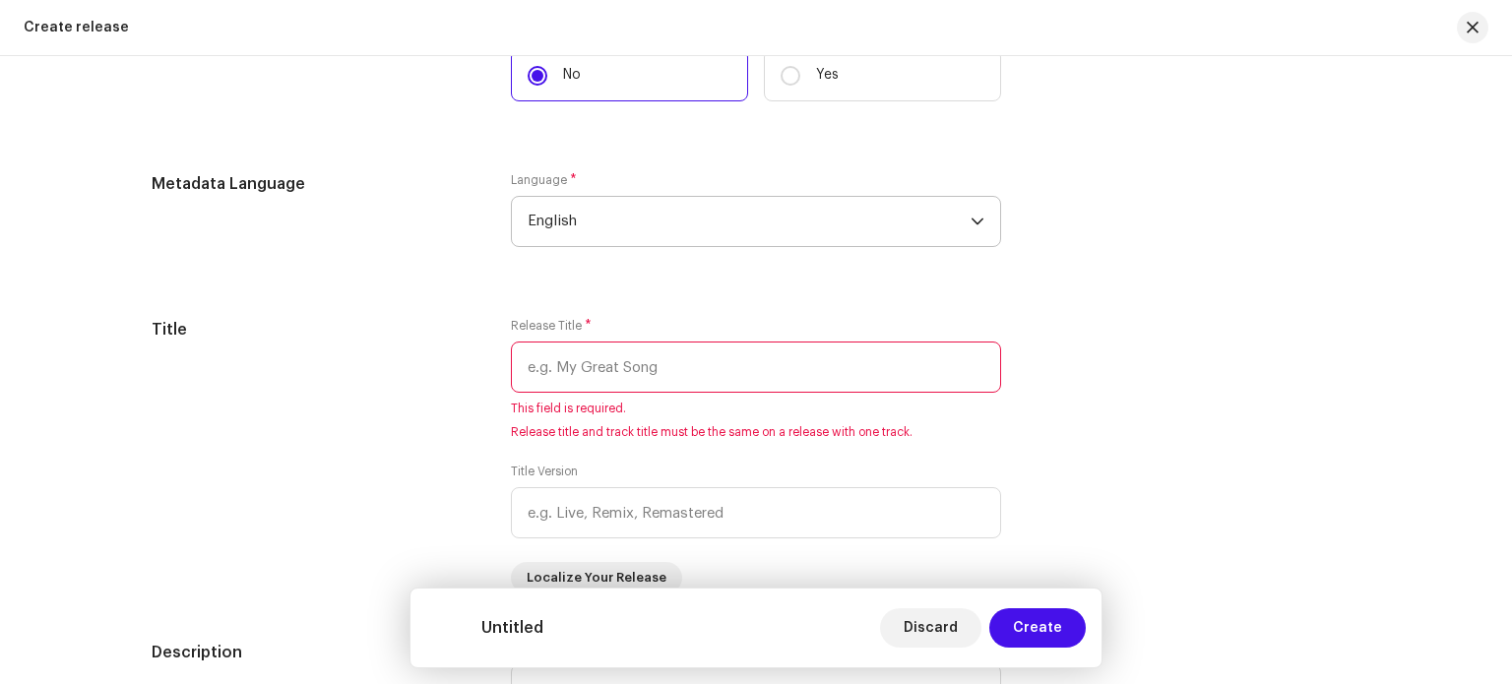
scroll to position [1673, 0]
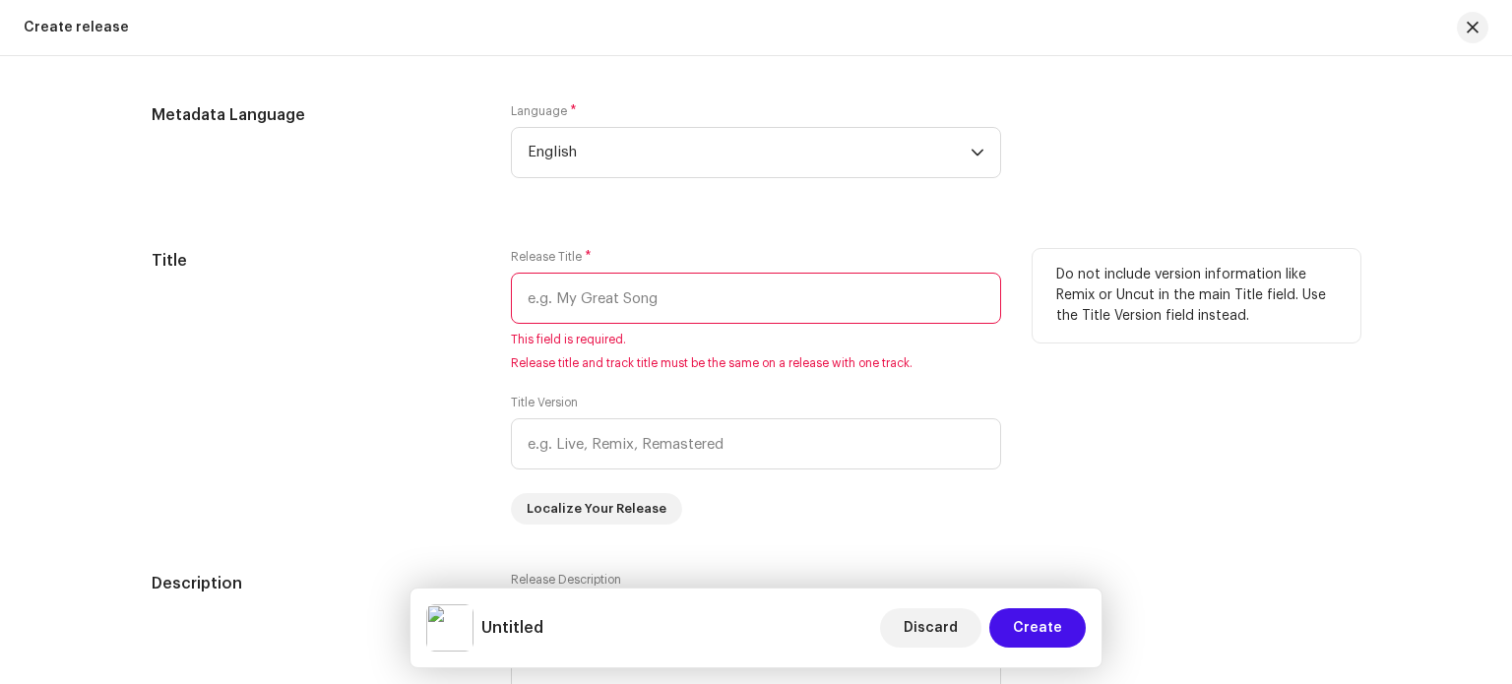
click at [629, 297] on input "text" at bounding box center [756, 298] width 490 height 51
paste input "Rang Me Tere Hai"
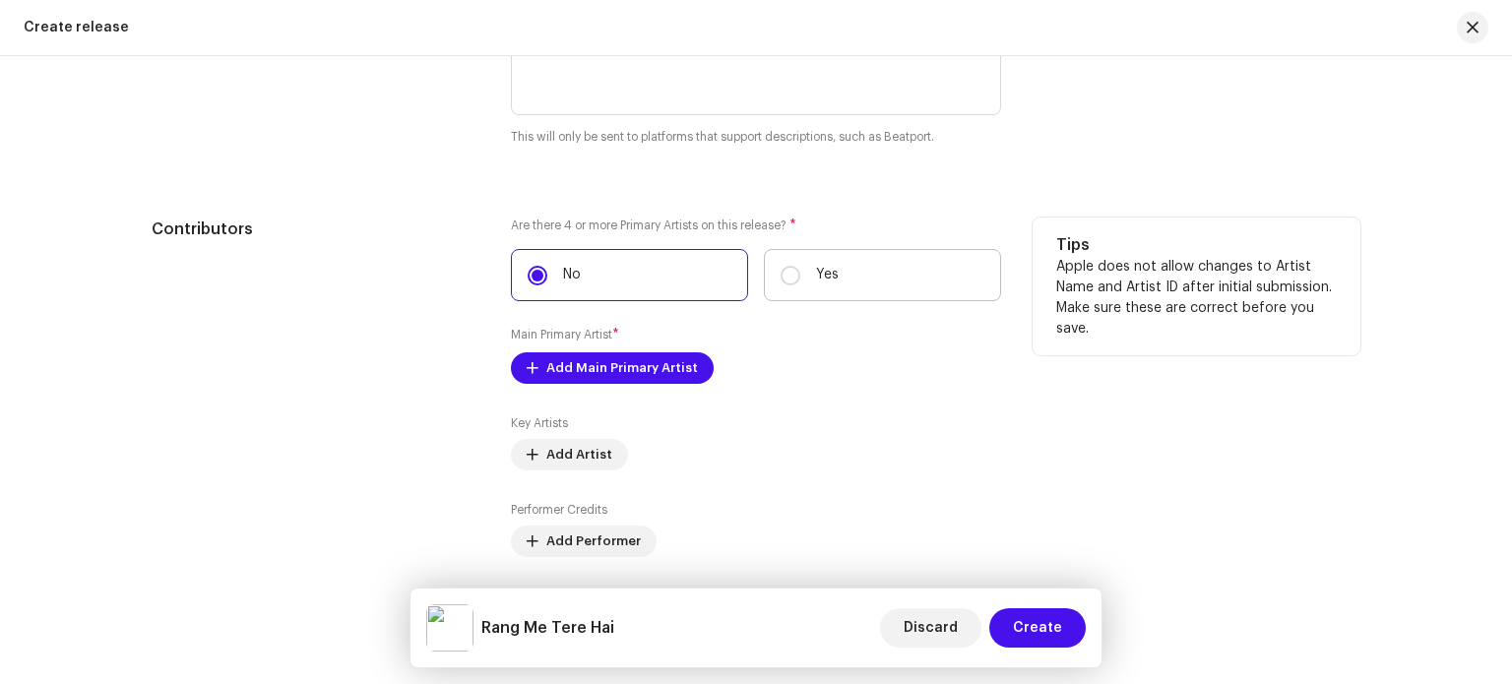
scroll to position [2264, 0]
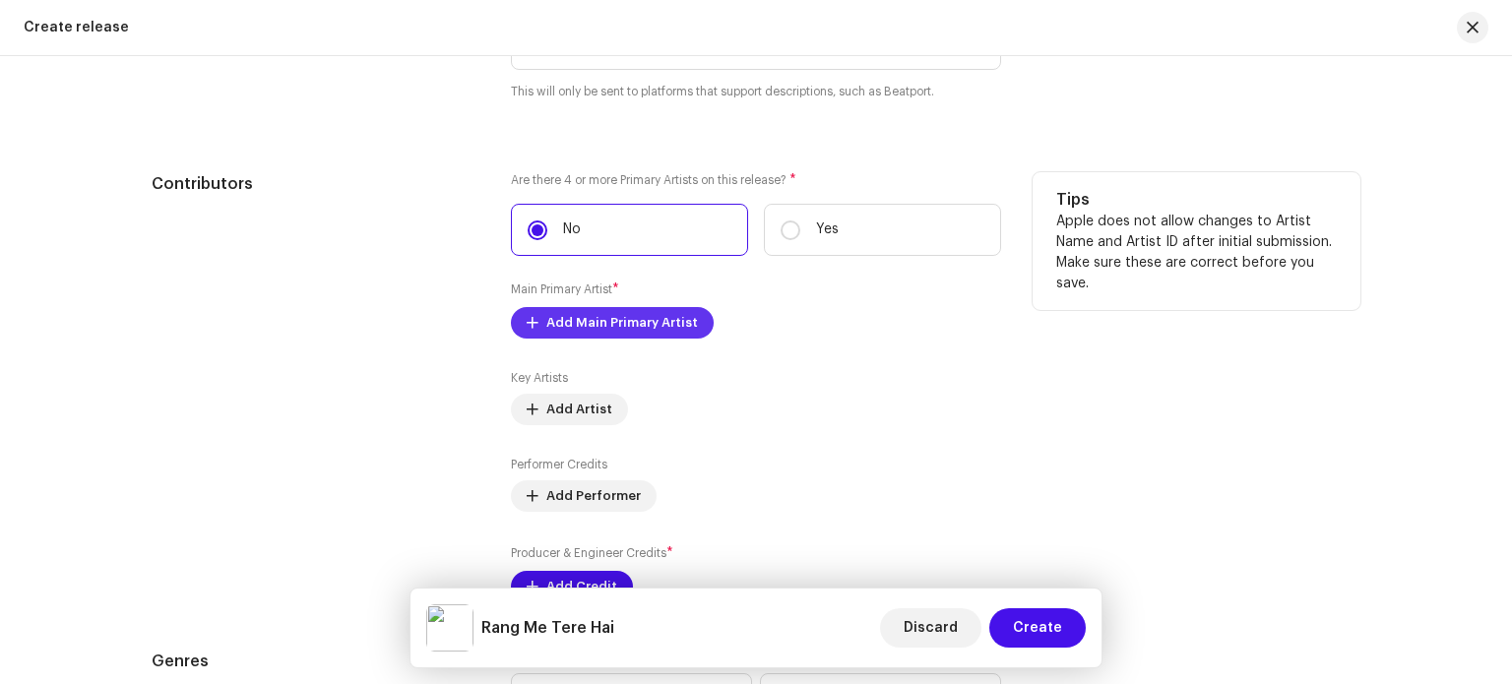
type input "Rang Me Tere Hai"
click at [640, 327] on span "Add Main Primary Artist" at bounding box center [622, 322] width 152 height 39
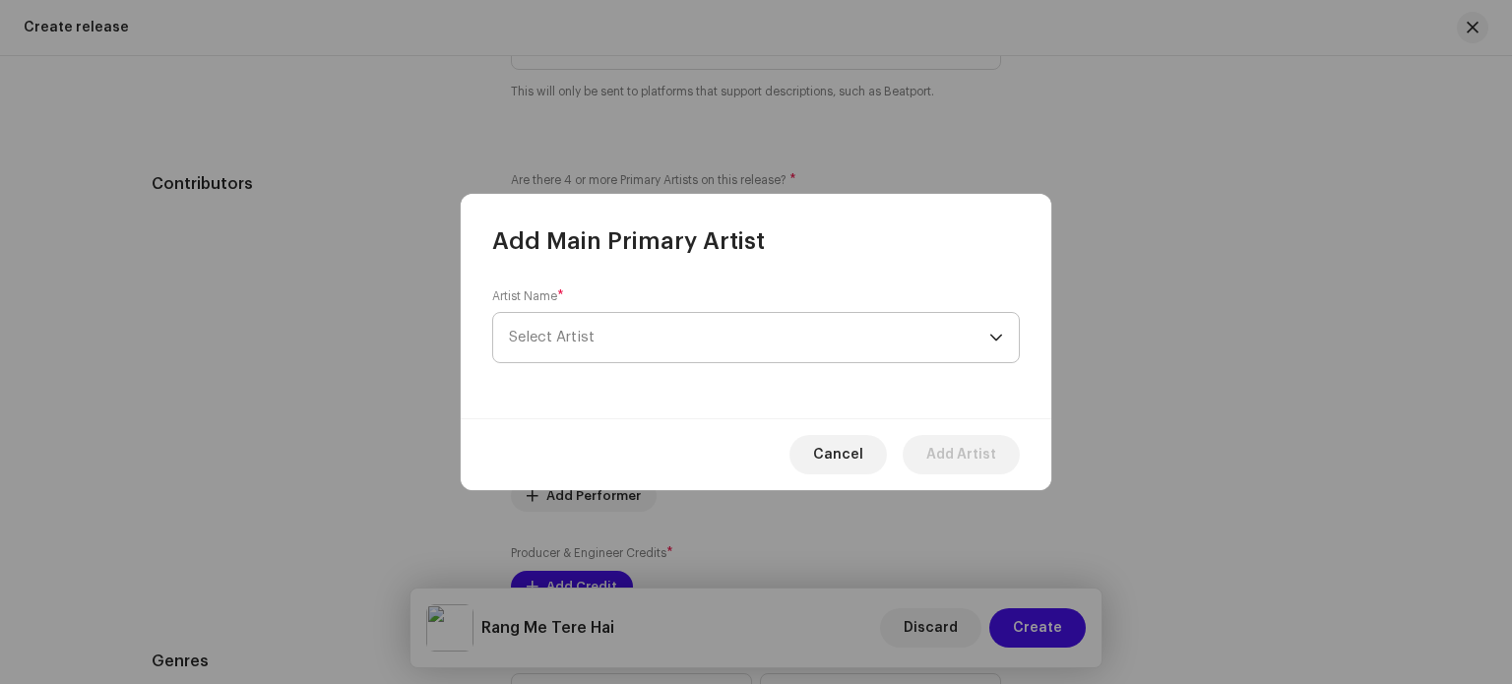
click at [640, 330] on span "Select Artist" at bounding box center [749, 337] width 480 height 49
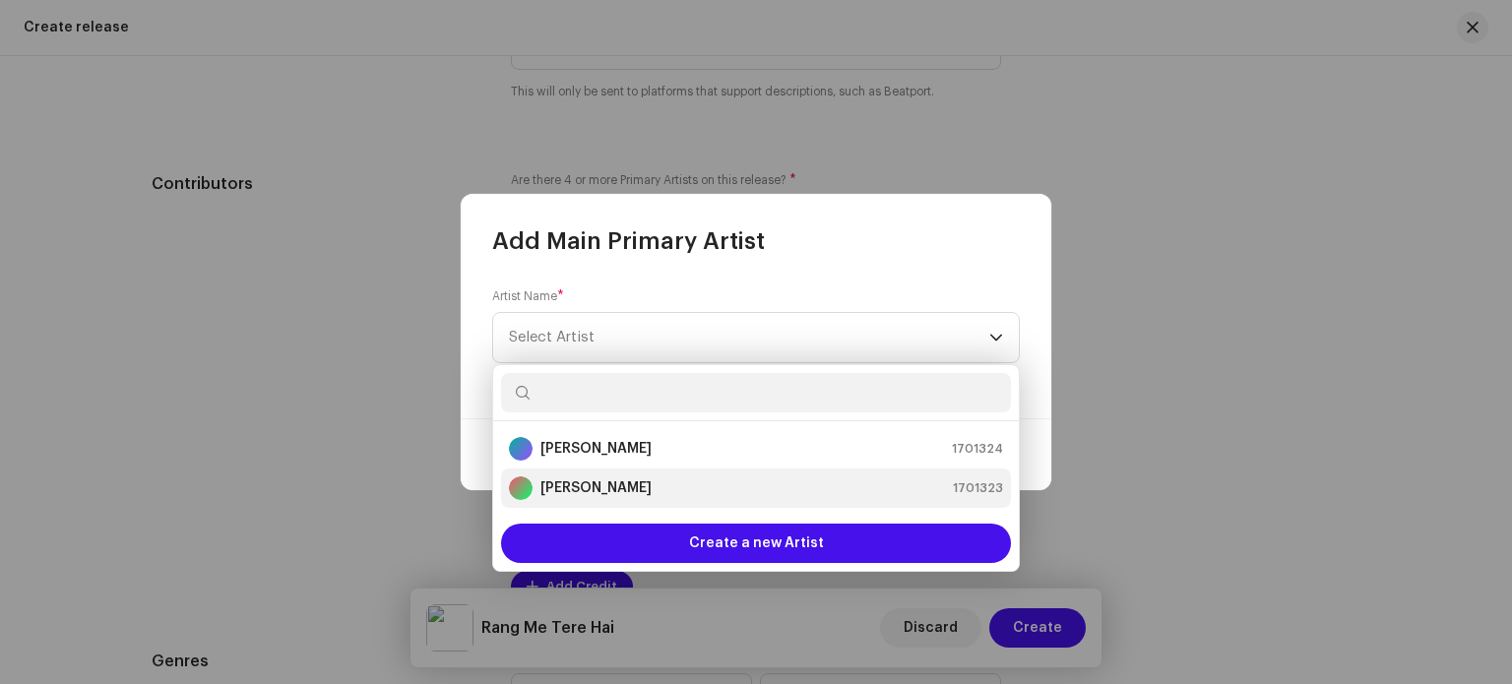
click at [644, 492] on strong "[PERSON_NAME]" at bounding box center [595, 488] width 111 height 20
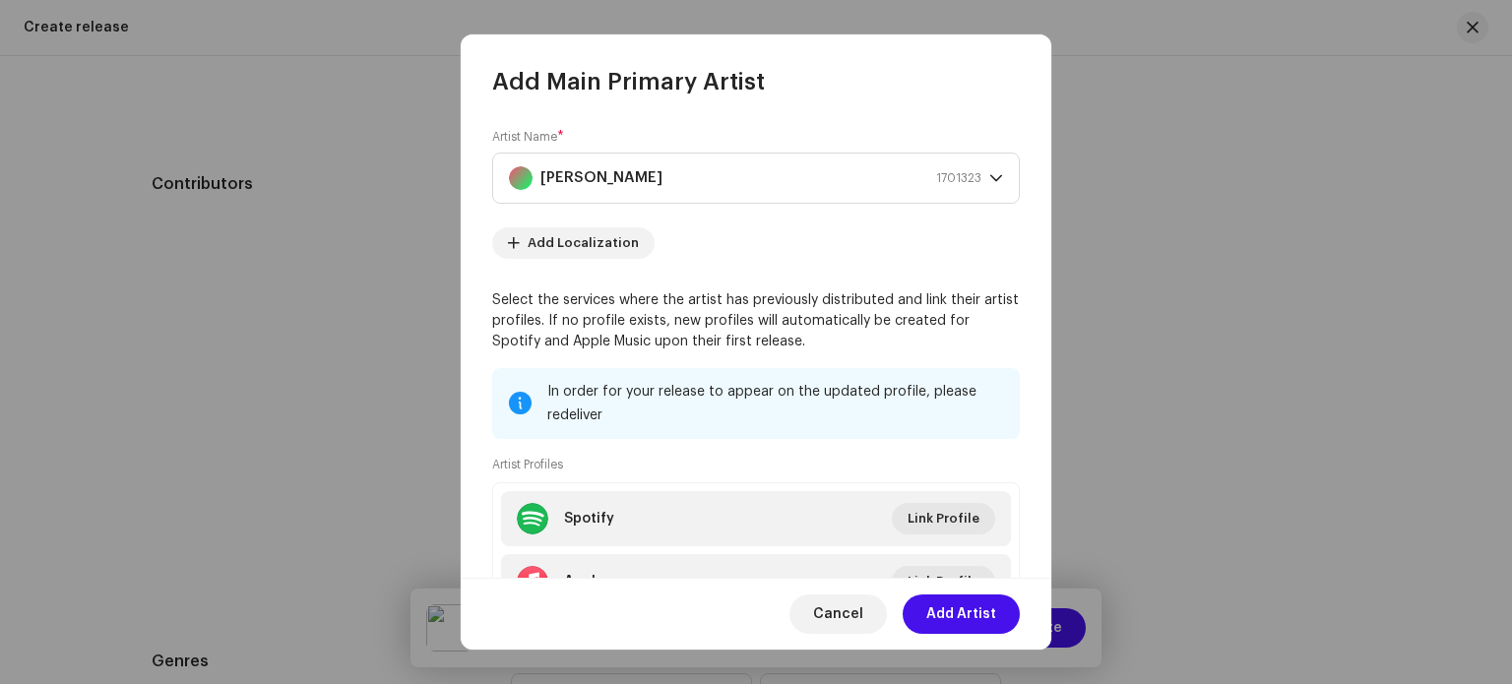
scroll to position [157, 0]
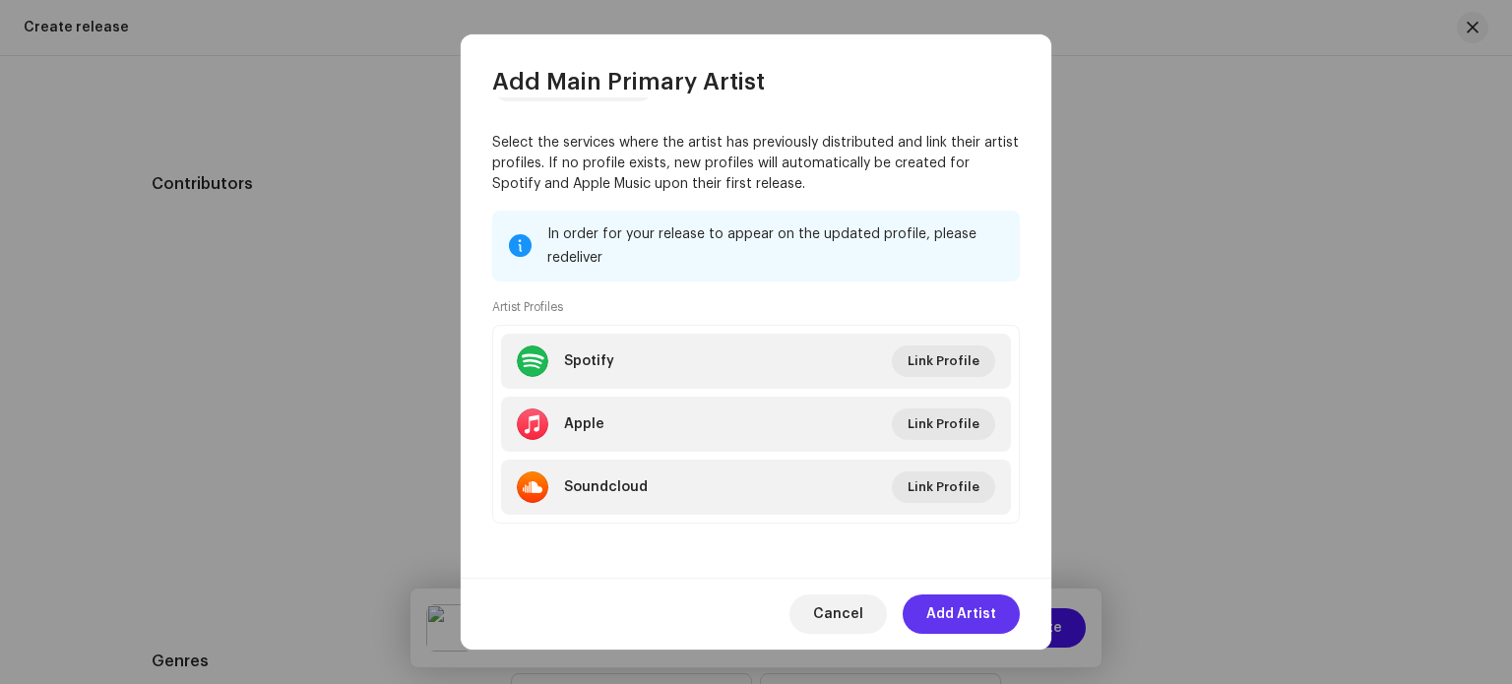
click at [965, 609] on span "Add Artist" at bounding box center [961, 613] width 70 height 39
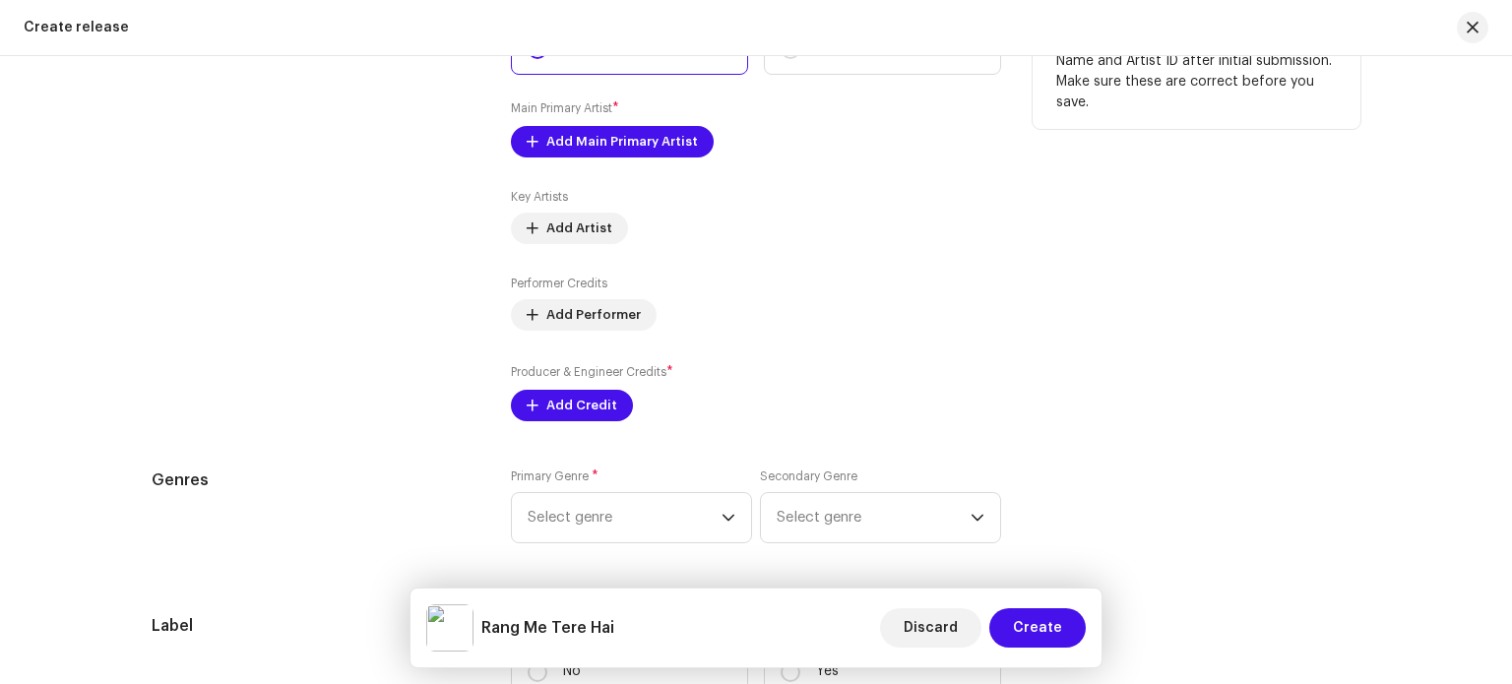
scroll to position [2461, 0]
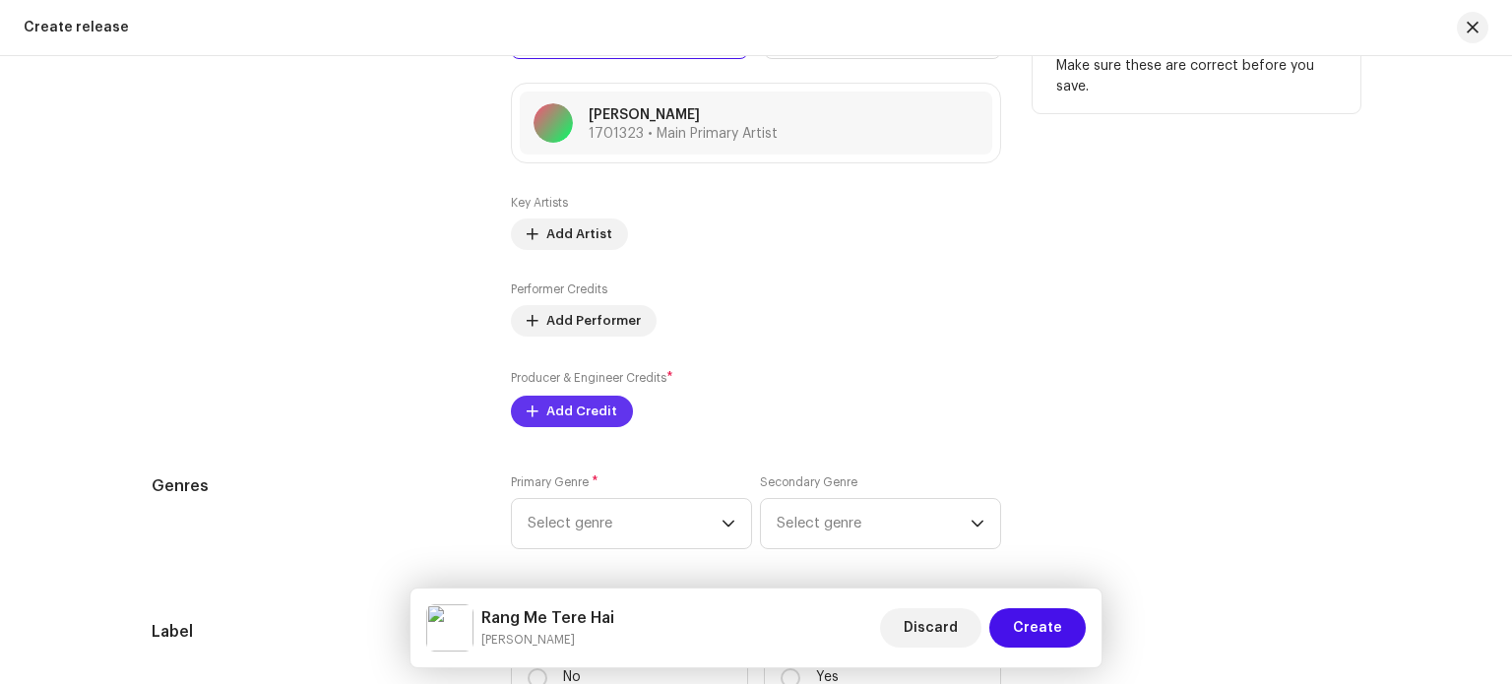
click at [582, 412] on span "Add Credit" at bounding box center [581, 411] width 71 height 39
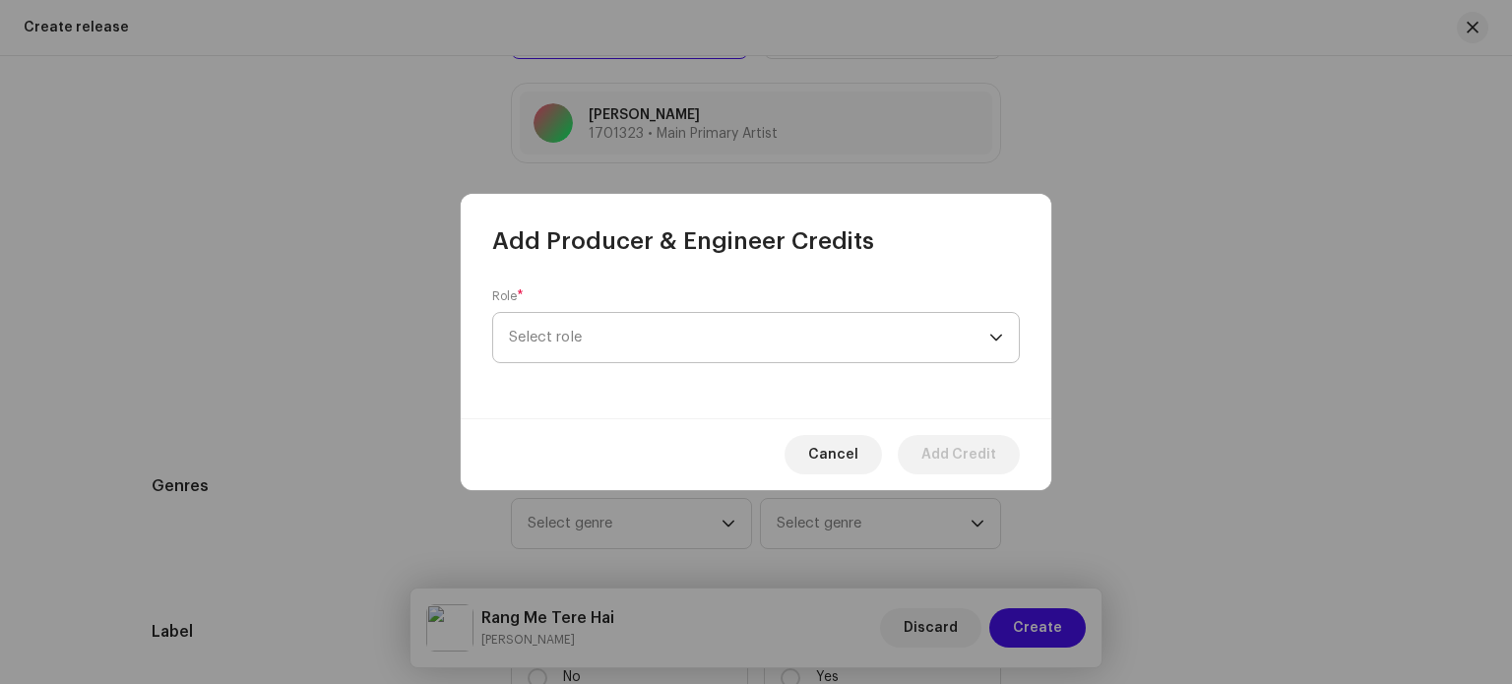
click at [722, 349] on span "Select role" at bounding box center [749, 337] width 480 height 49
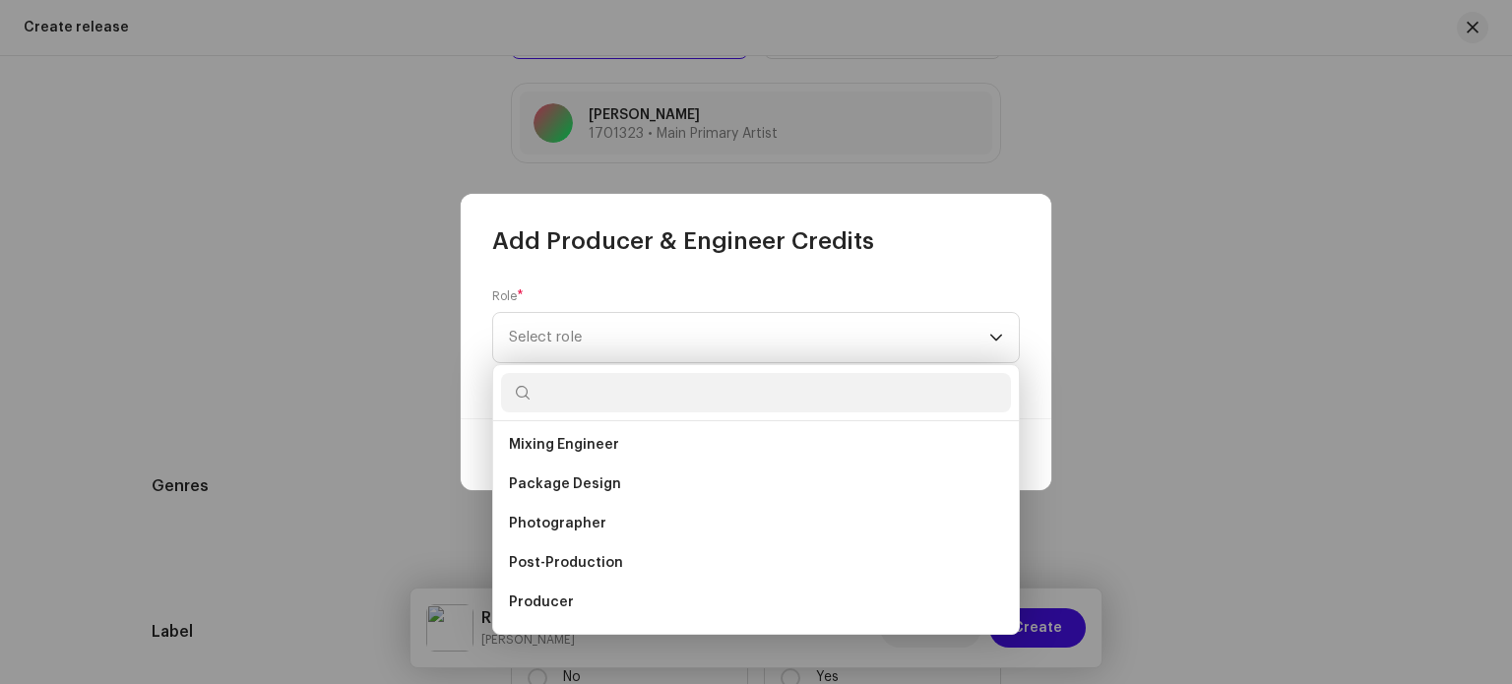
scroll to position [689, 0]
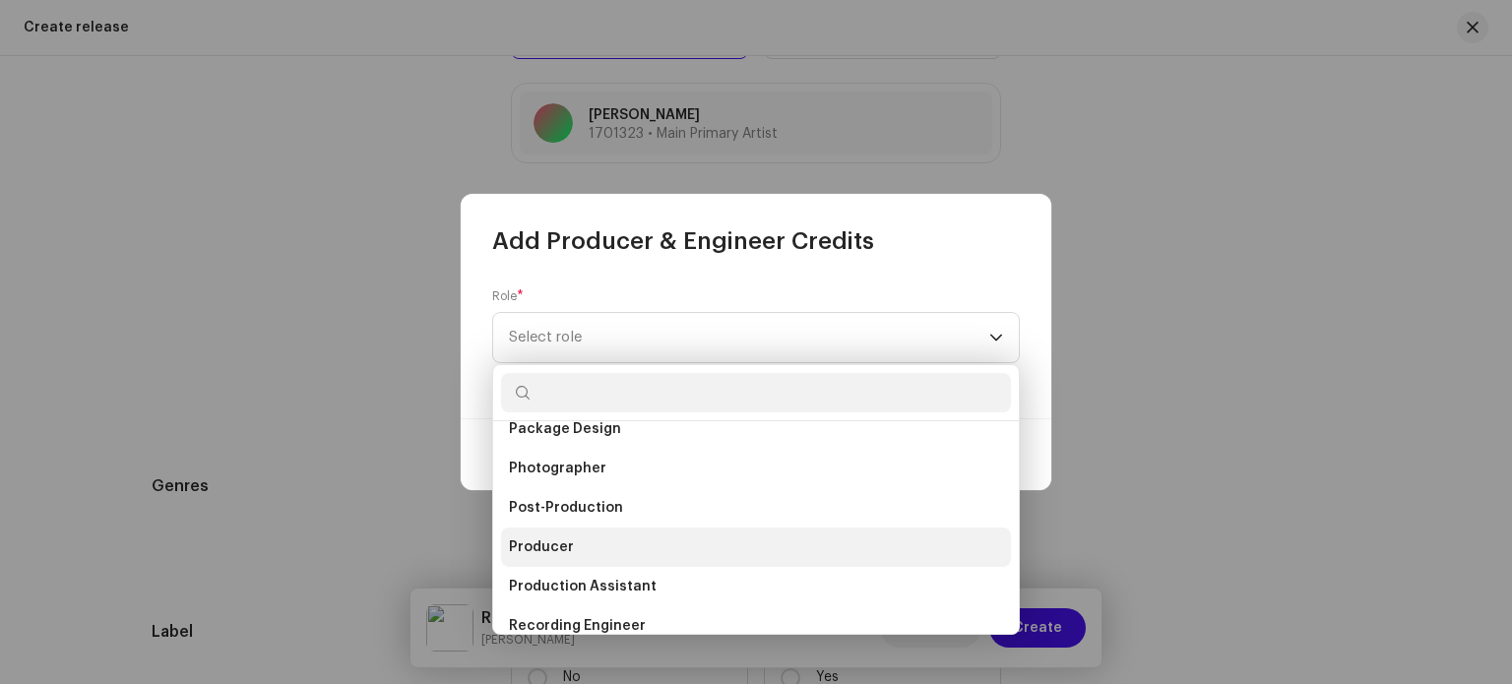
click at [572, 542] on li "Producer" at bounding box center [756, 547] width 510 height 39
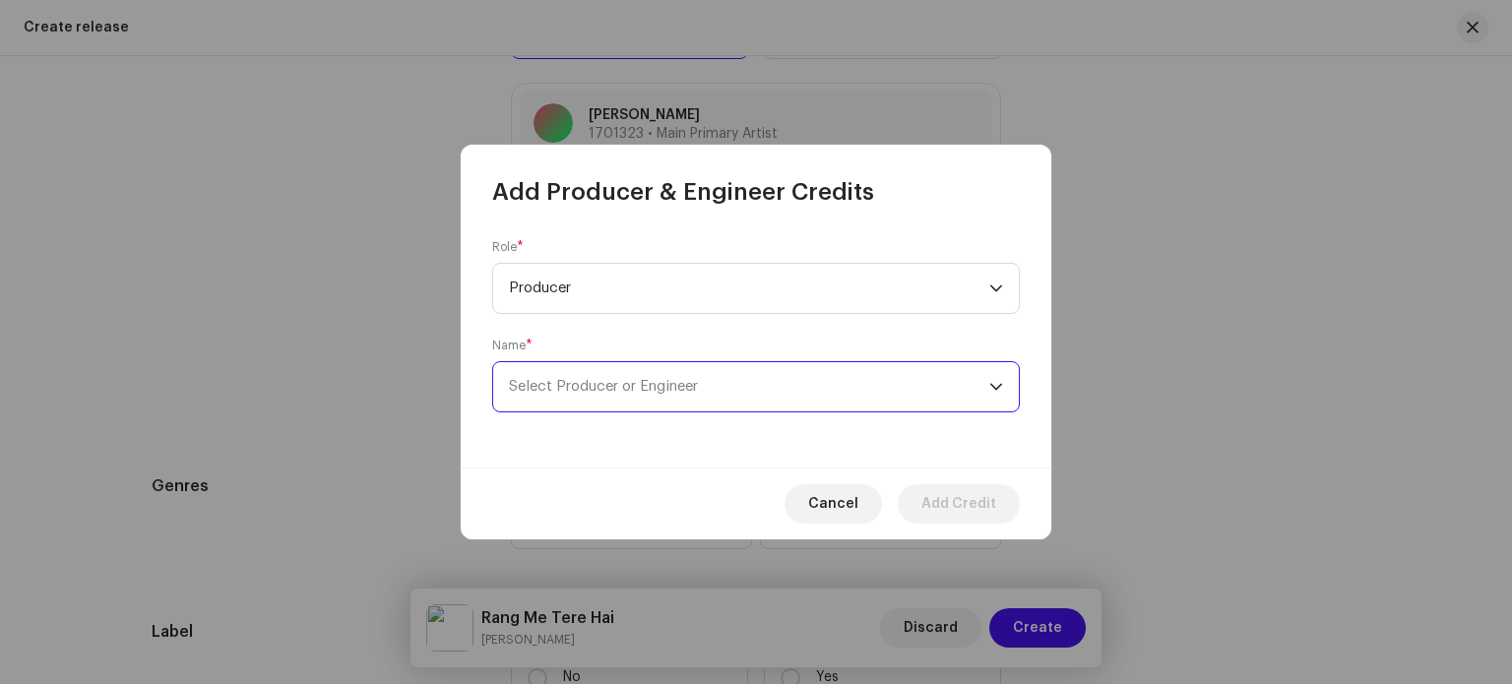
click at [712, 393] on span "Select Producer or Engineer" at bounding box center [749, 386] width 480 height 49
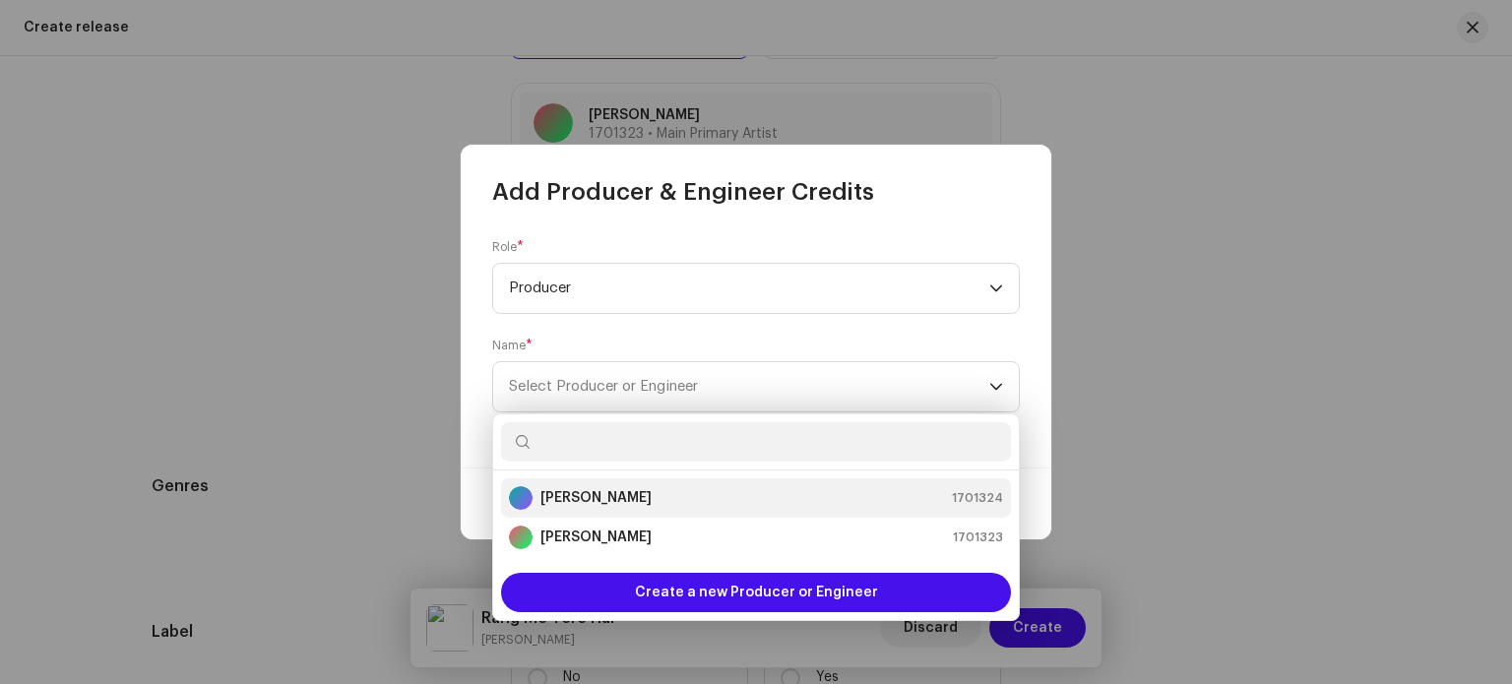
click at [596, 503] on strong "Karan Kumar" at bounding box center [595, 498] width 111 height 20
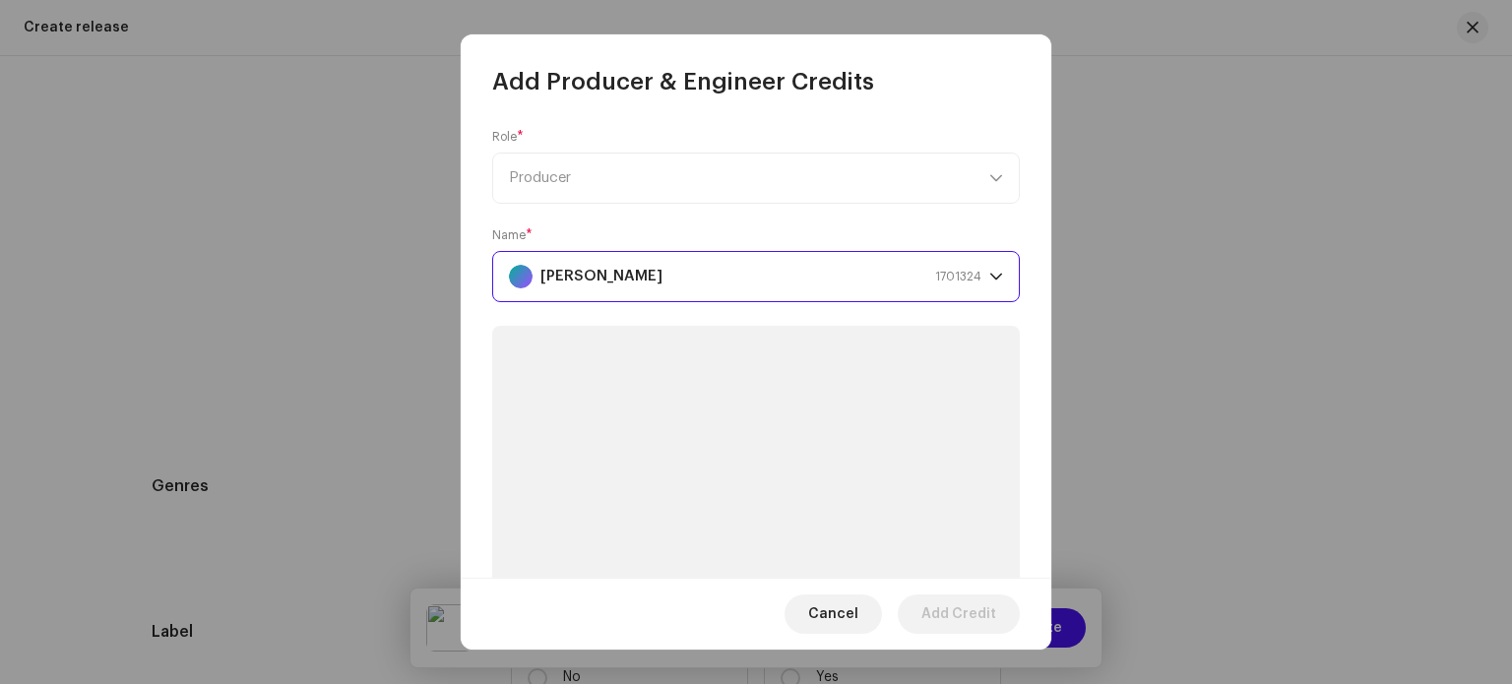
scroll to position [256, 0]
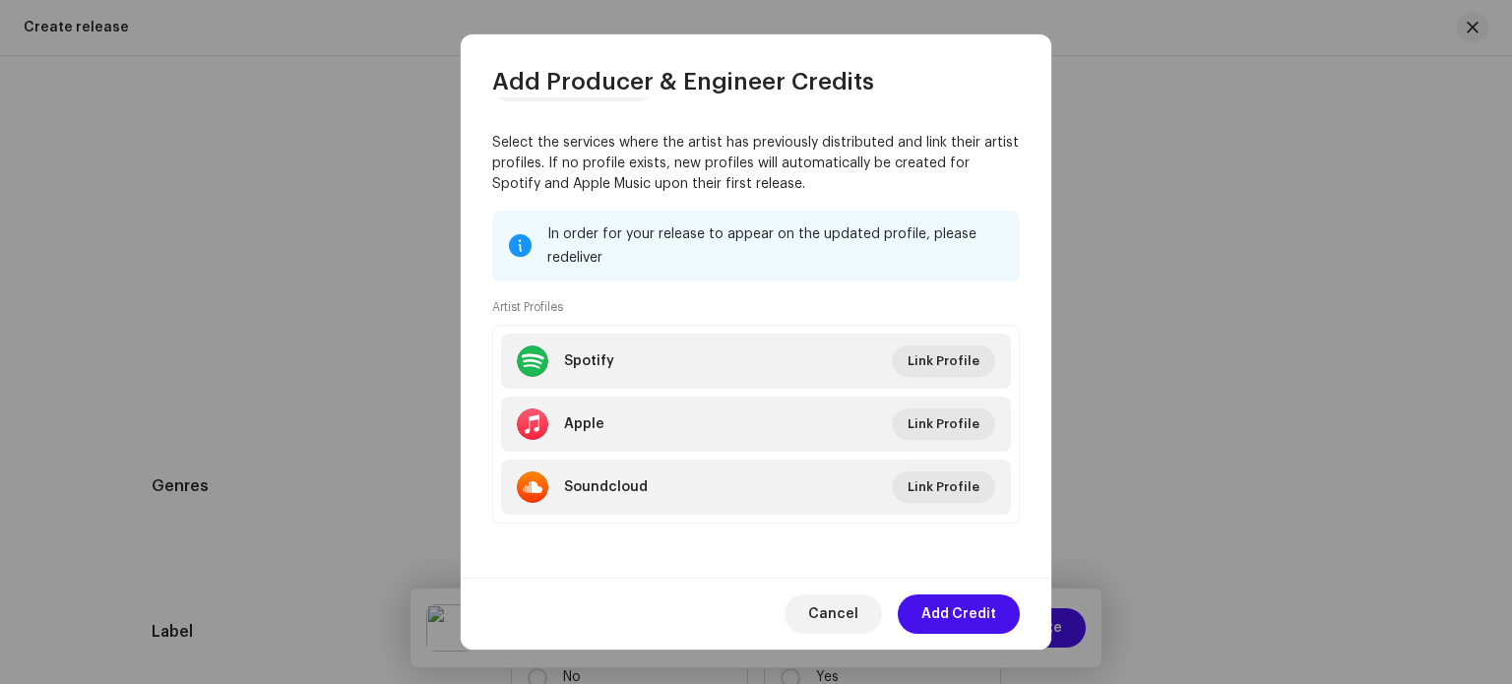
click at [953, 617] on span "Add Credit" at bounding box center [958, 613] width 75 height 39
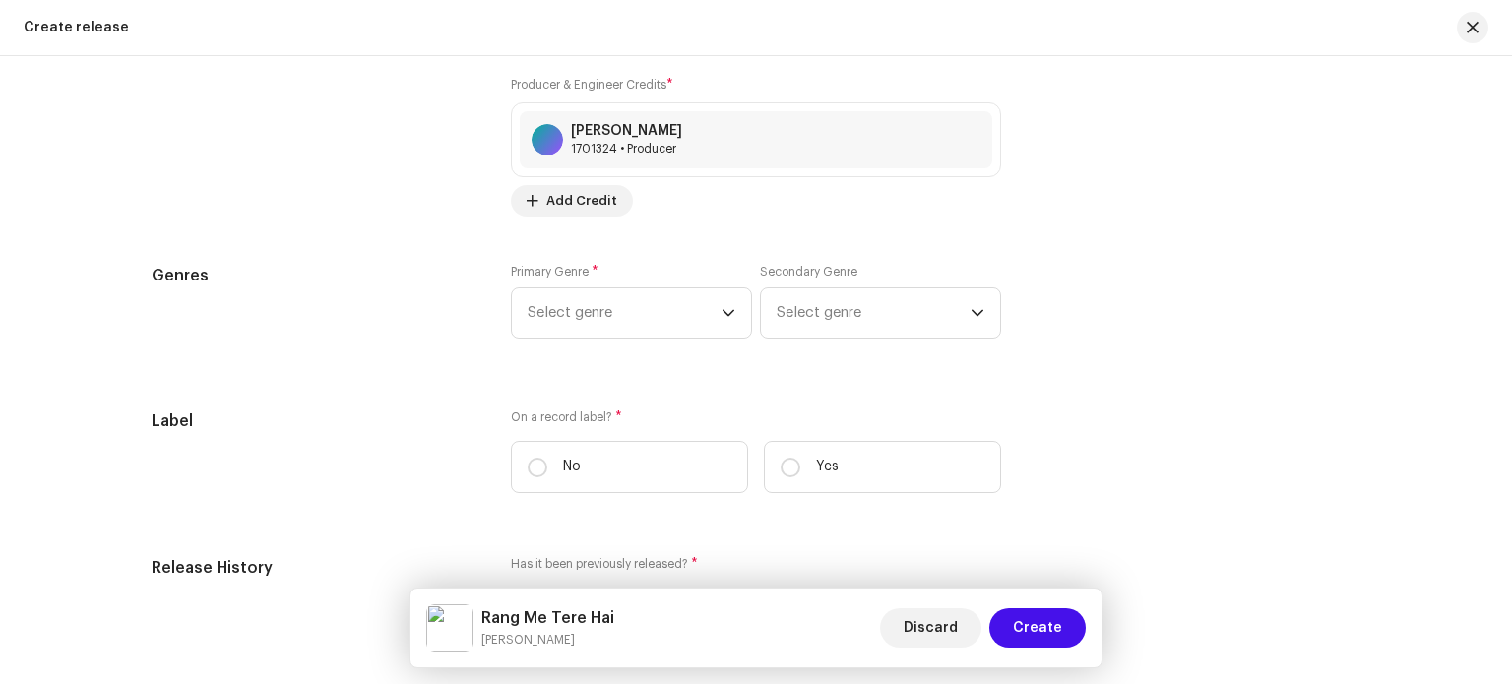
scroll to position [2756, 0]
click at [713, 306] on span "Select genre" at bounding box center [625, 310] width 194 height 49
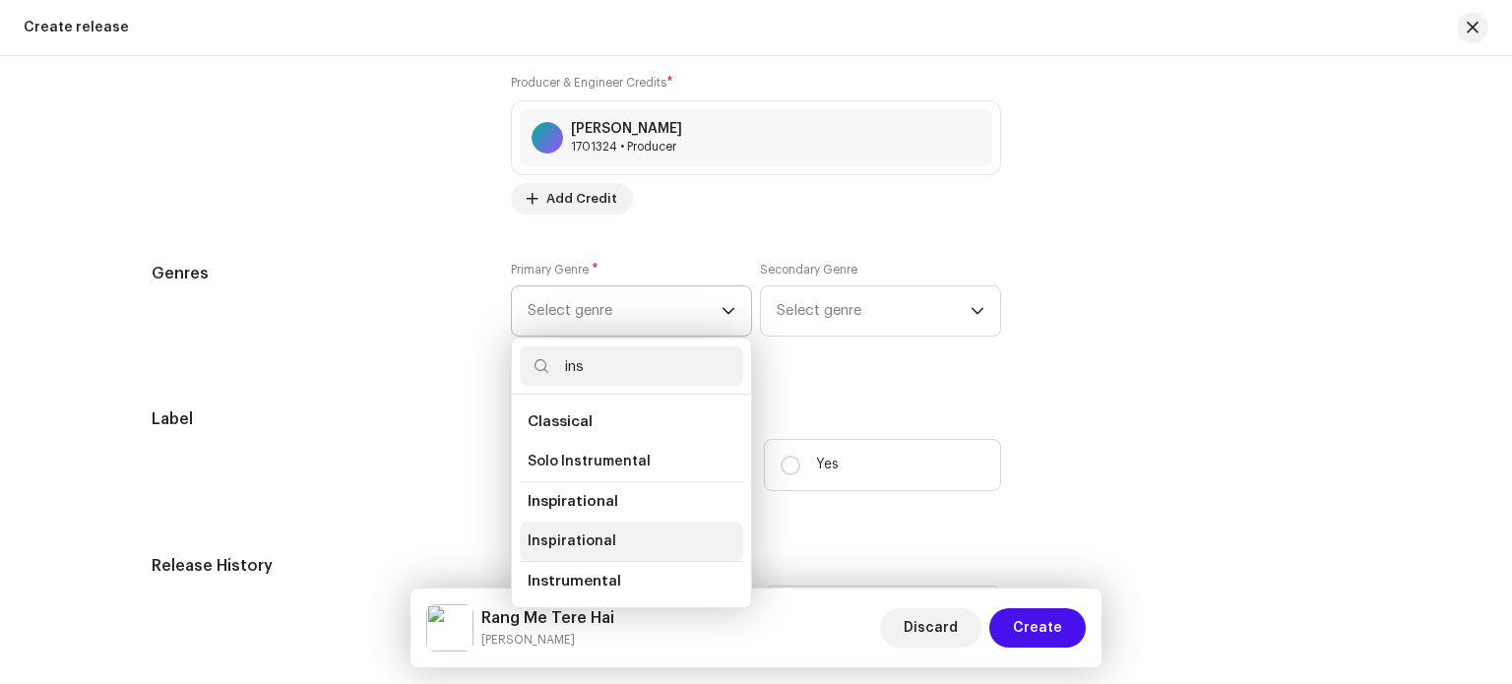
type input "ins"
click at [571, 542] on span "Inspirational" at bounding box center [572, 541] width 89 height 20
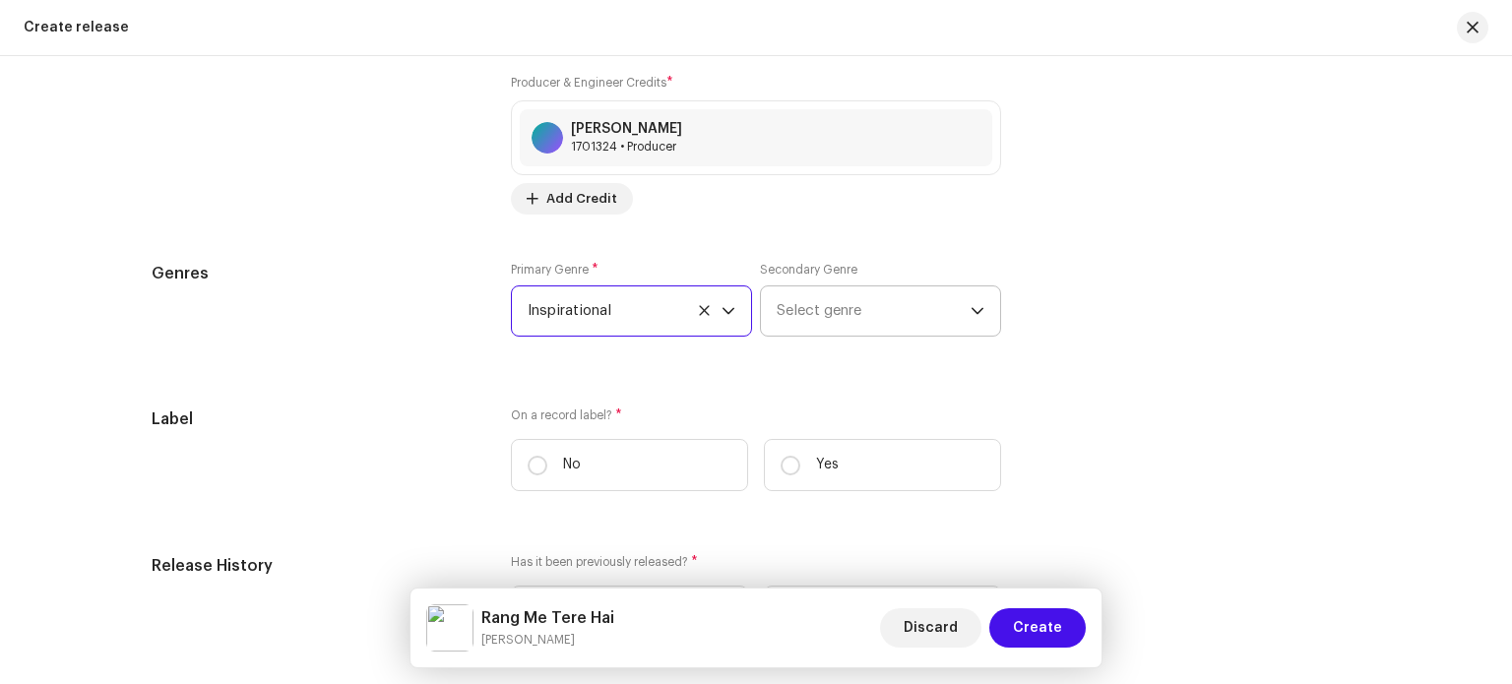
click at [851, 321] on span "Select genre" at bounding box center [874, 310] width 194 height 49
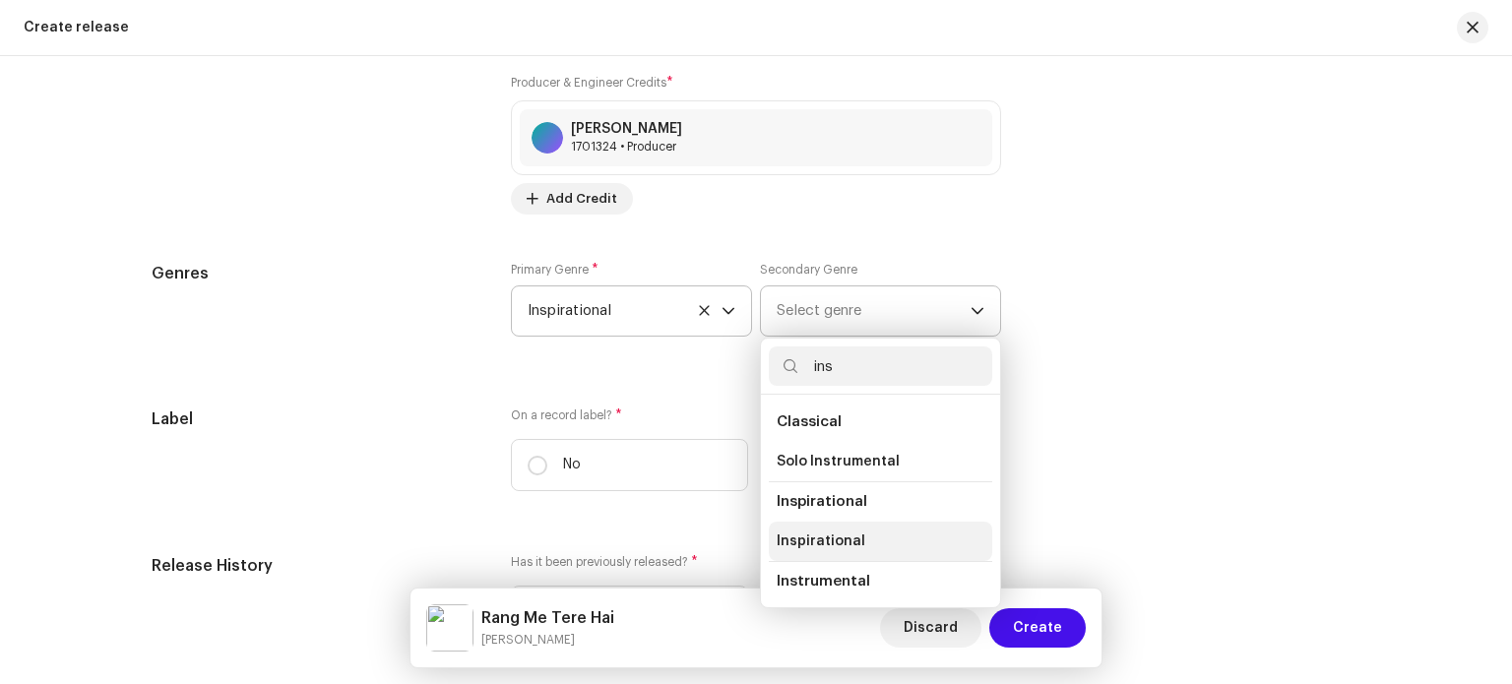
type input "ins"
click at [859, 534] on li "Inspirational" at bounding box center [880, 541] width 223 height 39
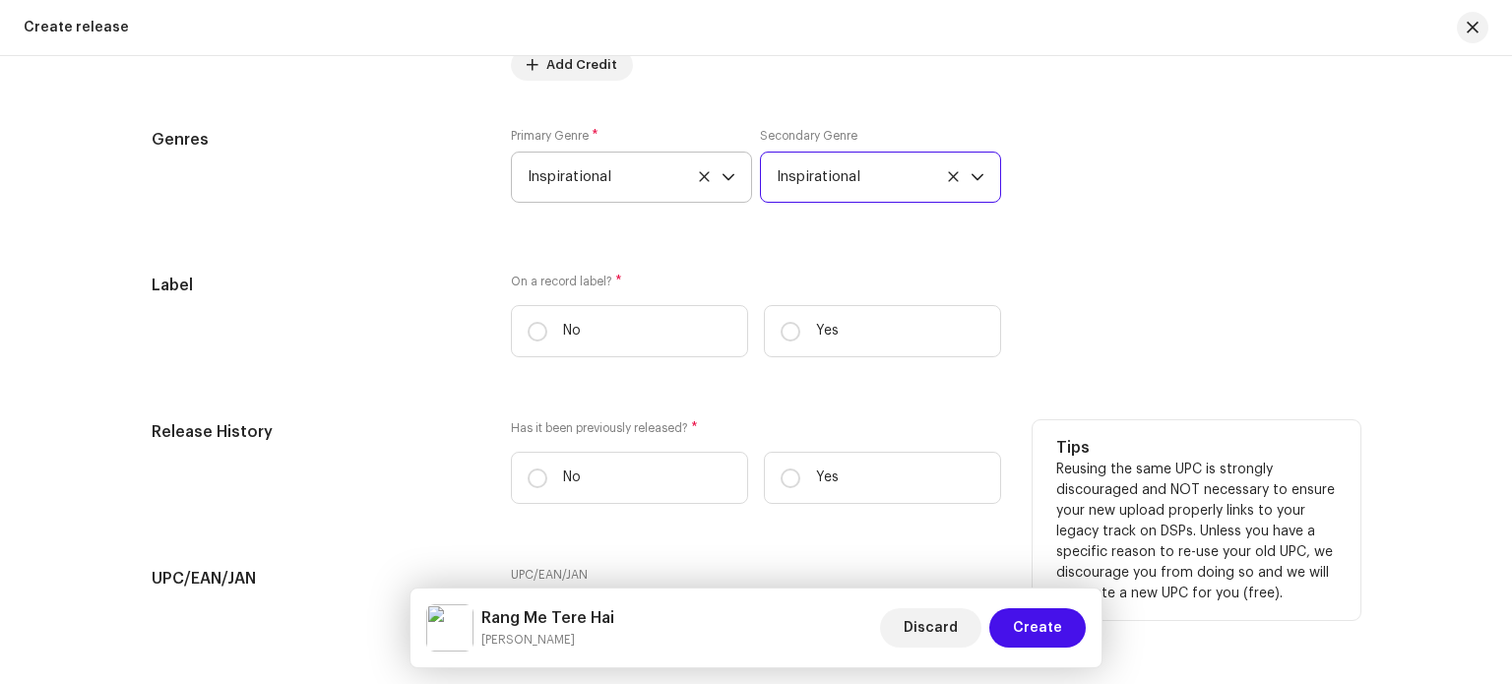
scroll to position [2953, 0]
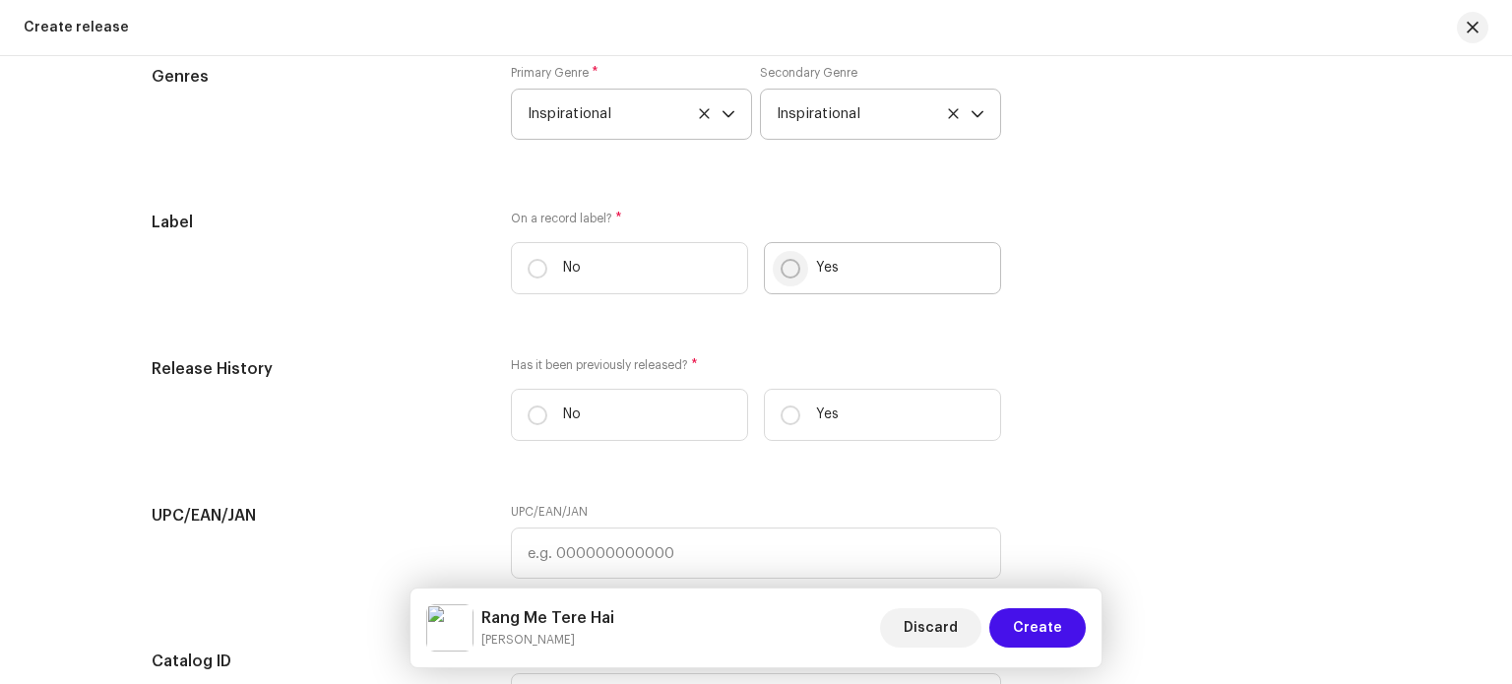
click at [784, 268] on input "Yes" at bounding box center [790, 269] width 20 height 20
radio input "true"
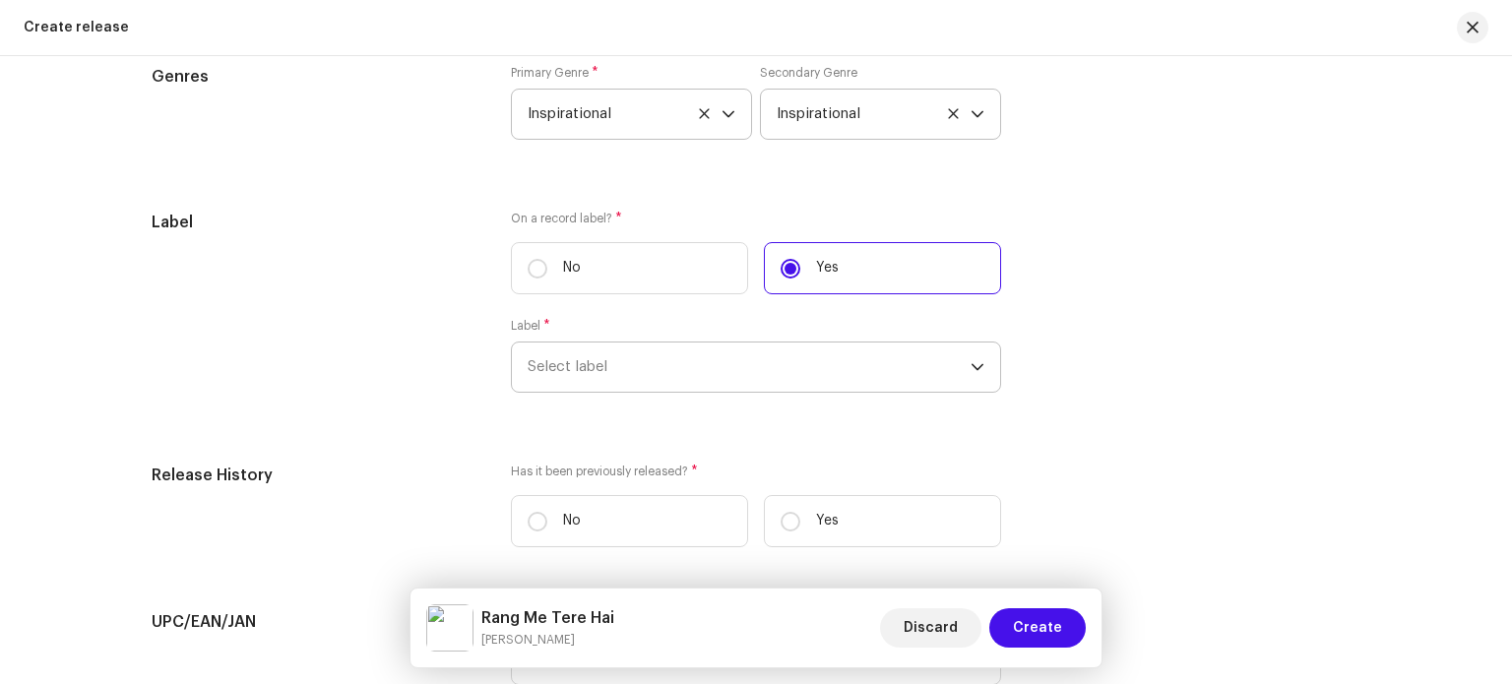
click at [736, 371] on span "Select label" at bounding box center [749, 367] width 443 height 49
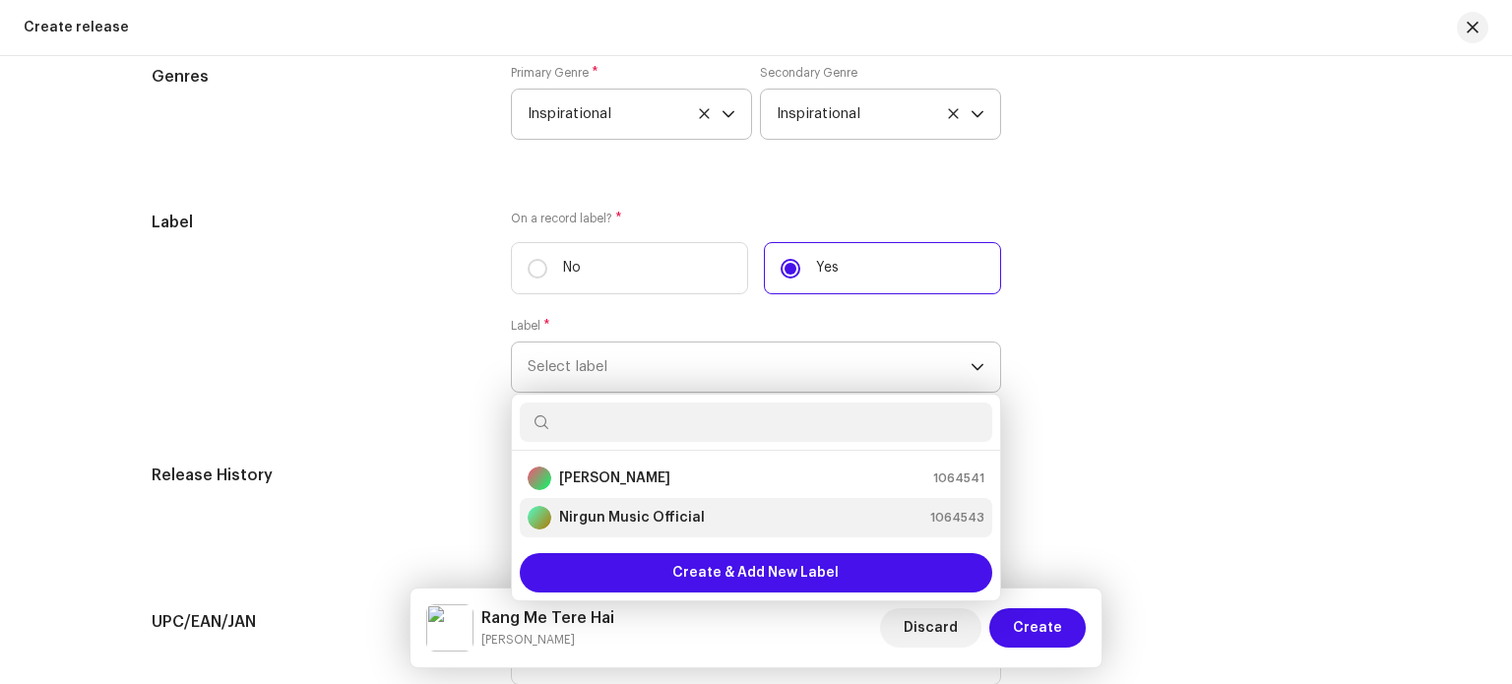
drag, startPoint x: 653, startPoint y: 519, endPoint x: 667, endPoint y: 515, distance: 15.3
click at [654, 518] on strong "Nirgun Music Official" at bounding box center [632, 518] width 146 height 20
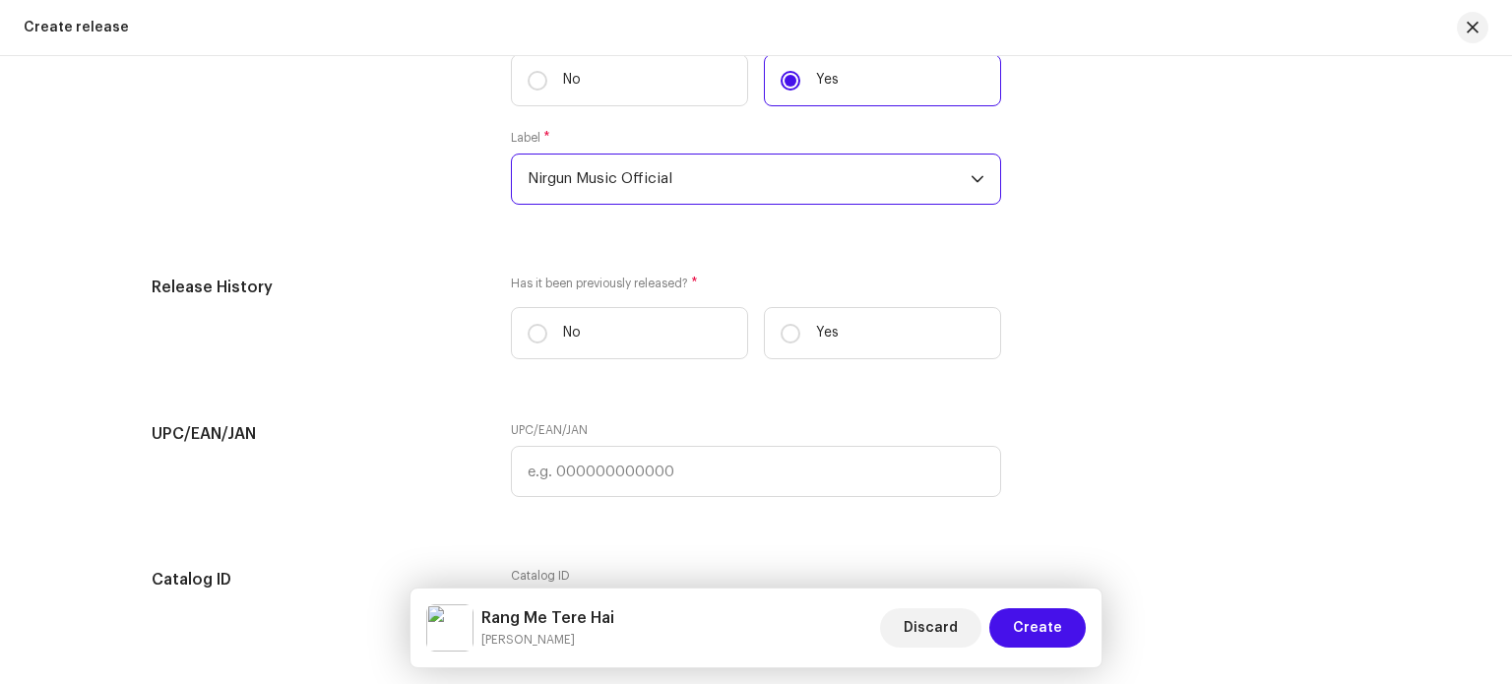
scroll to position [3149, 0]
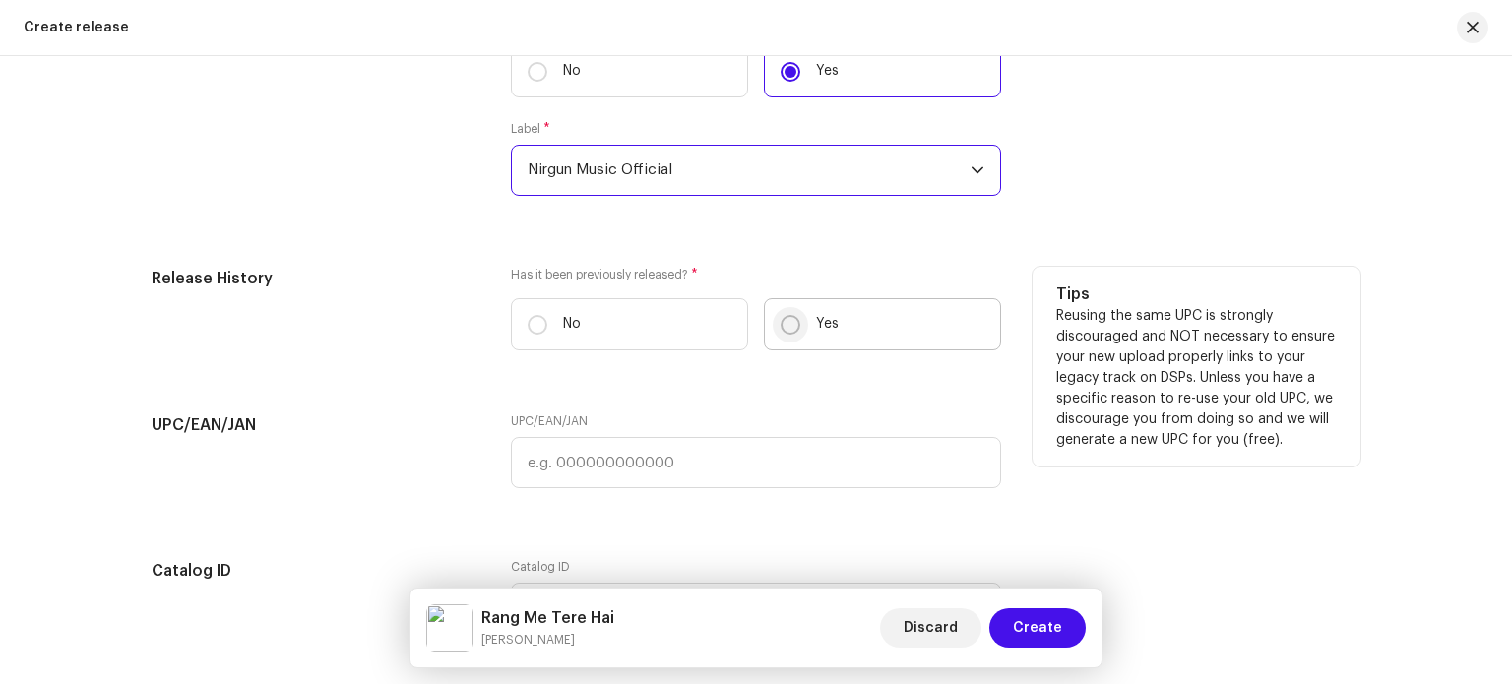
click at [783, 333] on input "Yes" at bounding box center [790, 325] width 20 height 20
radio input "true"
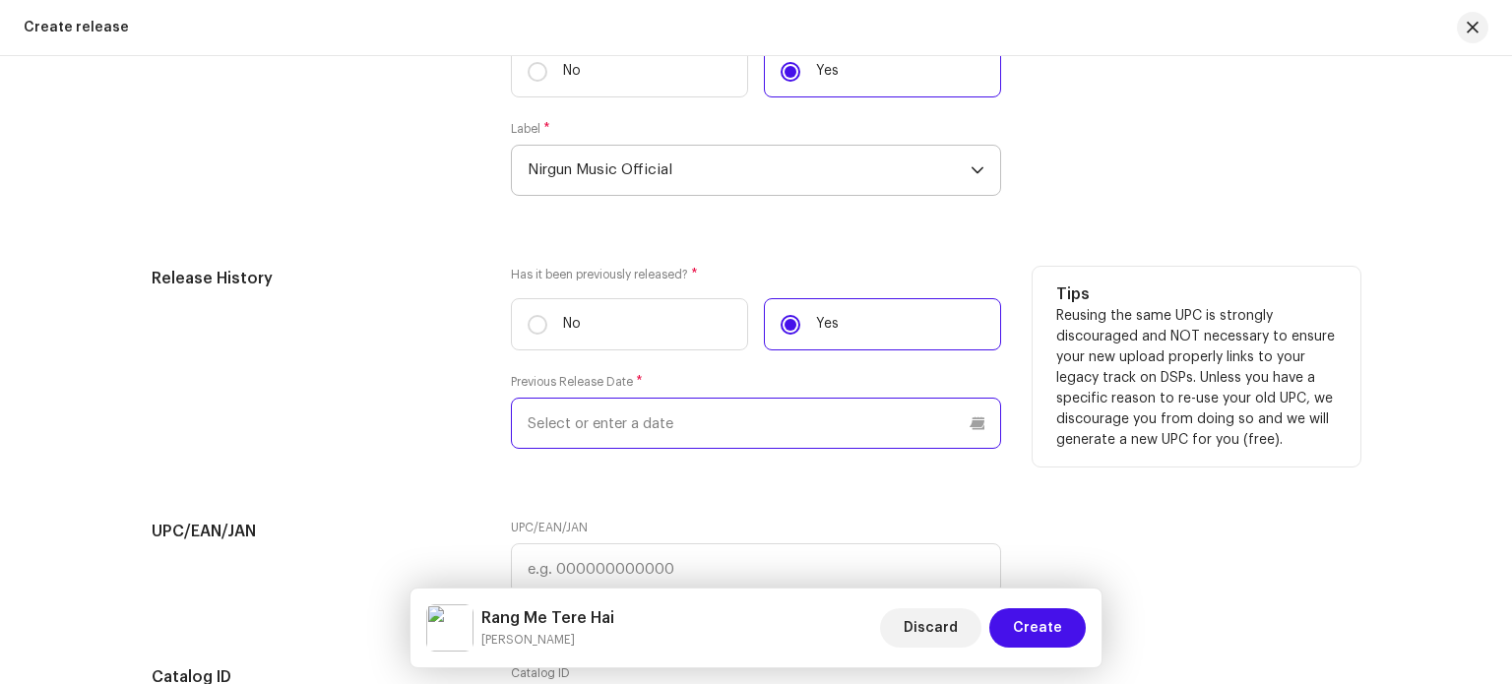
click at [633, 432] on input "text" at bounding box center [756, 423] width 490 height 51
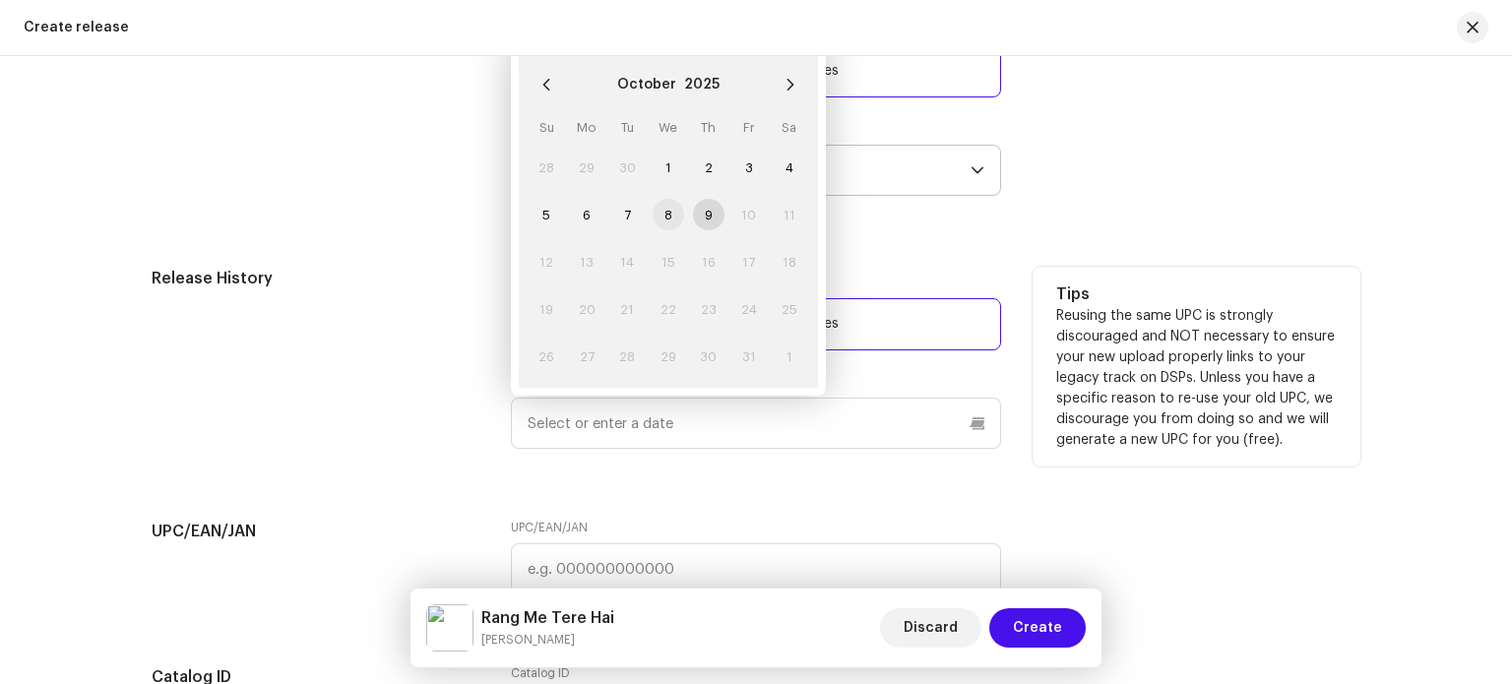
click at [668, 214] on span "8" at bounding box center [668, 214] width 31 height 31
type input "10/08/2025"
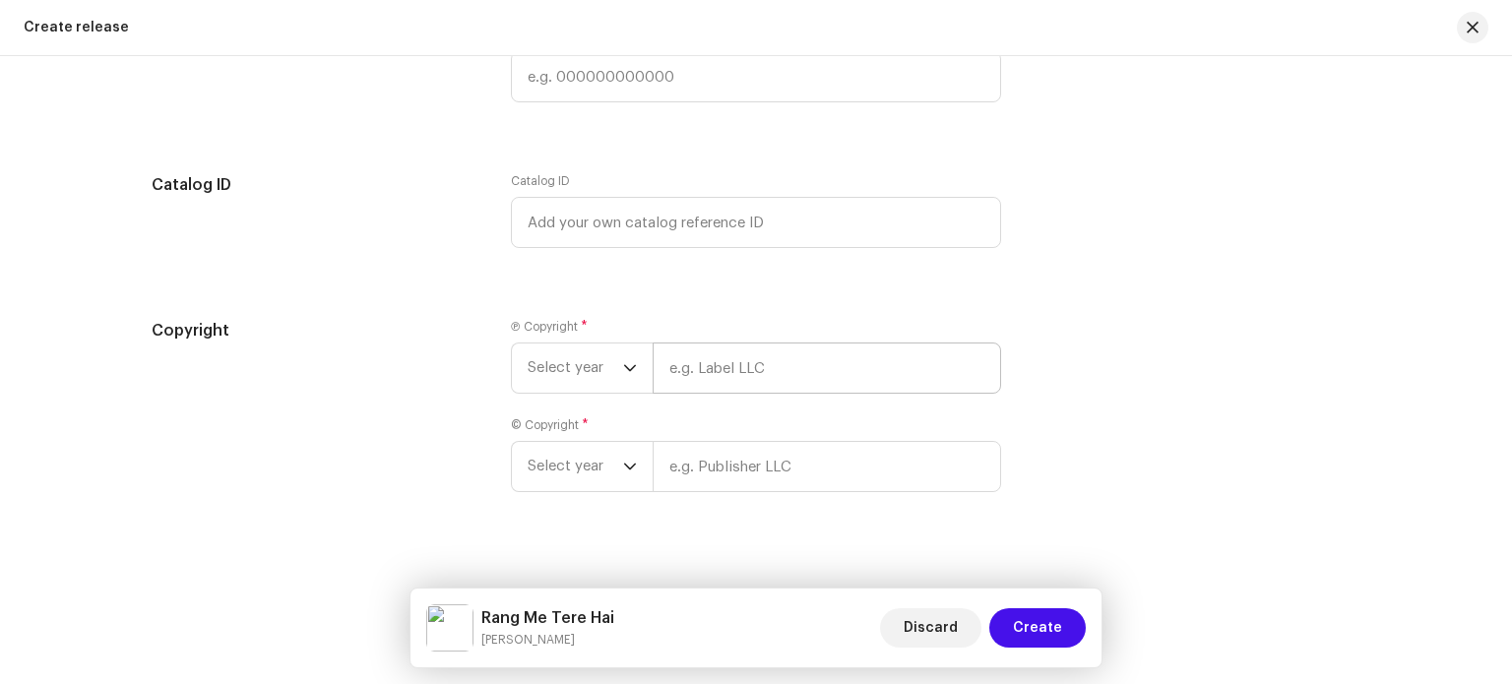
scroll to position [3670, 0]
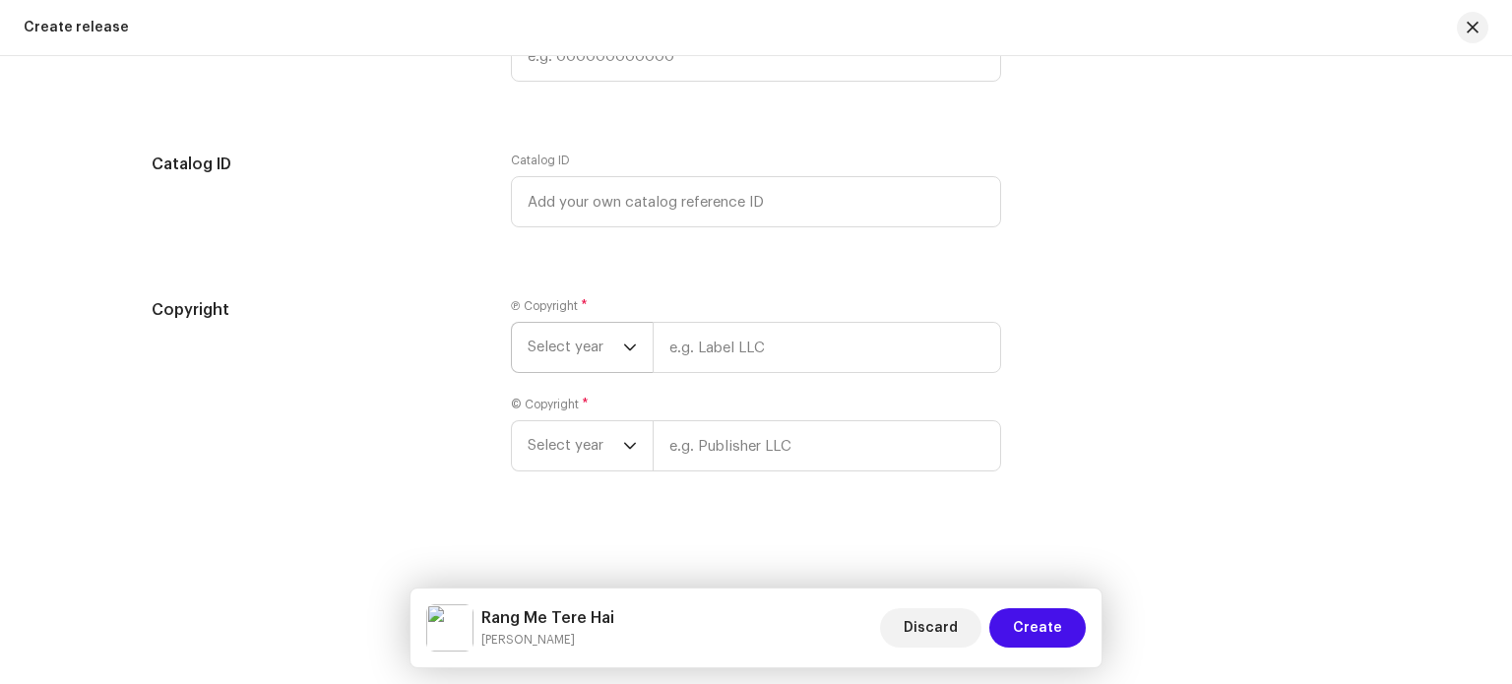
click at [595, 349] on span "Select year" at bounding box center [575, 347] width 95 height 49
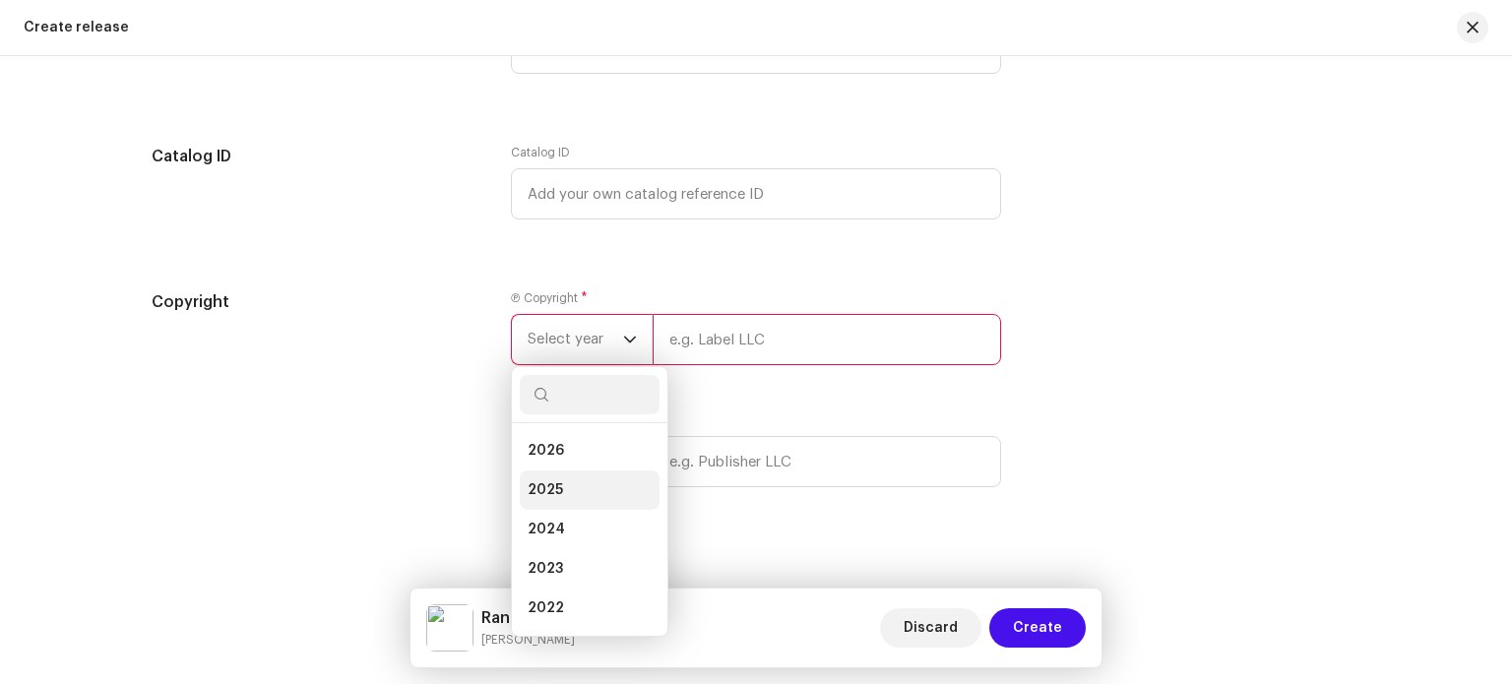
click at [571, 495] on li "2025" at bounding box center [590, 489] width 140 height 39
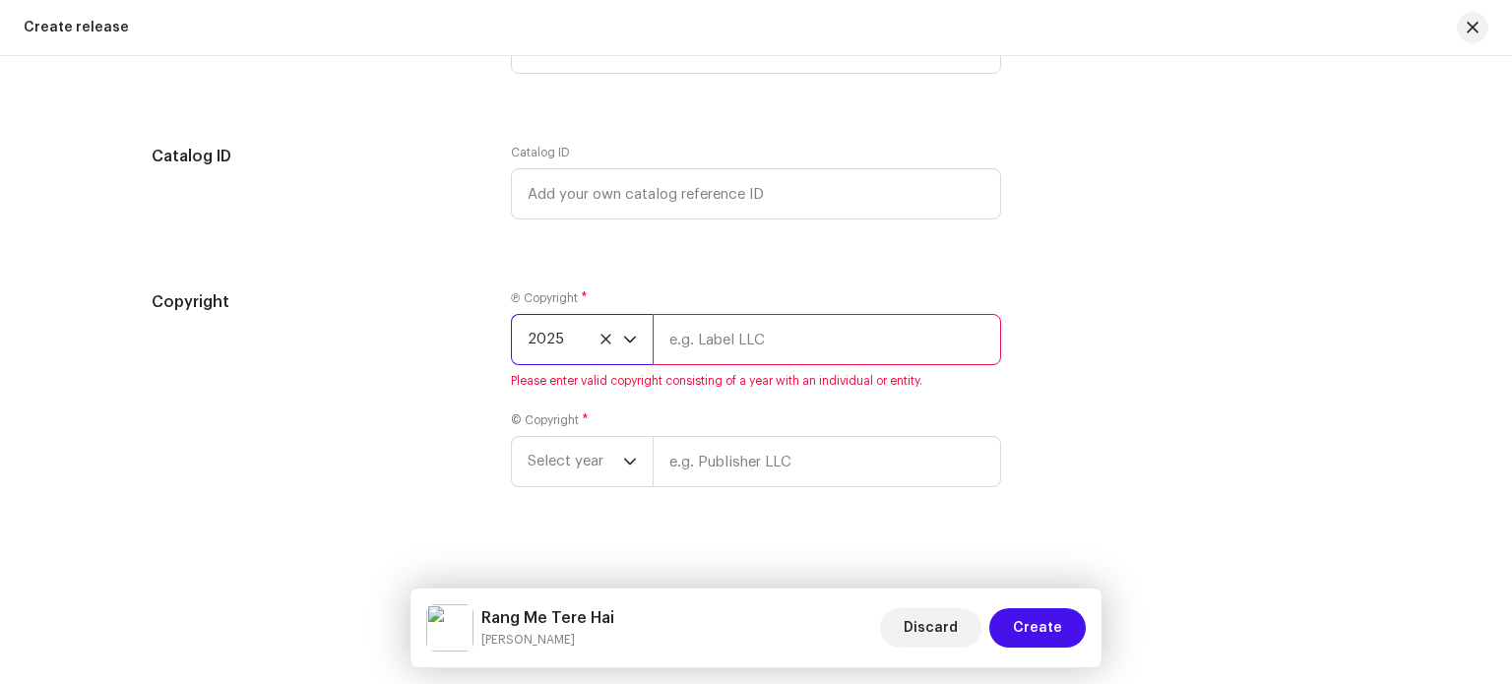
click at [728, 356] on input "text" at bounding box center [827, 339] width 348 height 51
type input "Nirgun Music Official"
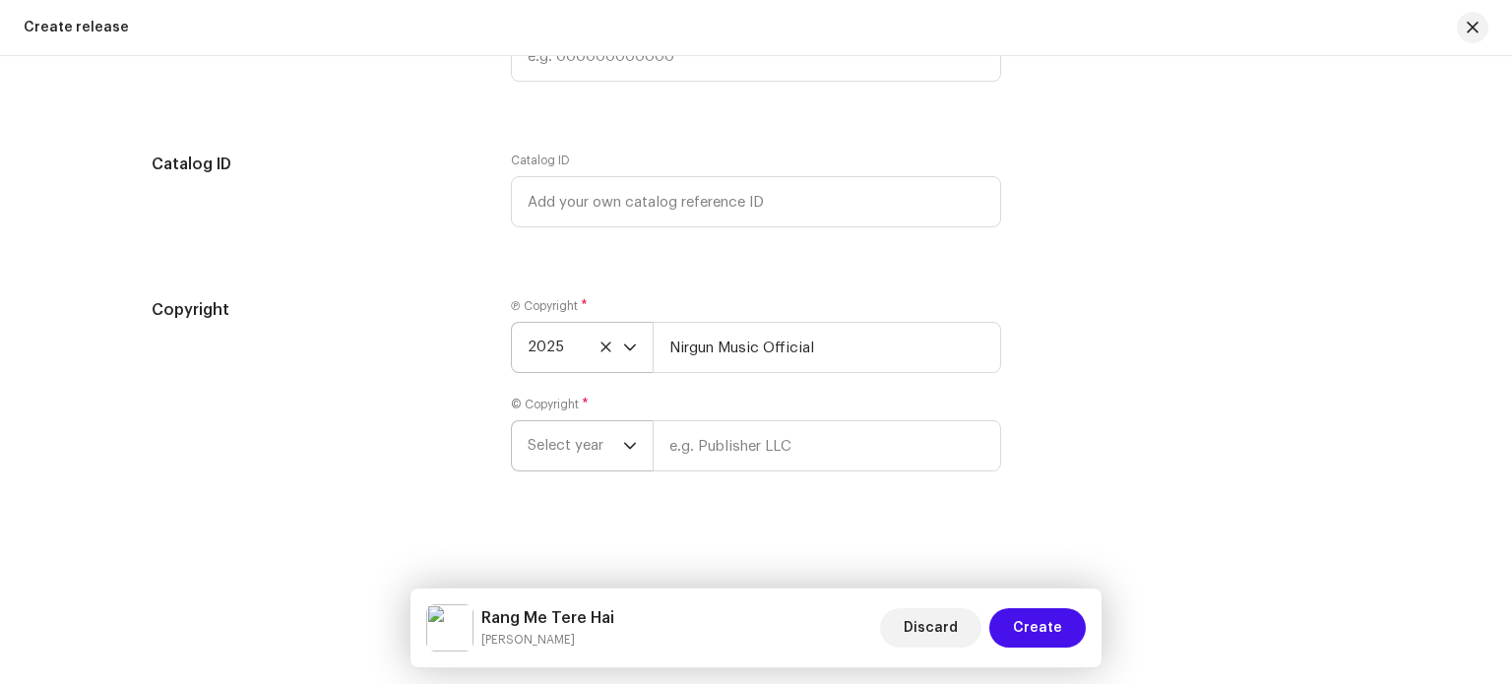
click at [630, 449] on icon "dropdown trigger" at bounding box center [630, 446] width 14 height 14
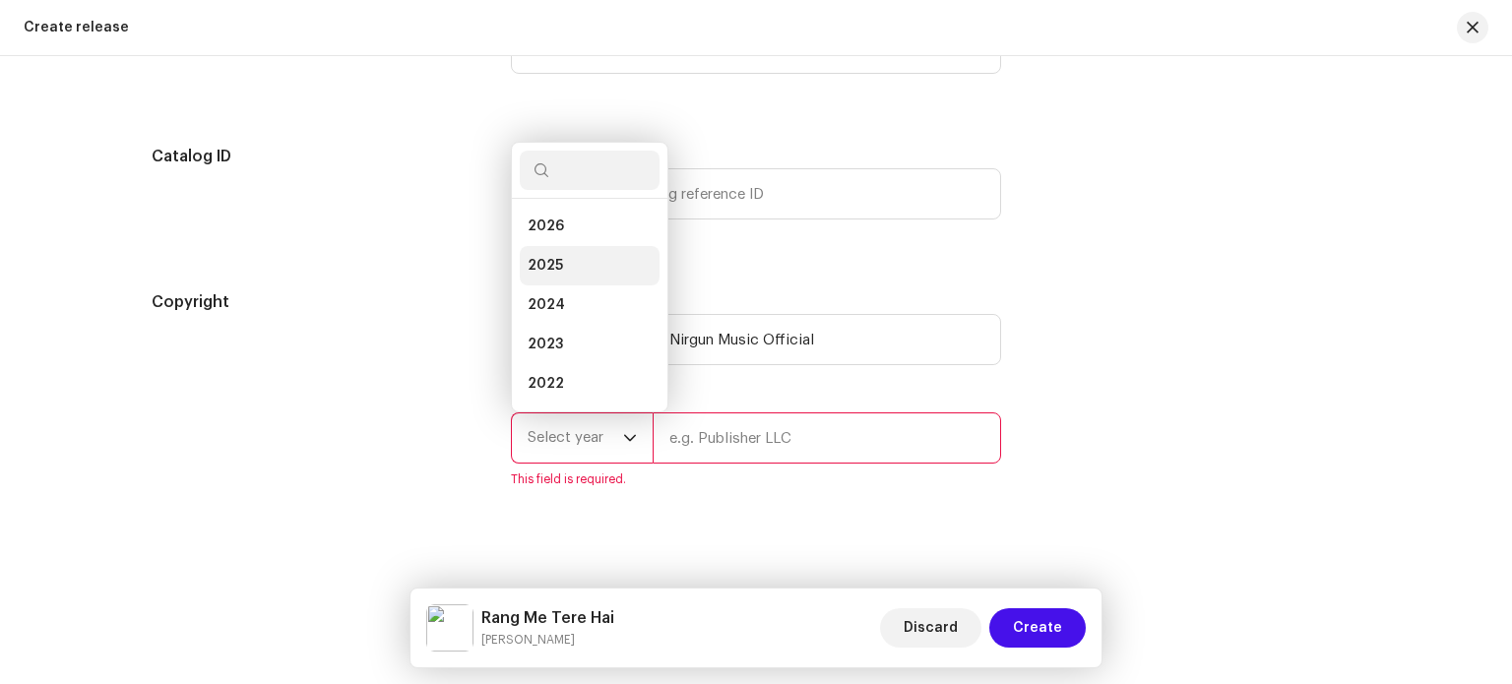
click at [564, 271] on li "2025" at bounding box center [590, 265] width 140 height 39
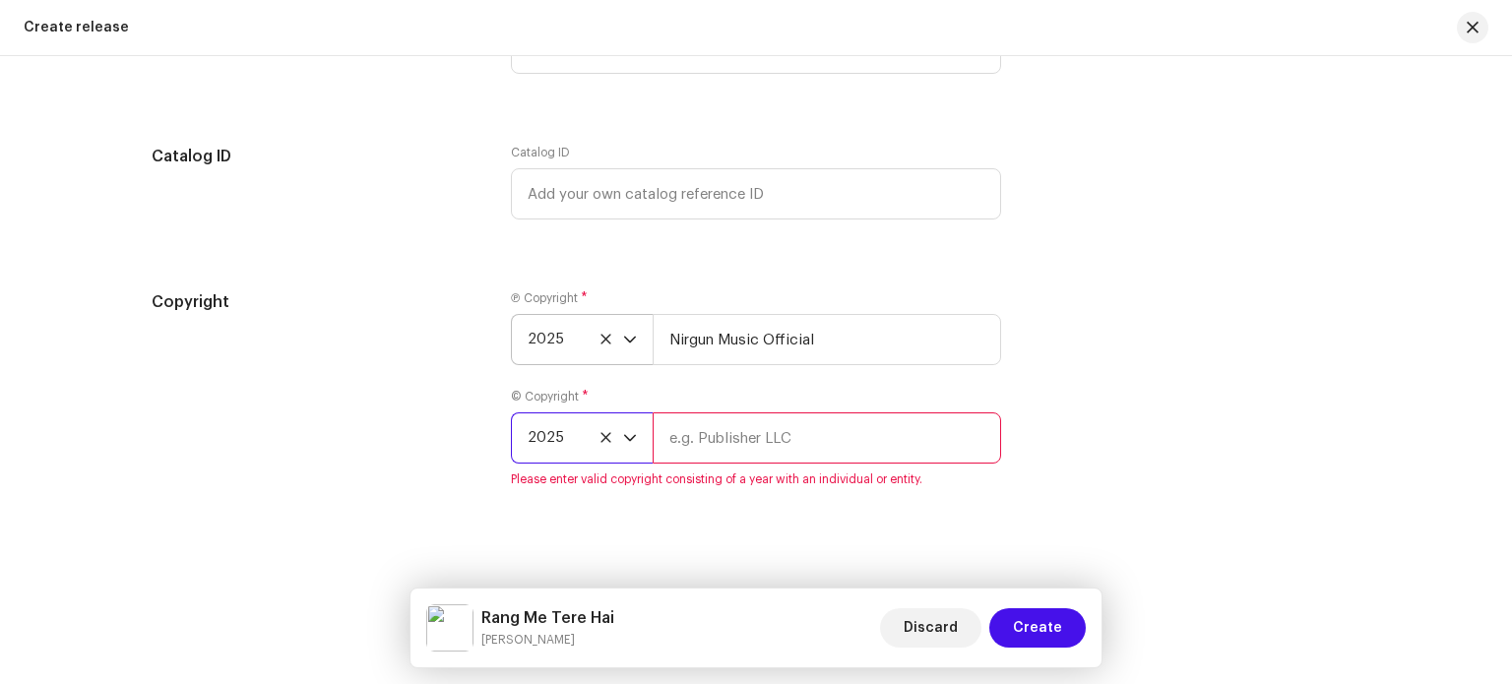
click at [757, 433] on input "text" at bounding box center [827, 437] width 348 height 51
type input "Nirgun Music Official"
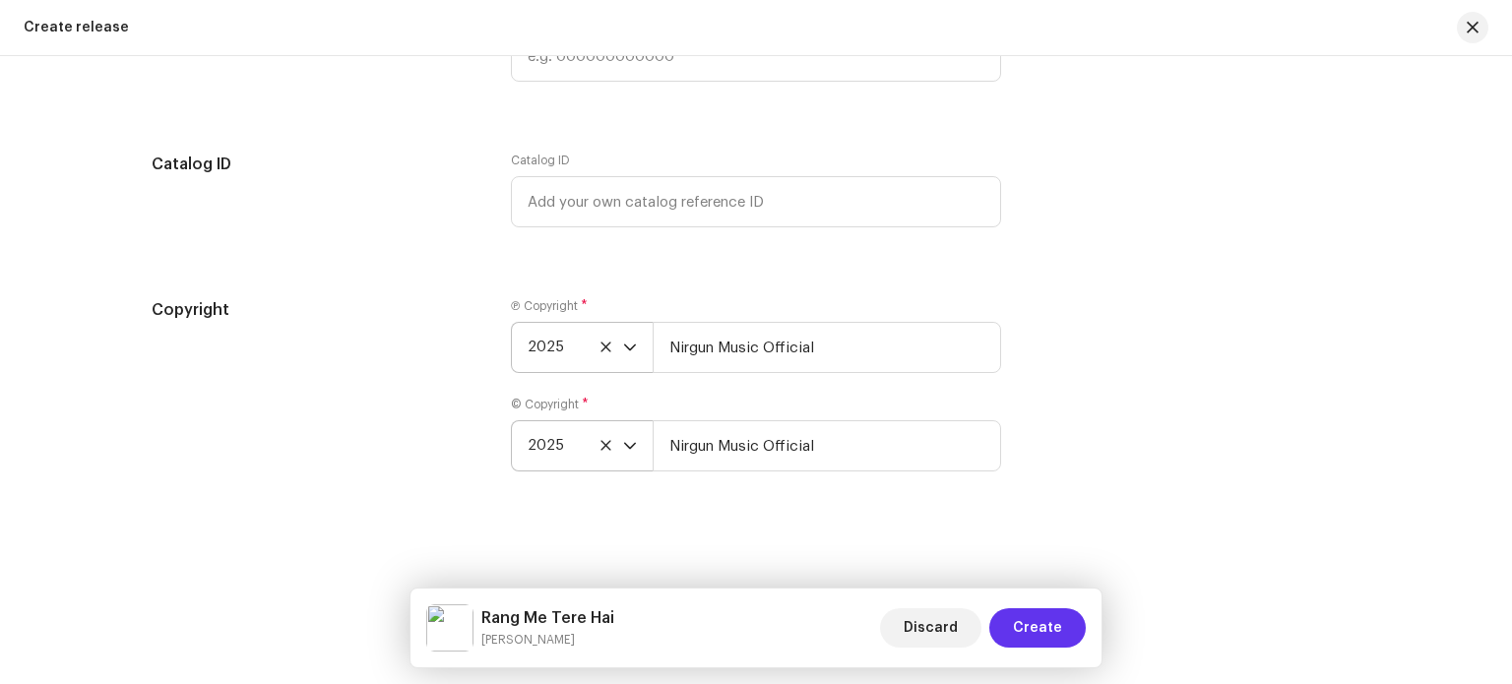
click at [1045, 630] on span "Create" at bounding box center [1037, 627] width 49 height 39
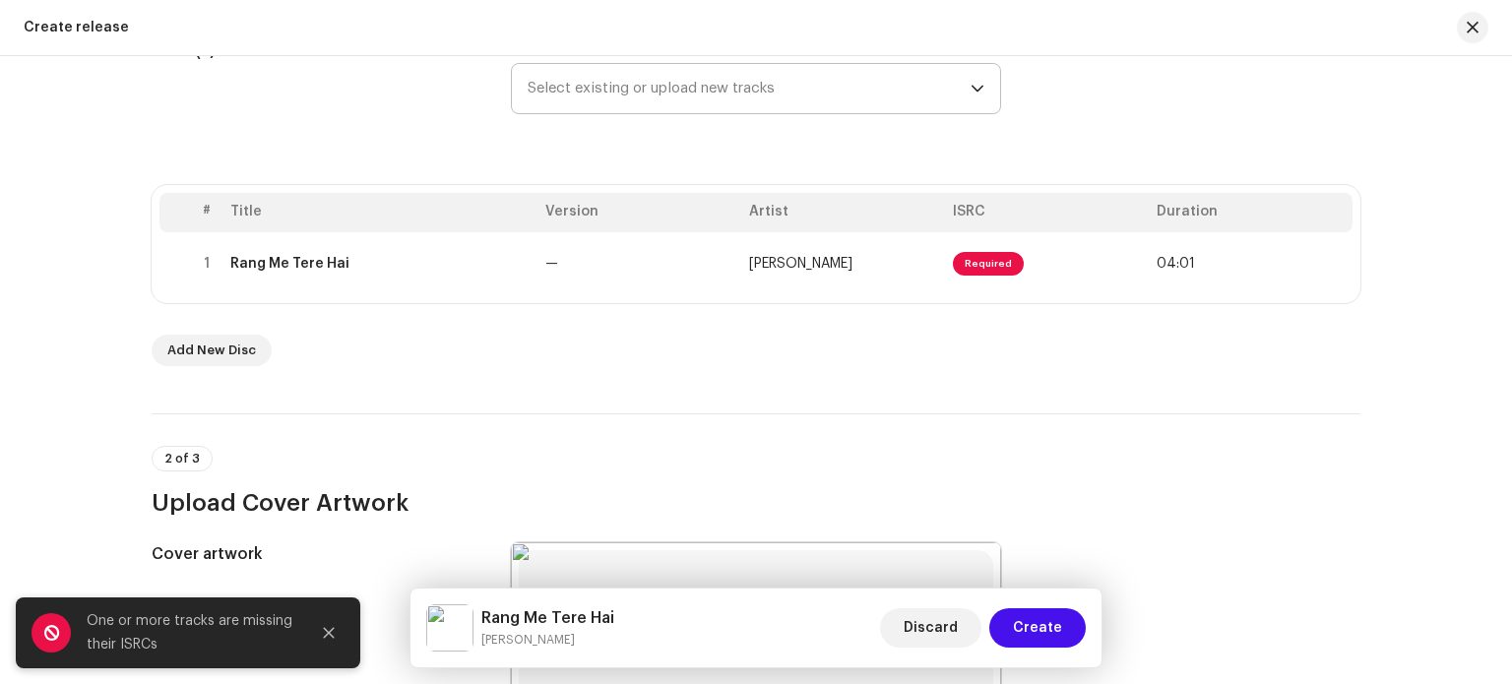
scroll to position [295, 0]
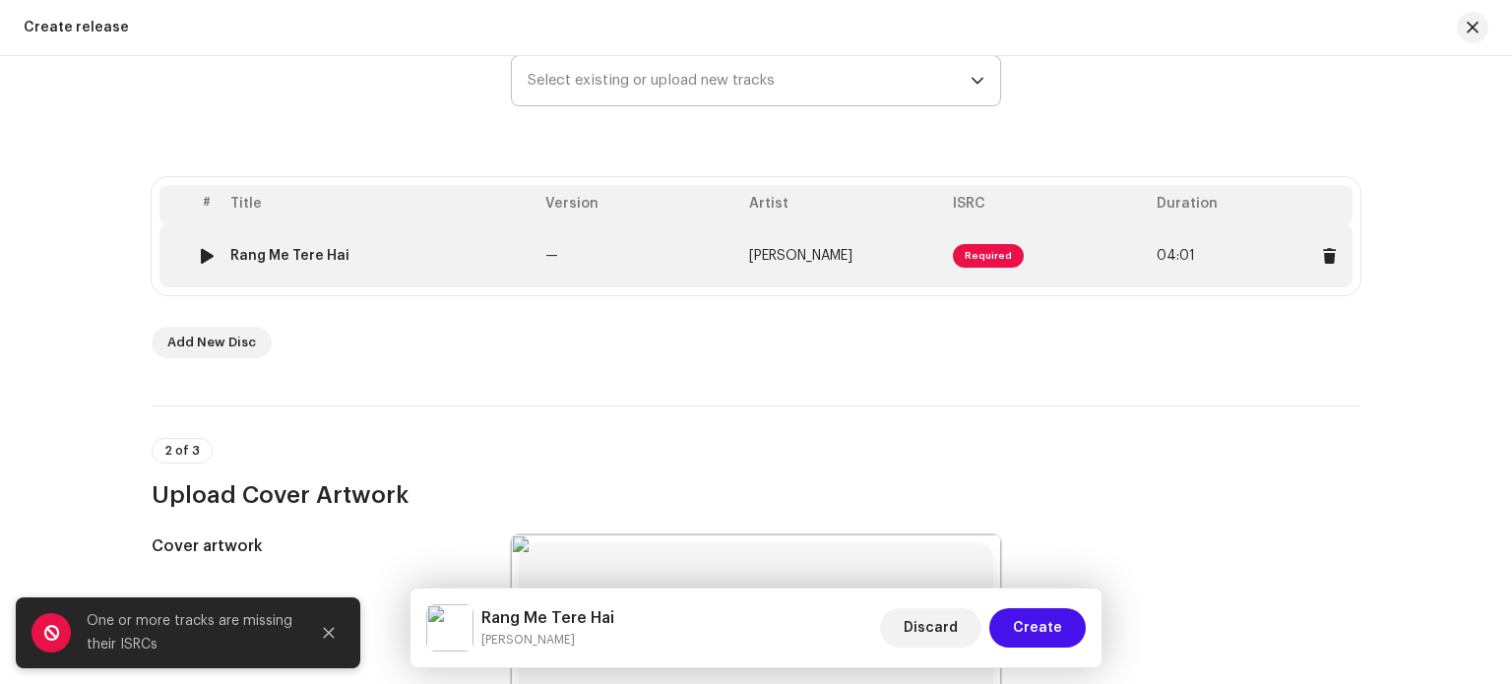
click at [997, 257] on span "Required" at bounding box center [988, 256] width 71 height 24
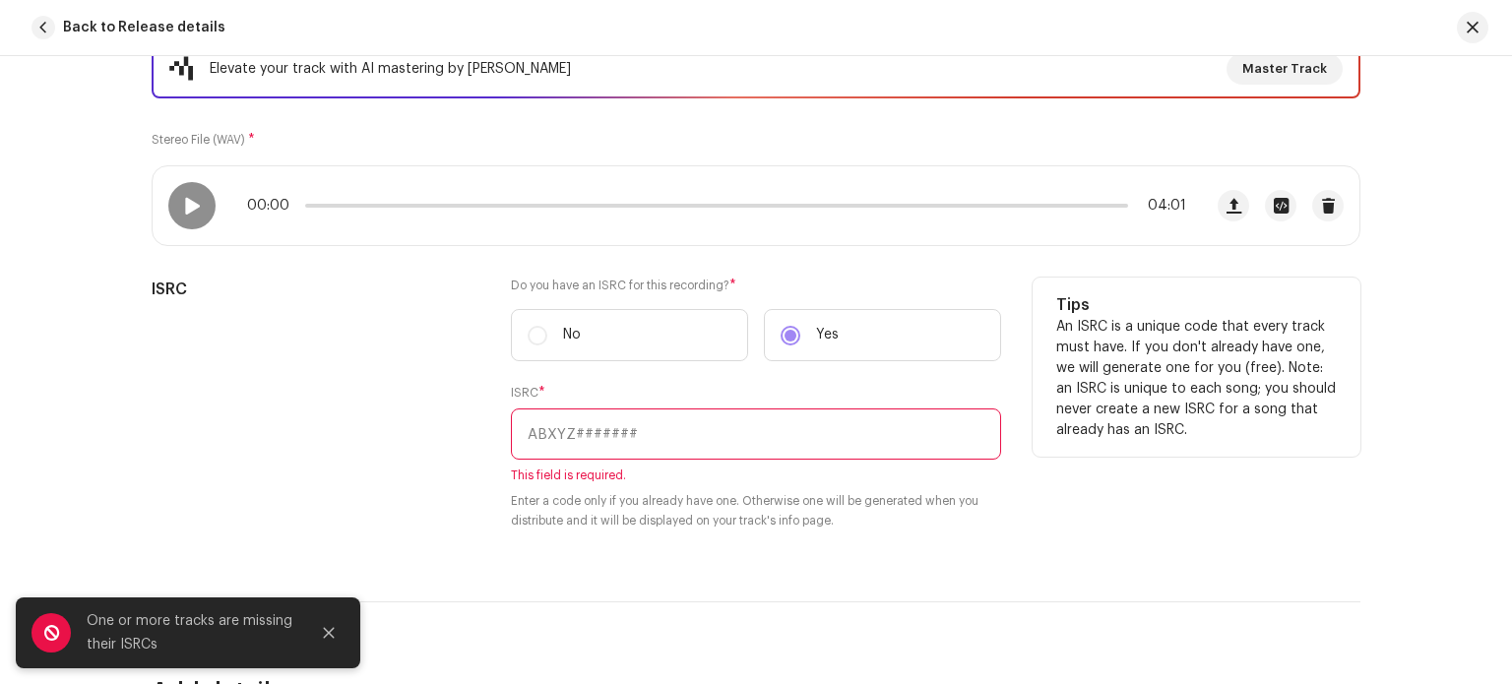
click at [717, 435] on input "text" at bounding box center [756, 433] width 490 height 51
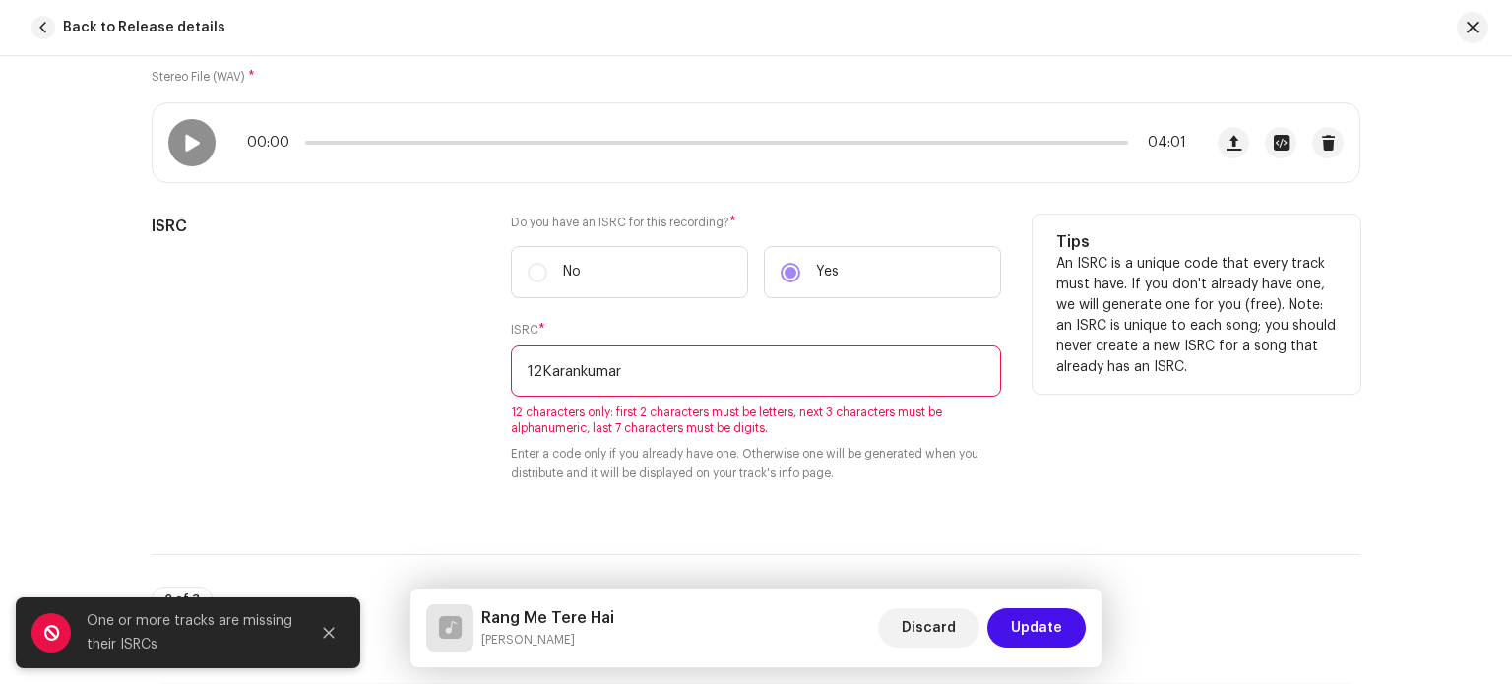
scroll to position [394, 0]
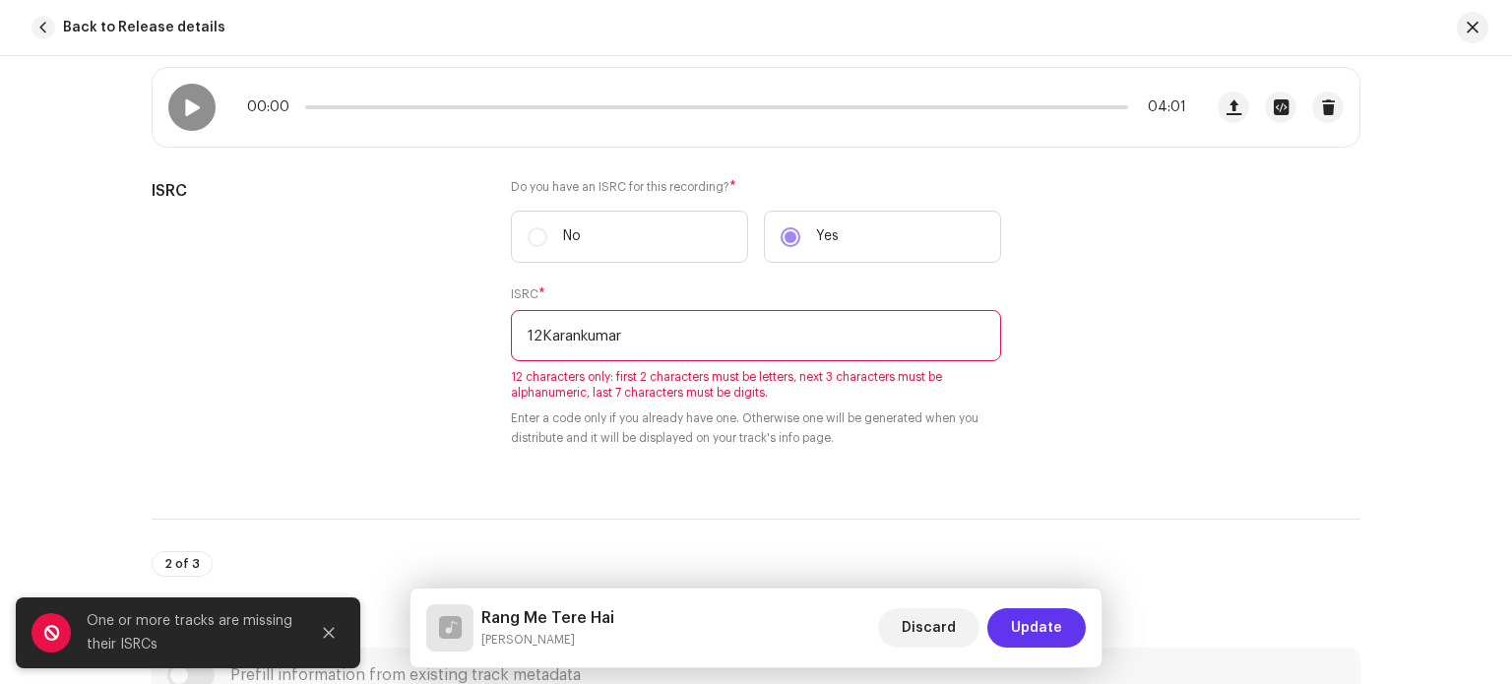
type input "12Karankumar"
click at [1056, 624] on span "Update" at bounding box center [1036, 627] width 51 height 39
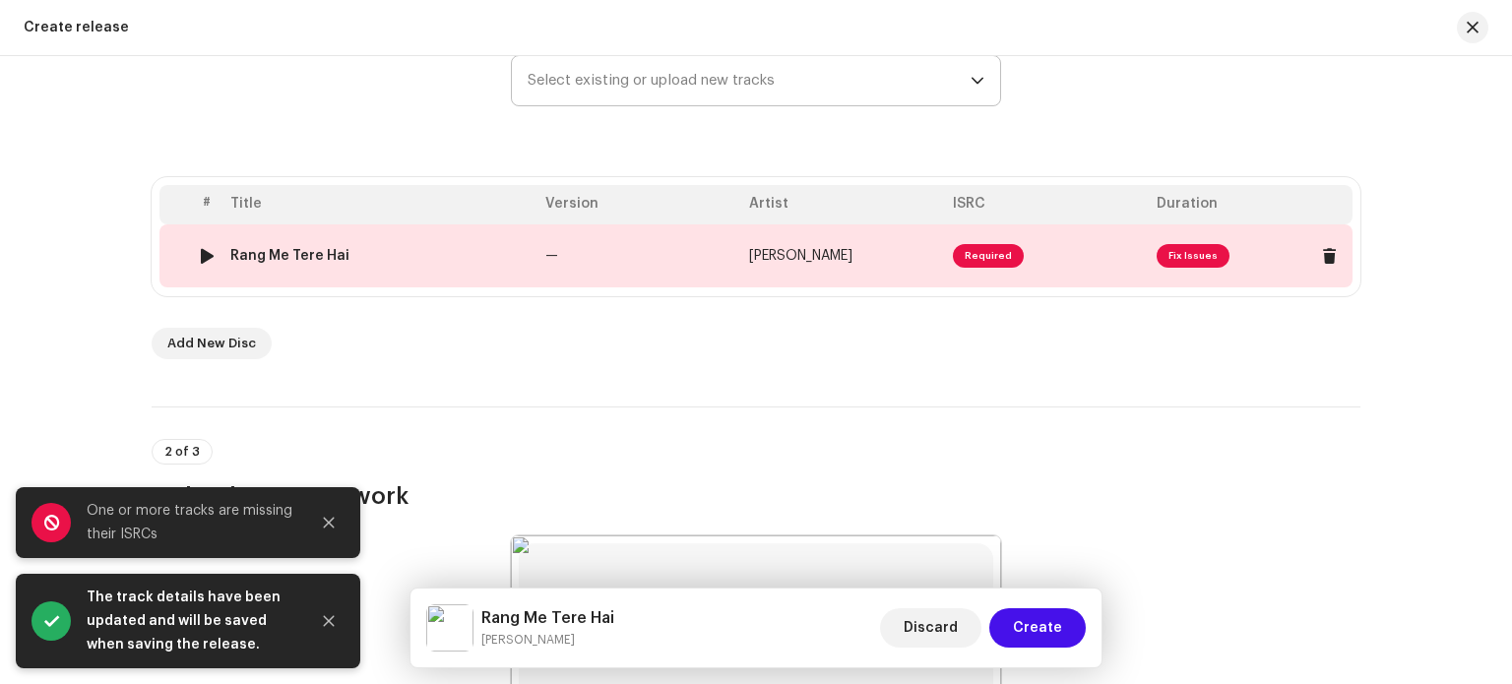
click at [1177, 253] on span "Fix Issues" at bounding box center [1192, 256] width 73 height 24
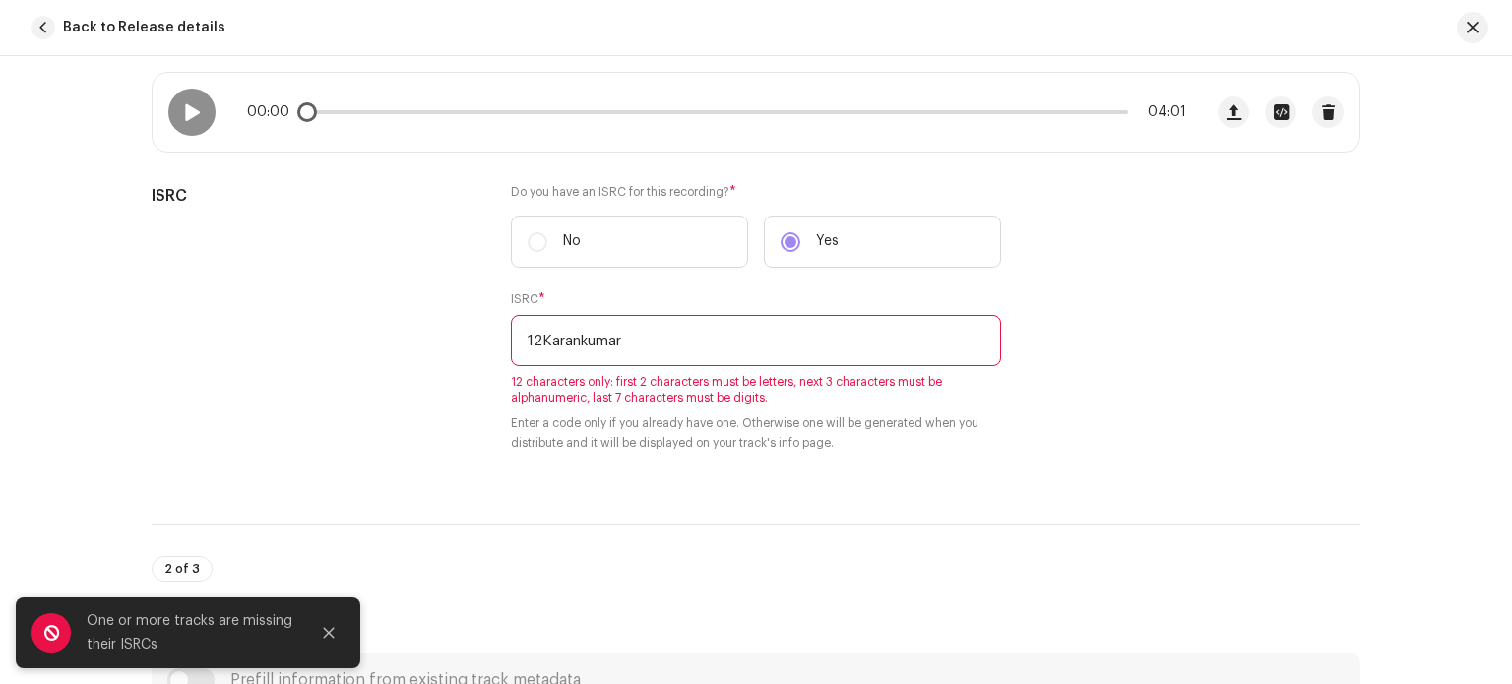
scroll to position [492, 0]
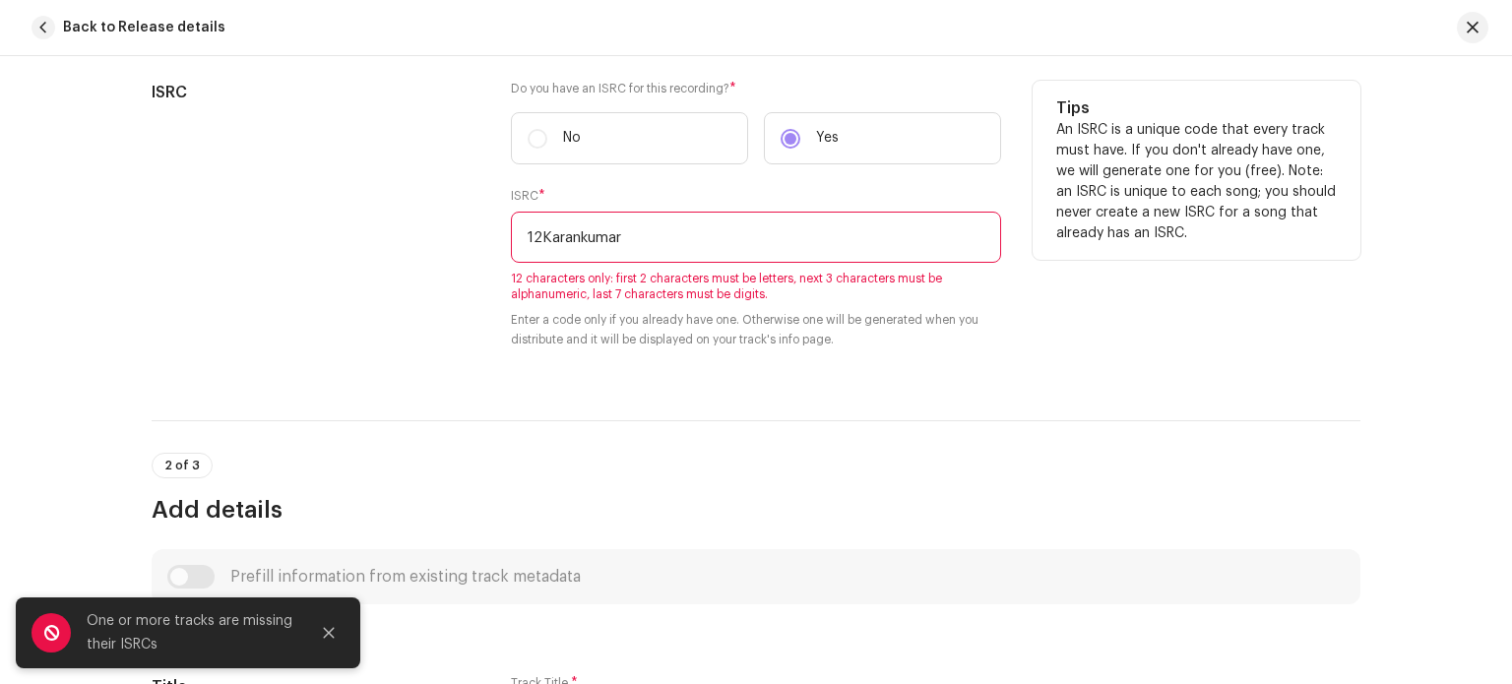
click at [673, 253] on input "12Karankumar" at bounding box center [756, 237] width 490 height 51
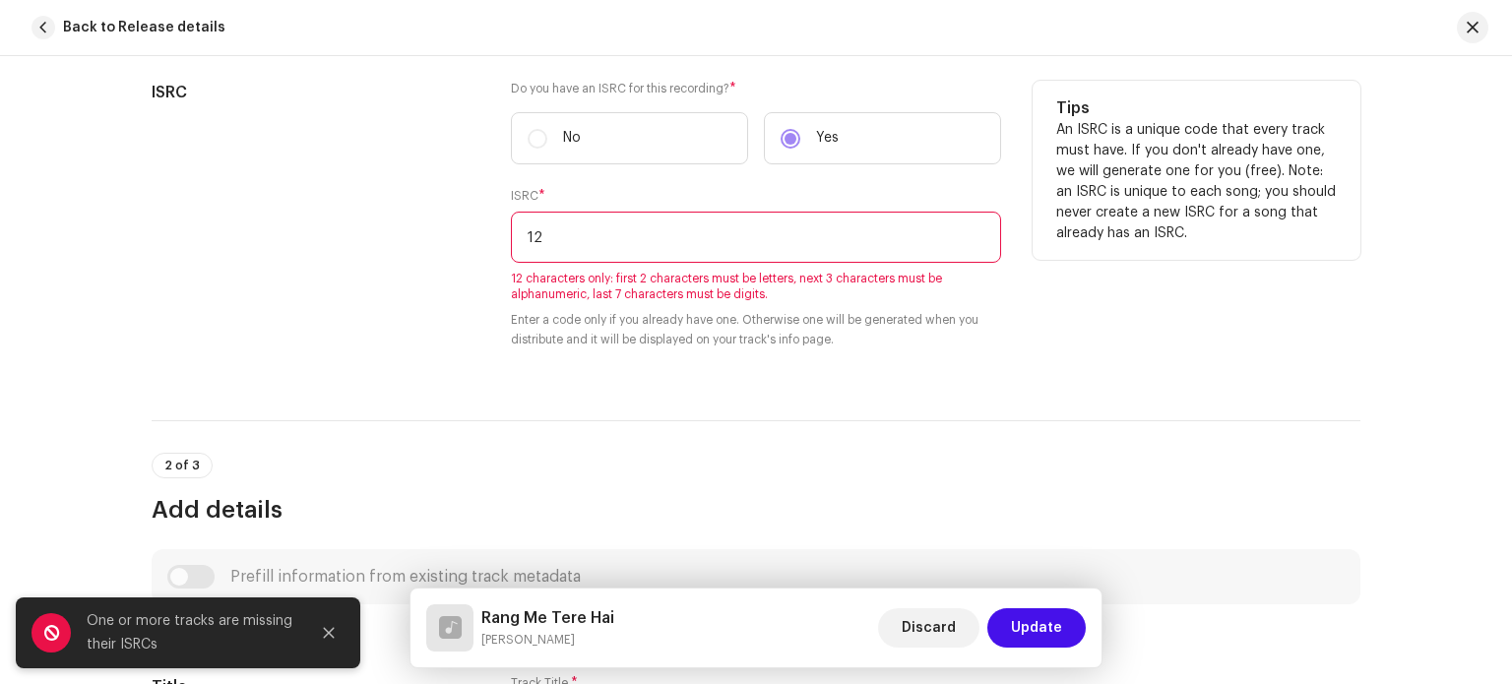
type input "1"
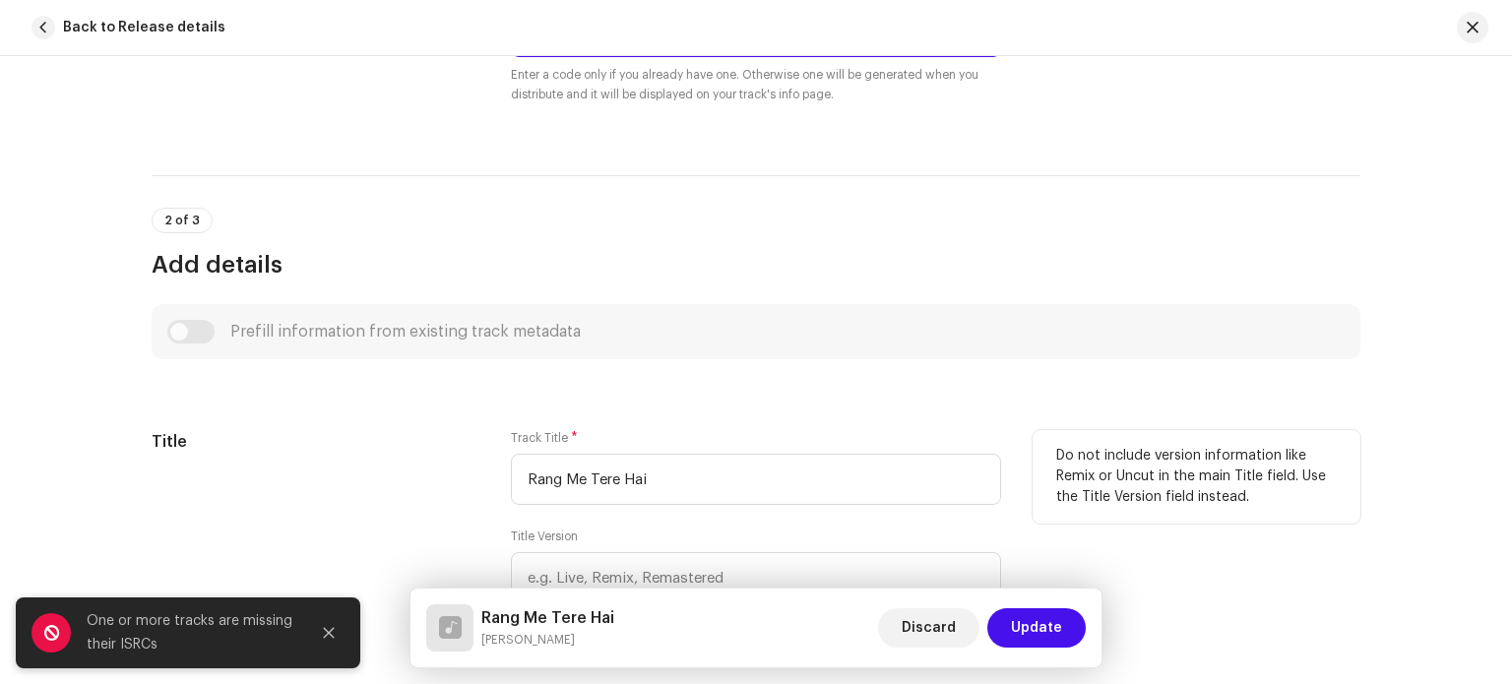
scroll to position [787, 0]
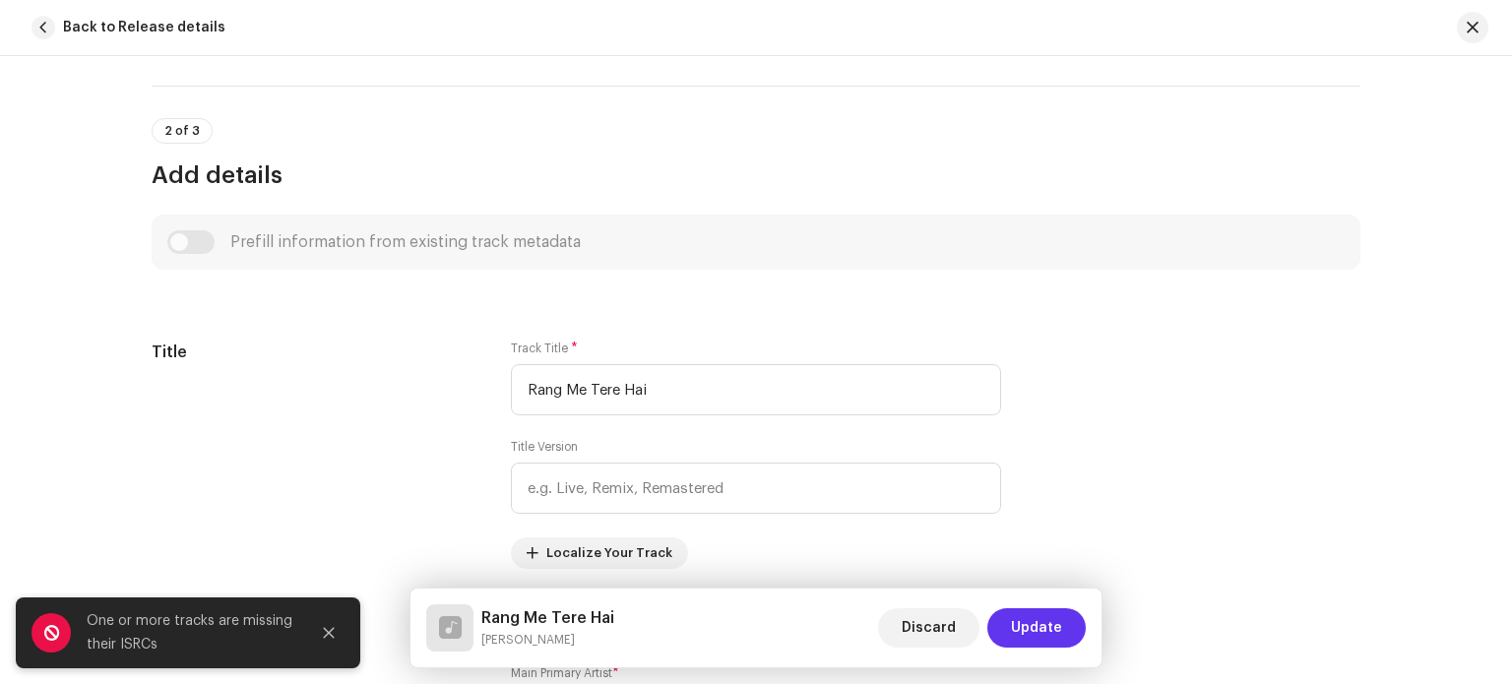
type input "KAran3545676"
click at [1051, 617] on span "Update" at bounding box center [1036, 627] width 51 height 39
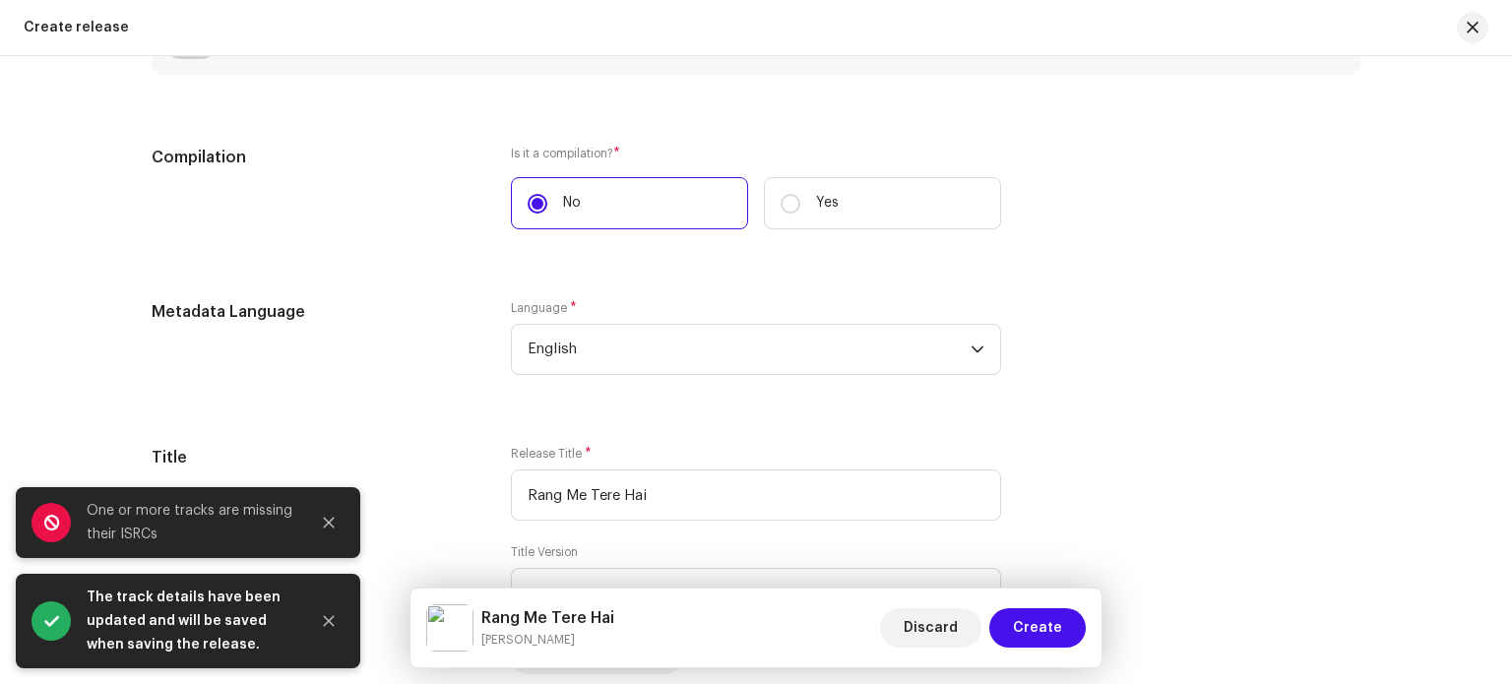
scroll to position [1968, 0]
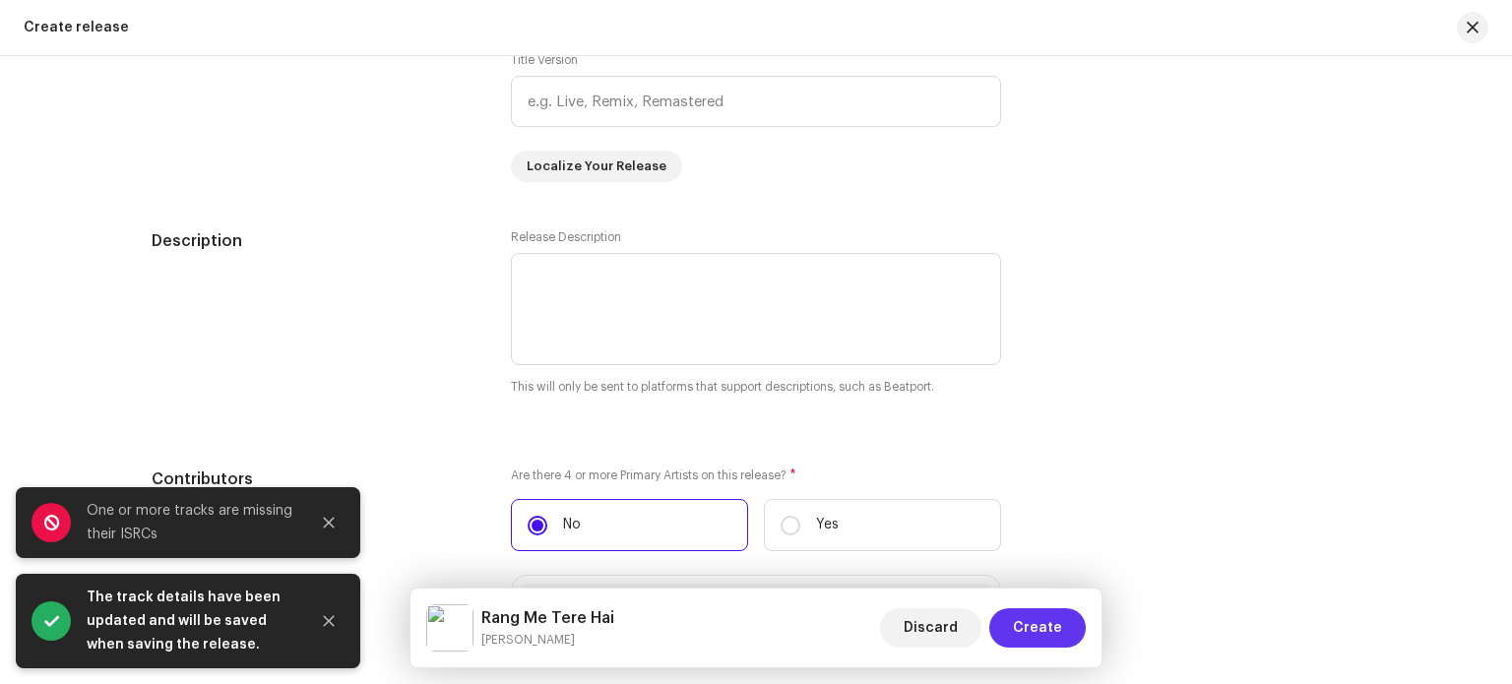
click at [1064, 626] on button "Create" at bounding box center [1037, 627] width 96 height 39
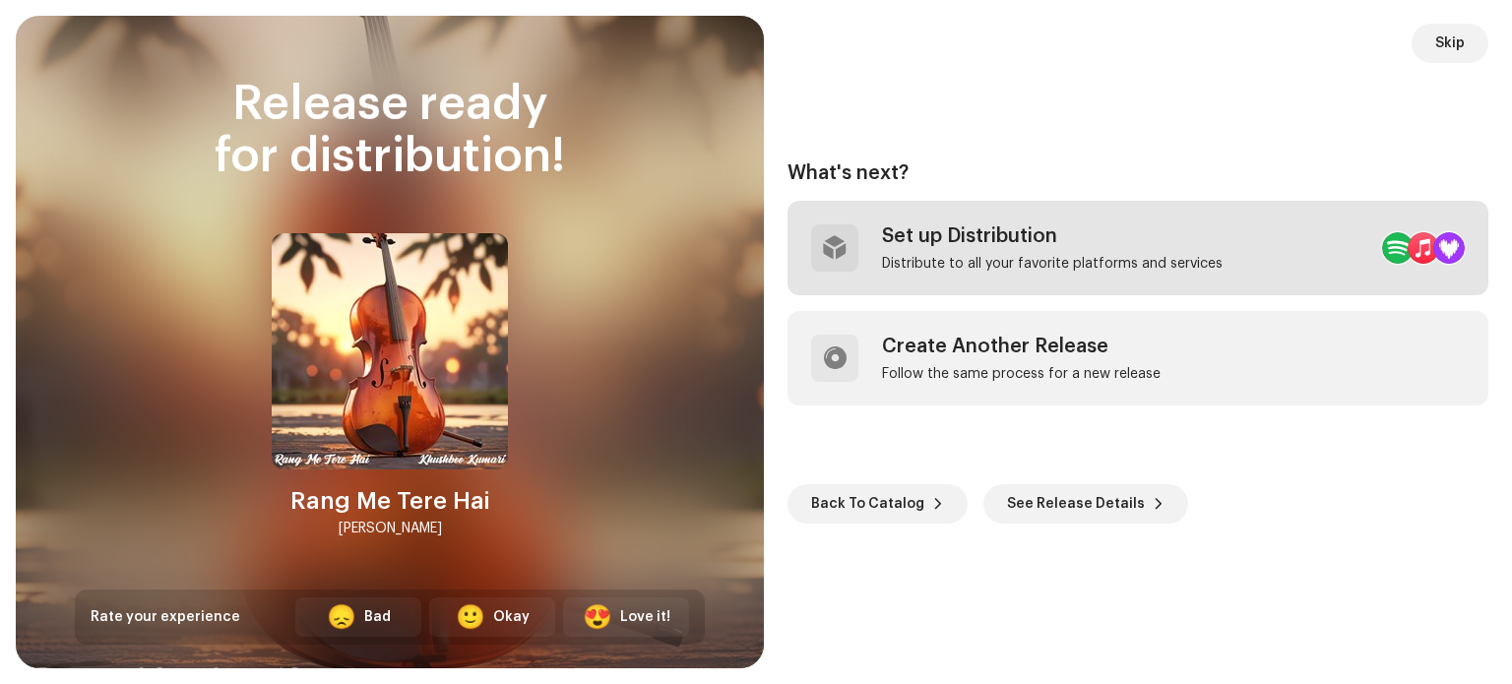
click at [962, 252] on div "Set up Distribution Distribute to all your favorite platforms and services" at bounding box center [1052, 247] width 341 height 47
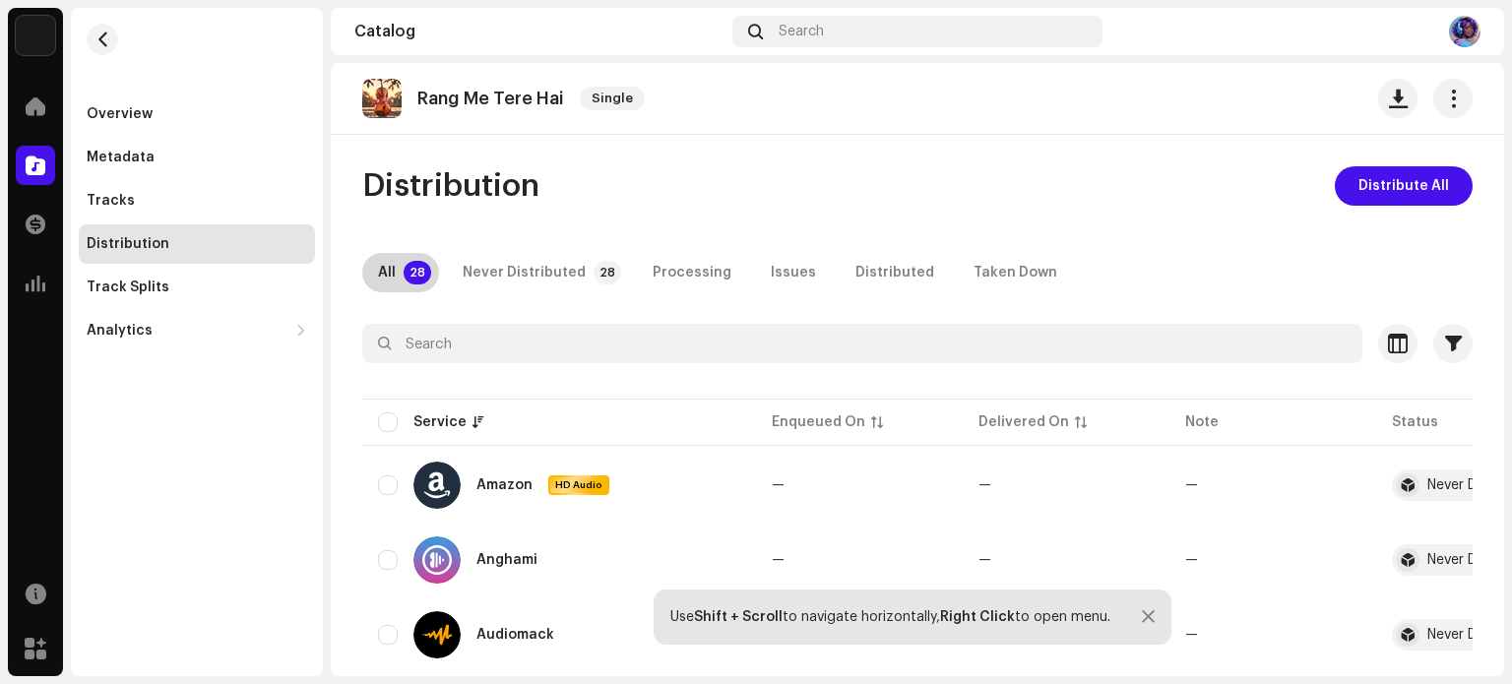
click at [398, 271] on p-tab "All 28" at bounding box center [400, 272] width 77 height 39
click at [1417, 185] on span "Distribute All" at bounding box center [1403, 185] width 91 height 39
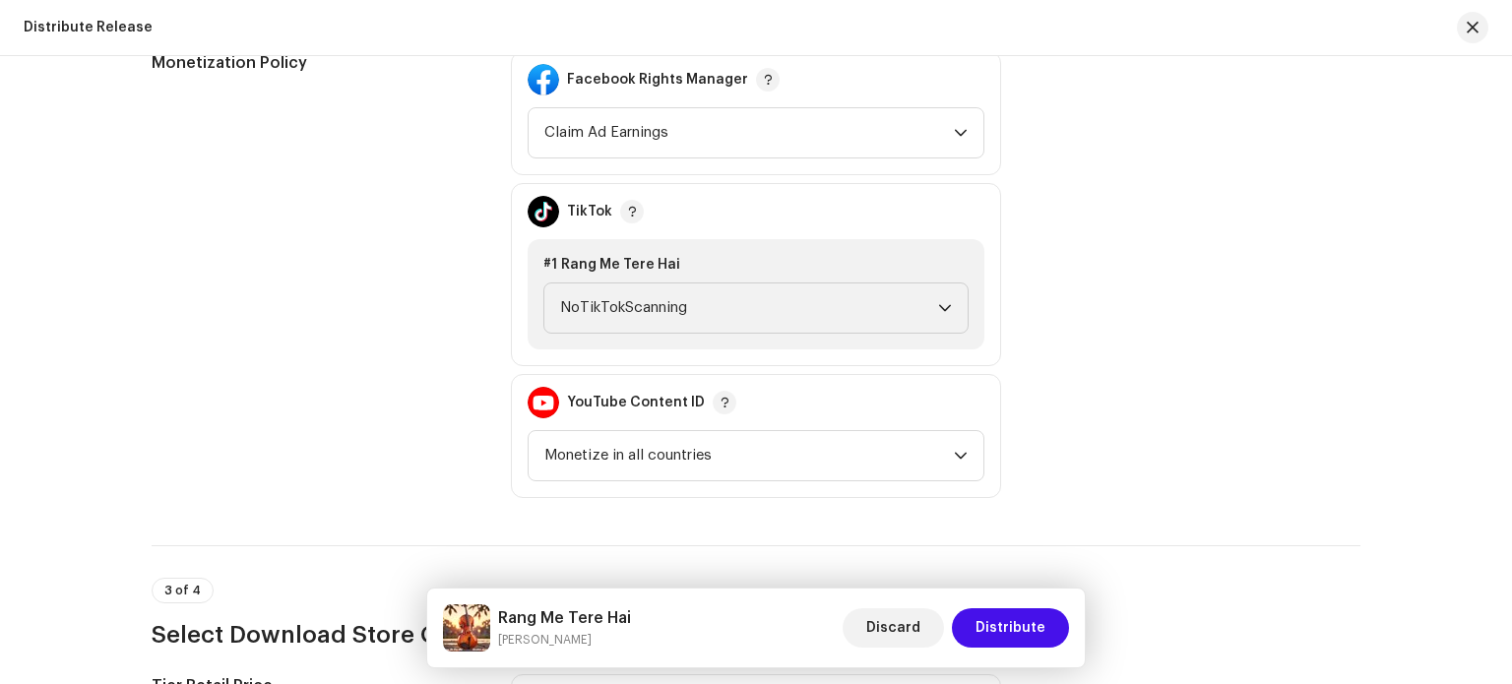
scroll to position [2165, 0]
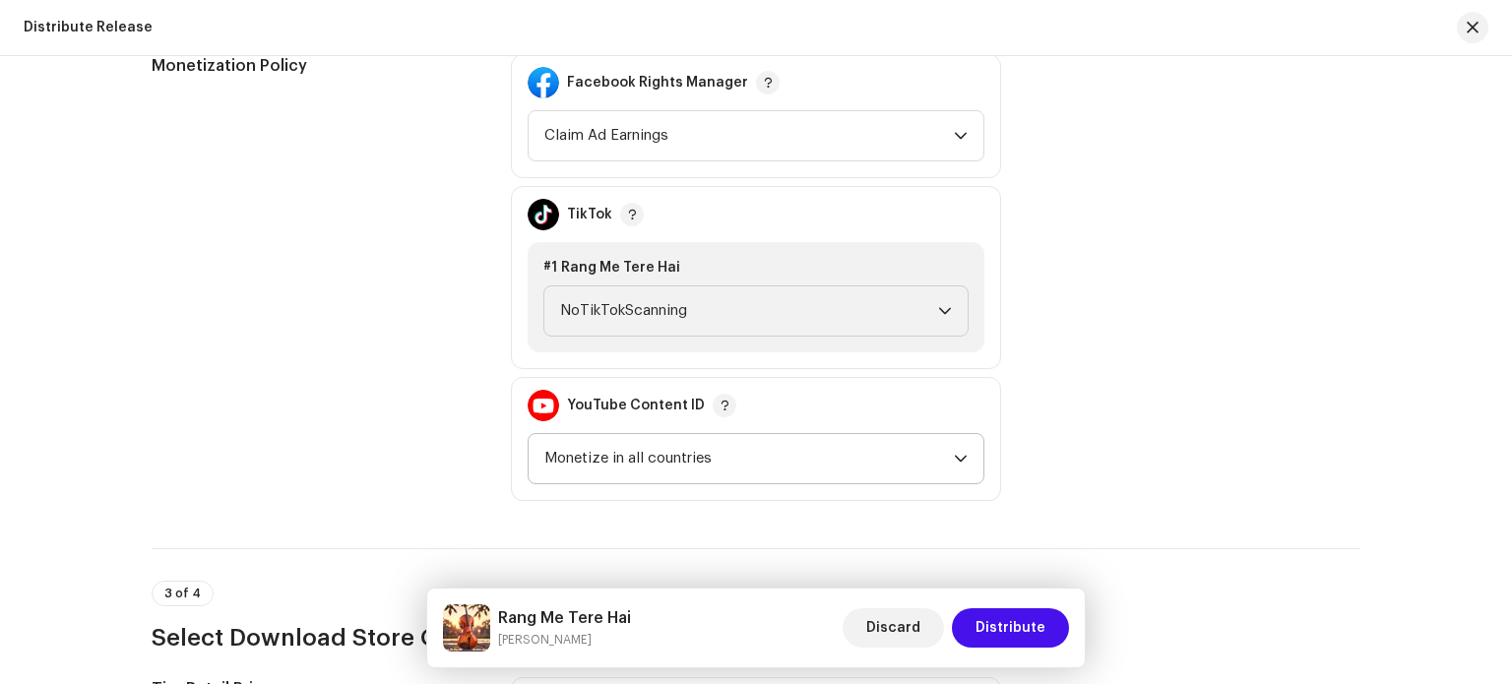
click at [726, 446] on span "Monetize in all countries" at bounding box center [748, 458] width 409 height 49
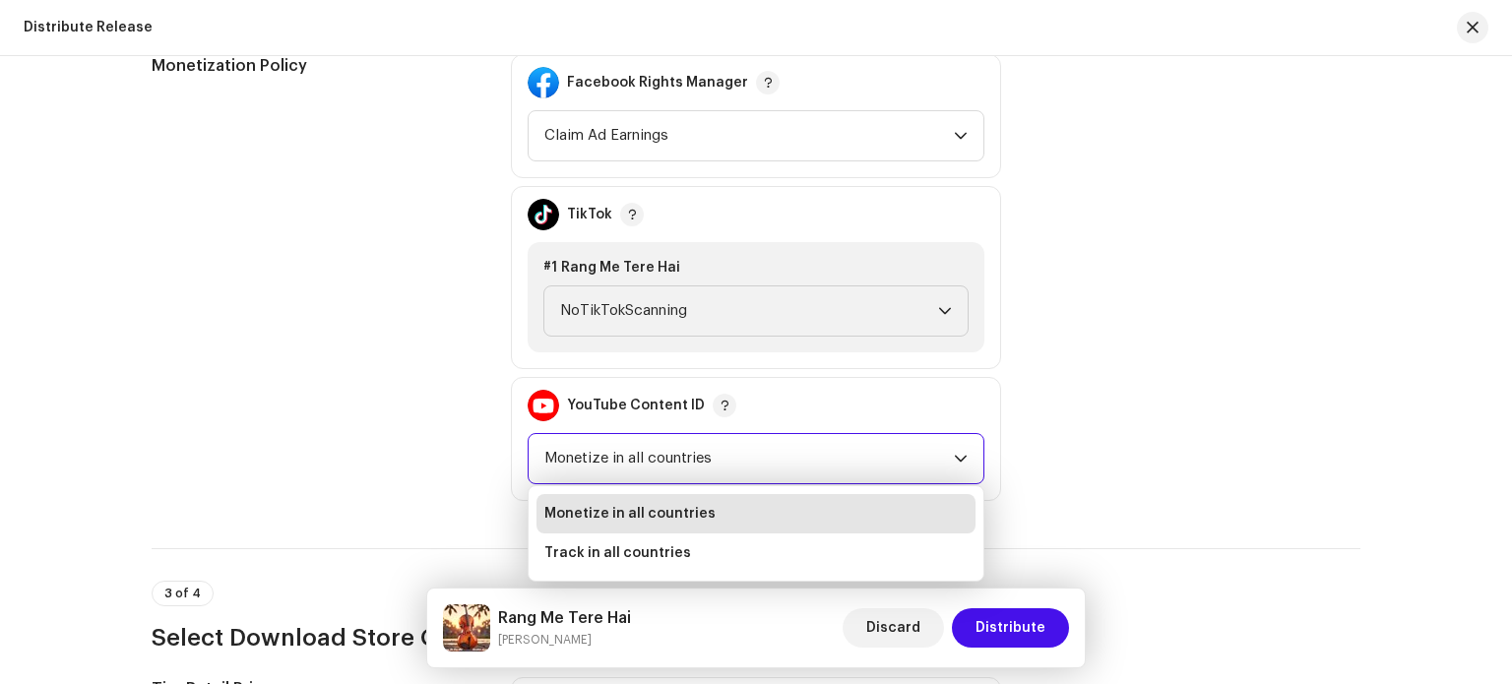
click at [1078, 427] on div "Monetization Policy Facebook Rights Manager Claim Ad Earnings TikTok #1 Rang Me…" at bounding box center [756, 277] width 1209 height 447
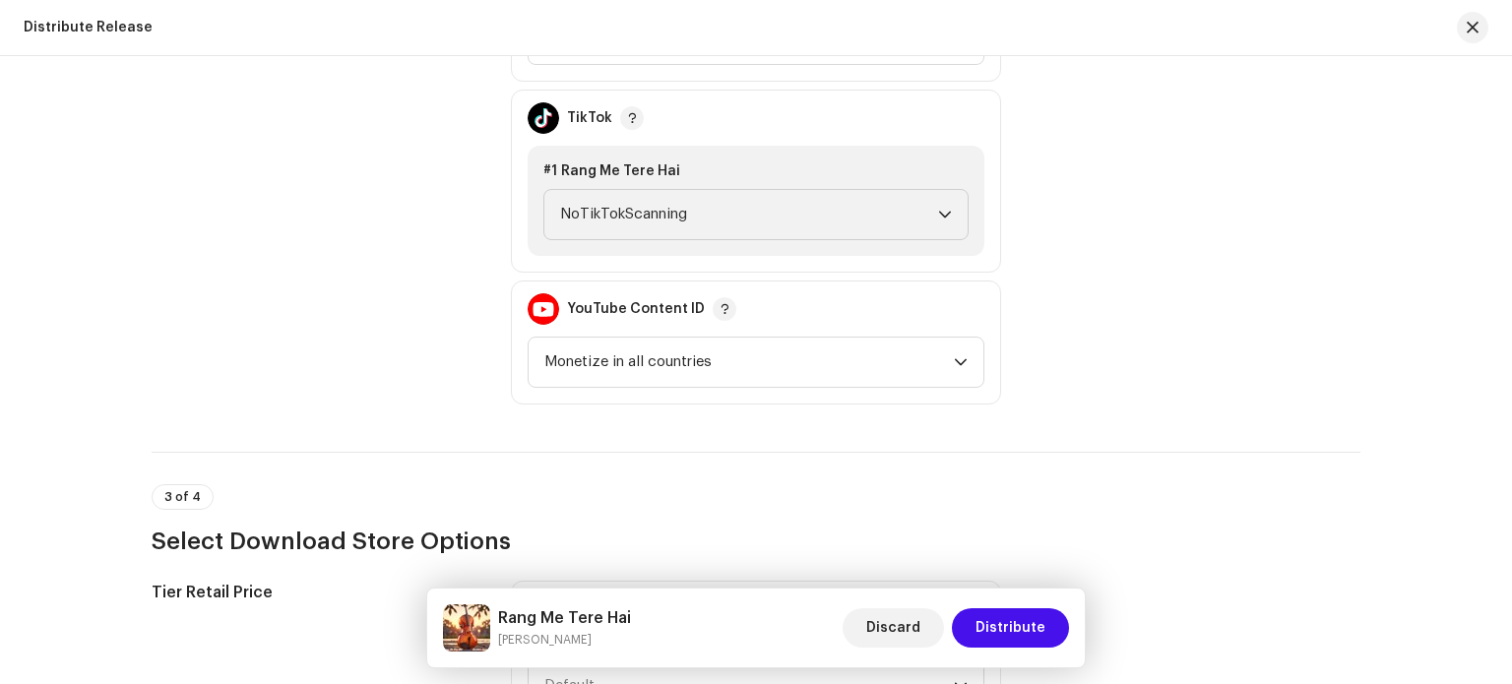
scroll to position [2264, 0]
click at [811, 208] on span "NoTikTokScanning" at bounding box center [749, 212] width 378 height 49
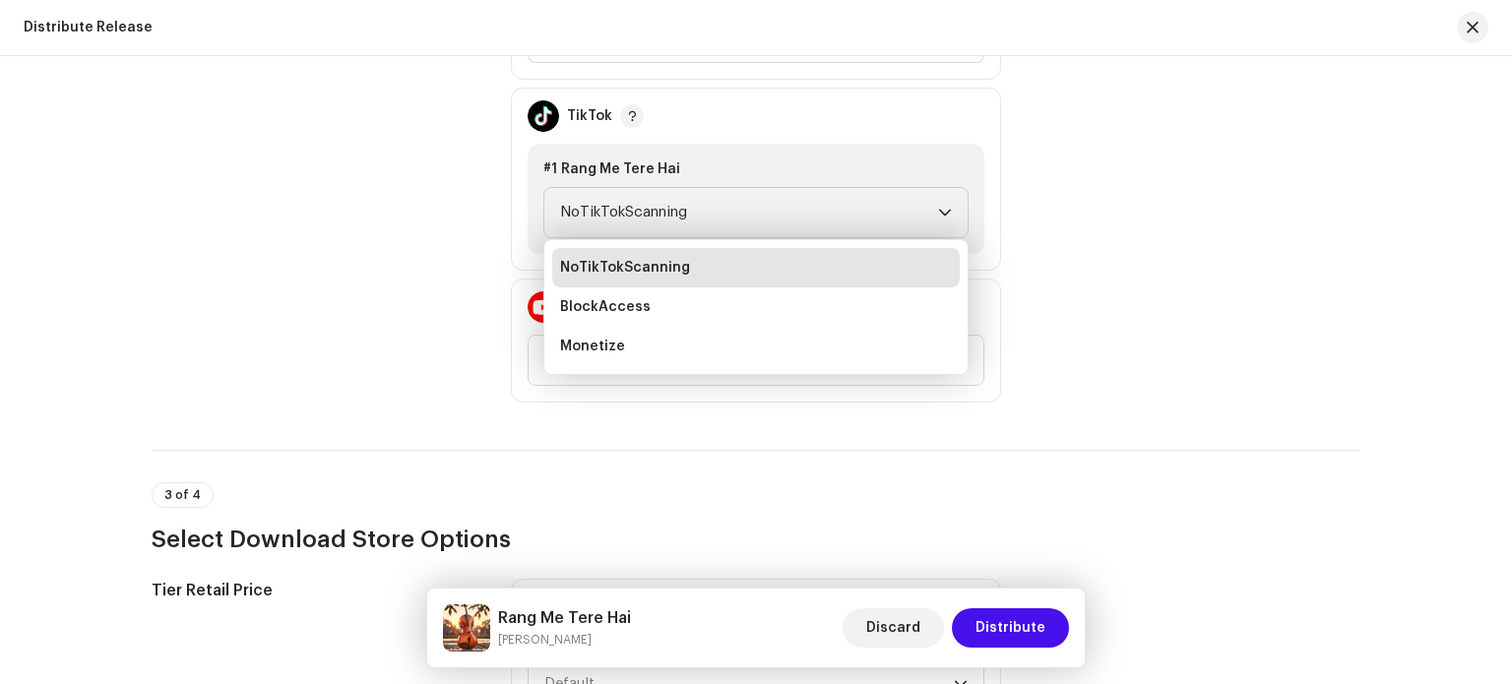
click at [1106, 200] on div "Monetization Policy Facebook Rights Manager Claim Ad Earnings TikTok #1 Rang Me…" at bounding box center [756, 179] width 1209 height 447
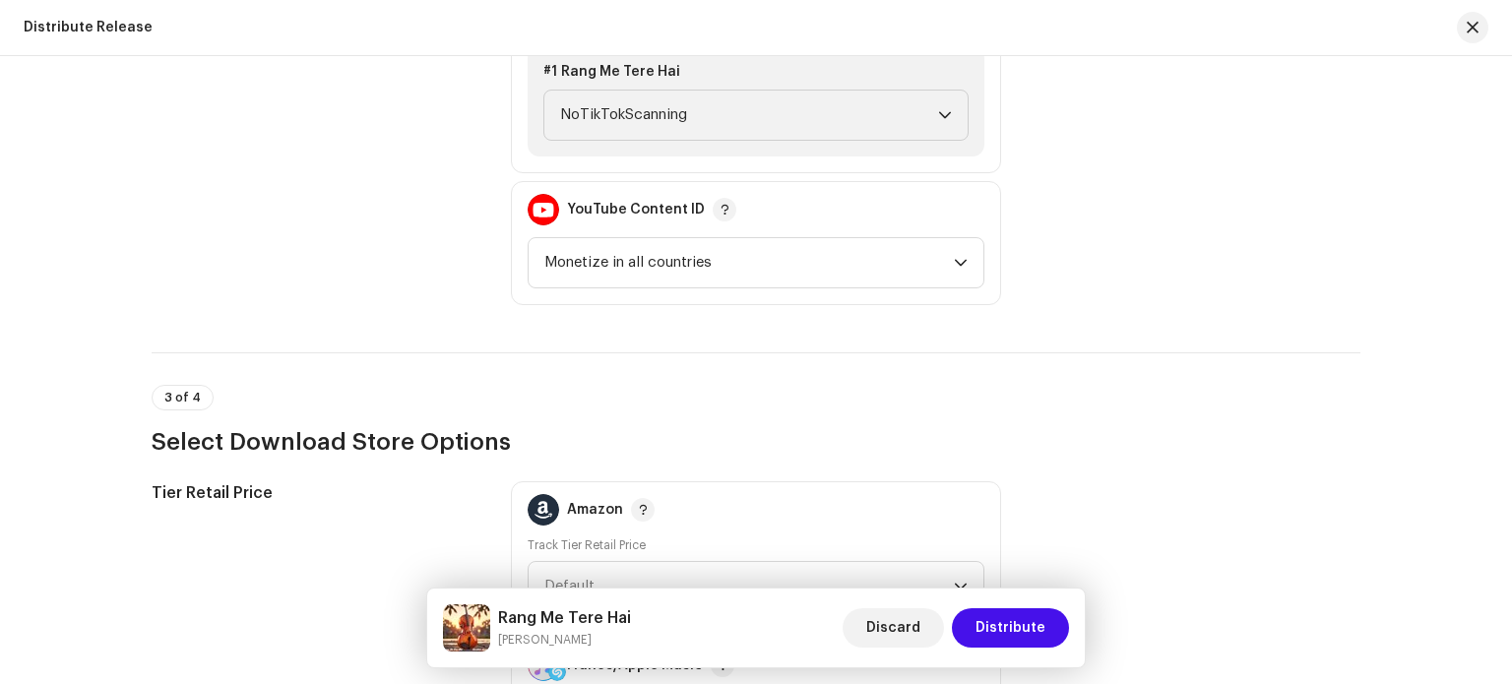
scroll to position [2657, 0]
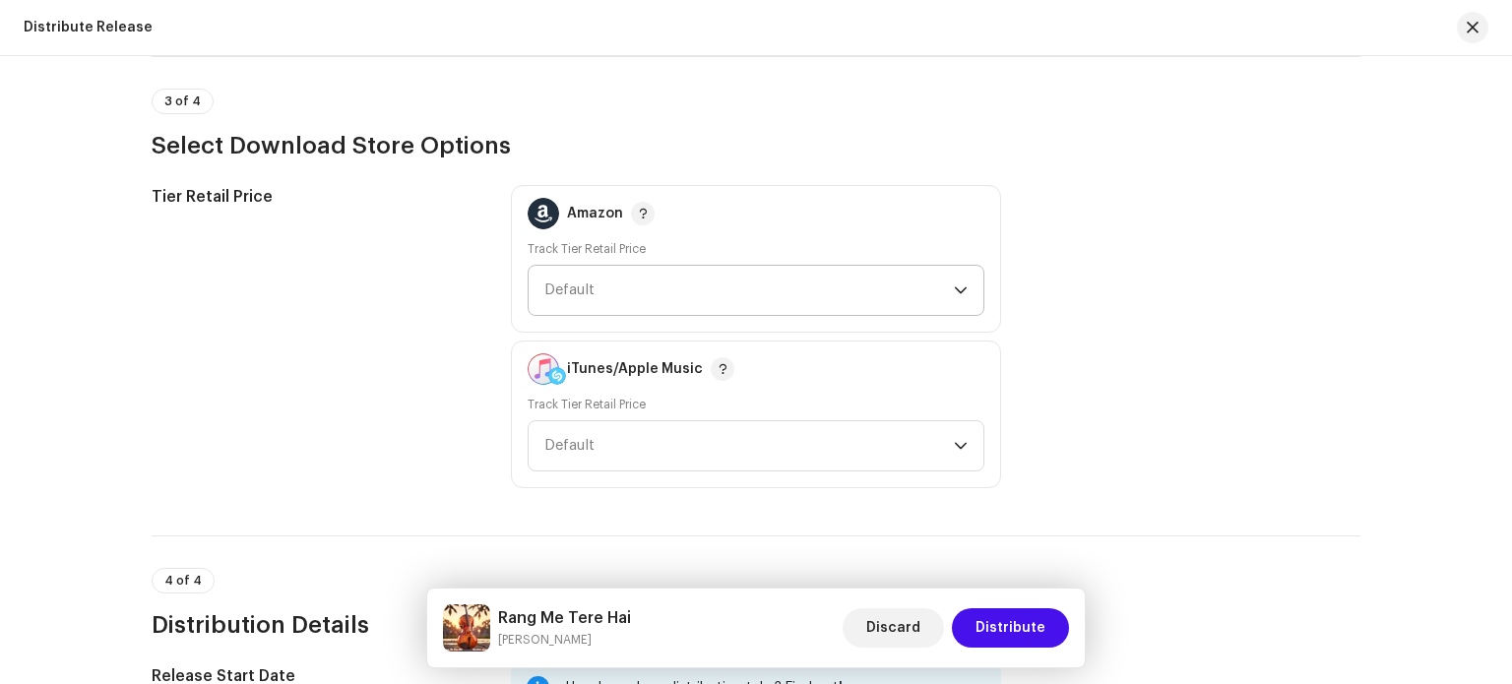
click at [948, 282] on span "Default" at bounding box center [748, 290] width 409 height 49
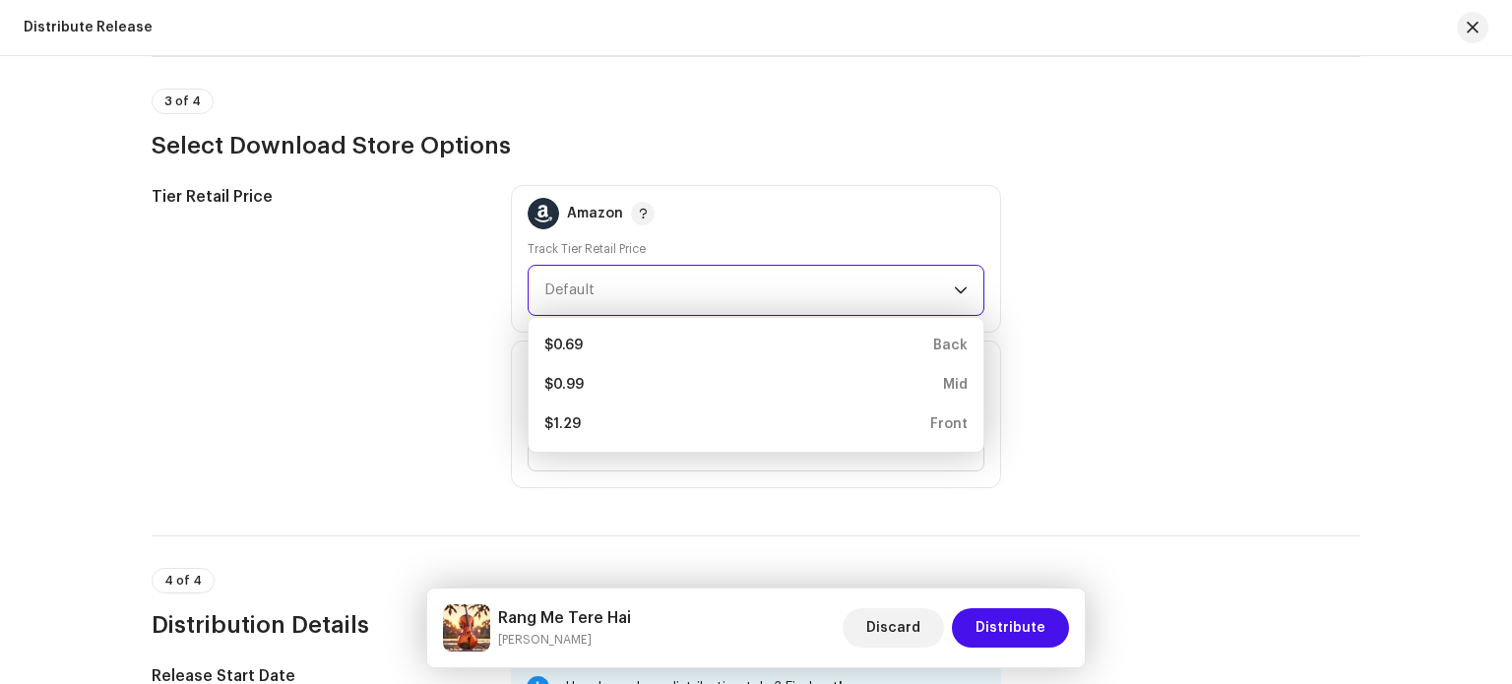
click at [1131, 302] on div "Tier Retail Price Amazon Track Tier Retail Price Default $0.69 Back $0.99 Mid $…" at bounding box center [756, 336] width 1209 height 303
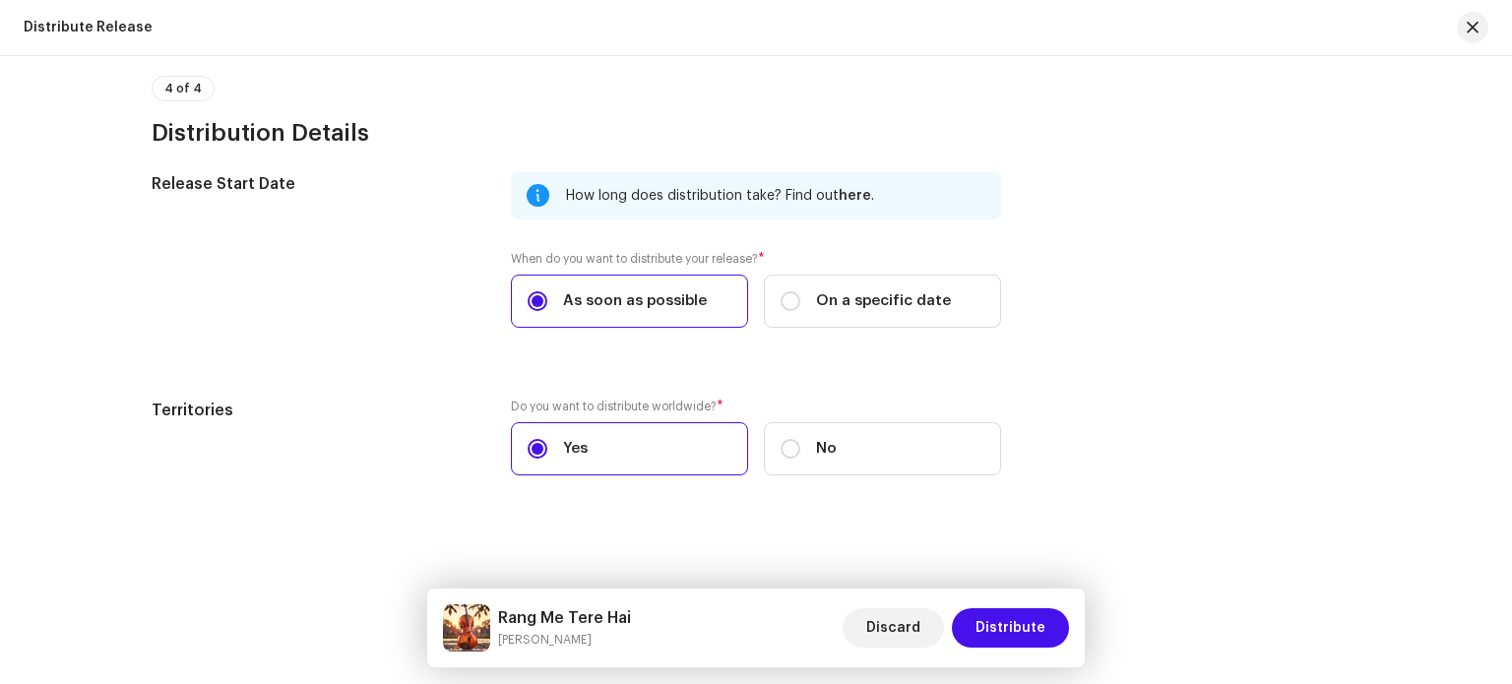
scroll to position [3151, 0]
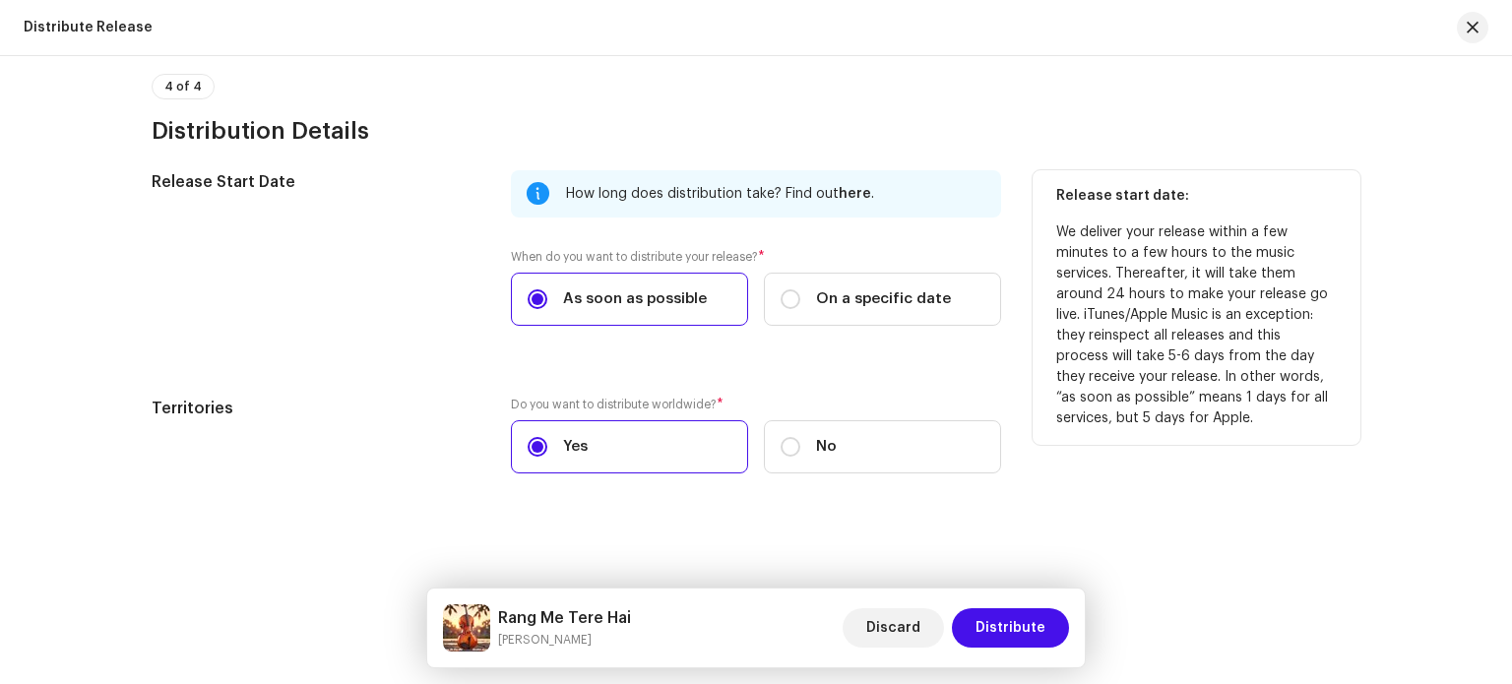
click at [670, 294] on span "As soon as possible" at bounding box center [635, 299] width 144 height 22
click at [547, 294] on input "As soon as possible" at bounding box center [538, 299] width 20 height 20
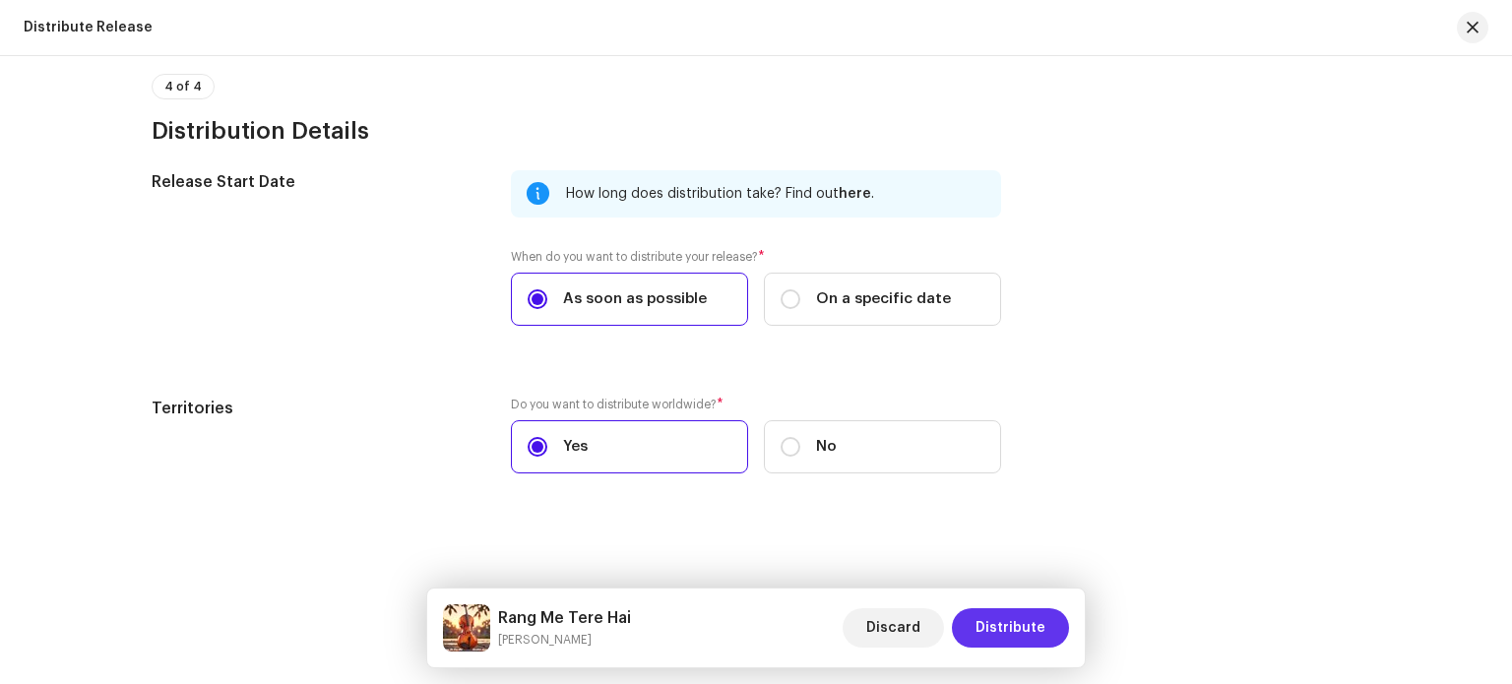
click at [1053, 620] on button "Distribute" at bounding box center [1010, 627] width 117 height 39
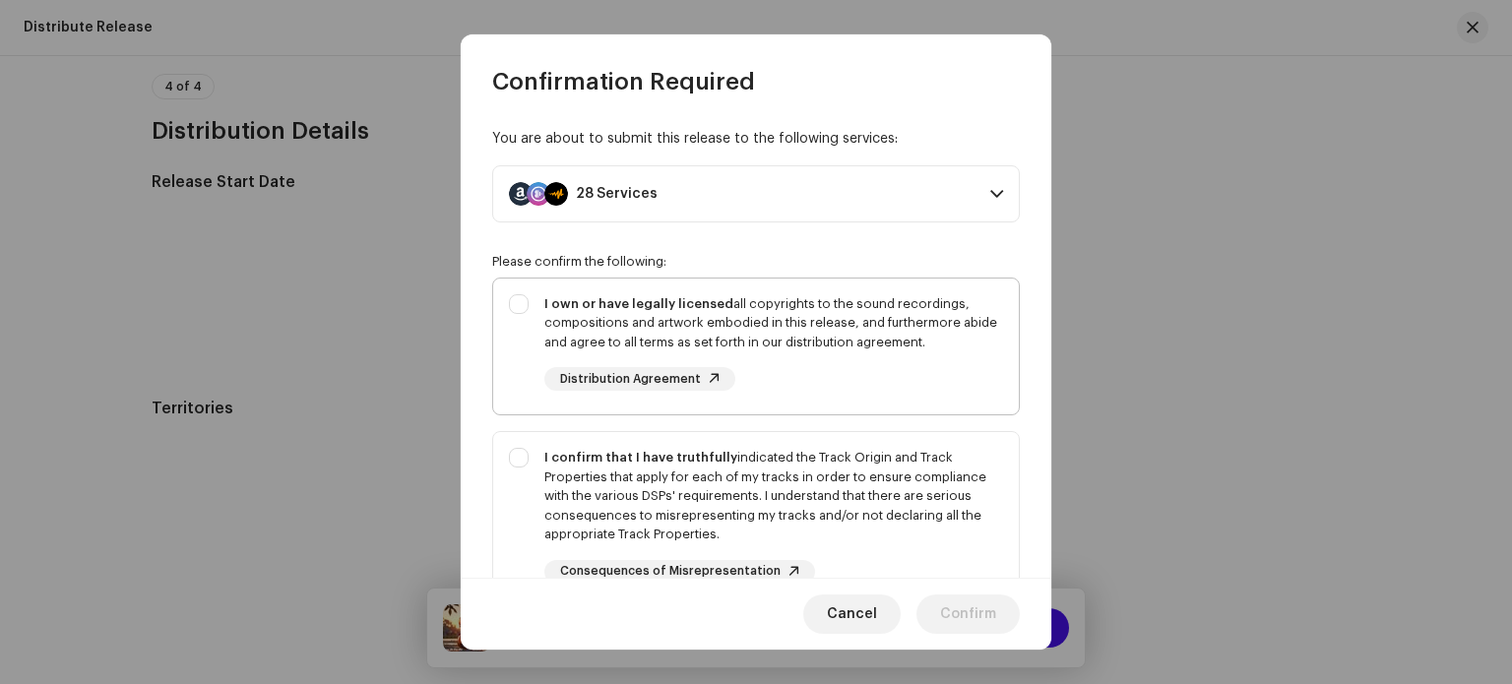
click at [513, 302] on div "I own or have legally licensed all copyrights to the sound recordings, composit…" at bounding box center [756, 343] width 526 height 129
checkbox input "true"
click at [520, 456] on div "I confirm that I have truthfully indicated the Track Origin and Track Propertie…" at bounding box center [756, 515] width 526 height 167
checkbox input "true"
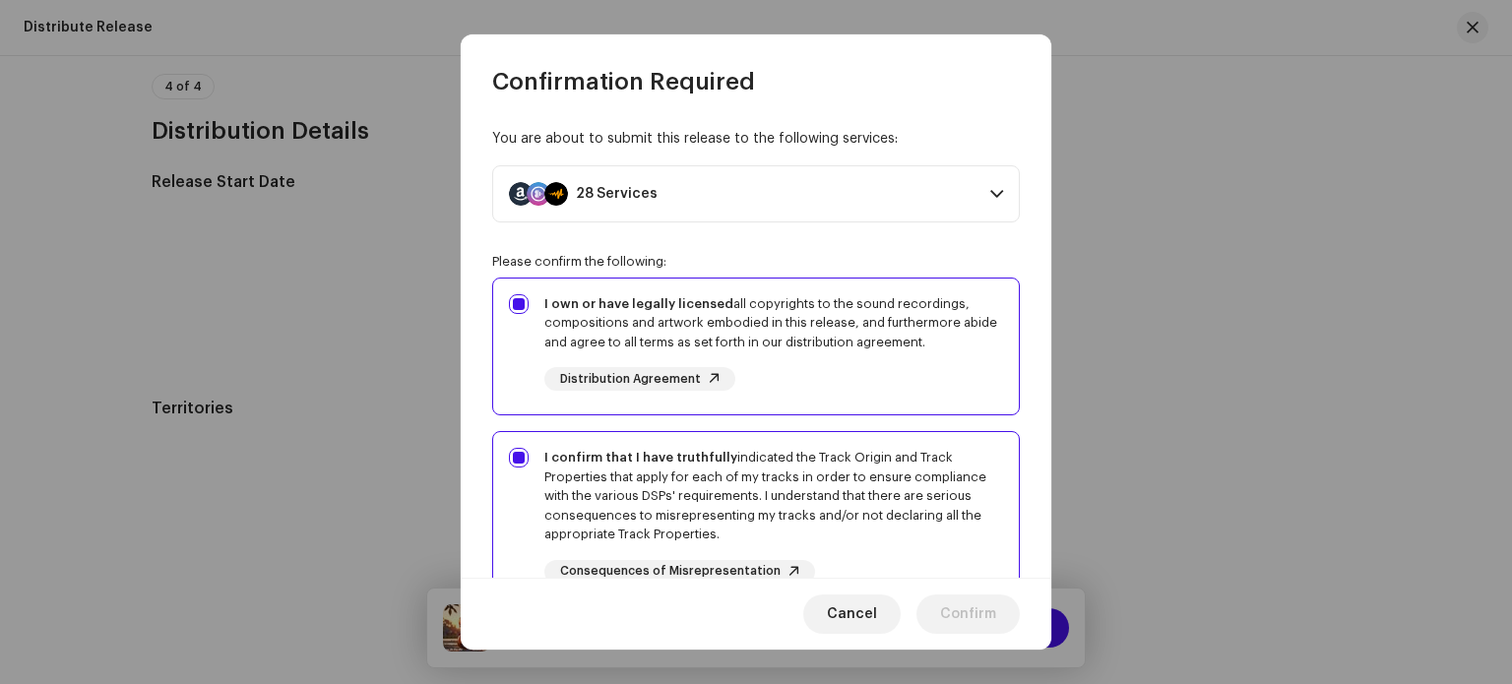
scroll to position [295, 0]
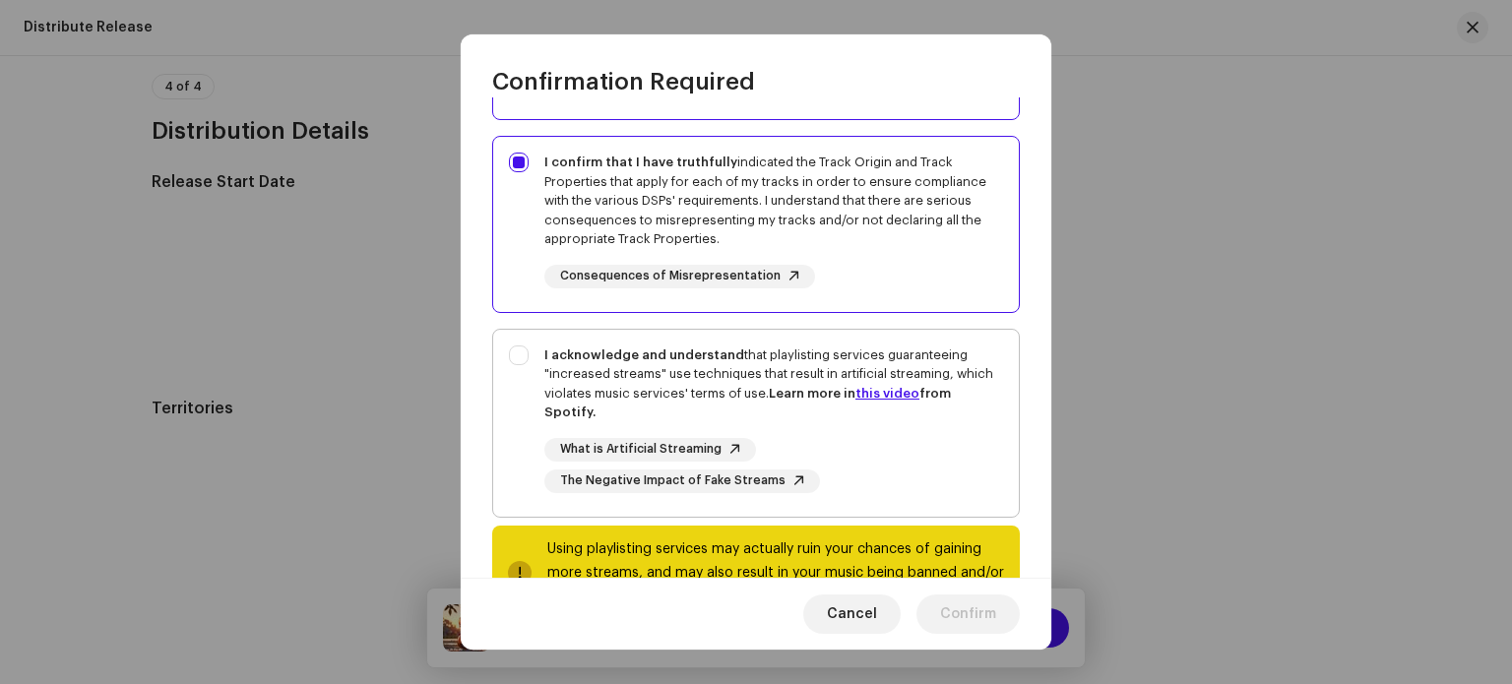
click at [519, 356] on div "I acknowledge and understand that playlisting services guaranteeing "increased …" at bounding box center [756, 419] width 526 height 179
checkbox input "true"
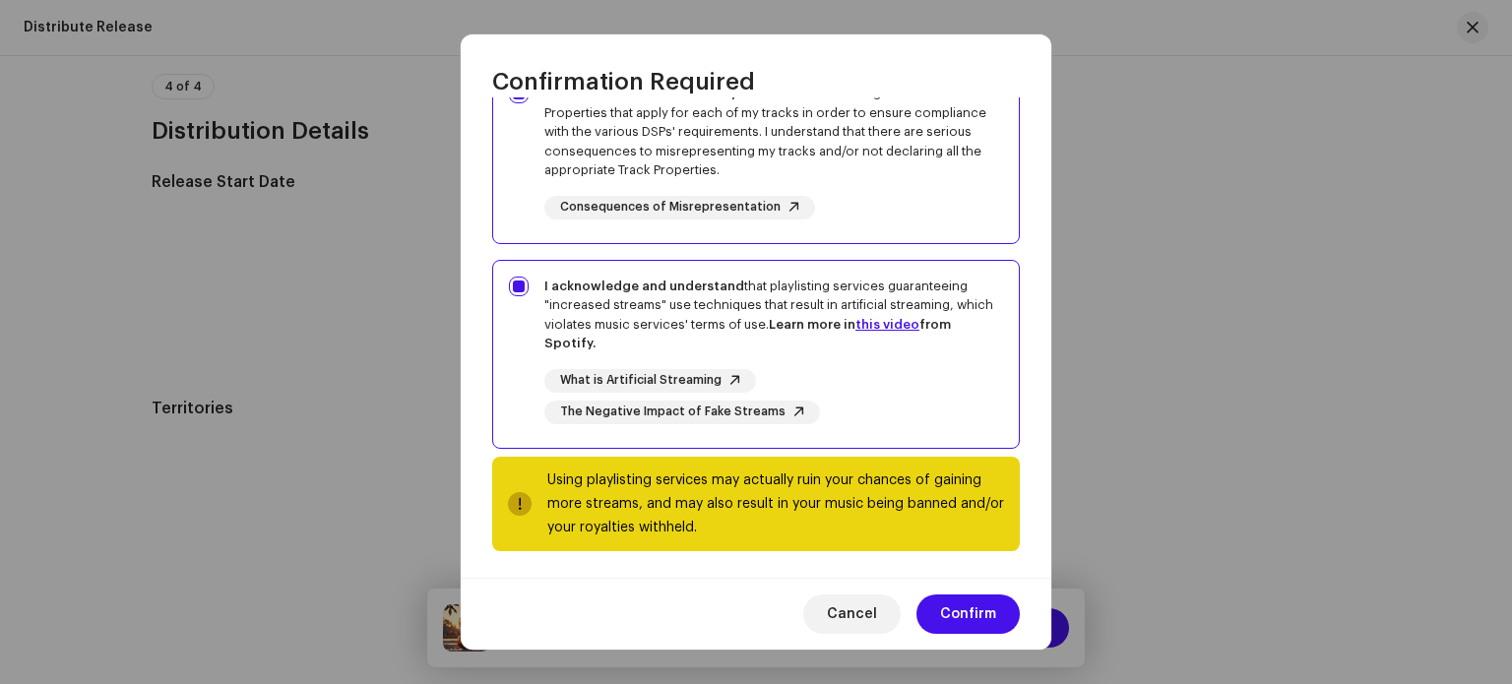
scroll to position [366, 0]
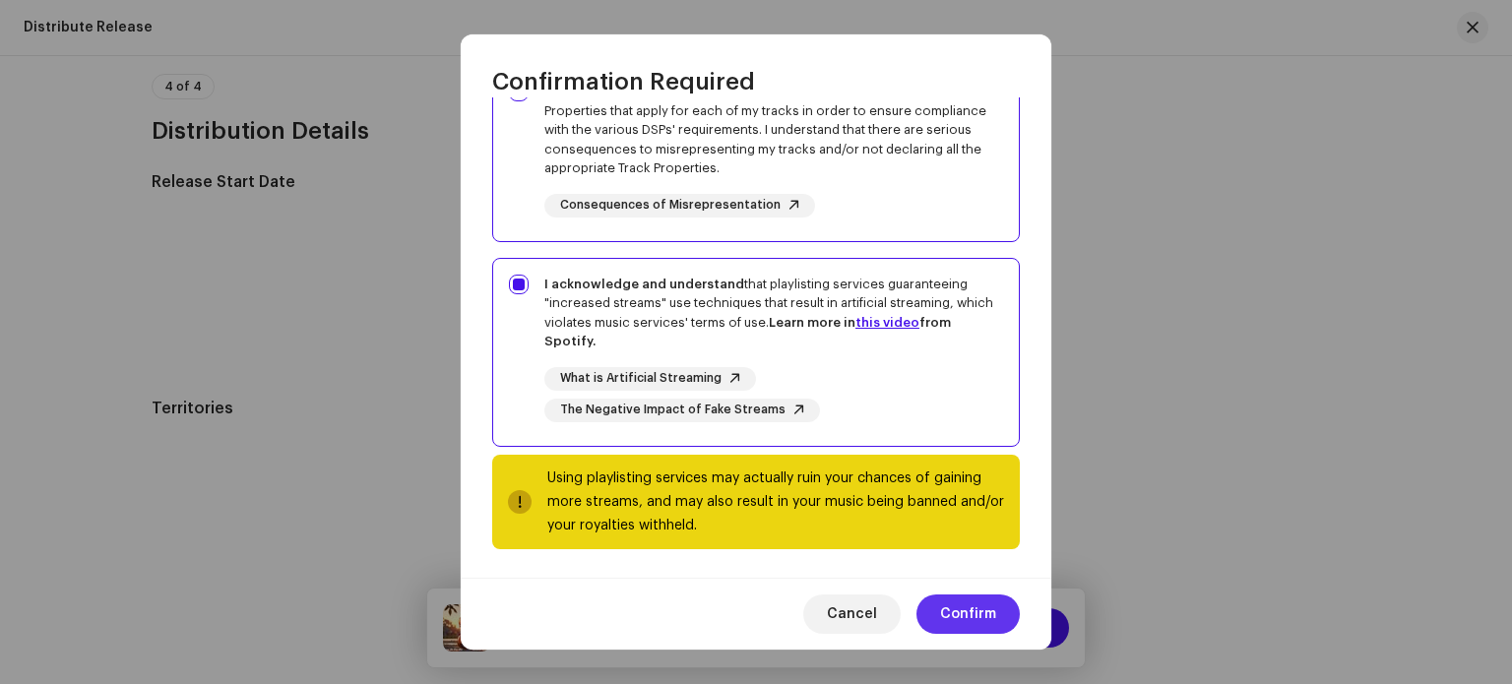
click at [984, 610] on span "Confirm" at bounding box center [968, 613] width 56 height 39
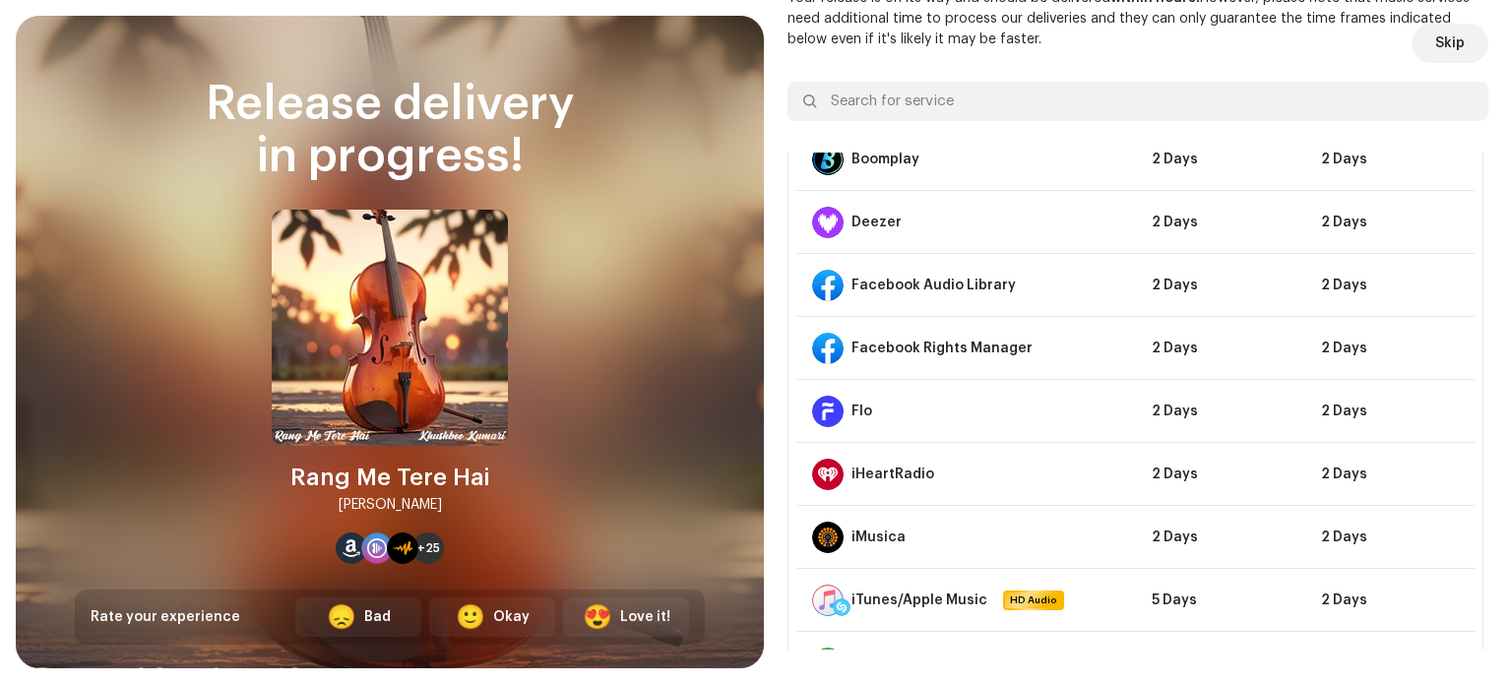
scroll to position [339, 0]
click at [1441, 42] on span "Skip" at bounding box center [1450, 43] width 30 height 39
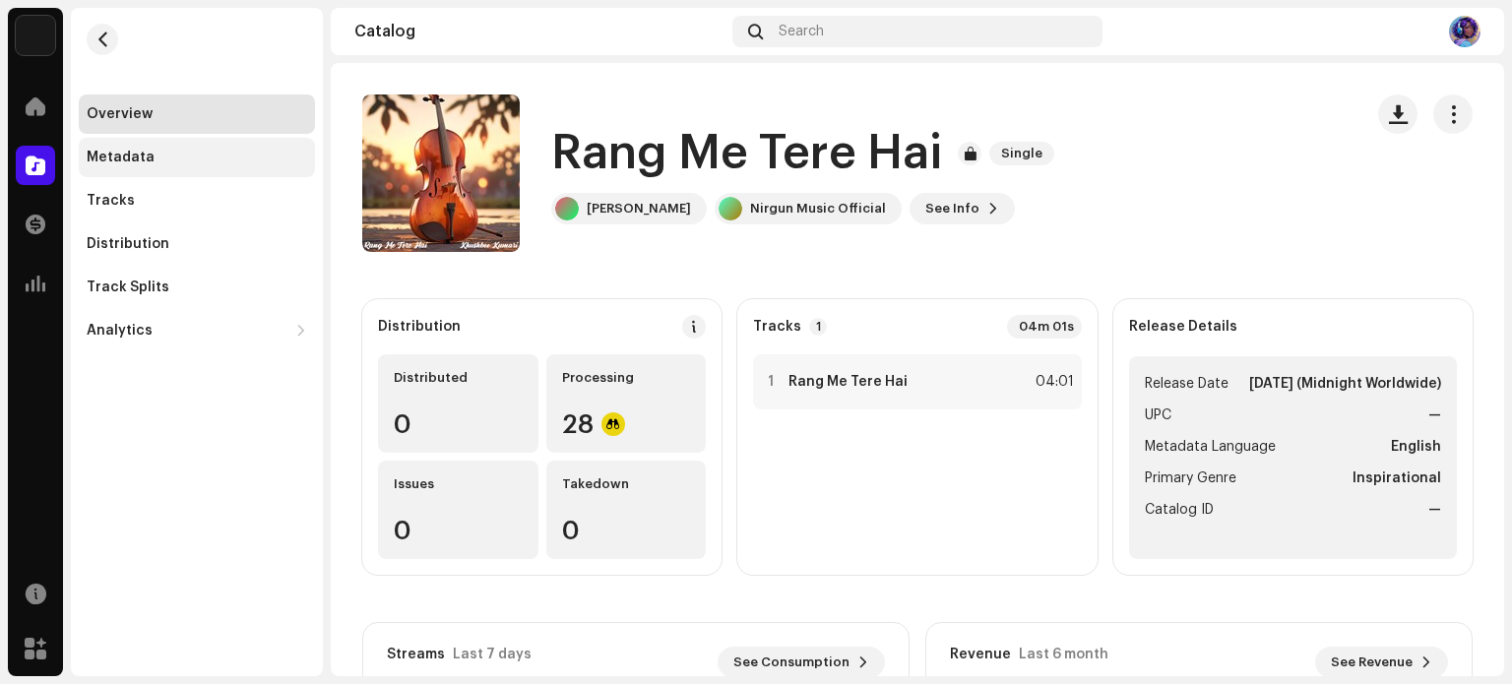
click at [155, 156] on div "Metadata" at bounding box center [197, 158] width 220 height 16
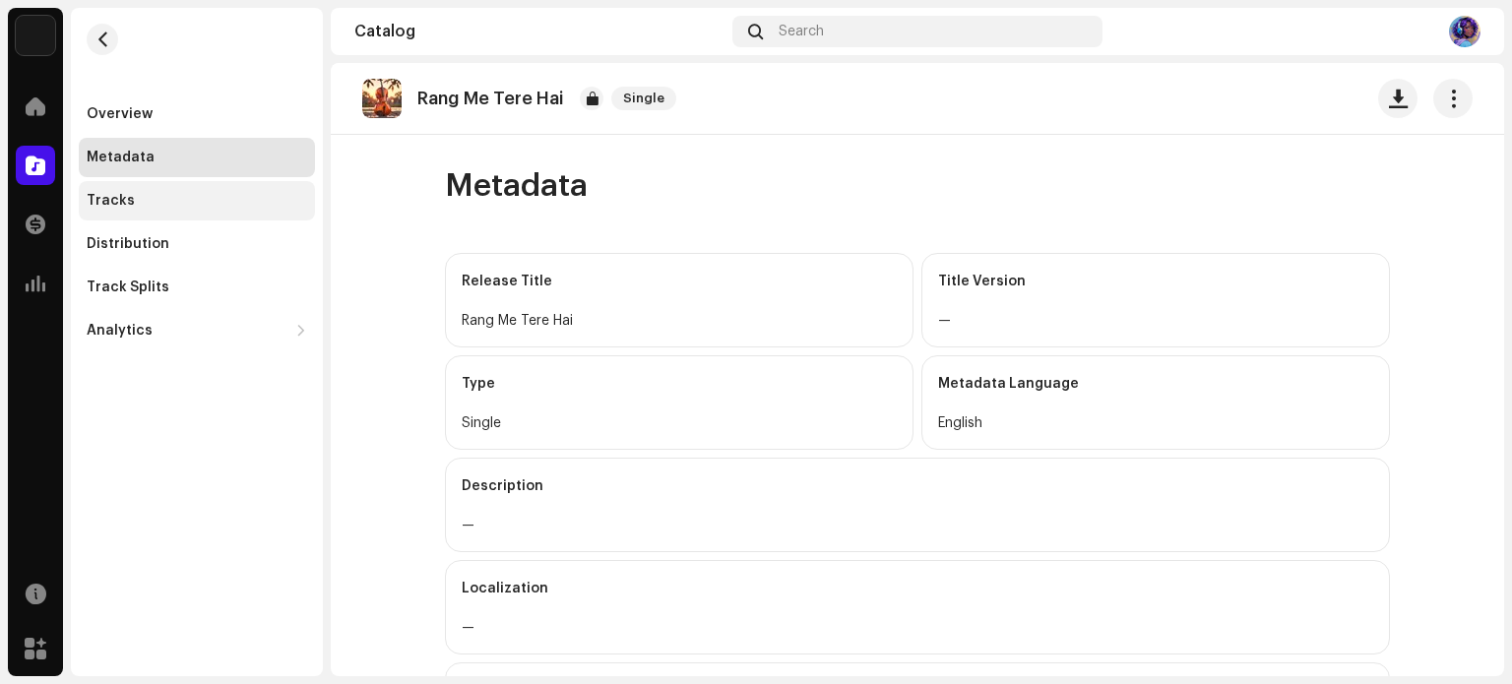
click at [160, 202] on div "Tracks" at bounding box center [197, 201] width 220 height 16
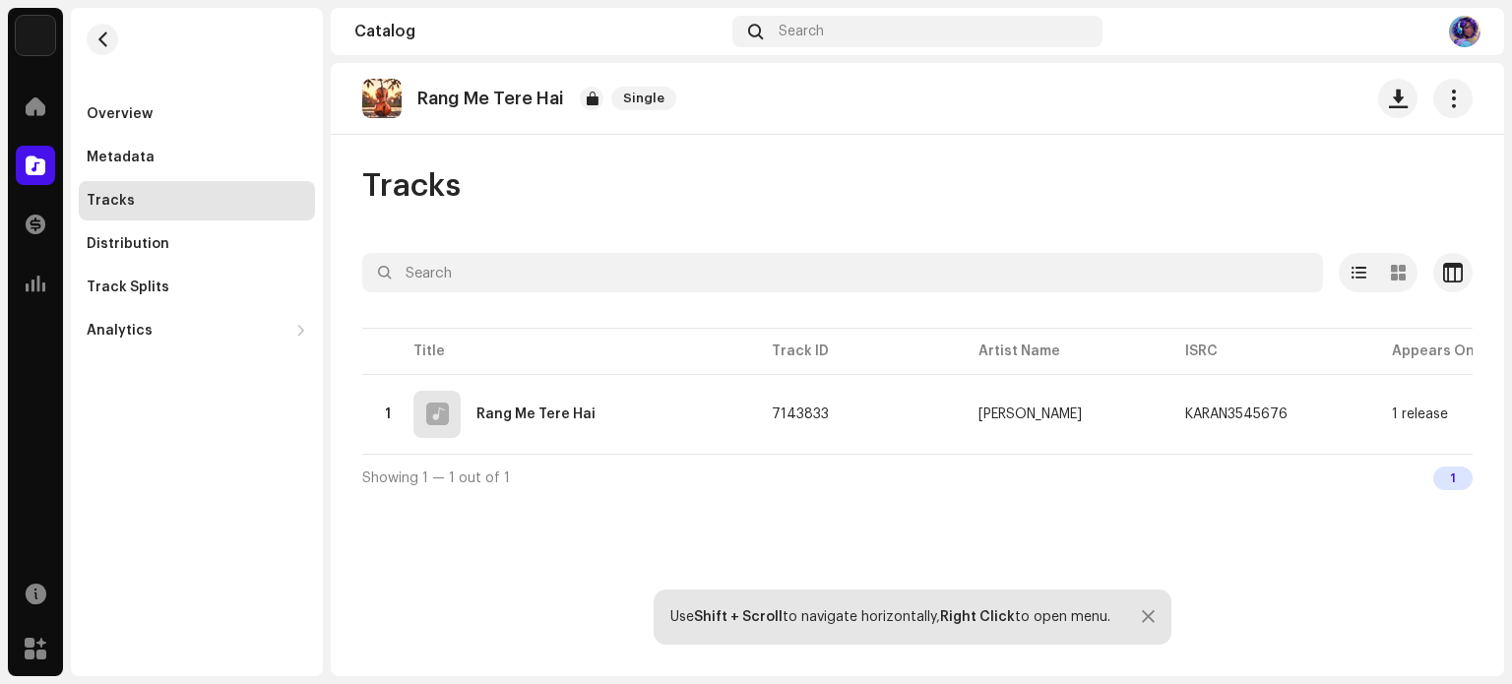
drag, startPoint x: 871, startPoint y: 463, endPoint x: 1072, endPoint y: 468, distance: 200.8
click at [1072, 468] on div "Showing 1 — 1 out of 1 1" at bounding box center [917, 477] width 1110 height 47
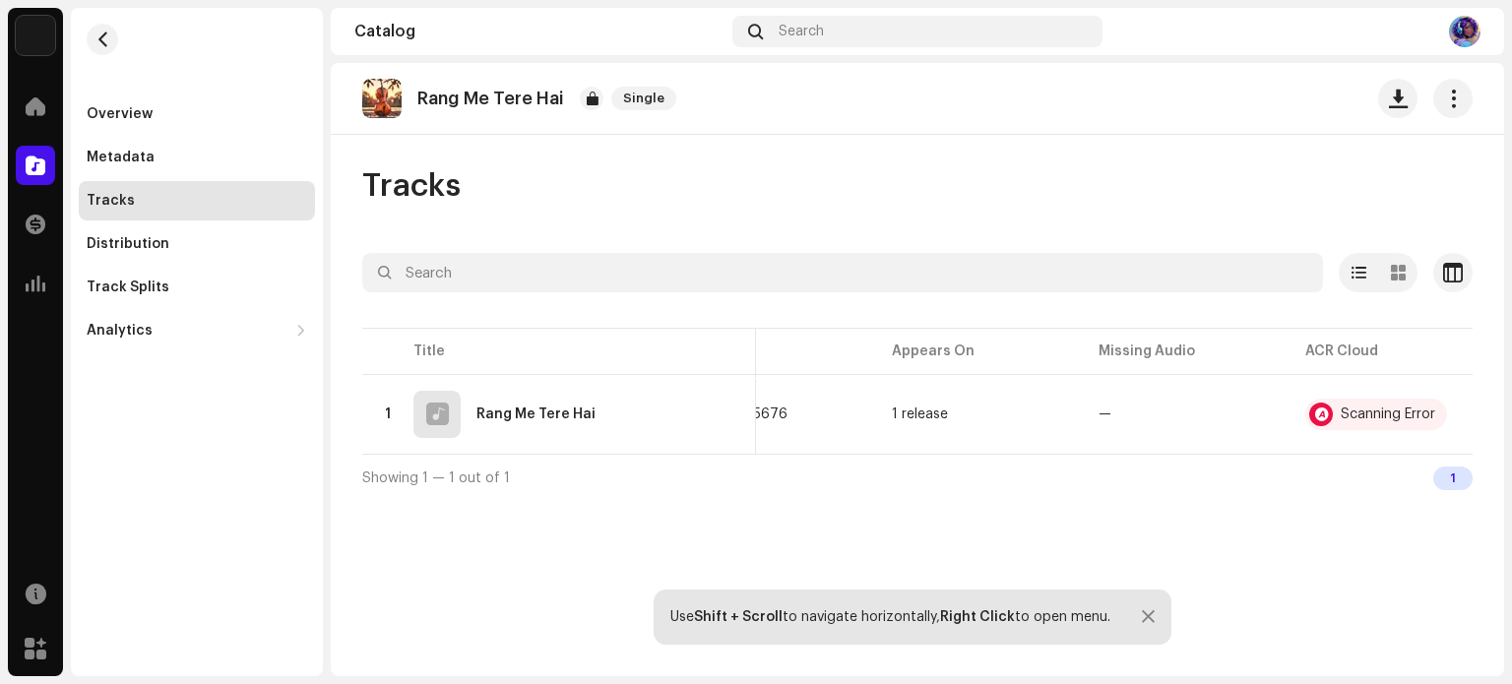
scroll to position [0, 524]
drag, startPoint x: 1390, startPoint y: 452, endPoint x: 1449, endPoint y: 452, distance: 59.1
click at [1449, 452] on table "Title Track ID Artist Name ISRC Appears On Missing Audio ACR Cloud 1 Rang Me Te…" at bounding box center [656, 389] width 1634 height 130
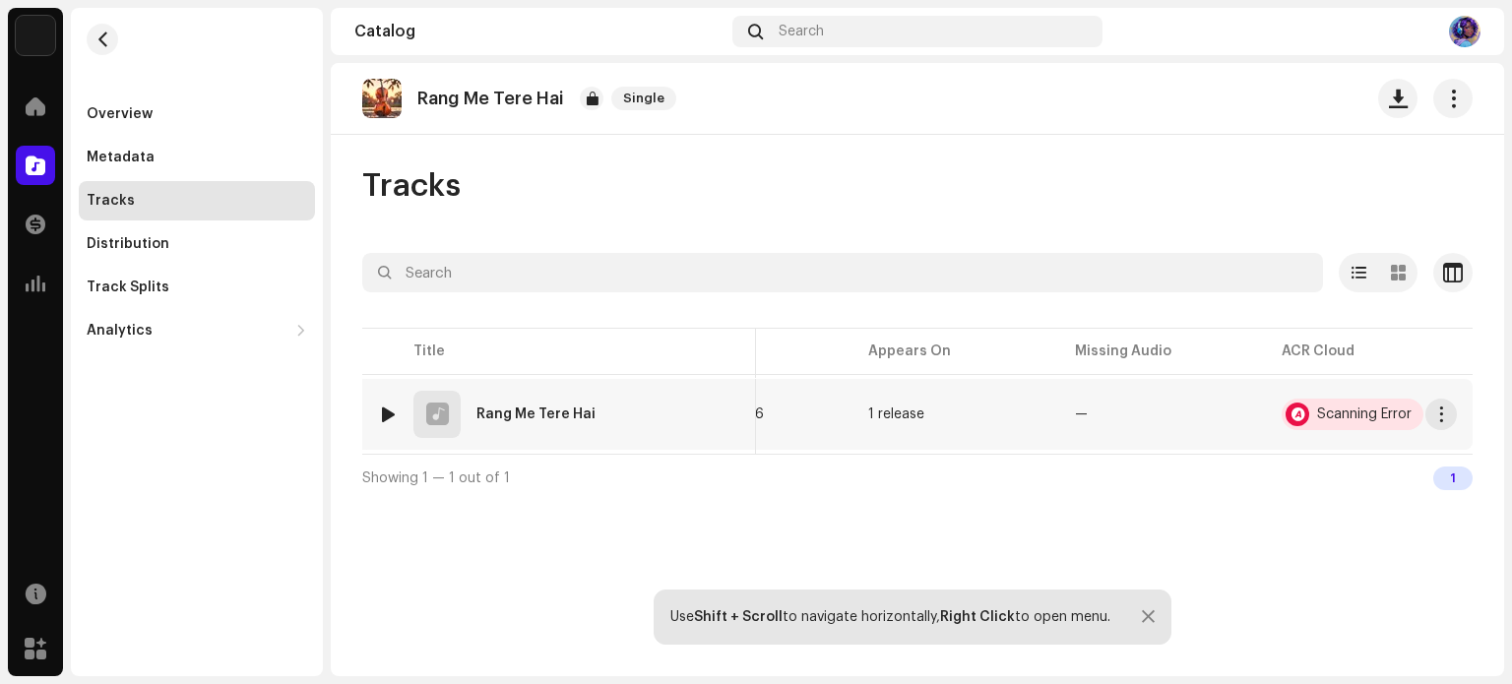
click at [1352, 412] on div "Scanning Error" at bounding box center [1364, 414] width 94 height 14
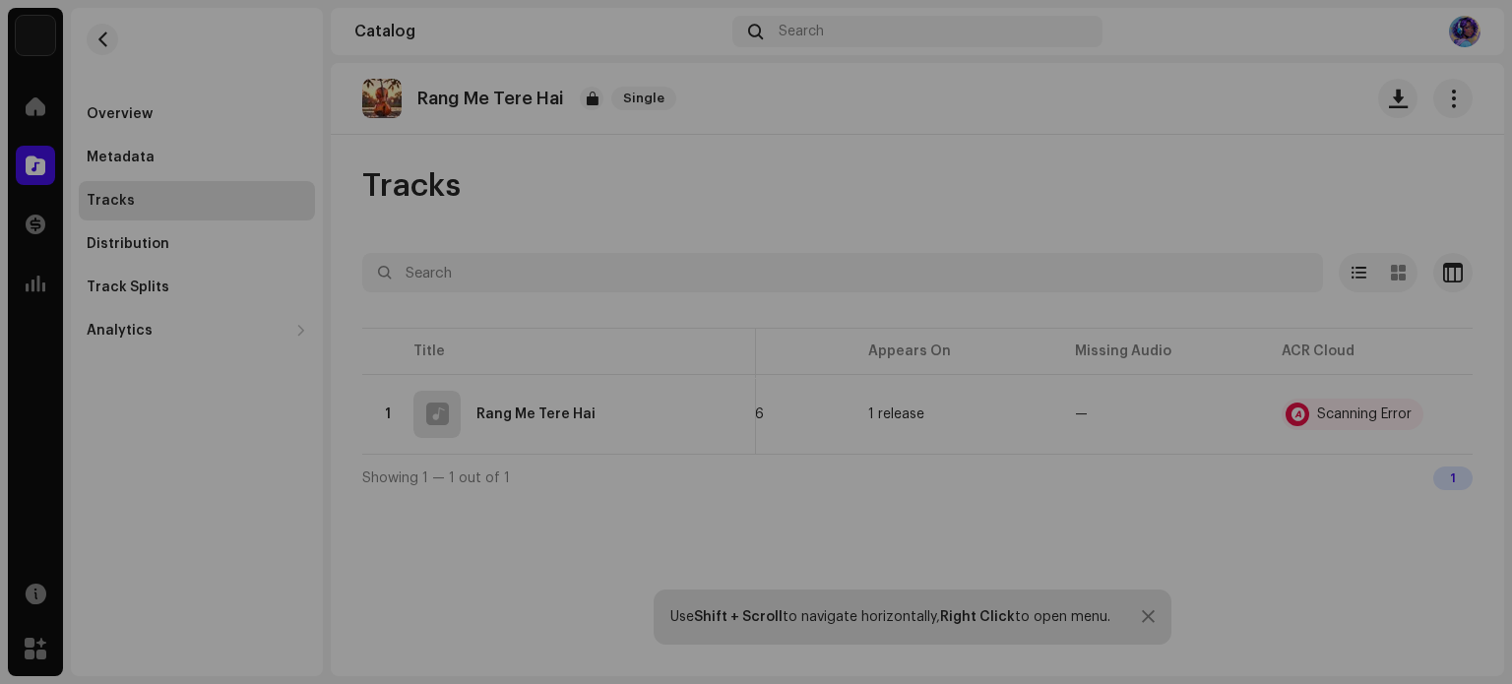
click at [854, 519] on div "Audio Recognition by AcrCloud is still processing the audio file. Do NOT approv…" at bounding box center [756, 342] width 1512 height 684
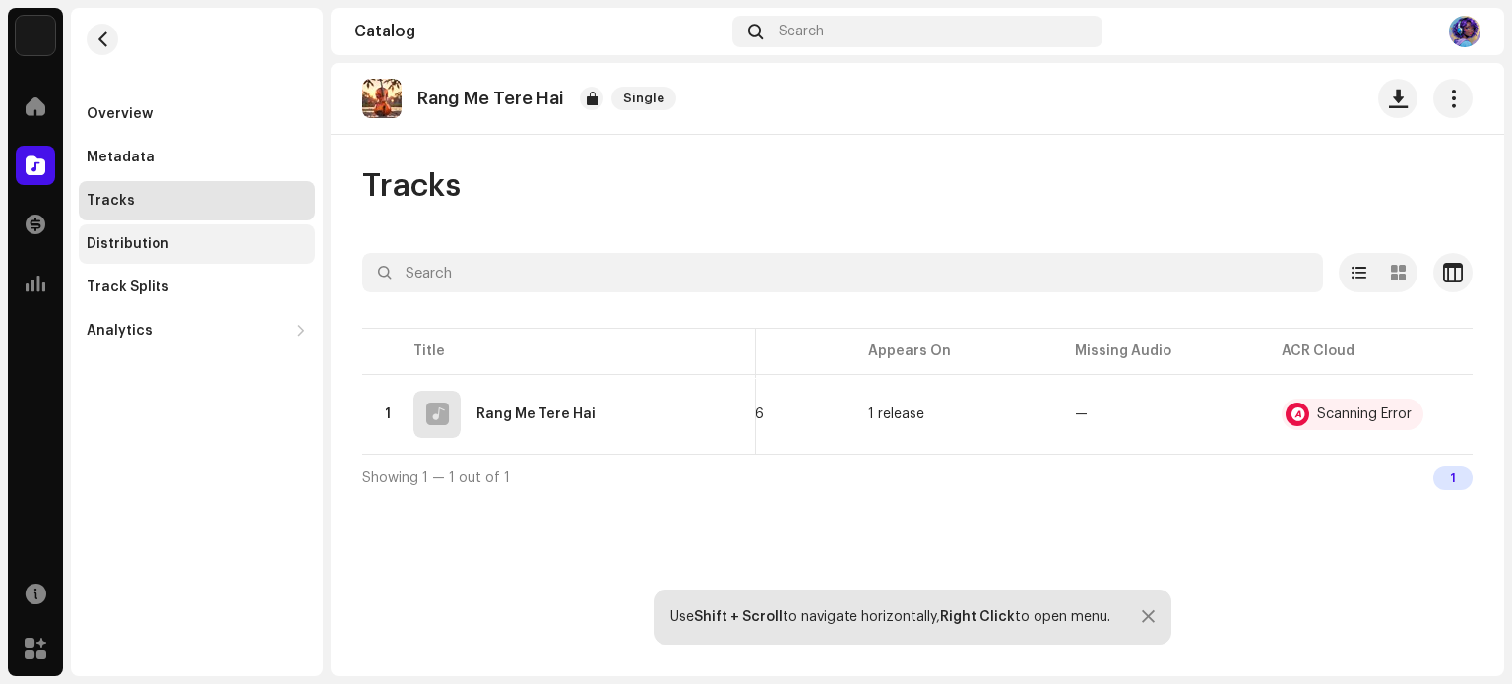
click at [139, 247] on div "Distribution" at bounding box center [128, 244] width 83 height 16
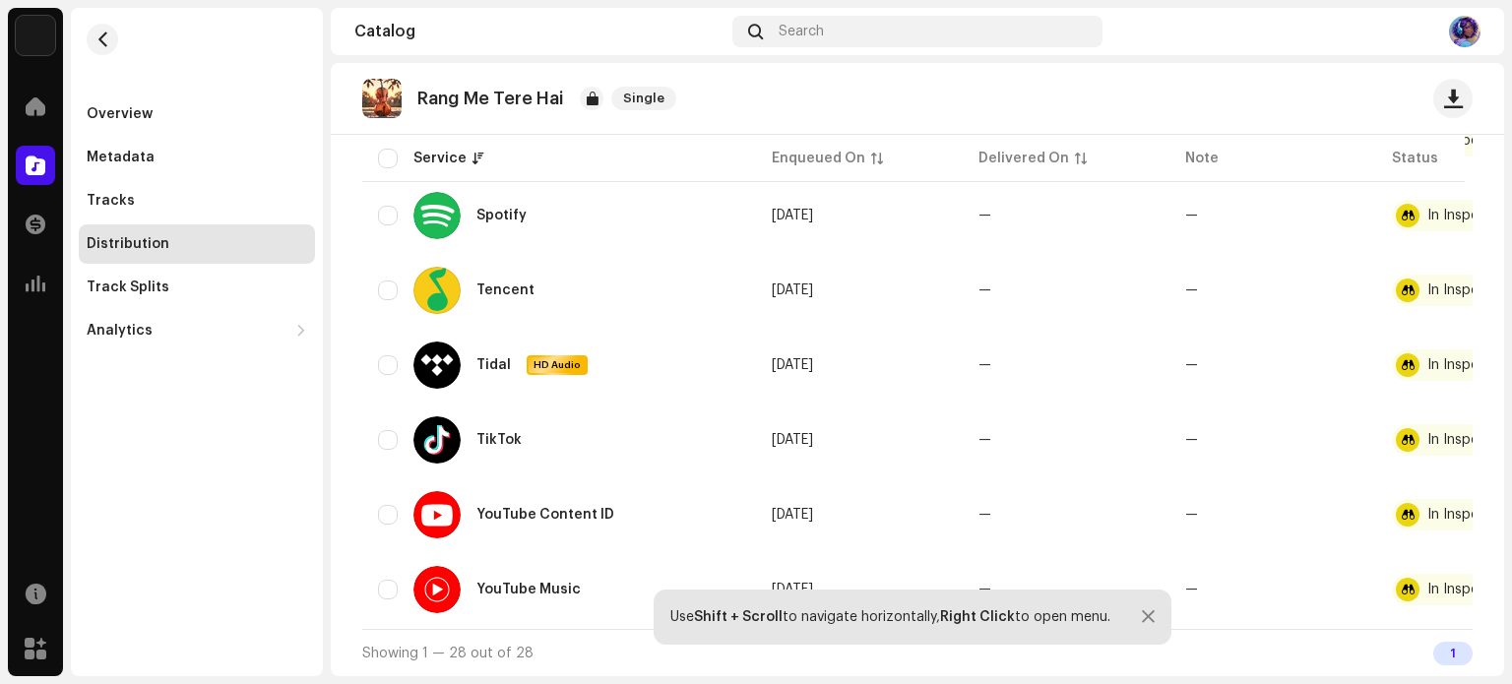
scroll to position [1927, 0]
click at [161, 290] on div "Track Splits" at bounding box center [128, 288] width 83 height 16
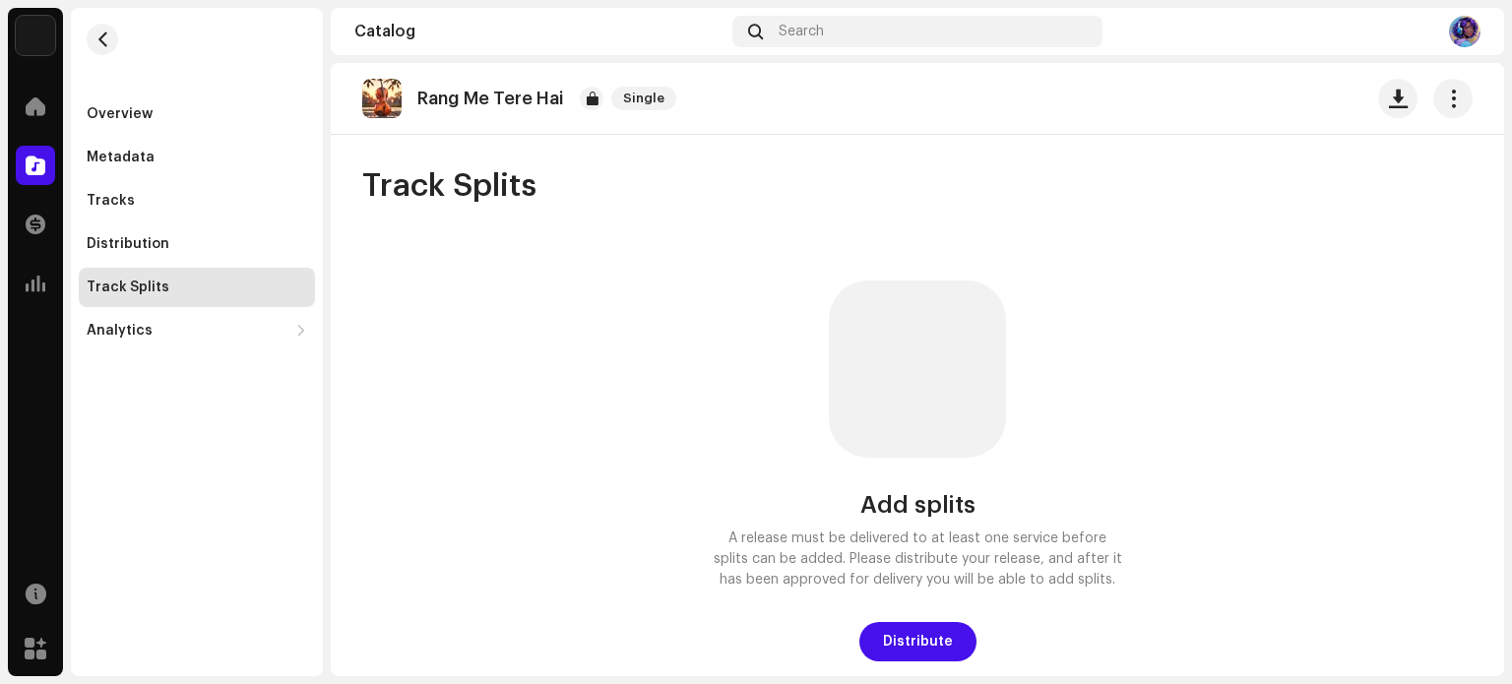
scroll to position [12, 0]
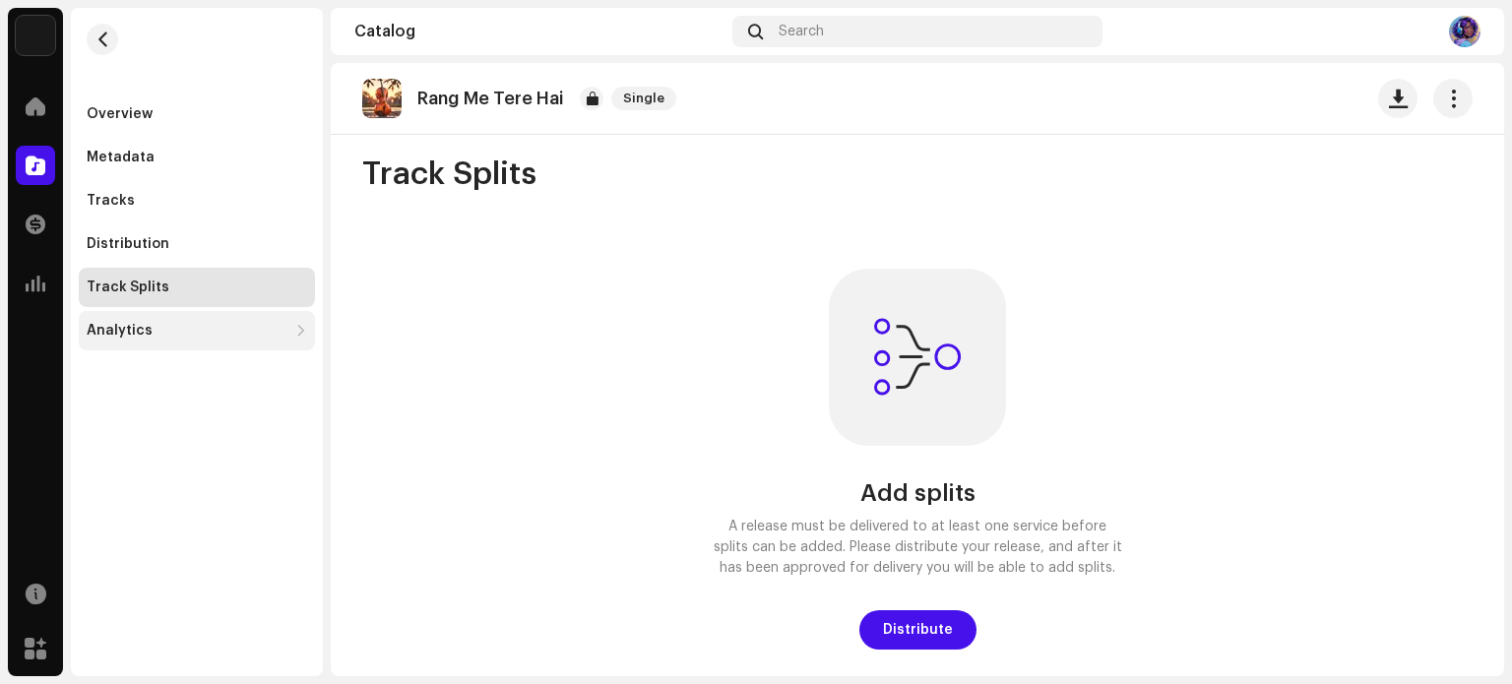
click at [143, 317] on div "Analytics" at bounding box center [197, 330] width 236 height 39
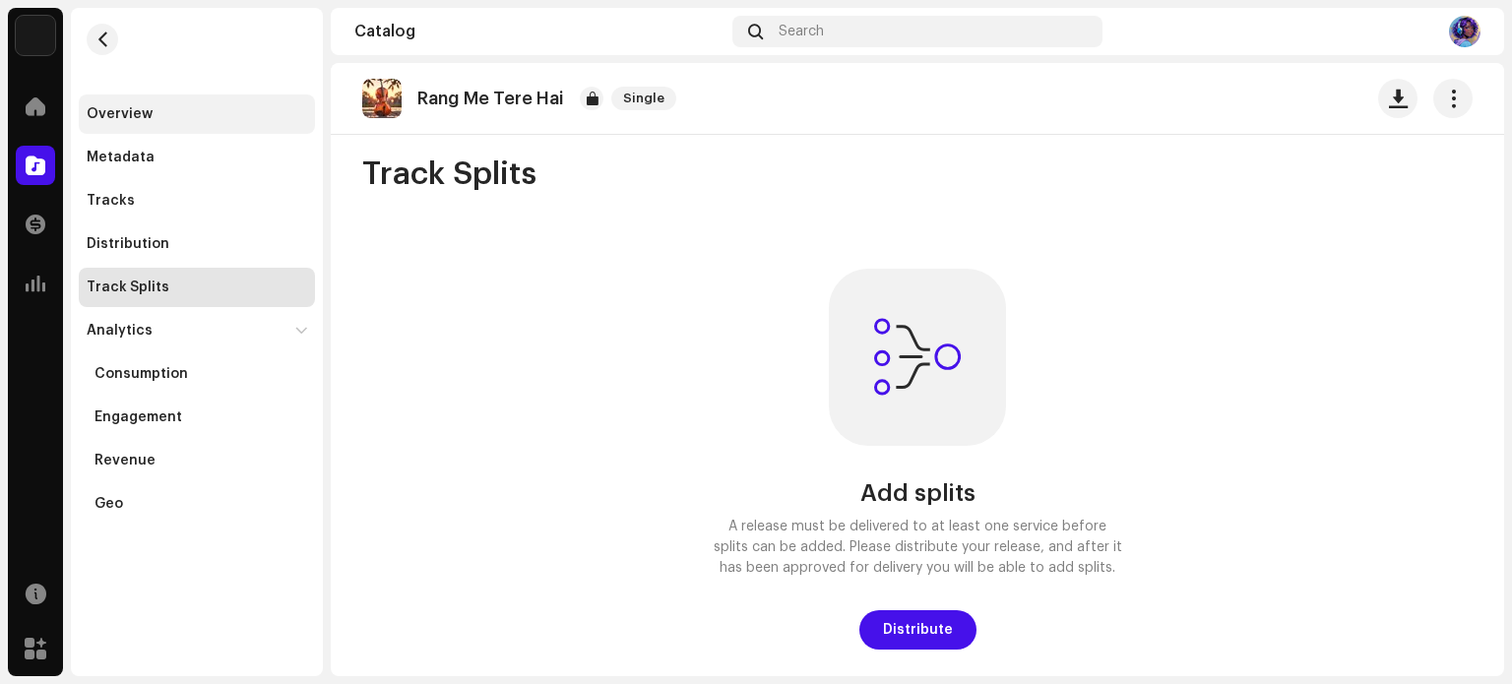
click at [136, 109] on div "Overview" at bounding box center [120, 114] width 66 height 16
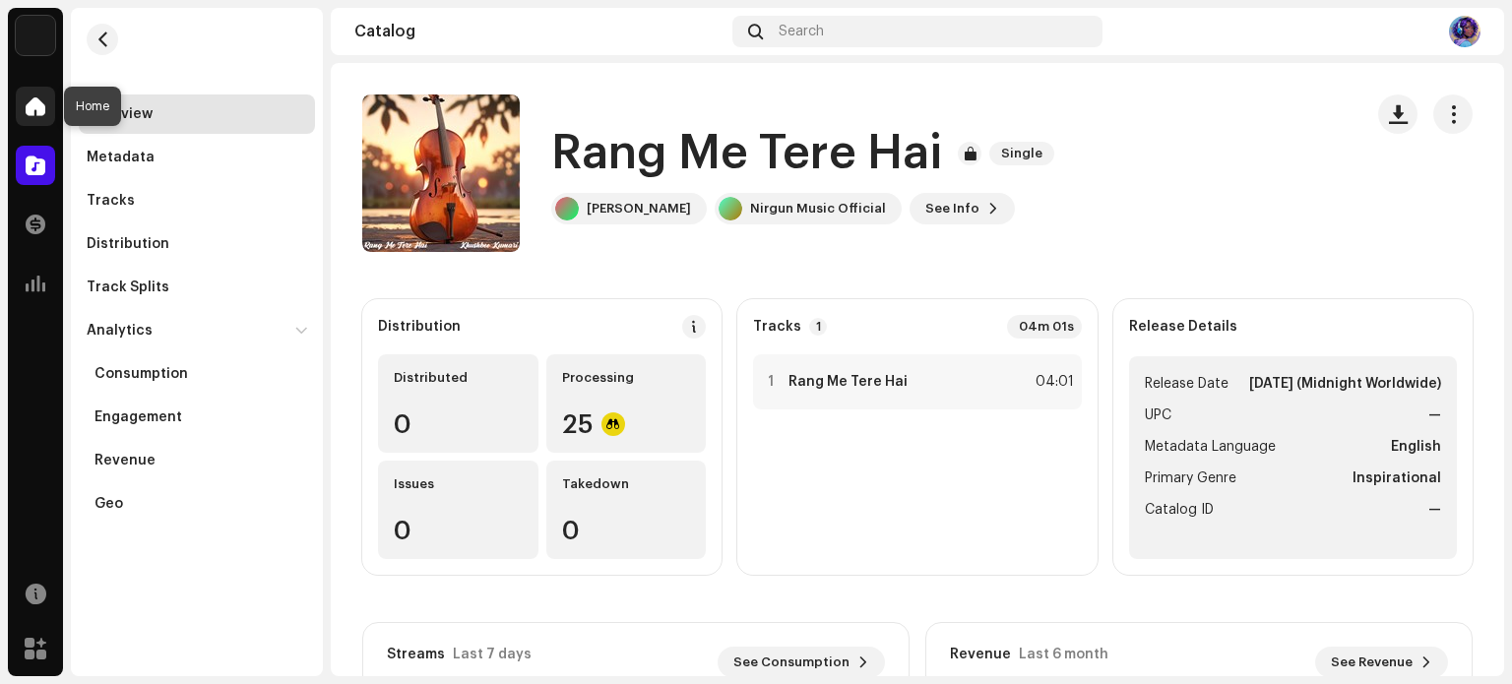
click at [27, 103] on span at bounding box center [36, 106] width 20 height 16
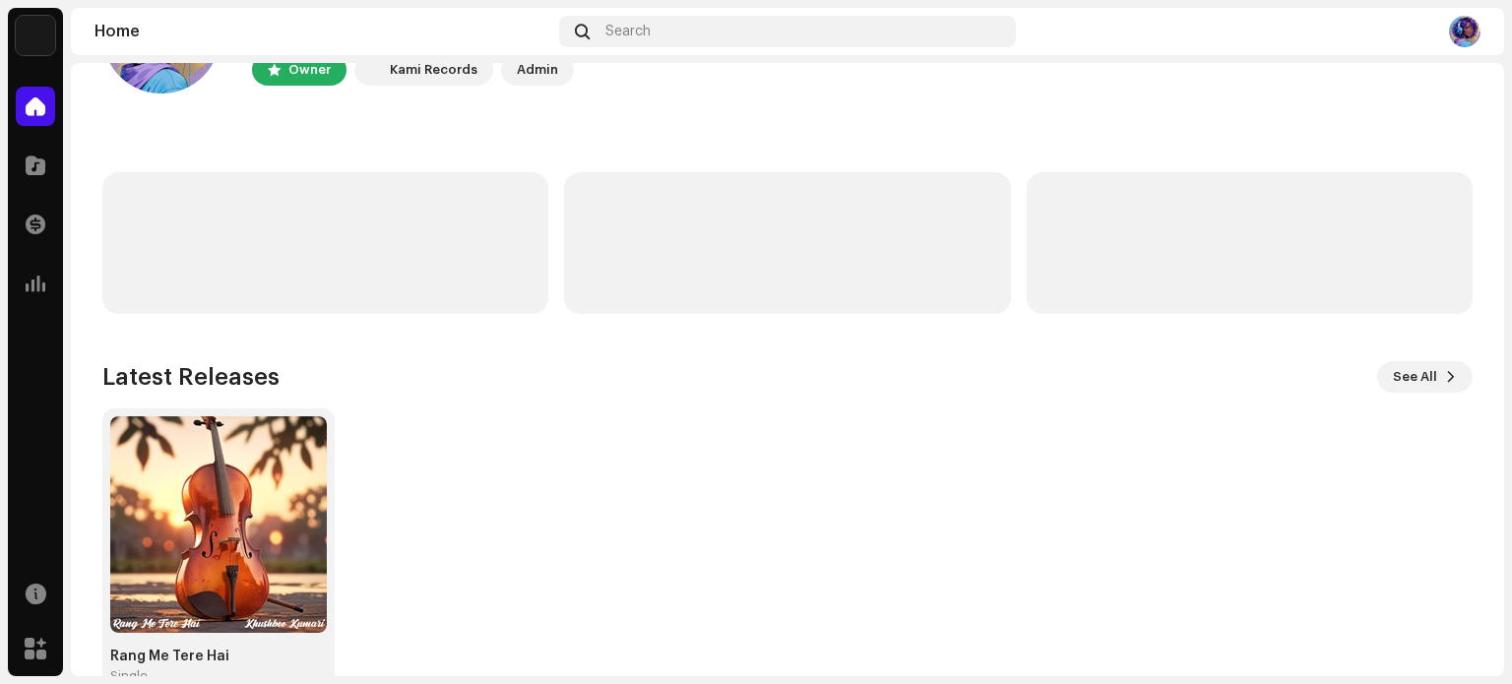
scroll to position [165, 0]
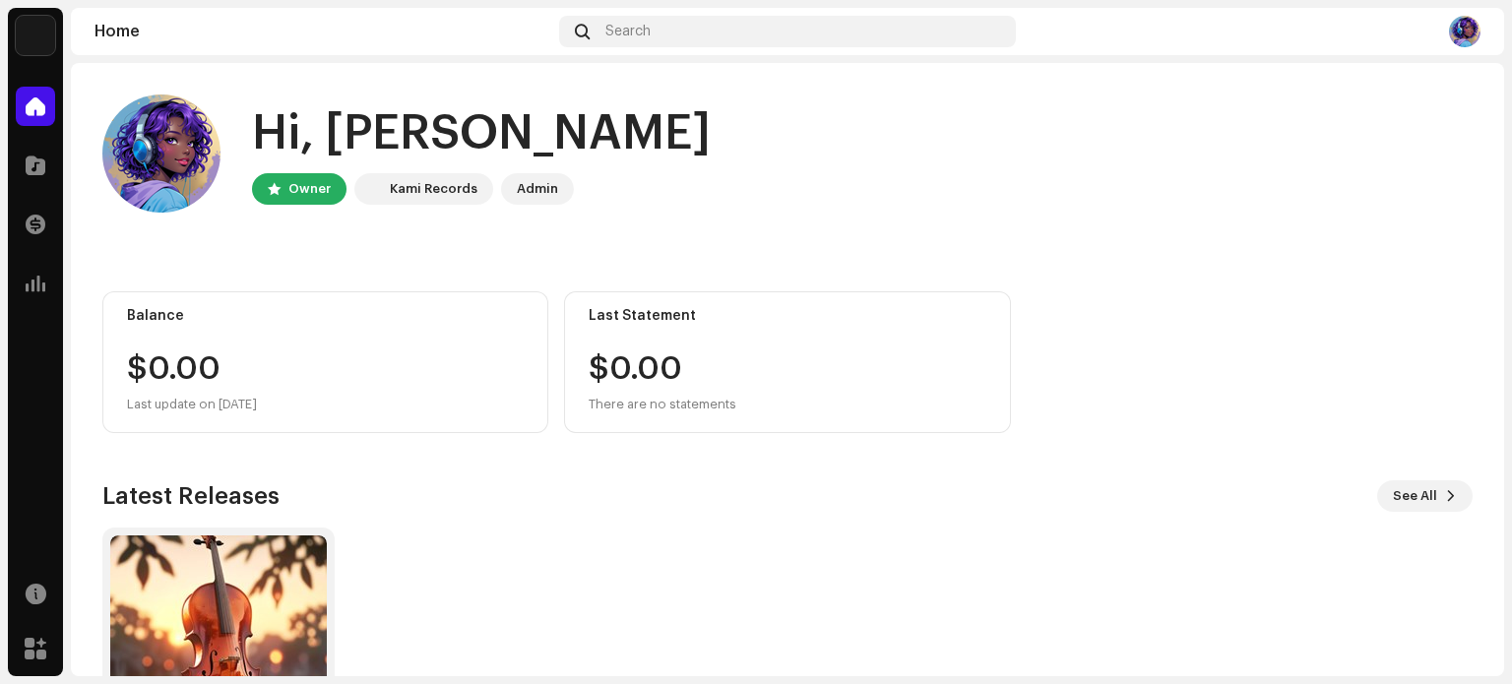
click at [1465, 23] on img at bounding box center [1464, 31] width 31 height 31
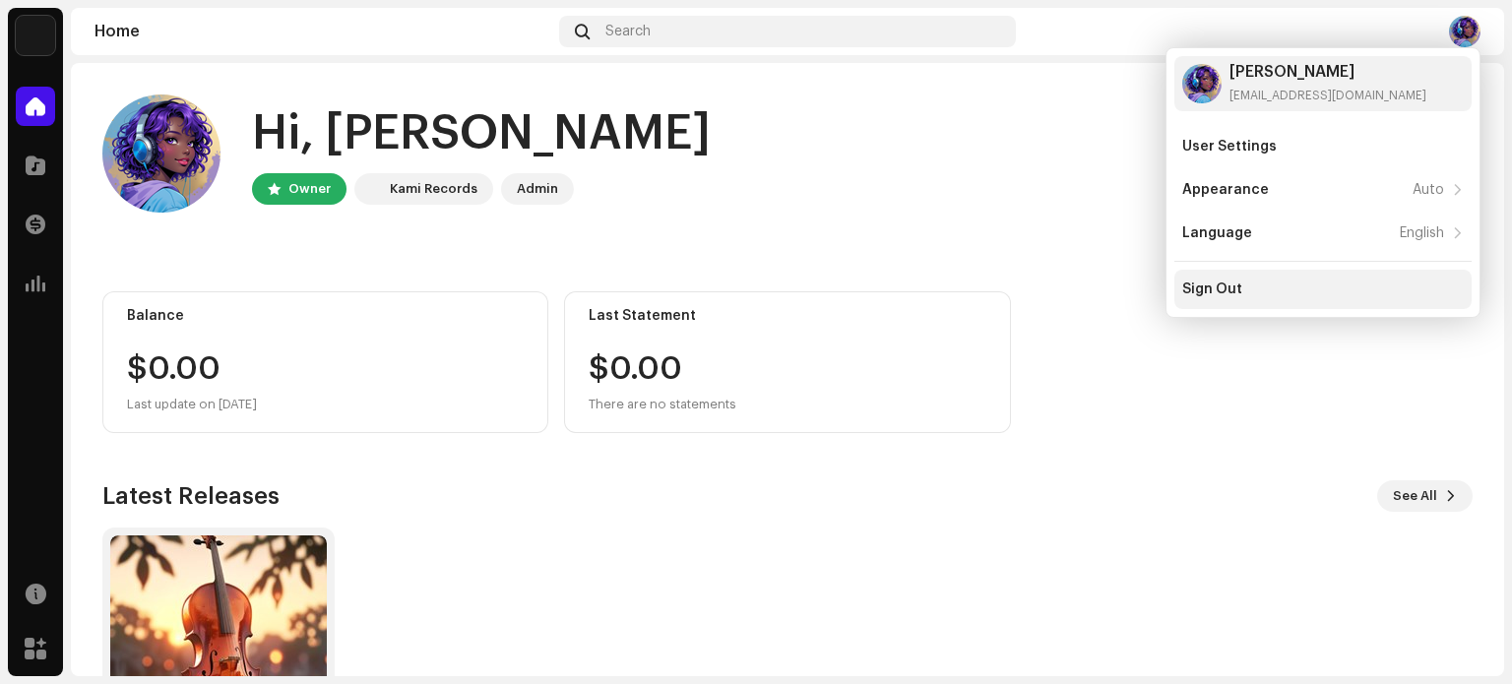
click at [1210, 294] on div "Sign Out" at bounding box center [1212, 289] width 60 height 16
